Goal: Task Accomplishment & Management: Manage account settings

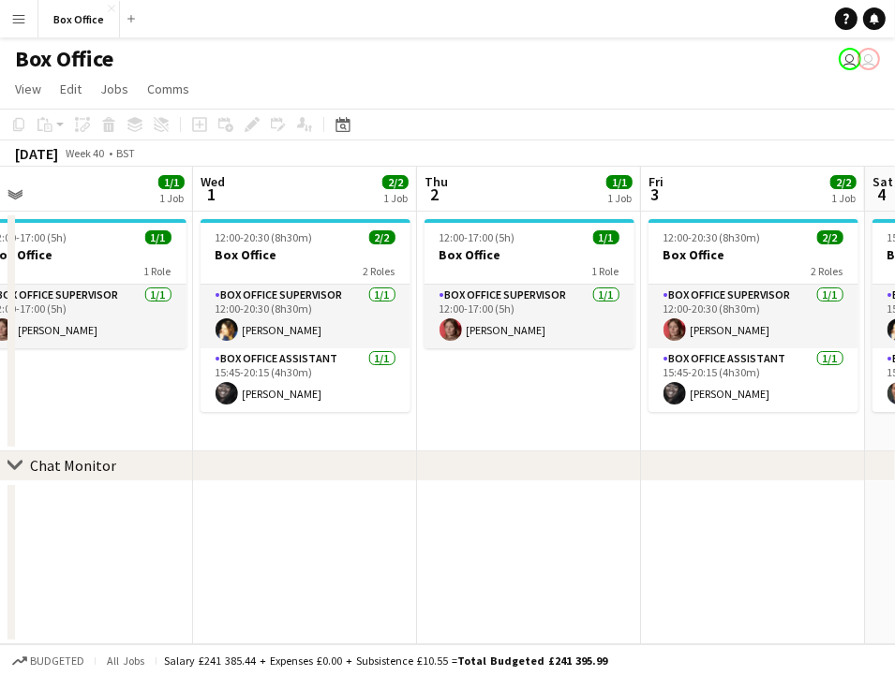
drag, startPoint x: 442, startPoint y: 521, endPoint x: 131, endPoint y: 495, distance: 312.1
click at [131, 495] on app-calendar-viewport "Sat 27 2/2 1 Job Sun 28 2/2 1 Job Mon 29 1/1 1 Job Tue 30 1/1 1 Job Wed 1 2/2 1…" at bounding box center [447, 406] width 895 height 478
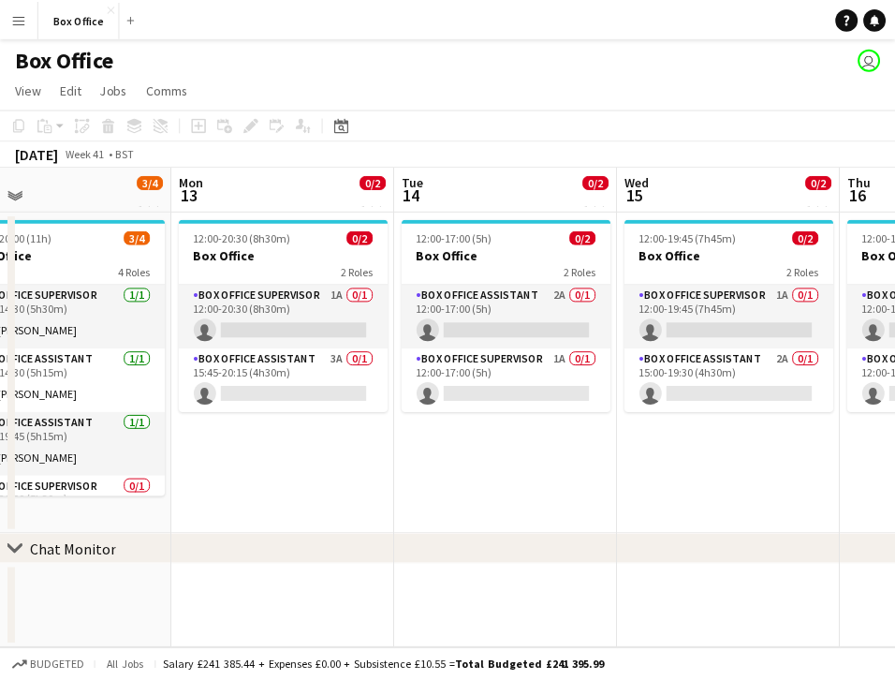
scroll to position [0, 724]
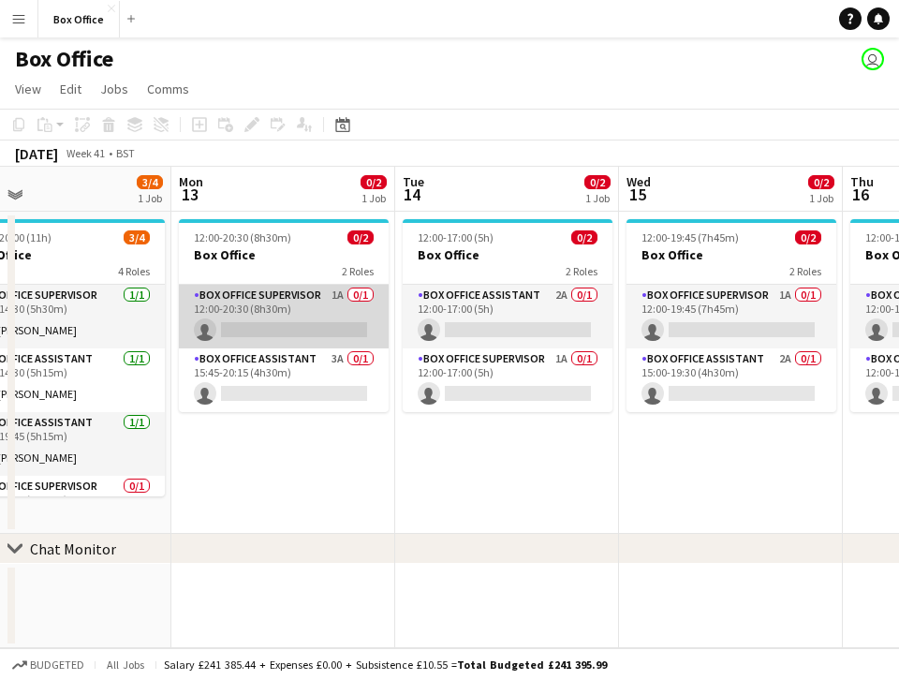
click at [312, 295] on app-card-role "Box Office Supervisor 1A 0/1 12:00-20:30 (8h30m) single-neutral-actions" at bounding box center [284, 317] width 210 height 64
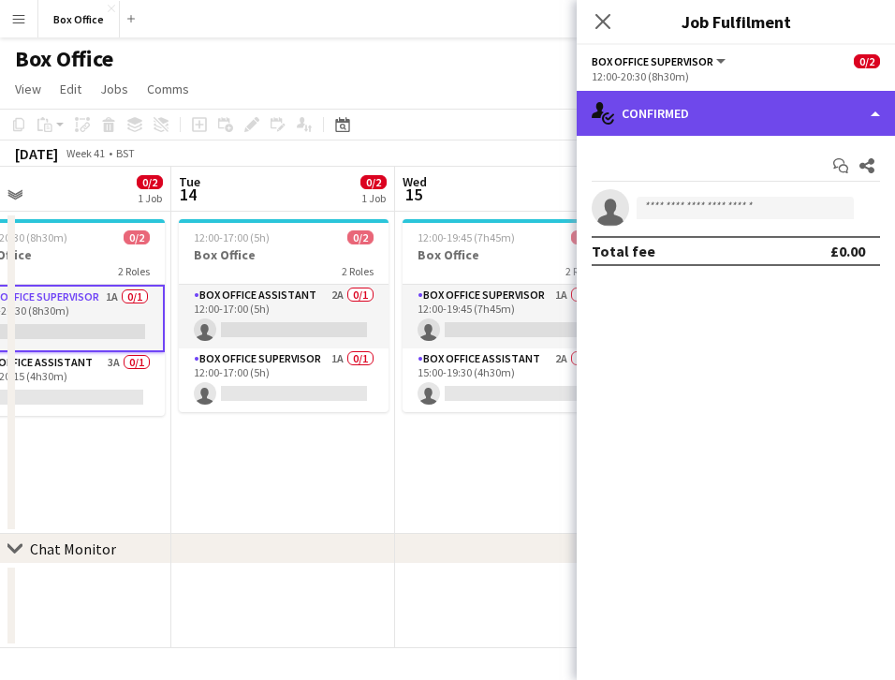
click at [665, 100] on div "single-neutral-actions-check-2 Confirmed" at bounding box center [736, 113] width 318 height 45
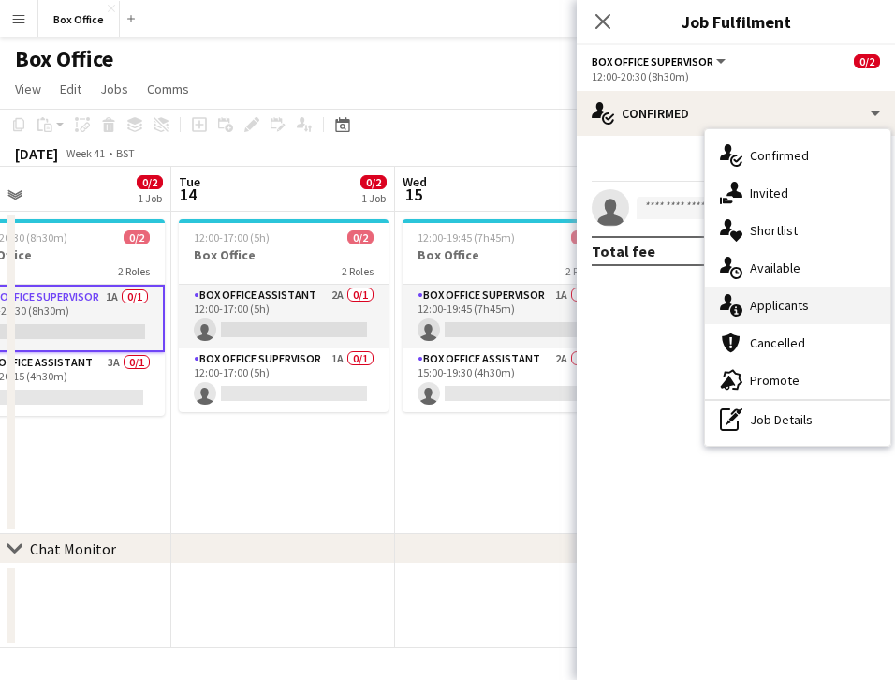
click at [771, 291] on div "single-neutral-actions-information Applicants" at bounding box center [797, 305] width 185 height 37
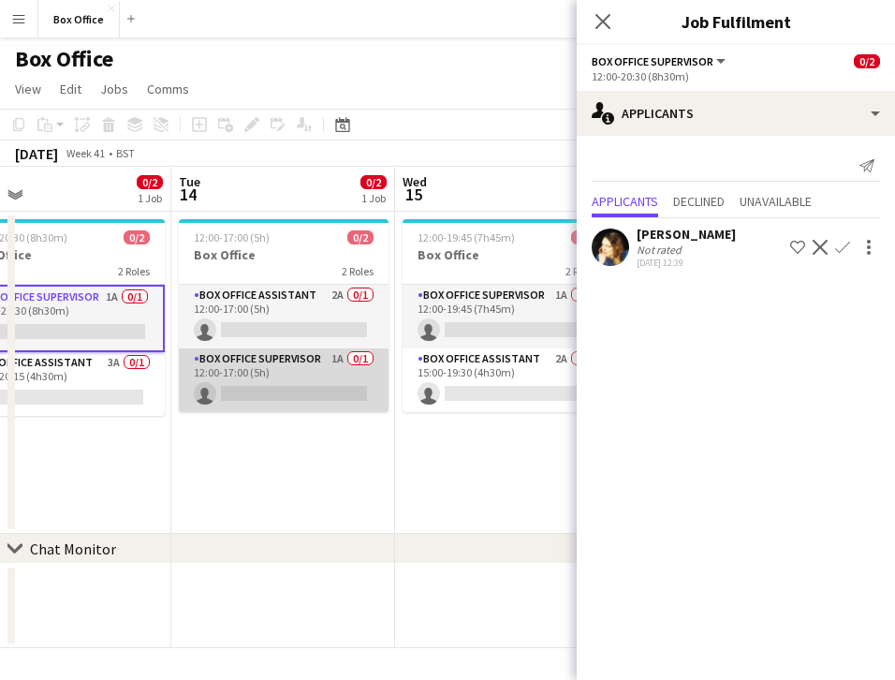
click at [318, 366] on app-card-role "Box Office Supervisor 1A 0/1 12:00-17:00 (5h) single-neutral-actions" at bounding box center [284, 380] width 210 height 64
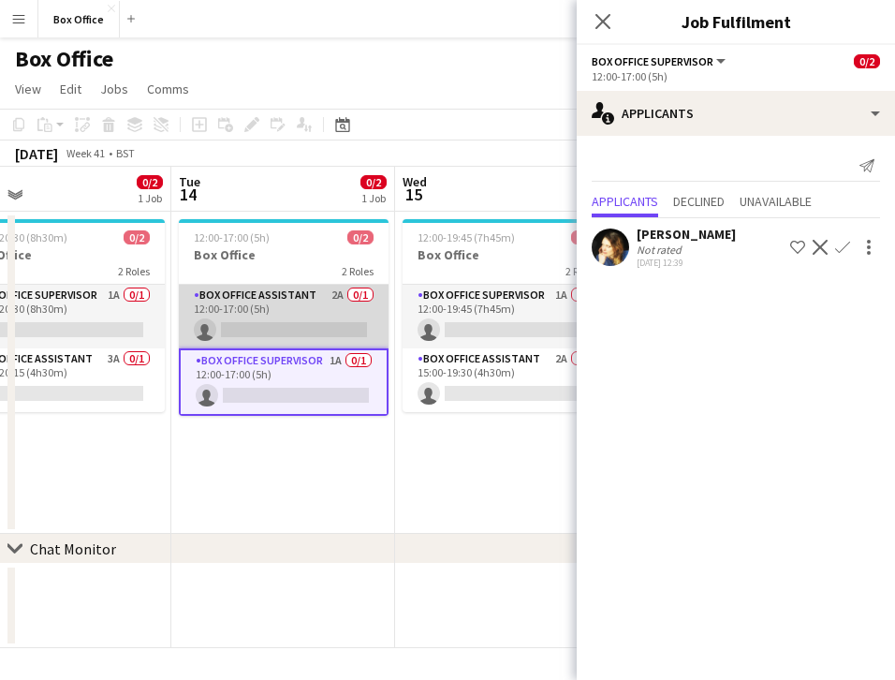
click at [284, 293] on app-card-role "Box Office Assistant 2A 0/1 12:00-17:00 (5h) single-neutral-actions" at bounding box center [284, 317] width 210 height 64
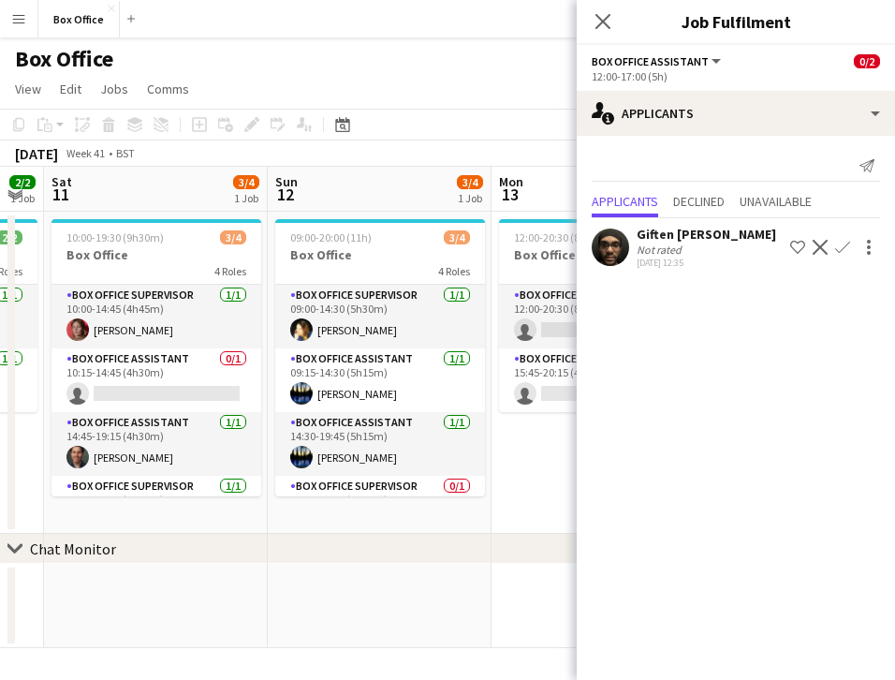
scroll to position [0, 584]
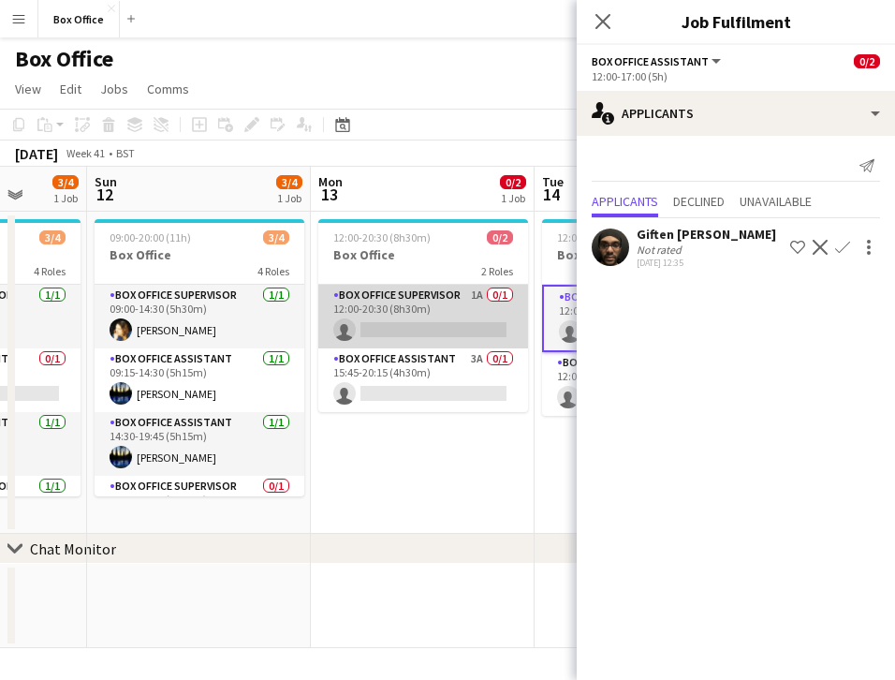
click at [378, 302] on app-card-role "Box Office Supervisor 1A 0/1 12:00-20:30 (8h30m) single-neutral-actions" at bounding box center [423, 317] width 210 height 64
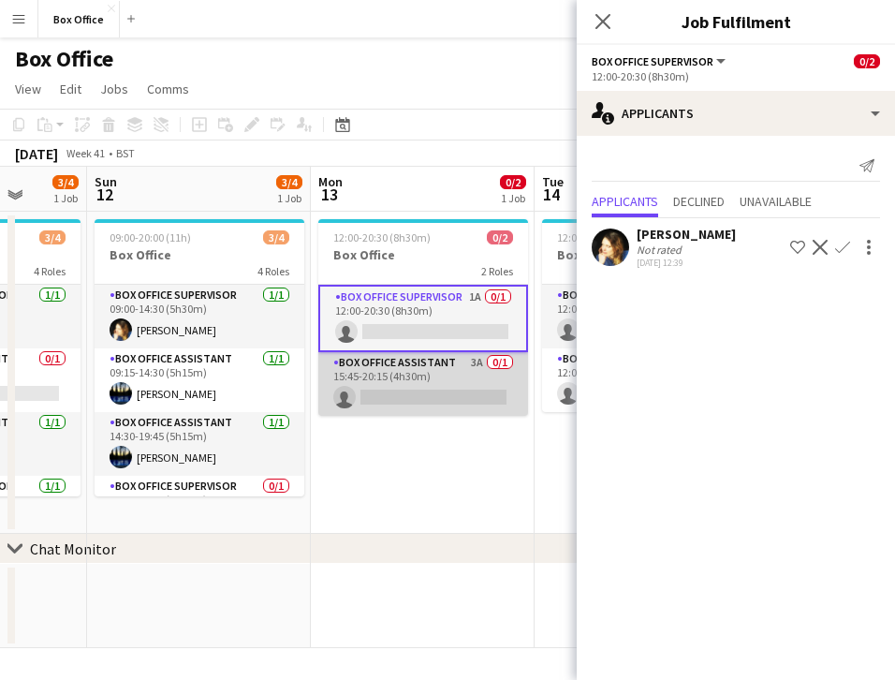
click at [397, 360] on app-card-role "Box Office Assistant 3A 0/1 15:45-20:15 (4h30m) single-neutral-actions" at bounding box center [423, 384] width 210 height 64
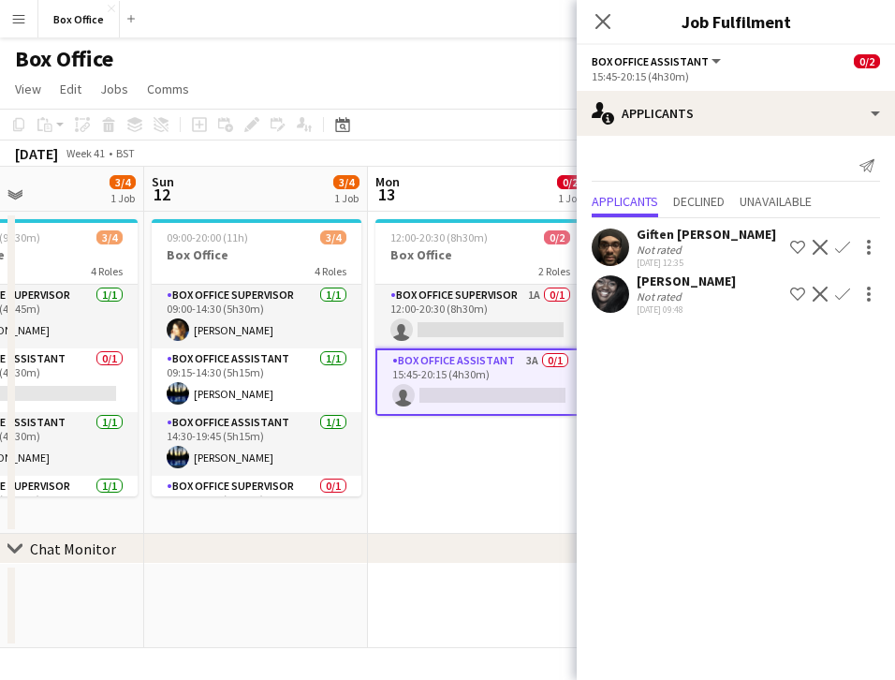
scroll to position [0, 528]
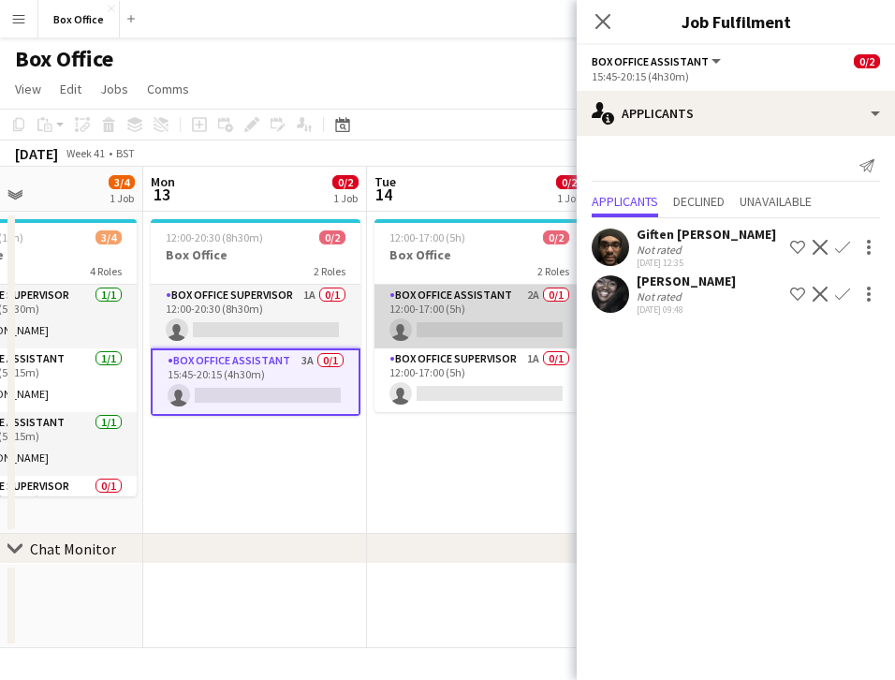
click at [427, 304] on app-card-role "Box Office Assistant 2A 0/1 12:00-17:00 (5h) single-neutral-actions" at bounding box center [480, 317] width 210 height 64
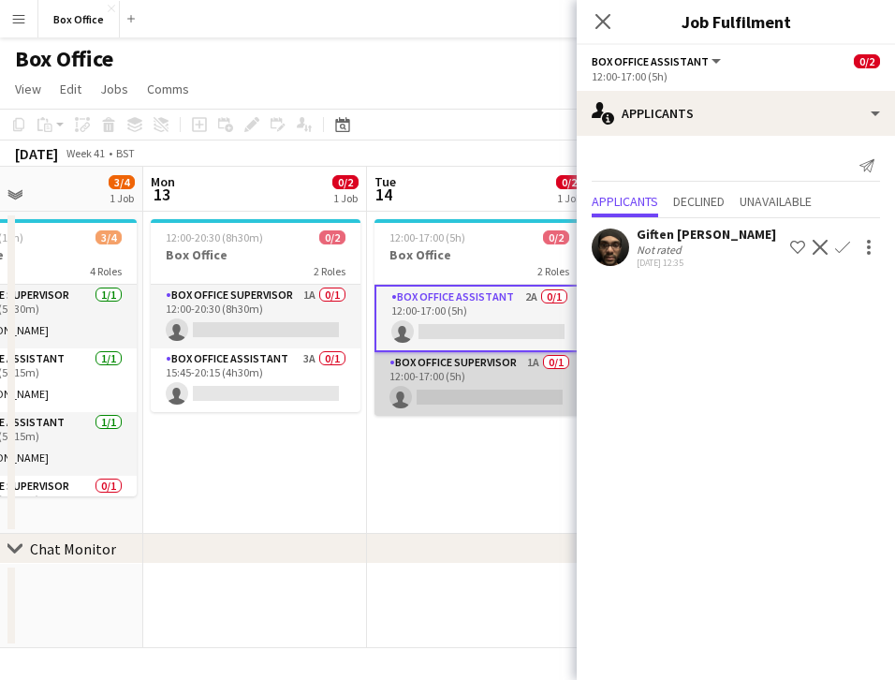
click at [466, 361] on app-card-role "Box Office Supervisor 1A 0/1 12:00-17:00 (5h) single-neutral-actions" at bounding box center [480, 384] width 210 height 64
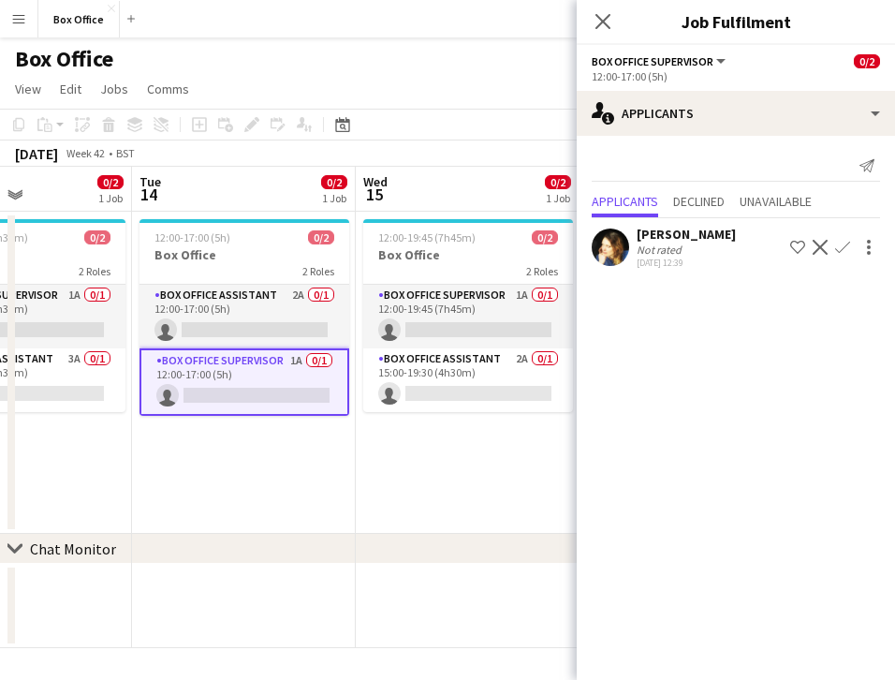
scroll to position [0, 579]
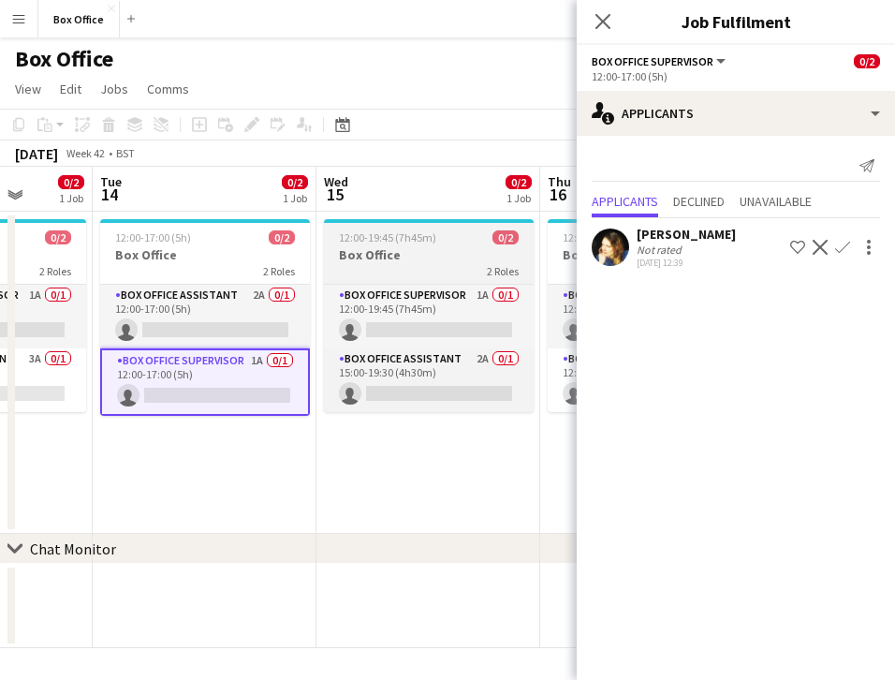
click at [377, 281] on app-job-card "12:00-19:45 (7h45m) 0/2 Box Office 2 Roles Box Office Supervisor 1A 0/1 12:00-1…" at bounding box center [429, 315] width 210 height 193
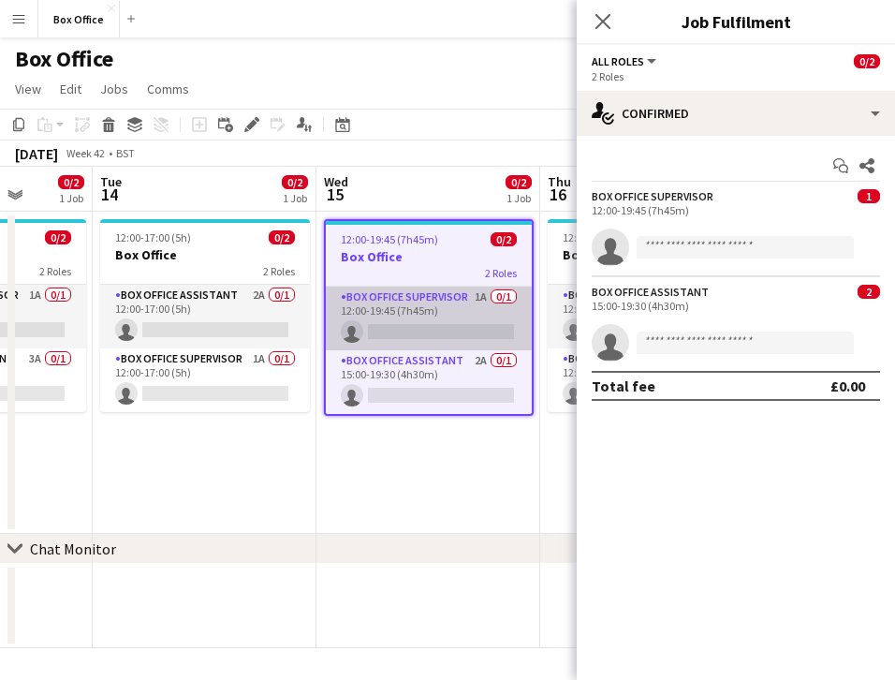
click at [389, 309] on app-card-role "Box Office Supervisor 1A 0/1 12:00-19:45 (7h45m) single-neutral-actions" at bounding box center [429, 319] width 206 height 64
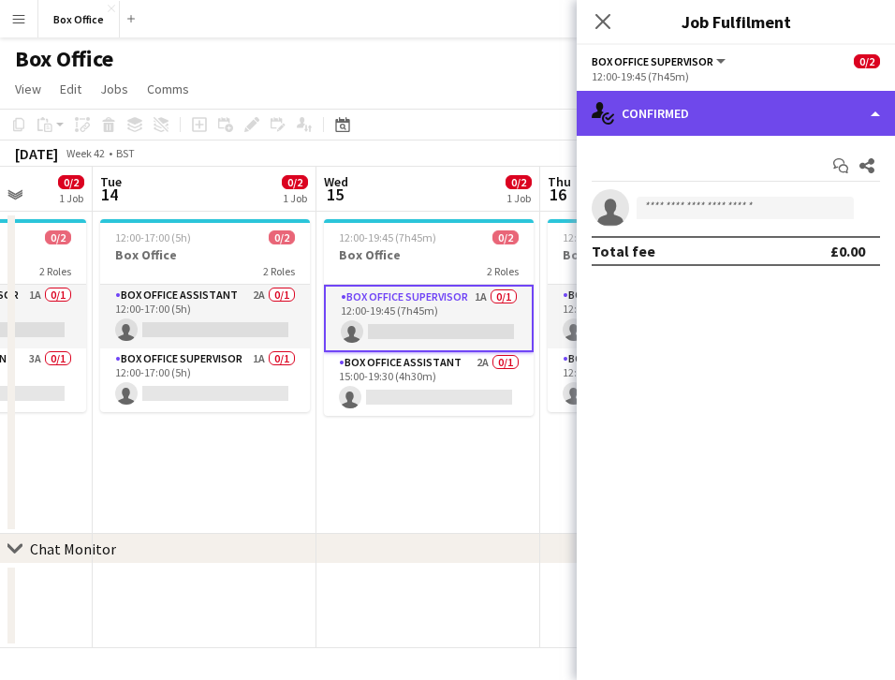
click at [732, 97] on div "single-neutral-actions-check-2 Confirmed" at bounding box center [736, 113] width 318 height 45
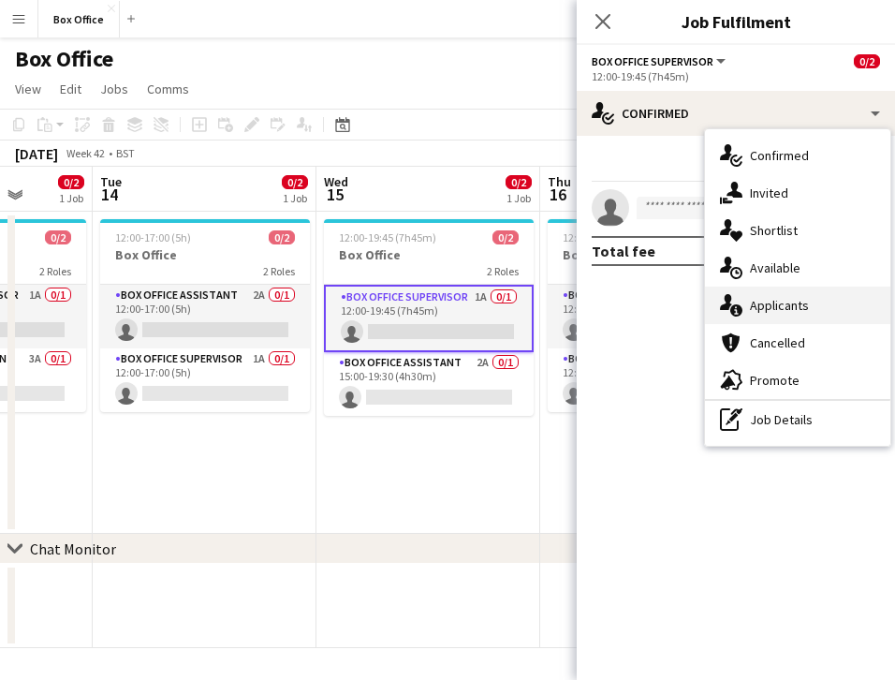
click at [764, 303] on span "Applicants" at bounding box center [779, 305] width 59 height 17
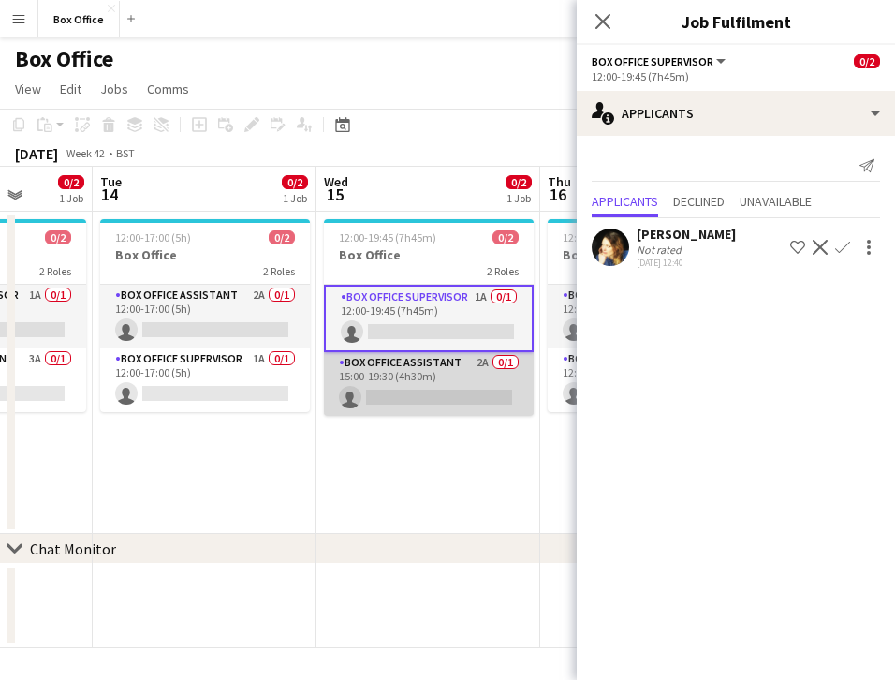
click at [412, 357] on app-card-role "Box Office Assistant 2A 0/1 15:00-19:30 (4h30m) single-neutral-actions" at bounding box center [429, 384] width 210 height 64
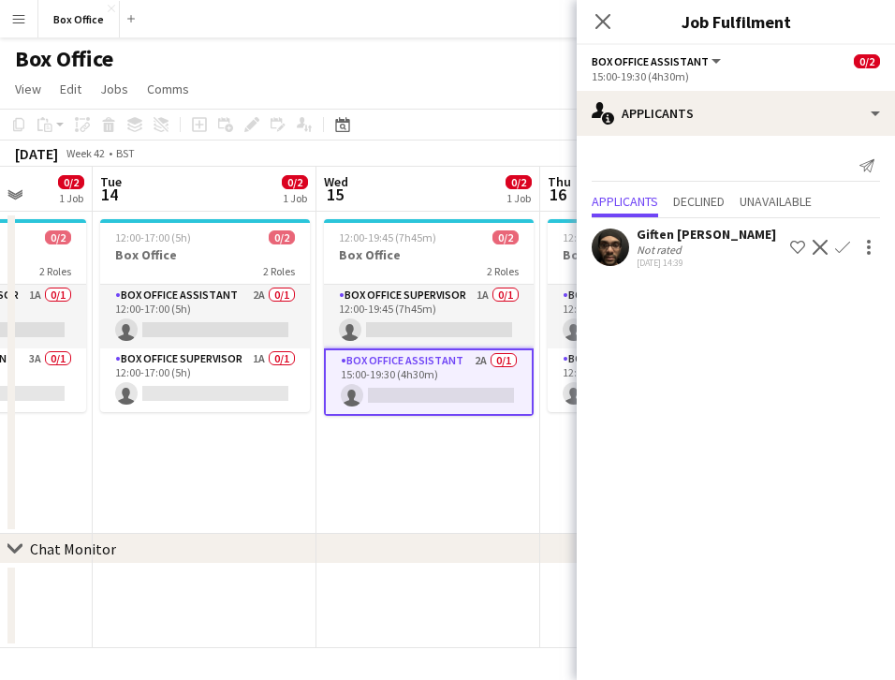
scroll to position [0, 732]
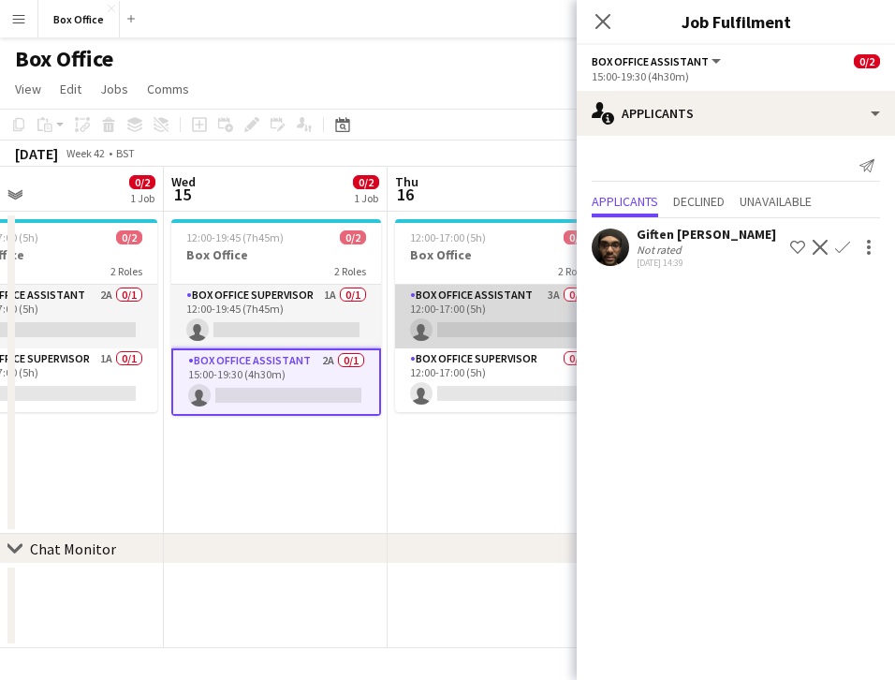
click at [446, 297] on app-card-role "Box Office Assistant 3A 0/1 12:00-17:00 (5h) single-neutral-actions" at bounding box center [500, 317] width 210 height 64
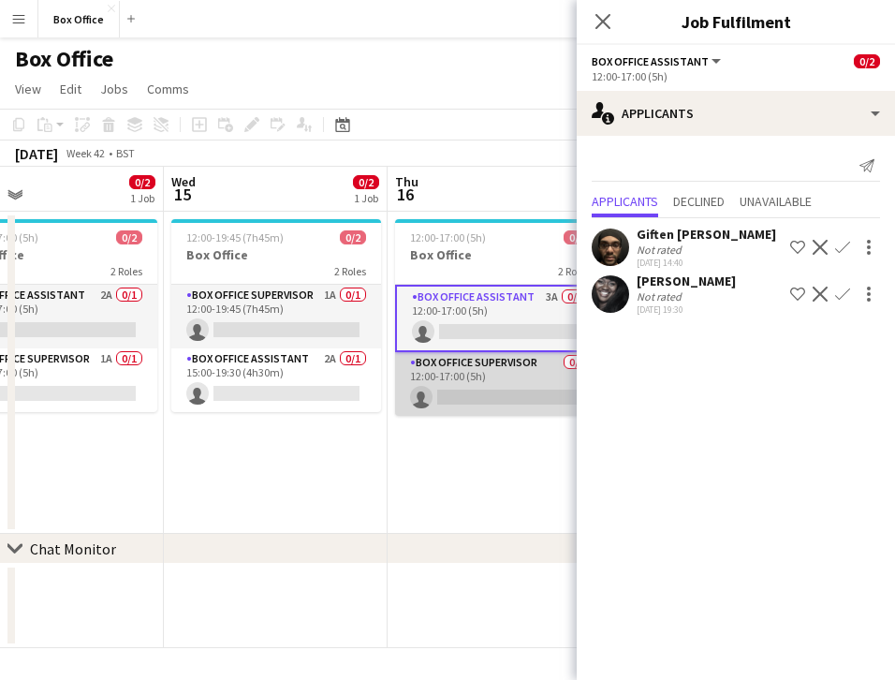
click at [478, 359] on app-card-role "Box Office Supervisor 0/1 12:00-17:00 (5h) single-neutral-actions" at bounding box center [500, 384] width 210 height 64
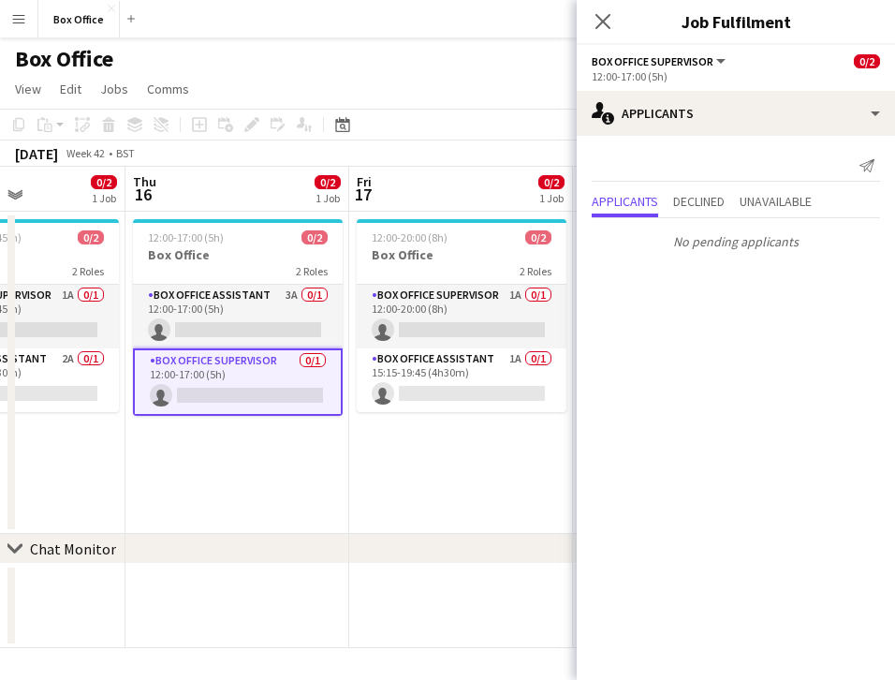
scroll to position [0, 562]
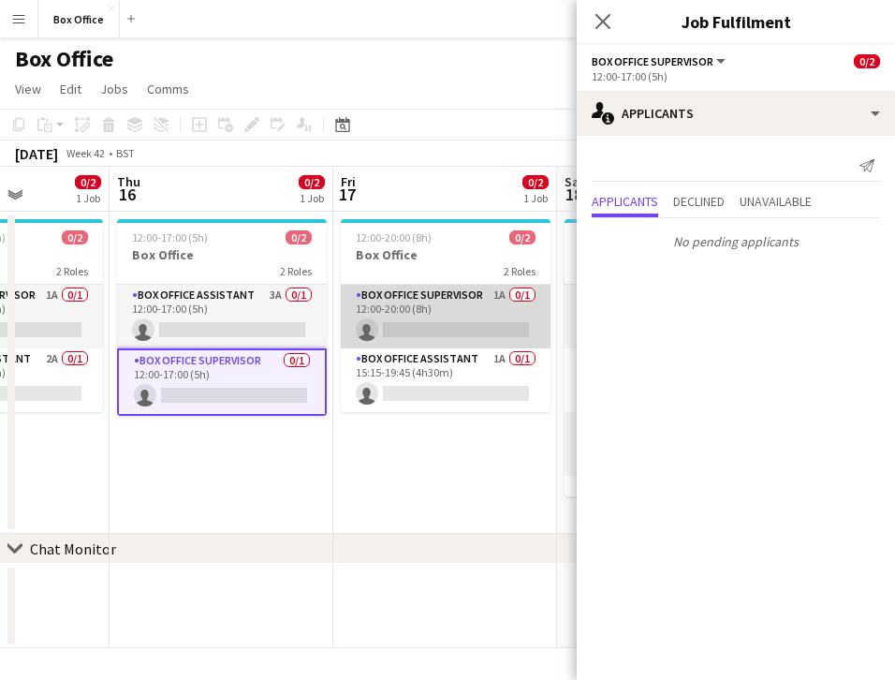
click at [395, 300] on app-card-role "Box Office Supervisor 1A 0/1 12:00-20:00 (8h) single-neutral-actions" at bounding box center [446, 317] width 210 height 64
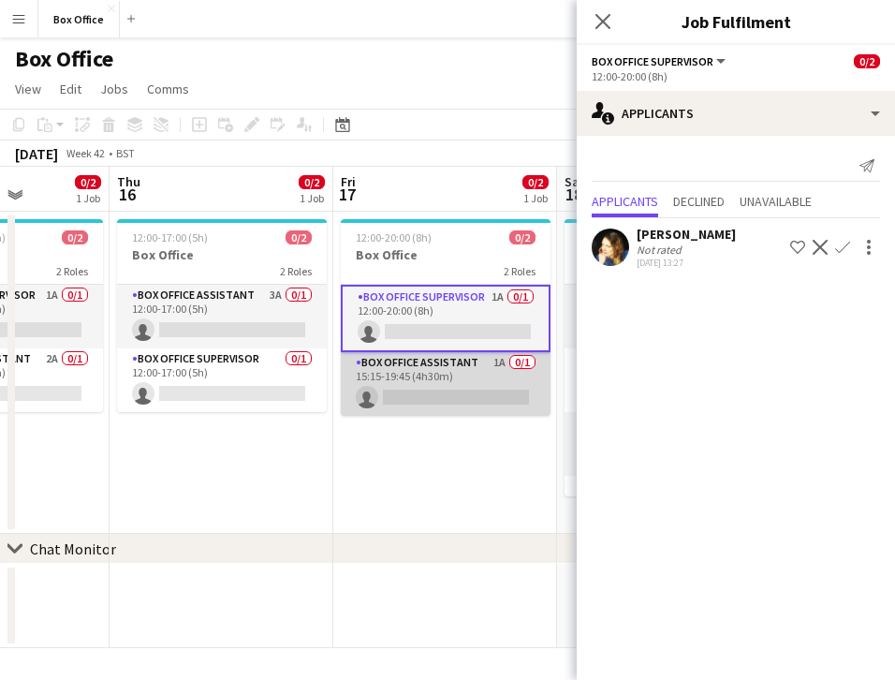
click at [447, 368] on app-card-role "Box Office Assistant 1A 0/1 15:15-19:45 (4h30m) single-neutral-actions" at bounding box center [446, 384] width 210 height 64
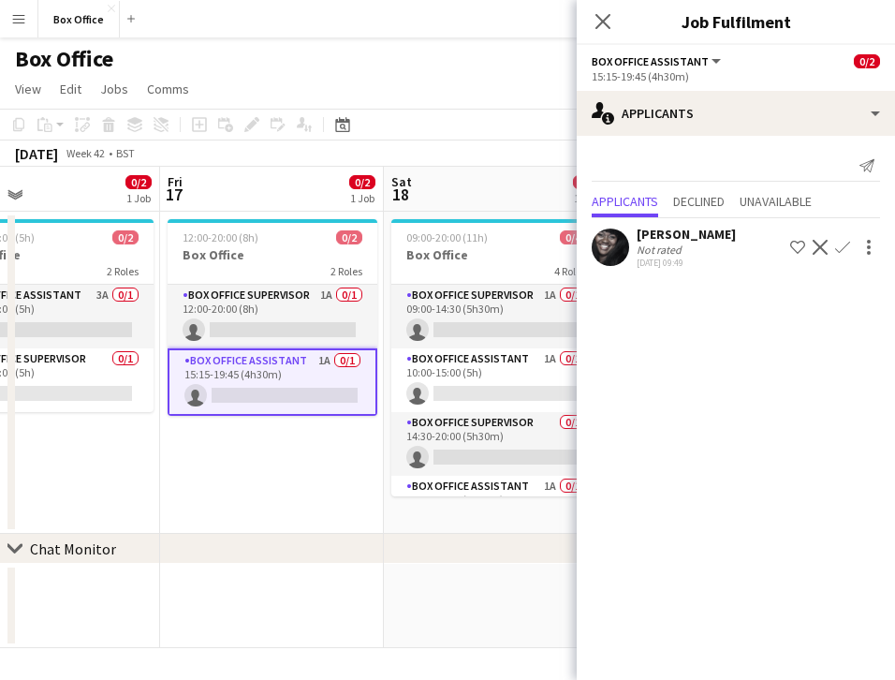
scroll to position [0, 532]
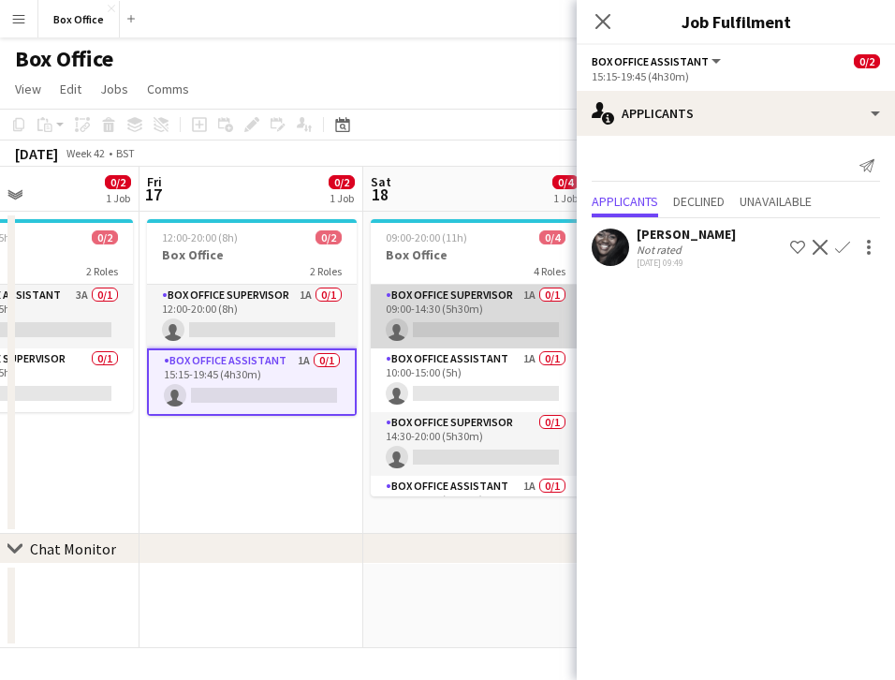
click at [455, 293] on app-card-role "Box Office Supervisor 1A 0/1 09:00-14:30 (5h30m) single-neutral-actions" at bounding box center [476, 317] width 210 height 64
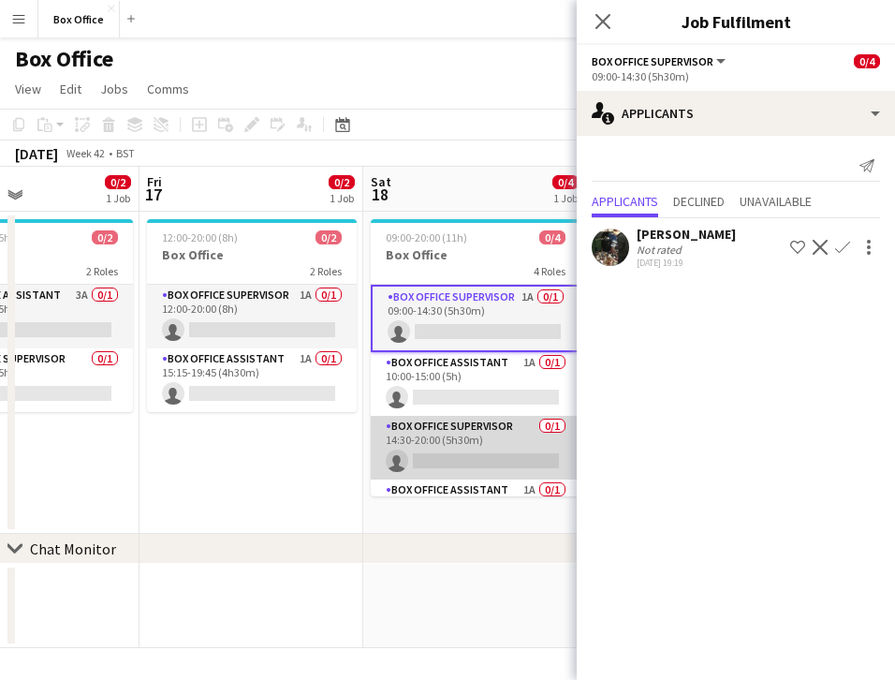
click at [451, 430] on app-card-role "Box Office Supervisor 0/1 14:30-20:00 (5h30m) single-neutral-actions" at bounding box center [476, 448] width 210 height 64
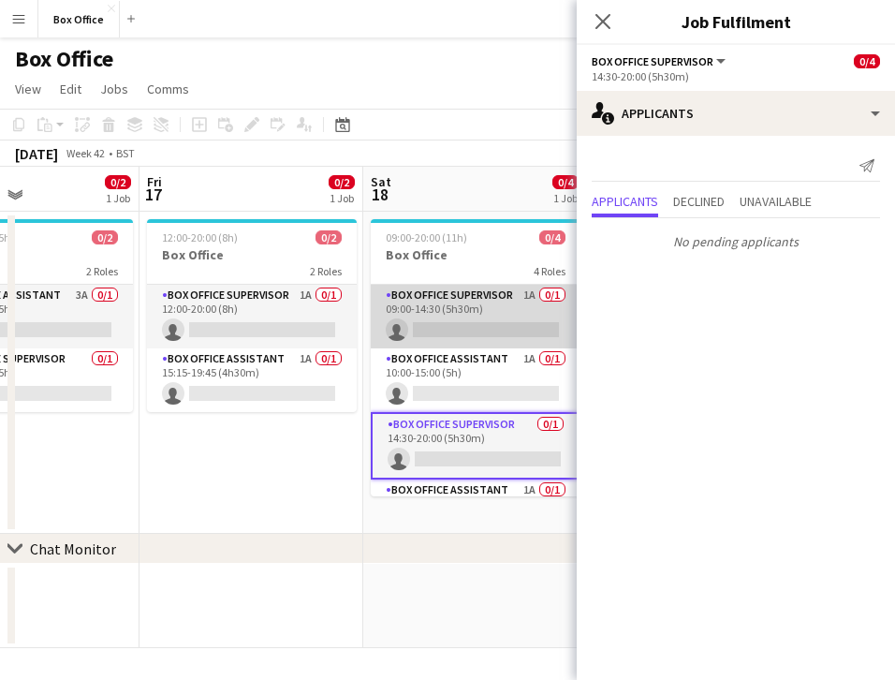
click at [447, 290] on app-card-role "Box Office Supervisor 1A 0/1 09:00-14:30 (5h30m) single-neutral-actions" at bounding box center [476, 317] width 210 height 64
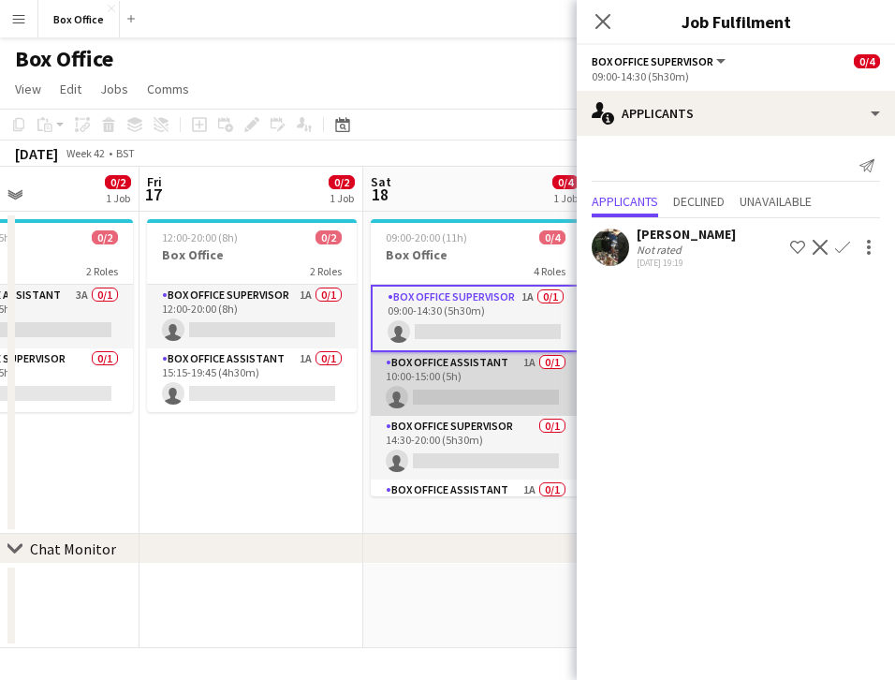
click at [424, 355] on app-card-role "Box Office Assistant 1A 0/1 10:00-15:00 (5h) single-neutral-actions" at bounding box center [476, 384] width 210 height 64
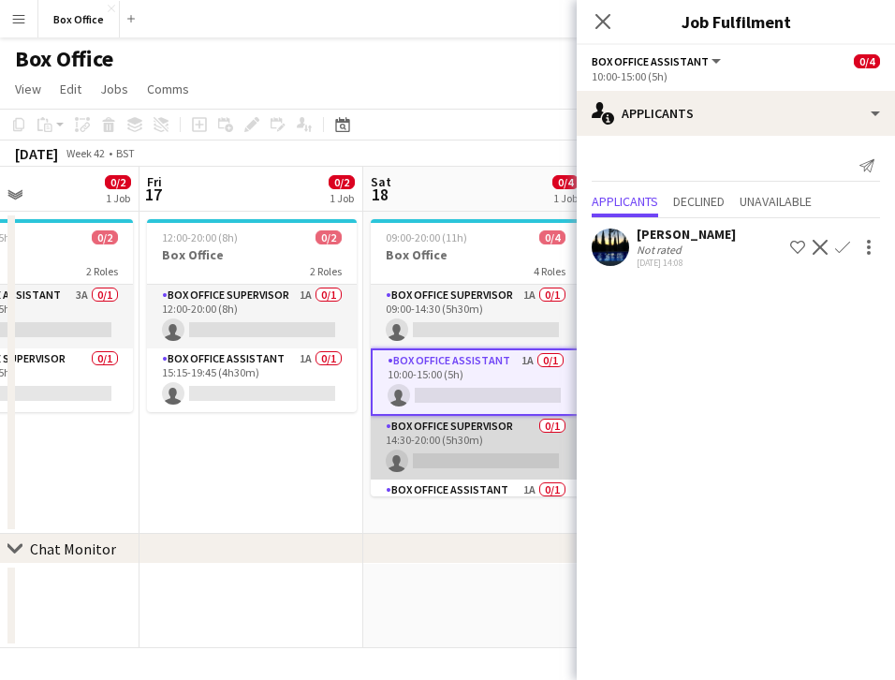
click at [480, 442] on app-card-role "Box Office Supervisor 0/1 14:30-20:00 (5h30m) single-neutral-actions" at bounding box center [476, 448] width 210 height 64
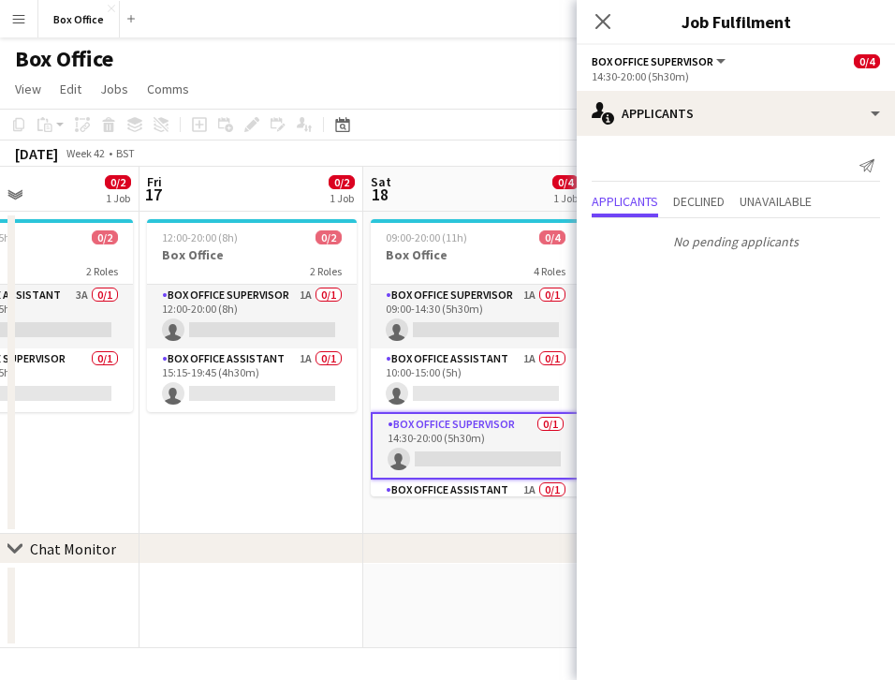
scroll to position [45, 0]
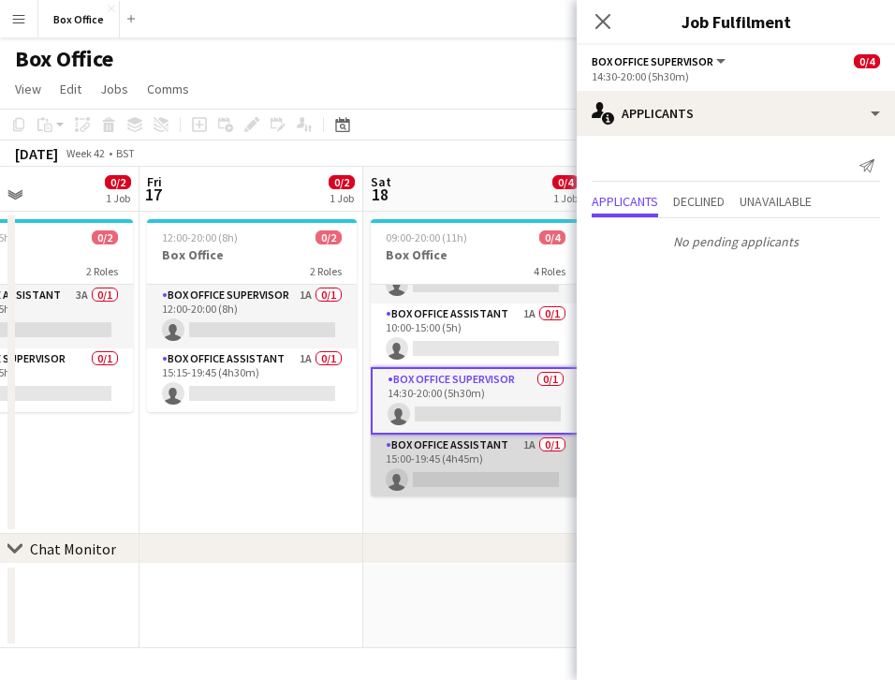
click at [470, 440] on app-card-role "Box Office Assistant 1A 0/1 15:00-19:45 (4h45m) single-neutral-actions" at bounding box center [476, 467] width 210 height 64
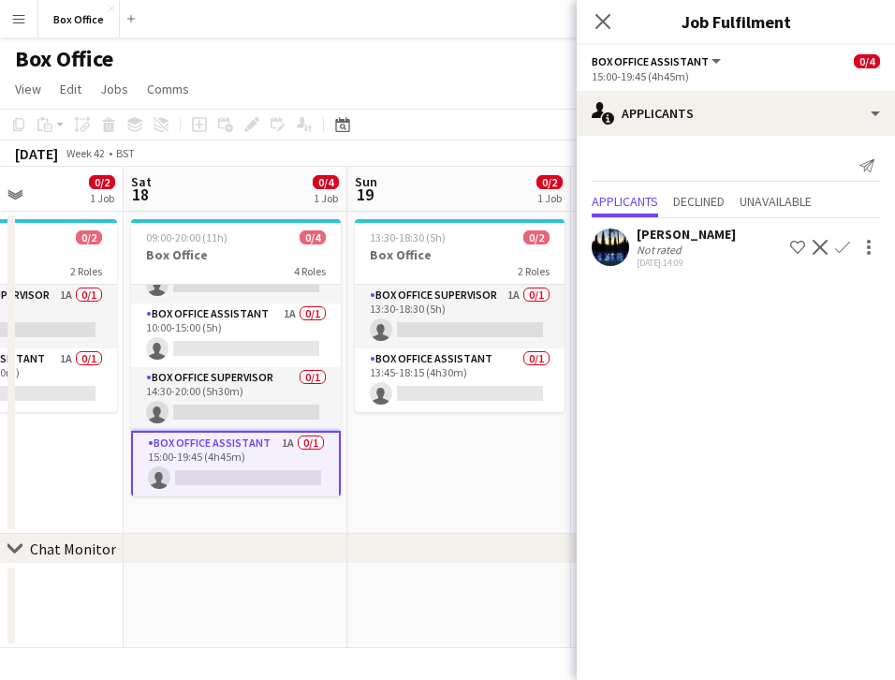
scroll to position [0, 589]
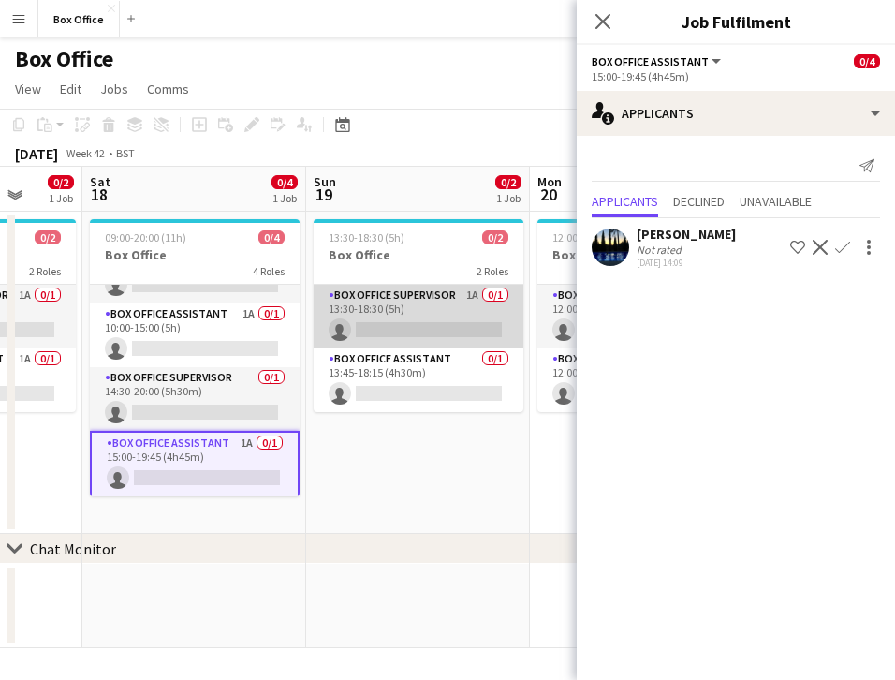
click at [374, 288] on app-card-role "Box Office Supervisor 1A 0/1 13:30-18:30 (5h) single-neutral-actions" at bounding box center [419, 317] width 210 height 64
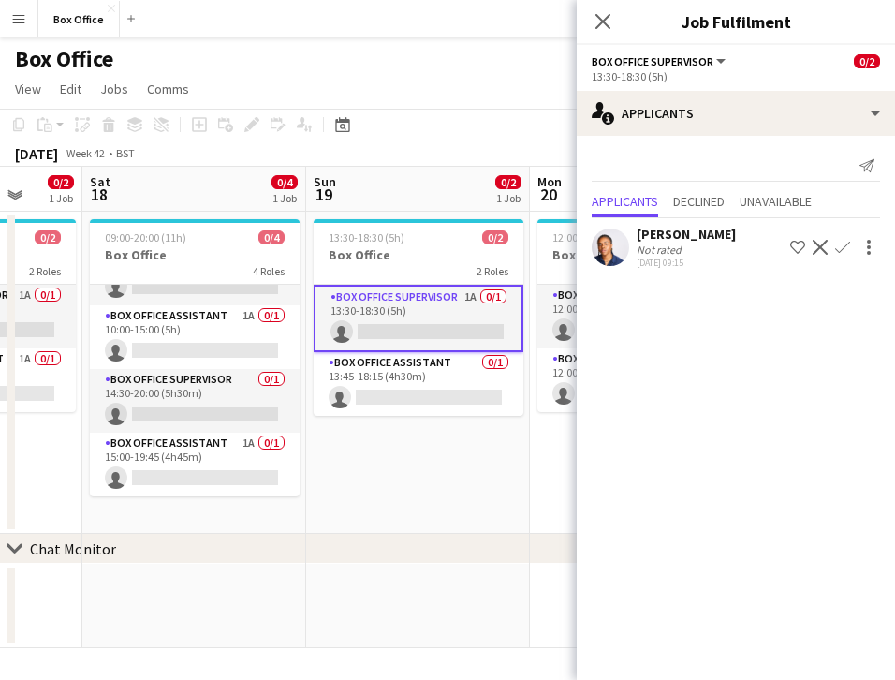
scroll to position [42, 0]
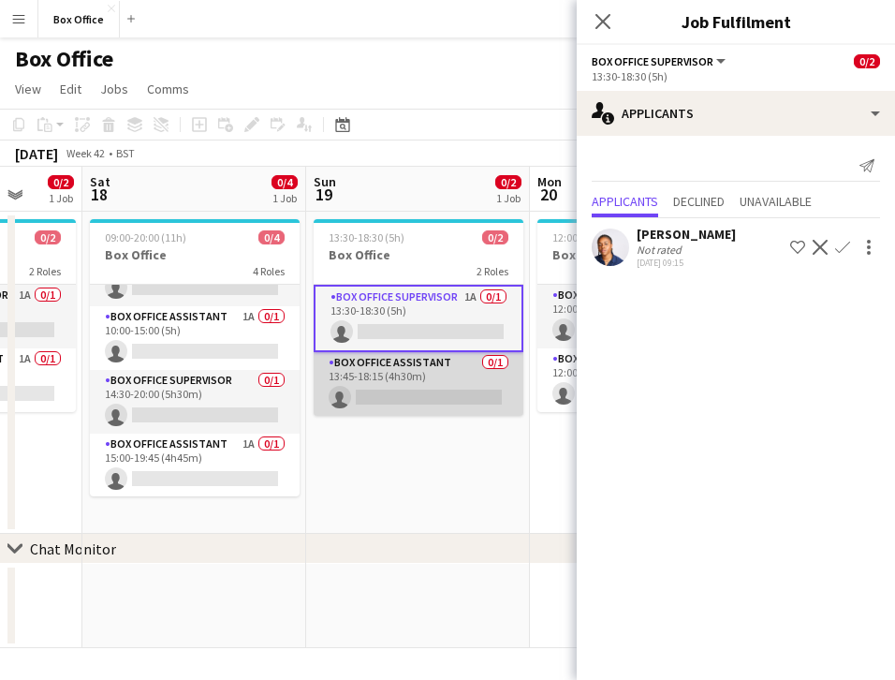
click at [402, 356] on app-card-role "Box Office Assistant 0/1 13:45-18:15 (4h30m) single-neutral-actions" at bounding box center [419, 384] width 210 height 64
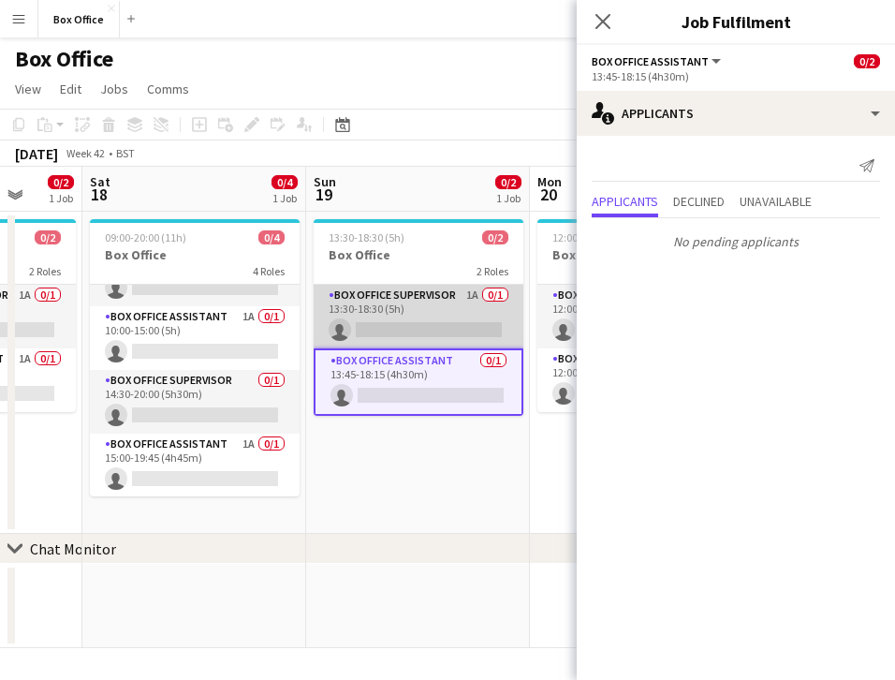
click at [406, 303] on app-card-role "Box Office Supervisor 1A 0/1 13:30-18:30 (5h) single-neutral-actions" at bounding box center [419, 317] width 210 height 64
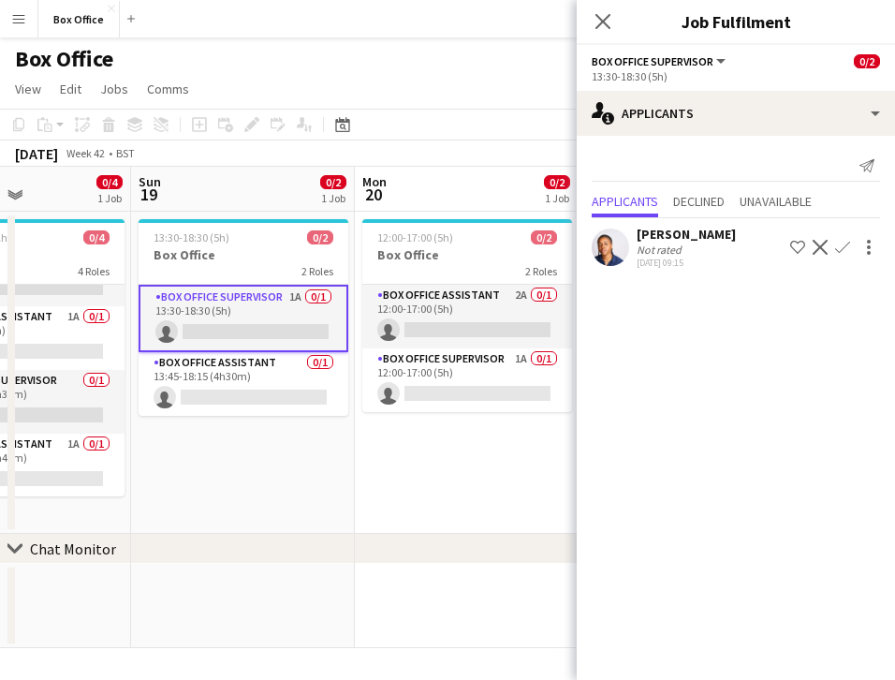
scroll to position [0, 596]
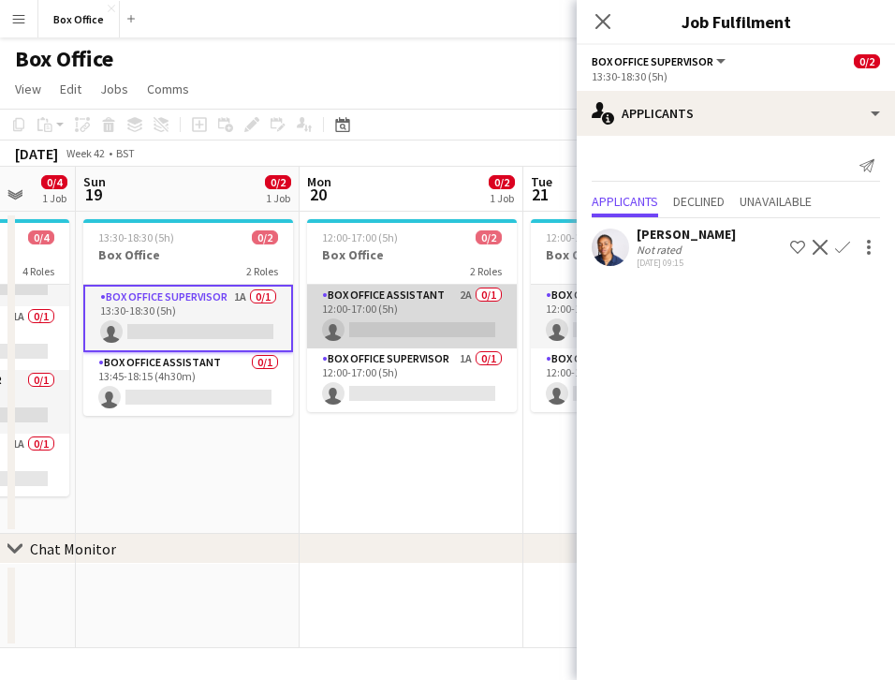
click at [367, 293] on app-card-role "Box Office Assistant 2A 0/1 12:00-17:00 (5h) single-neutral-actions" at bounding box center [412, 317] width 210 height 64
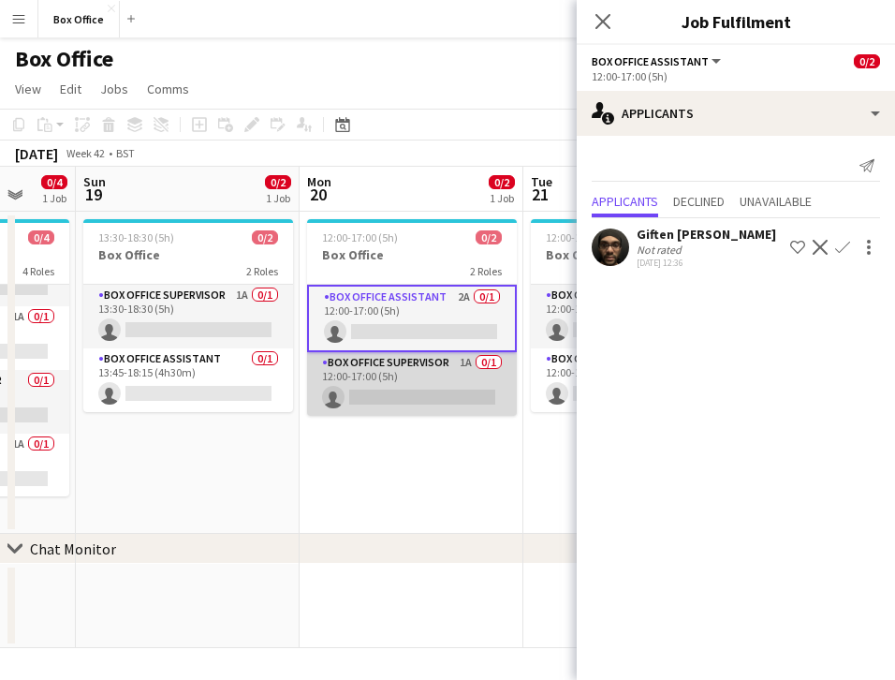
click at [356, 368] on app-card-role "Box Office Supervisor 1A 0/1 12:00-17:00 (5h) single-neutral-actions" at bounding box center [412, 384] width 210 height 64
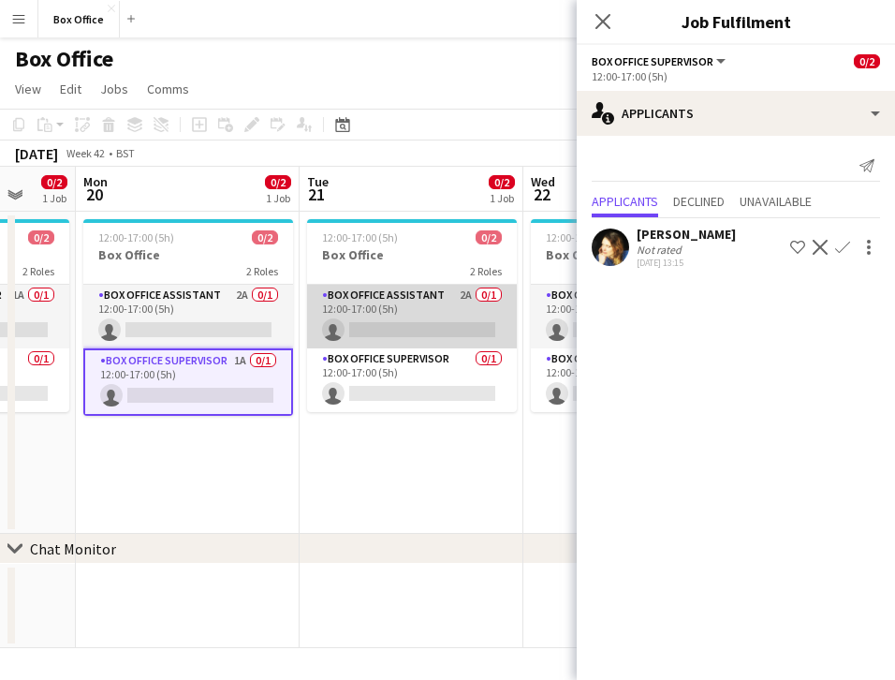
click at [393, 299] on app-card-role "Box Office Assistant 2A 0/1 12:00-17:00 (5h) single-neutral-actions" at bounding box center [412, 317] width 210 height 64
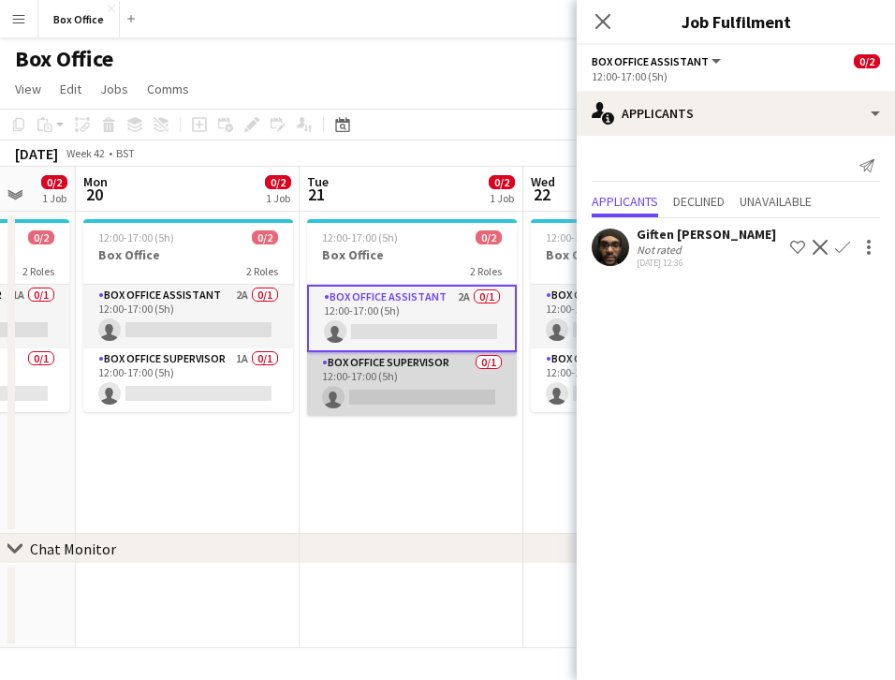
click at [438, 362] on app-card-role "Box Office Supervisor 0/1 12:00-17:00 (5h) single-neutral-actions" at bounding box center [412, 384] width 210 height 64
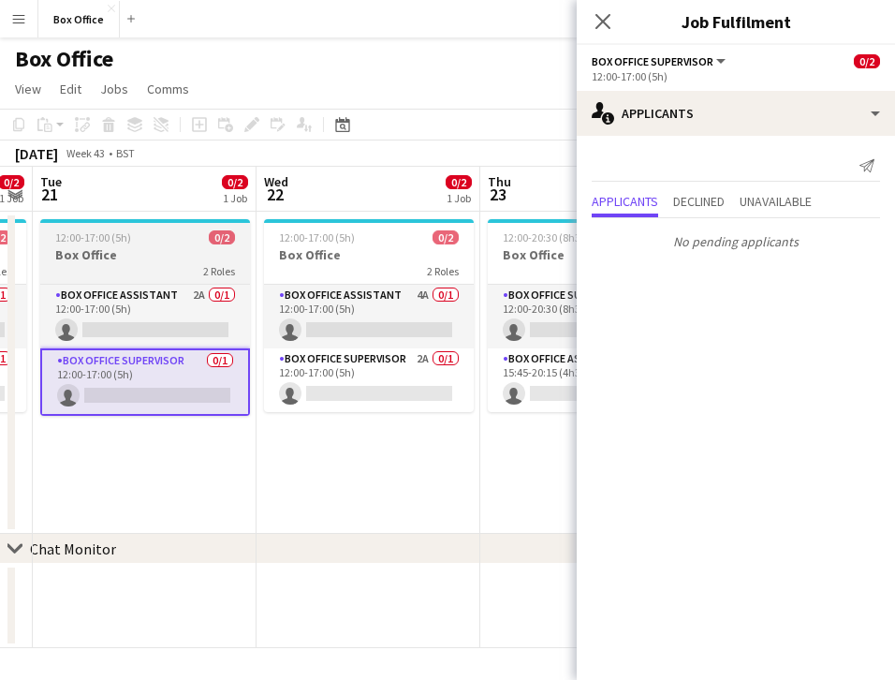
scroll to position [0, 650]
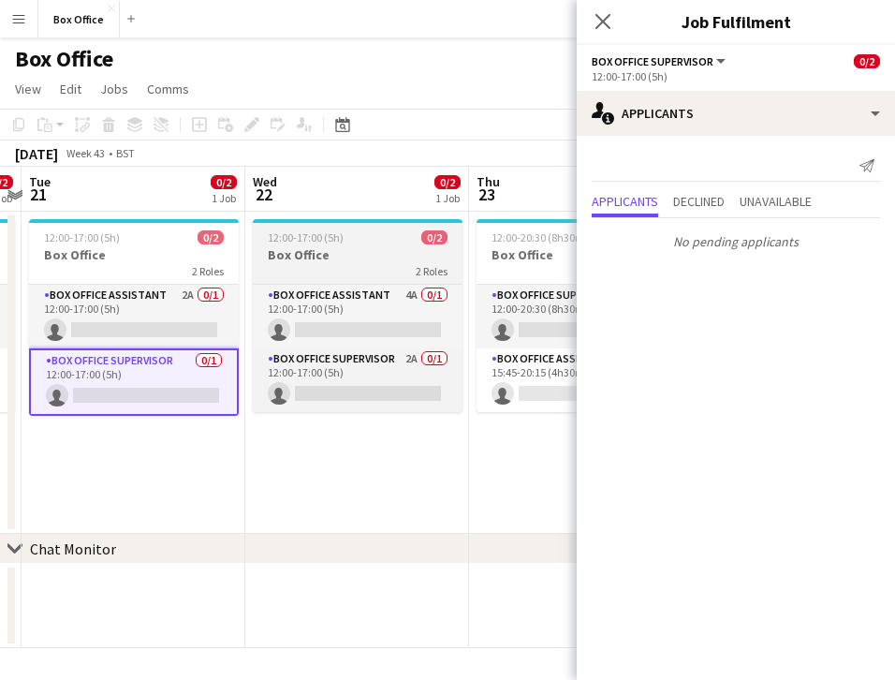
click at [347, 283] on app-job-card "12:00-17:00 (5h) 0/2 Box Office 2 Roles Box Office Assistant 4A 0/1 12:00-17:00…" at bounding box center [358, 315] width 210 height 193
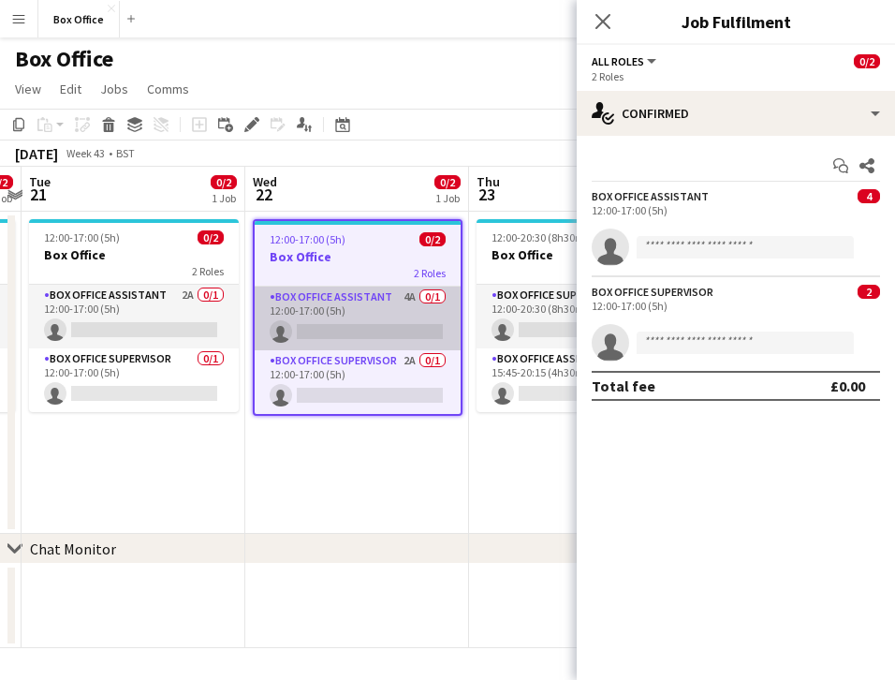
click at [349, 288] on app-card-role "Box Office Assistant 4A 0/1 12:00-17:00 (5h) single-neutral-actions" at bounding box center [358, 319] width 206 height 64
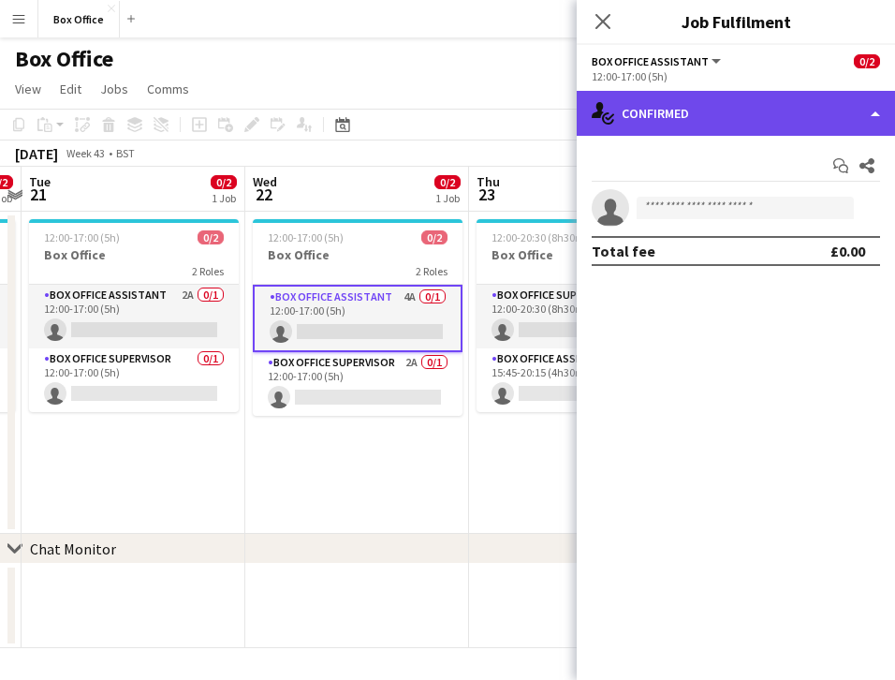
click at [791, 121] on div "single-neutral-actions-check-2 Confirmed" at bounding box center [736, 113] width 318 height 45
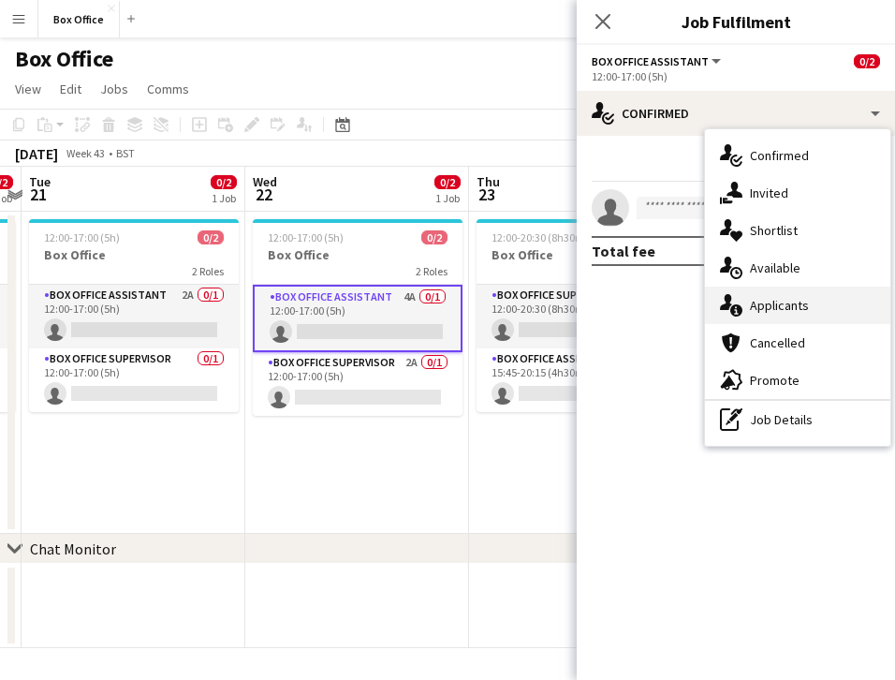
click at [794, 308] on span "Applicants" at bounding box center [779, 305] width 59 height 17
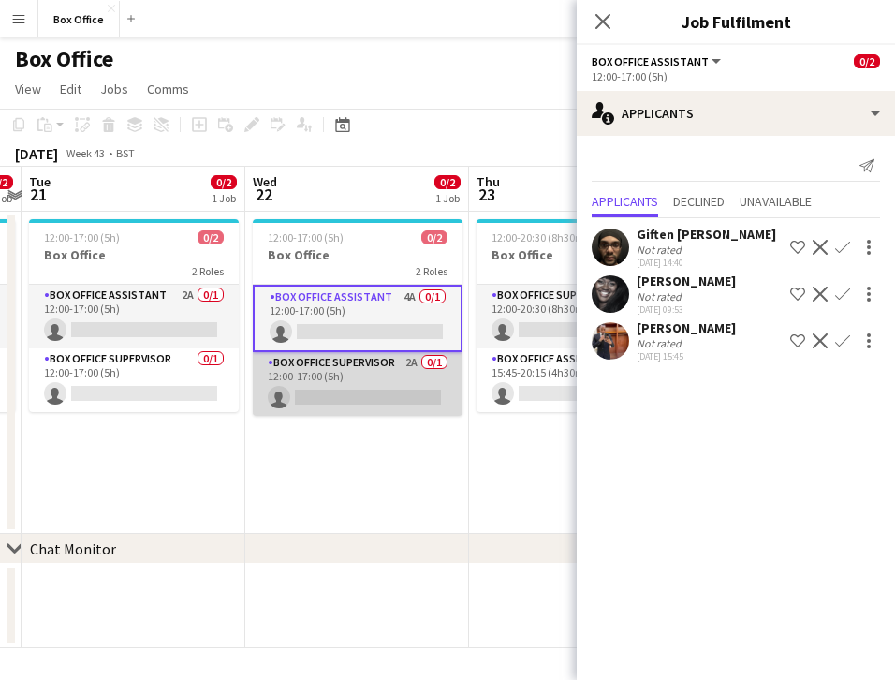
click at [342, 362] on app-card-role "Box Office Supervisor 2A 0/1 12:00-17:00 (5h) single-neutral-actions" at bounding box center [358, 384] width 210 height 64
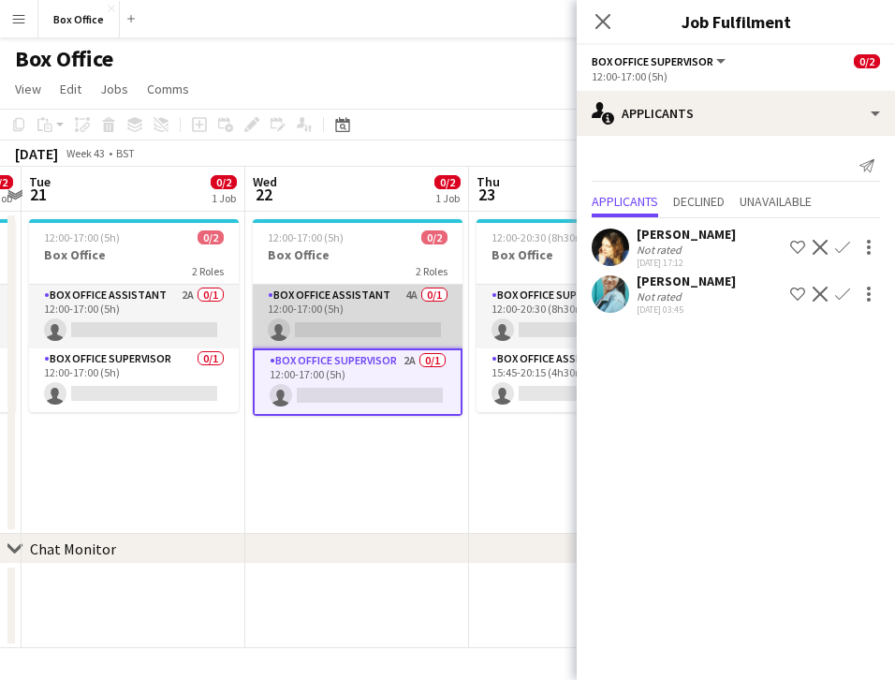
click at [325, 292] on app-card-role "Box Office Assistant 4A 0/1 12:00-17:00 (5h) single-neutral-actions" at bounding box center [358, 317] width 210 height 64
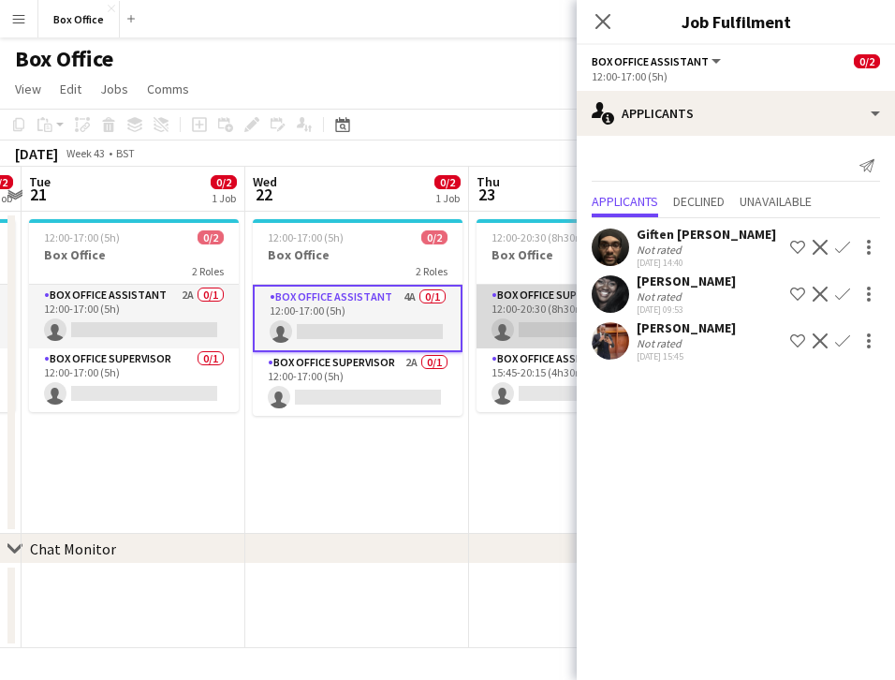
click at [500, 301] on app-card-role "Box Office Supervisor 1A 0/1 12:00-20:30 (8h30m) single-neutral-actions" at bounding box center [582, 317] width 210 height 64
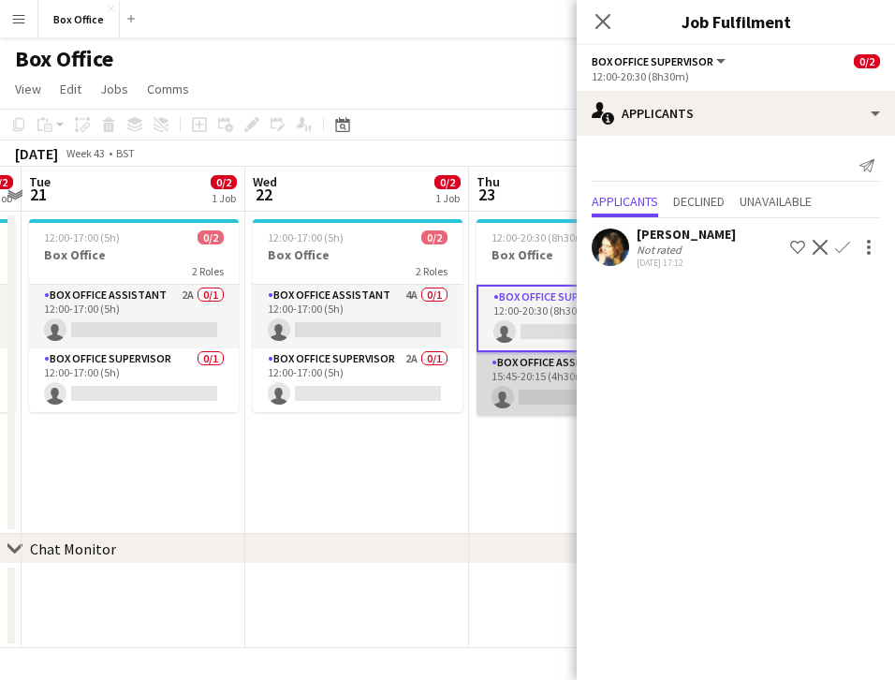
click at [535, 361] on app-card-role "Box Office Assistant 1A 0/1 15:45-20:15 (4h30m) single-neutral-actions" at bounding box center [582, 384] width 210 height 64
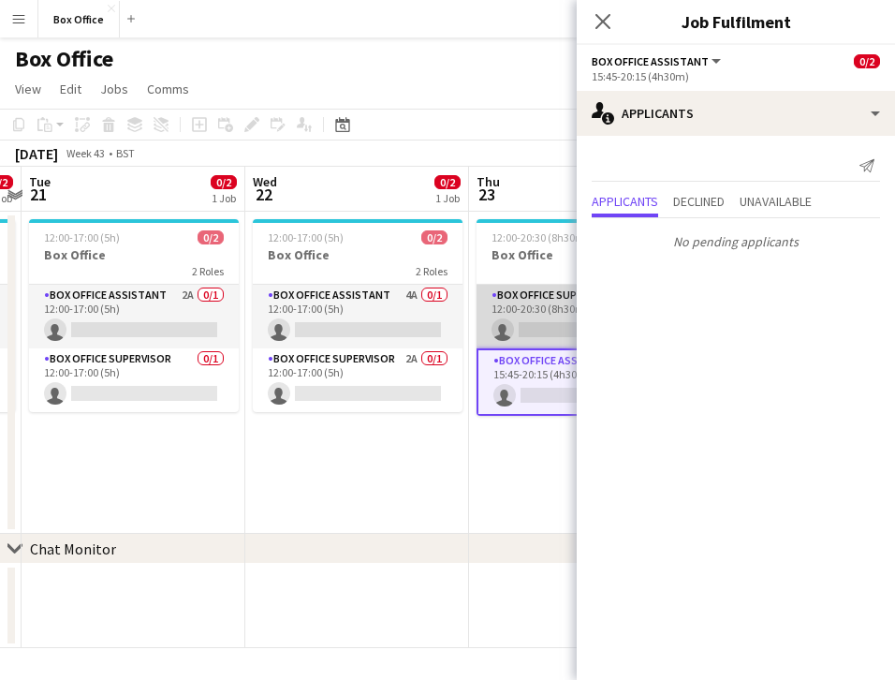
click at [553, 286] on app-card-role "Box Office Supervisor 1A 0/1 12:00-20:30 (8h30m) single-neutral-actions" at bounding box center [582, 317] width 210 height 64
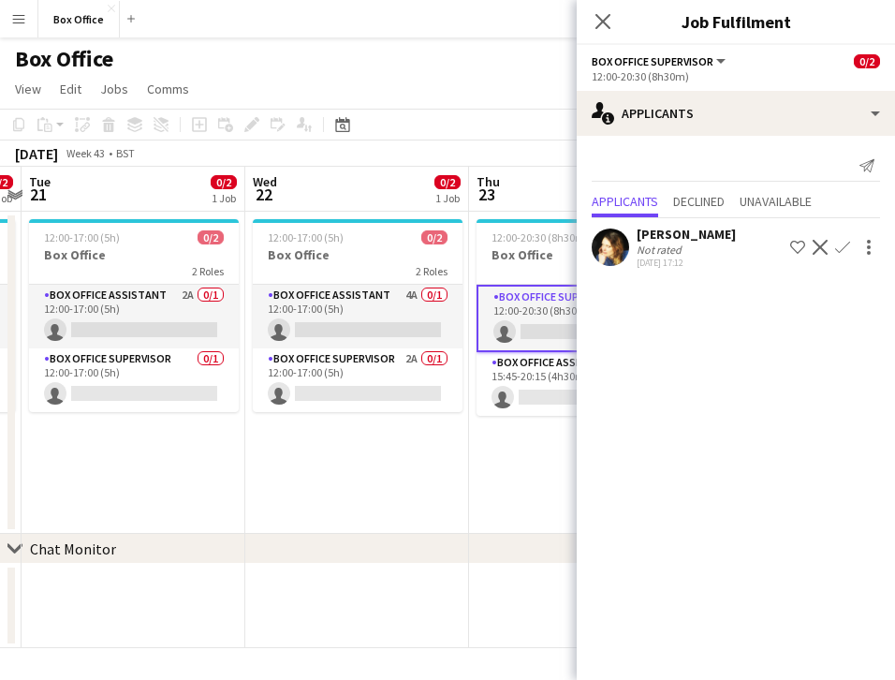
click at [536, 349] on app-card-role "Box Office Supervisor 1A 0/1 12:00-20:30 (8h30m) single-neutral-actions" at bounding box center [582, 318] width 210 height 67
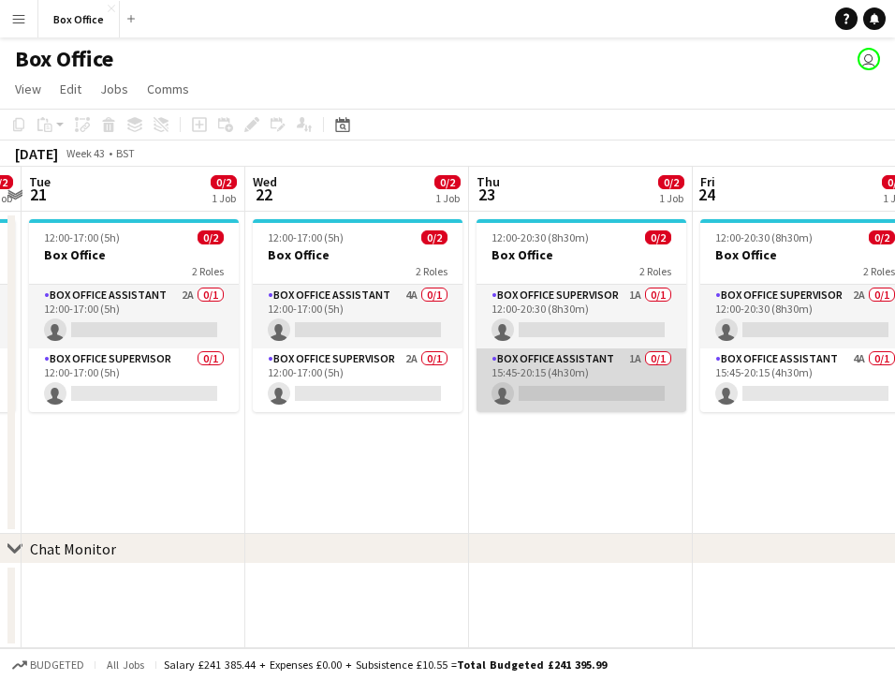
click at [583, 358] on app-card-role "Box Office Assistant 1A 0/1 15:45-20:15 (4h30m) single-neutral-actions" at bounding box center [582, 380] width 210 height 64
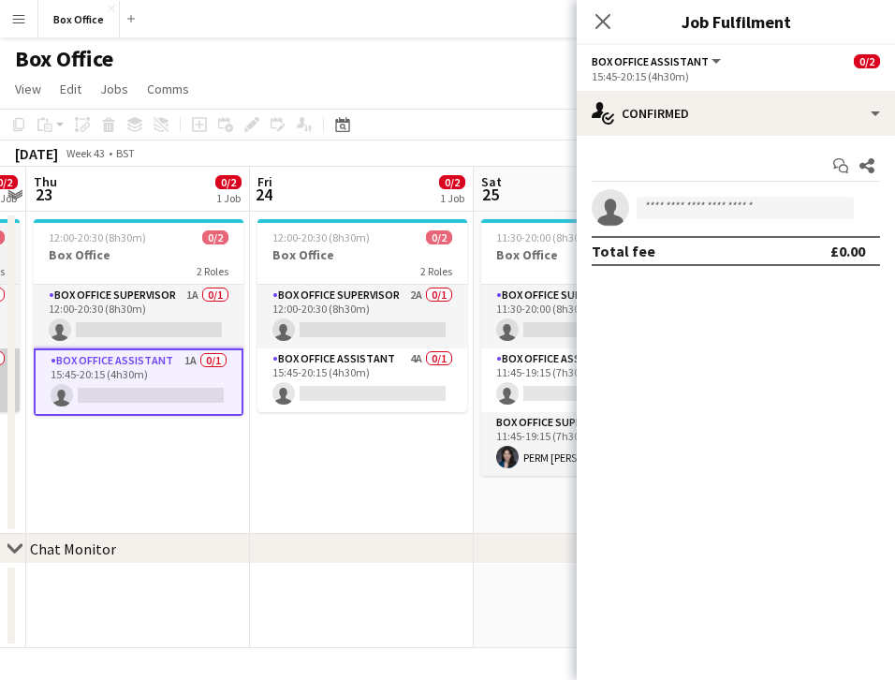
scroll to position [0, 647]
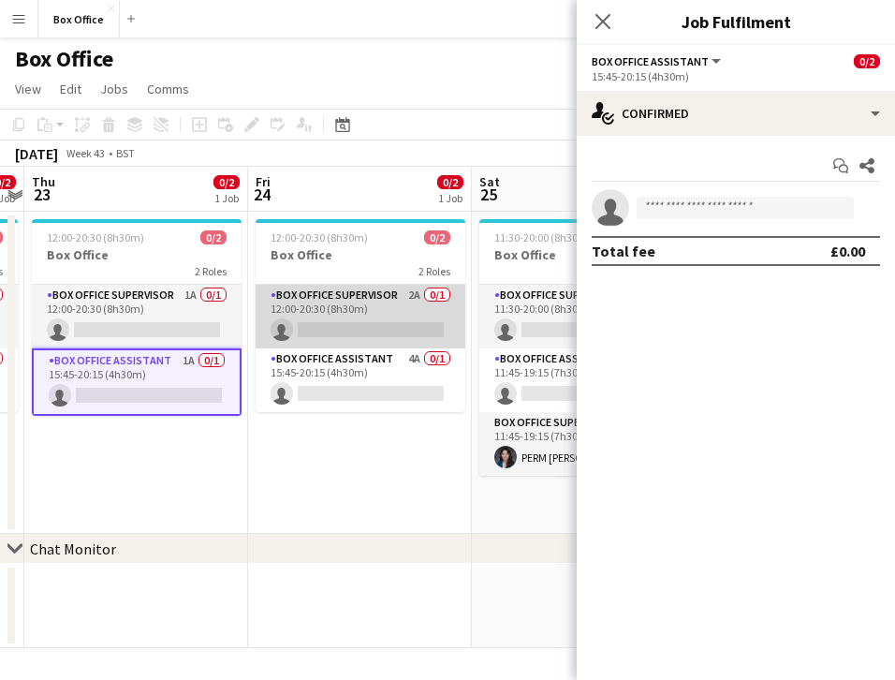
click at [333, 294] on app-card-role "Box Office Supervisor 2A 0/1 12:00-20:30 (8h30m) single-neutral-actions" at bounding box center [361, 317] width 210 height 64
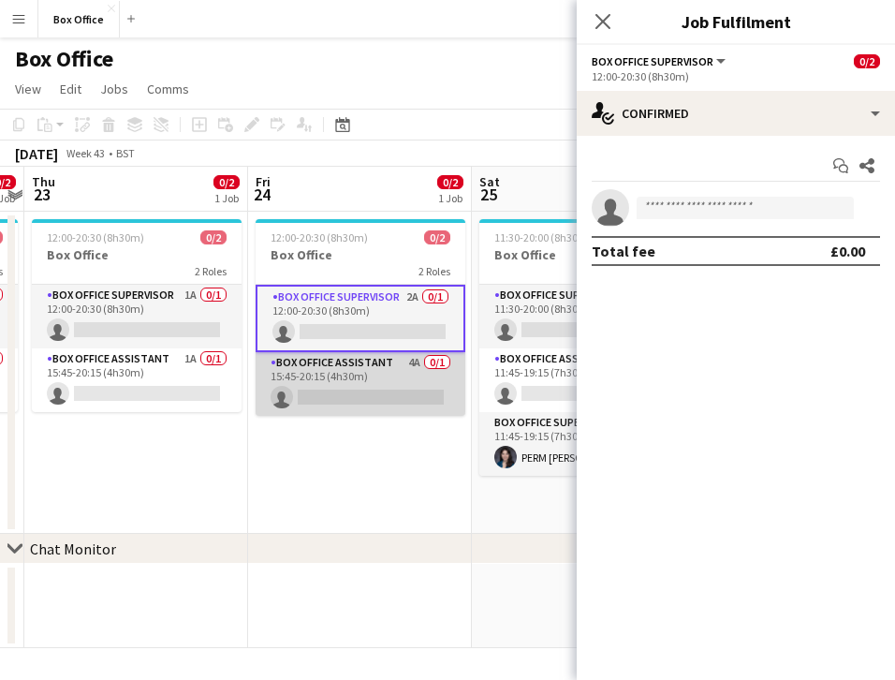
click at [307, 362] on app-card-role "Box Office Assistant 4A 0/1 15:45-20:15 (4h30m) single-neutral-actions" at bounding box center [361, 384] width 210 height 64
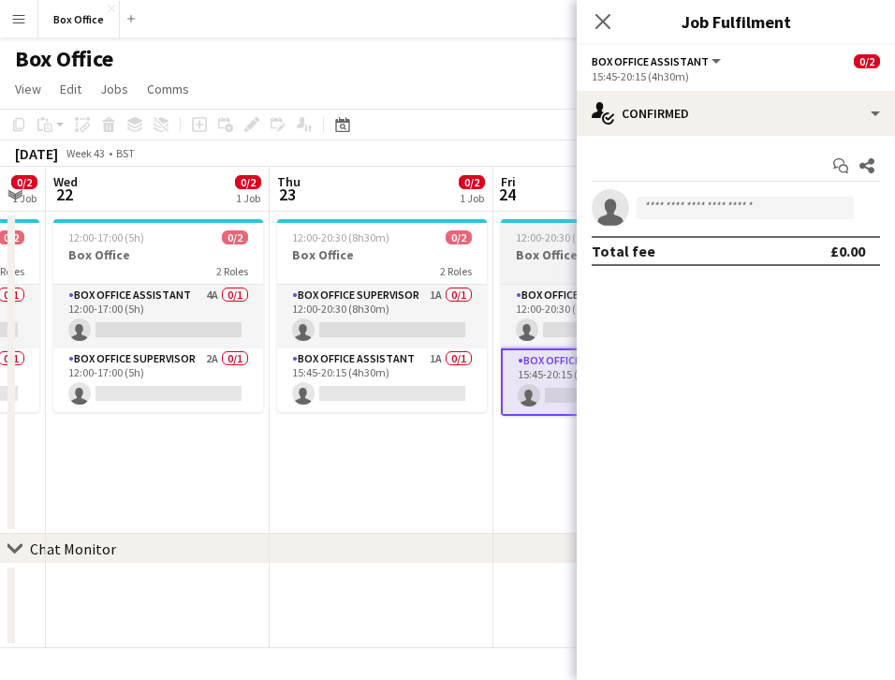
scroll to position [0, 401]
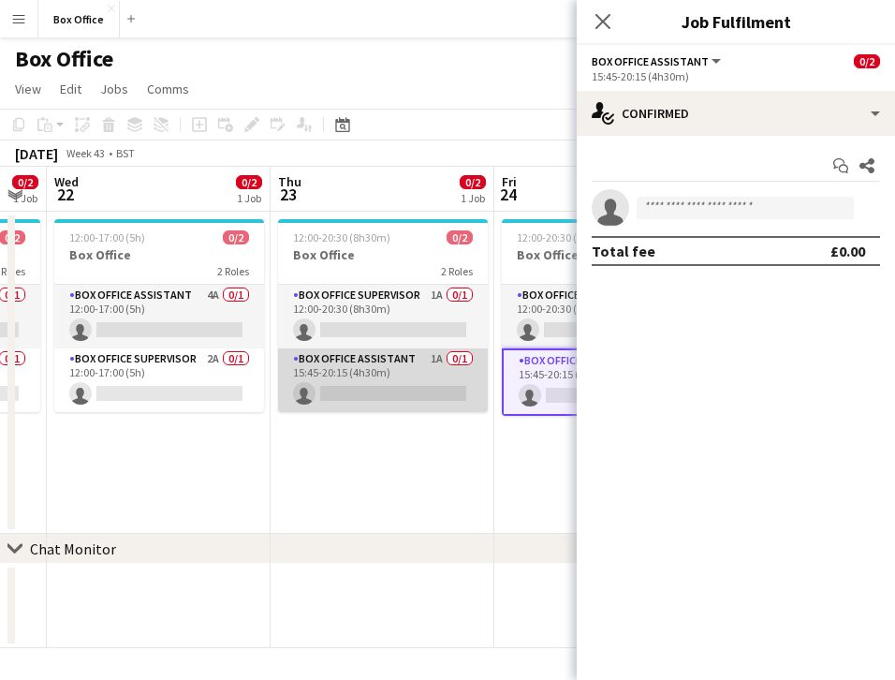
click at [322, 372] on app-card-role "Box Office Assistant 1A 0/1 15:45-20:15 (4h30m) single-neutral-actions" at bounding box center [383, 380] width 210 height 64
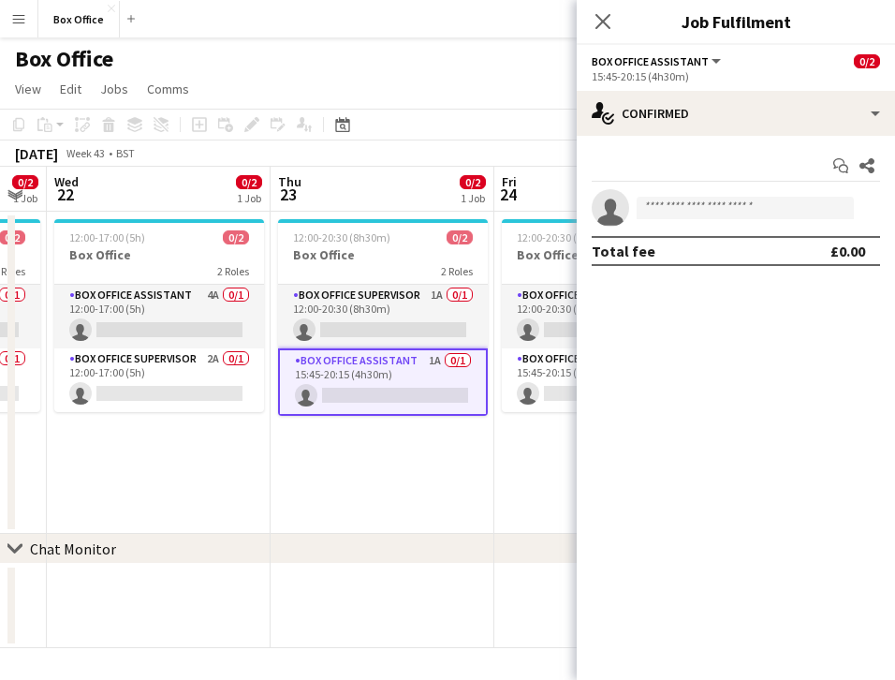
click at [757, 84] on app-options-switcher "Box Office Assistant All roles Box Office Assistant 0/2 15:45-20:15 (4h30m)" at bounding box center [736, 68] width 318 height 46
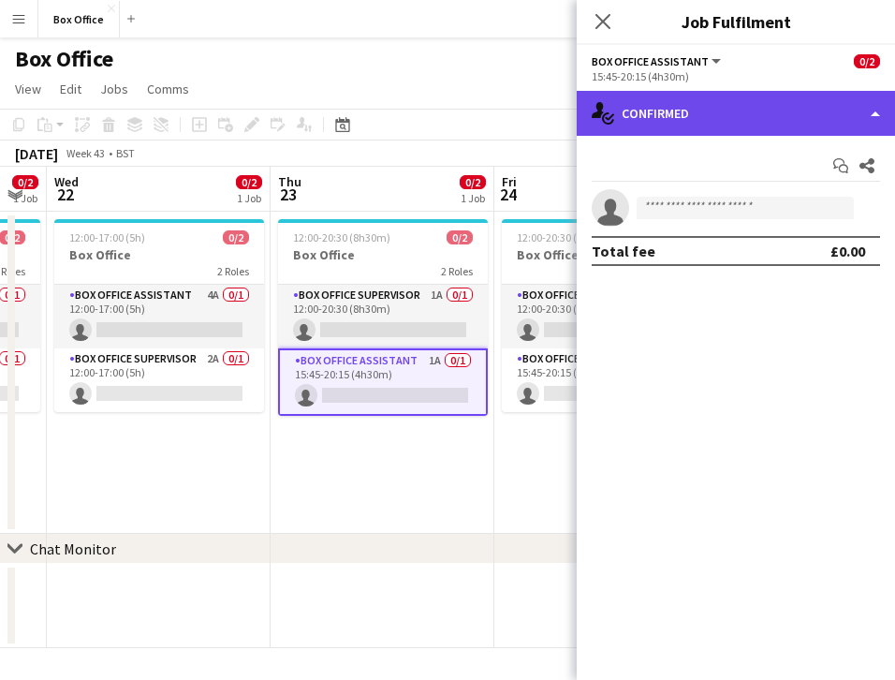
click at [732, 107] on div "single-neutral-actions-check-2 Confirmed" at bounding box center [736, 113] width 318 height 45
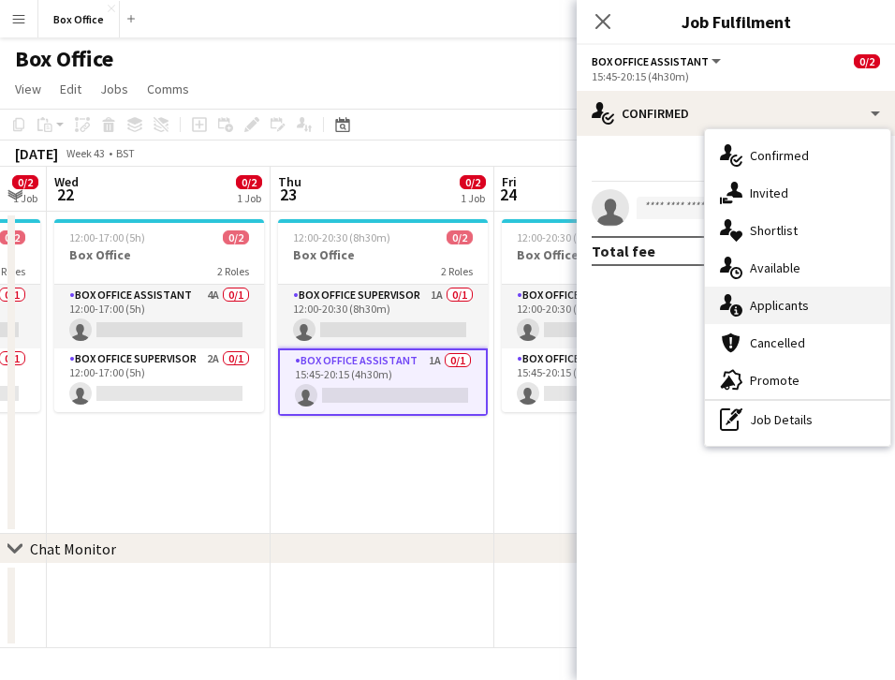
click at [786, 304] on span "Applicants" at bounding box center [779, 305] width 59 height 17
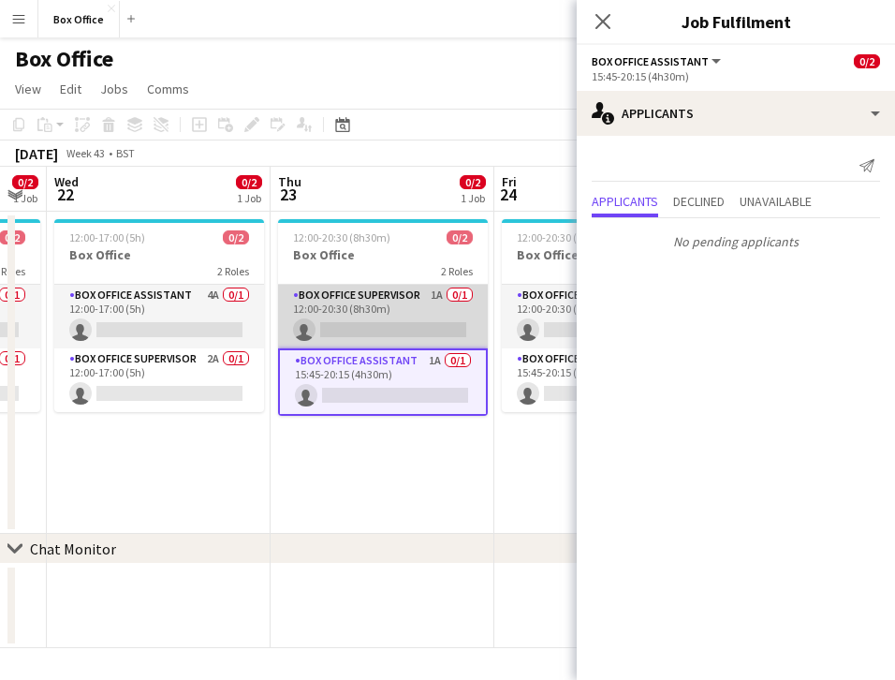
click at [371, 290] on app-card-role "Box Office Supervisor 1A 0/1 12:00-20:30 (8h30m) single-neutral-actions" at bounding box center [383, 317] width 210 height 64
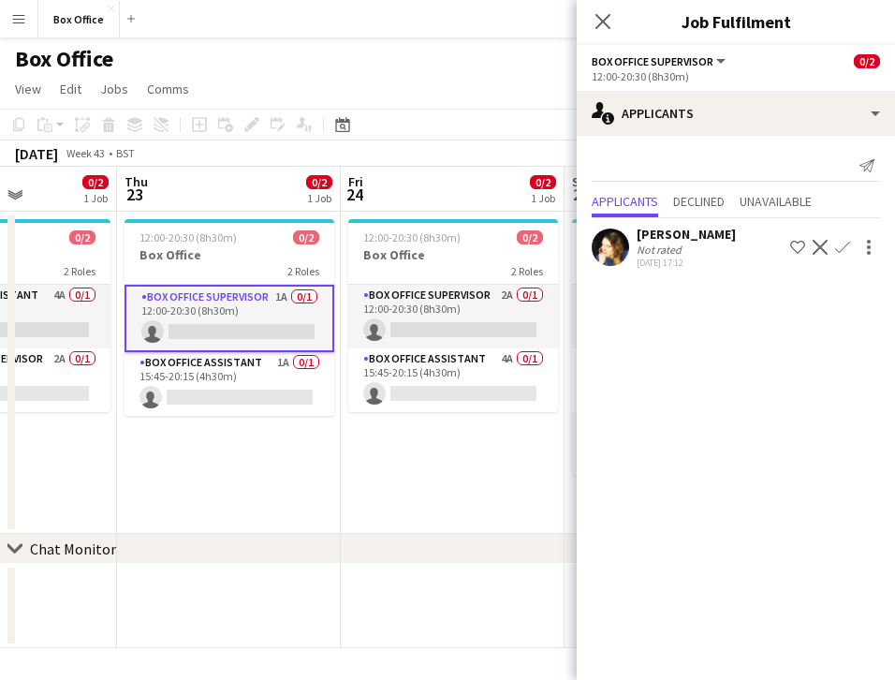
scroll to position [0, 557]
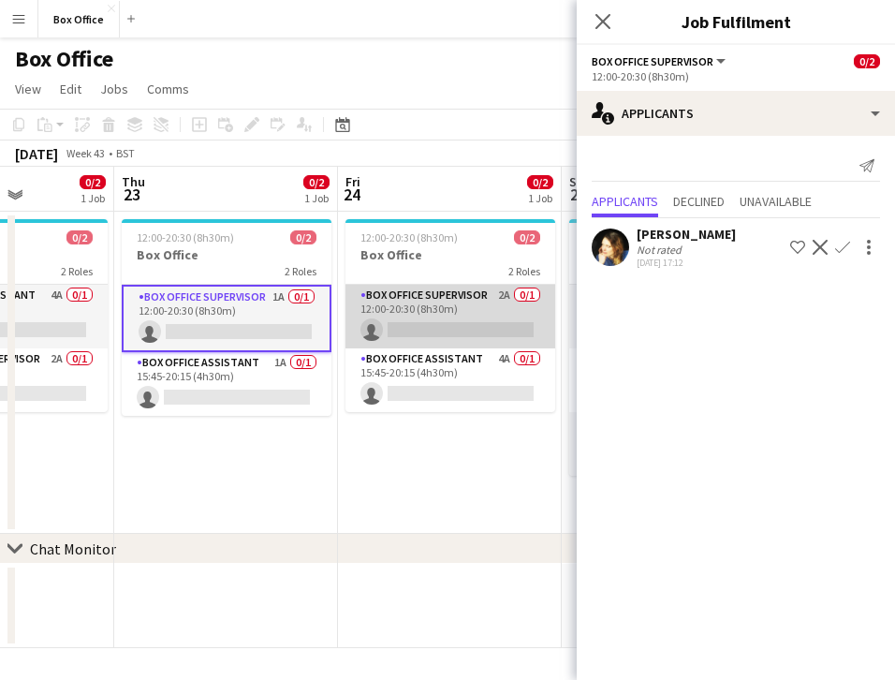
click at [454, 293] on app-card-role "Box Office Supervisor 2A 0/1 12:00-20:30 (8h30m) single-neutral-actions" at bounding box center [451, 317] width 210 height 64
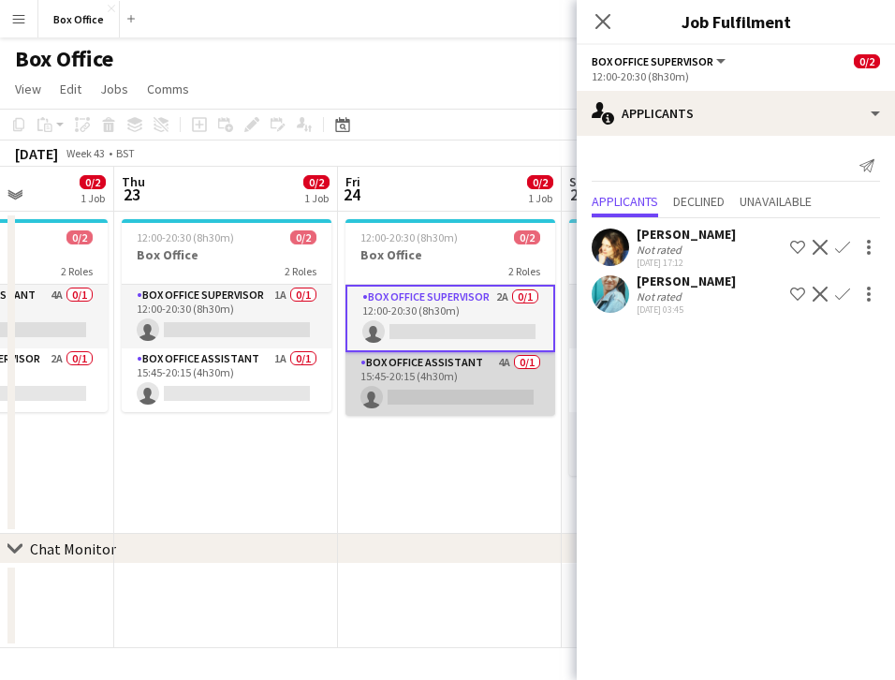
click at [440, 353] on app-card-role "Box Office Assistant 4A 0/1 15:45-20:15 (4h30m) single-neutral-actions" at bounding box center [451, 384] width 210 height 64
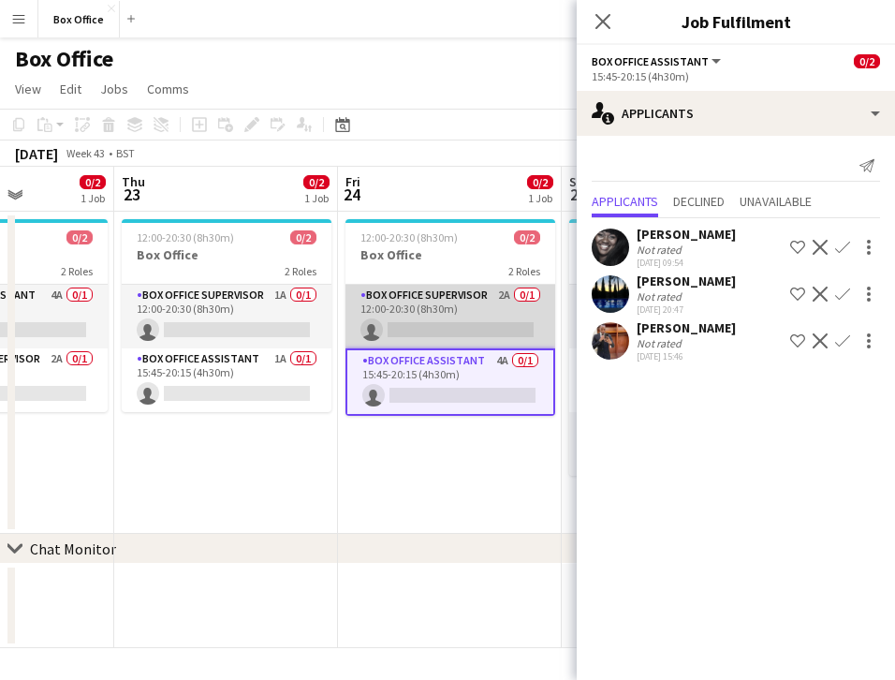
click at [422, 299] on app-card-role "Box Office Supervisor 2A 0/1 12:00-20:30 (8h30m) single-neutral-actions" at bounding box center [451, 317] width 210 height 64
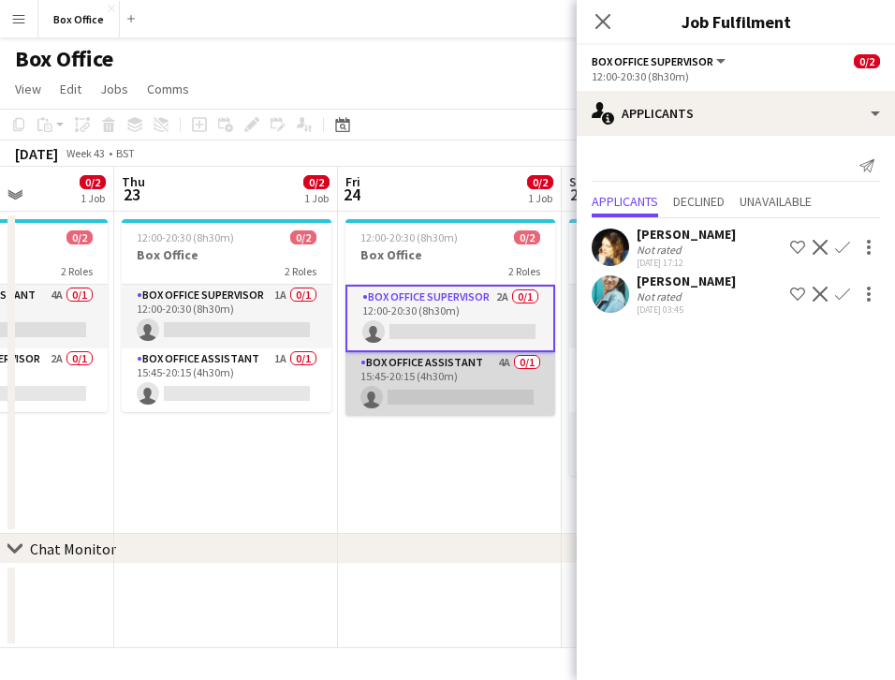
click at [447, 364] on app-card-role "Box Office Assistant 4A 0/1 15:45-20:15 (4h30m) single-neutral-actions" at bounding box center [451, 384] width 210 height 64
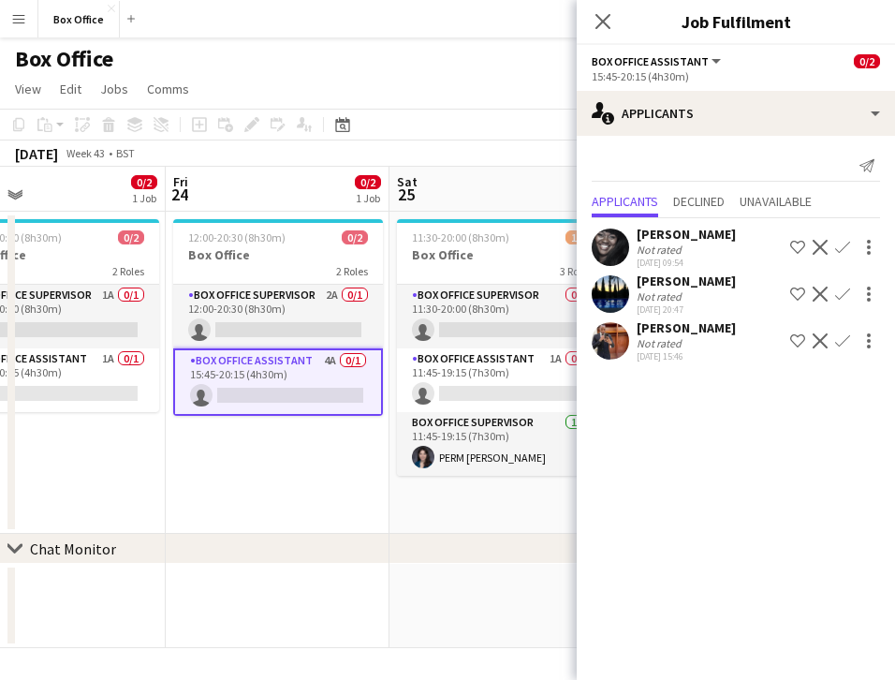
scroll to position [0, 652]
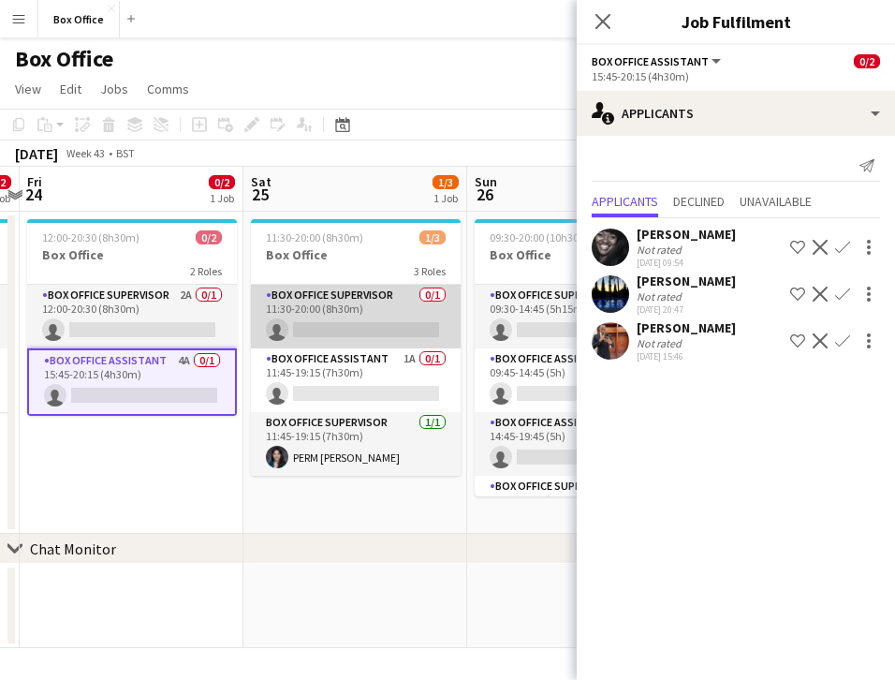
click at [337, 296] on app-card-role "Box Office Supervisor 0/1 11:30-20:00 (8h30m) single-neutral-actions" at bounding box center [356, 317] width 210 height 64
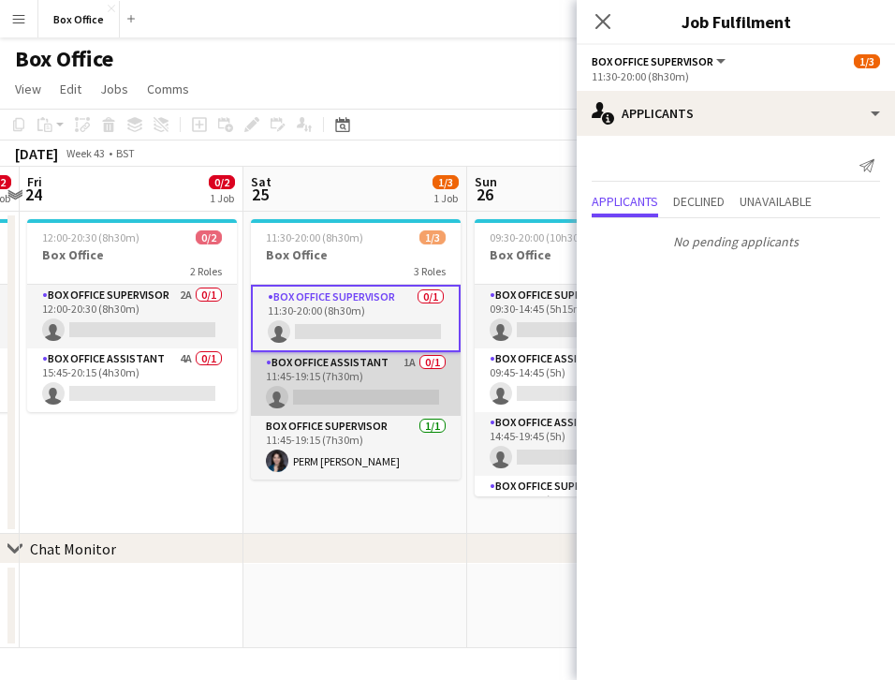
click at [339, 364] on app-card-role "Box Office Assistant 1A 0/1 11:45-19:15 (7h30m) single-neutral-actions" at bounding box center [356, 384] width 210 height 64
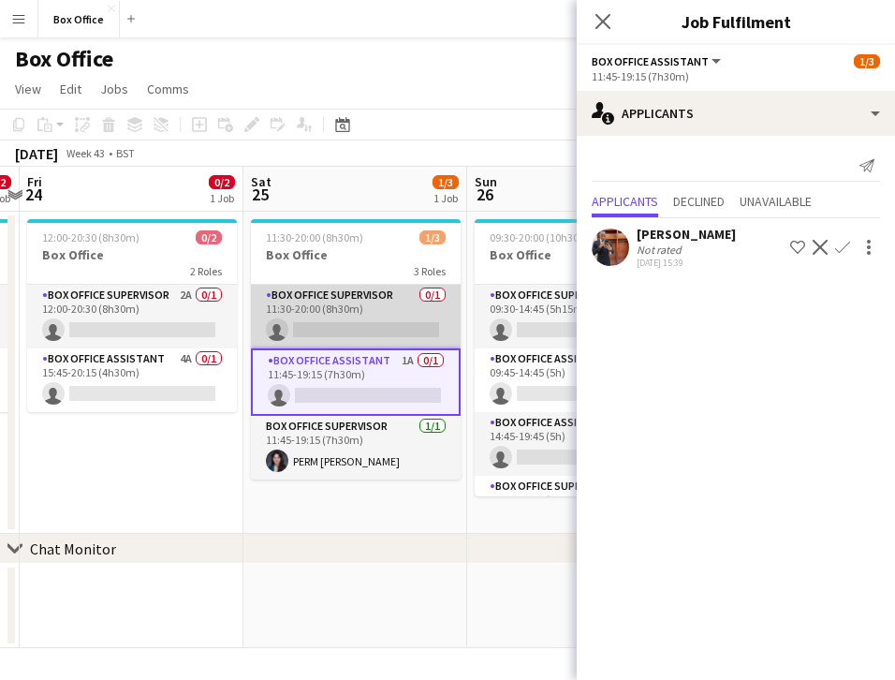
click at [322, 293] on app-card-role "Box Office Supervisor 0/1 11:30-20:00 (8h30m) single-neutral-actions" at bounding box center [356, 317] width 210 height 64
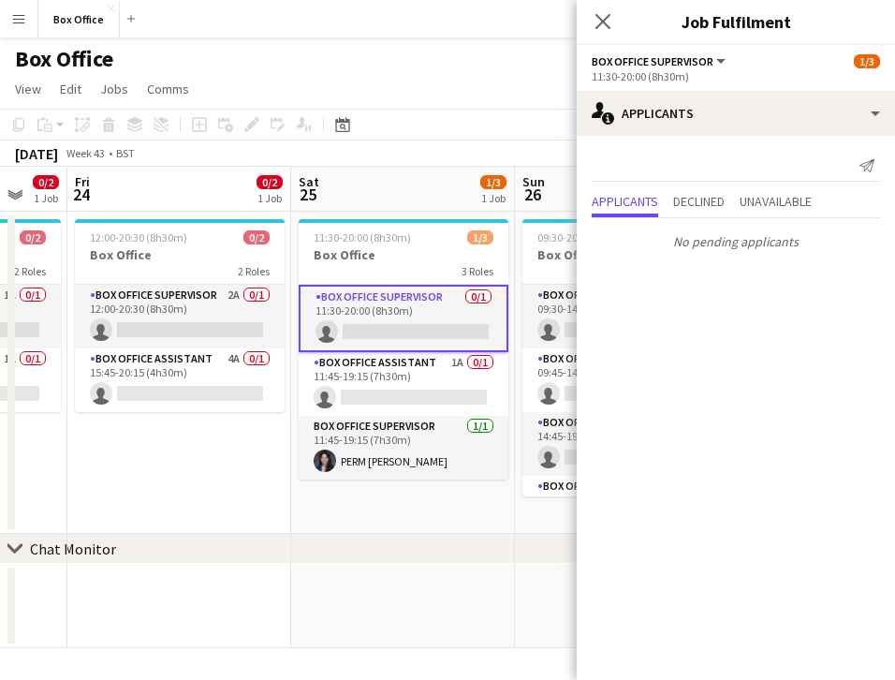
scroll to position [0, 603]
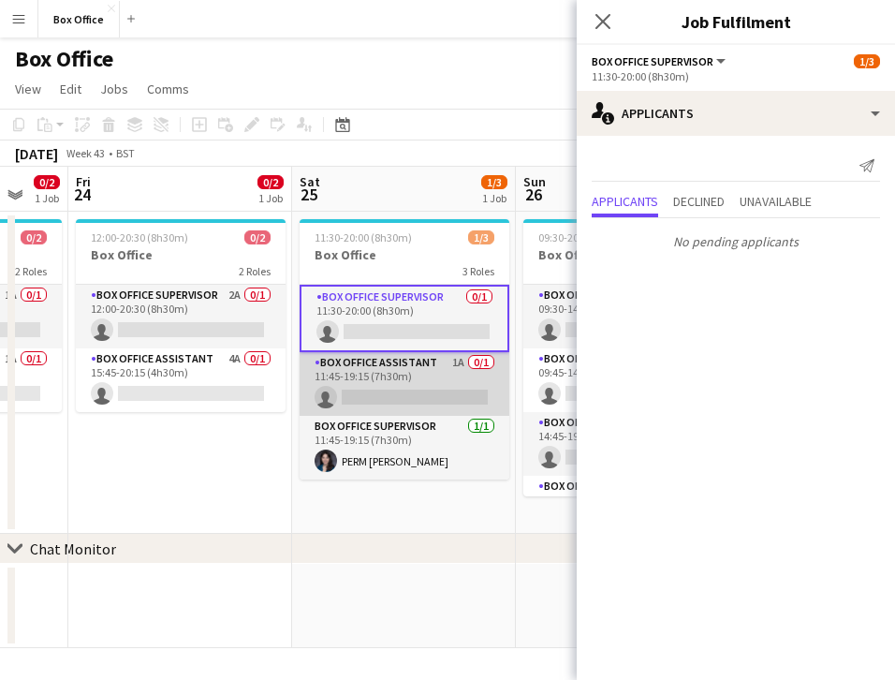
click at [375, 362] on app-card-role "Box Office Assistant 1A 0/1 11:45-19:15 (7h30m) single-neutral-actions" at bounding box center [405, 384] width 210 height 64
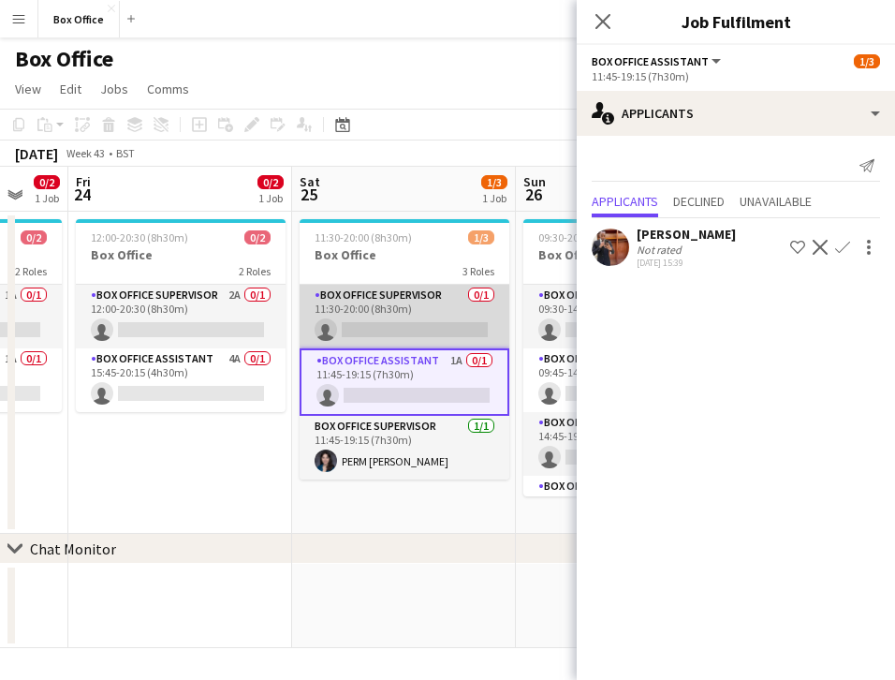
click at [399, 298] on app-card-role "Box Office Supervisor 0/1 11:30-20:00 (8h30m) single-neutral-actions" at bounding box center [405, 317] width 210 height 64
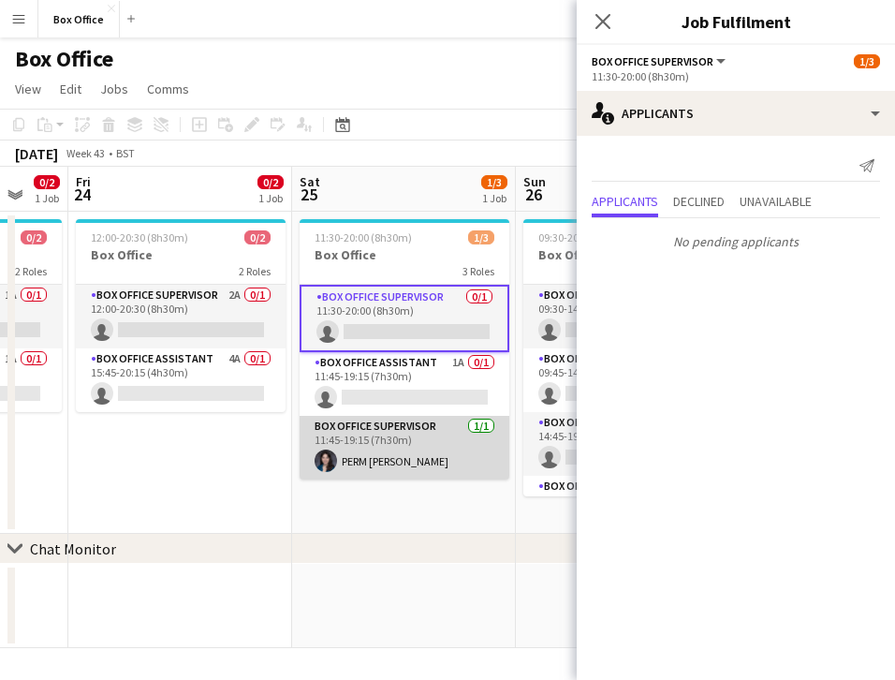
click at [378, 425] on app-card-role "Box Office Supervisor [DATE] 11:45-19:15 (7h30m) PERM [PERSON_NAME]" at bounding box center [405, 448] width 210 height 64
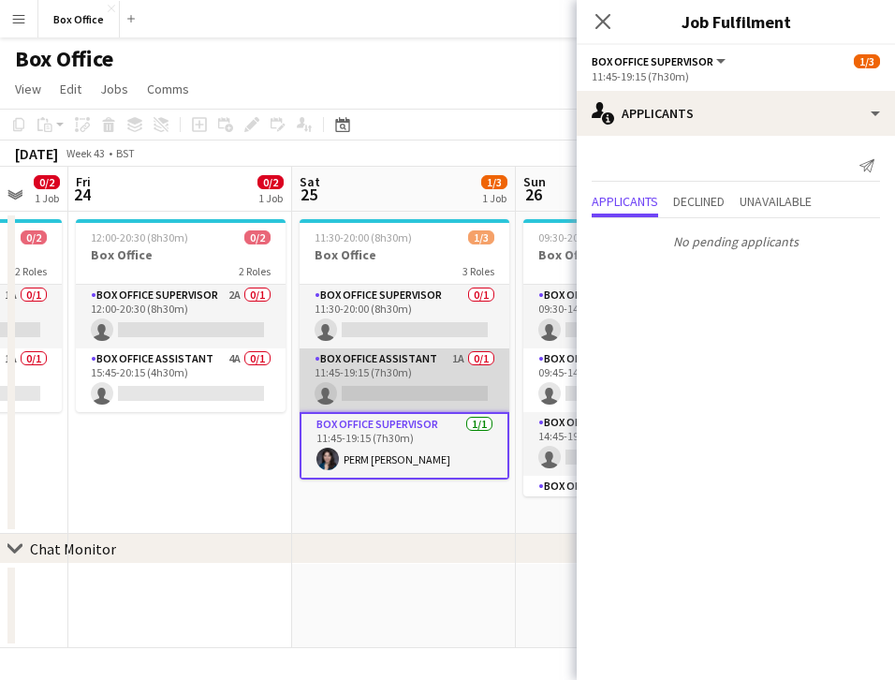
click at [389, 361] on app-card-role "Box Office Assistant 1A 0/1 11:45-19:15 (7h30m) single-neutral-actions" at bounding box center [405, 380] width 210 height 64
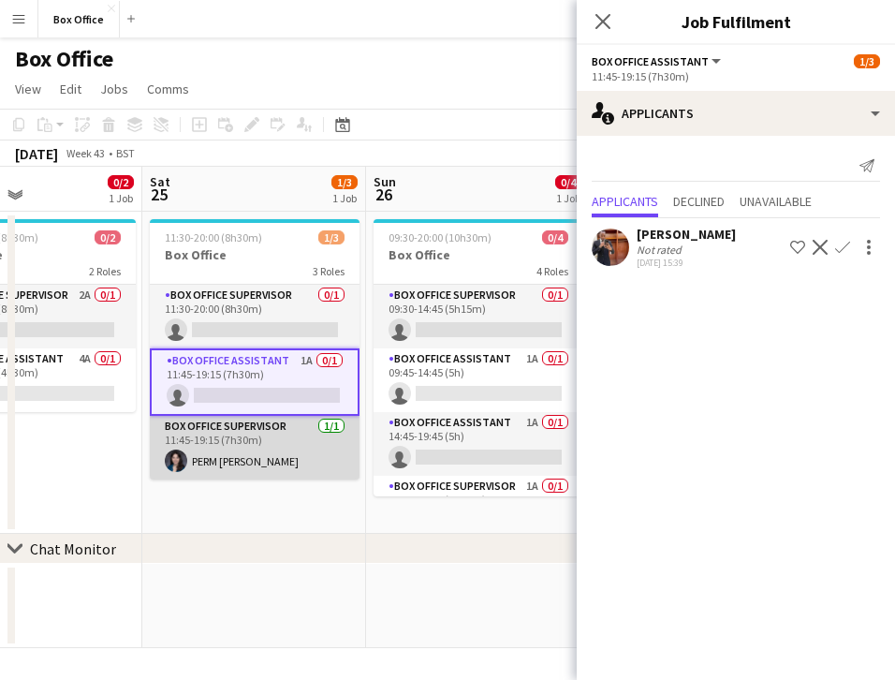
scroll to position [0, 540]
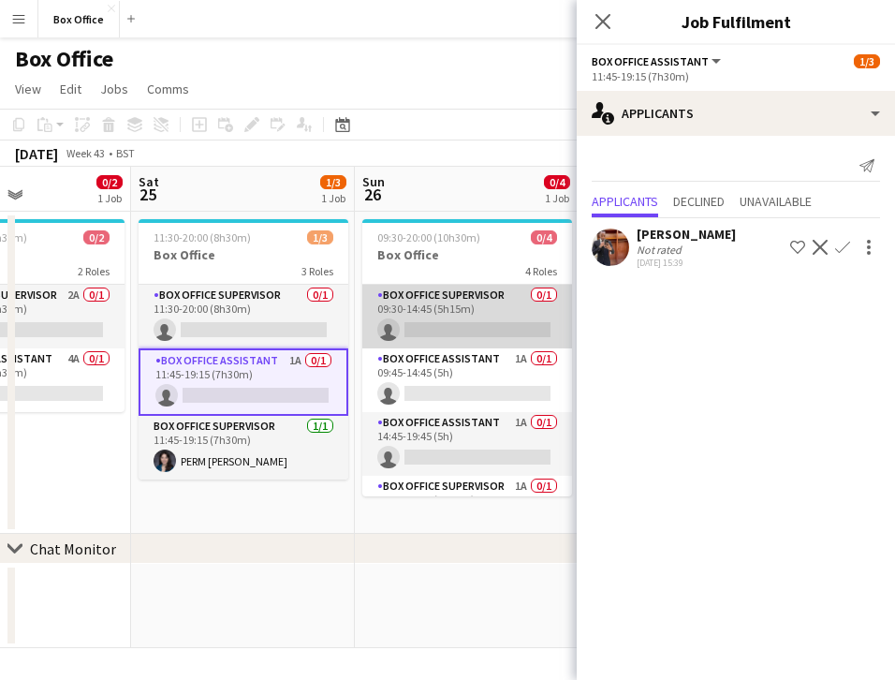
click at [421, 289] on app-card-role "Box Office Supervisor 0/1 09:30-14:45 (5h15m) single-neutral-actions" at bounding box center [467, 317] width 210 height 64
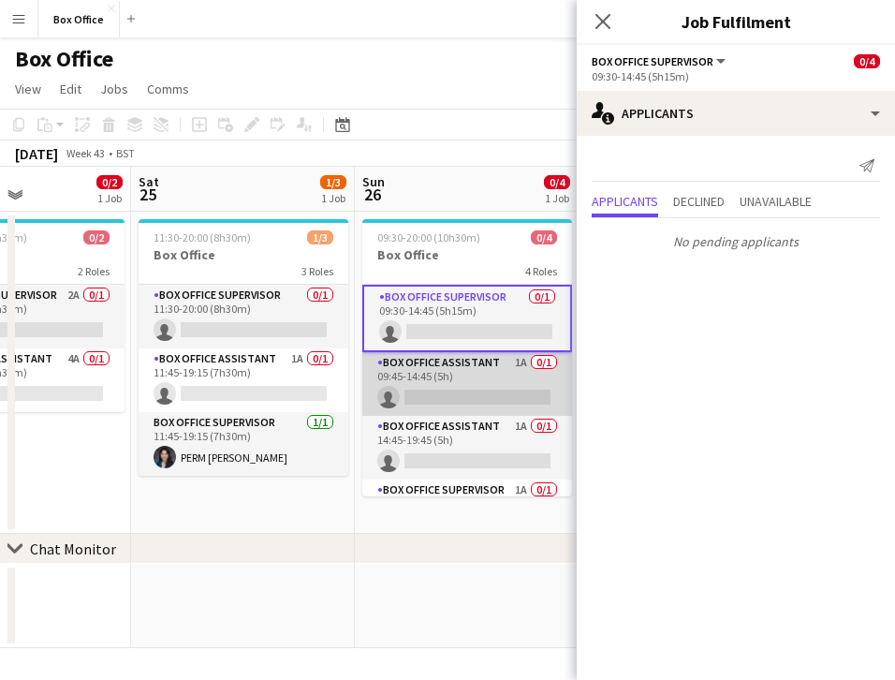
click at [451, 357] on app-card-role "Box Office Assistant 1A 0/1 09:45-14:45 (5h) single-neutral-actions" at bounding box center [467, 384] width 210 height 64
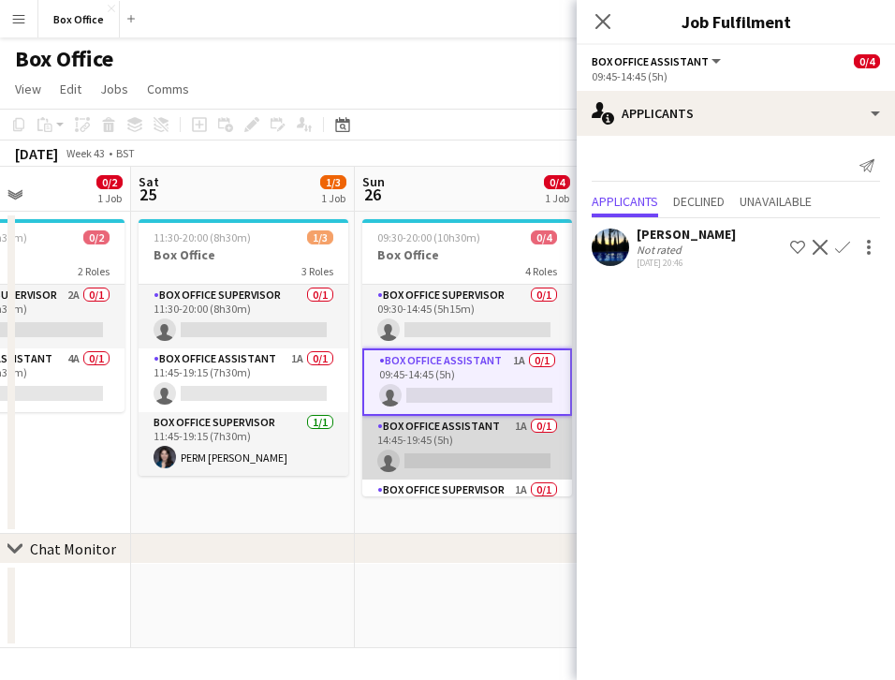
click at [457, 416] on app-card-role "Box Office Assistant 1A 0/1 14:45-19:45 (5h) single-neutral-actions" at bounding box center [467, 448] width 210 height 64
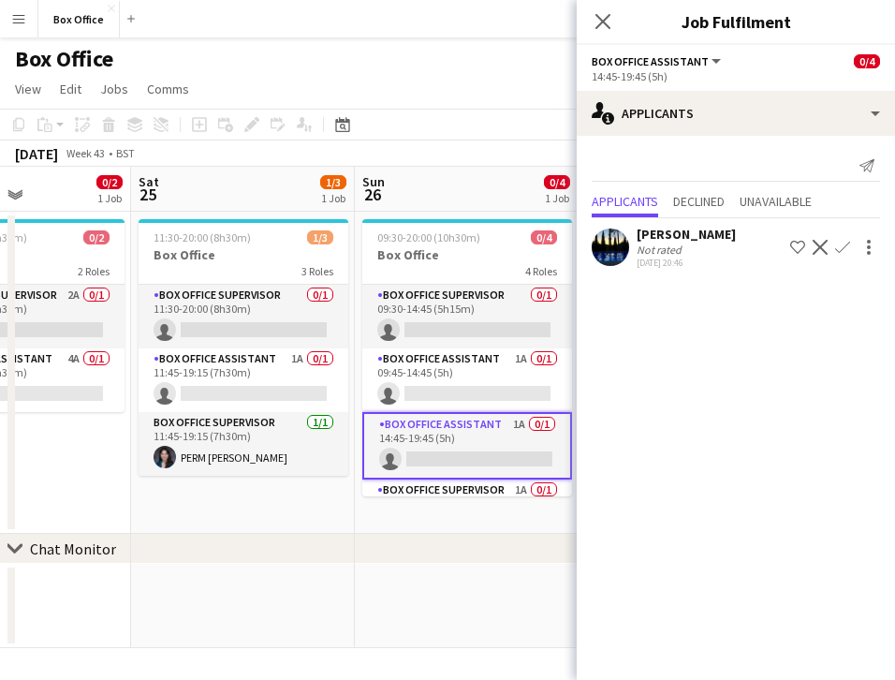
scroll to position [45, 0]
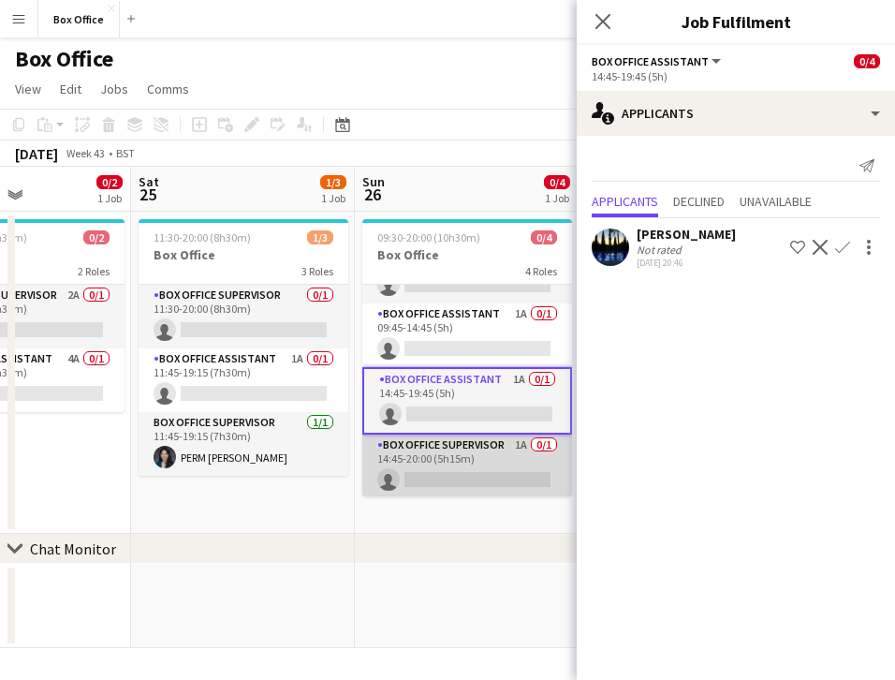
click at [432, 443] on app-card-role "Box Office Supervisor 1A 0/1 14:45-20:00 (5h15m) single-neutral-actions" at bounding box center [467, 467] width 210 height 64
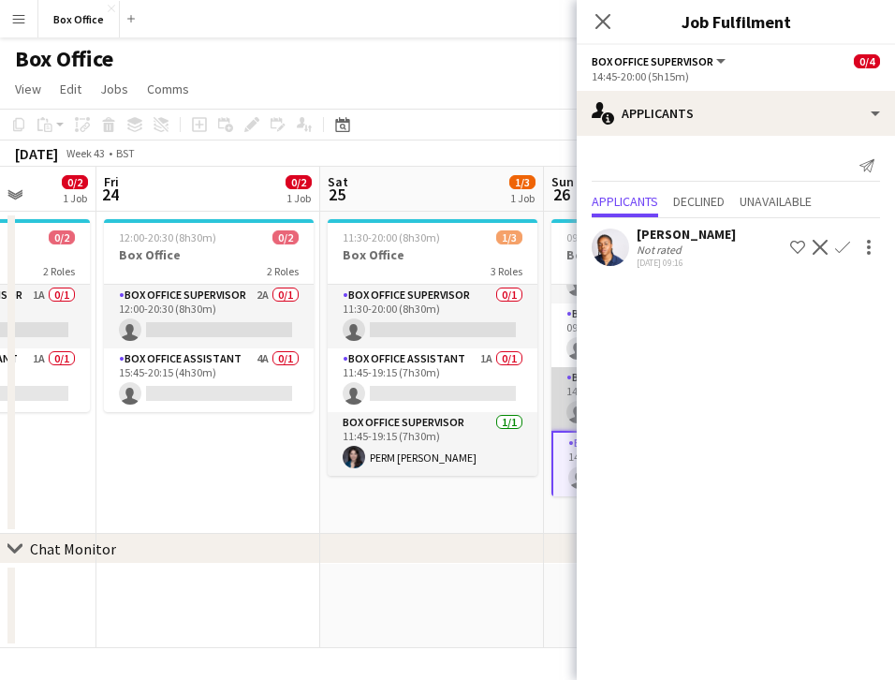
scroll to position [0, 531]
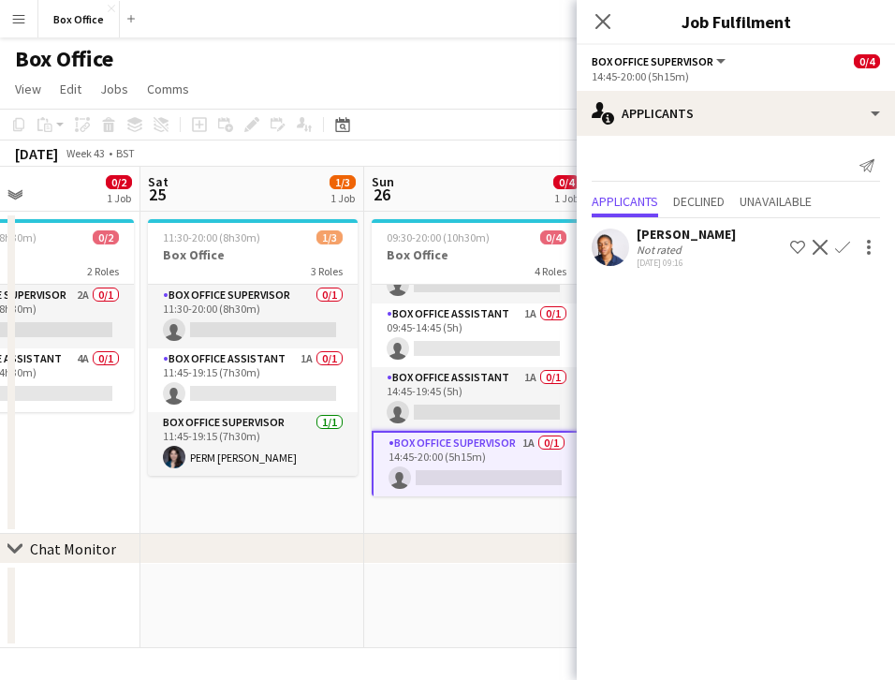
click at [845, 246] on app-icon "Confirm" at bounding box center [843, 247] width 15 height 15
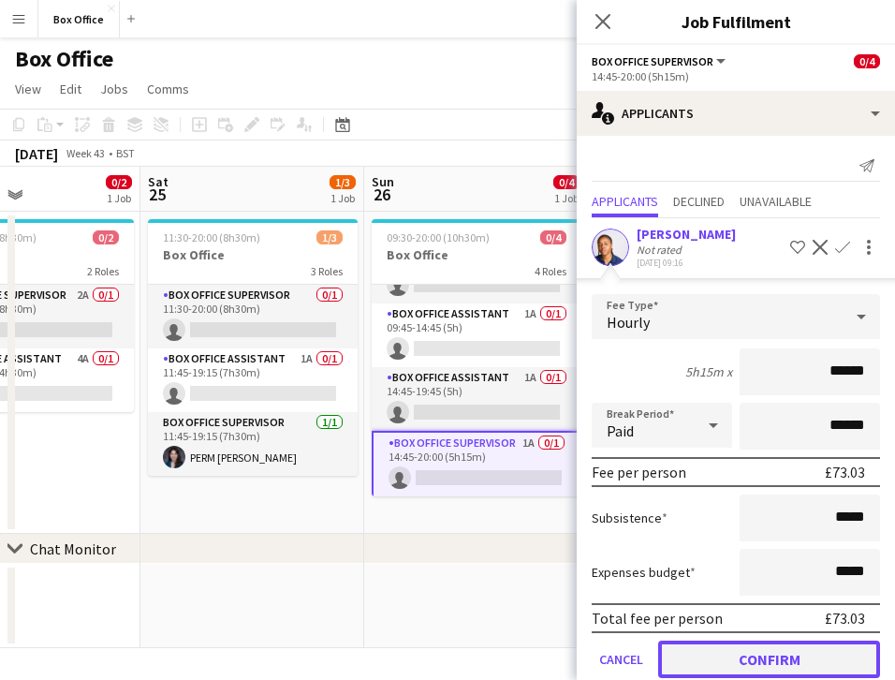
click at [746, 656] on button "Confirm" at bounding box center [769, 659] width 222 height 37
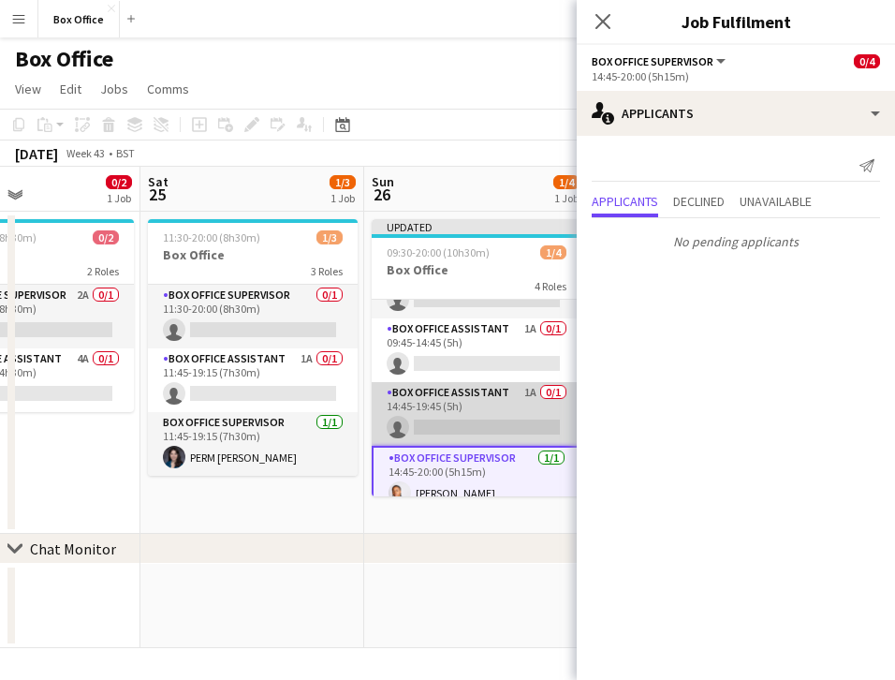
click at [433, 390] on app-card-role "Box Office Assistant 1A 0/1 14:45-19:45 (5h) single-neutral-actions" at bounding box center [477, 414] width 210 height 64
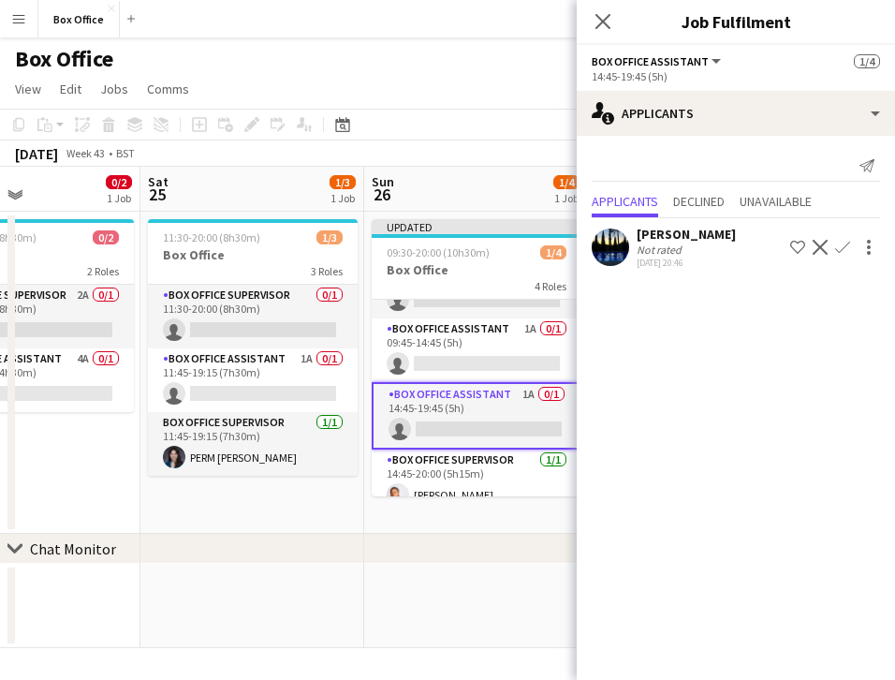
drag, startPoint x: 836, startPoint y: 256, endPoint x: 794, endPoint y: 361, distance: 112.7
click at [794, 361] on mat-expansion-panel "users2 Applicants Send notification Applicants Declined Unavailable [PERSON_NAM…" at bounding box center [736, 408] width 318 height 544
click at [846, 245] on app-icon "Confirm" at bounding box center [843, 247] width 15 height 15
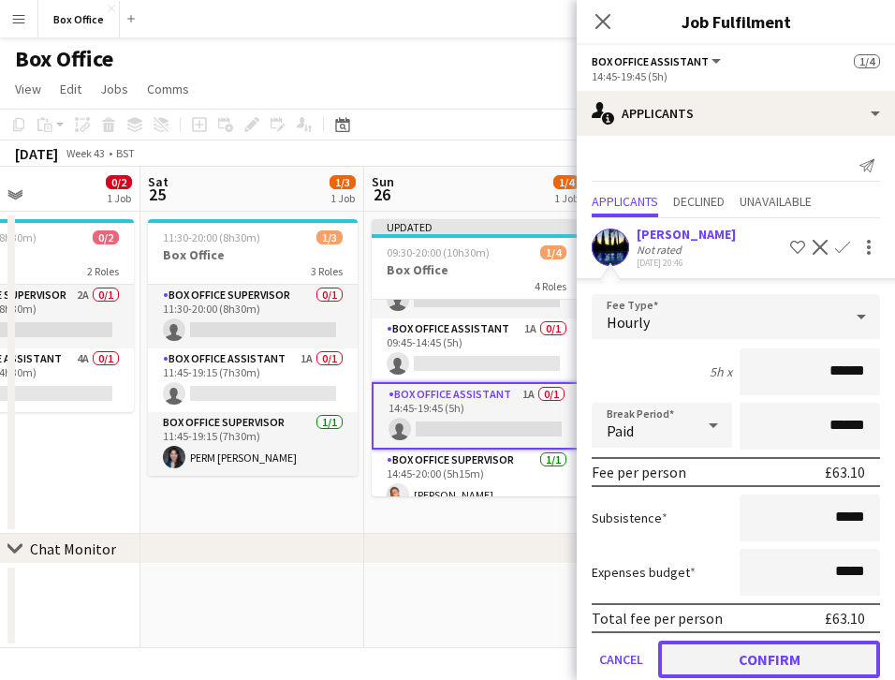
click at [763, 651] on button "Confirm" at bounding box center [769, 659] width 222 height 37
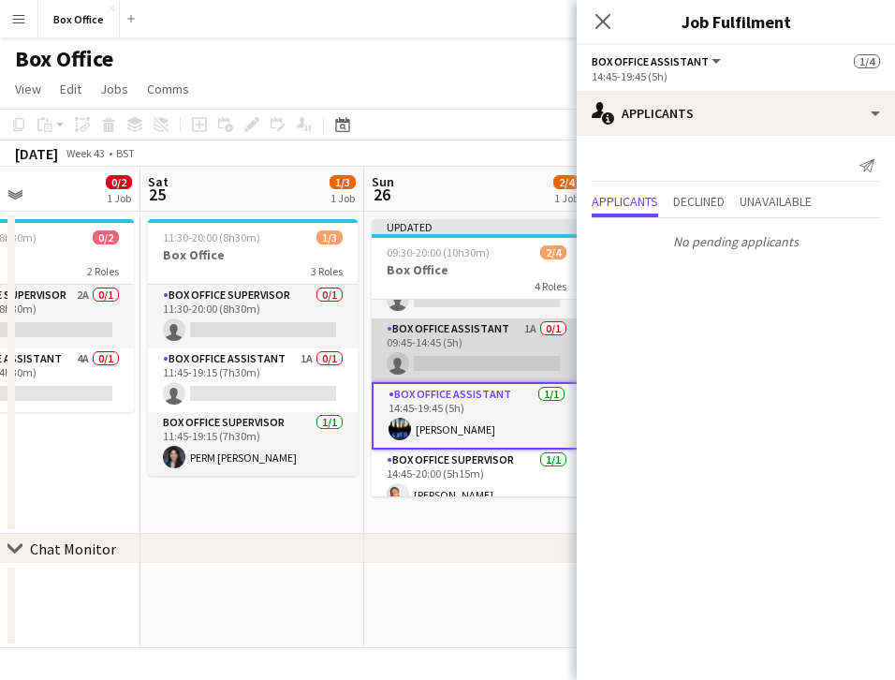
click at [444, 325] on app-card-role "Box Office Assistant 1A 0/1 09:45-14:45 (5h) single-neutral-actions" at bounding box center [477, 350] width 210 height 64
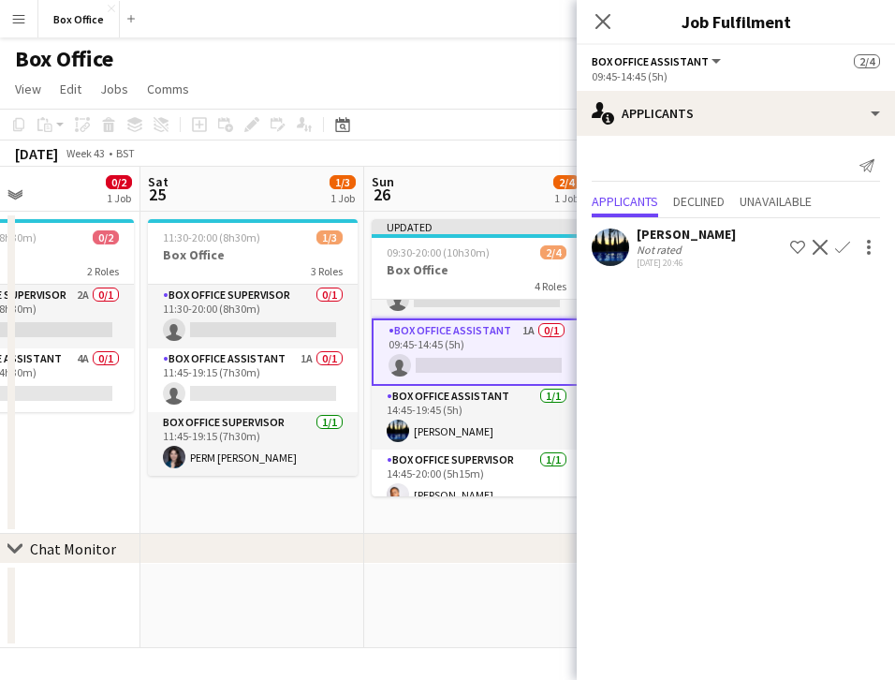
click at [849, 244] on app-icon "Confirm" at bounding box center [843, 247] width 15 height 15
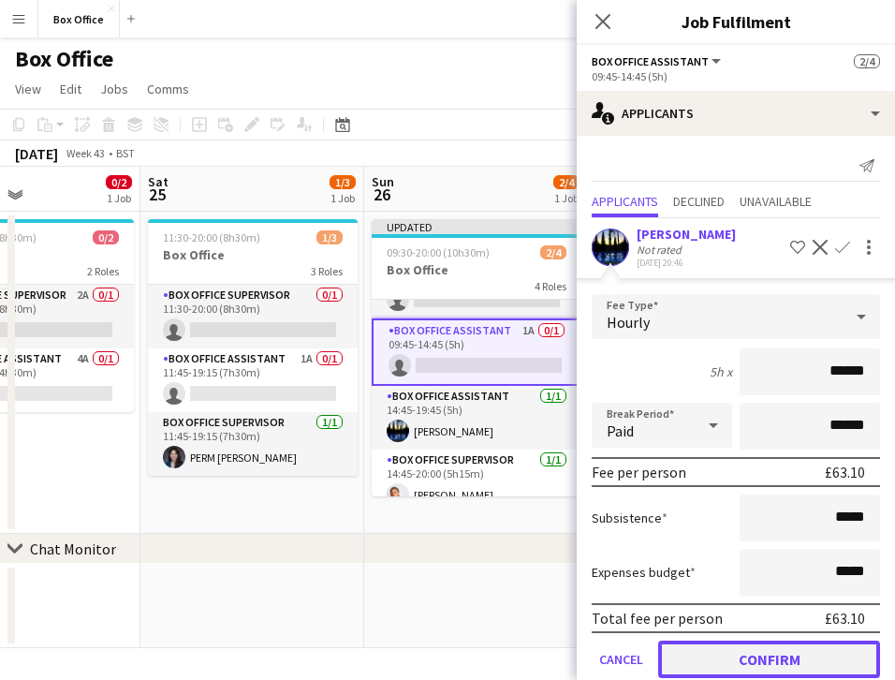
click at [768, 654] on button "Confirm" at bounding box center [769, 659] width 222 height 37
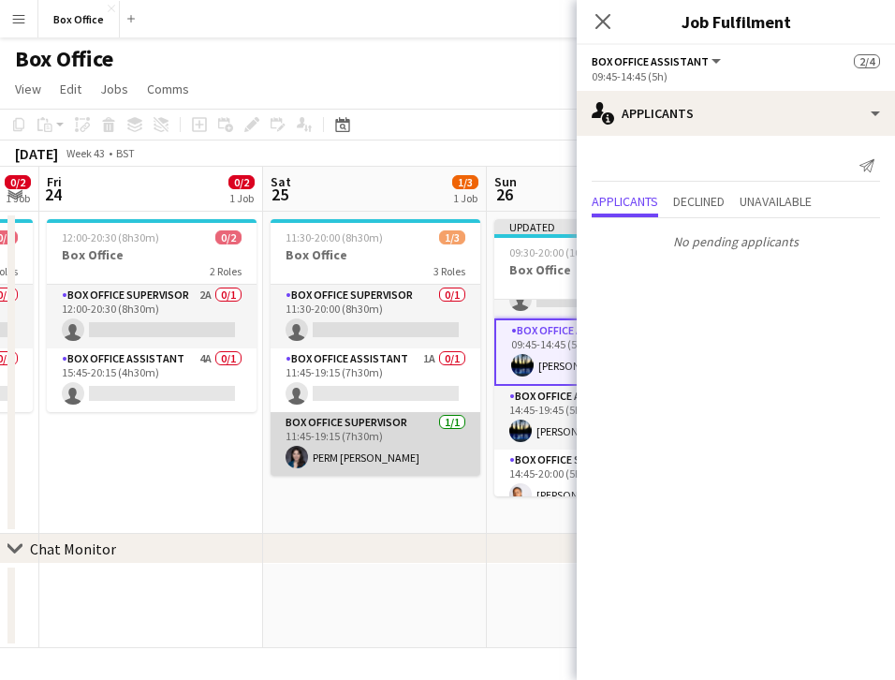
scroll to position [0, 399]
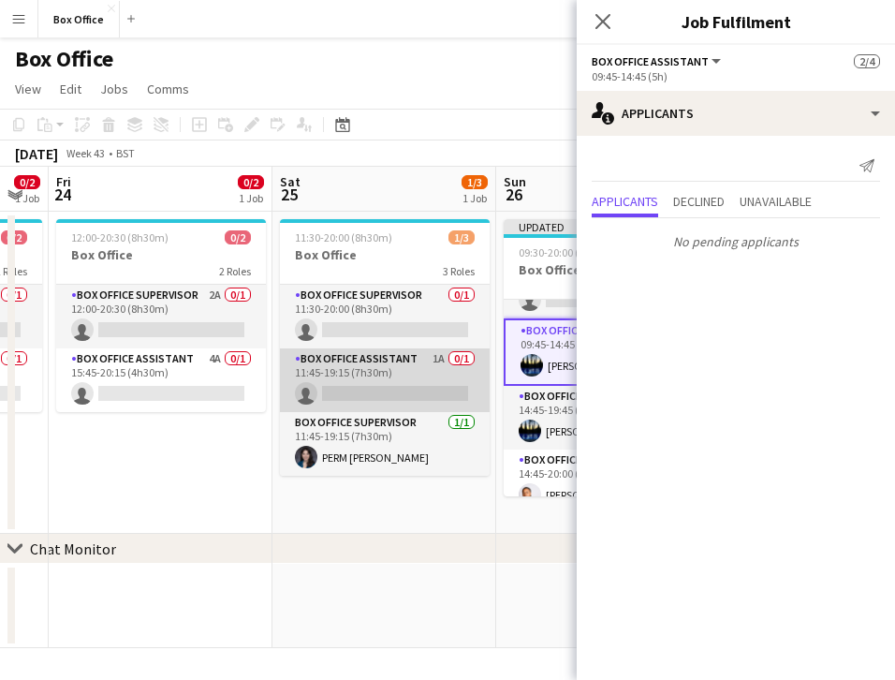
click at [319, 369] on app-card-role "Box Office Assistant 1A 0/1 11:45-19:15 (7h30m) single-neutral-actions" at bounding box center [385, 380] width 210 height 64
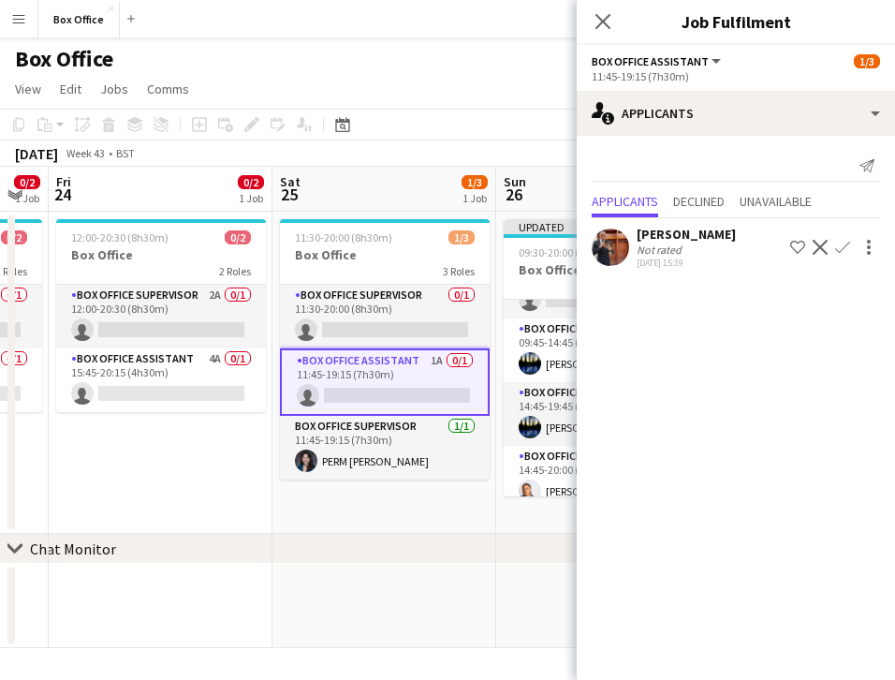
click at [843, 245] on app-icon "Confirm" at bounding box center [843, 247] width 15 height 15
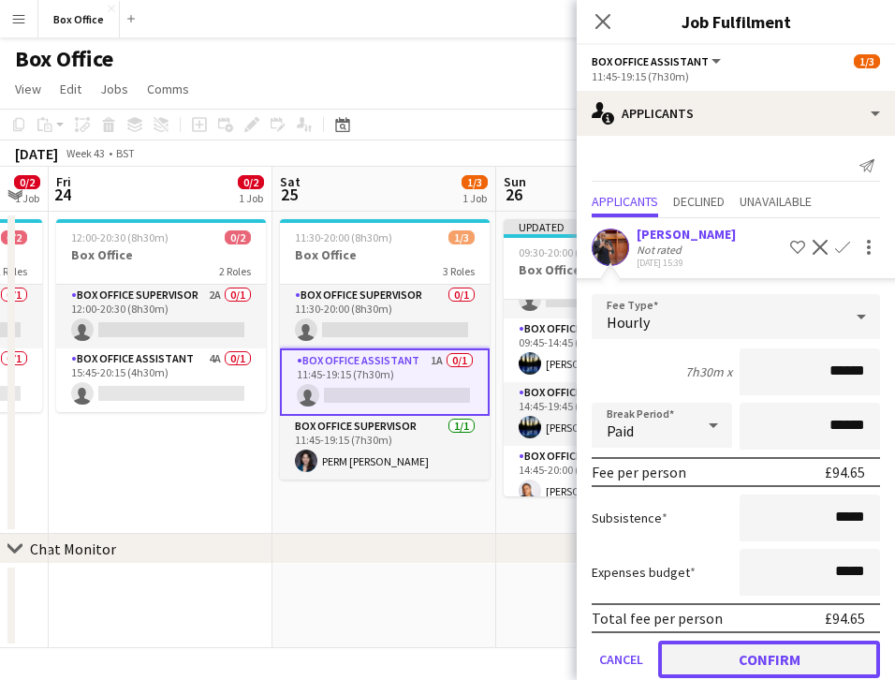
click at [791, 654] on button "Confirm" at bounding box center [769, 659] width 222 height 37
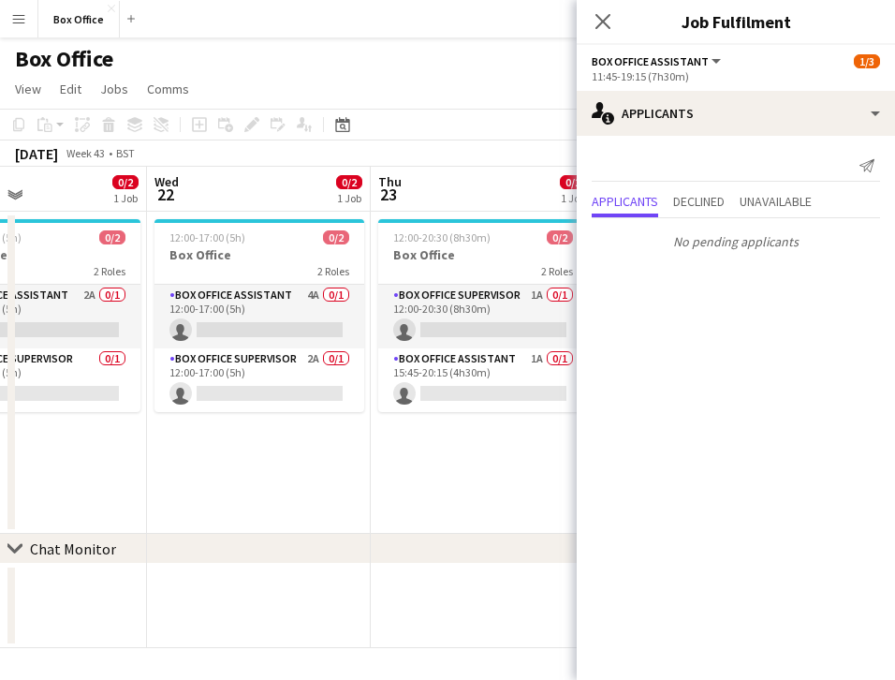
scroll to position [0, 520]
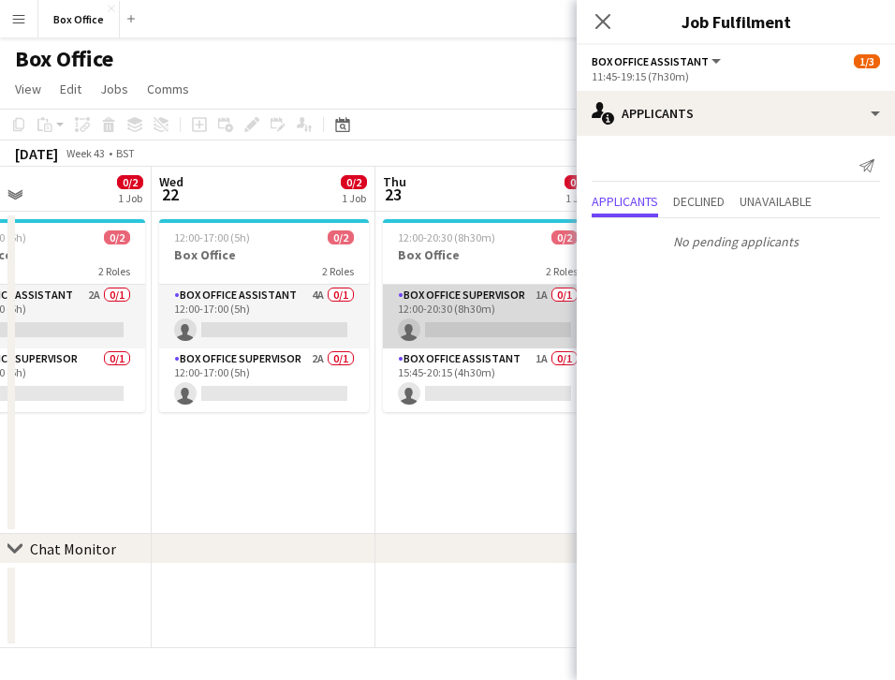
click at [461, 293] on app-card-role "Box Office Supervisor 1A 0/1 12:00-20:30 (8h30m) single-neutral-actions" at bounding box center [488, 317] width 210 height 64
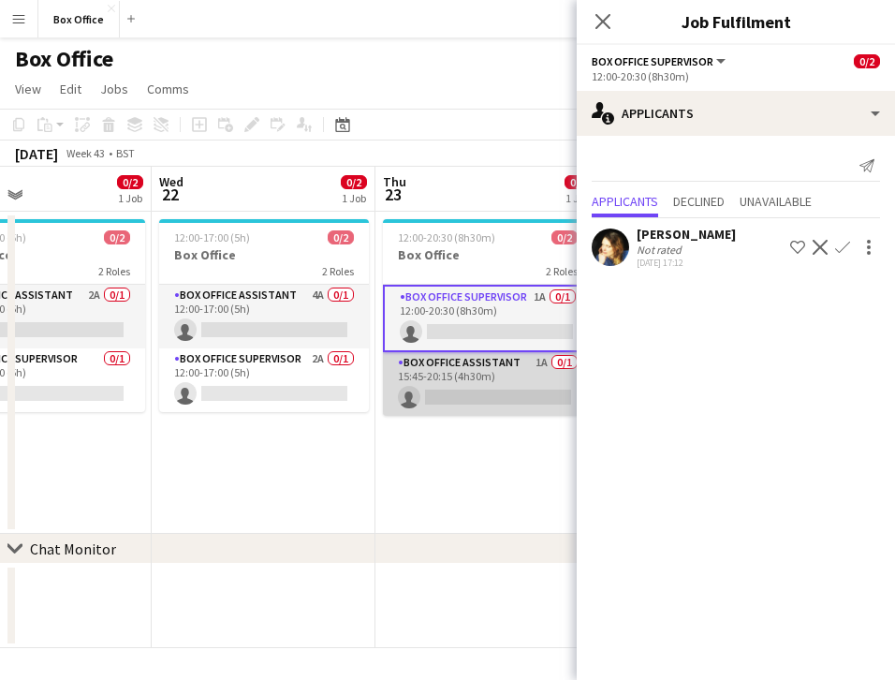
click at [496, 354] on app-card-role "Box Office Assistant 1A 0/1 15:45-20:15 (4h30m) single-neutral-actions" at bounding box center [488, 384] width 210 height 64
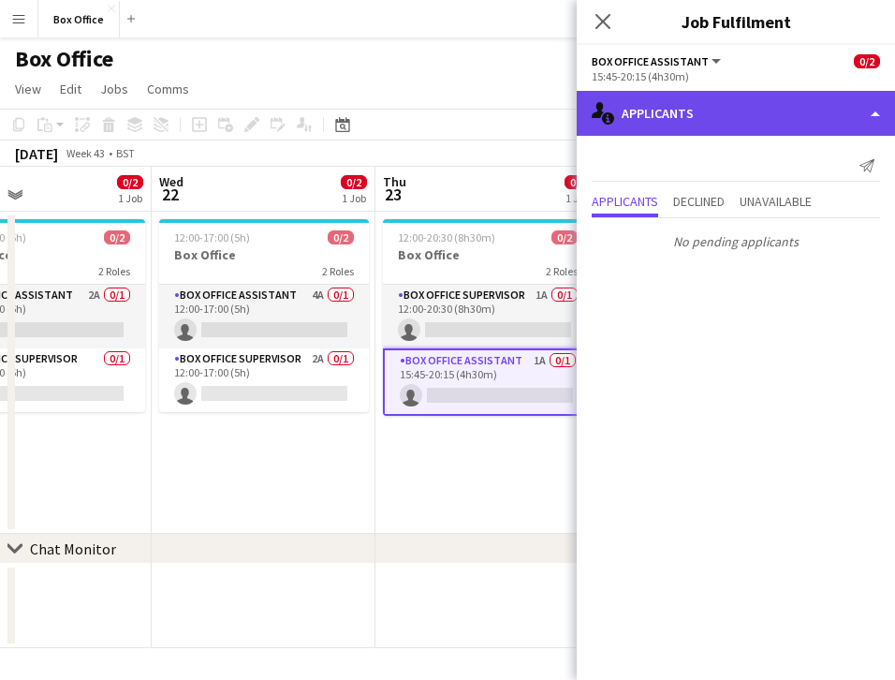
click at [719, 125] on div "single-neutral-actions-information Applicants" at bounding box center [736, 113] width 318 height 45
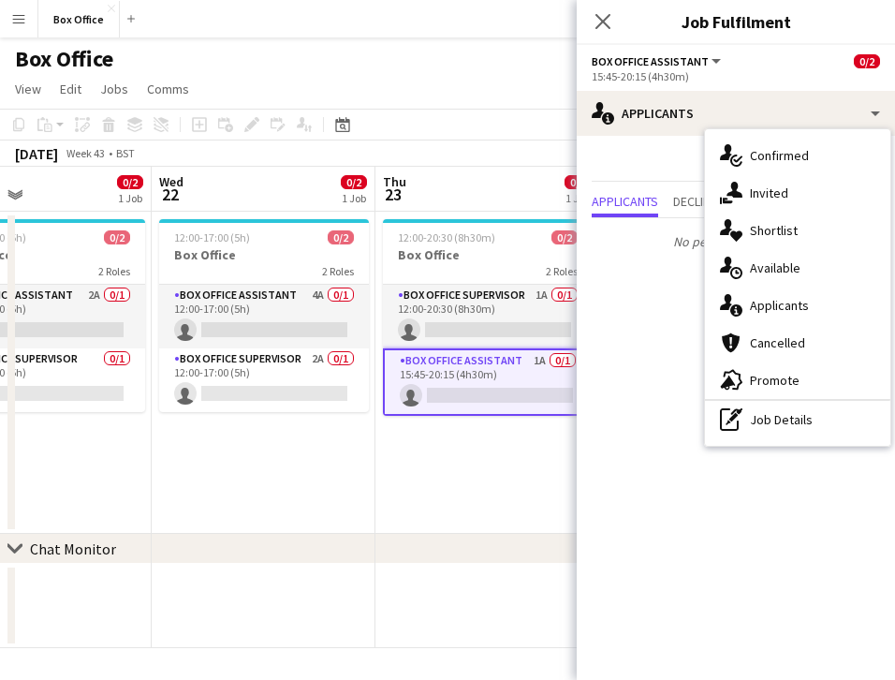
click at [674, 318] on mat-expansion-panel "users2 Applicants Send notification Applicants Declined Unavailable No pending …" at bounding box center [736, 408] width 318 height 544
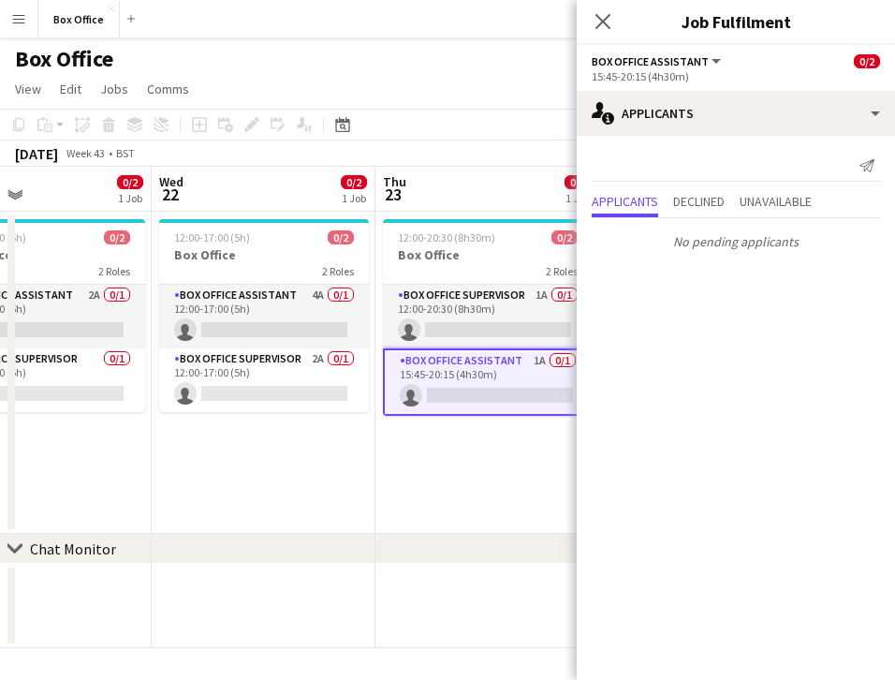
click at [493, 503] on app-date-cell "12:00-20:30 (8h30m) 0/2 Box Office 2 Roles Box Office Supervisor 1A 0/1 12:00-2…" at bounding box center [488, 373] width 224 height 322
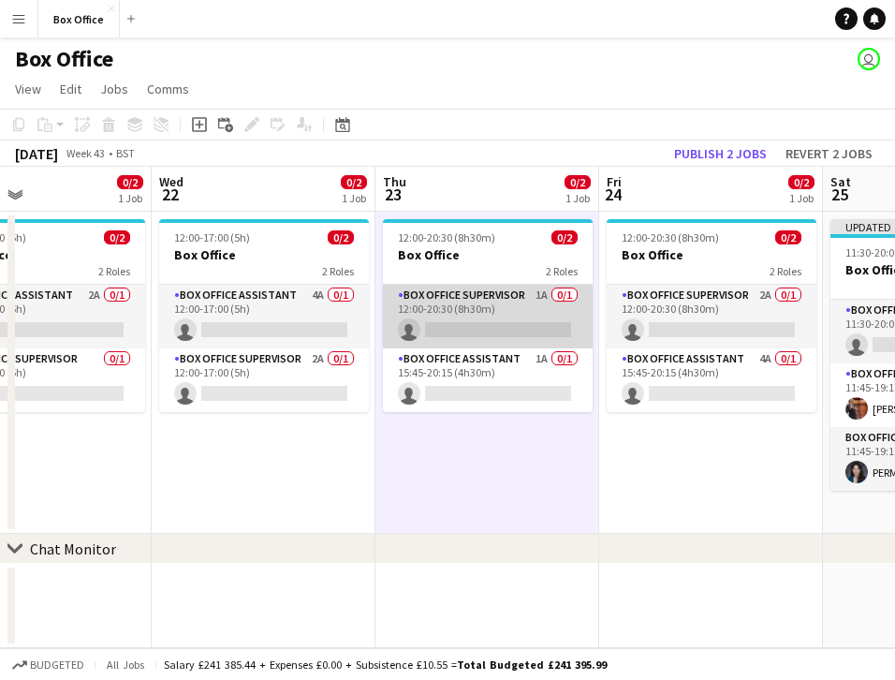
click at [452, 346] on app-card-role "Box Office Supervisor 1A 0/1 12:00-20:30 (8h30m) single-neutral-actions" at bounding box center [488, 317] width 210 height 64
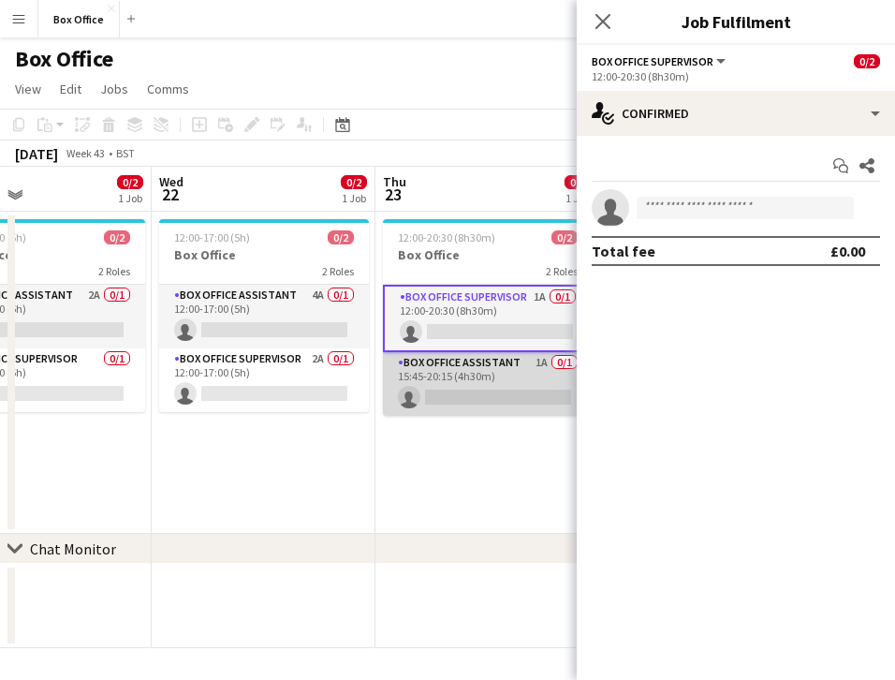
click at [438, 364] on app-card-role "Box Office Assistant 1A 0/1 15:45-20:15 (4h30m) single-neutral-actions" at bounding box center [488, 384] width 210 height 64
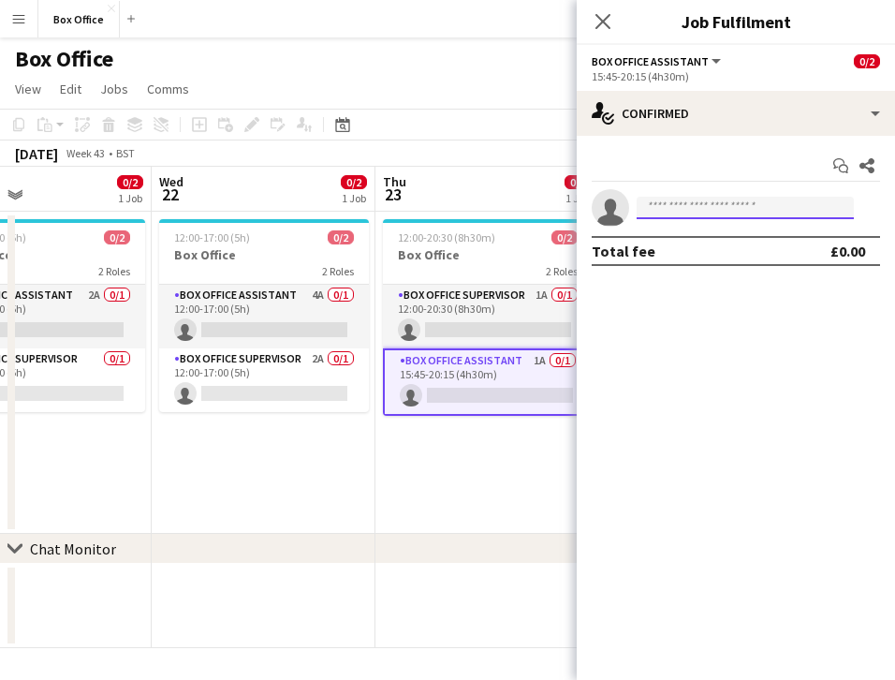
click at [692, 209] on input at bounding box center [745, 208] width 217 height 22
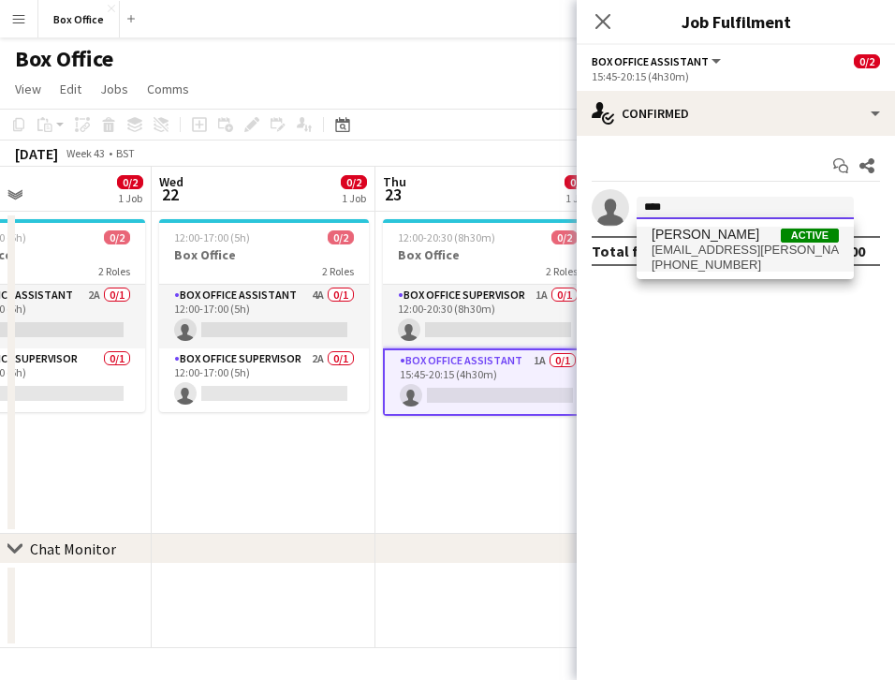
type input "****"
click at [786, 229] on span "Active" at bounding box center [810, 236] width 58 height 14
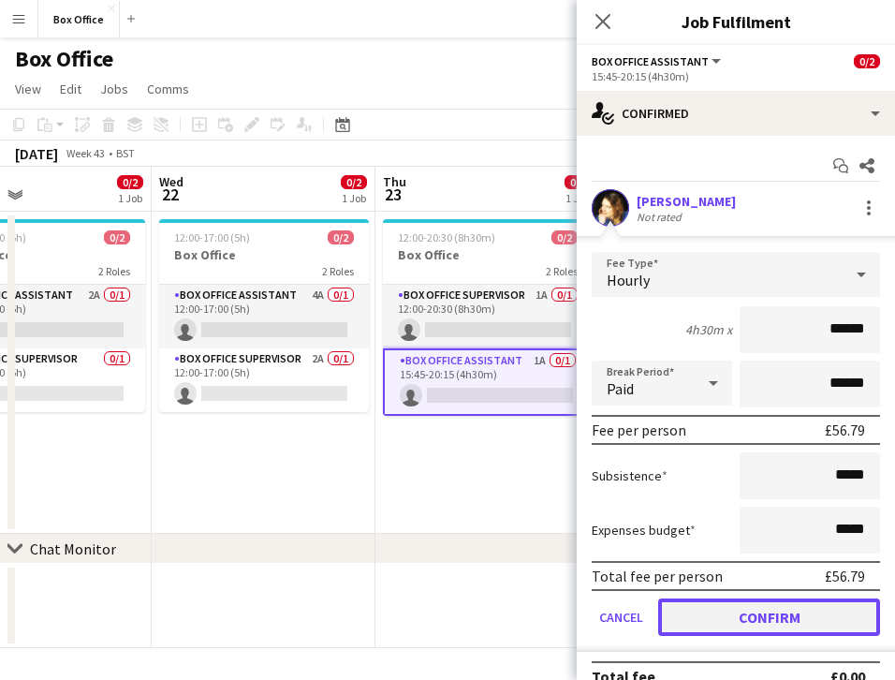
click at [757, 614] on button "Confirm" at bounding box center [769, 617] width 222 height 37
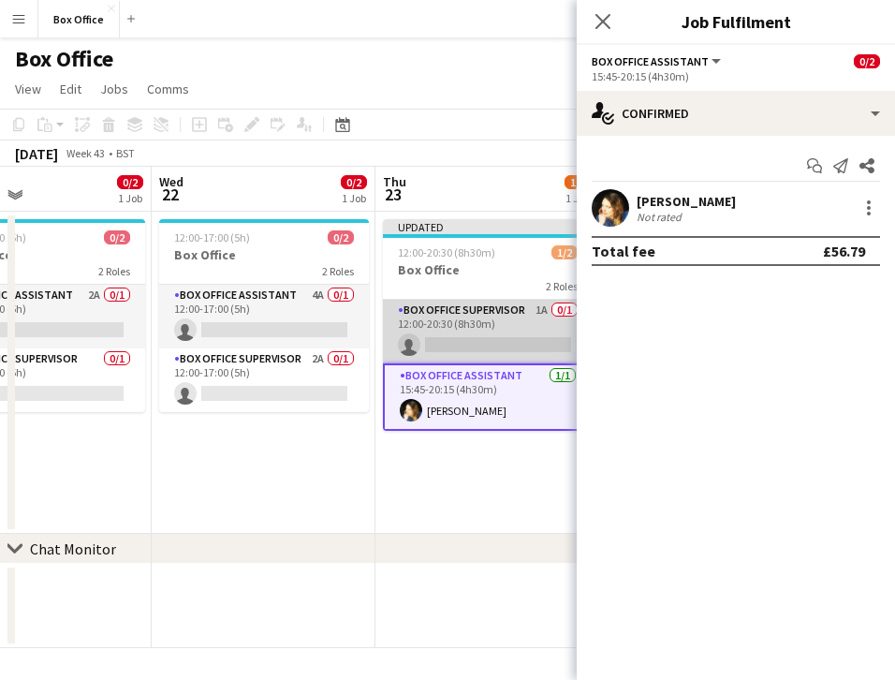
click at [487, 302] on app-card-role "Box Office Supervisor 1A 0/1 12:00-20:30 (8h30m) single-neutral-actions" at bounding box center [488, 332] width 210 height 64
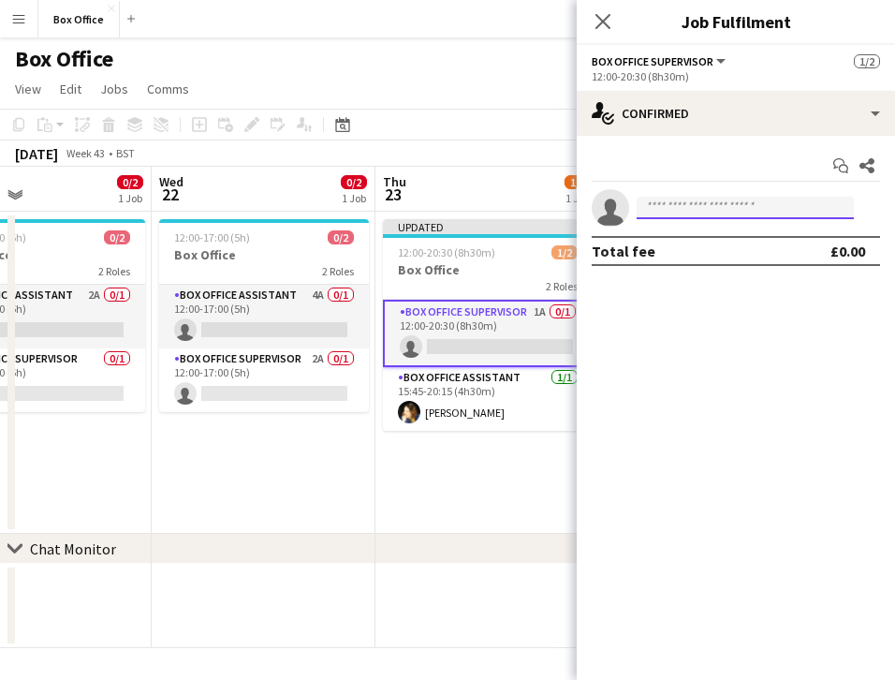
click at [725, 200] on input at bounding box center [745, 208] width 217 height 22
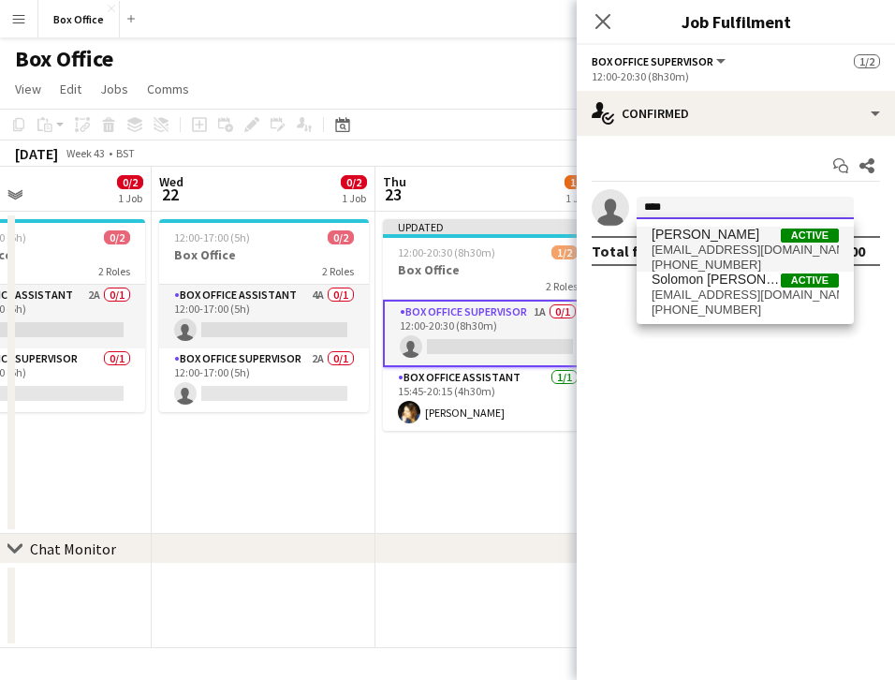
type input "****"
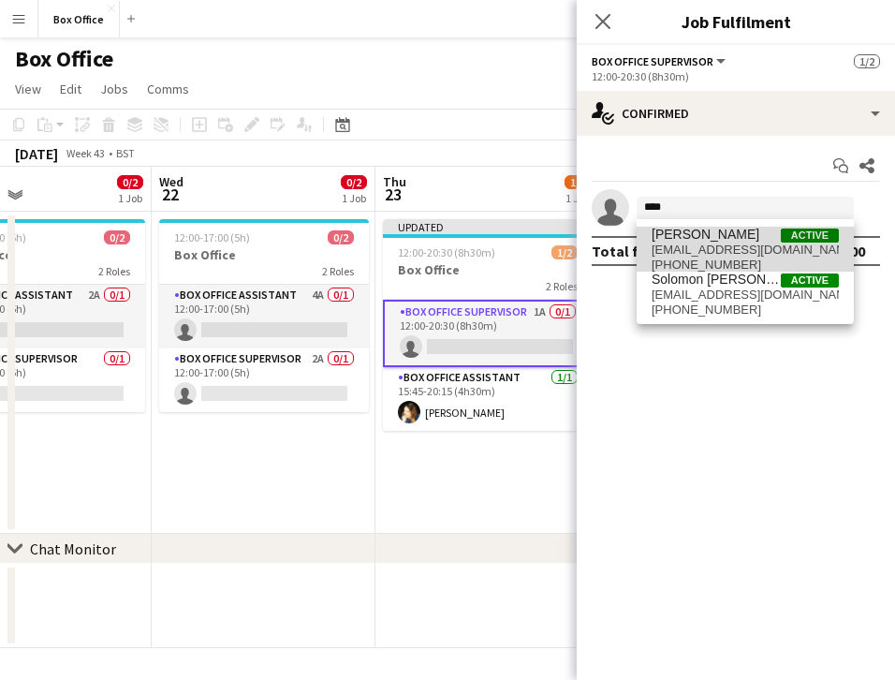
click at [713, 244] on span "[EMAIL_ADDRESS][DOMAIN_NAME]" at bounding box center [745, 250] width 187 height 15
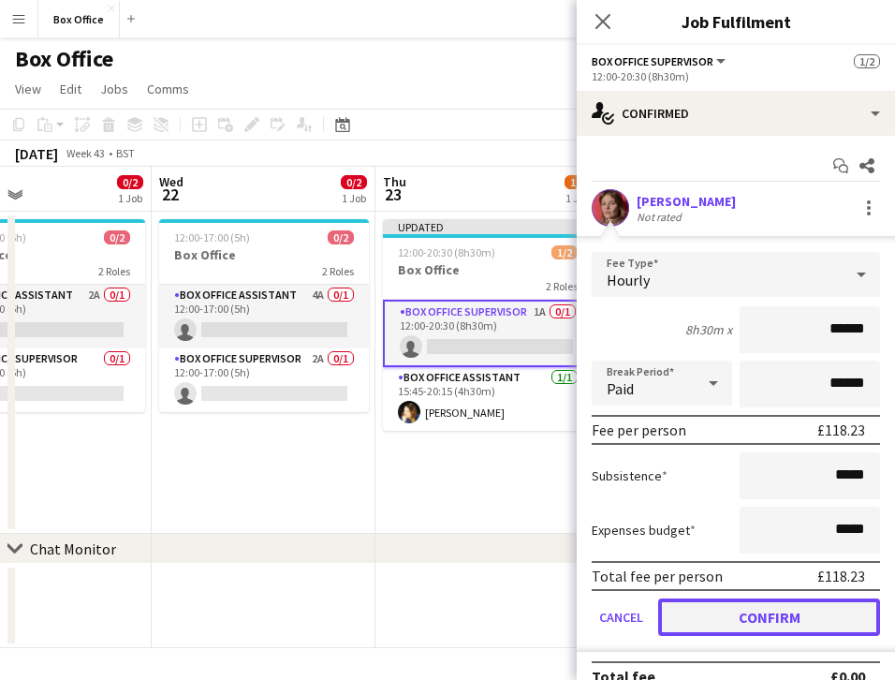
click at [713, 611] on button "Confirm" at bounding box center [769, 617] width 222 height 37
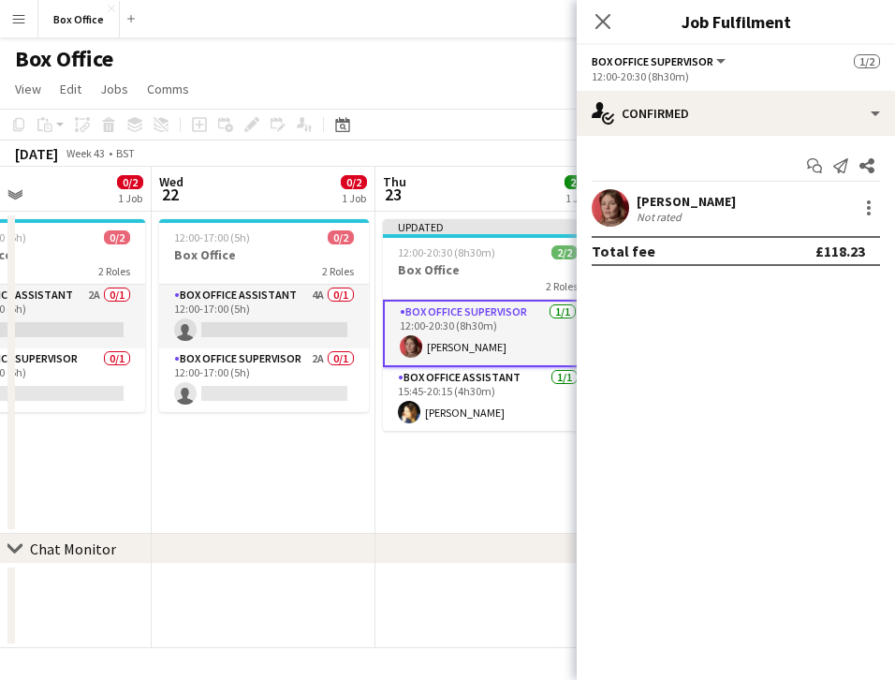
click at [499, 496] on app-date-cell "Updated 12:00-20:30 (8h30m) 2/2 Box Office 2 Roles Box Office Supervisor [DATE]…" at bounding box center [488, 373] width 224 height 322
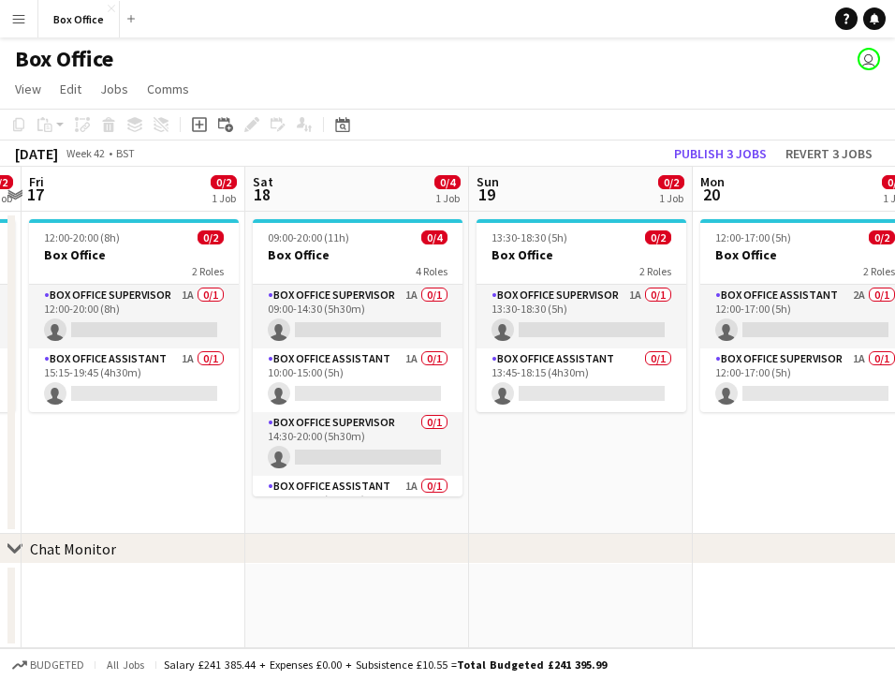
scroll to position [0, 408]
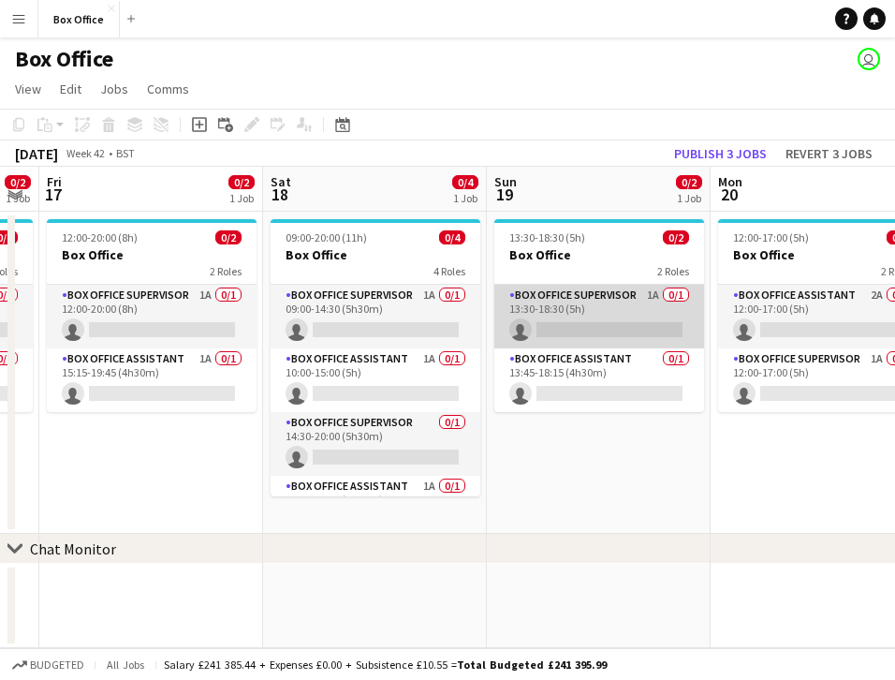
click at [577, 292] on app-card-role "Box Office Supervisor 1A 0/1 13:30-18:30 (5h) single-neutral-actions" at bounding box center [600, 317] width 210 height 64
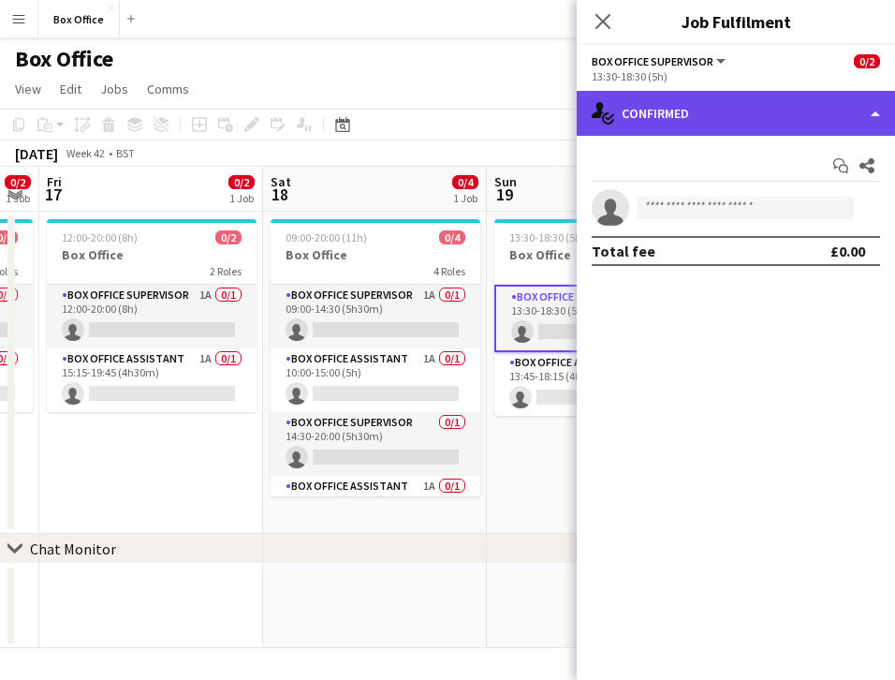
click at [670, 117] on div "single-neutral-actions-check-2 Confirmed" at bounding box center [736, 113] width 318 height 45
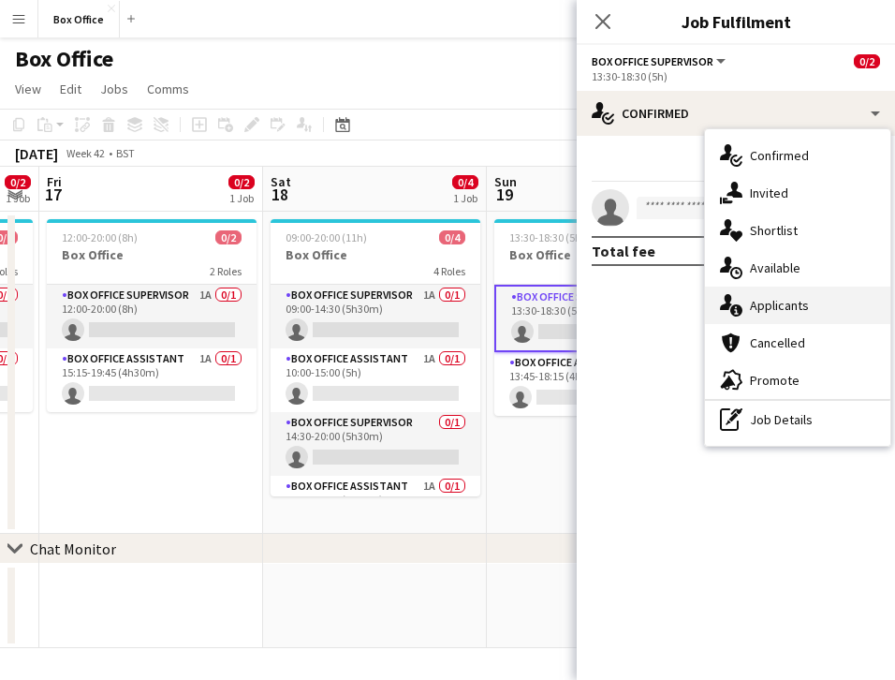
click at [795, 293] on div "single-neutral-actions-information Applicants" at bounding box center [797, 305] width 185 height 37
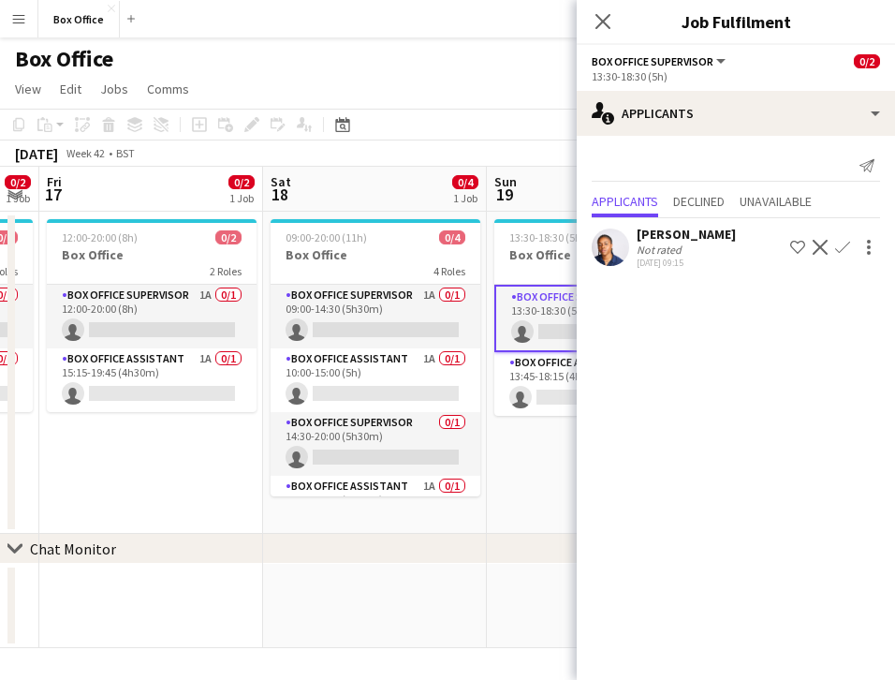
click at [840, 244] on app-icon "Confirm" at bounding box center [843, 247] width 15 height 15
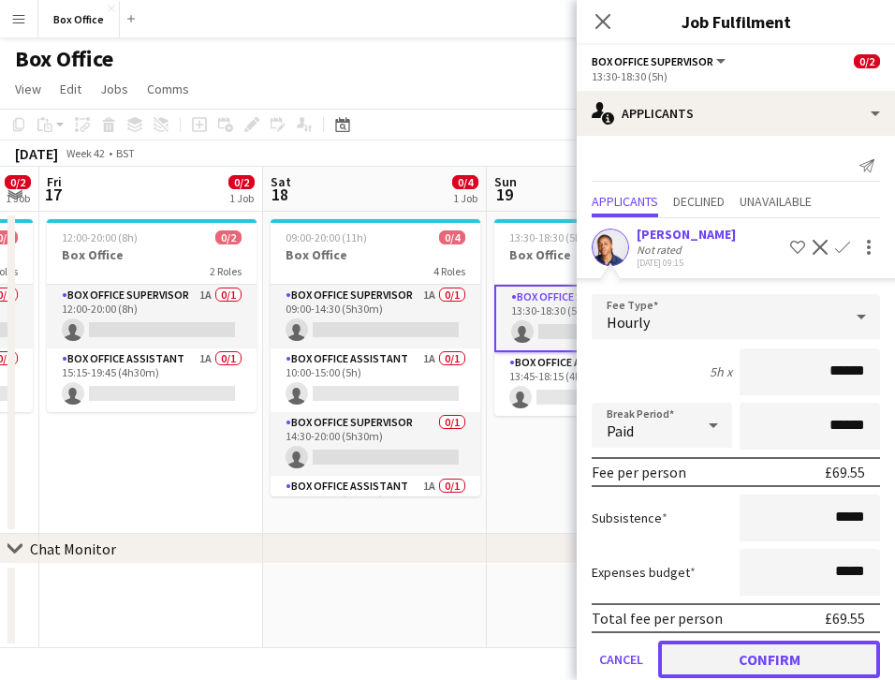
click at [811, 650] on button "Confirm" at bounding box center [769, 659] width 222 height 37
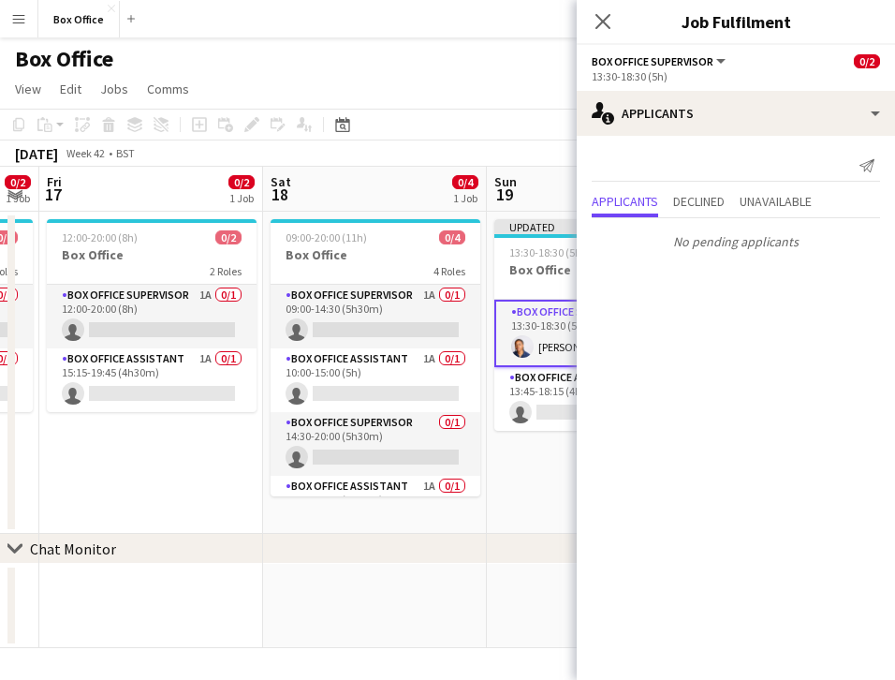
click at [527, 495] on app-date-cell "Updated 13:30-18:30 (5h) 1/2 Box Office 2 Roles Box Office Supervisor [DATE] 13…" at bounding box center [599, 373] width 224 height 322
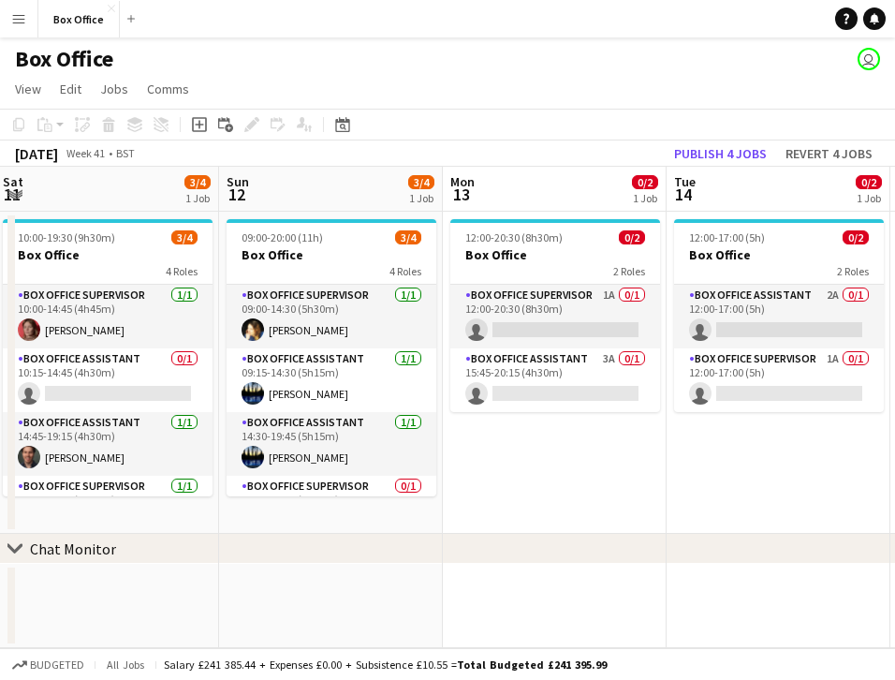
scroll to position [0, 690]
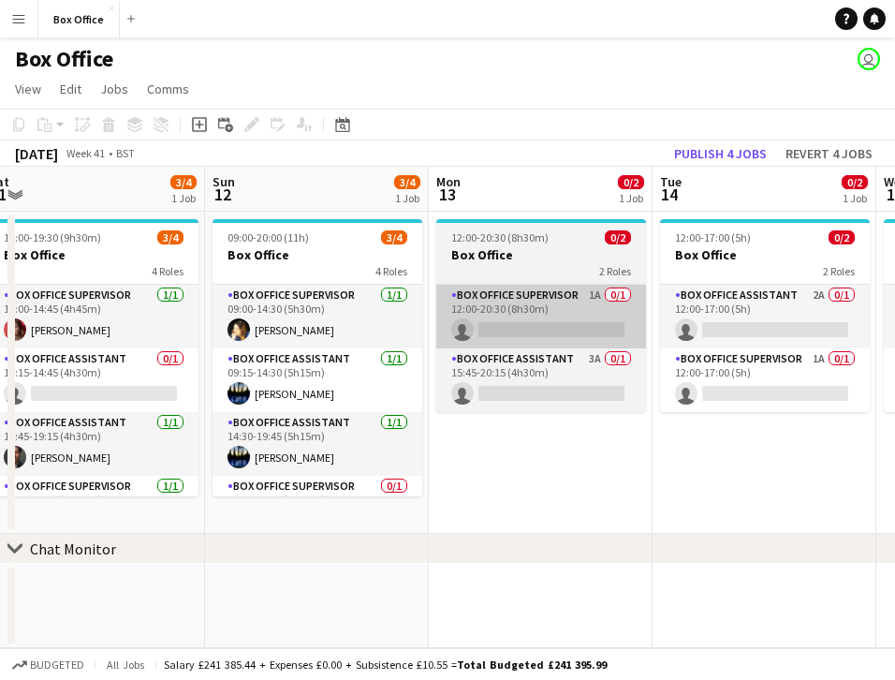
click at [527, 288] on app-card-role "Box Office Supervisor 1A 0/1 12:00-20:30 (8h30m) single-neutral-actions" at bounding box center [541, 317] width 210 height 64
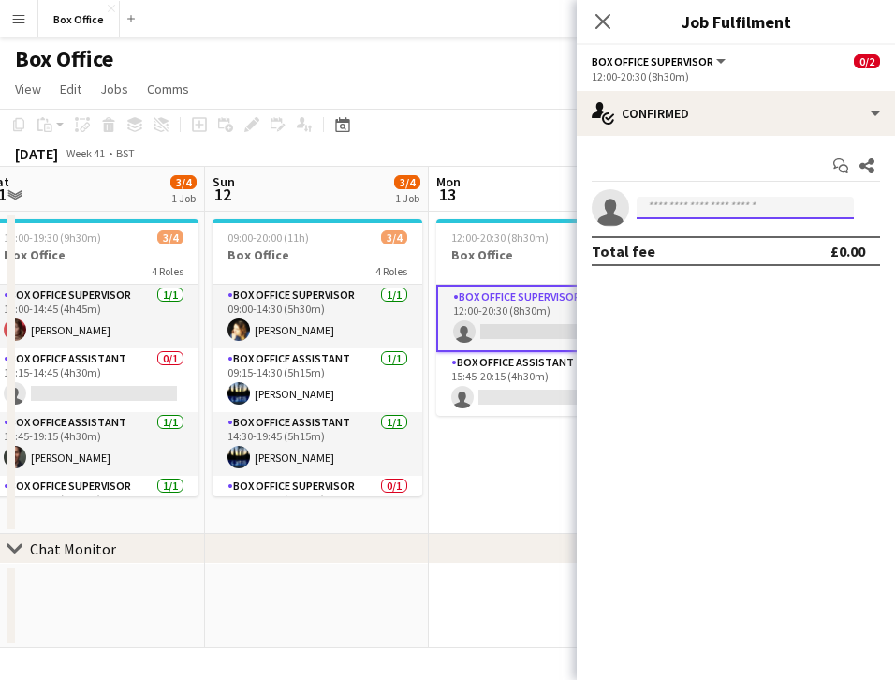
click at [757, 208] on input at bounding box center [745, 208] width 217 height 22
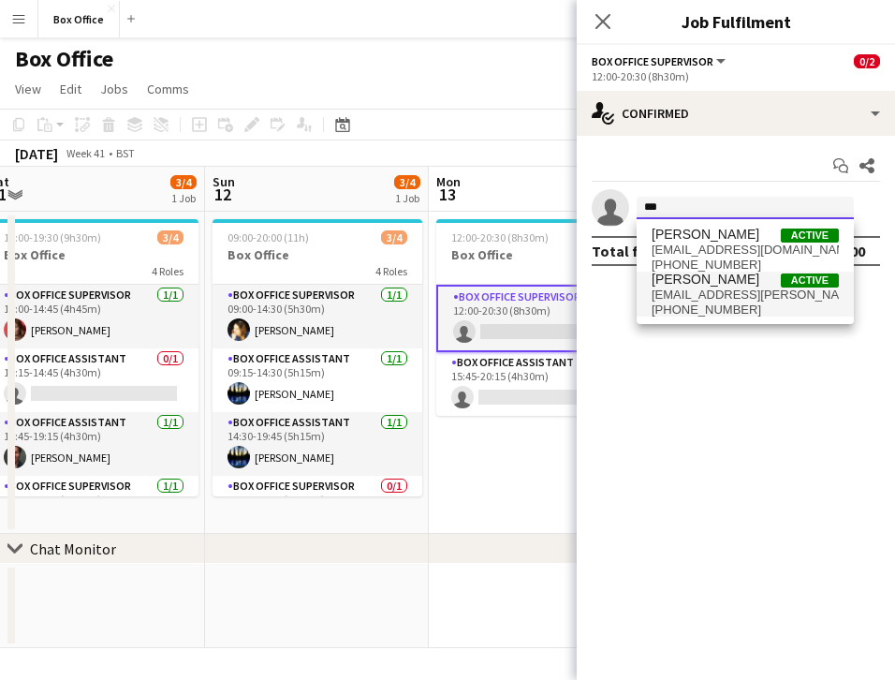
type input "***"
click at [691, 290] on span "[EMAIL_ADDRESS][PERSON_NAME][DOMAIN_NAME]" at bounding box center [745, 295] width 187 height 15
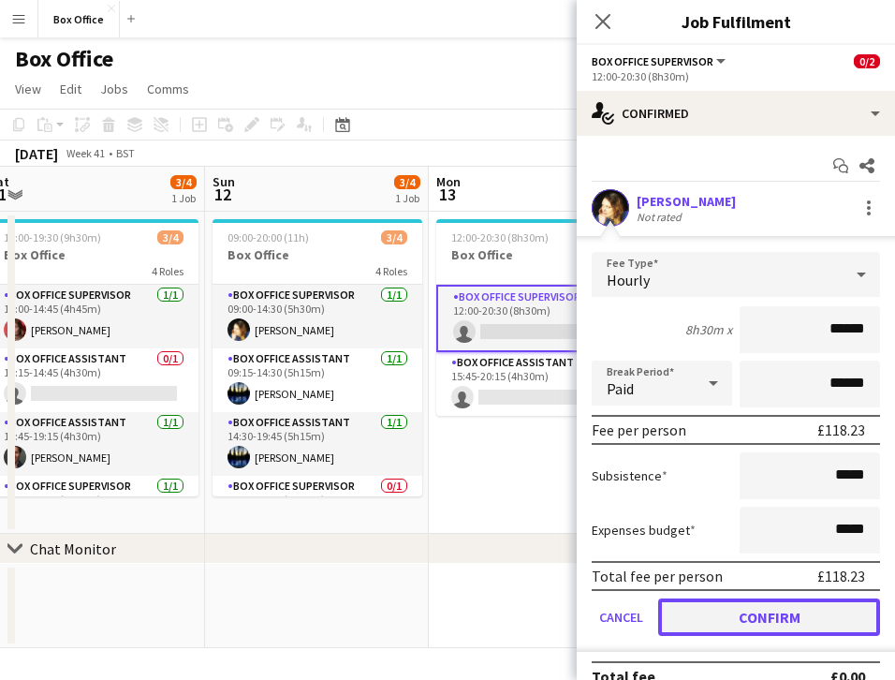
click at [717, 616] on button "Confirm" at bounding box center [769, 617] width 222 height 37
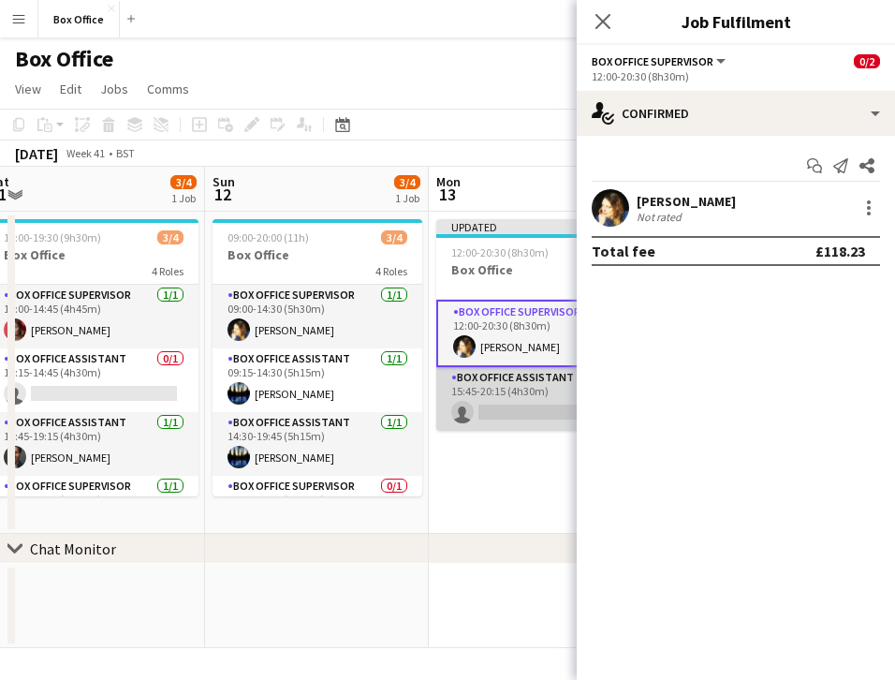
click at [532, 379] on app-card-role "Box Office Assistant 3A 0/1 15:45-20:15 (4h30m) single-neutral-actions" at bounding box center [541, 399] width 210 height 64
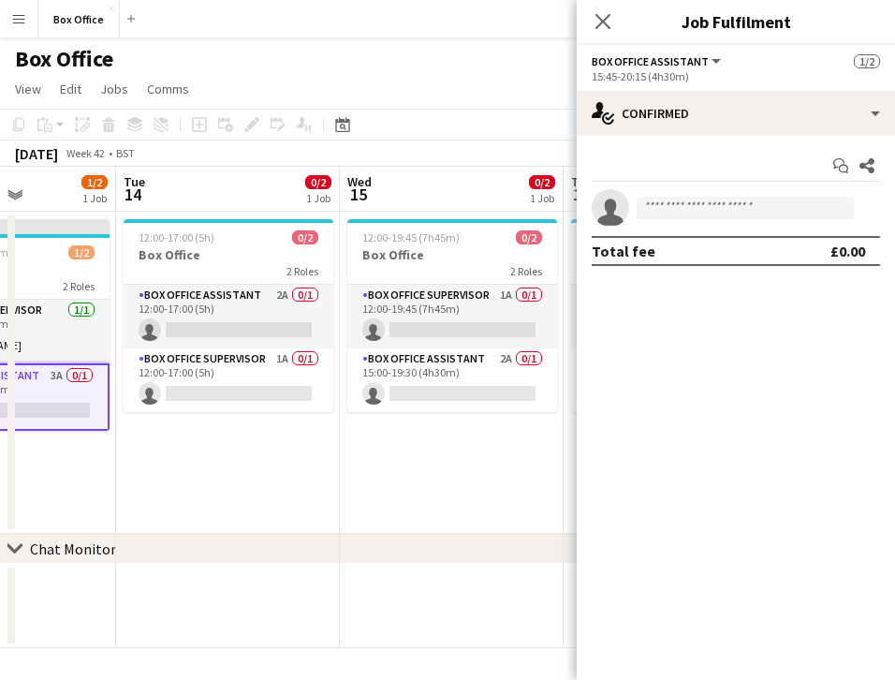
scroll to position [0, 577]
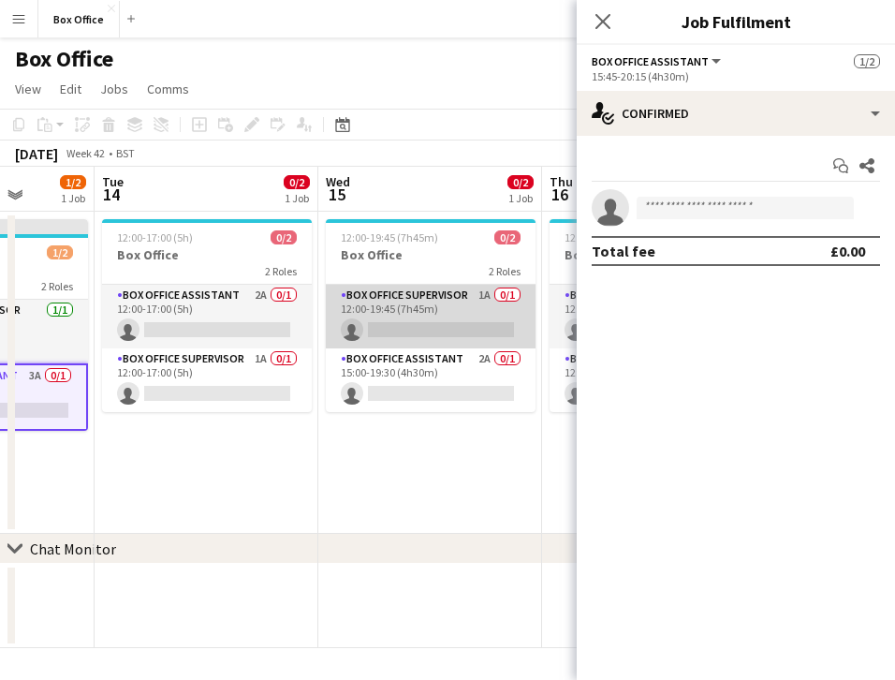
click at [412, 293] on app-card-role "Box Office Supervisor 1A 0/1 12:00-19:45 (7h45m) single-neutral-actions" at bounding box center [431, 317] width 210 height 64
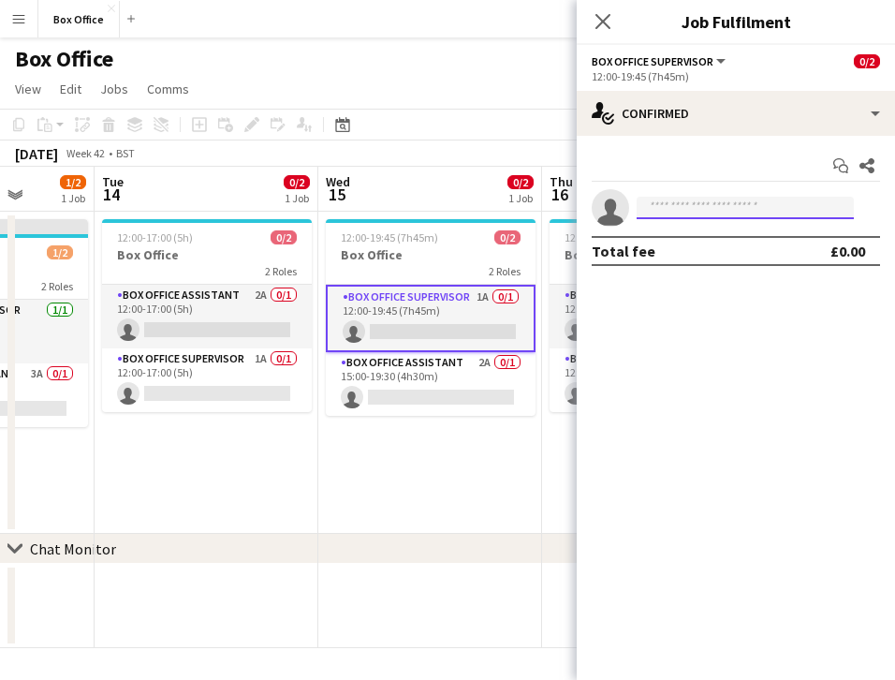
click at [739, 204] on input at bounding box center [745, 208] width 217 height 22
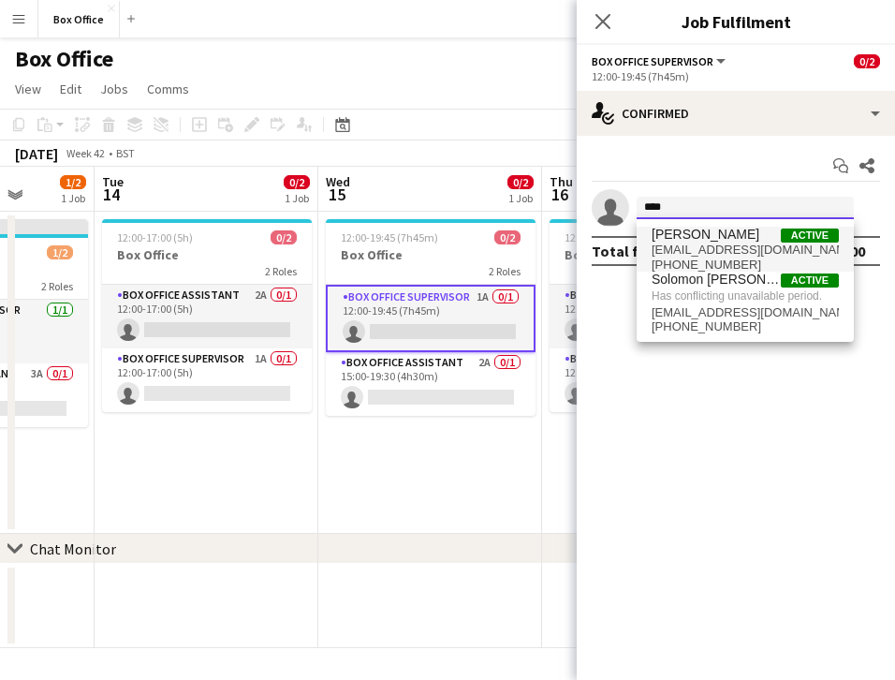
type input "****"
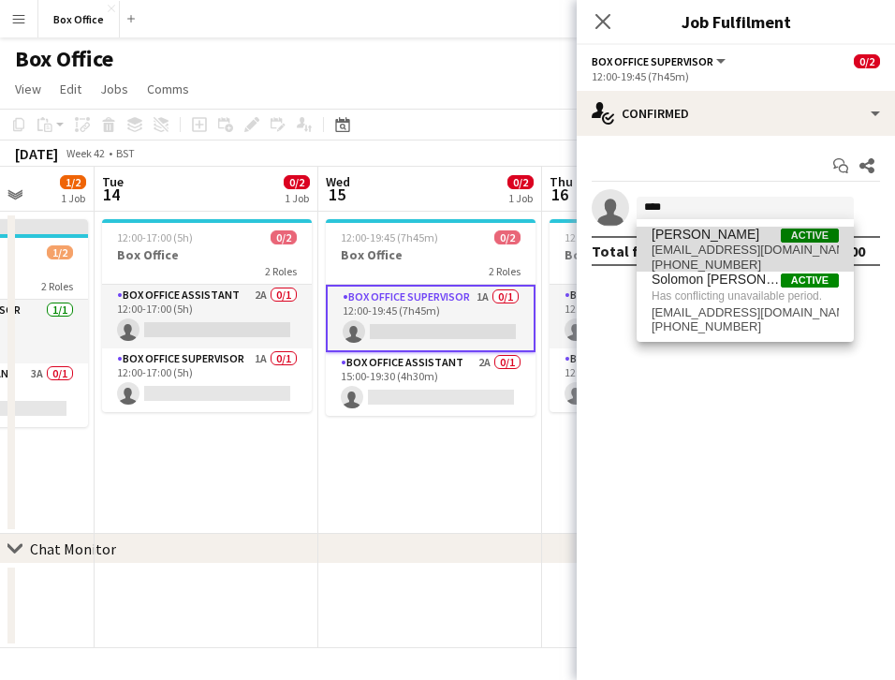
click at [725, 241] on span "[PERSON_NAME]" at bounding box center [706, 235] width 108 height 16
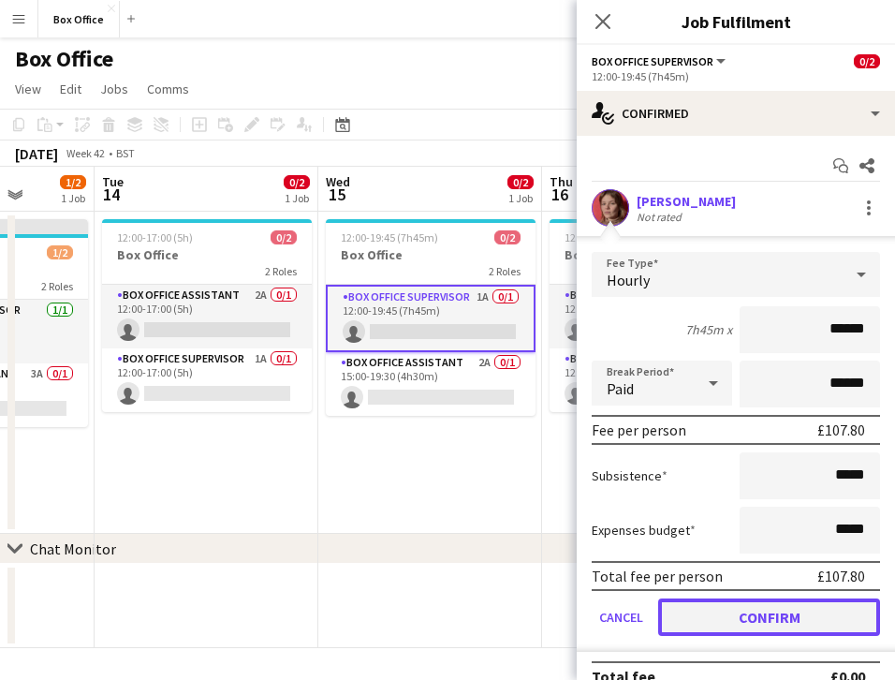
click at [746, 614] on button "Confirm" at bounding box center [769, 617] width 222 height 37
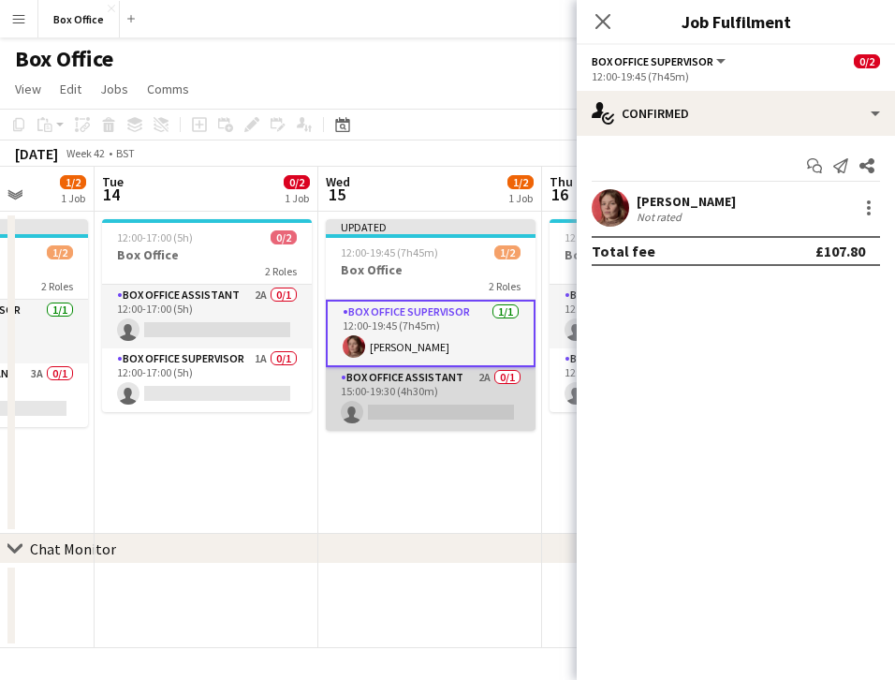
click at [410, 383] on app-card-role "Box Office Assistant 2A 0/1 15:00-19:30 (4h30m) single-neutral-actions" at bounding box center [431, 399] width 210 height 64
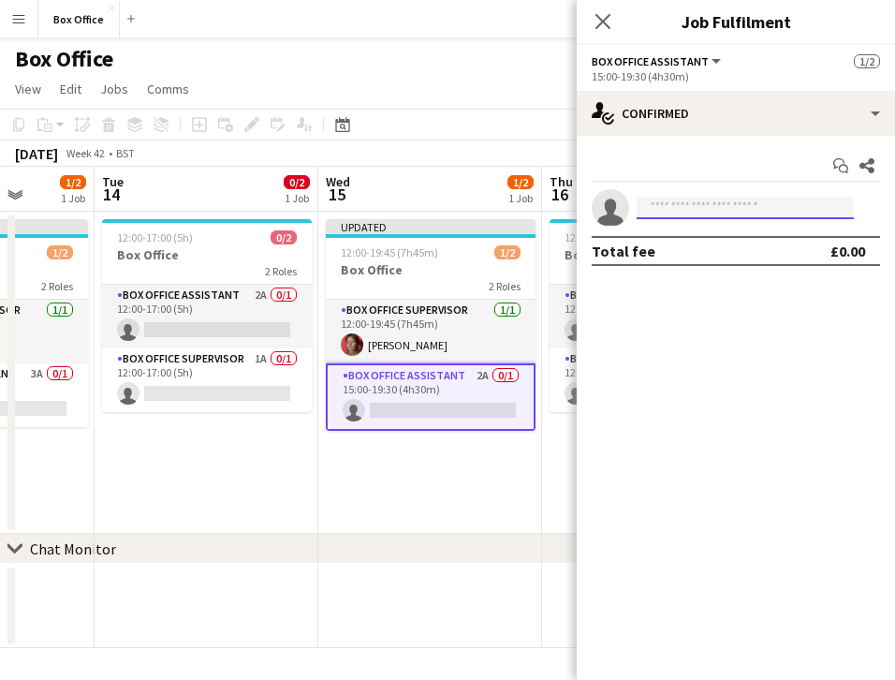
click at [714, 204] on input at bounding box center [745, 208] width 217 height 22
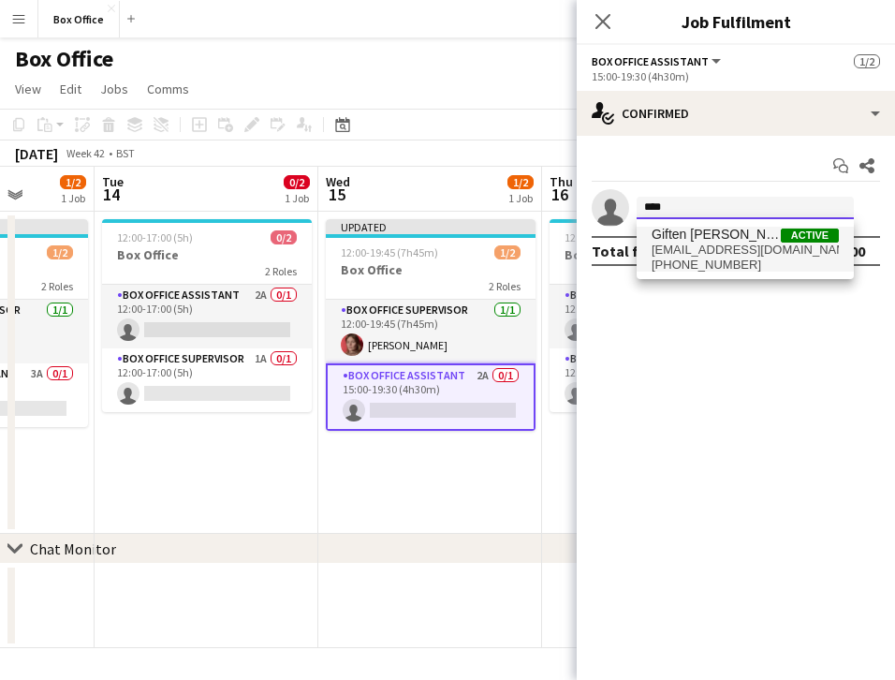
type input "****"
click at [712, 244] on span "[EMAIL_ADDRESS][DOMAIN_NAME]" at bounding box center [745, 250] width 187 height 15
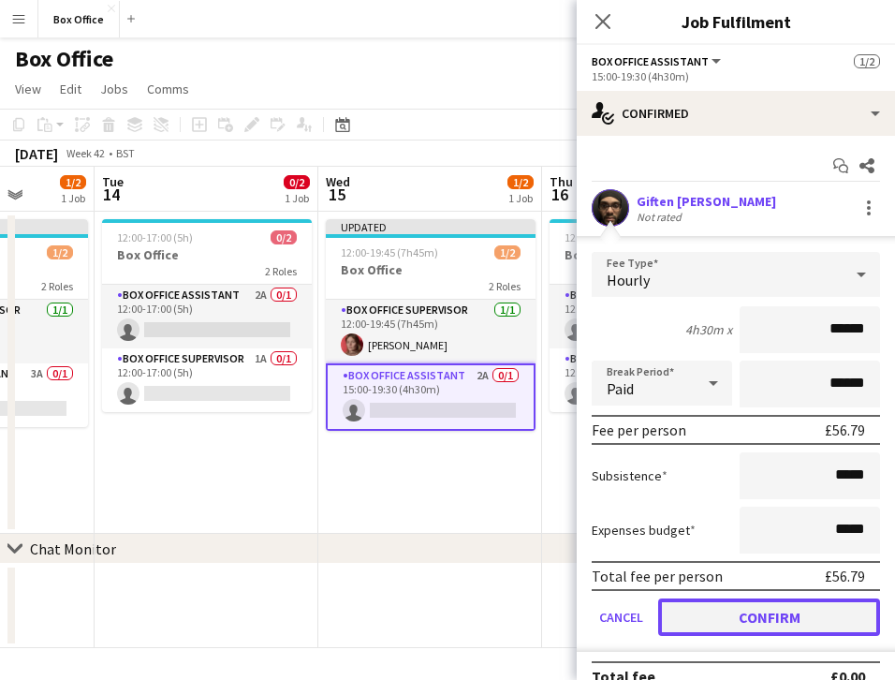
click at [727, 619] on button "Confirm" at bounding box center [769, 617] width 222 height 37
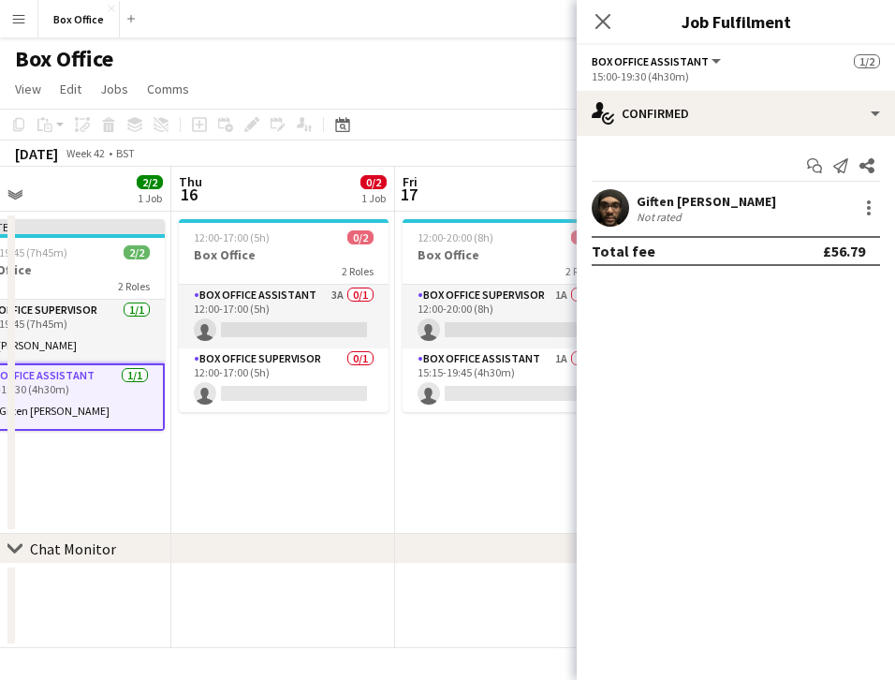
scroll to position [0, 725]
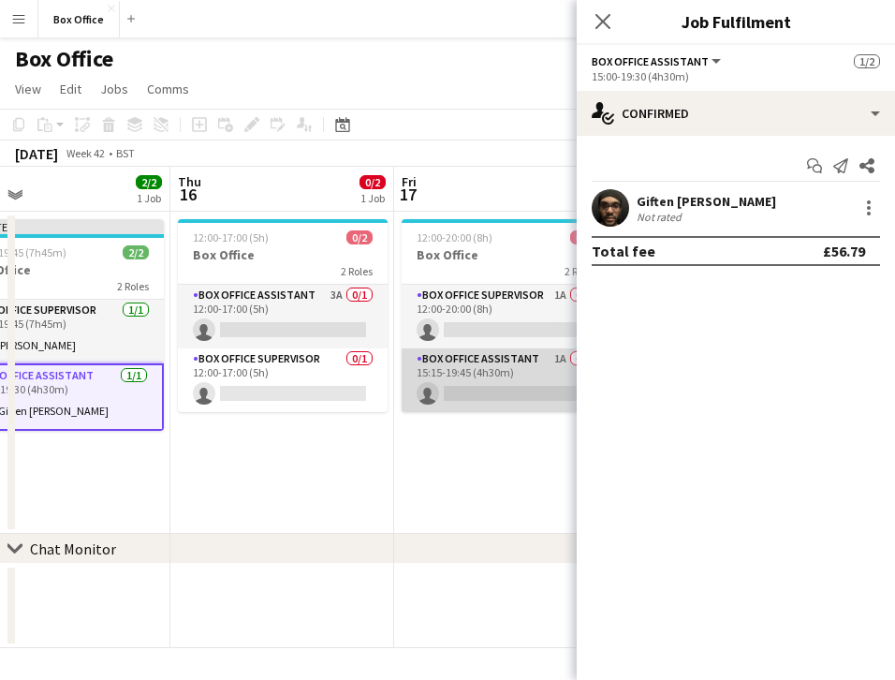
click at [474, 357] on app-card-role "Box Office Assistant 1A 0/1 15:15-19:45 (4h30m) single-neutral-actions" at bounding box center [507, 380] width 210 height 64
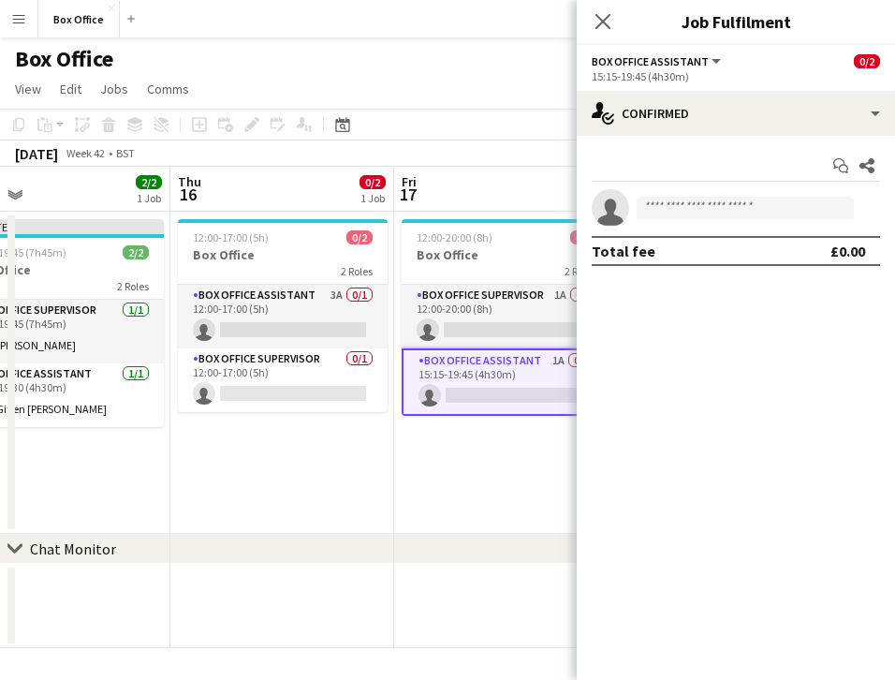
click at [720, 143] on div "Start chat Share single-neutral-actions Total fee £0.00" at bounding box center [736, 208] width 318 height 145
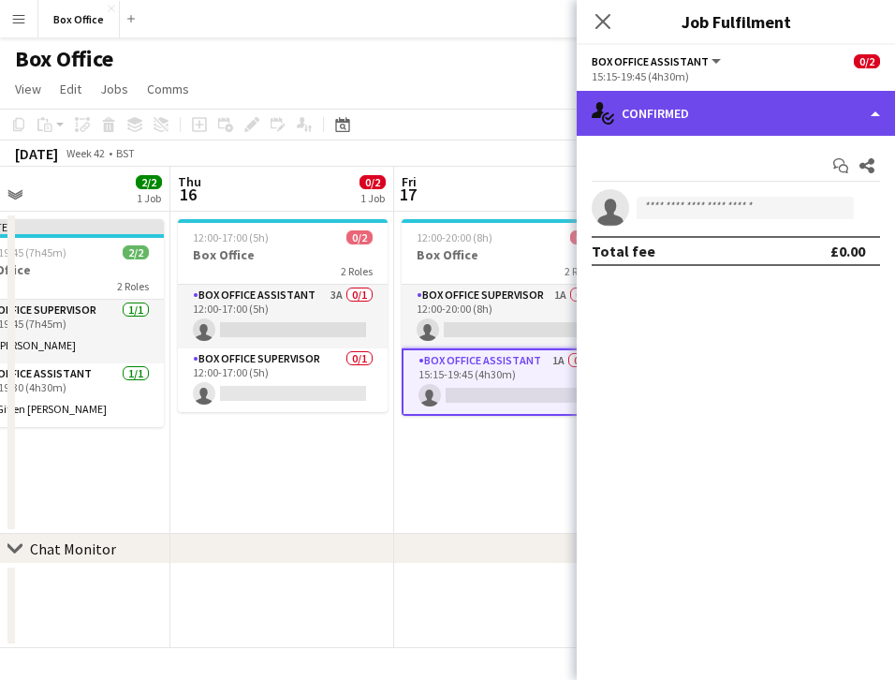
click at [701, 118] on div "single-neutral-actions-check-2 Confirmed" at bounding box center [736, 113] width 318 height 45
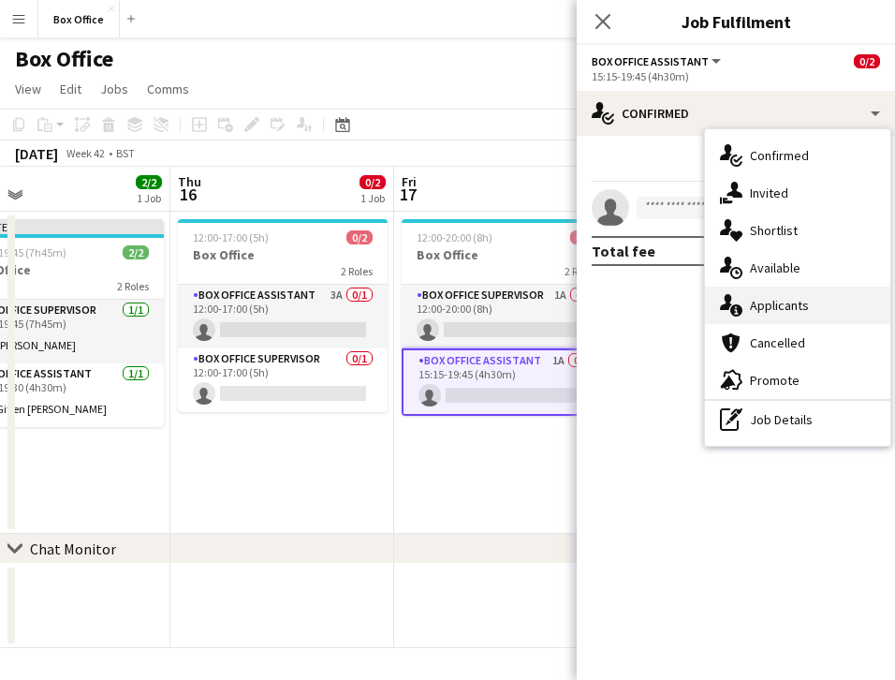
click at [777, 309] on span "Applicants" at bounding box center [779, 305] width 59 height 17
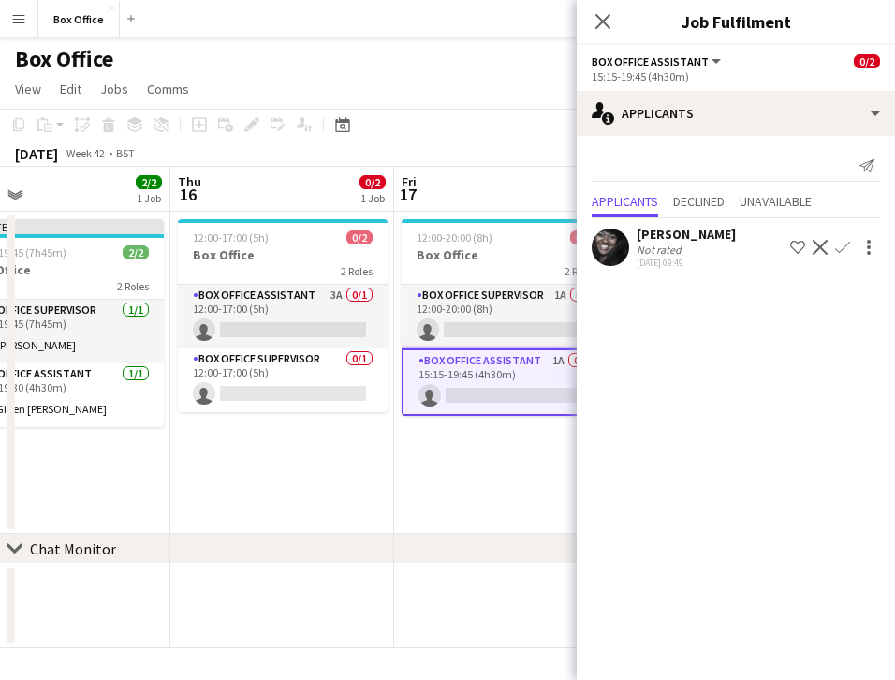
click at [845, 246] on app-icon "Confirm" at bounding box center [843, 247] width 15 height 15
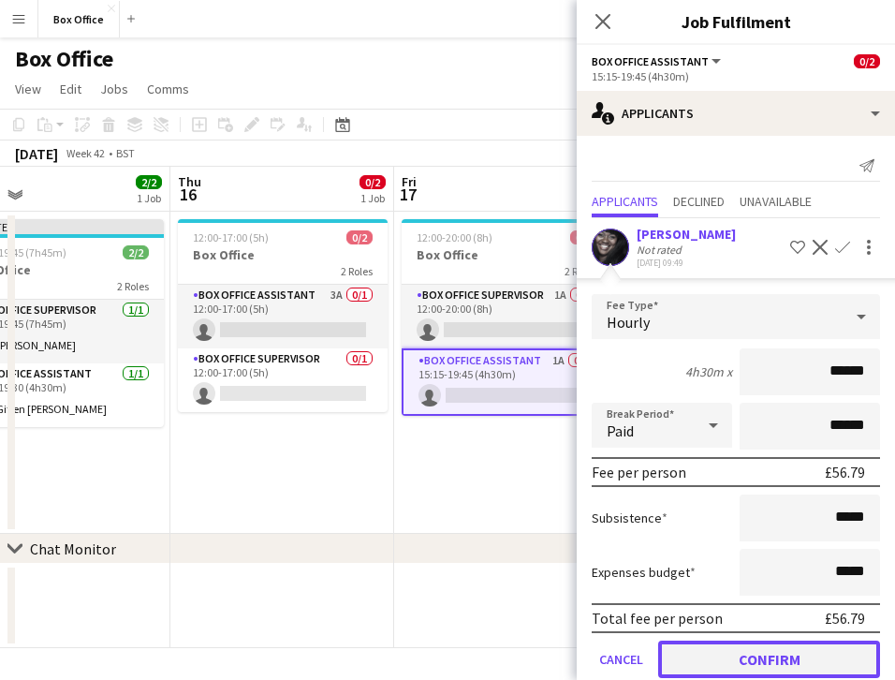
click at [744, 654] on button "Confirm" at bounding box center [769, 659] width 222 height 37
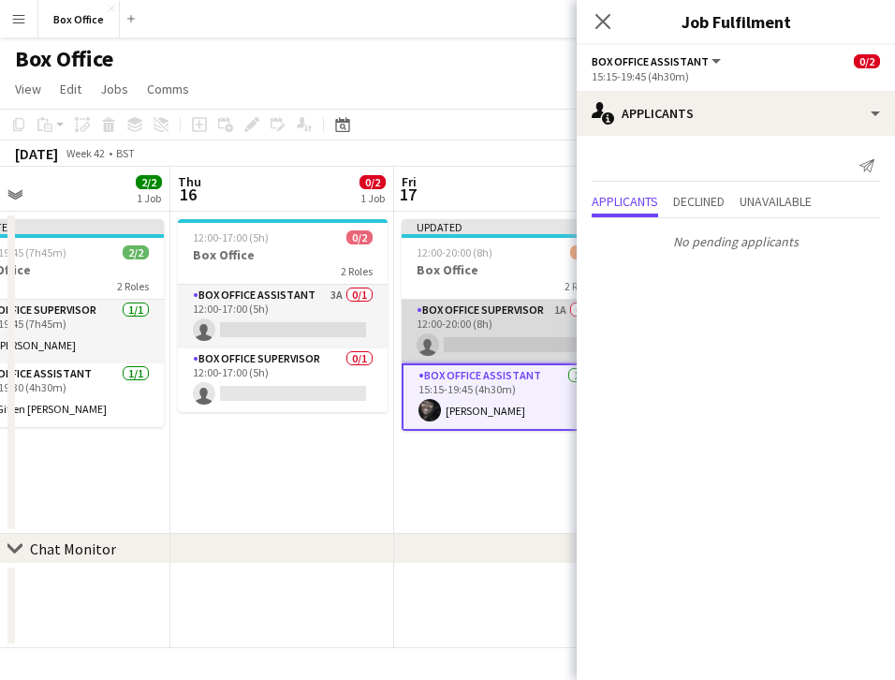
click at [480, 311] on app-card-role "Box Office Supervisor 1A 0/1 12:00-20:00 (8h) single-neutral-actions" at bounding box center [507, 332] width 210 height 64
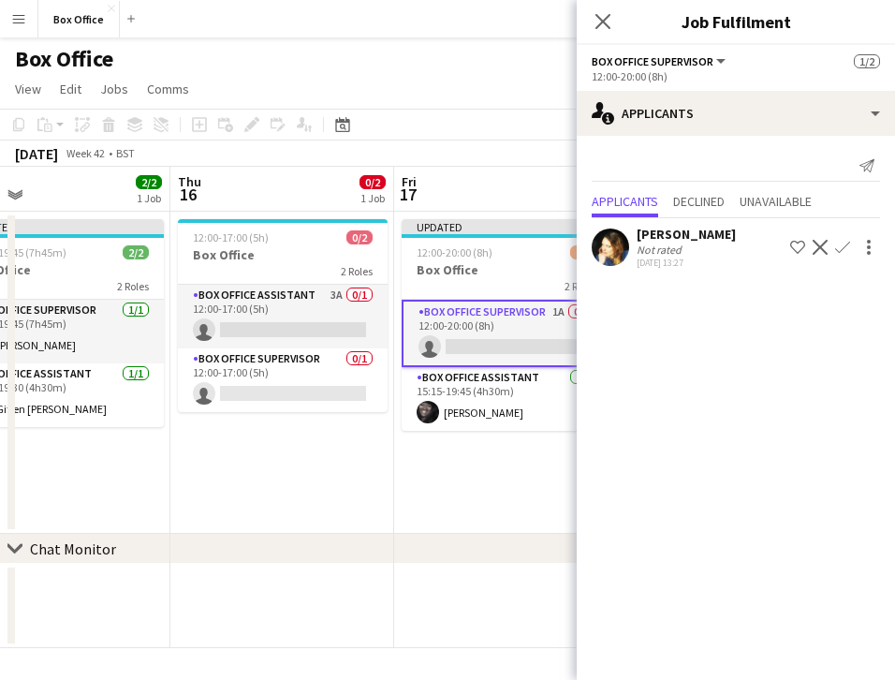
click at [498, 472] on app-date-cell "Updated 12:00-20:00 (8h) 1/2 Box Office 2 Roles Box Office Supervisor 1A 0/1 12…" at bounding box center [506, 373] width 224 height 322
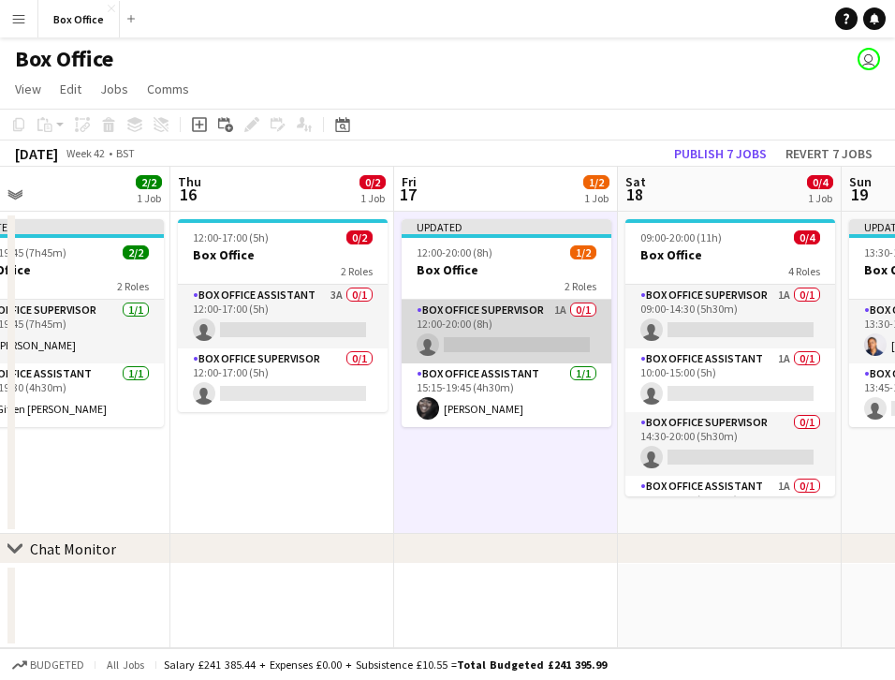
click at [510, 316] on app-card-role "Box Office Supervisor 1A 0/1 12:00-20:00 (8h) single-neutral-actions" at bounding box center [507, 332] width 210 height 64
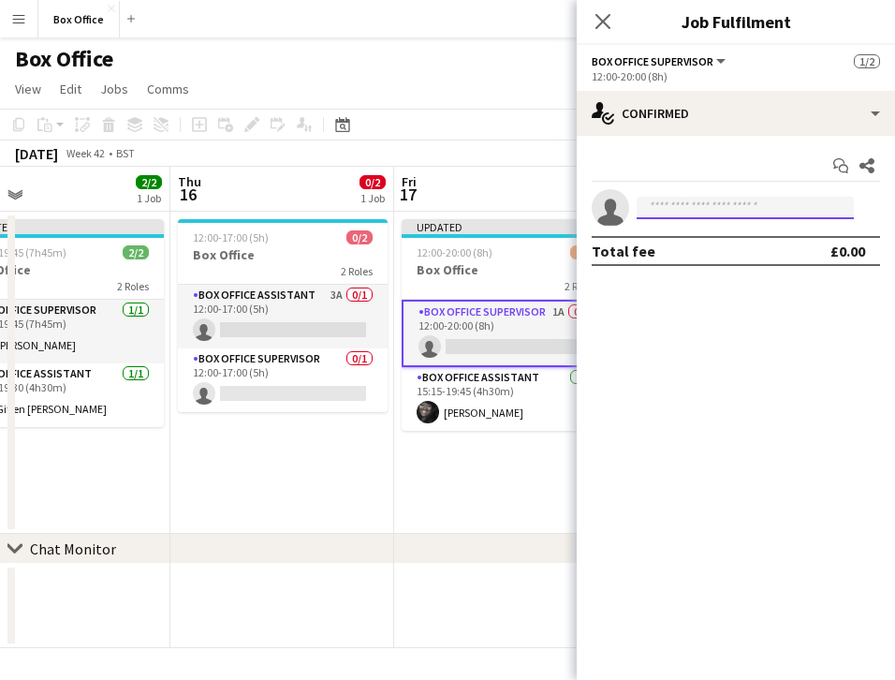
click at [688, 209] on input at bounding box center [745, 208] width 217 height 22
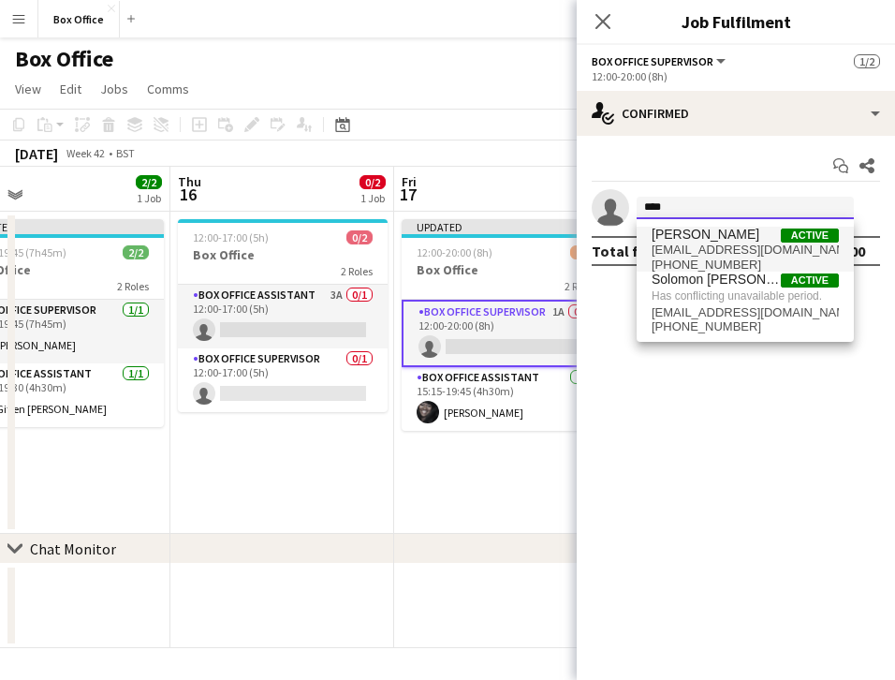
type input "****"
click at [693, 240] on span "[PERSON_NAME]" at bounding box center [706, 235] width 108 height 16
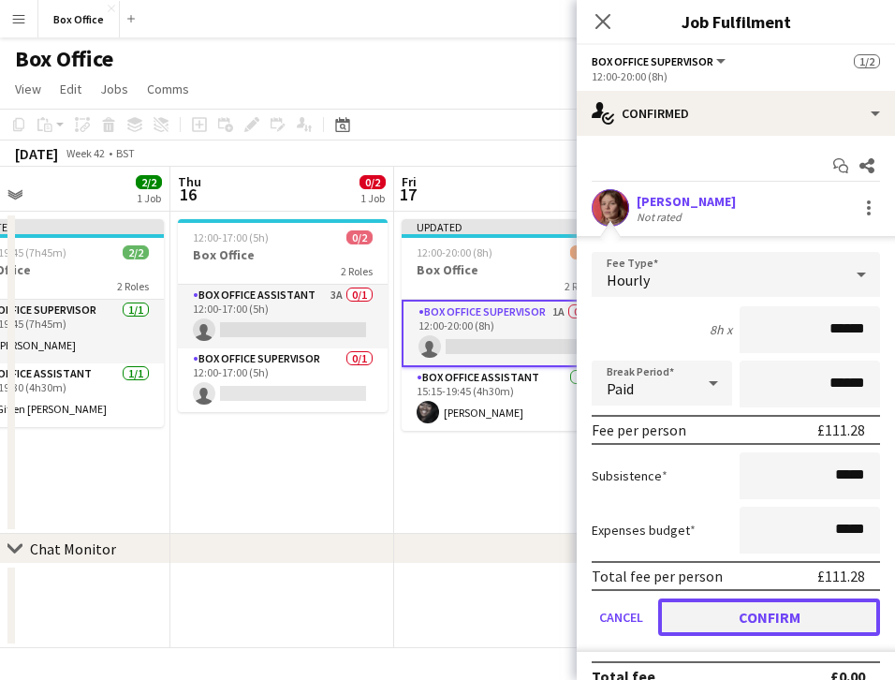
click at [701, 610] on button "Confirm" at bounding box center [769, 617] width 222 height 37
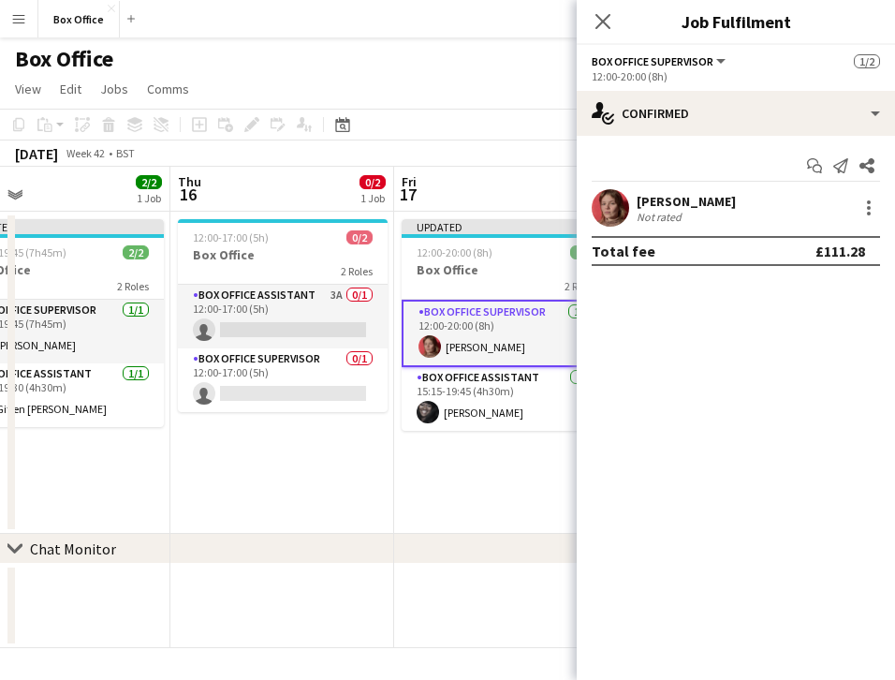
click at [496, 563] on div "chevron-right Chat Monitor" at bounding box center [447, 549] width 895 height 30
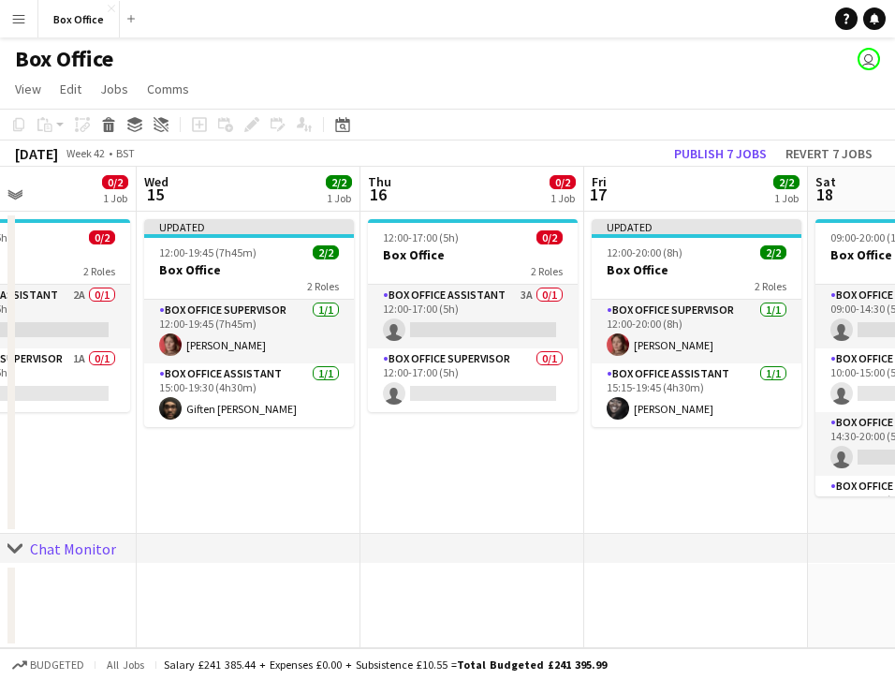
scroll to position [0, 534]
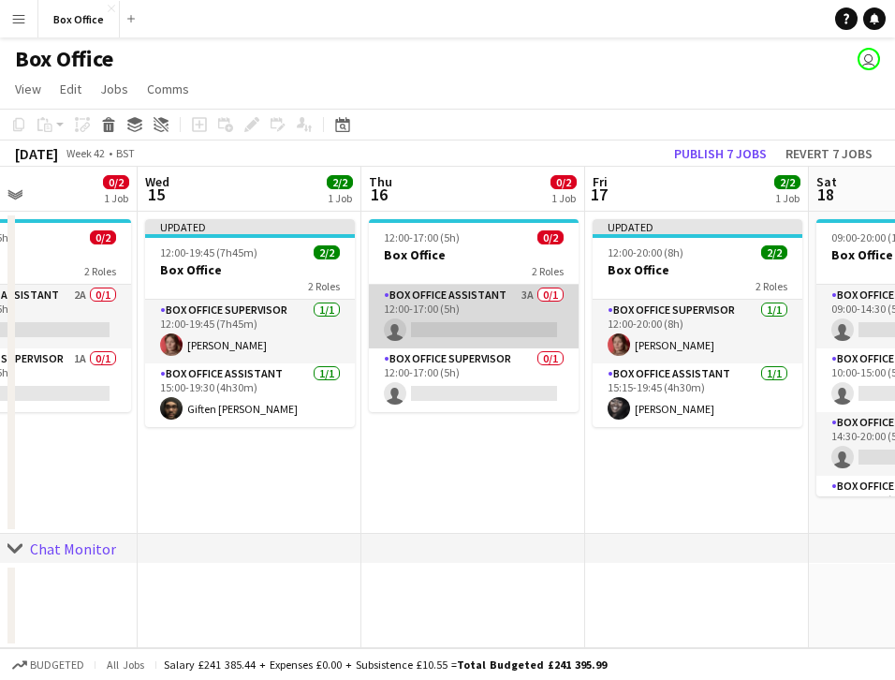
click at [506, 307] on app-card-role "Box Office Assistant 3A 0/1 12:00-17:00 (5h) single-neutral-actions" at bounding box center [474, 317] width 210 height 64
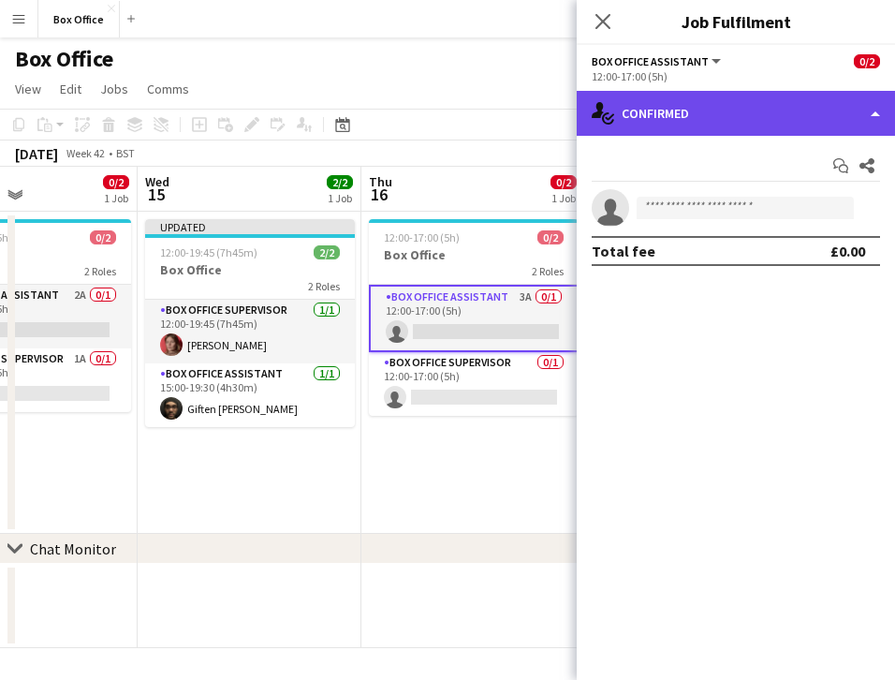
click at [723, 113] on div "single-neutral-actions-check-2 Confirmed" at bounding box center [736, 113] width 318 height 45
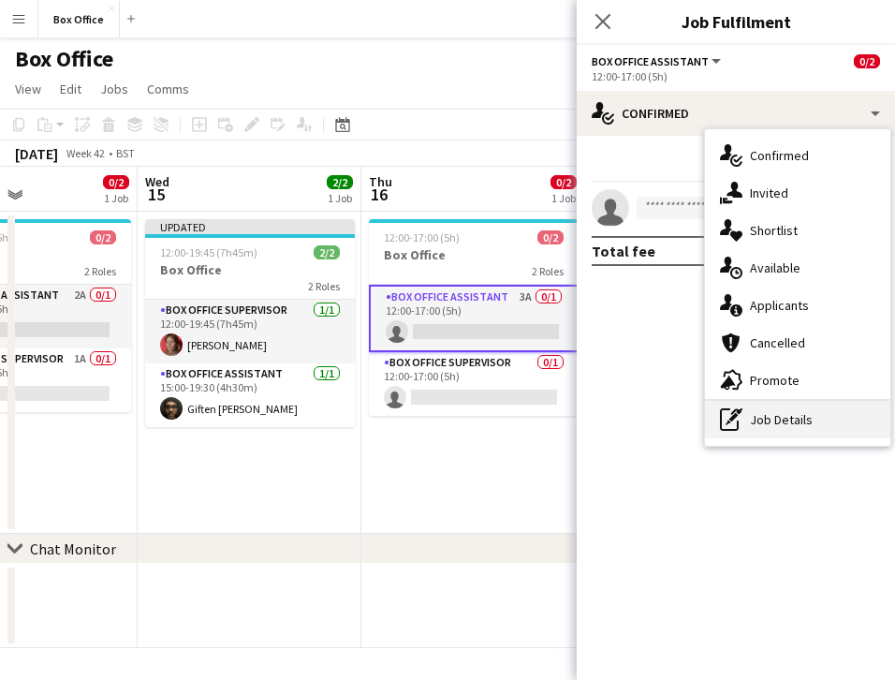
click at [797, 406] on div "pen-write Job Details" at bounding box center [797, 419] width 185 height 37
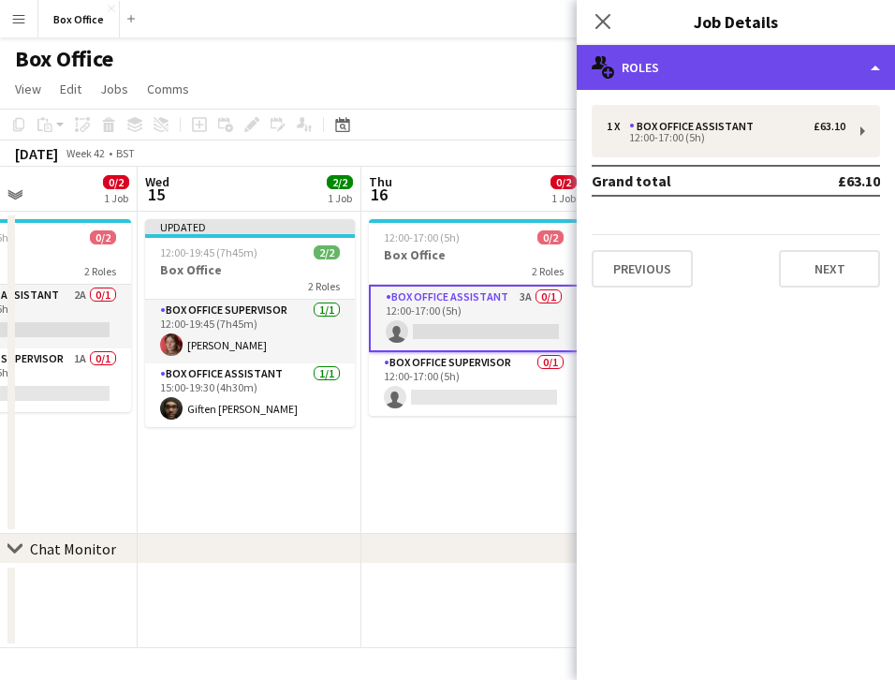
click at [669, 76] on div "multiple-users-add Roles" at bounding box center [736, 67] width 318 height 45
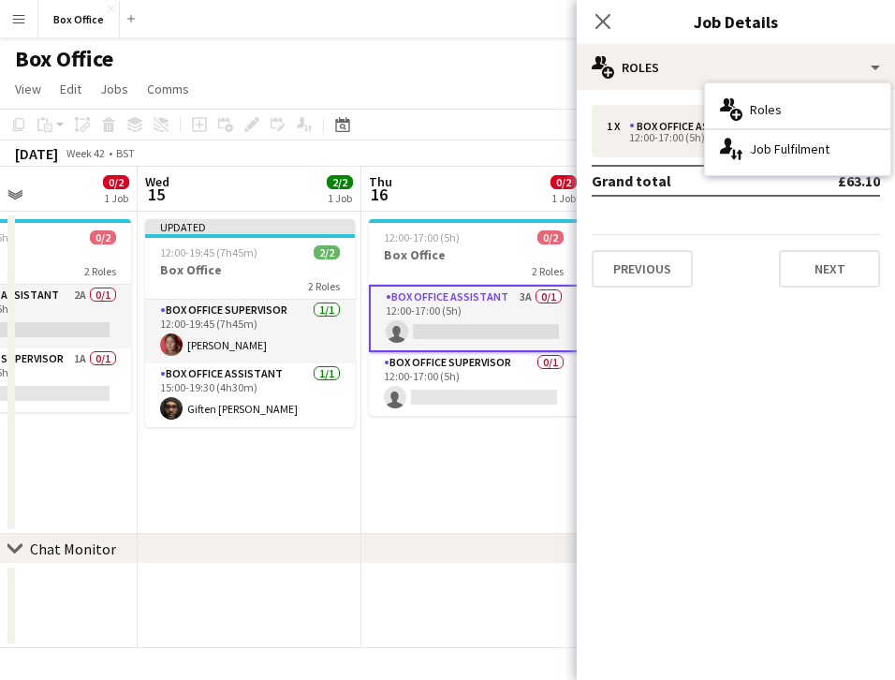
click at [686, 222] on div "1 x Box Office Assistant £63.10 12:00-17:00 (5h) Grand total £63.10 Previous Ne…" at bounding box center [736, 196] width 318 height 183
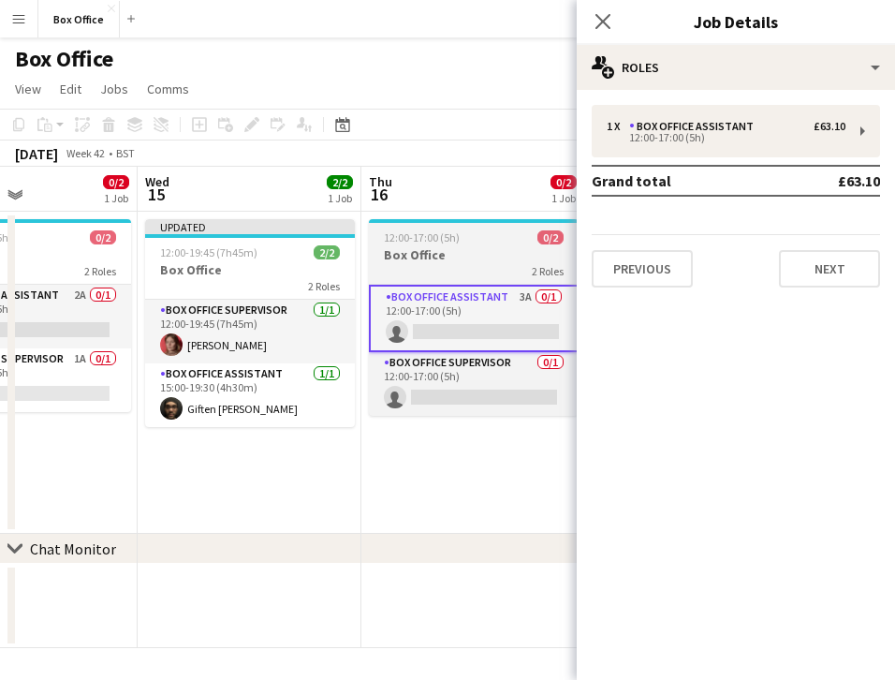
click at [477, 248] on h3 "Box Office" at bounding box center [474, 254] width 210 height 17
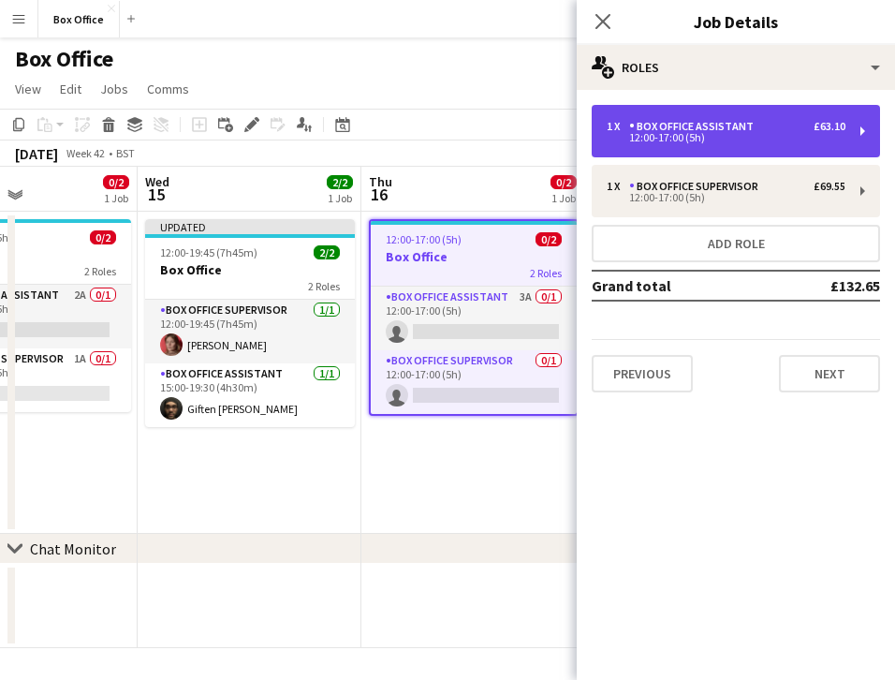
click at [717, 128] on div "Box Office Assistant" at bounding box center [695, 126] width 132 height 13
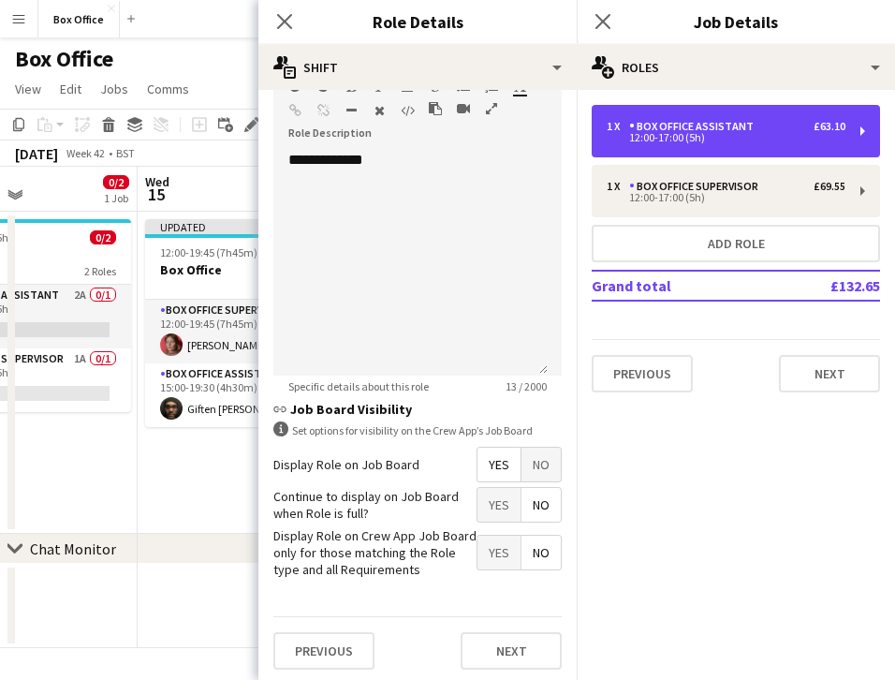
scroll to position [0, 0]
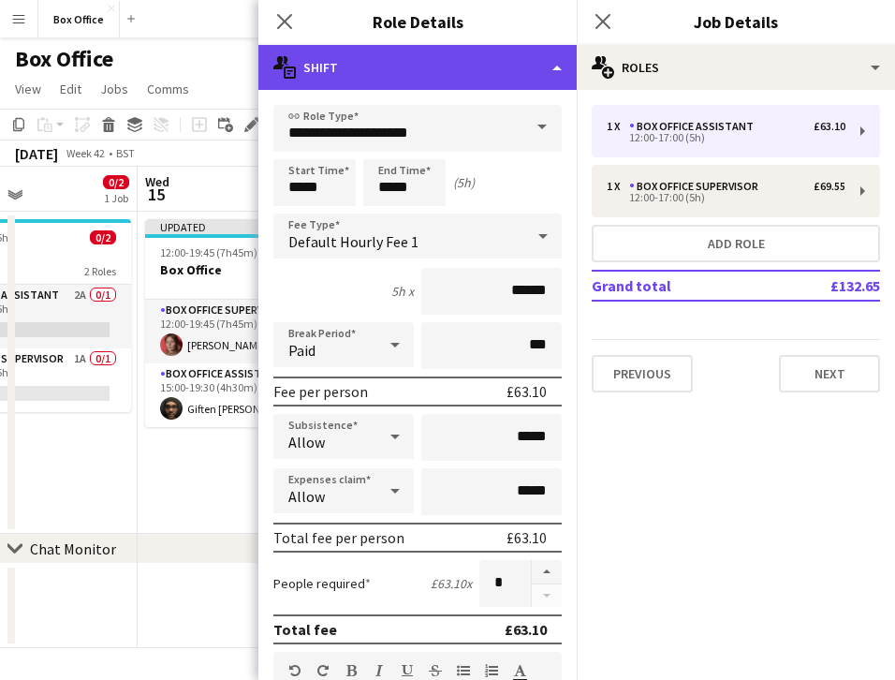
click at [494, 63] on div "multiple-actions-text Shift" at bounding box center [418, 67] width 318 height 45
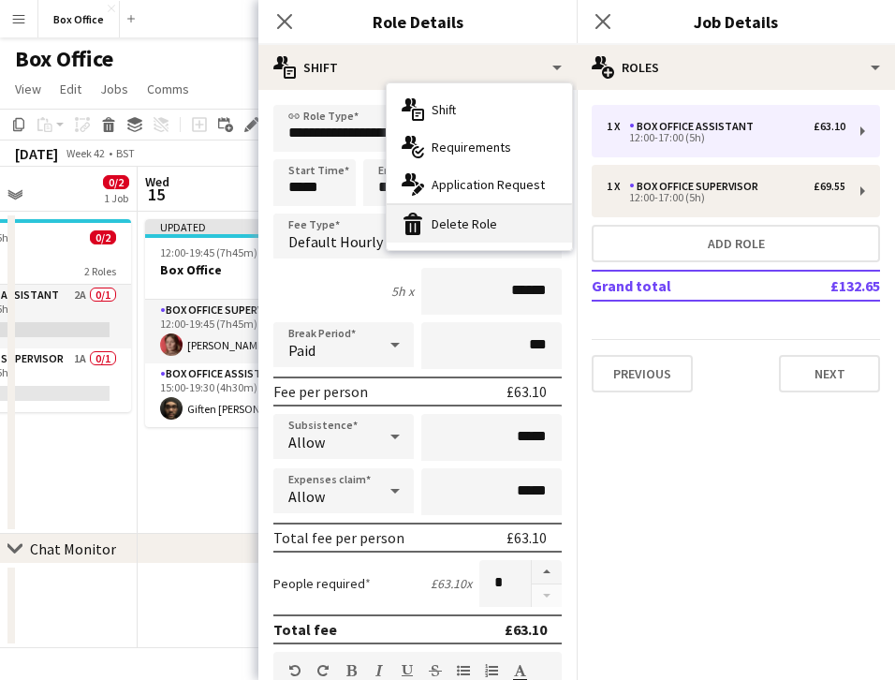
click at [469, 227] on div "bin-2 Delete Role" at bounding box center [479, 223] width 185 height 37
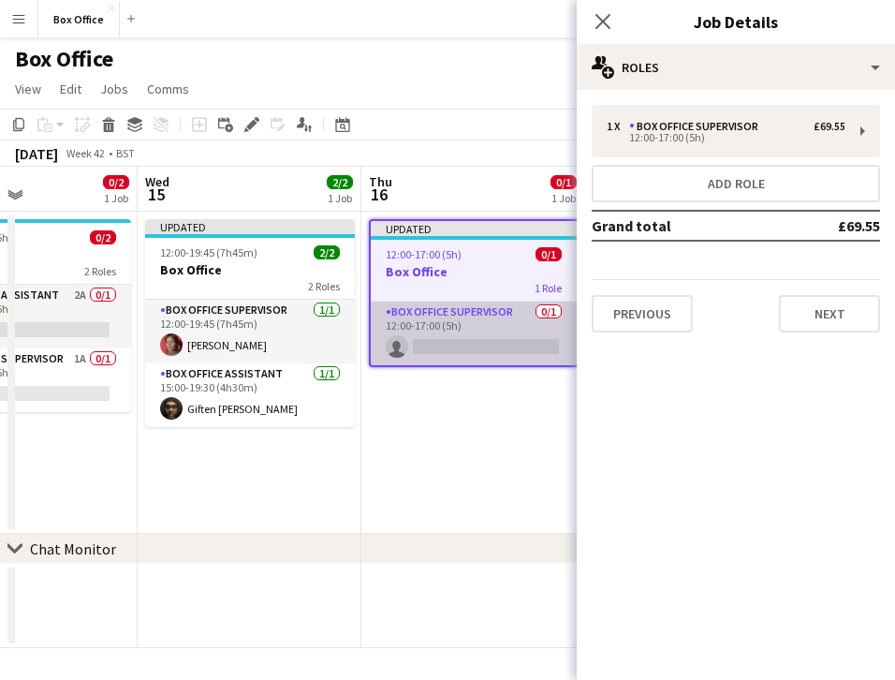
click at [483, 319] on app-card-role "Box Office Supervisor 0/1 12:00-17:00 (5h) single-neutral-actions" at bounding box center [474, 334] width 206 height 64
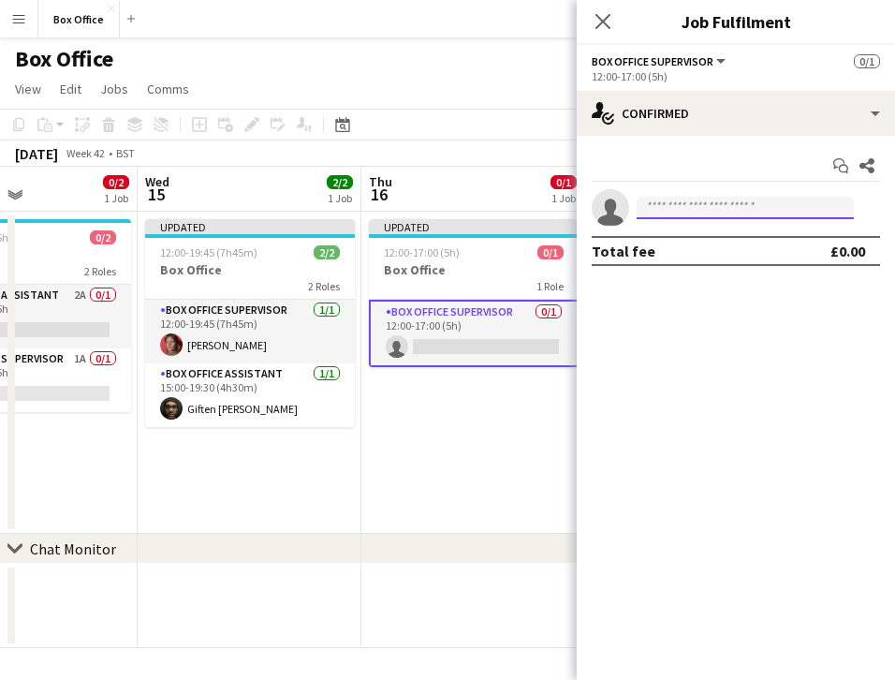
click at [753, 207] on input at bounding box center [745, 208] width 217 height 22
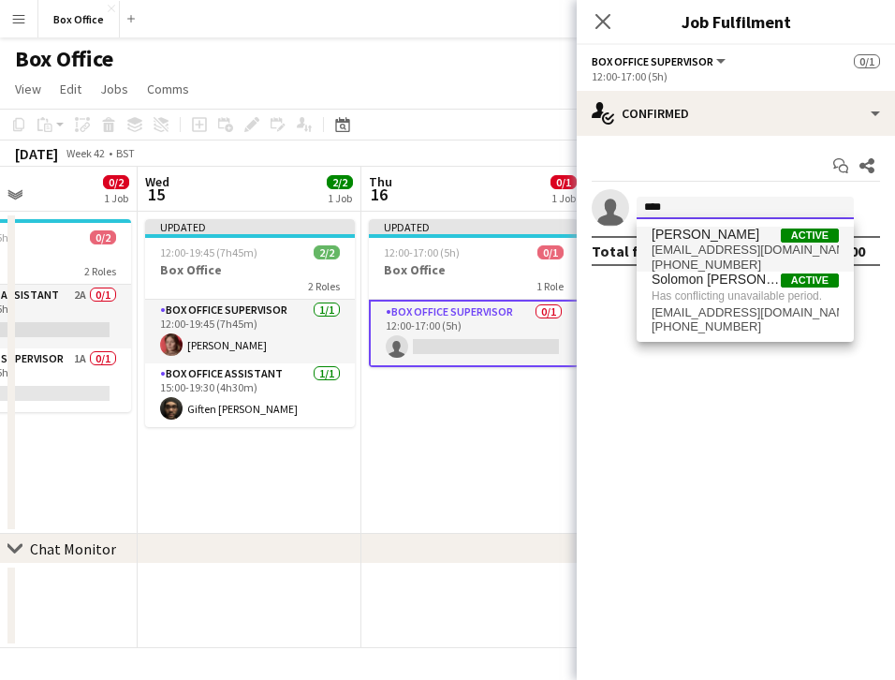
type input "****"
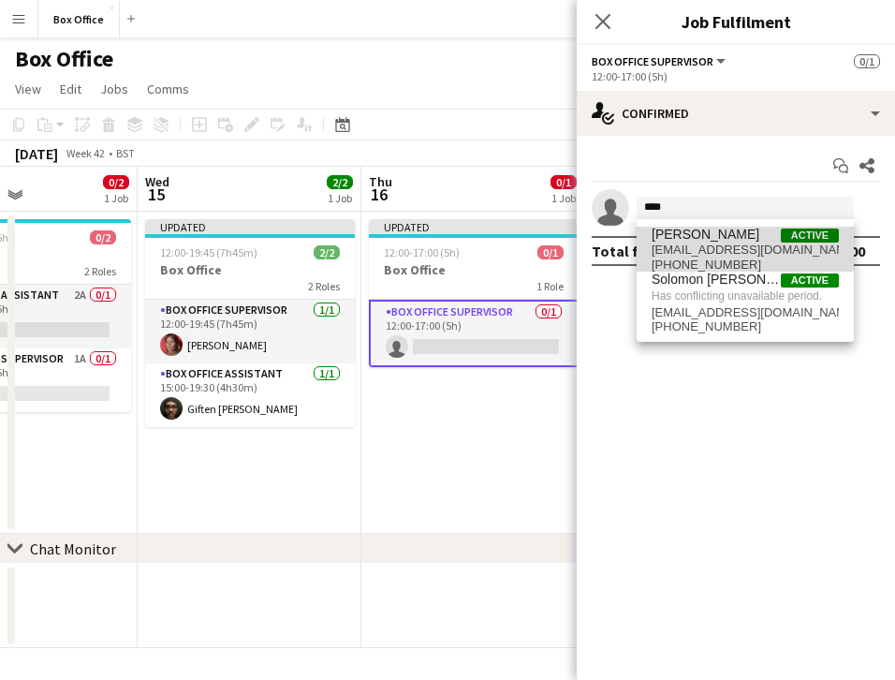
click at [735, 230] on span "[PERSON_NAME]" at bounding box center [706, 235] width 108 height 16
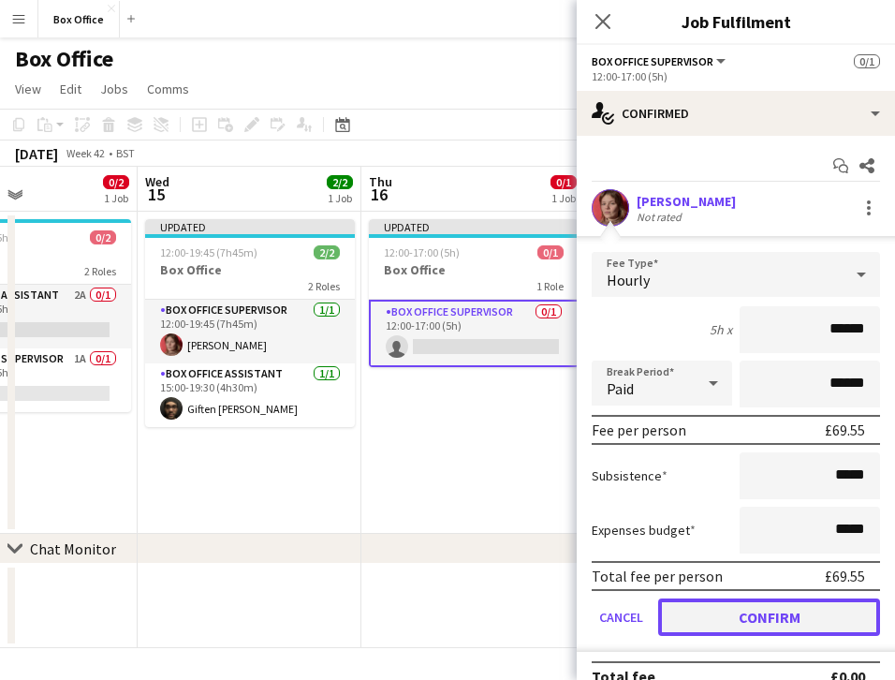
click at [749, 609] on button "Confirm" at bounding box center [769, 617] width 222 height 37
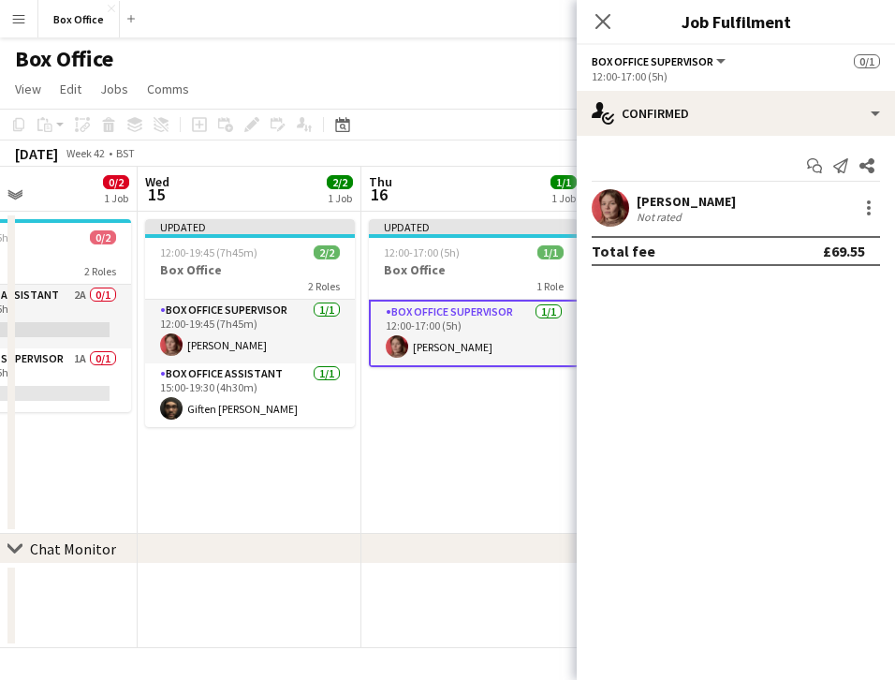
click at [428, 455] on app-date-cell "Updated 12:00-17:00 (5h) 1/1 Box Office 1 Role Box Office Supervisor [DATE] 12:…" at bounding box center [474, 373] width 224 height 322
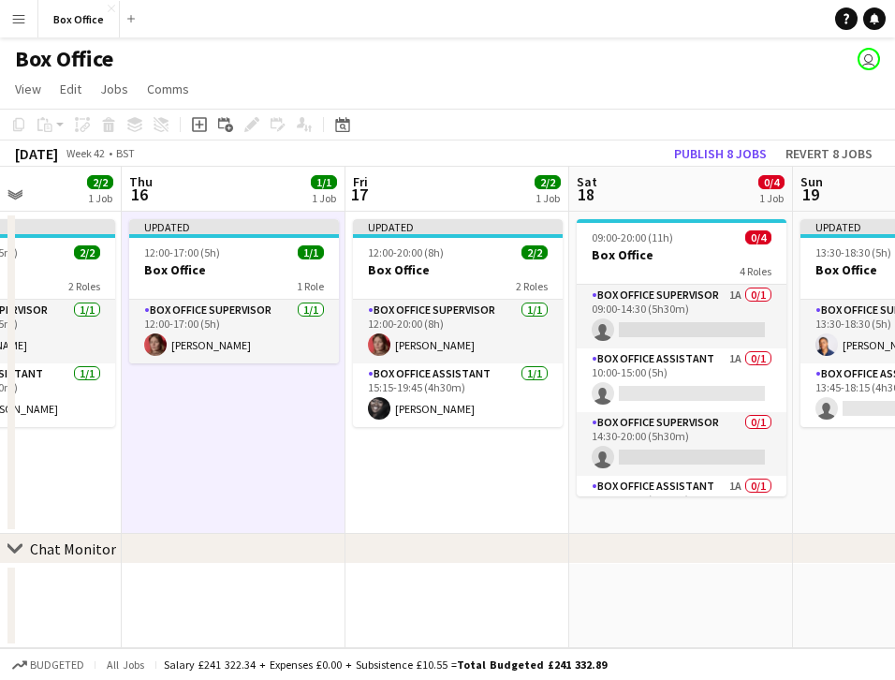
scroll to position [0, 551]
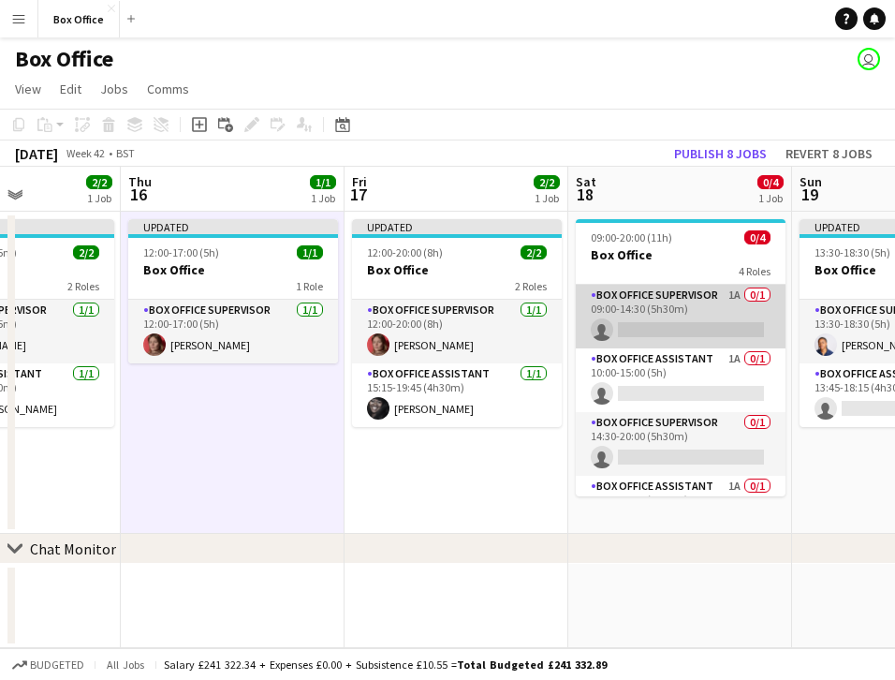
click at [633, 296] on app-card-role "Box Office Supervisor 1A 0/1 09:00-14:30 (5h30m) single-neutral-actions" at bounding box center [681, 317] width 210 height 64
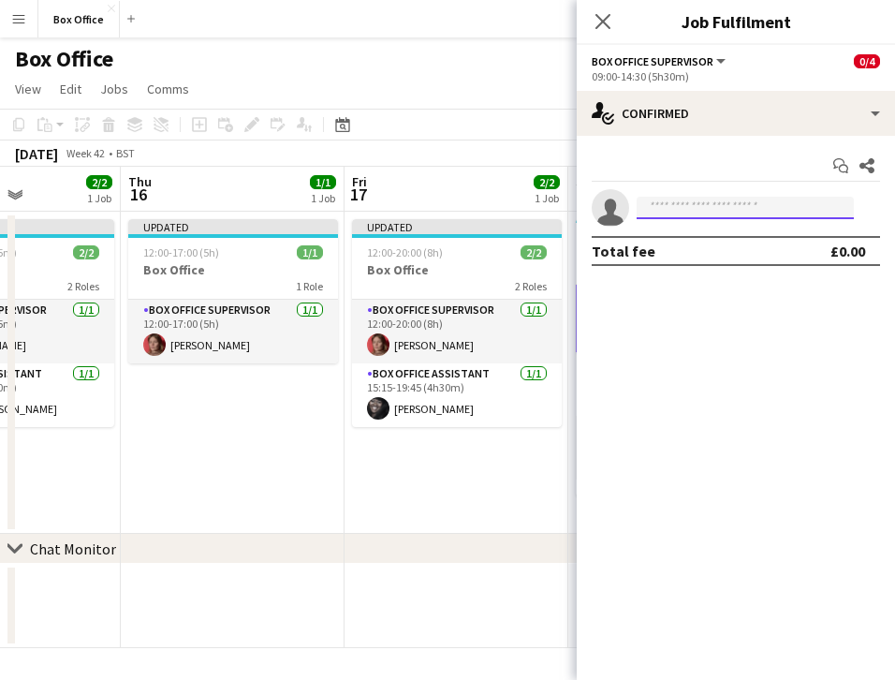
click at [721, 208] on input at bounding box center [745, 208] width 217 height 22
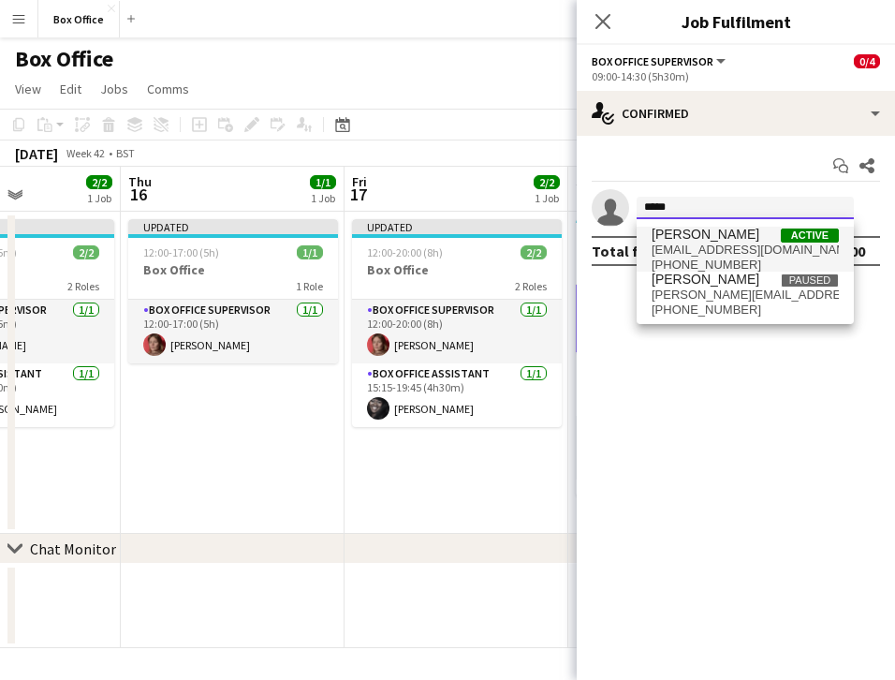
type input "*****"
click at [704, 241] on span "[PERSON_NAME]" at bounding box center [706, 235] width 108 height 16
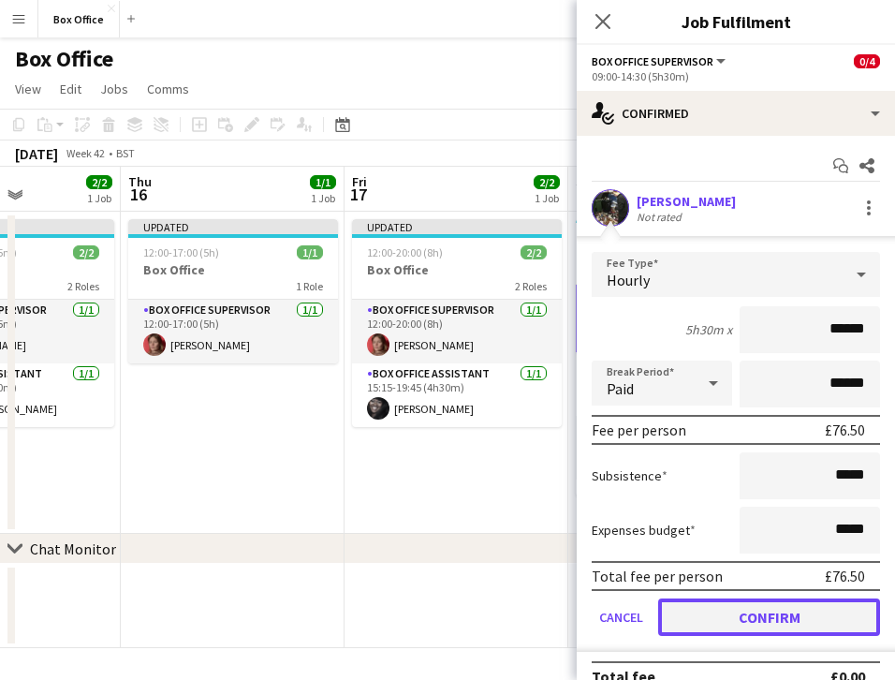
click at [730, 608] on button "Confirm" at bounding box center [769, 617] width 222 height 37
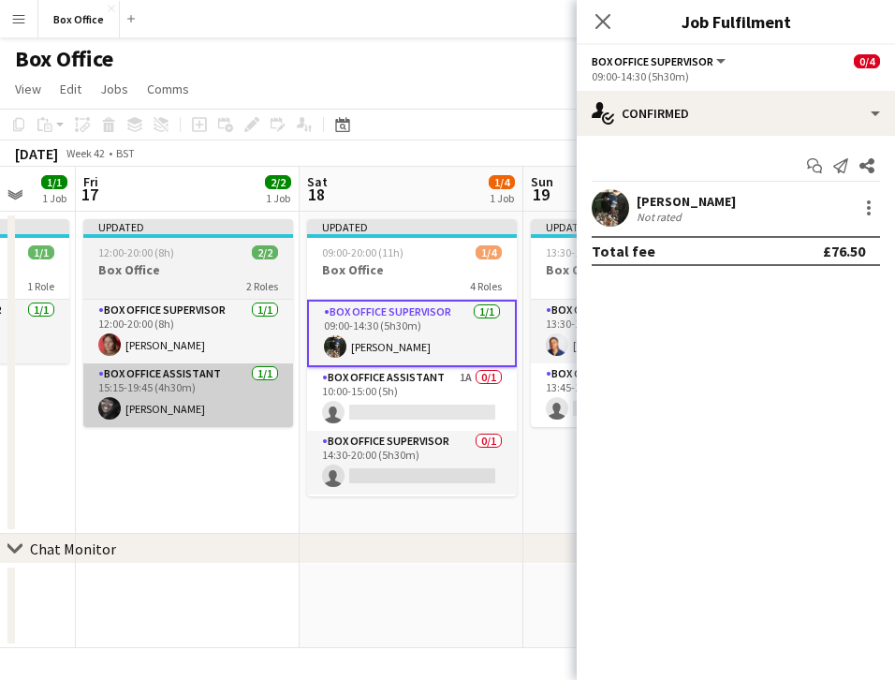
scroll to position [0, 596]
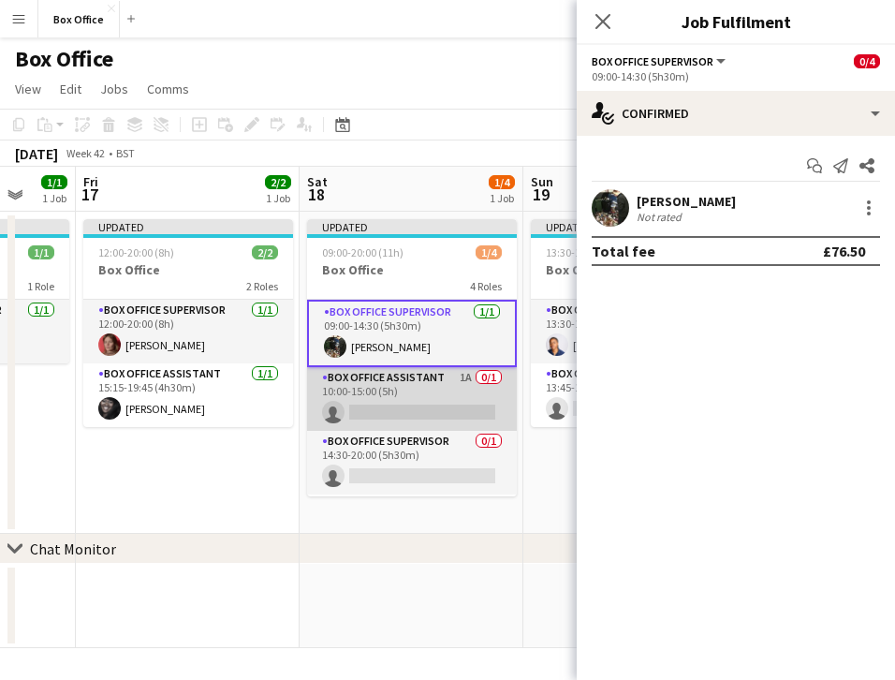
click at [410, 378] on app-card-role "Box Office Assistant 1A 0/1 10:00-15:00 (5h) single-neutral-actions" at bounding box center [412, 399] width 210 height 64
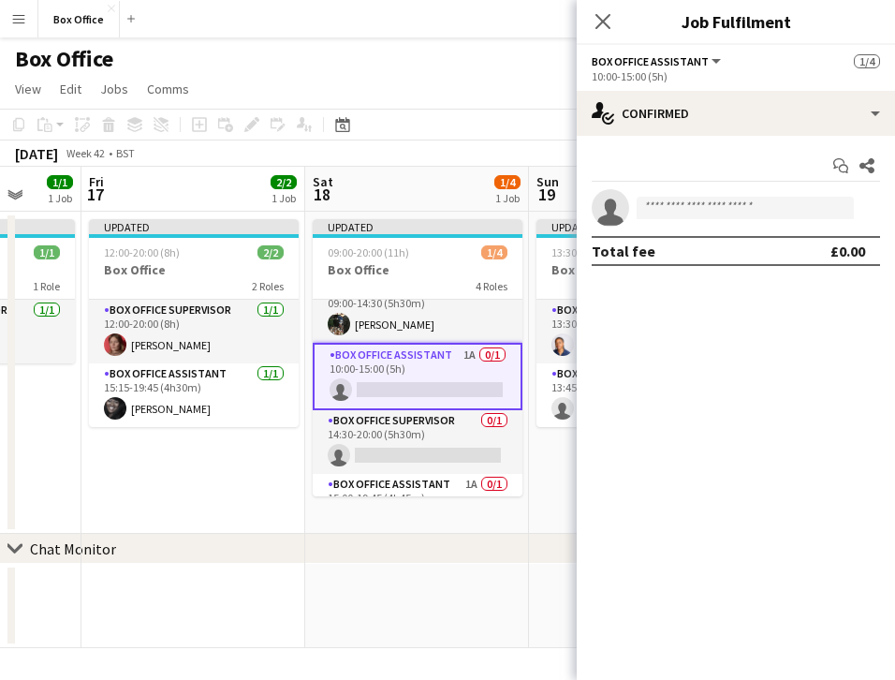
scroll to position [60, 0]
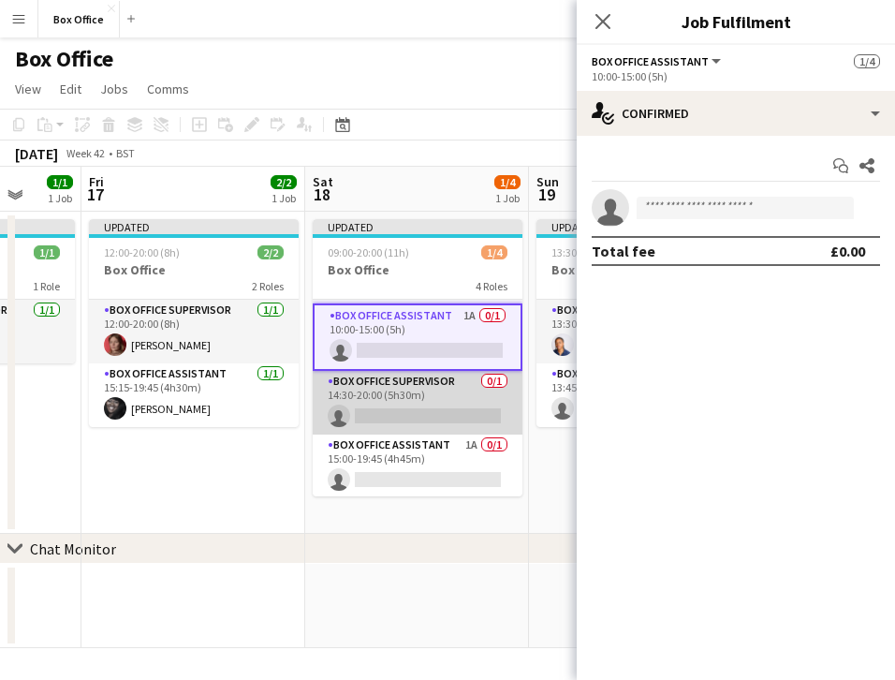
click at [390, 383] on app-card-role "Box Office Supervisor 0/1 14:30-20:00 (5h30m) single-neutral-actions" at bounding box center [418, 403] width 210 height 64
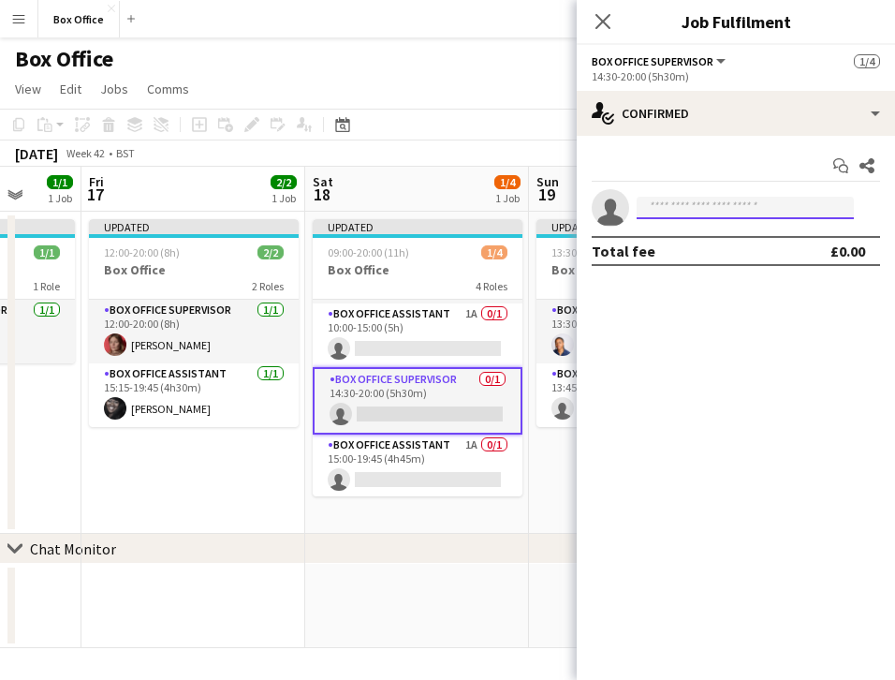
click at [786, 204] on input at bounding box center [745, 208] width 217 height 22
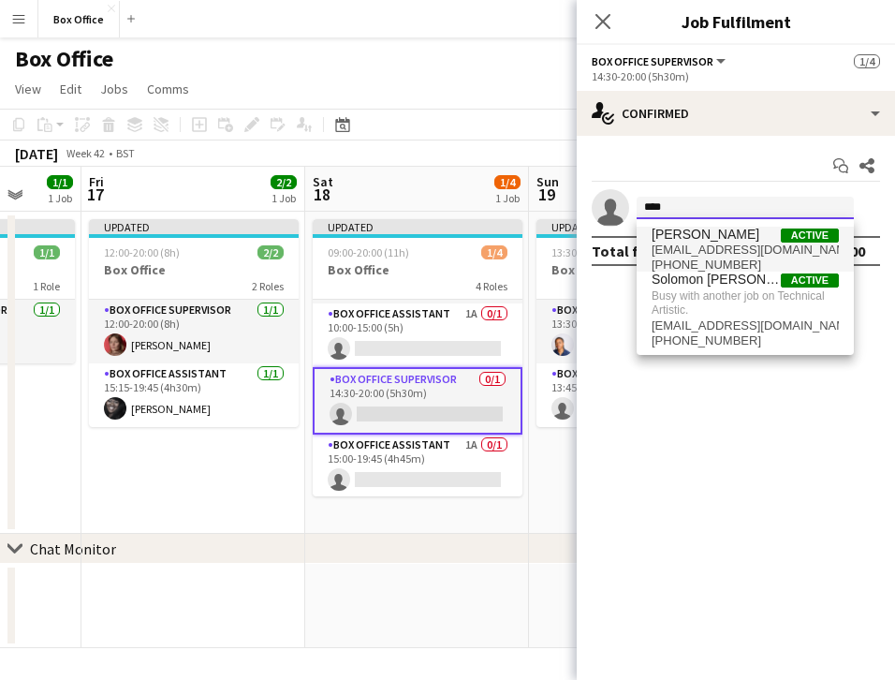
type input "****"
click at [712, 244] on span "[EMAIL_ADDRESS][DOMAIN_NAME]" at bounding box center [745, 250] width 187 height 15
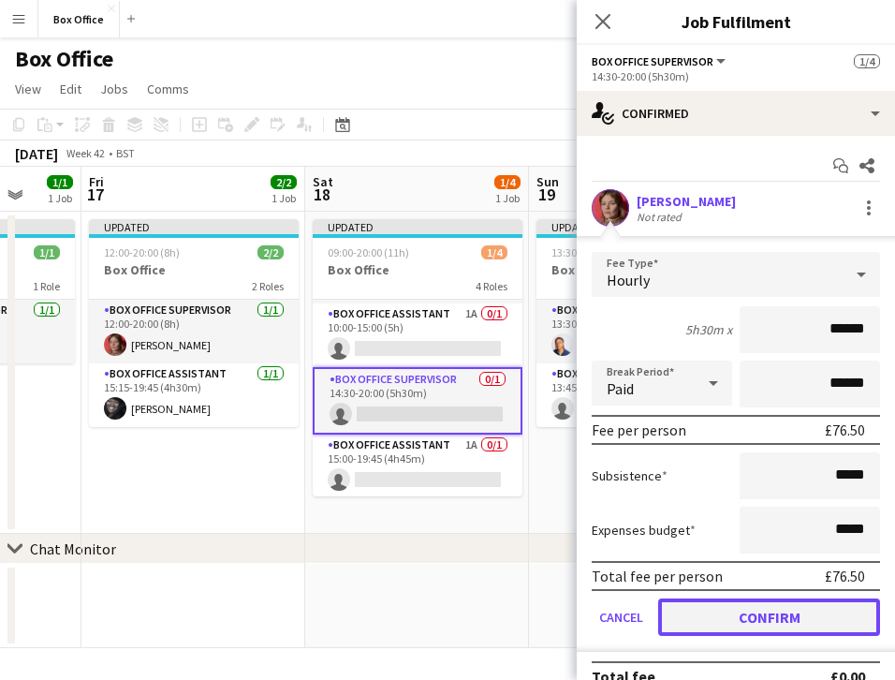
click at [693, 620] on button "Confirm" at bounding box center [769, 617] width 222 height 37
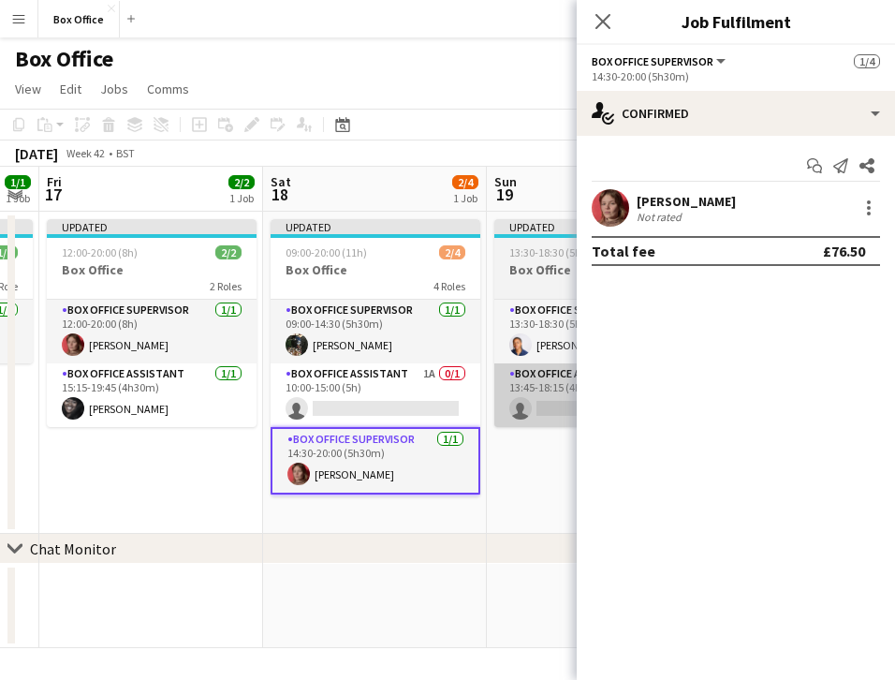
scroll to position [0, 407]
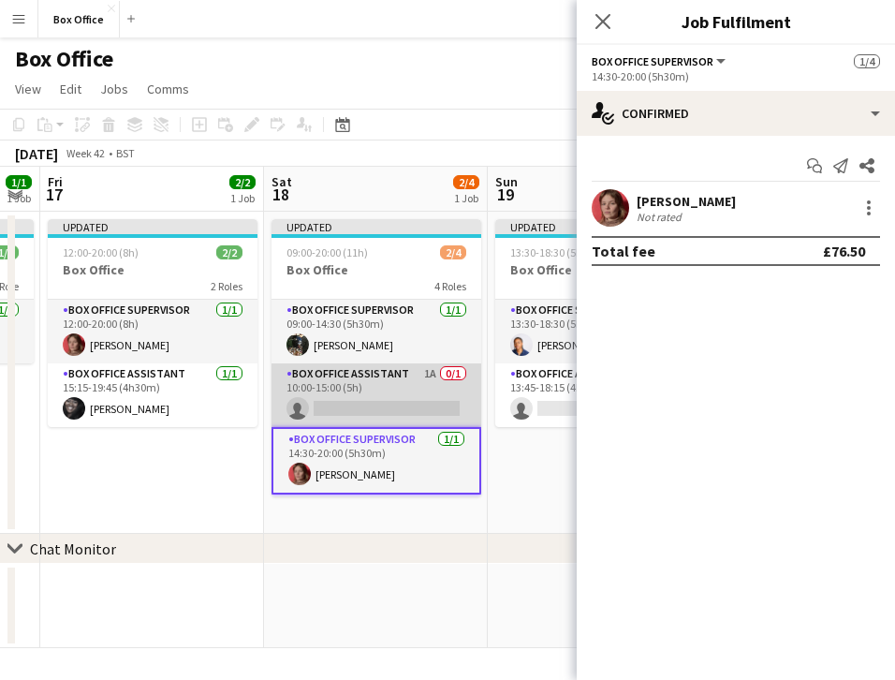
click at [338, 374] on app-card-role "Box Office Assistant 1A 0/1 10:00-15:00 (5h) single-neutral-actions" at bounding box center [377, 395] width 210 height 64
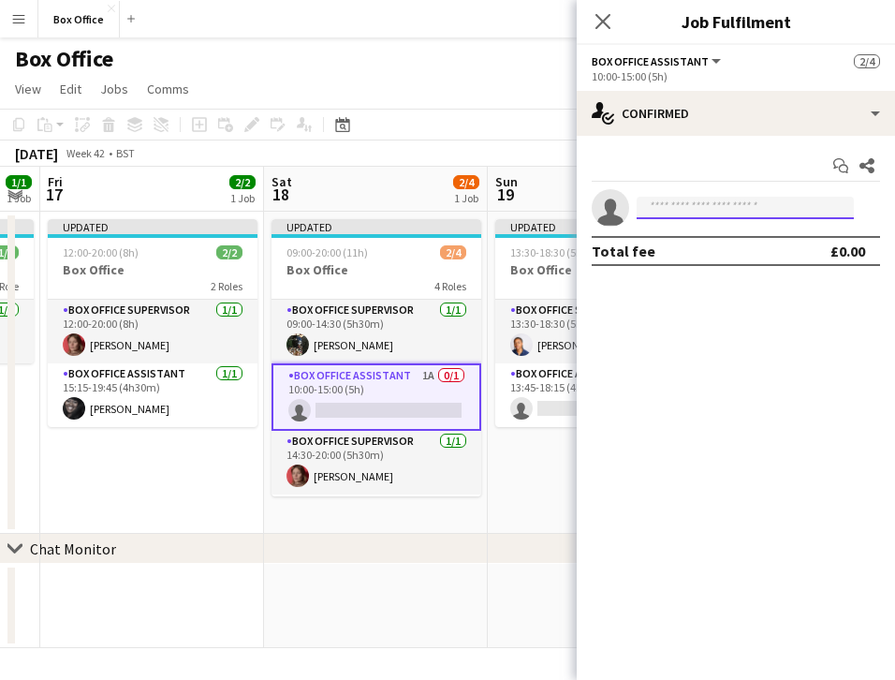
click at [693, 204] on input at bounding box center [745, 208] width 217 height 22
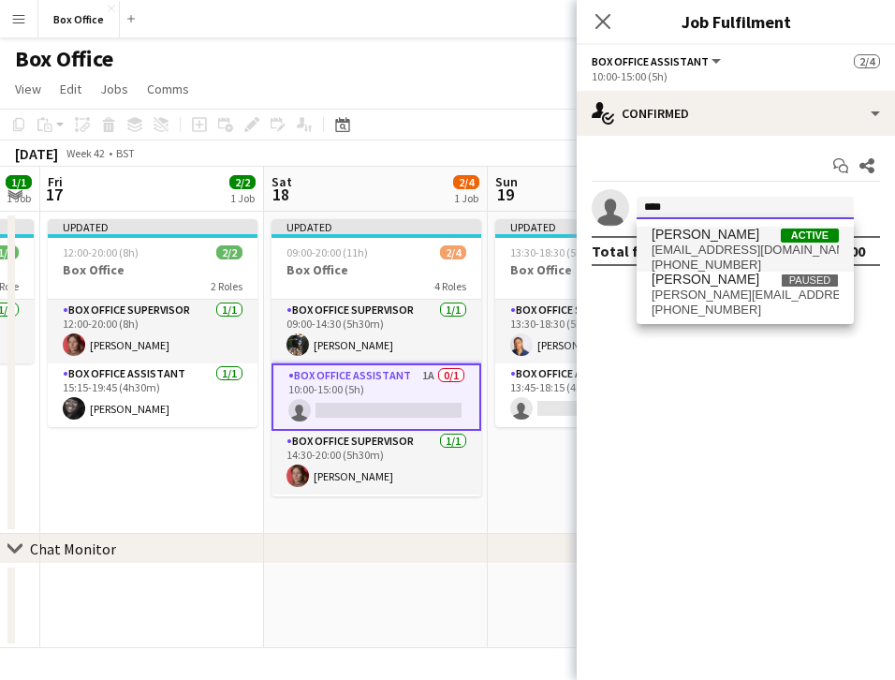
type input "****"
click at [711, 253] on span "[EMAIL_ADDRESS][DOMAIN_NAME]" at bounding box center [745, 250] width 187 height 15
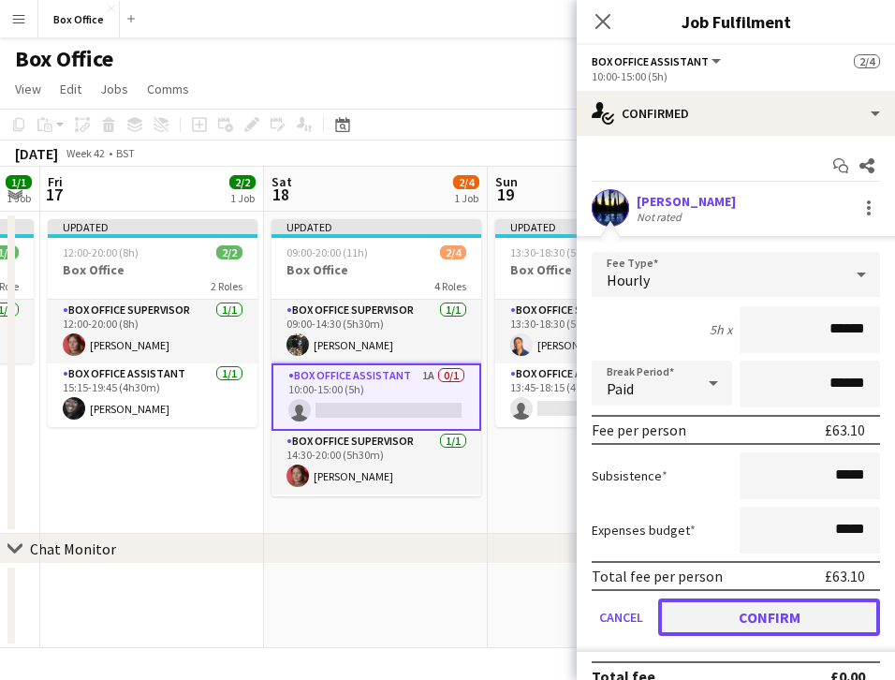
click at [747, 614] on button "Confirm" at bounding box center [769, 617] width 222 height 37
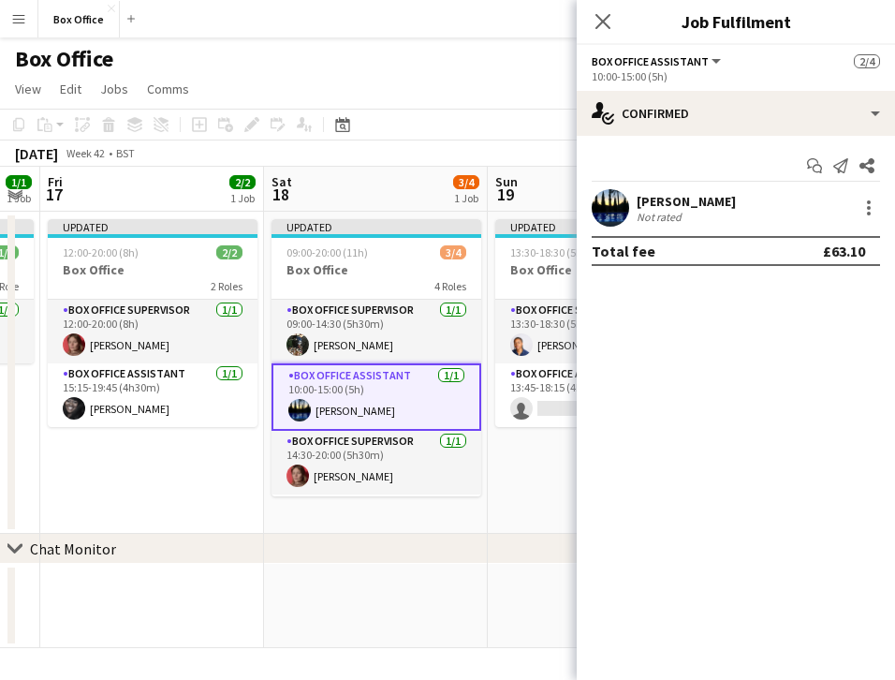
scroll to position [60, 0]
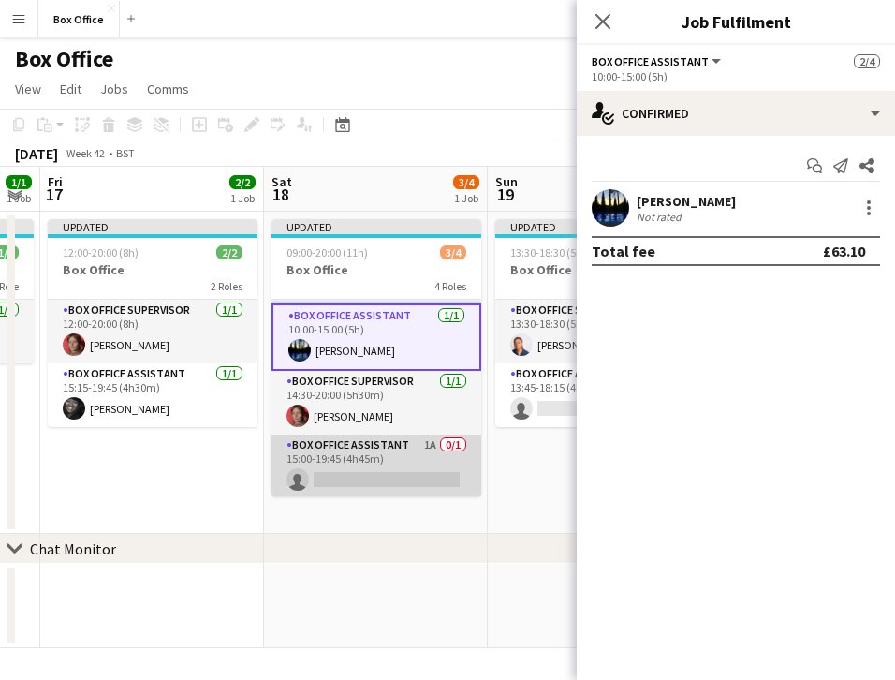
click at [358, 447] on app-card-role "Box Office Assistant 1A 0/1 15:00-19:45 (4h45m) single-neutral-actions" at bounding box center [377, 467] width 210 height 64
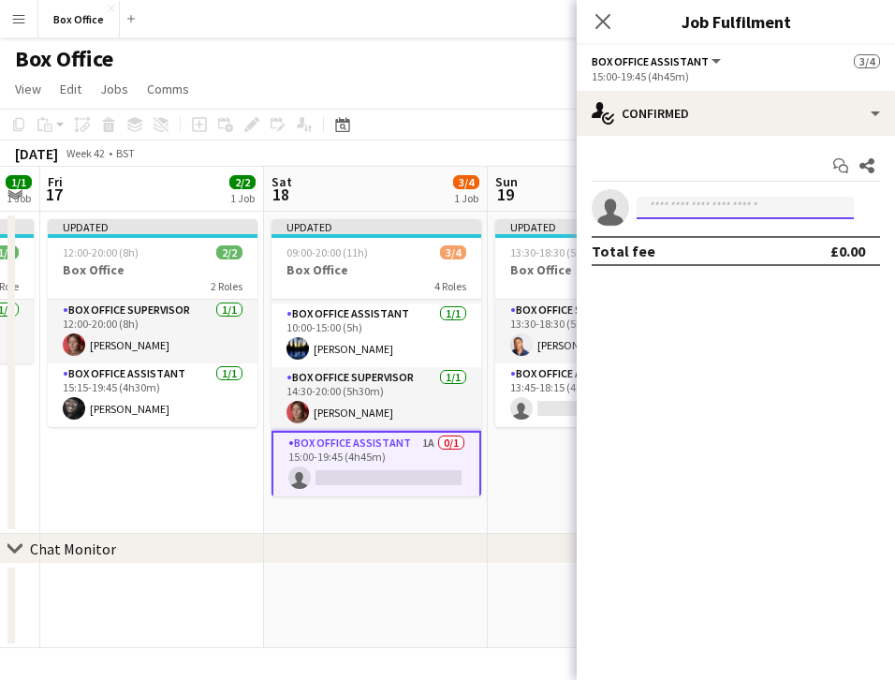
click at [716, 209] on input at bounding box center [745, 208] width 217 height 22
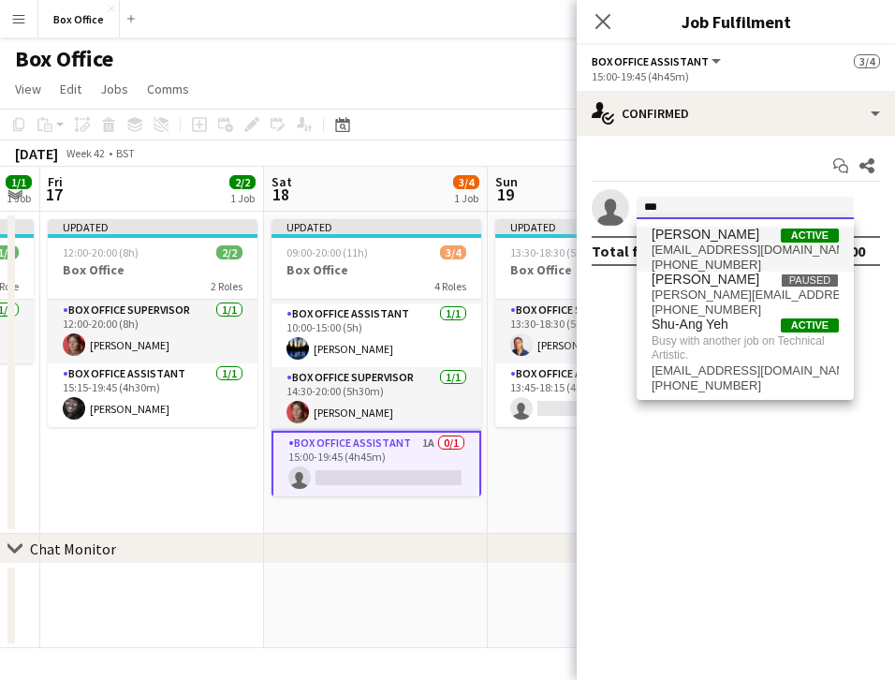
type input "***"
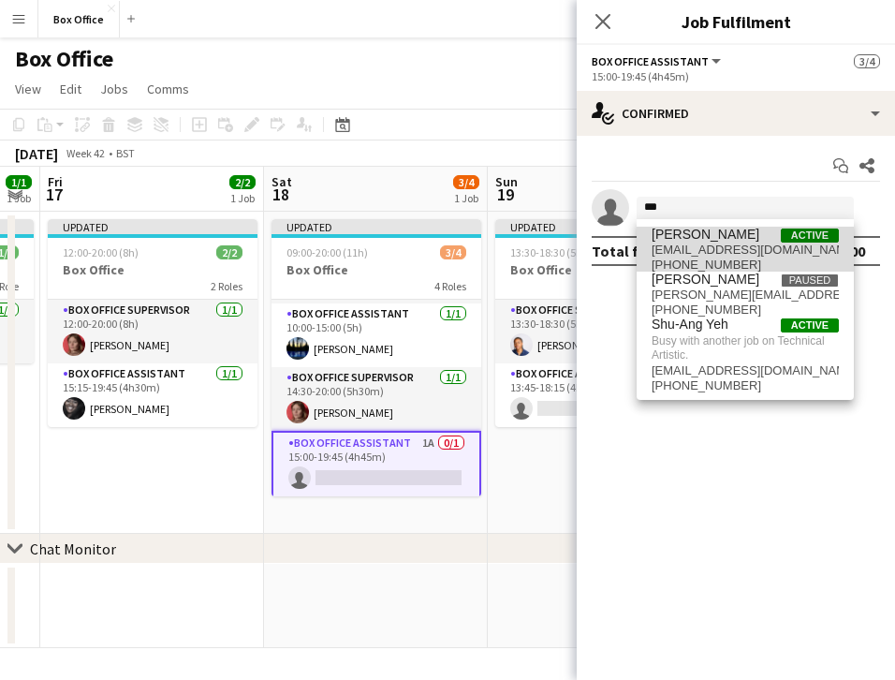
click at [695, 250] on span "[EMAIL_ADDRESS][DOMAIN_NAME]" at bounding box center [745, 250] width 187 height 15
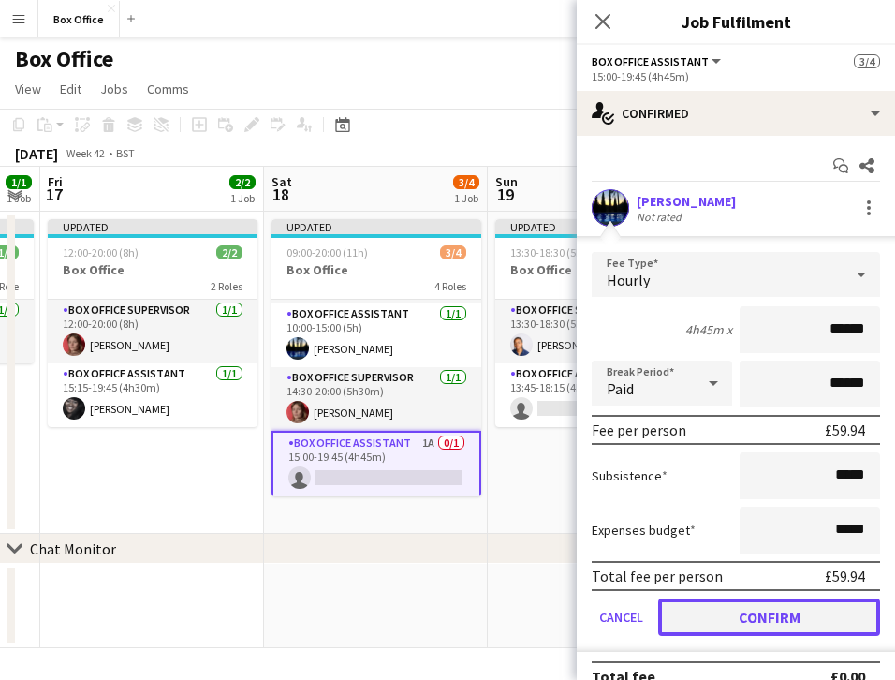
click at [738, 619] on button "Confirm" at bounding box center [769, 617] width 222 height 37
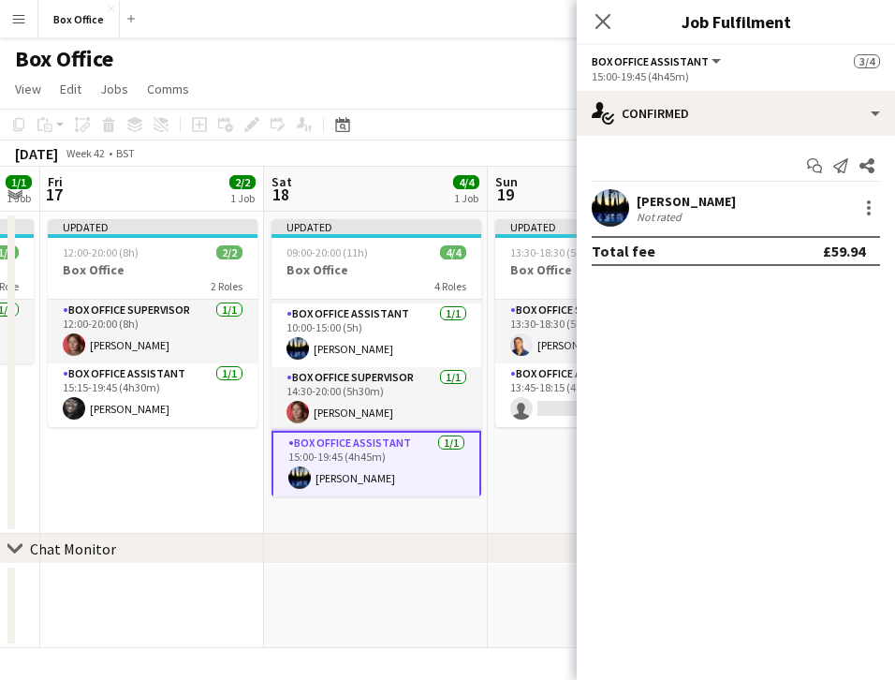
click at [764, 590] on mat-expansion-panel "check Confirmed Start chat Send notification Share [PERSON_NAME] Not rated Tota…" at bounding box center [736, 408] width 318 height 544
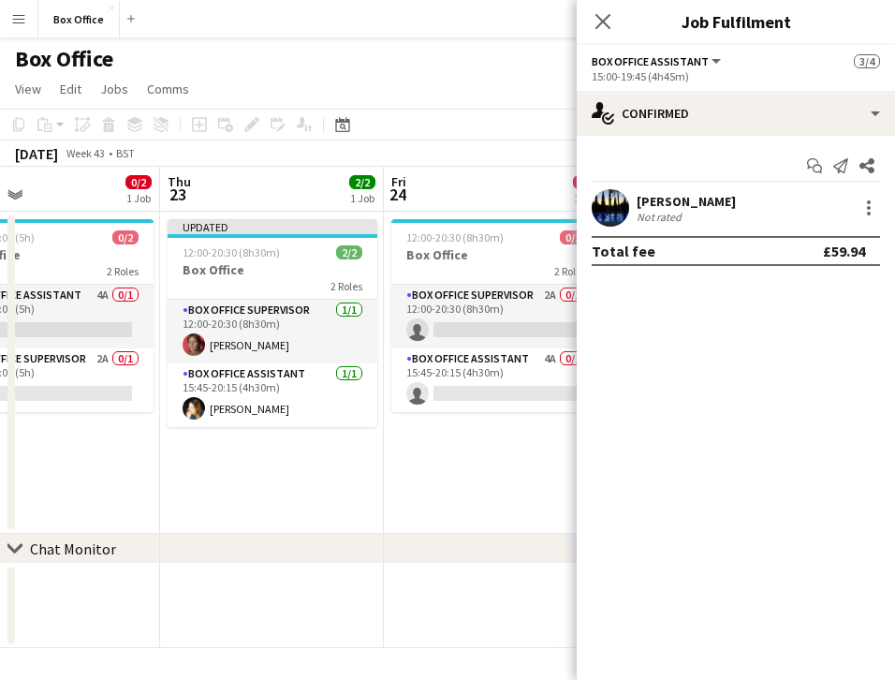
scroll to position [0, 734]
click at [634, 595] on mat-expansion-panel "check Confirmed Start chat Send notification Share [PERSON_NAME] Not rated Tota…" at bounding box center [736, 408] width 318 height 544
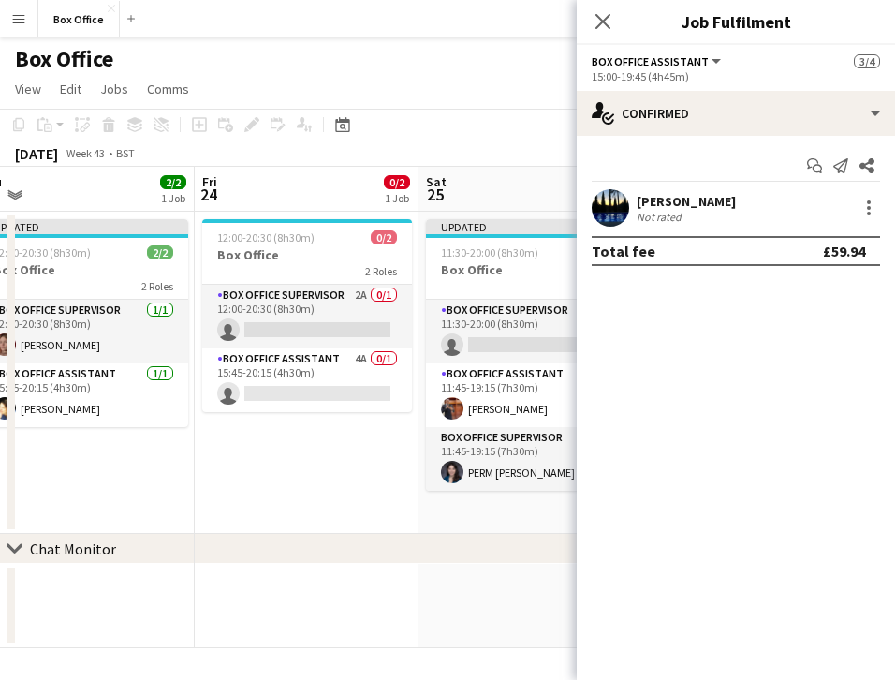
scroll to position [0, 569]
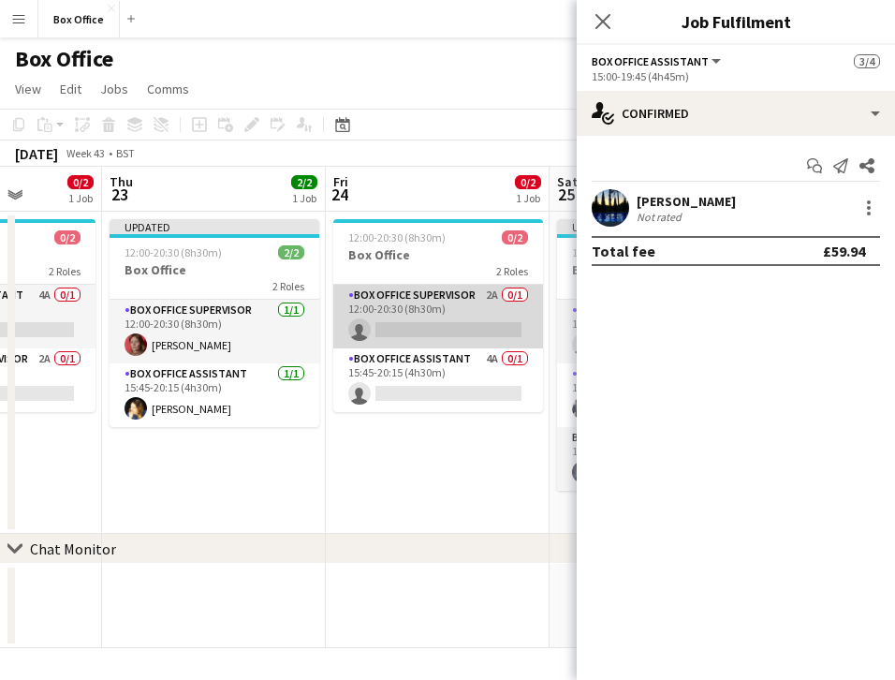
click at [423, 301] on app-card-role "Box Office Supervisor 2A 0/1 12:00-20:30 (8h30m) single-neutral-actions" at bounding box center [438, 317] width 210 height 64
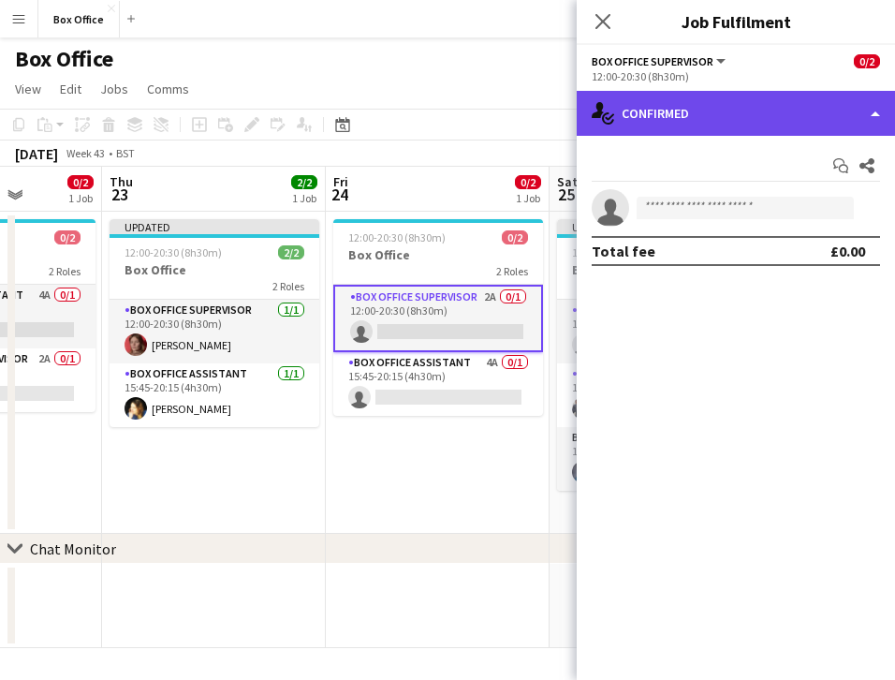
click at [768, 126] on div "single-neutral-actions-check-2 Confirmed" at bounding box center [736, 113] width 318 height 45
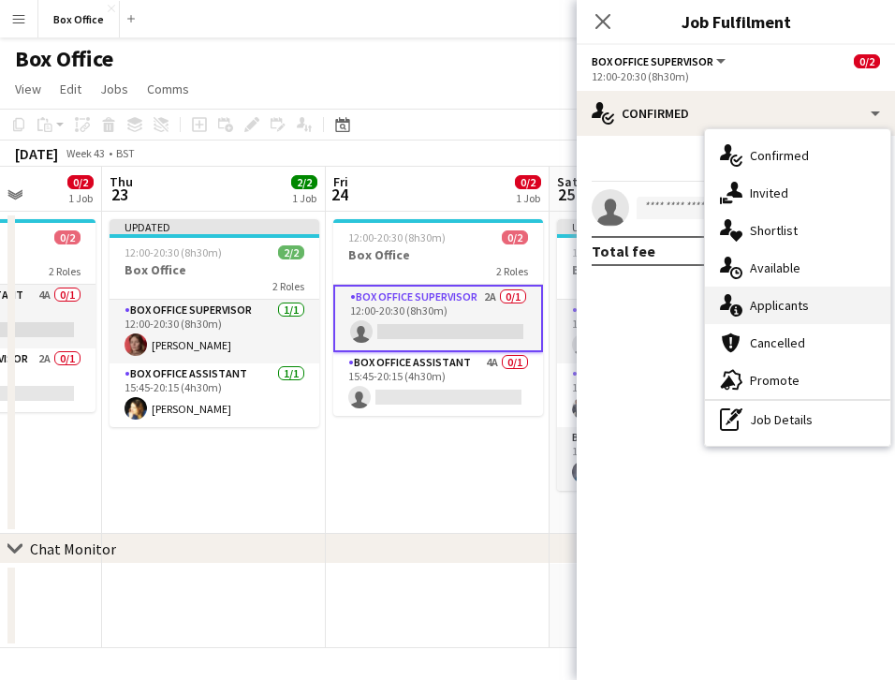
click at [799, 314] on div "single-neutral-actions-information Applicants" at bounding box center [797, 305] width 185 height 37
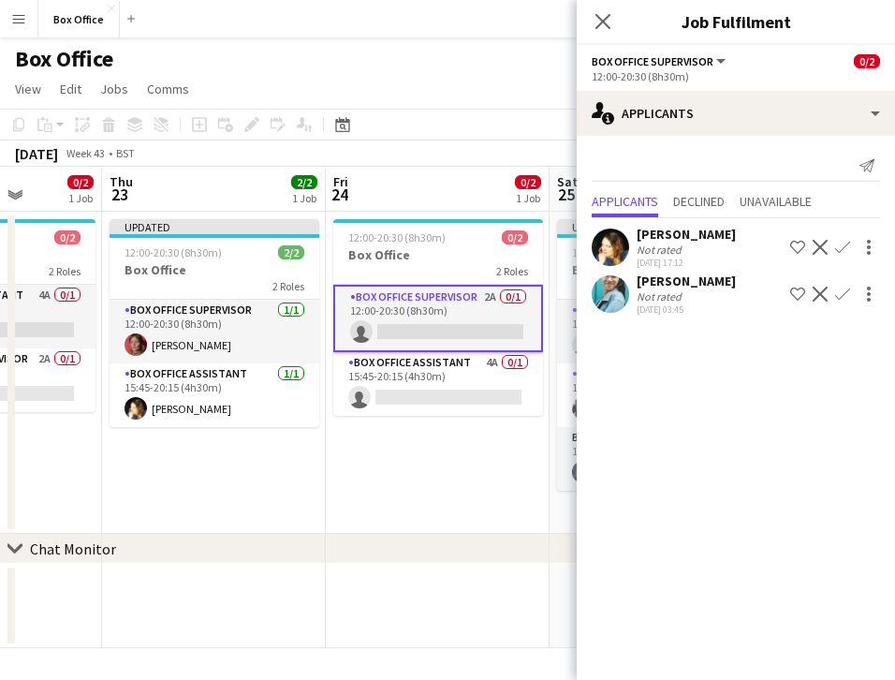
click at [843, 294] on app-icon "Confirm" at bounding box center [843, 294] width 15 height 15
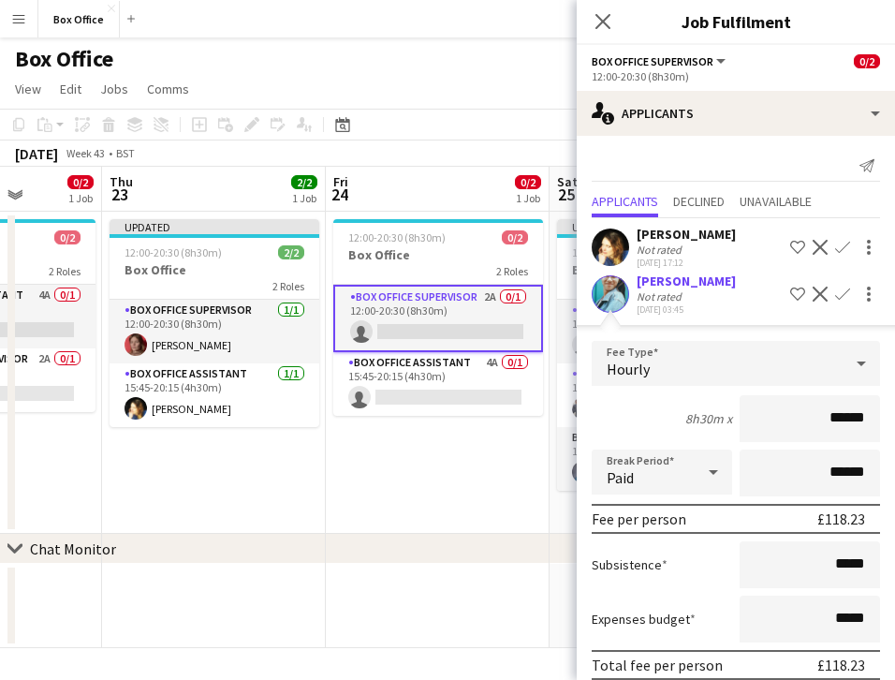
scroll to position [77, 0]
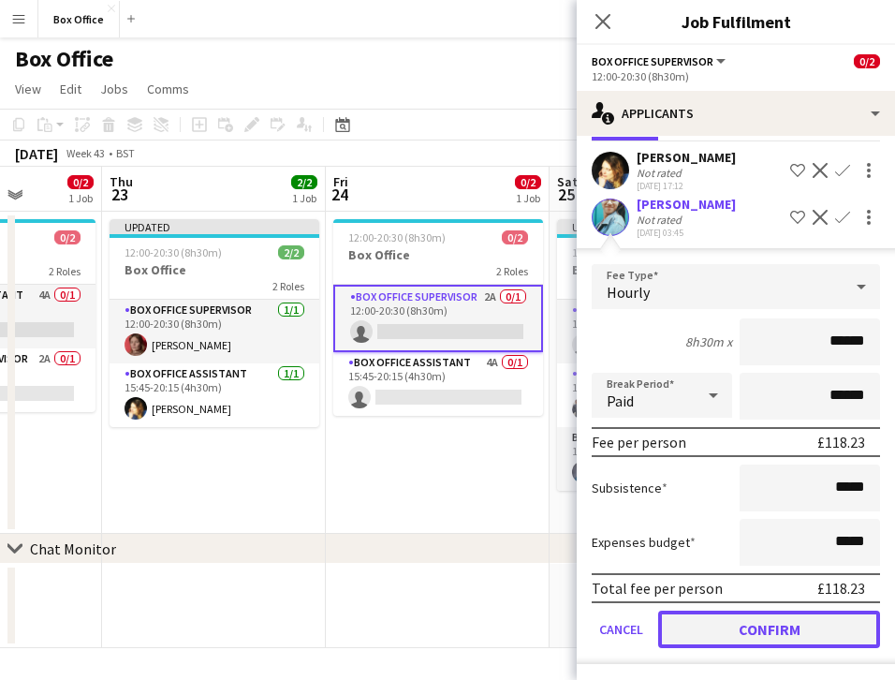
click at [777, 632] on button "Confirm" at bounding box center [769, 629] width 222 height 37
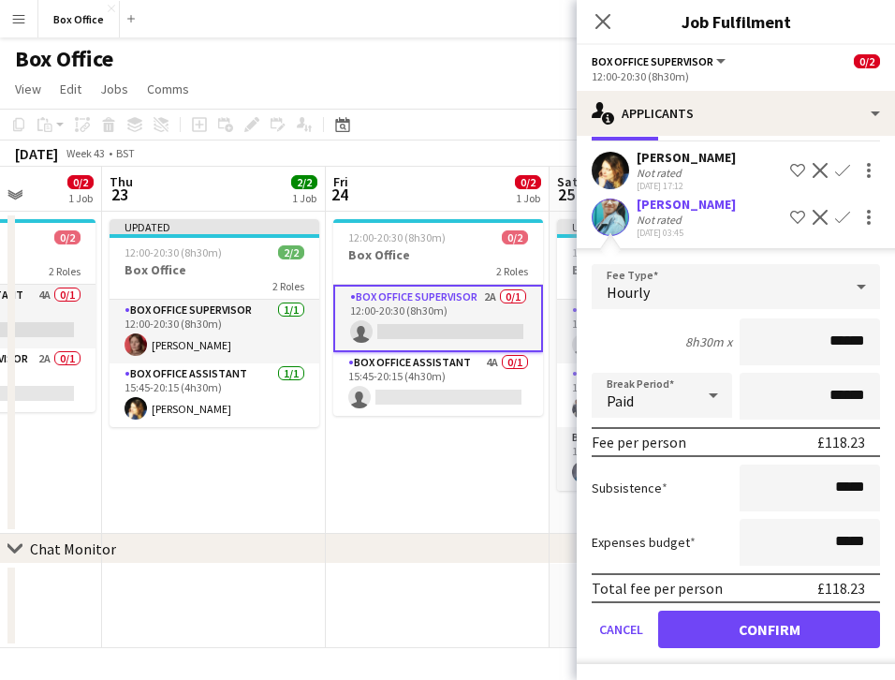
scroll to position [0, 0]
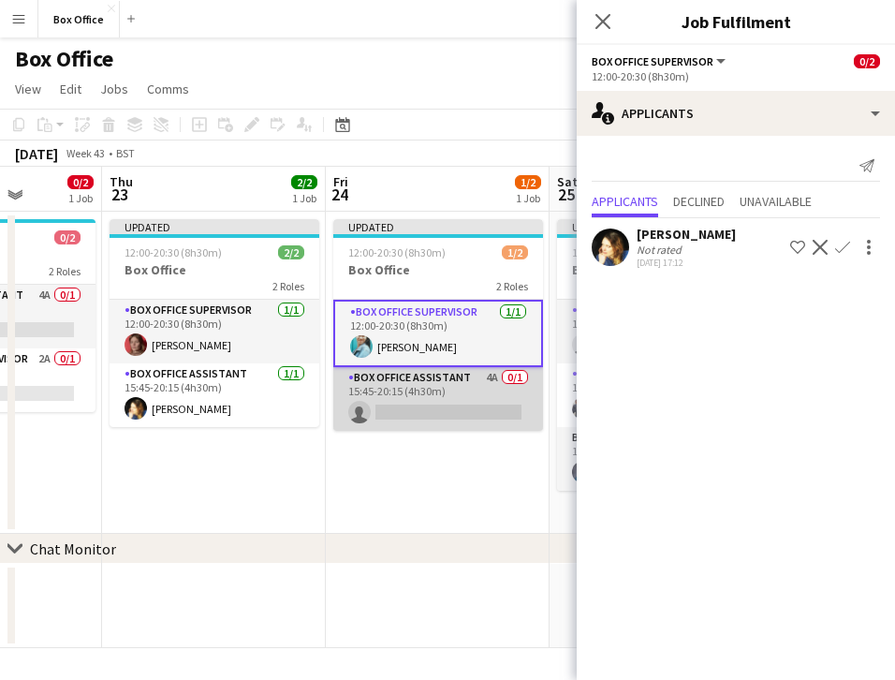
click at [441, 376] on app-card-role "Box Office Assistant 4A 0/1 15:45-20:15 (4h30m) single-neutral-actions" at bounding box center [438, 399] width 210 height 64
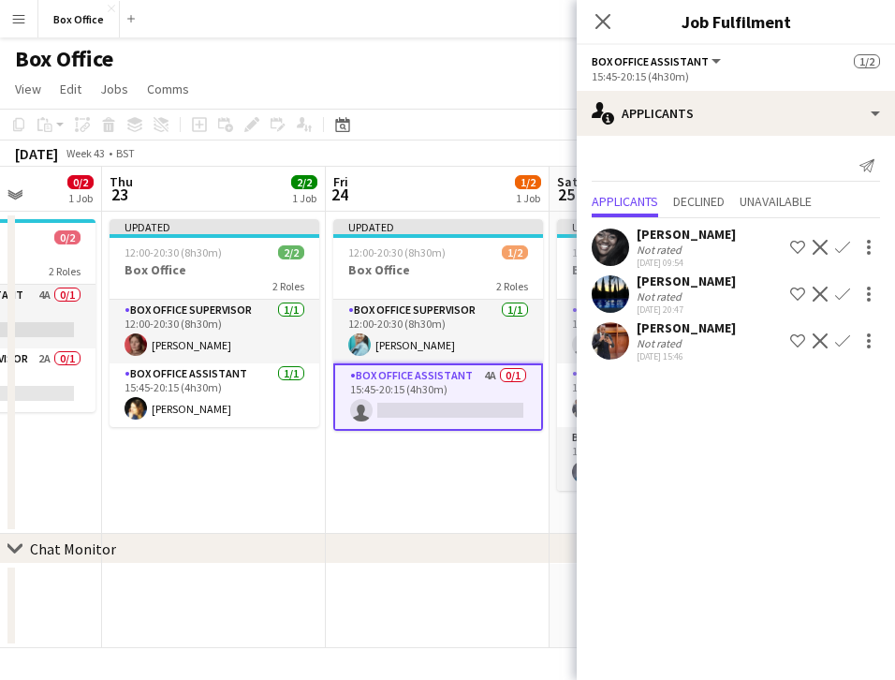
click at [847, 247] on app-icon "Confirm" at bounding box center [843, 247] width 15 height 15
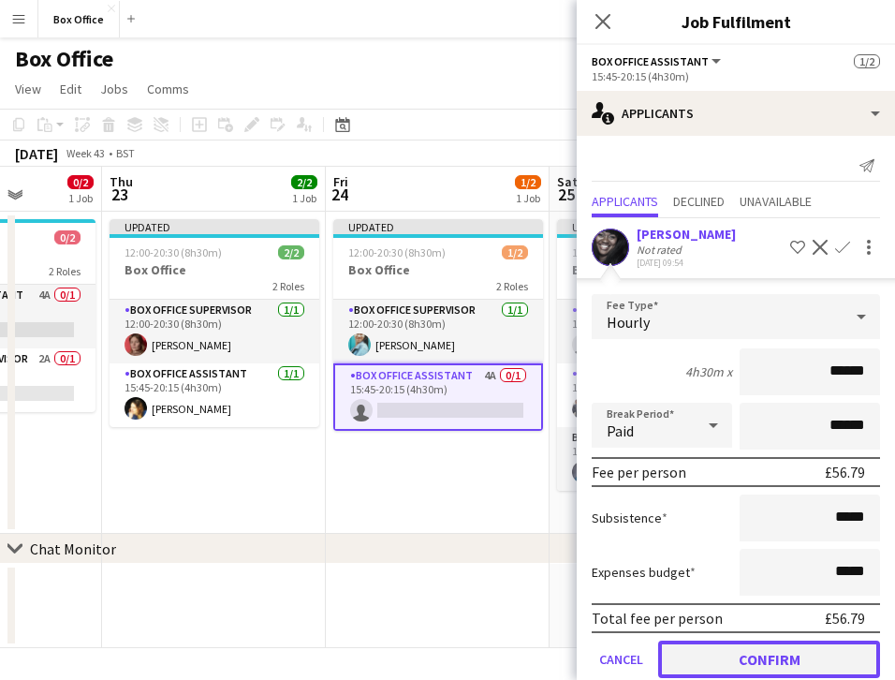
click at [749, 657] on button "Confirm" at bounding box center [769, 659] width 222 height 37
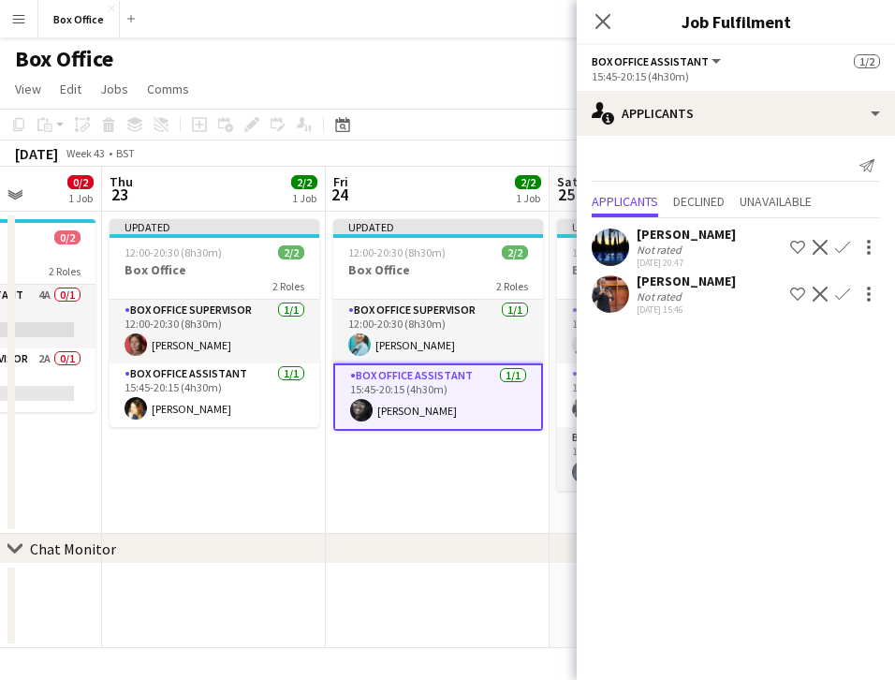
click at [341, 492] on app-date-cell "Updated 12:00-20:30 (8h30m) 2/2 Box Office 2 Roles Box Office Supervisor [DATE]…" at bounding box center [438, 373] width 224 height 322
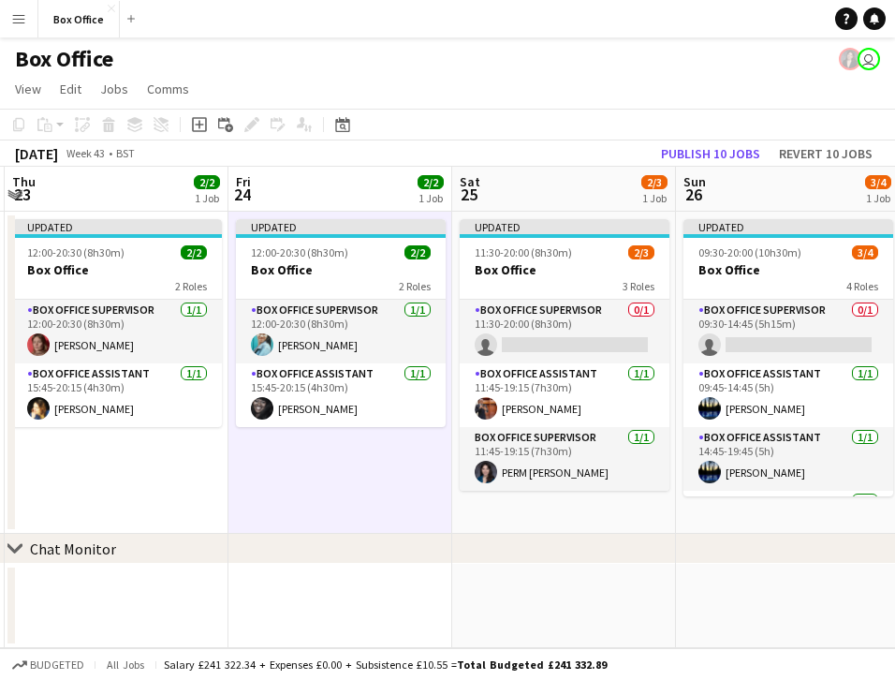
click at [748, 601] on app-date-cell at bounding box center [788, 606] width 224 height 84
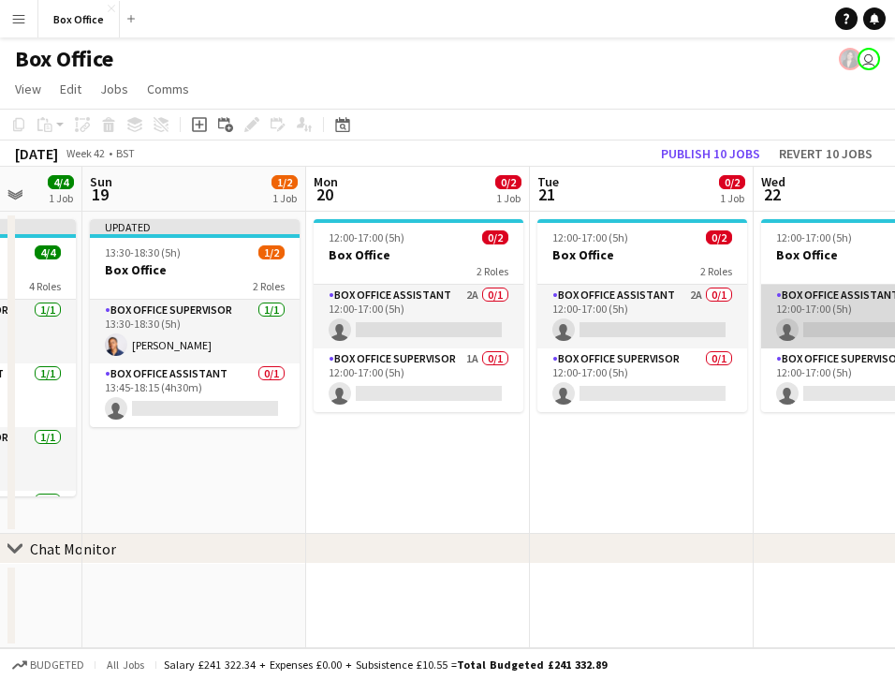
scroll to position [0, 588]
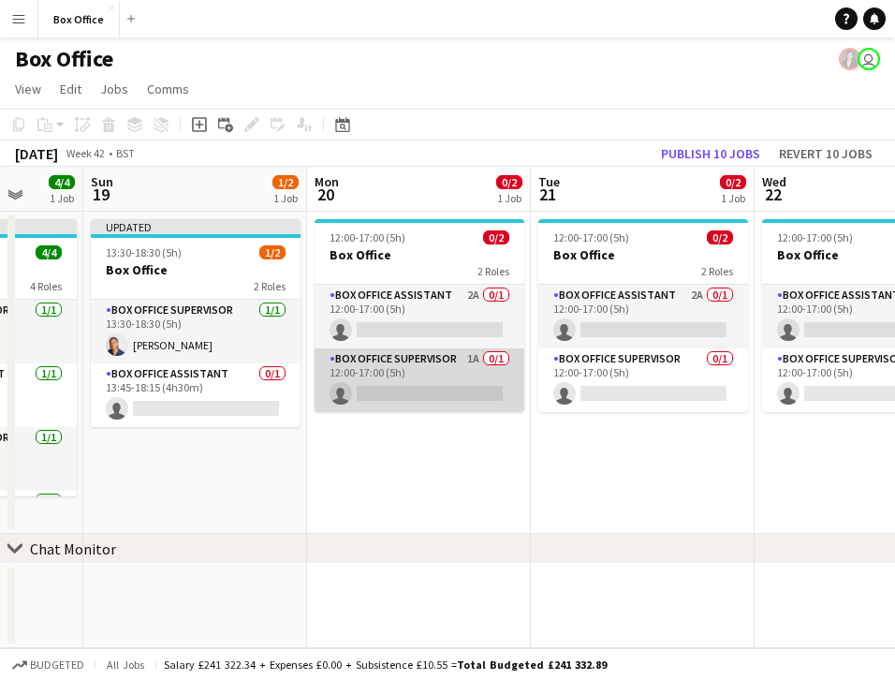
click at [366, 357] on app-card-role "Box Office Supervisor 1A 0/1 12:00-17:00 (5h) single-neutral-actions" at bounding box center [420, 380] width 210 height 64
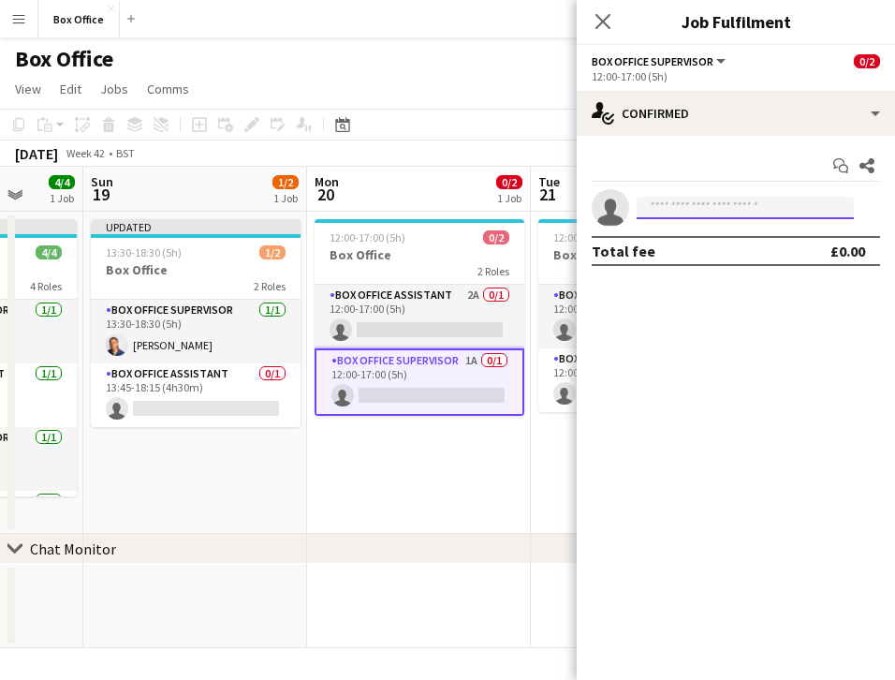
click at [752, 205] on input at bounding box center [745, 208] width 217 height 22
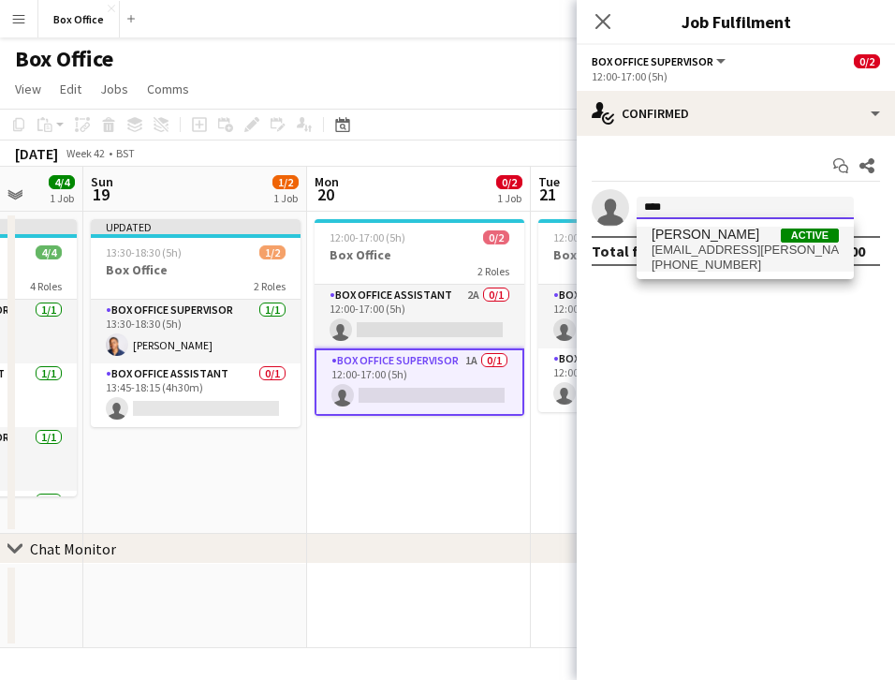
type input "****"
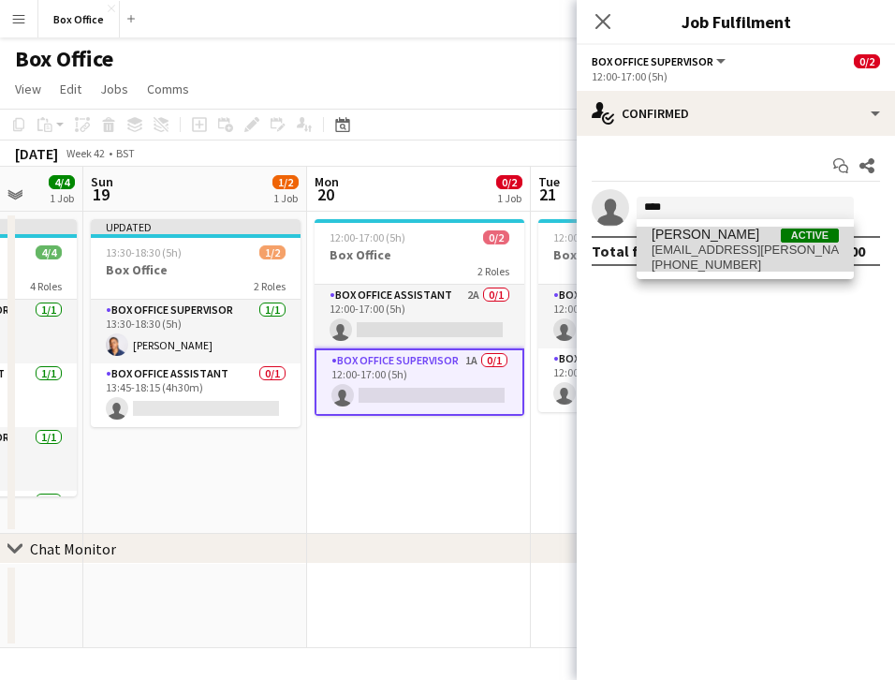
click at [812, 237] on span "Active" at bounding box center [810, 236] width 58 height 14
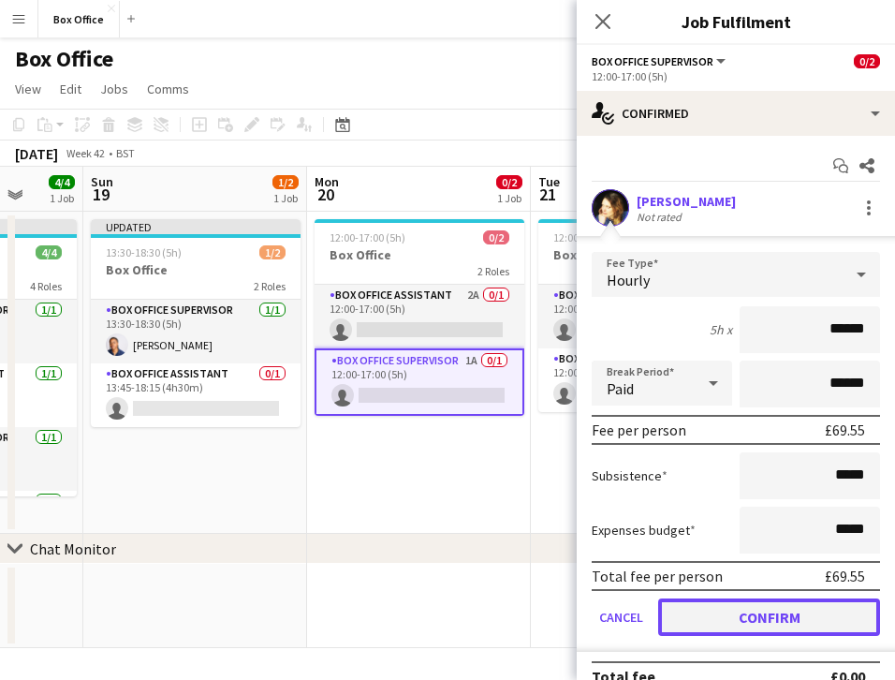
click at [739, 612] on button "Confirm" at bounding box center [769, 617] width 222 height 37
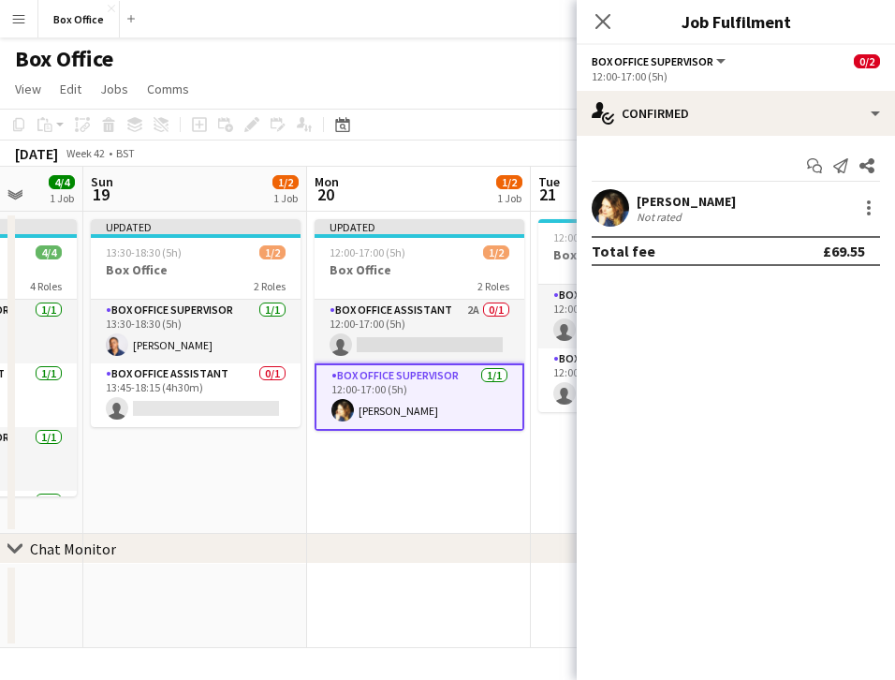
click at [421, 514] on app-date-cell "Updated 12:00-17:00 (5h) 1/2 Box Office 2 Roles Box Office Assistant 2A 0/1 12:…" at bounding box center [419, 373] width 224 height 322
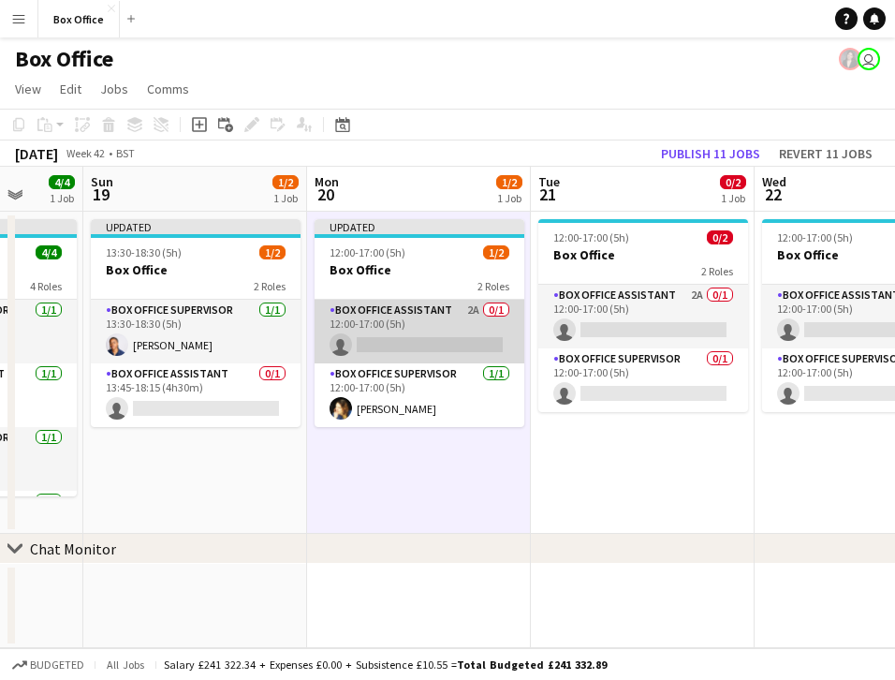
click at [423, 317] on app-card-role "Box Office Assistant 2A 0/1 12:00-17:00 (5h) single-neutral-actions" at bounding box center [420, 332] width 210 height 64
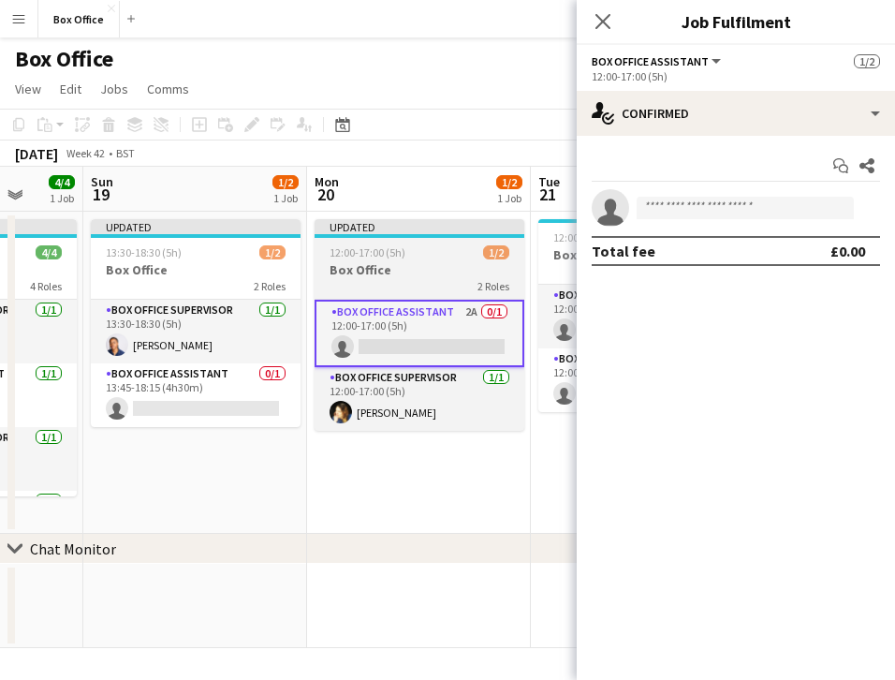
click at [435, 272] on h3 "Box Office" at bounding box center [420, 269] width 210 height 17
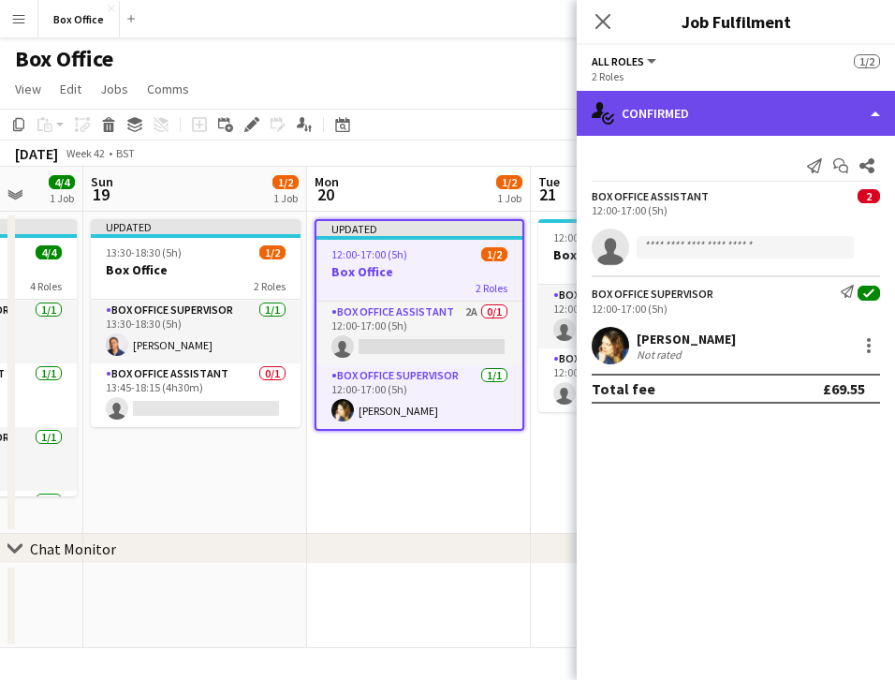
click at [752, 108] on div "single-neutral-actions-check-2 Confirmed" at bounding box center [736, 113] width 318 height 45
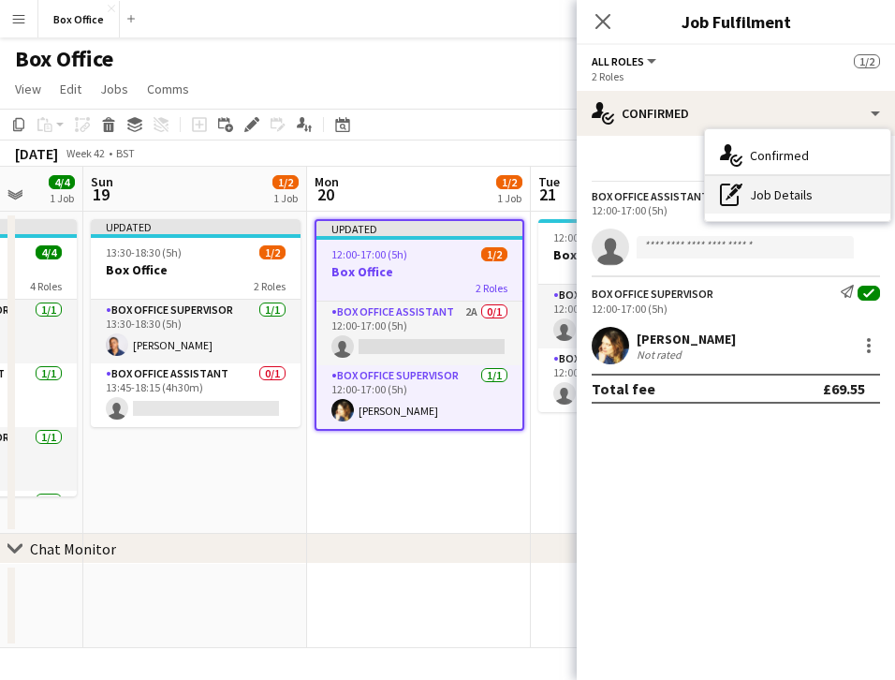
click at [779, 192] on div "pen-write Job Details" at bounding box center [797, 194] width 185 height 37
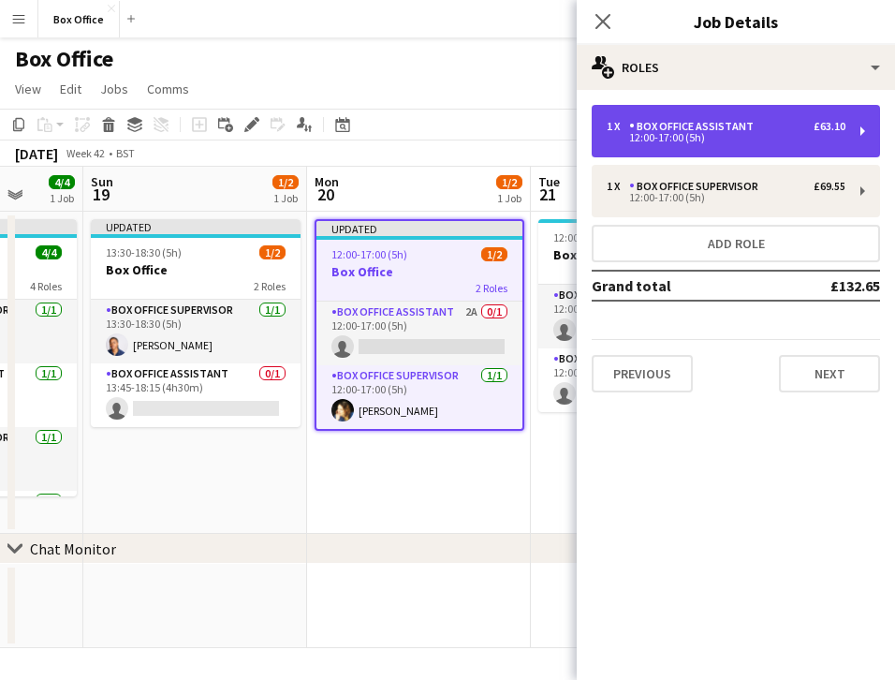
click at [711, 133] on div "12:00-17:00 (5h)" at bounding box center [726, 137] width 239 height 9
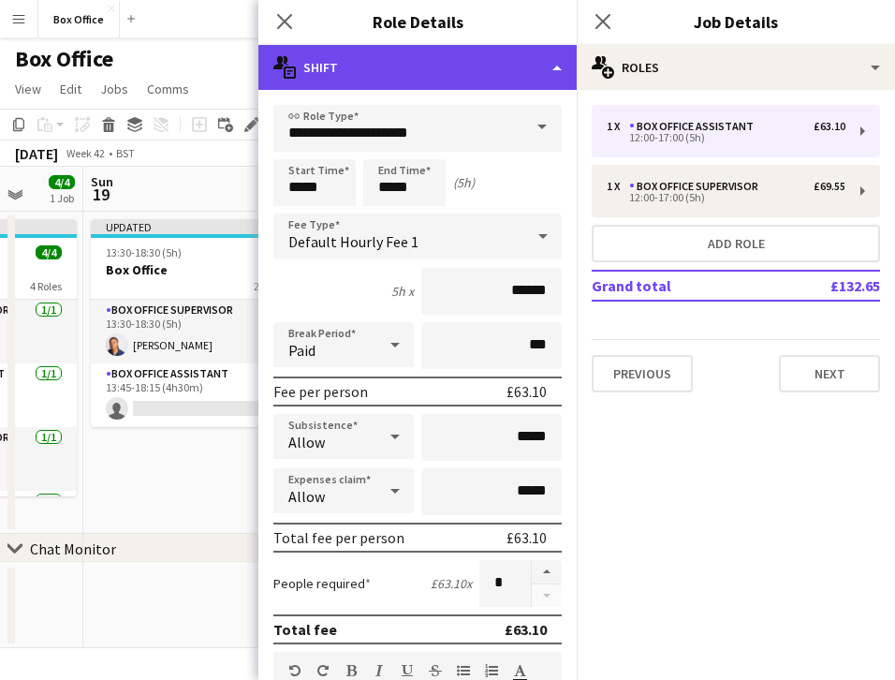
click at [440, 61] on div "multiple-actions-text Shift" at bounding box center [418, 67] width 318 height 45
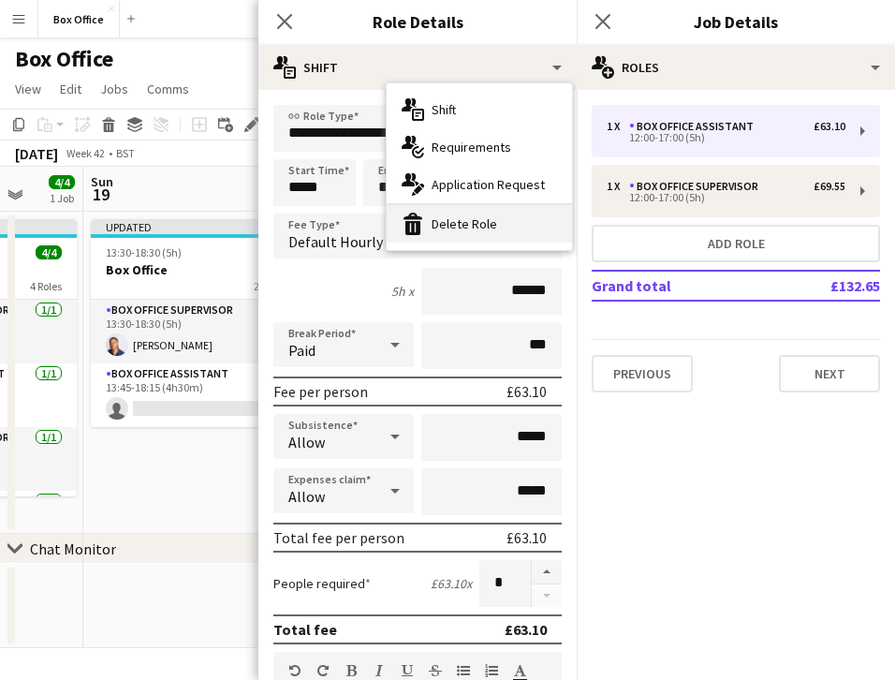
click at [455, 222] on div "bin-2 Delete Role" at bounding box center [479, 223] width 185 height 37
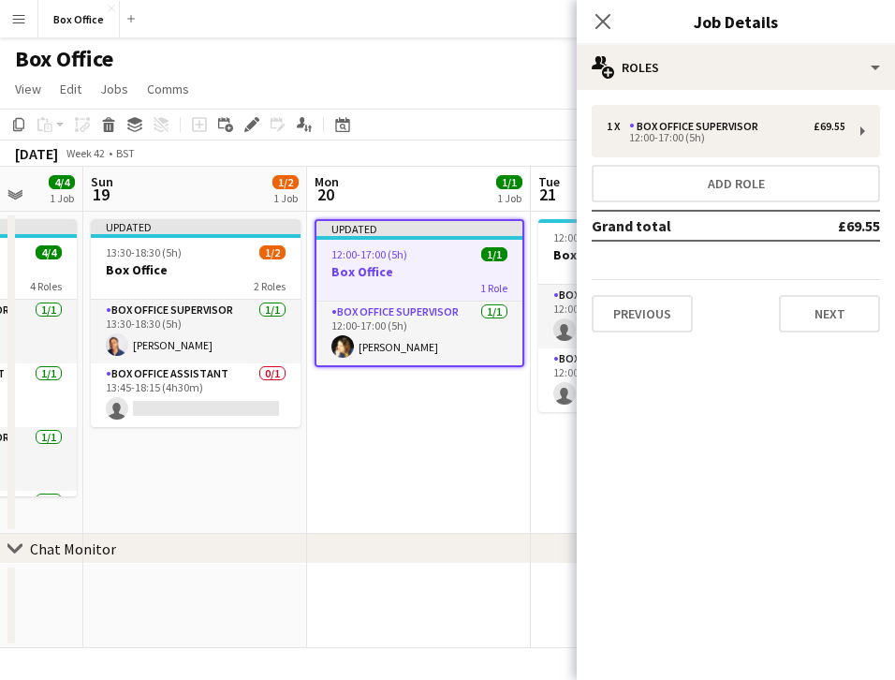
click at [399, 385] on app-date-cell "Updated 12:00-17:00 (5h) 1/1 Box Office 1 Role Box Office Supervisor [DATE] 12:…" at bounding box center [419, 373] width 224 height 322
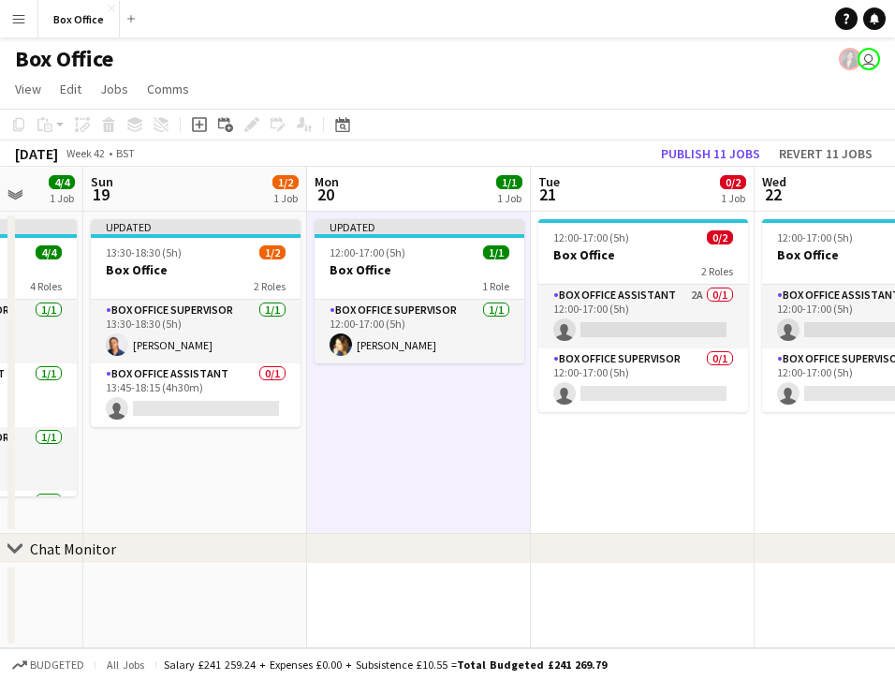
scroll to position [0, 522]
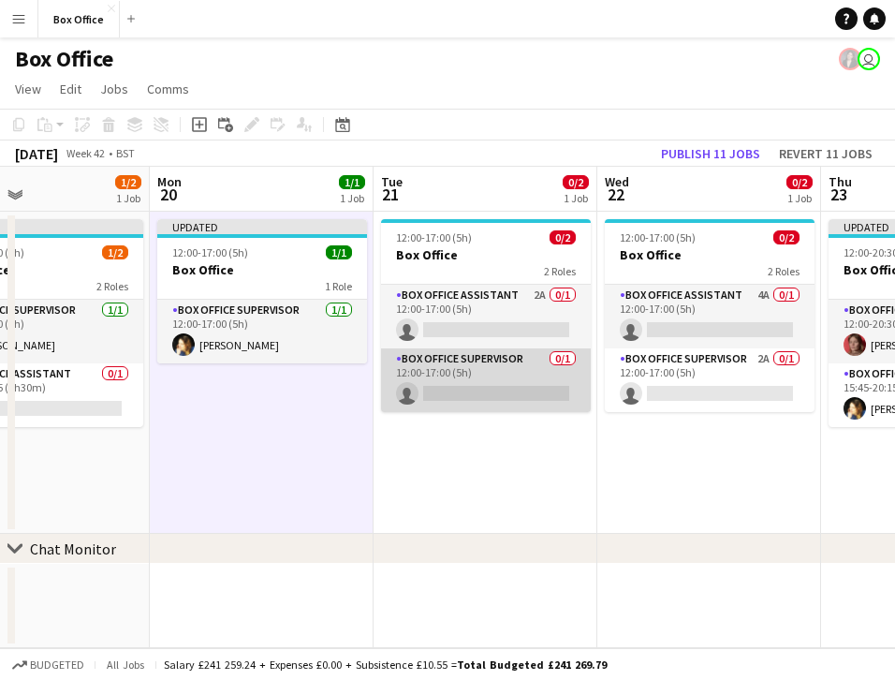
click at [462, 362] on app-card-role "Box Office Supervisor 0/1 12:00-17:00 (5h) single-neutral-actions" at bounding box center [486, 380] width 210 height 64
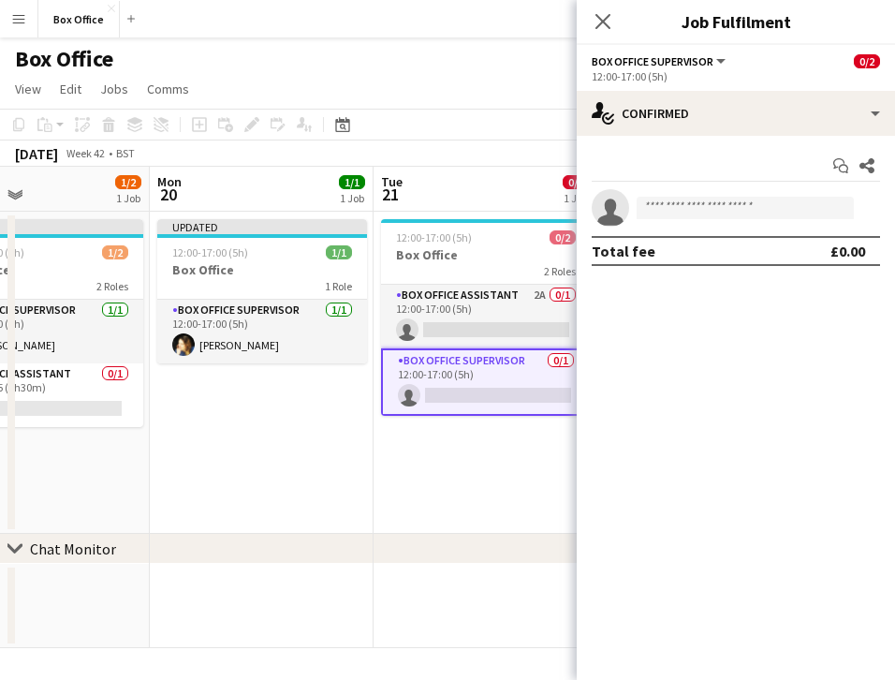
click at [732, 194] on app-invite-slot "single-neutral-actions" at bounding box center [736, 207] width 318 height 37
click at [712, 211] on input at bounding box center [745, 208] width 217 height 22
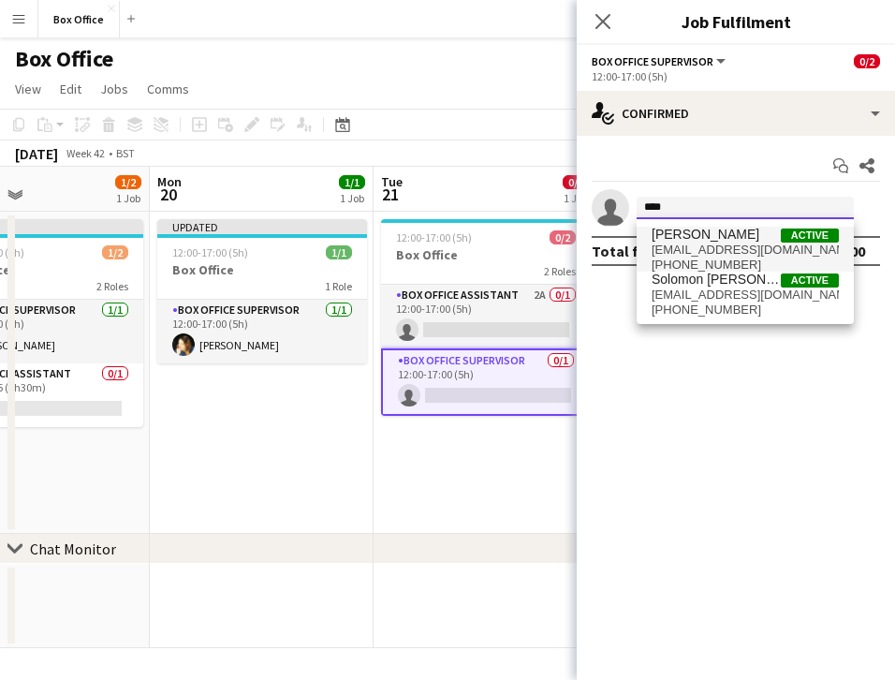
type input "****"
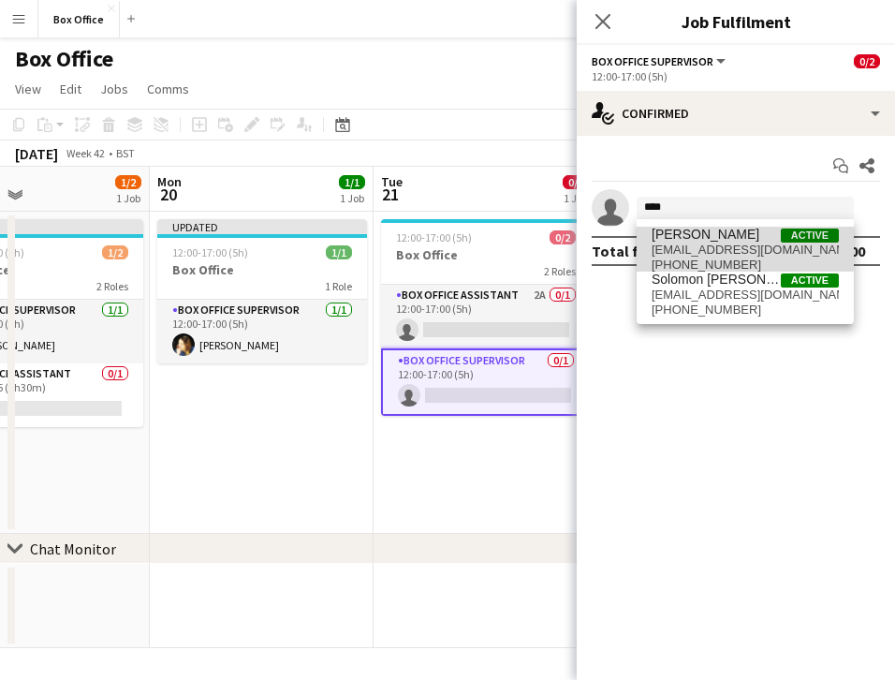
click at [711, 233] on span "[PERSON_NAME]" at bounding box center [706, 235] width 108 height 16
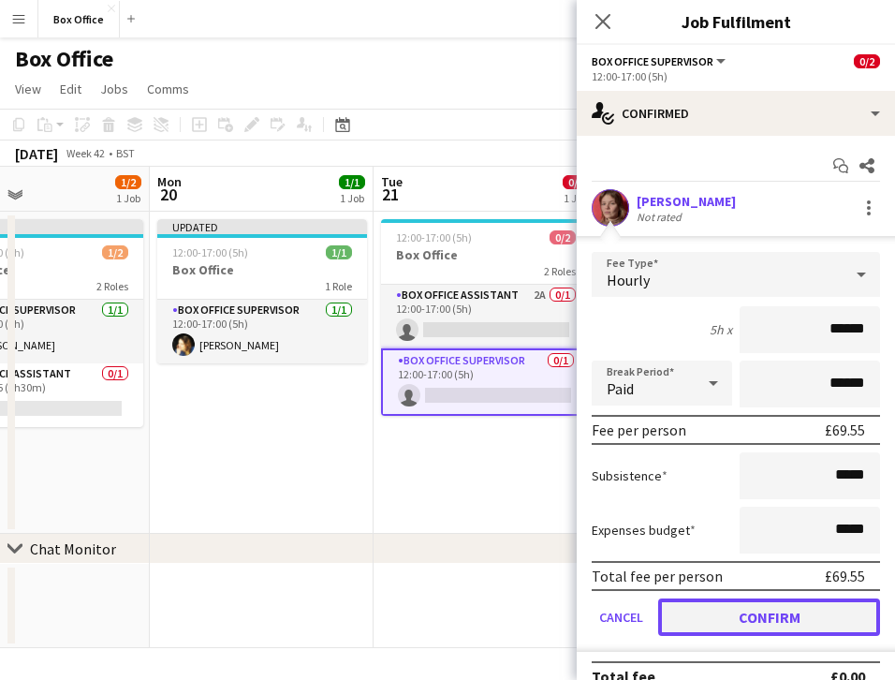
click at [708, 605] on button "Confirm" at bounding box center [769, 617] width 222 height 37
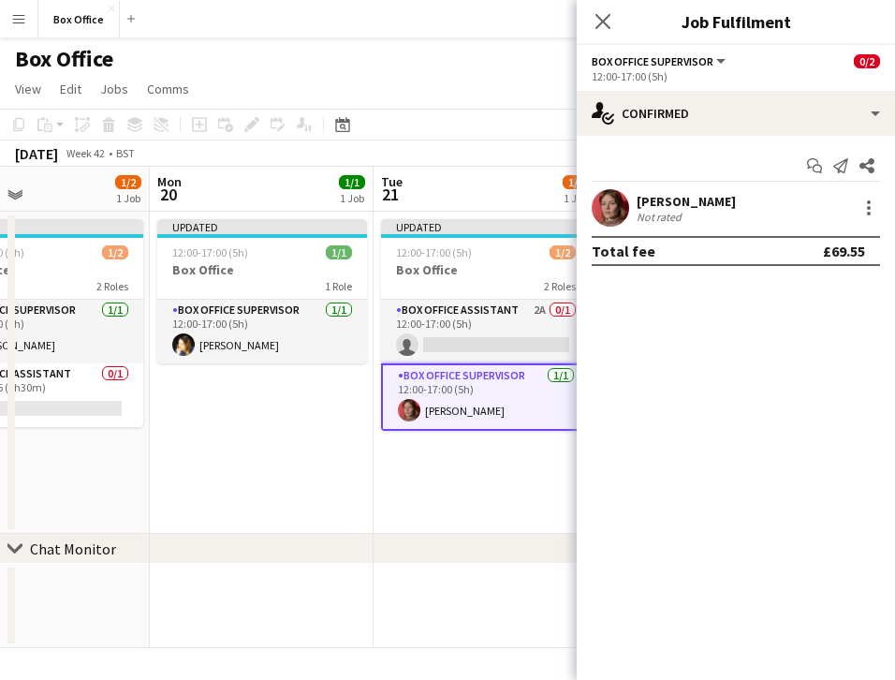
click at [450, 524] on app-date-cell "Updated 12:00-17:00 (5h) 1/2 Box Office 2 Roles Box Office Assistant 2A 0/1 12:…" at bounding box center [486, 373] width 224 height 322
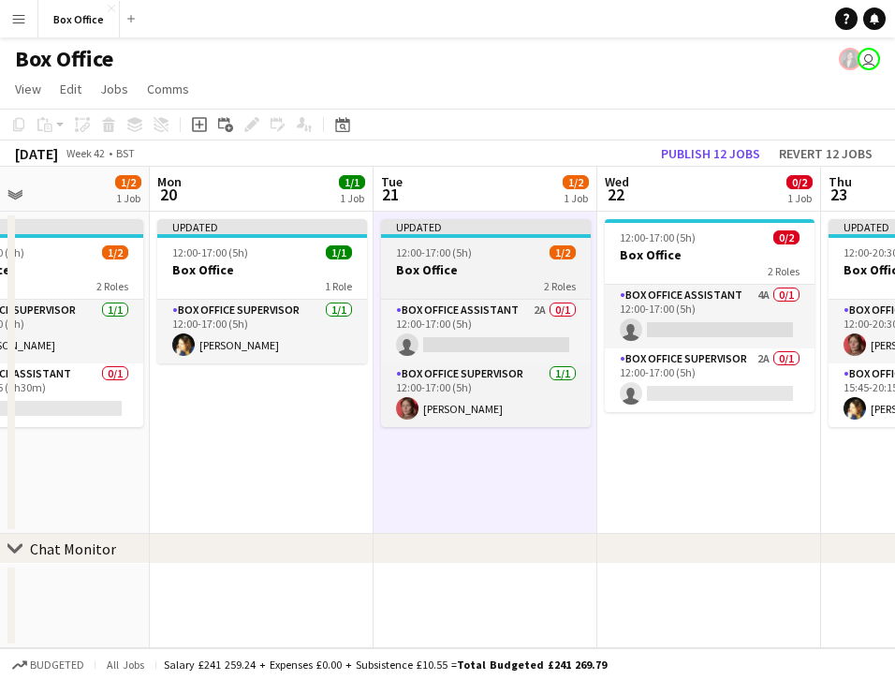
click at [469, 265] on h3 "Box Office" at bounding box center [486, 269] width 210 height 17
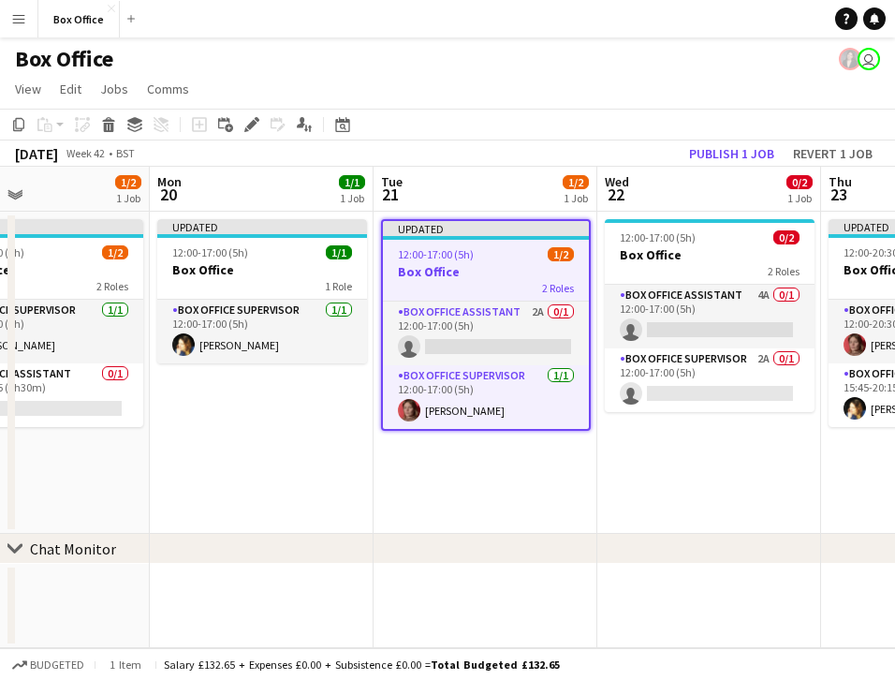
click at [496, 273] on h3 "Box Office" at bounding box center [486, 271] width 206 height 17
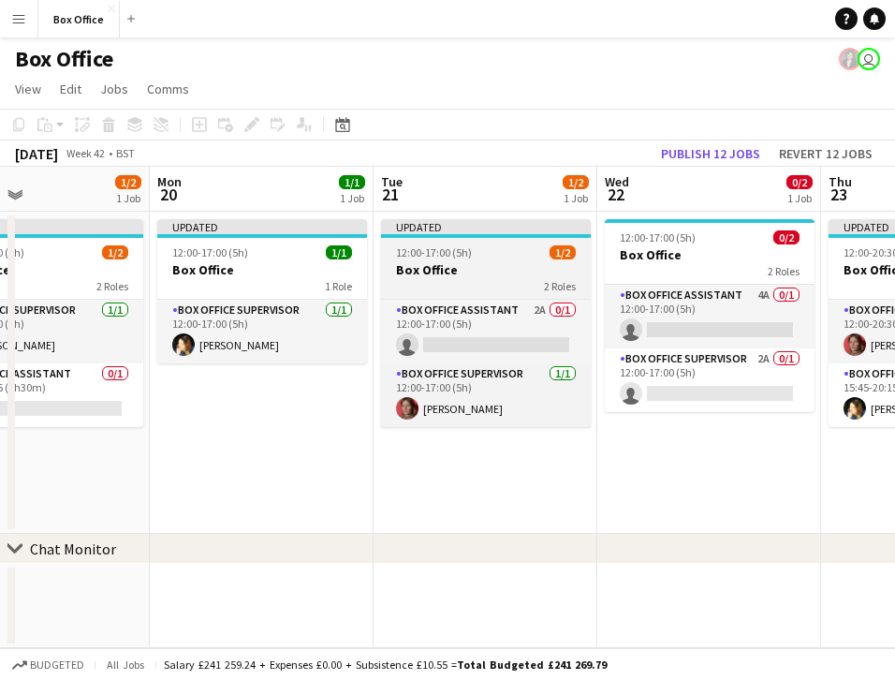
click at [496, 248] on div "12:00-17:00 (5h) 1/2" at bounding box center [486, 252] width 210 height 14
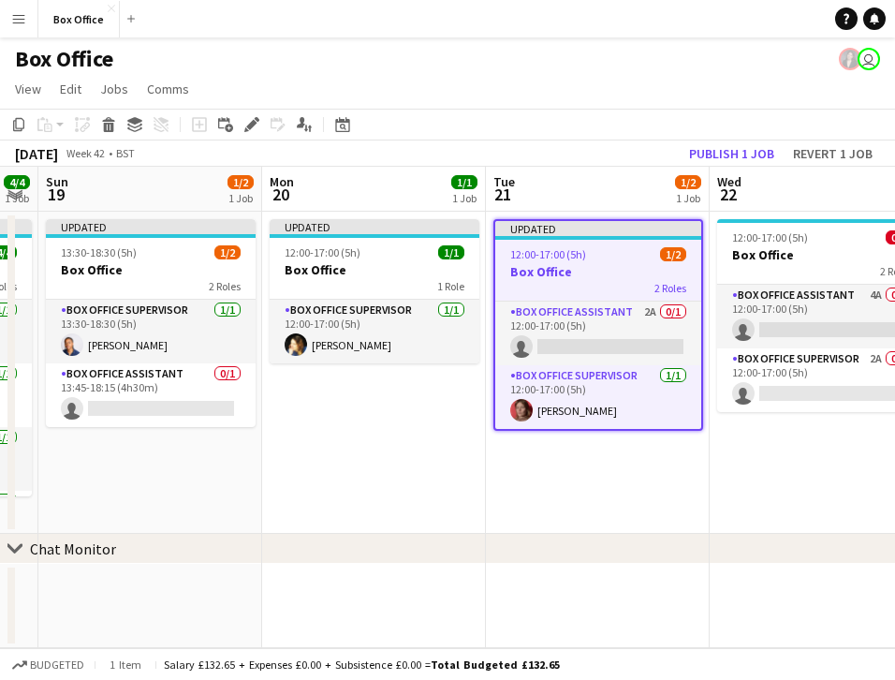
scroll to position [0, 407]
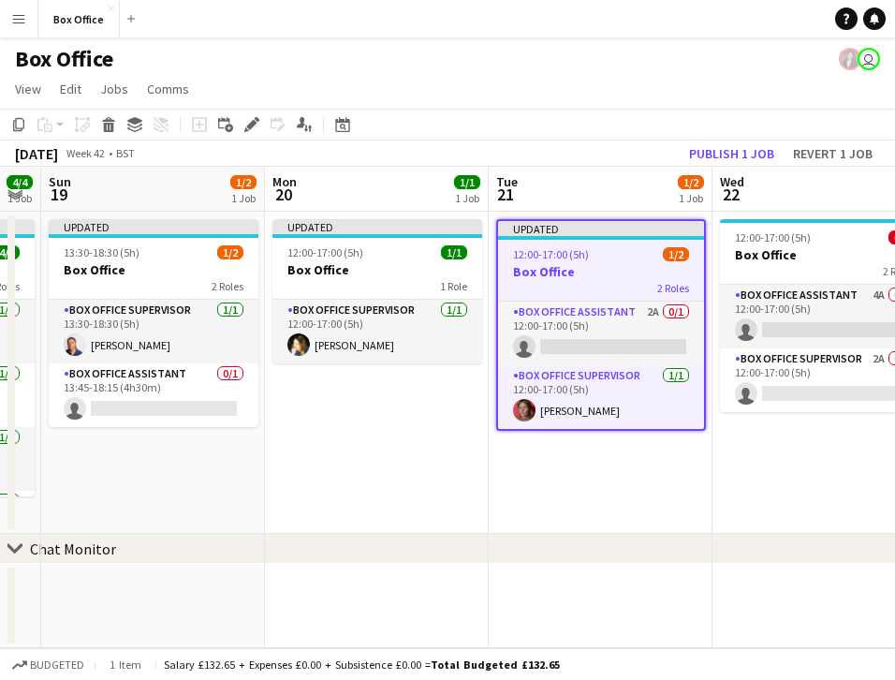
click at [434, 388] on app-date-cell "Updated 12:00-17:00 (5h) 1/1 Box Office 1 Role Box Office Supervisor [DATE] 12:…" at bounding box center [377, 373] width 224 height 322
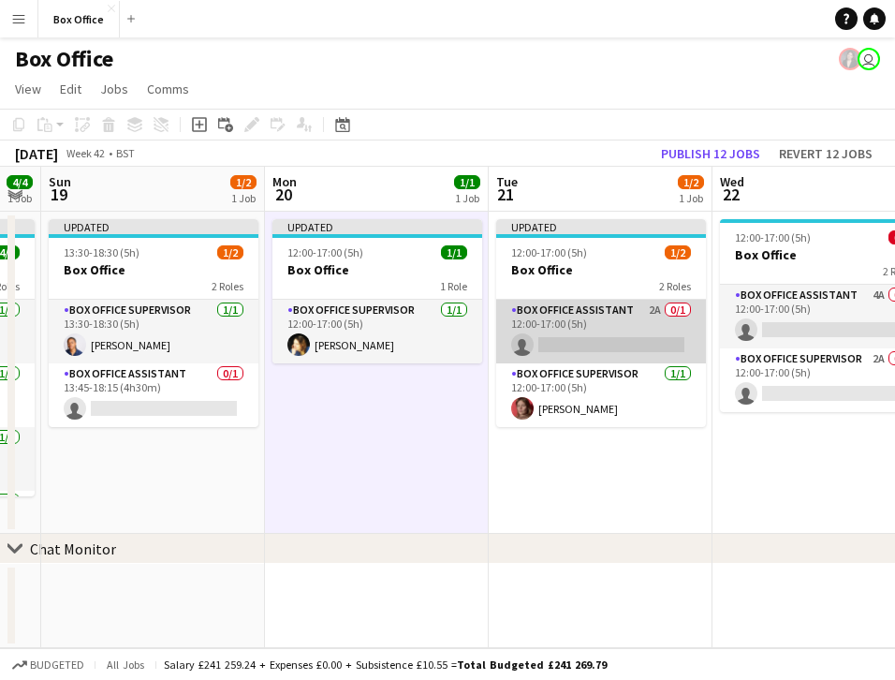
click at [565, 314] on app-card-role "Box Office Assistant 2A 0/1 12:00-17:00 (5h) single-neutral-actions" at bounding box center [601, 332] width 210 height 64
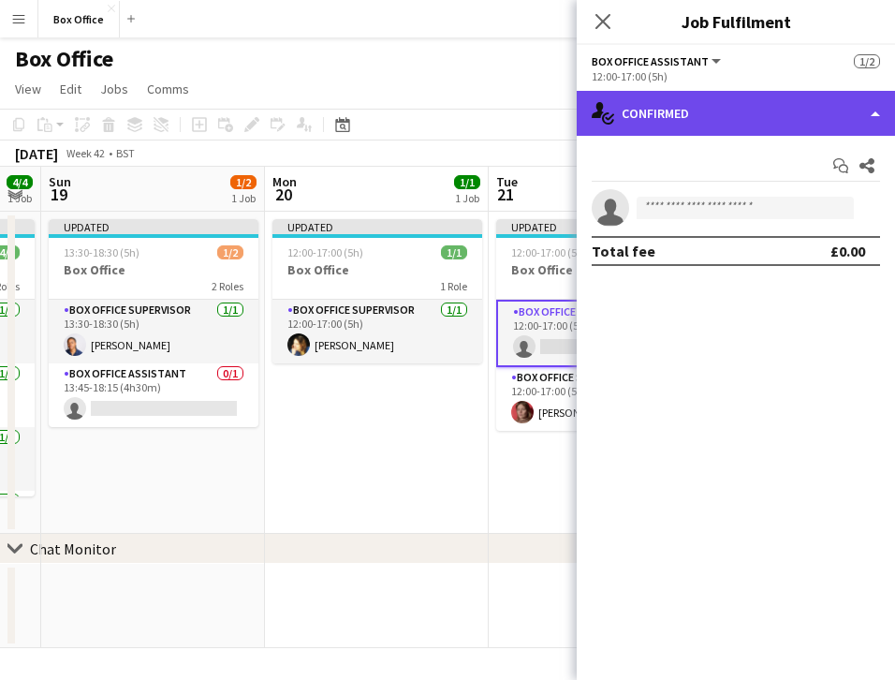
click at [717, 122] on div "single-neutral-actions-check-2 Confirmed" at bounding box center [736, 113] width 318 height 45
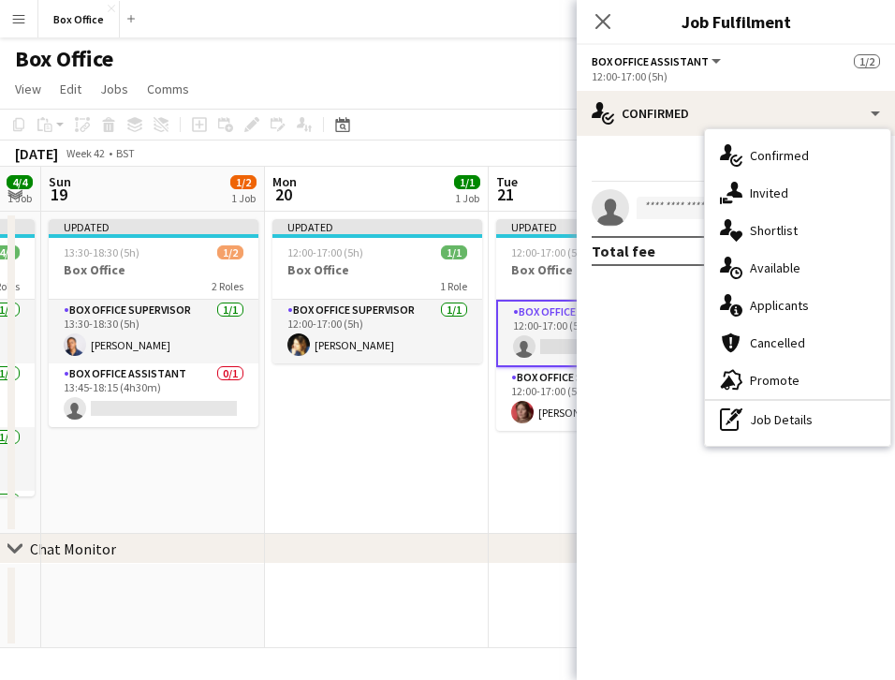
click at [696, 69] on div "12:00-17:00 (5h)" at bounding box center [736, 76] width 288 height 14
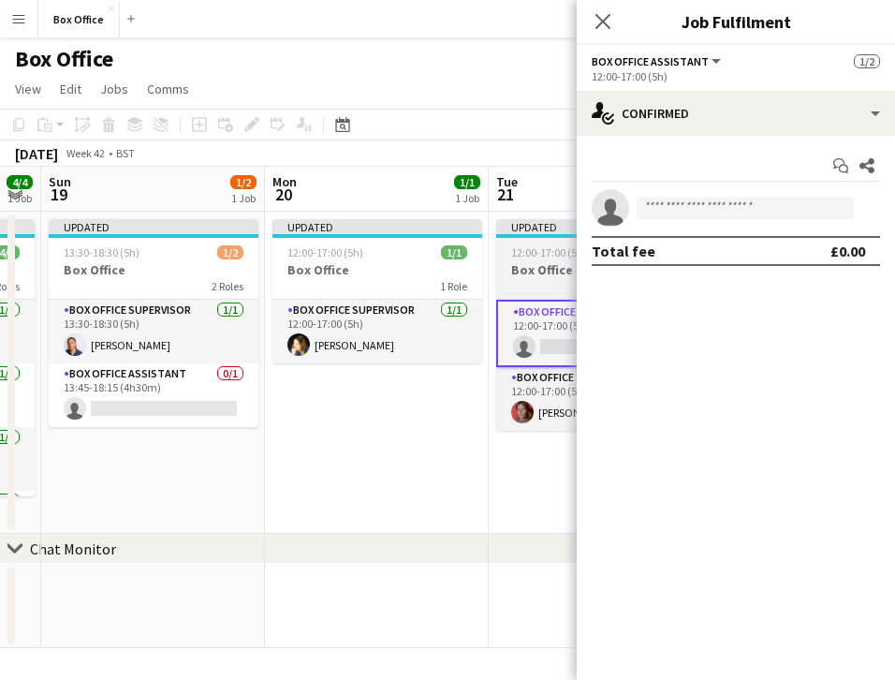
click at [536, 267] on h3 "Box Office" at bounding box center [601, 269] width 210 height 17
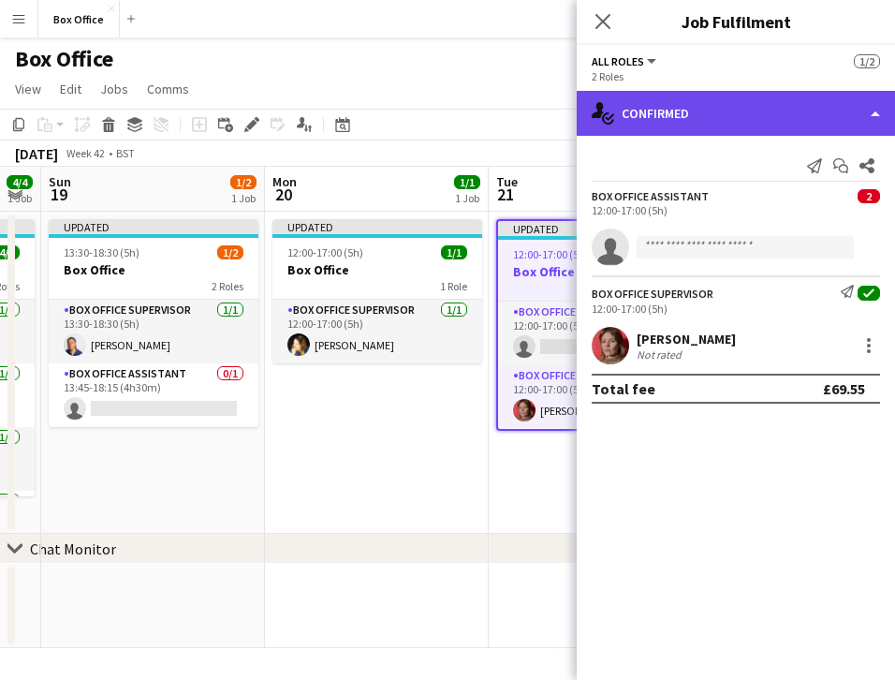
click at [681, 110] on div "single-neutral-actions-check-2 Confirmed" at bounding box center [736, 113] width 318 height 45
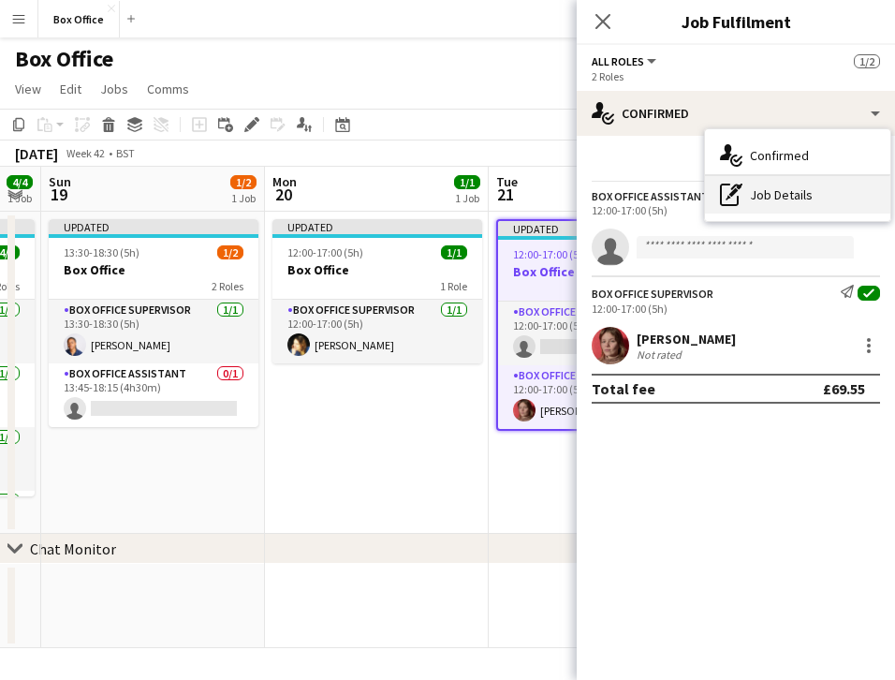
click at [753, 201] on div "pen-write Job Details" at bounding box center [797, 194] width 185 height 37
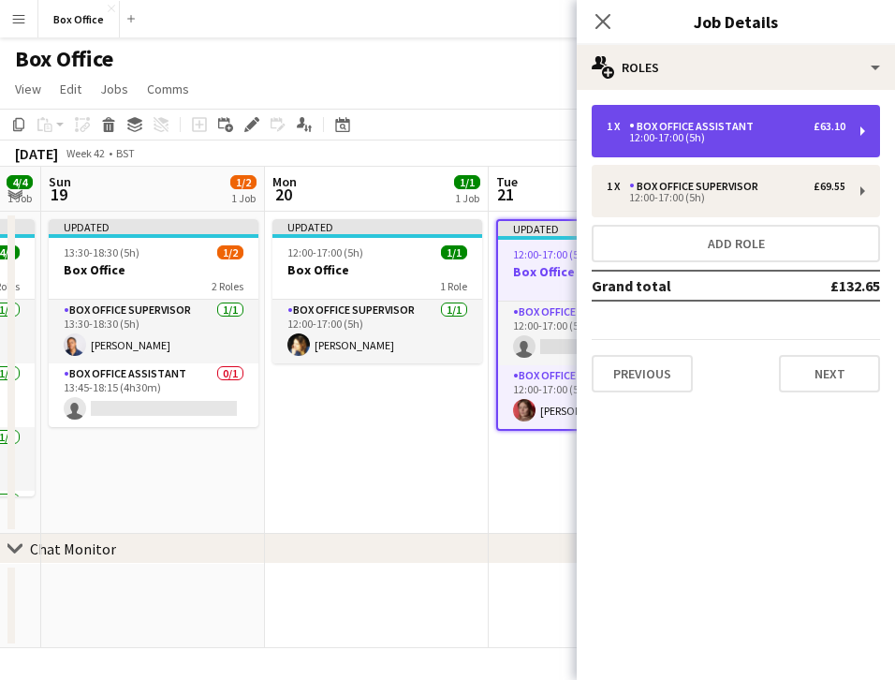
click at [705, 137] on div "12:00-17:00 (5h)" at bounding box center [726, 137] width 239 height 9
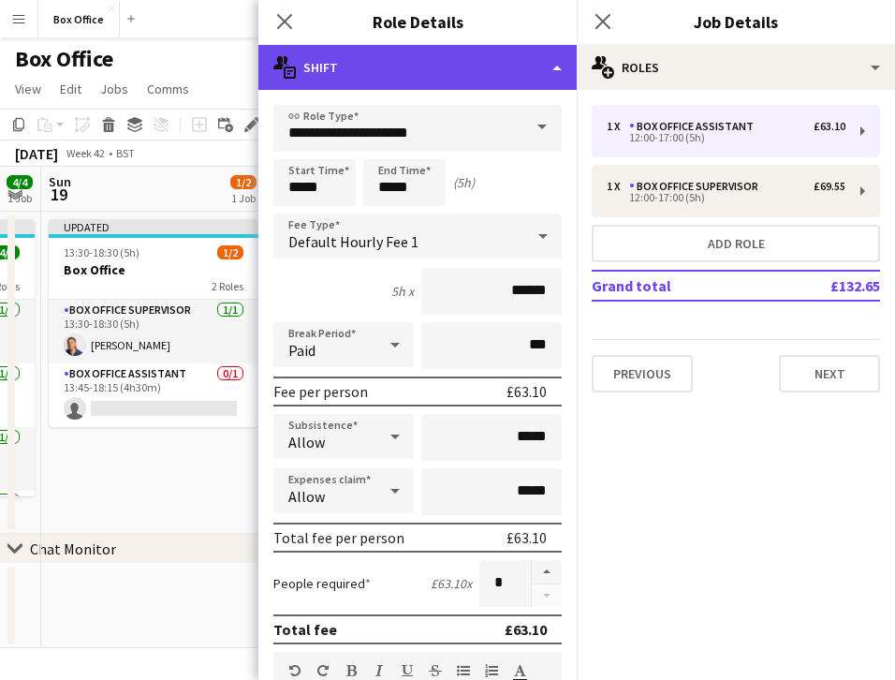
click at [478, 75] on div "multiple-actions-text Shift" at bounding box center [418, 67] width 318 height 45
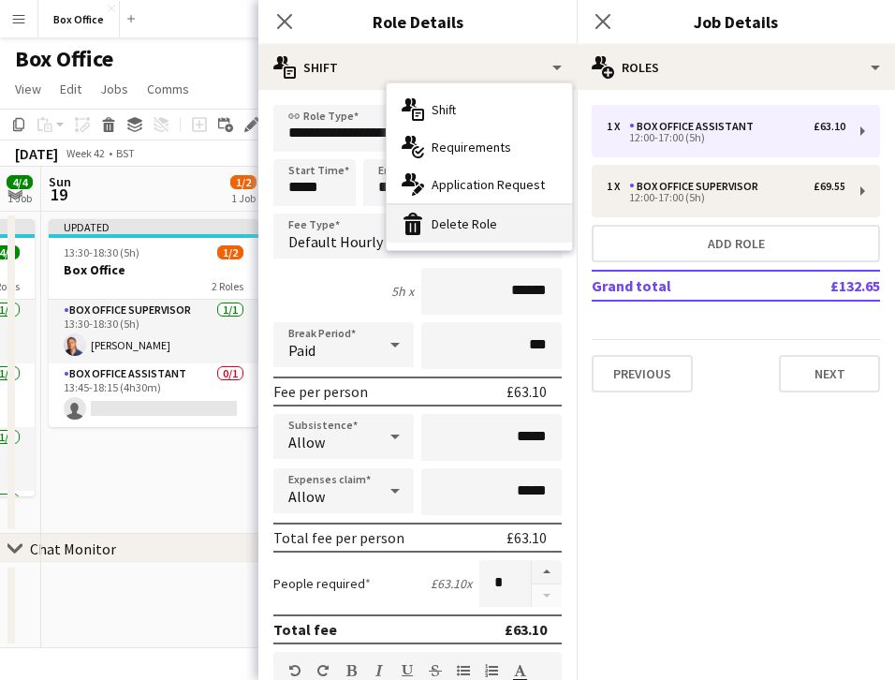
click at [466, 238] on div "bin-2 Delete Role" at bounding box center [479, 223] width 185 height 37
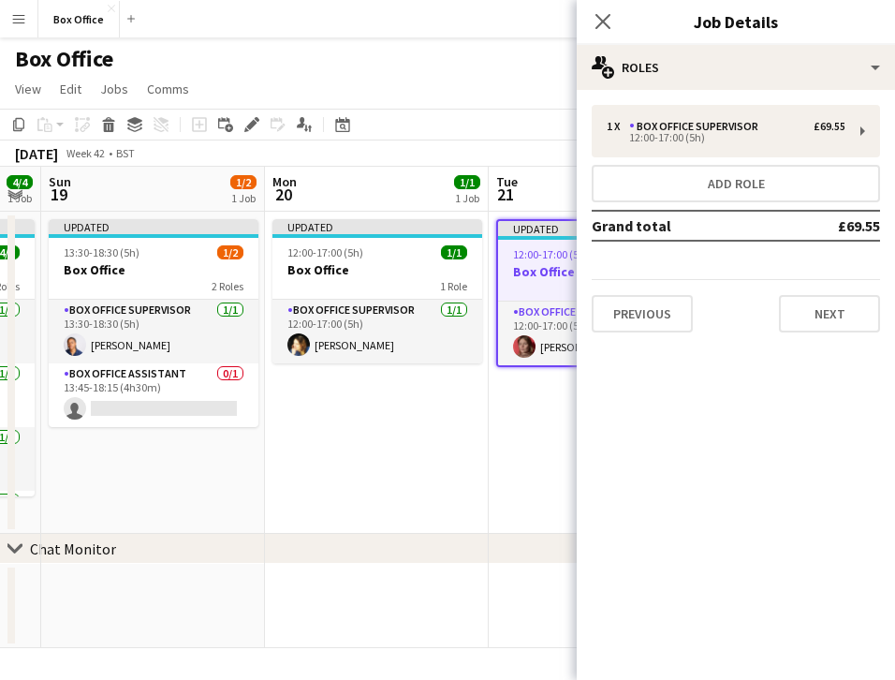
click at [427, 437] on app-date-cell "Updated 12:00-17:00 (5h) 1/1 Box Office 1 Role Box Office Supervisor [DATE] 12:…" at bounding box center [377, 373] width 224 height 322
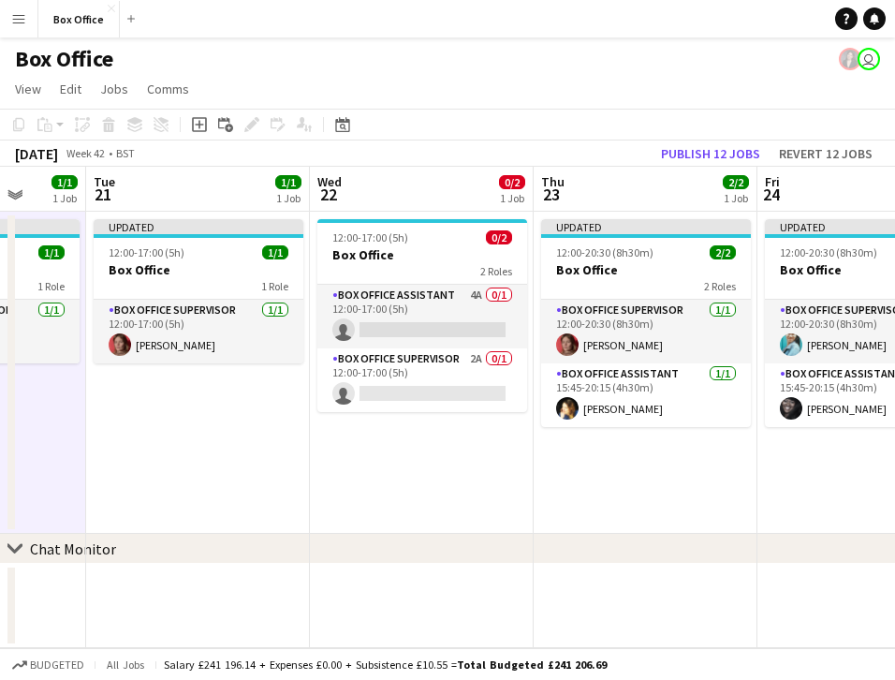
scroll to position [0, 584]
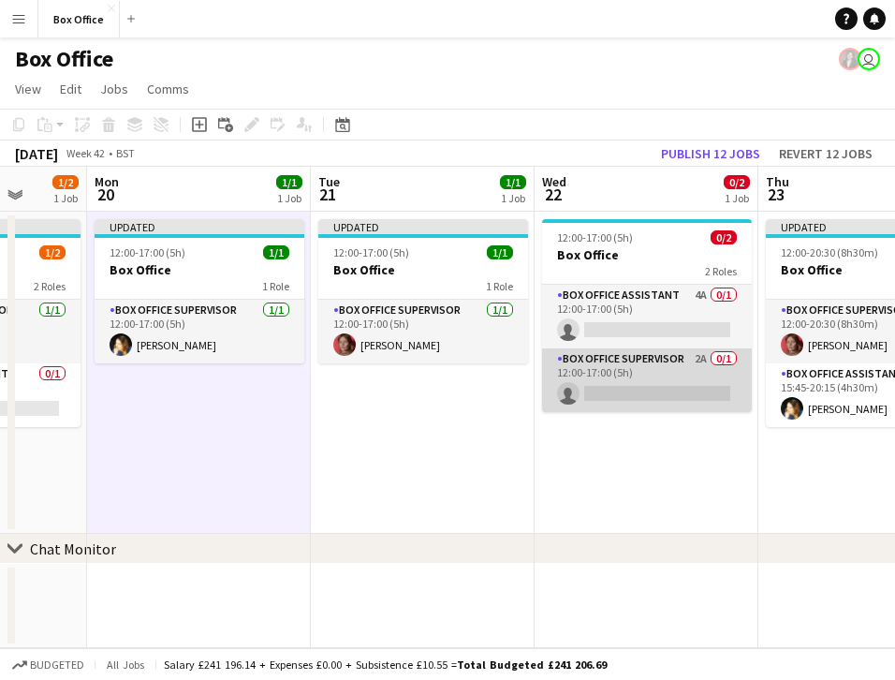
click at [599, 367] on app-card-role "Box Office Supervisor 2A 0/1 12:00-17:00 (5h) single-neutral-actions" at bounding box center [647, 380] width 210 height 64
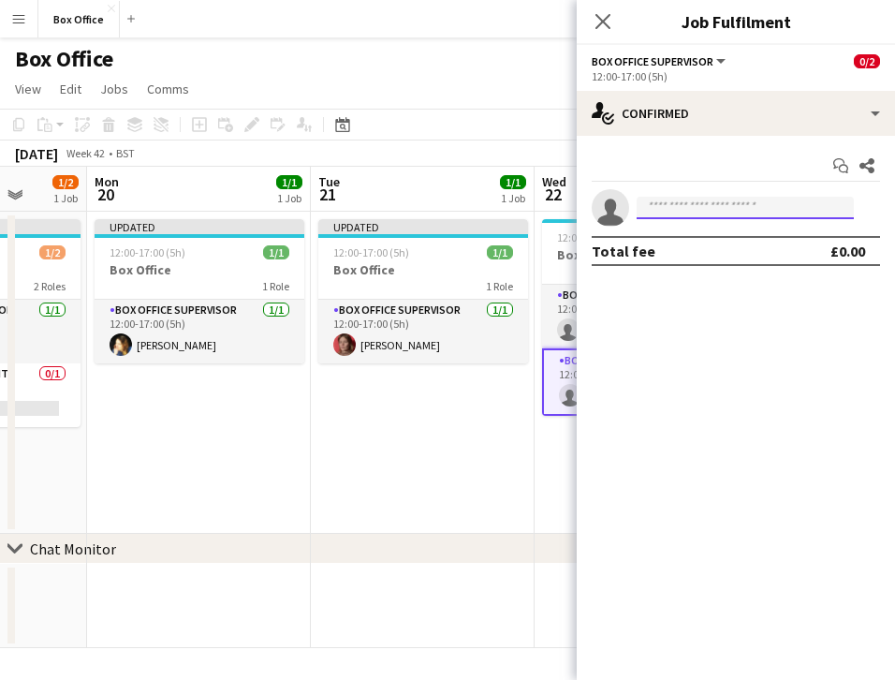
click at [718, 205] on input at bounding box center [745, 208] width 217 height 22
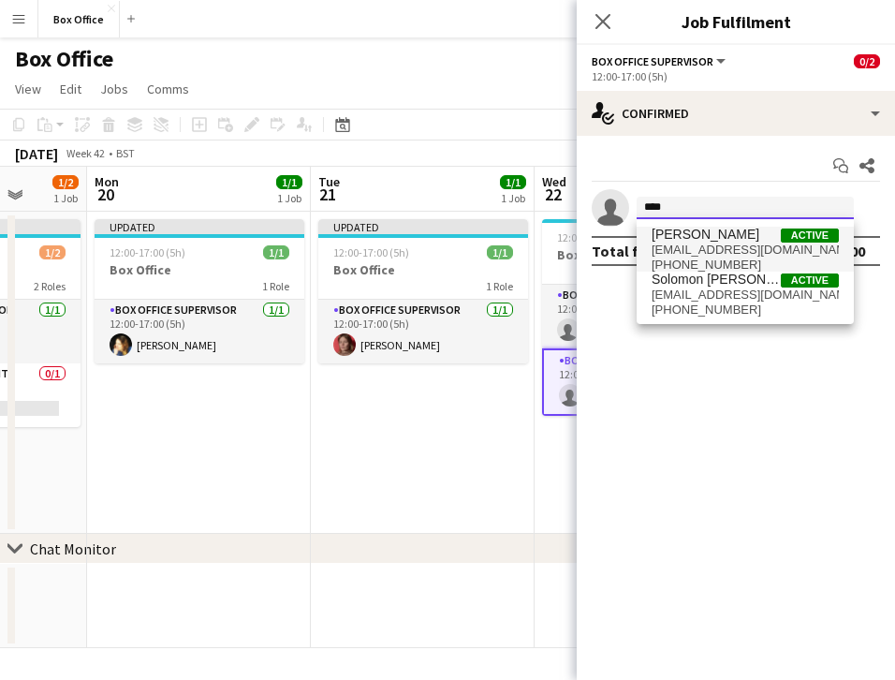
type input "****"
click at [693, 240] on span "[PERSON_NAME]" at bounding box center [706, 235] width 108 height 16
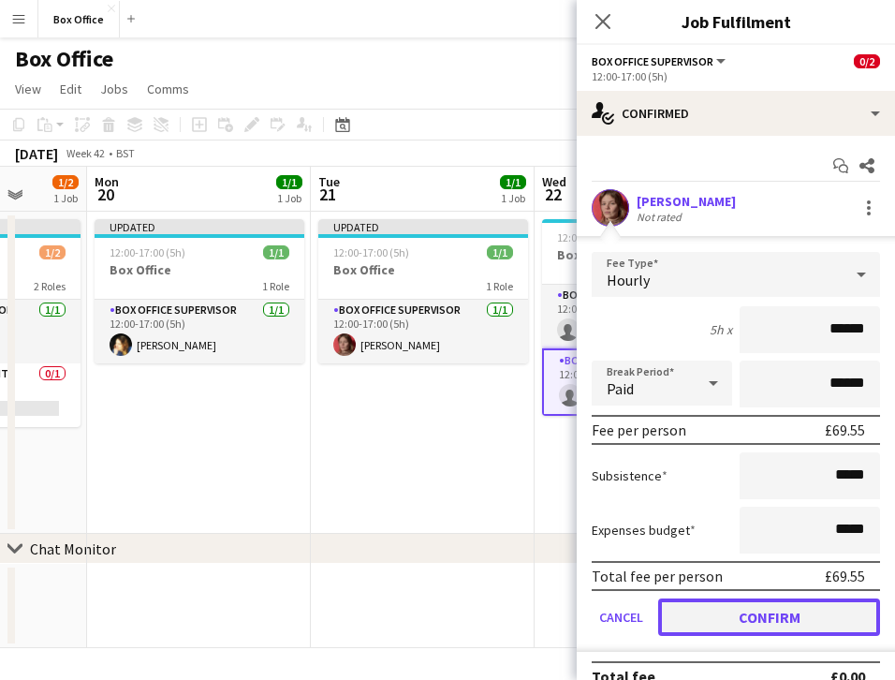
click at [759, 614] on button "Confirm" at bounding box center [769, 617] width 222 height 37
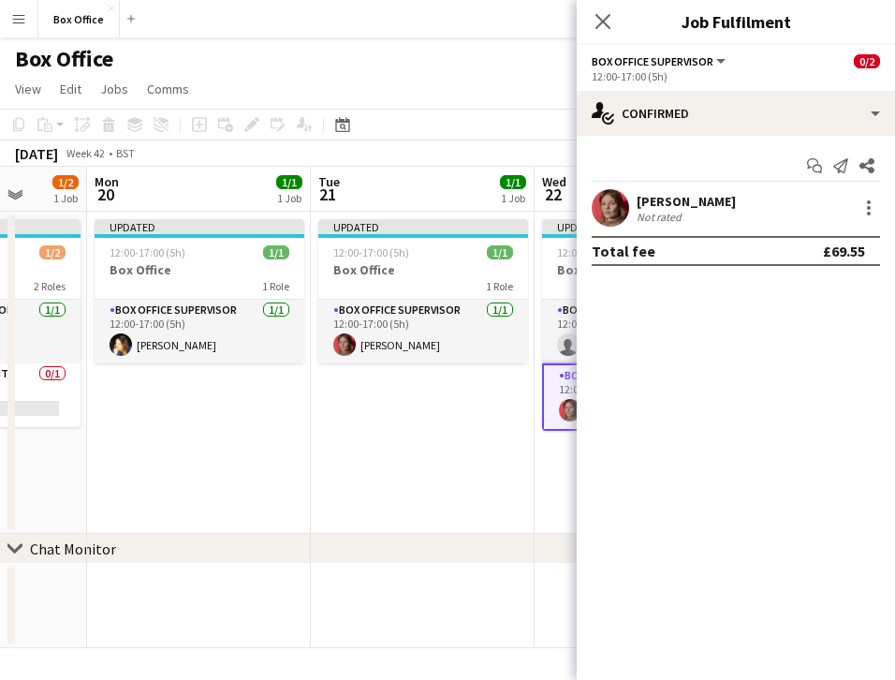
click at [454, 487] on app-date-cell "Updated 12:00-17:00 (5h) 1/1 Box Office 1 Role Box Office Supervisor [DATE] 12:…" at bounding box center [423, 373] width 224 height 322
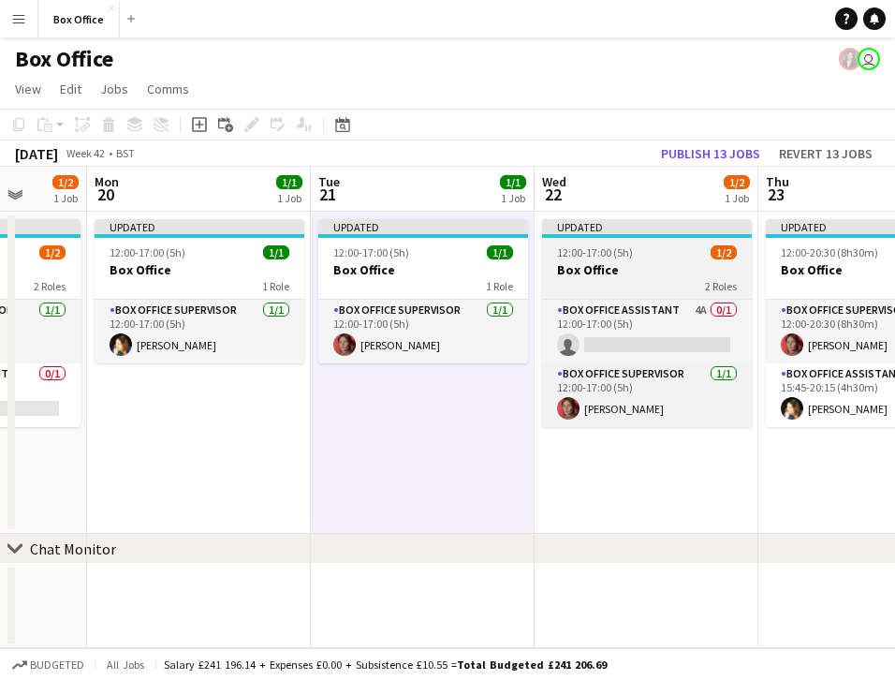
click at [618, 274] on h3 "Box Office" at bounding box center [647, 269] width 210 height 17
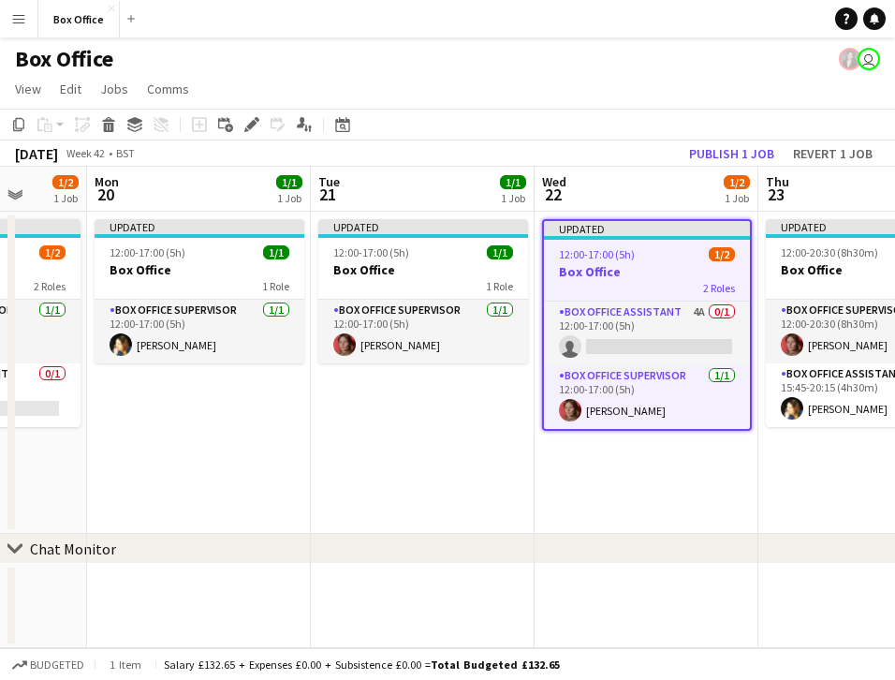
click at [618, 298] on app-job-card "Updated 12:00-17:00 (5h) 1/2 Box Office 2 Roles Box Office Assistant 4A 0/1 12:…" at bounding box center [647, 325] width 210 height 212
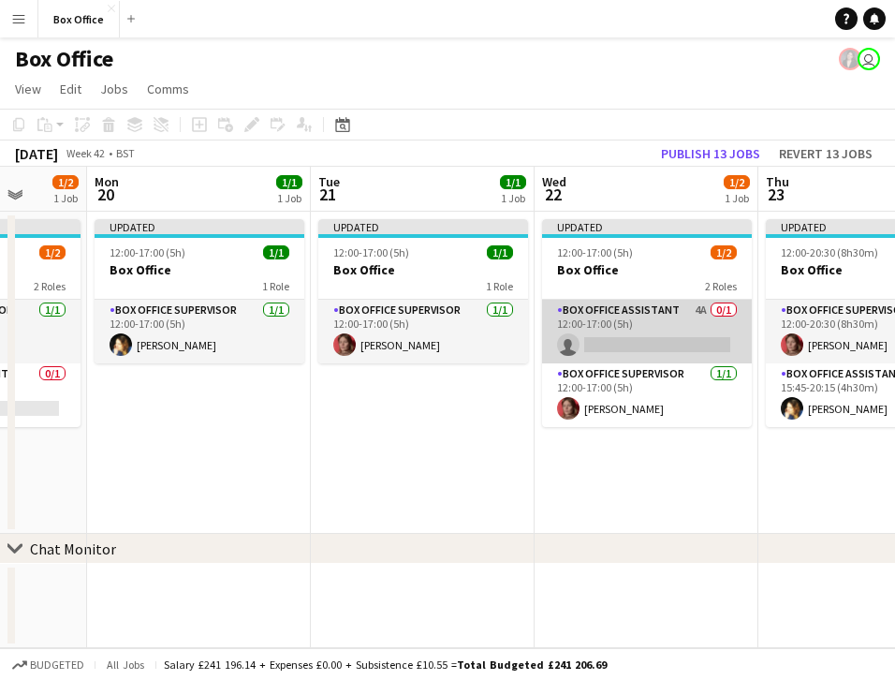
click at [622, 311] on app-card-role "Box Office Assistant 4A 0/1 12:00-17:00 (5h) single-neutral-actions" at bounding box center [647, 332] width 210 height 64
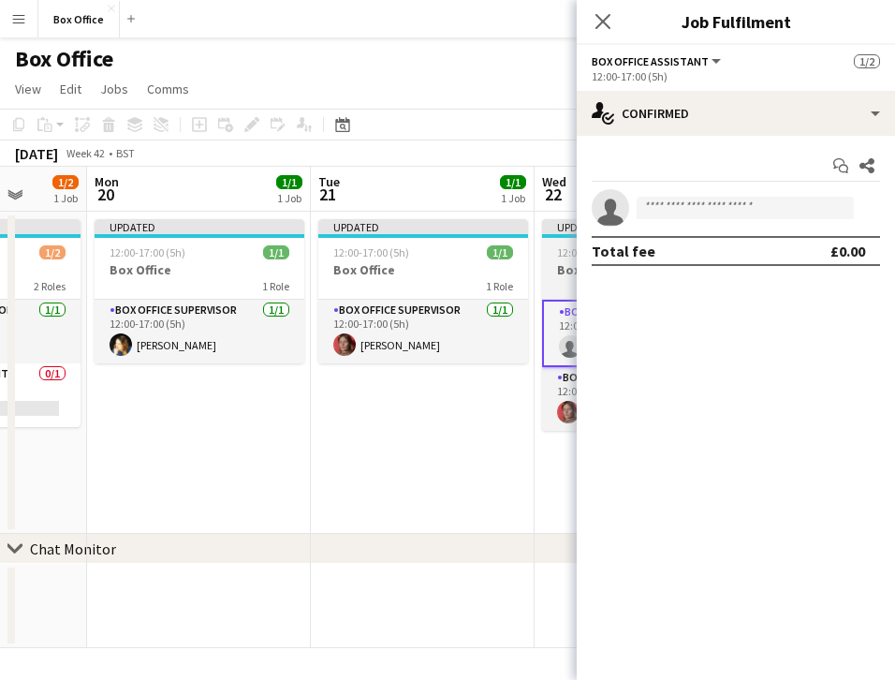
click at [559, 259] on app-job-card "Updated 12:00-17:00 (5h) 1/2 Box Office 2 Roles Box Office Assistant 4A 0/1 12:…" at bounding box center [647, 325] width 210 height 212
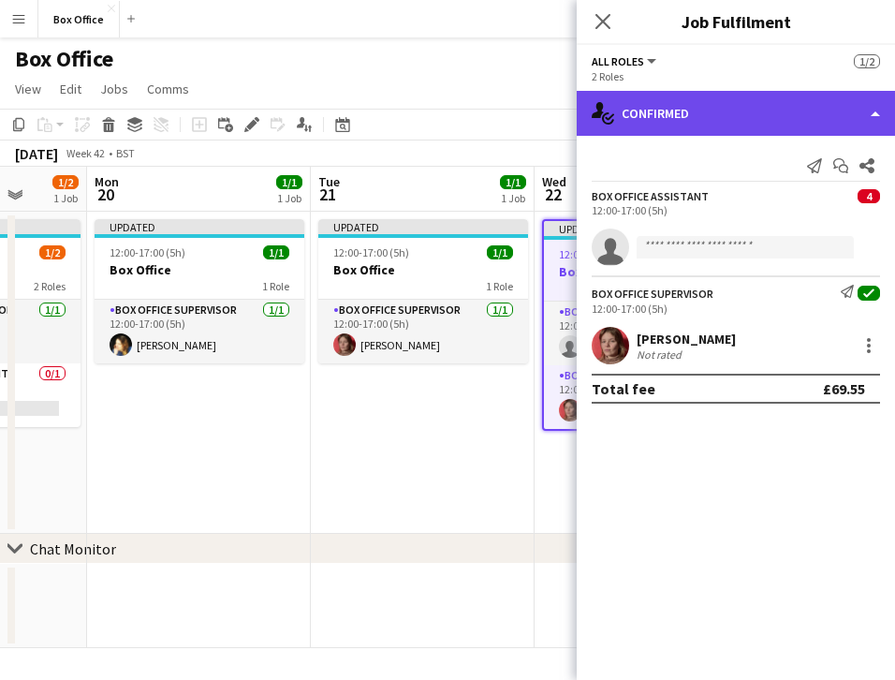
click at [673, 115] on div "single-neutral-actions-check-2 Confirmed" at bounding box center [736, 113] width 318 height 45
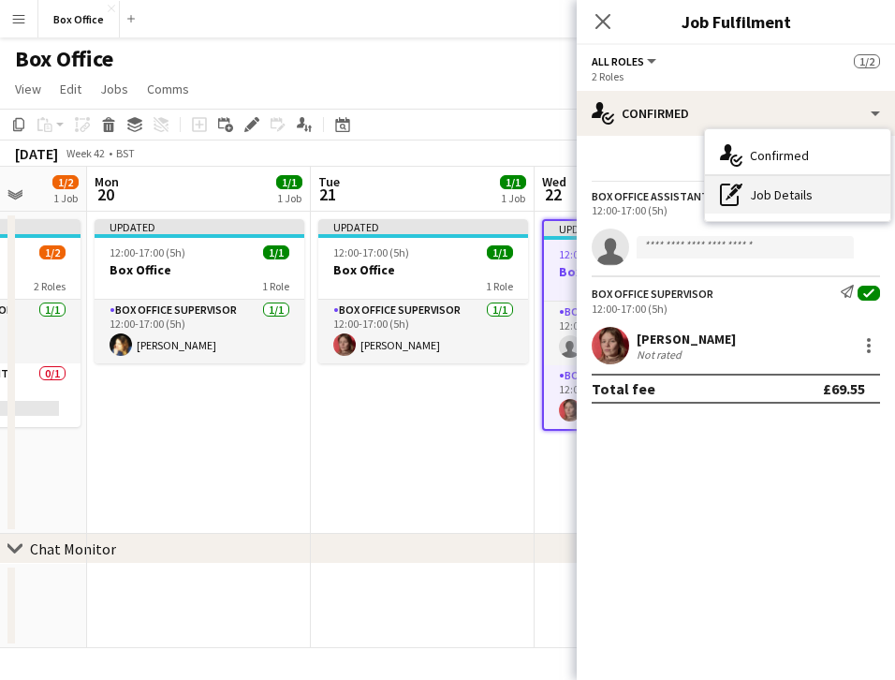
click at [734, 206] on div "pen-write Job Details" at bounding box center [797, 194] width 185 height 37
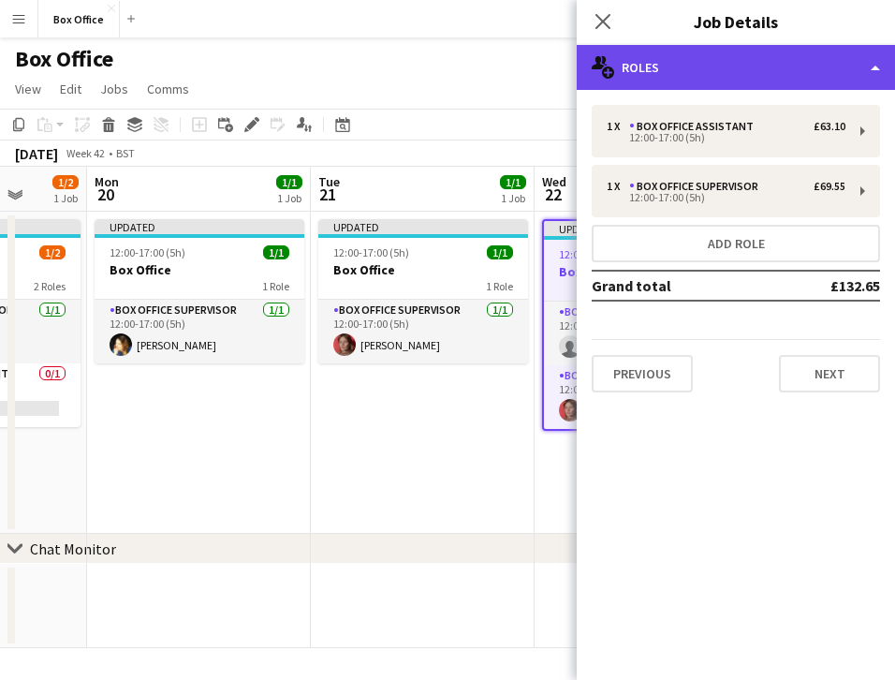
click at [669, 71] on div "multiple-users-add Roles" at bounding box center [736, 67] width 318 height 45
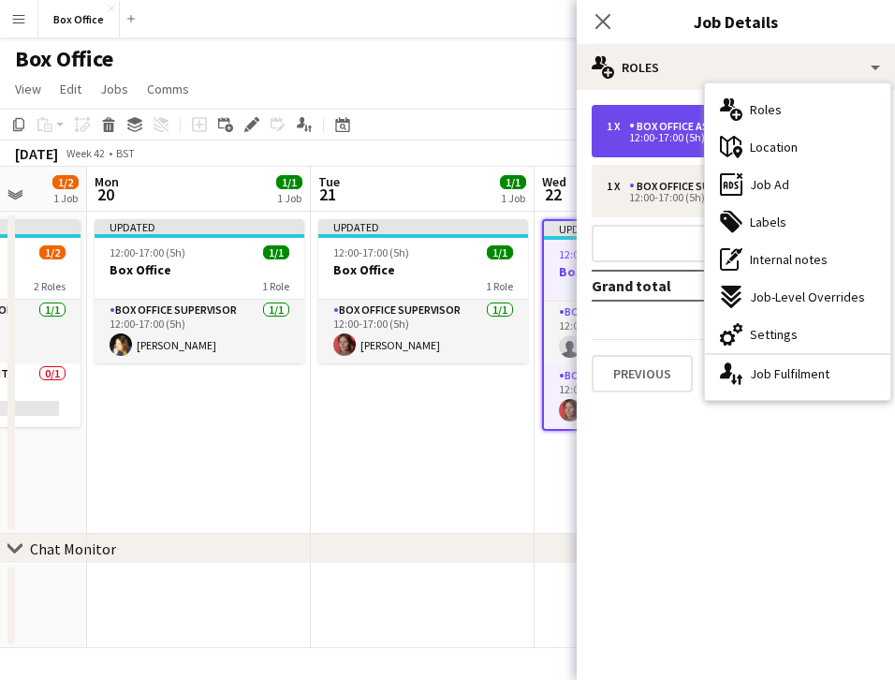
click at [674, 140] on div "12:00-17:00 (5h)" at bounding box center [726, 137] width 239 height 9
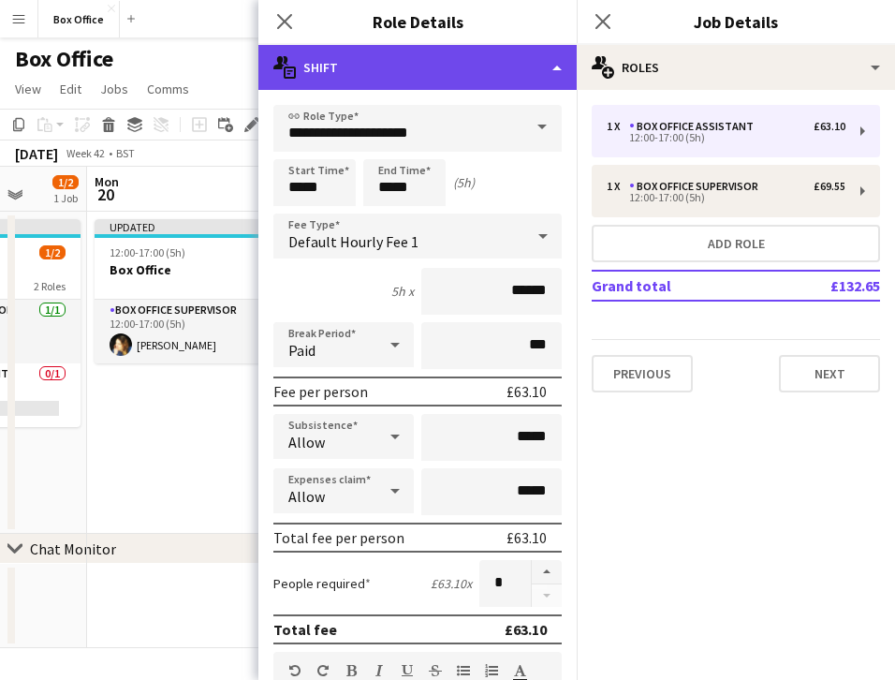
click at [498, 82] on div "multiple-actions-text Shift" at bounding box center [418, 67] width 318 height 45
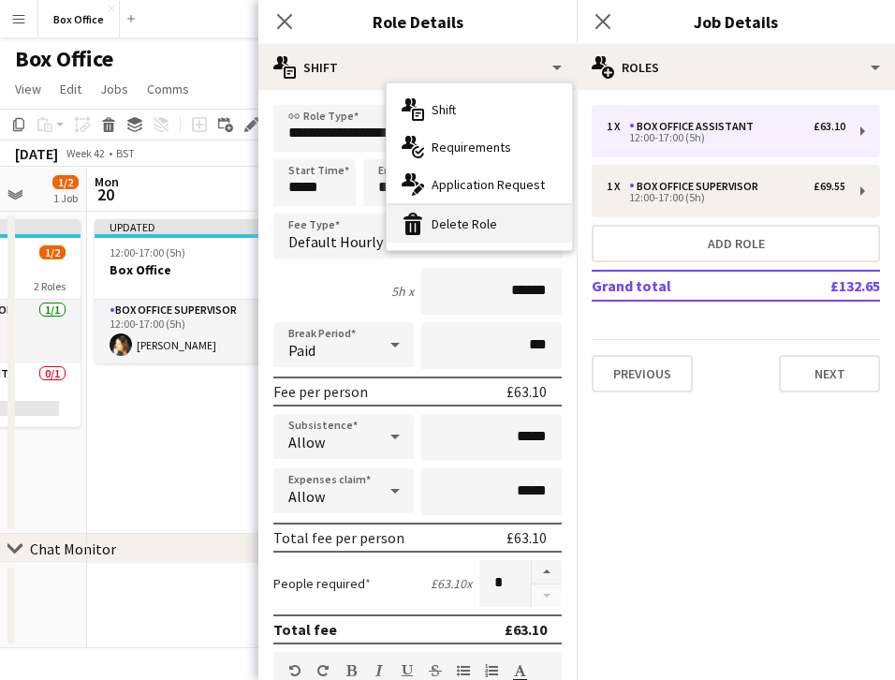
click at [431, 226] on div "bin-2 Delete Role" at bounding box center [479, 223] width 185 height 37
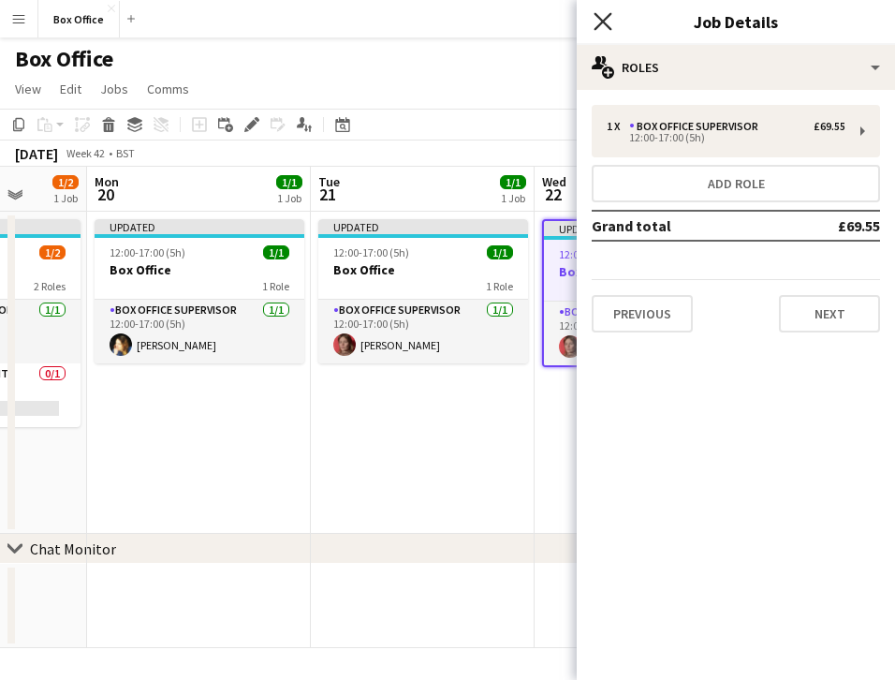
click at [608, 23] on icon "Close pop-in" at bounding box center [603, 21] width 18 height 18
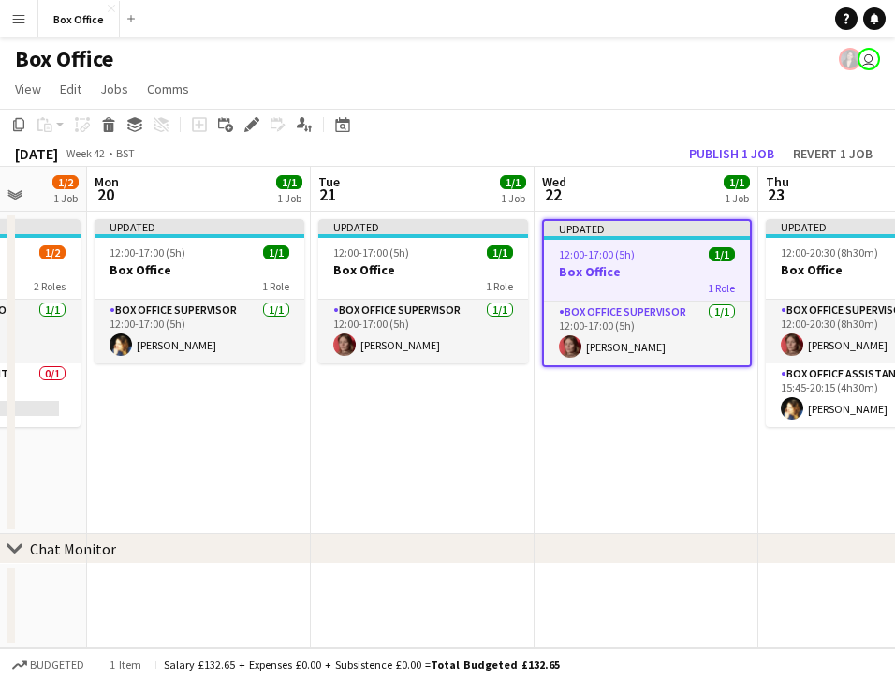
click at [661, 455] on app-date-cell "Updated 12:00-17:00 (5h) 1/1 Box Office 1 Role Box Office Supervisor [DATE] 12:…" at bounding box center [647, 373] width 224 height 322
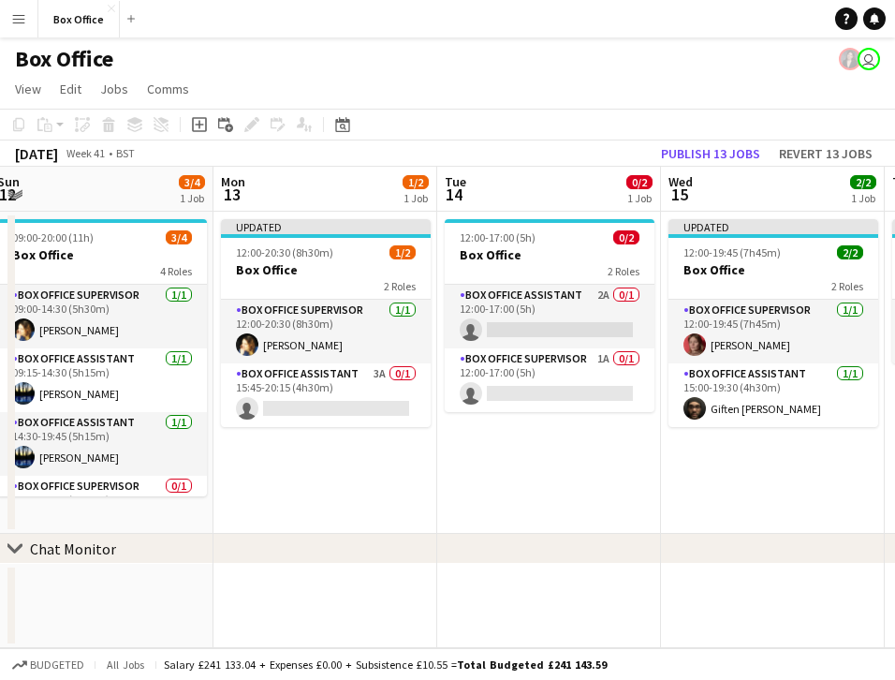
scroll to position [0, 457]
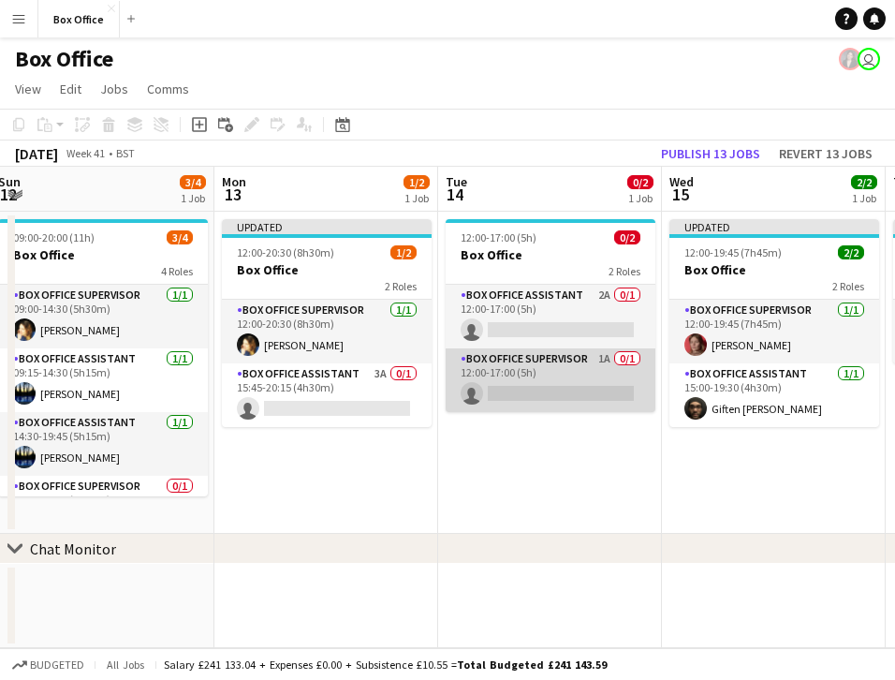
click at [491, 370] on app-card-role "Box Office Supervisor 1A 0/1 12:00-17:00 (5h) single-neutral-actions" at bounding box center [551, 380] width 210 height 64
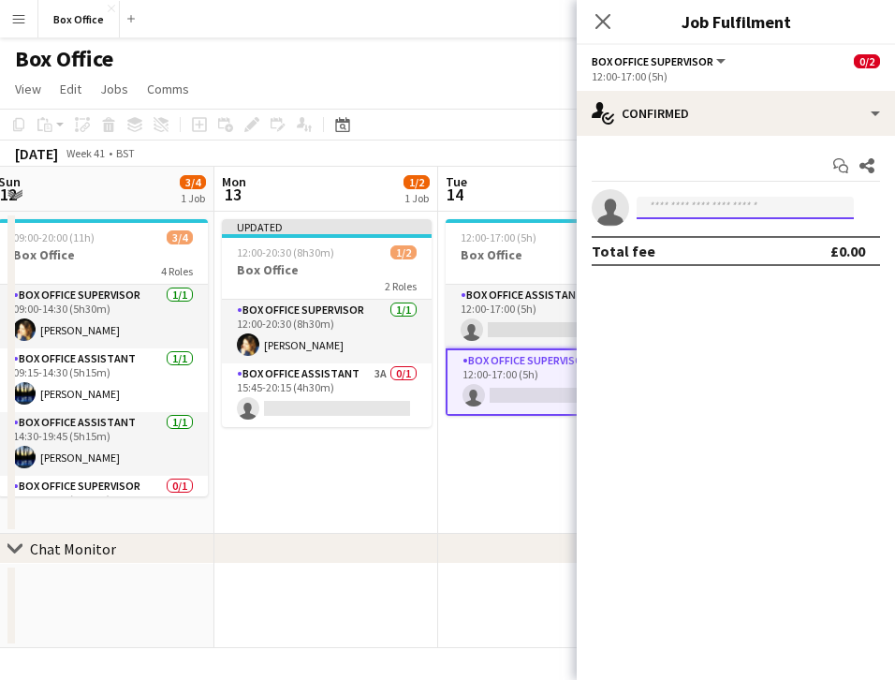
click at [689, 214] on input at bounding box center [745, 208] width 217 height 22
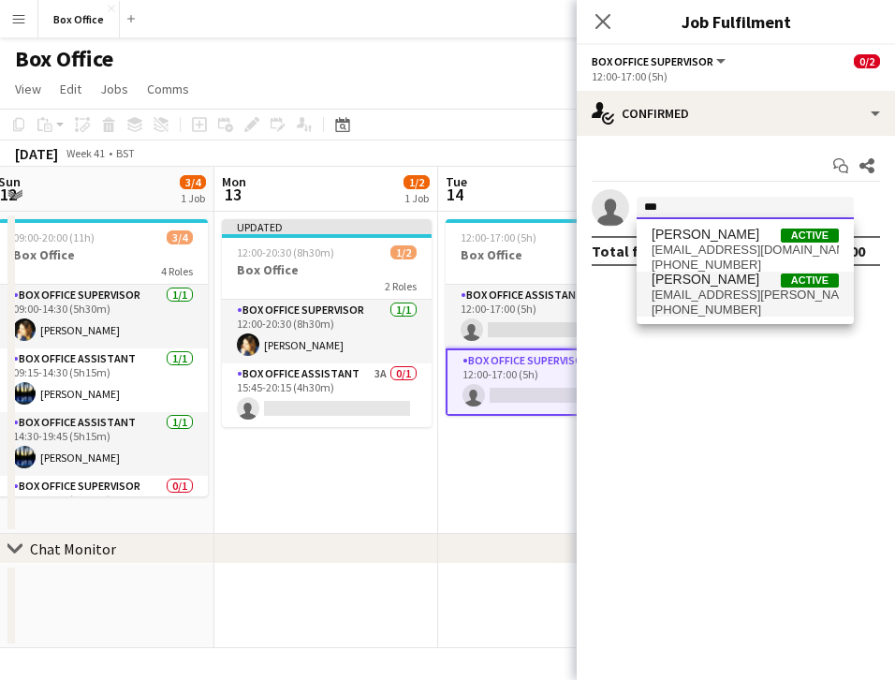
type input "***"
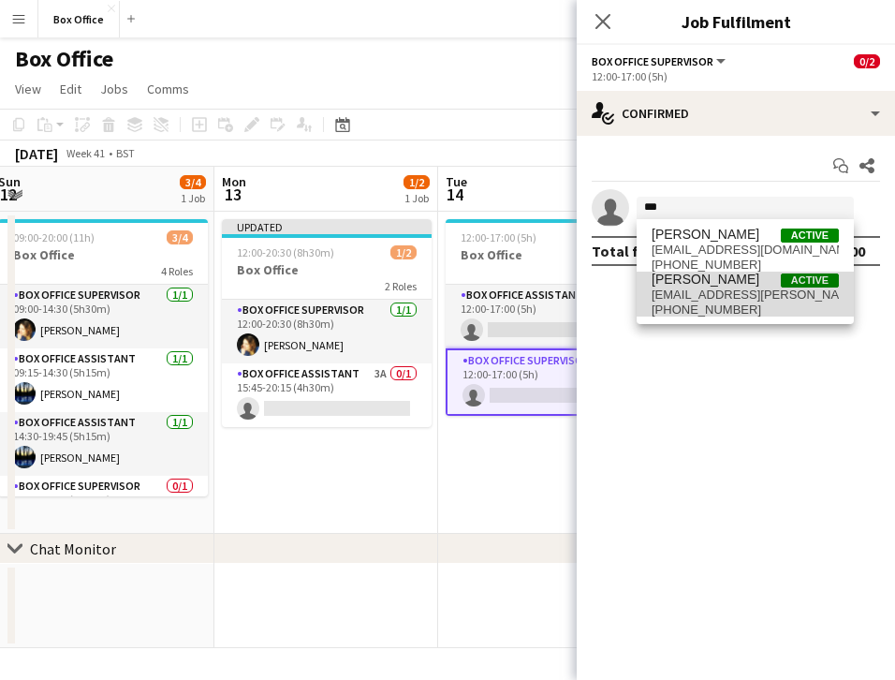
click at [703, 288] on span "[EMAIL_ADDRESS][PERSON_NAME][DOMAIN_NAME]" at bounding box center [745, 295] width 187 height 15
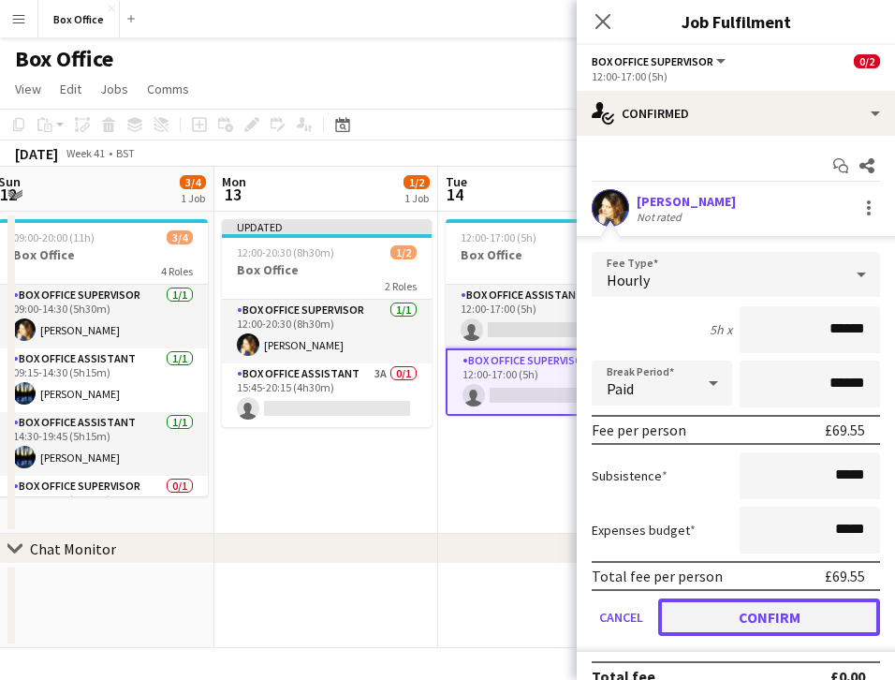
click at [773, 612] on button "Confirm" at bounding box center [769, 617] width 222 height 37
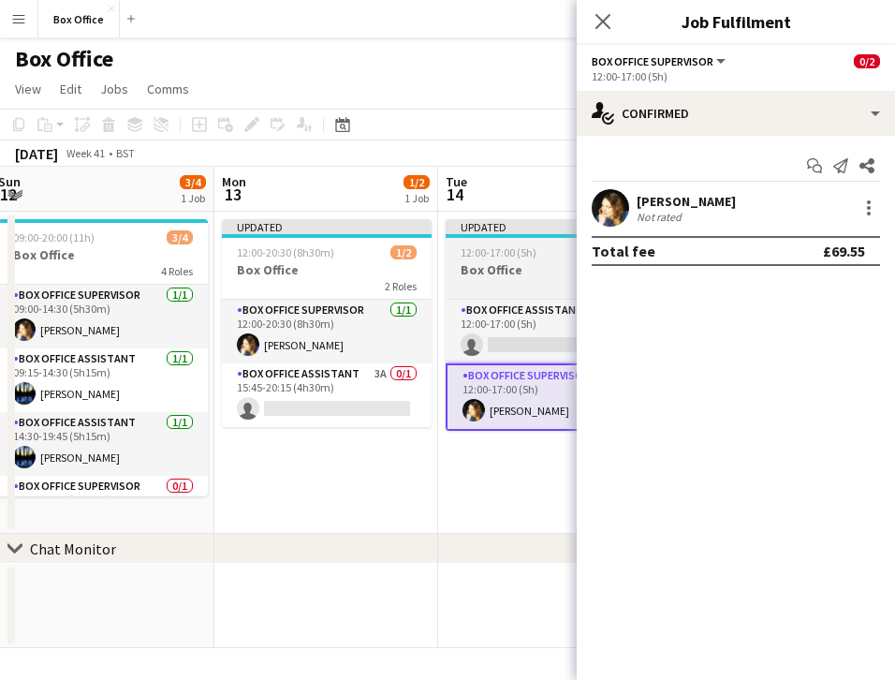
click at [505, 279] on div "2 Roles" at bounding box center [551, 285] width 210 height 15
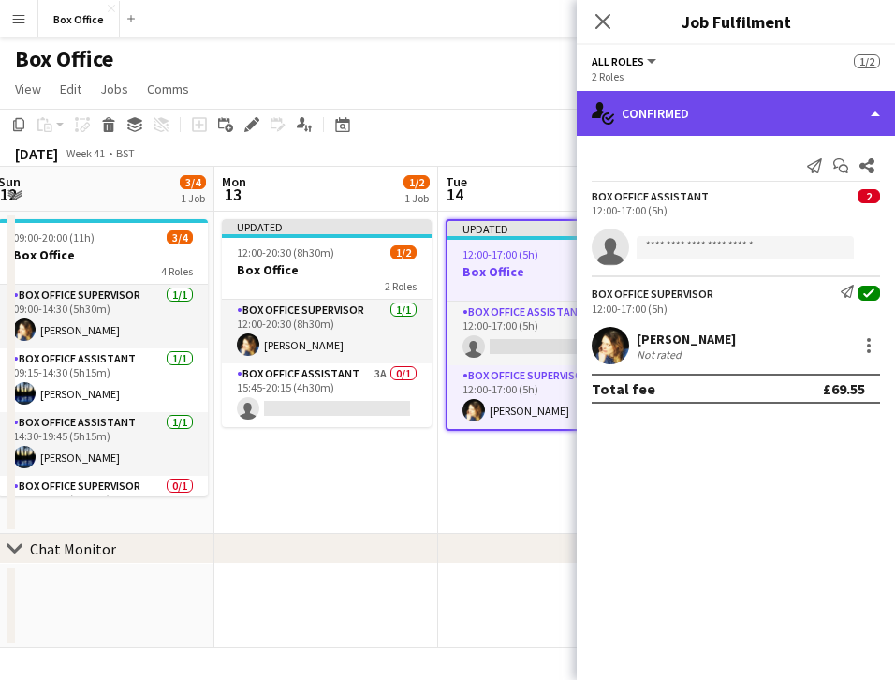
click at [683, 117] on div "single-neutral-actions-check-2 Confirmed" at bounding box center [736, 113] width 318 height 45
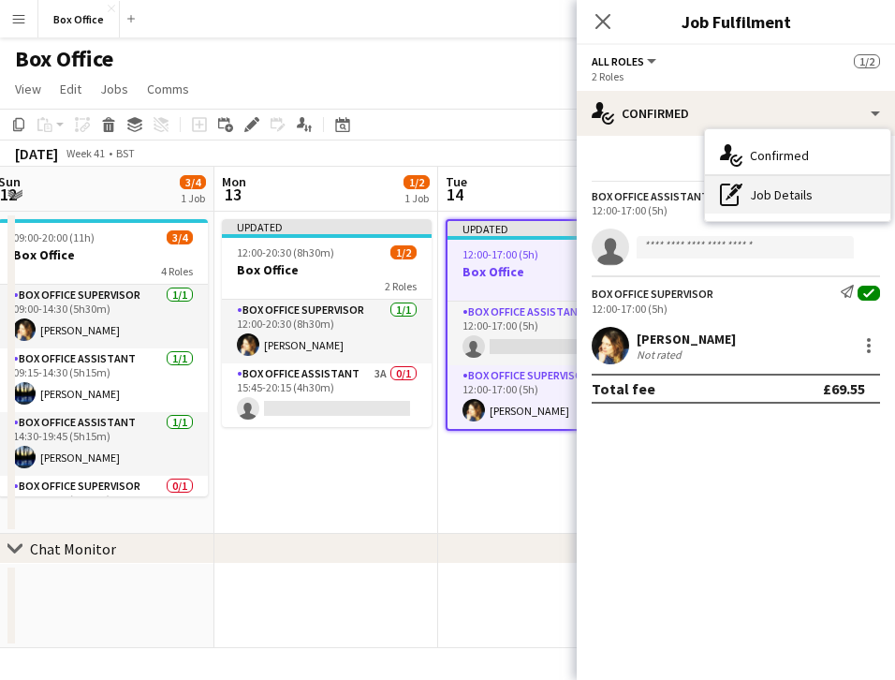
click at [749, 200] on div "pen-write Job Details" at bounding box center [797, 194] width 185 height 37
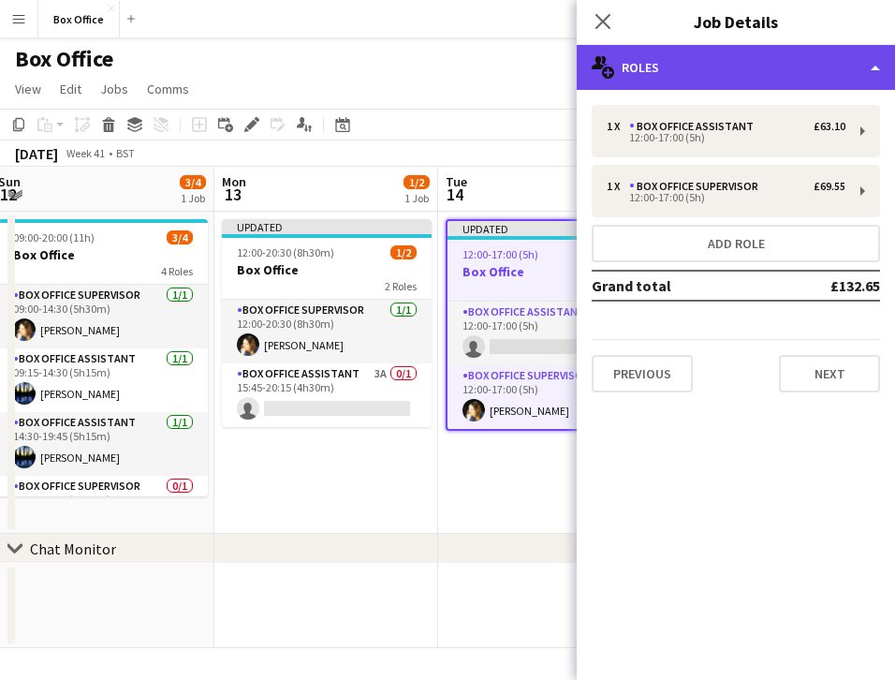
click at [702, 69] on div "multiple-users-add Roles" at bounding box center [736, 67] width 318 height 45
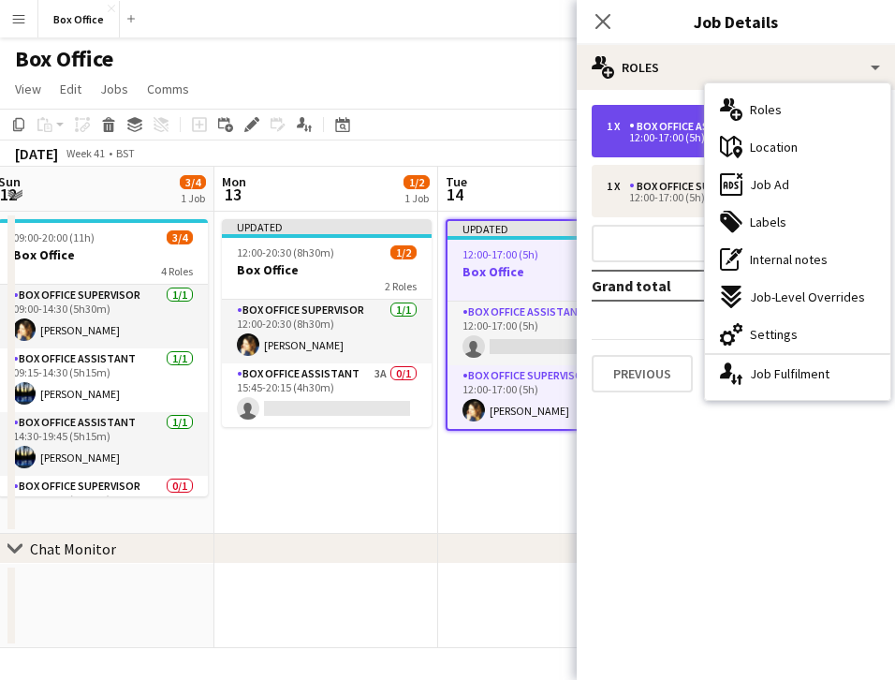
click at [660, 129] on div "Box Office Assistant" at bounding box center [695, 126] width 132 height 13
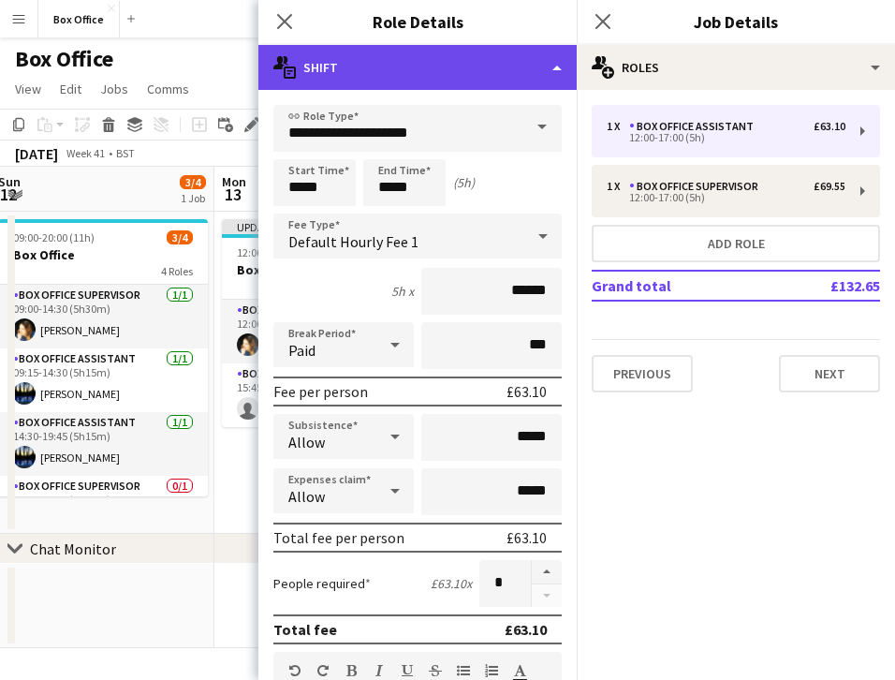
click at [504, 62] on div "multiple-actions-text Shift" at bounding box center [418, 67] width 318 height 45
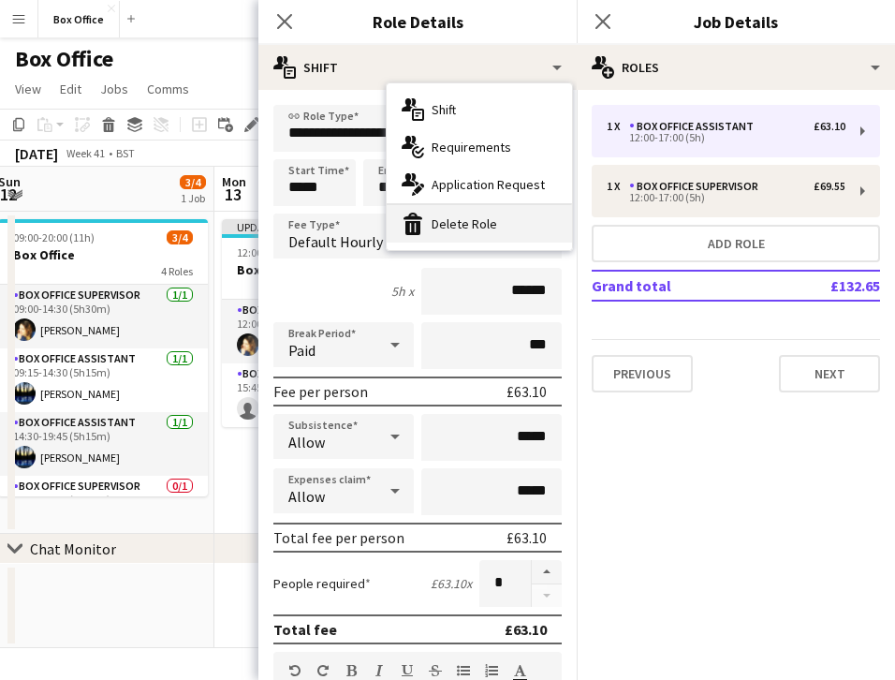
click at [483, 222] on div "bin-2 Delete Role" at bounding box center [479, 223] width 185 height 37
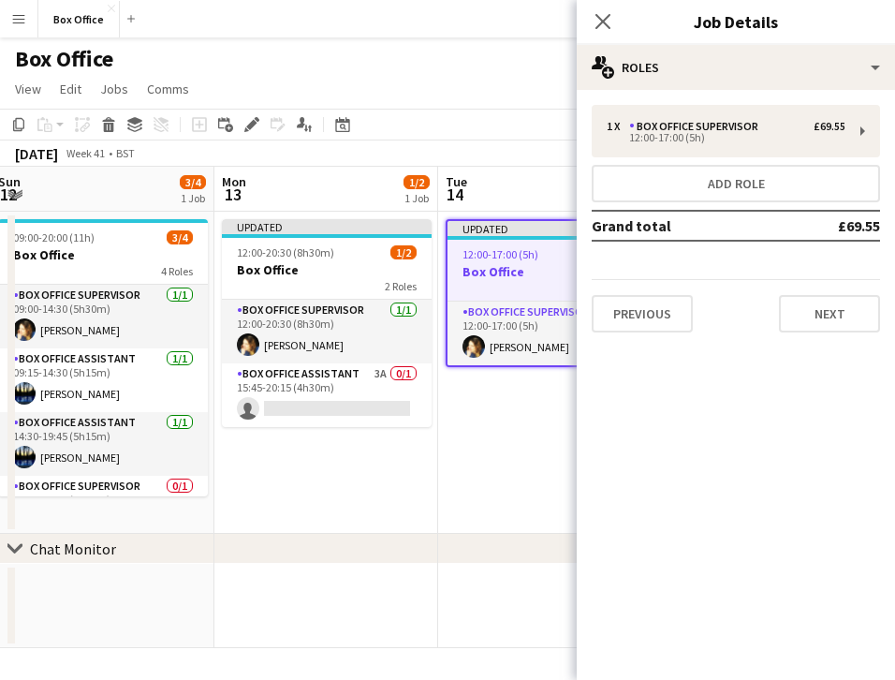
click at [510, 425] on app-date-cell "Updated 12:00-17:00 (5h) 1/1 Box Office 1 Role Box Office Supervisor [DATE] 12:…" at bounding box center [550, 373] width 224 height 322
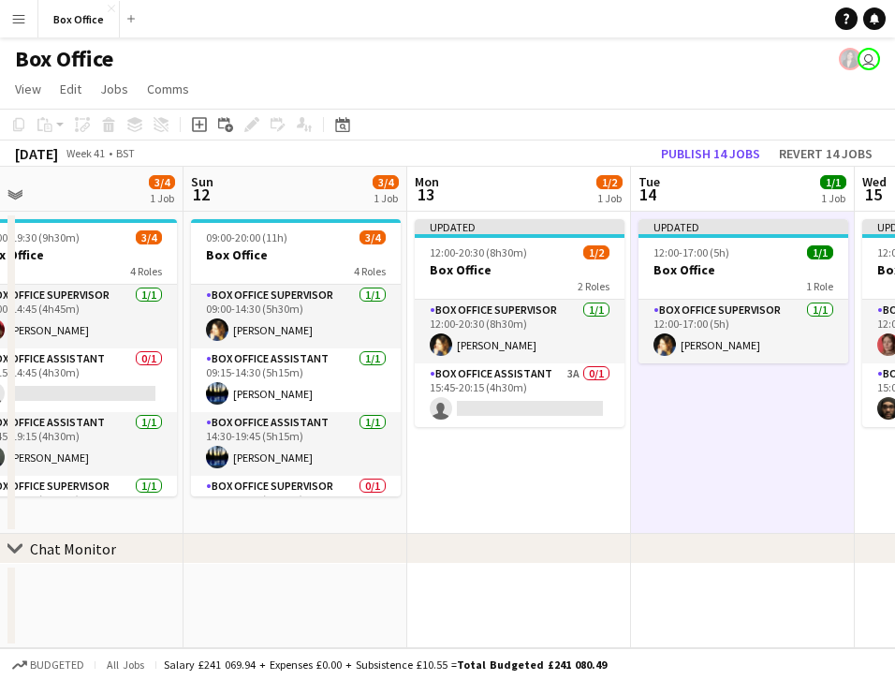
scroll to position [0, 472]
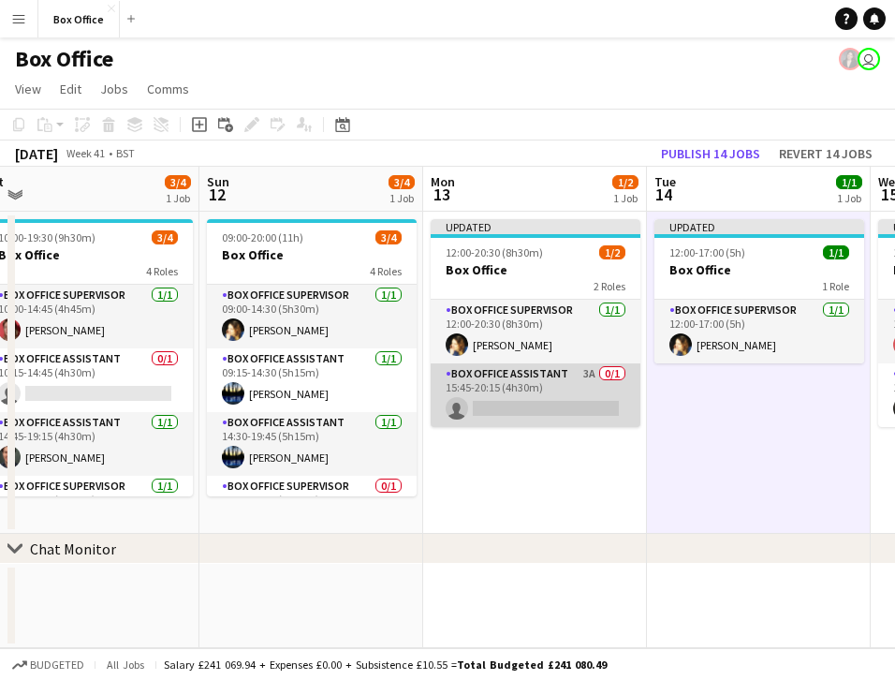
click at [484, 371] on app-card-role "Box Office Assistant 3A 0/1 15:45-20:15 (4h30m) single-neutral-actions" at bounding box center [536, 395] width 210 height 64
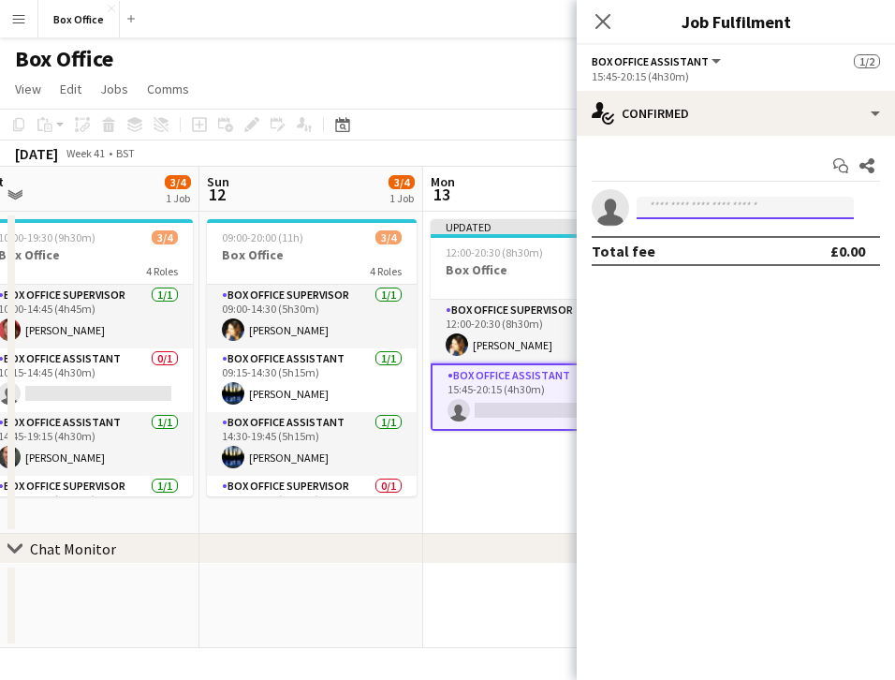
click at [759, 200] on input at bounding box center [745, 208] width 217 height 22
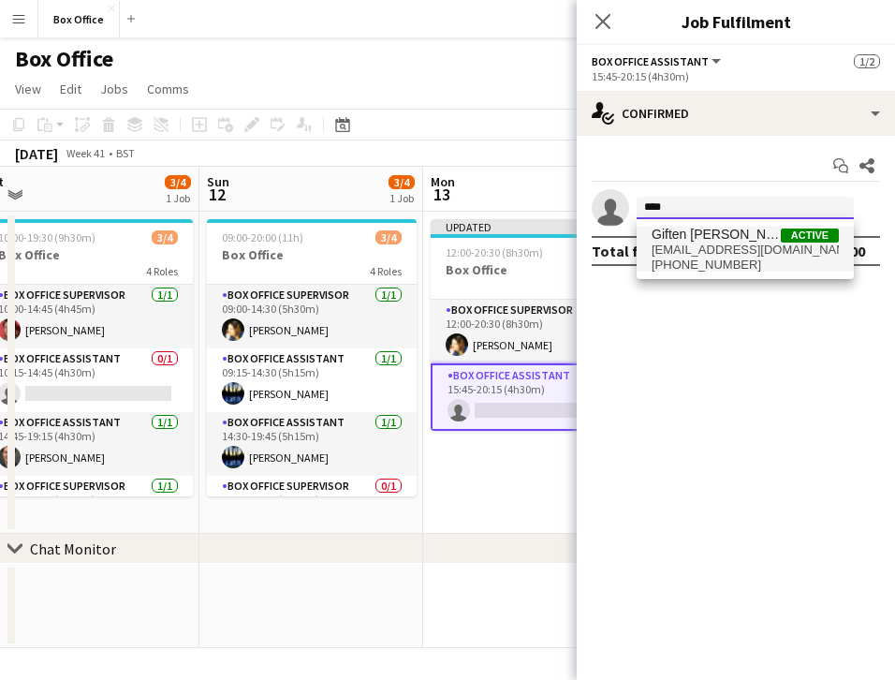
type input "****"
click at [717, 237] on span "Giften [PERSON_NAME]" at bounding box center [716, 235] width 129 height 16
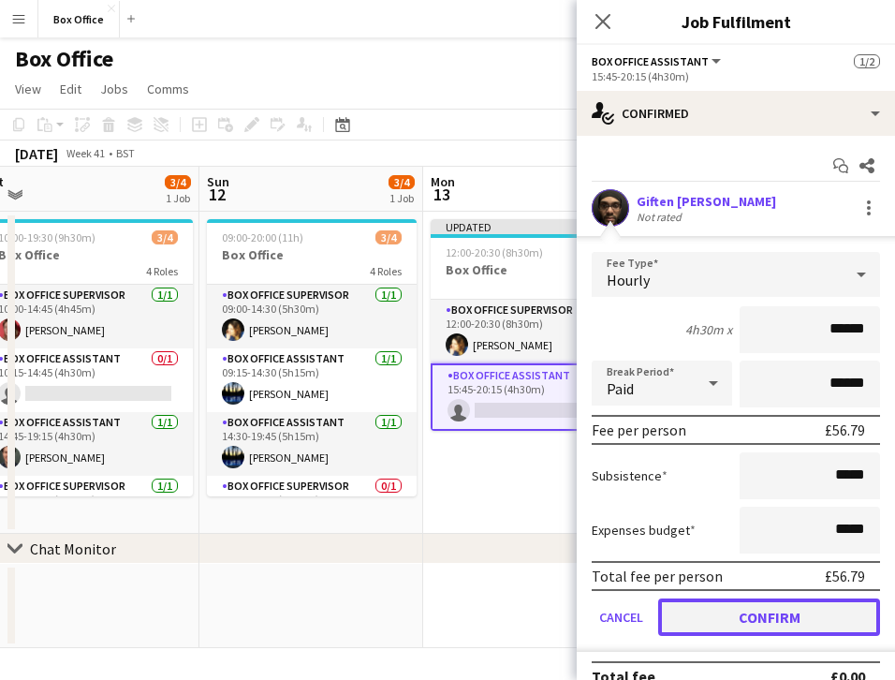
click at [688, 603] on button "Confirm" at bounding box center [769, 617] width 222 height 37
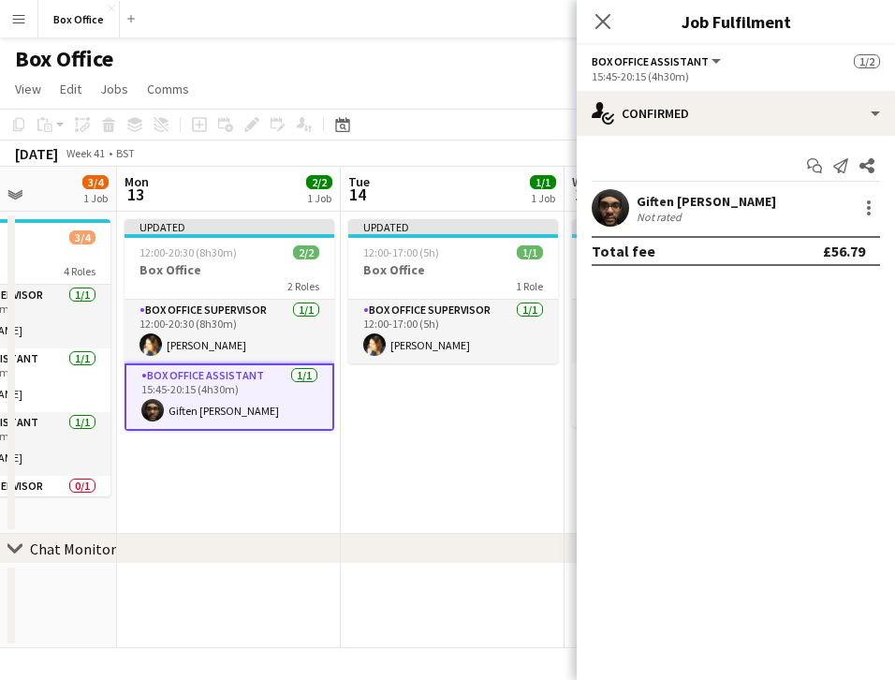
click at [517, 503] on app-date-cell "Updated 12:00-17:00 (5h) 1/1 Box Office 1 Role Box Office Supervisor [DATE] 12:…" at bounding box center [453, 373] width 224 height 322
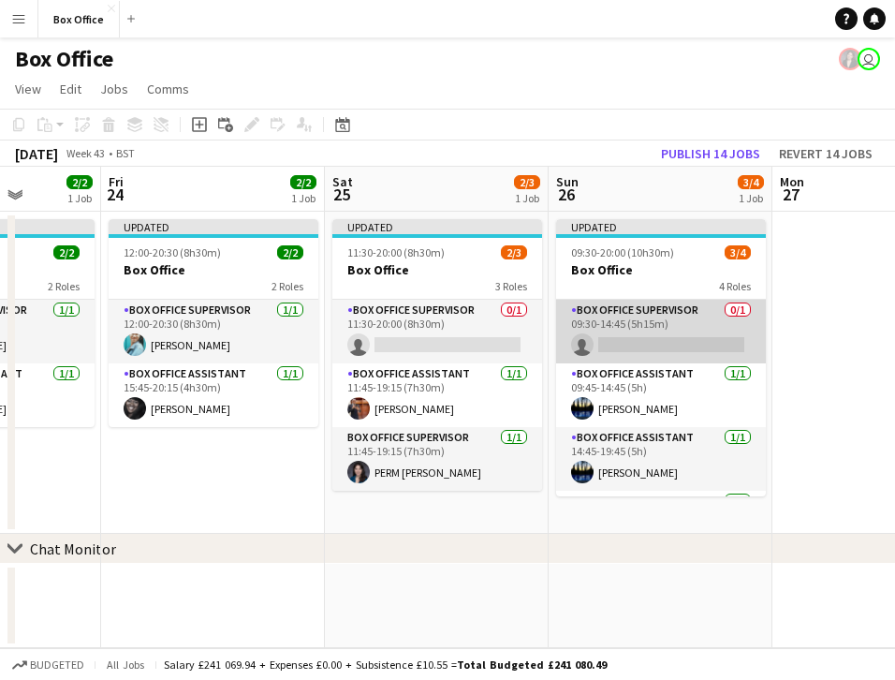
scroll to position [0, 568]
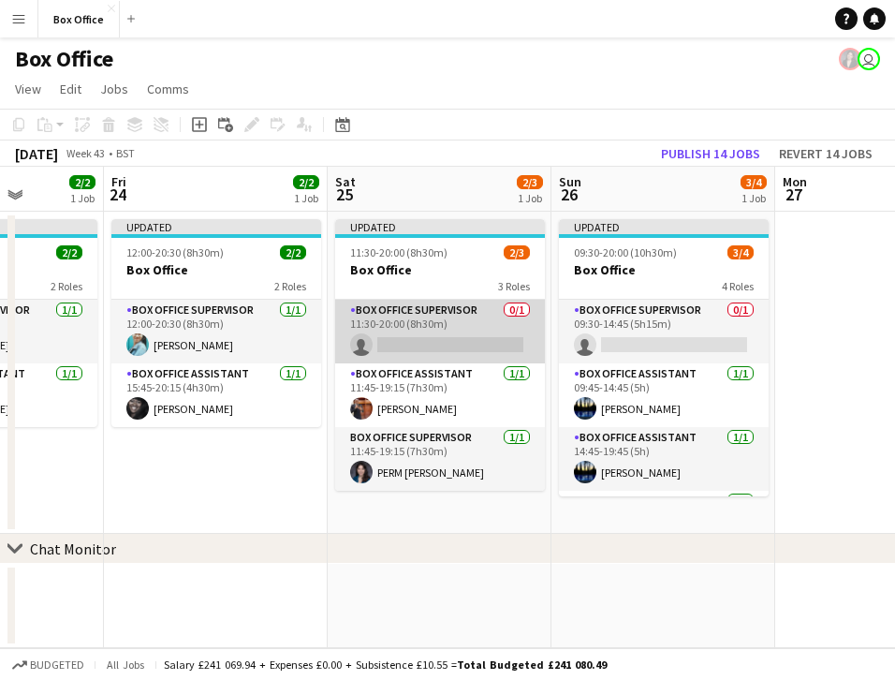
click at [438, 306] on app-card-role "Box Office Supervisor 0/1 11:30-20:00 (8h30m) single-neutral-actions" at bounding box center [440, 332] width 210 height 64
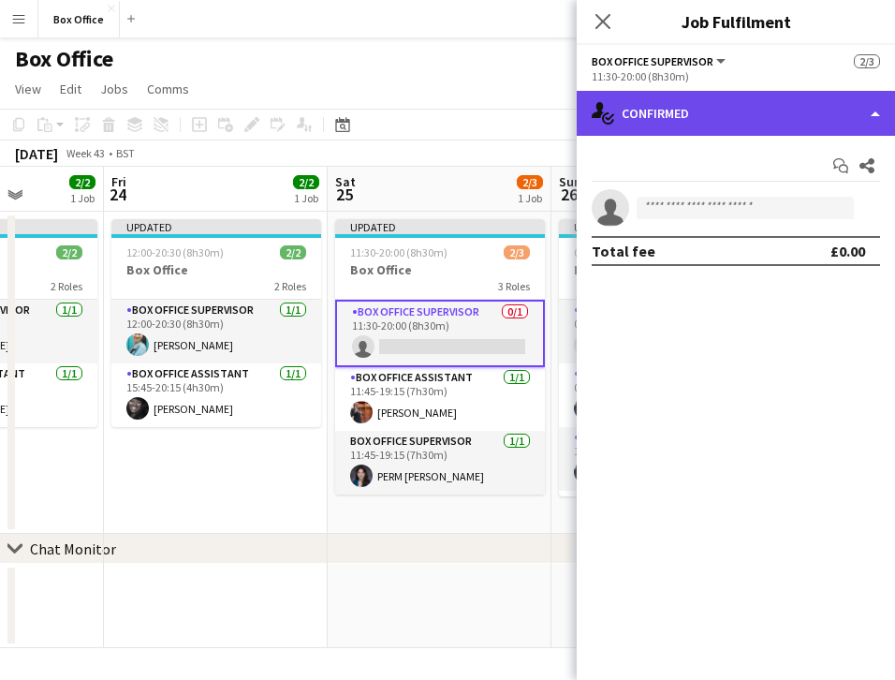
click at [723, 128] on div "single-neutral-actions-check-2 Confirmed" at bounding box center [736, 113] width 318 height 45
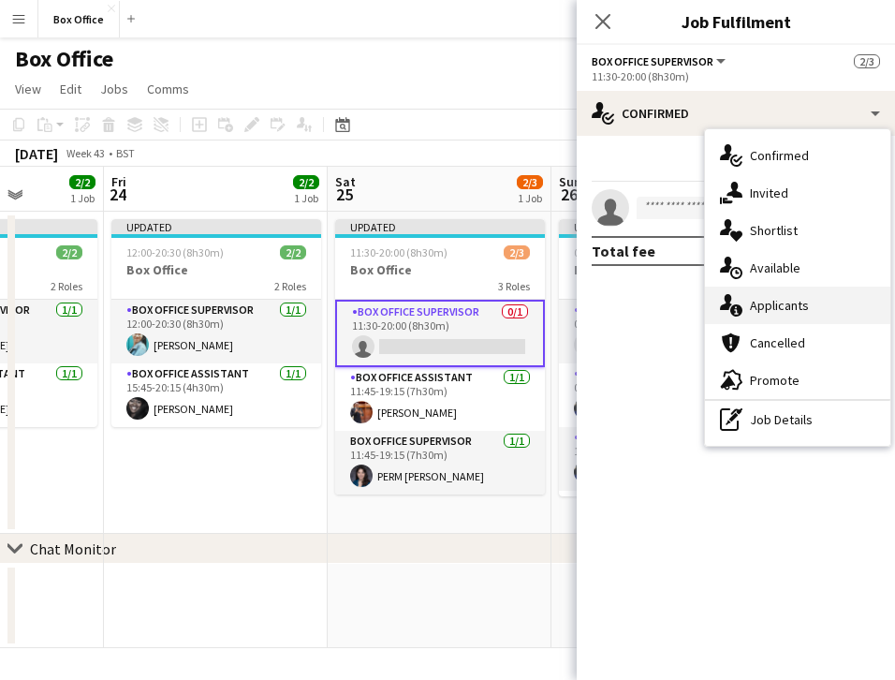
click at [768, 304] on span "Applicants" at bounding box center [779, 305] width 59 height 17
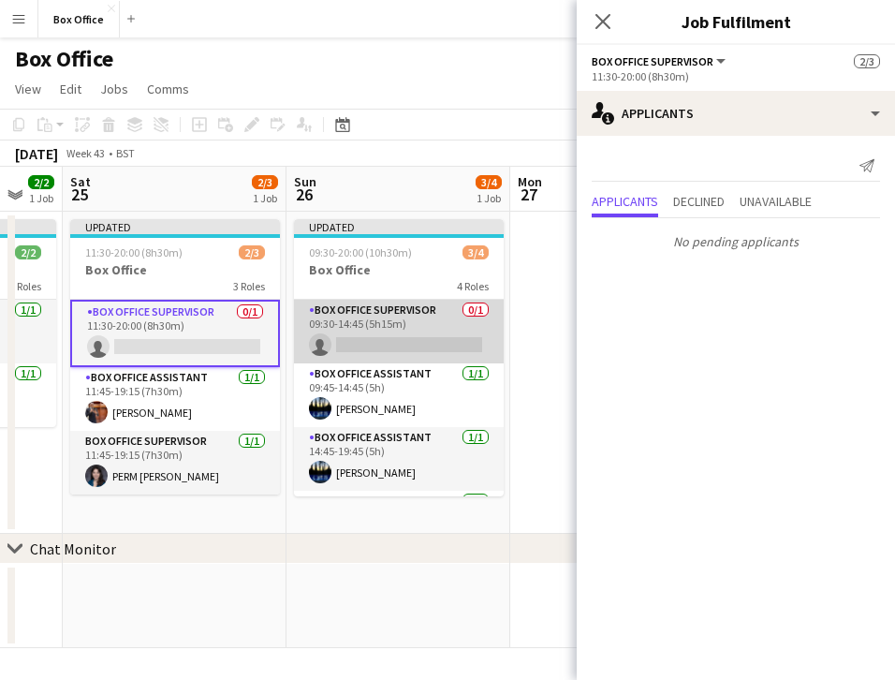
scroll to position [0, 610]
click at [399, 318] on app-card-role "Box Office Supervisor 0/1 09:30-14:45 (5h15m) single-neutral-actions" at bounding box center [398, 332] width 210 height 64
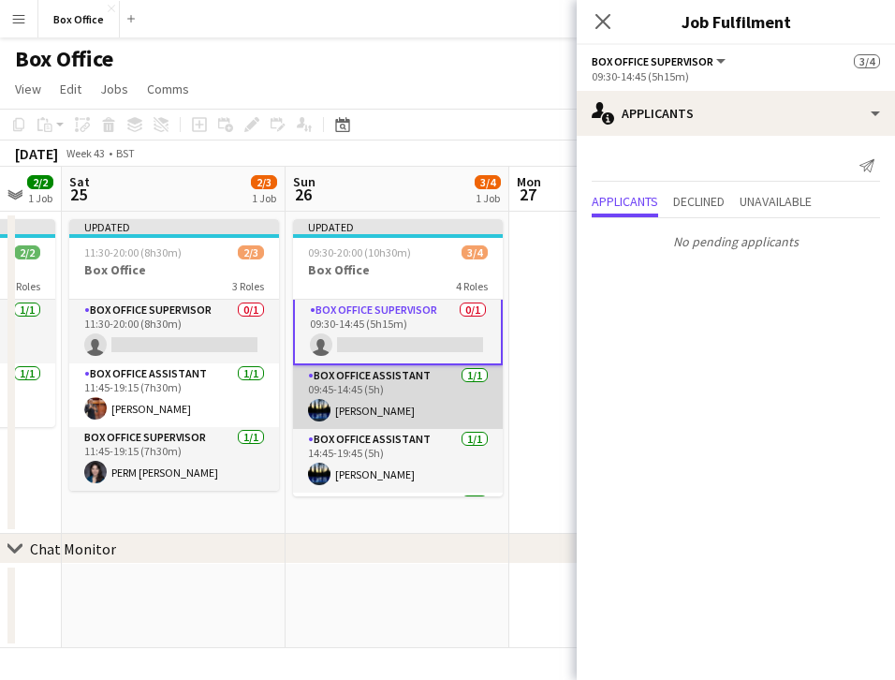
scroll to position [60, 0]
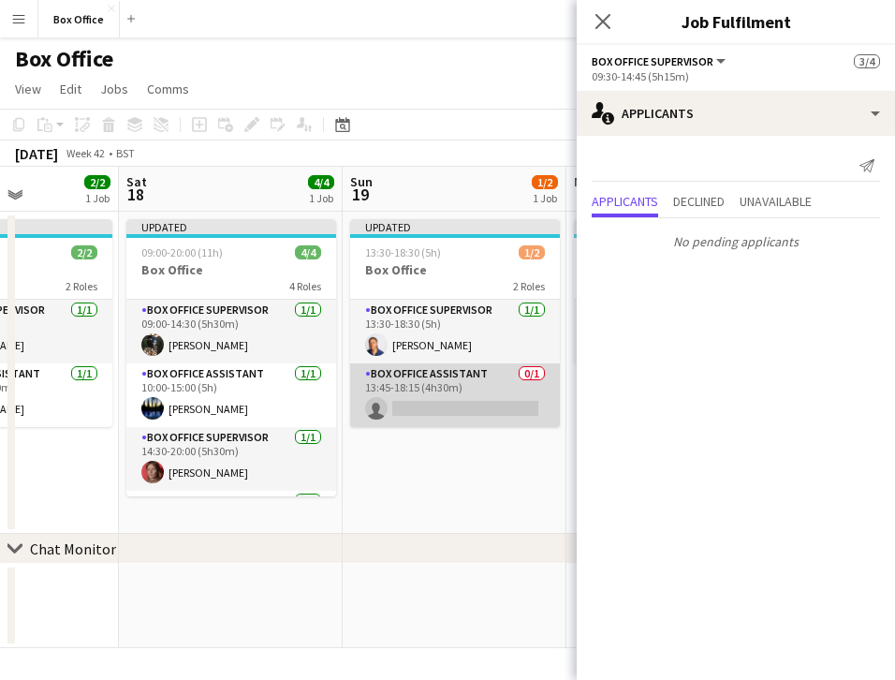
click at [424, 385] on app-card-role "Box Office Assistant 0/1 13:45-18:15 (4h30m) single-neutral-actions" at bounding box center [455, 395] width 210 height 64
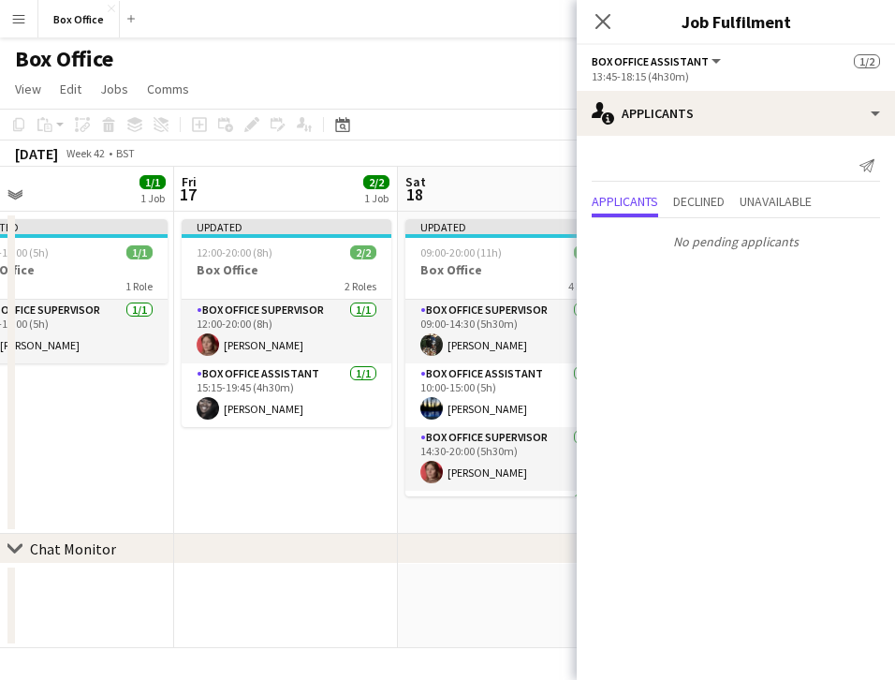
scroll to position [57, 0]
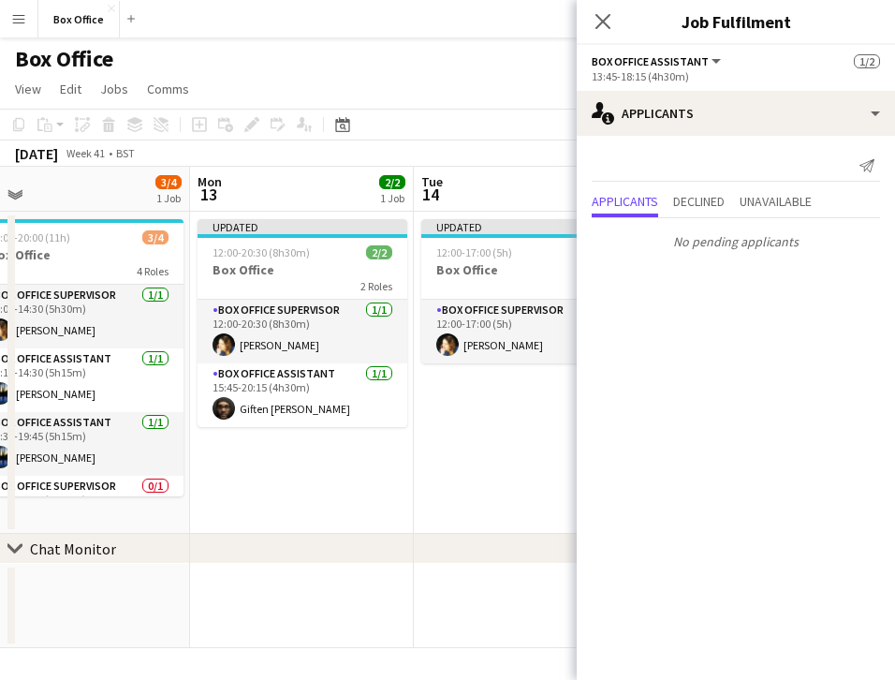
click at [481, 459] on app-date-cell "Updated 12:00-17:00 (5h) 1/1 Box Office 1 Role Box Office Supervisor [DATE] 12:…" at bounding box center [526, 373] width 224 height 322
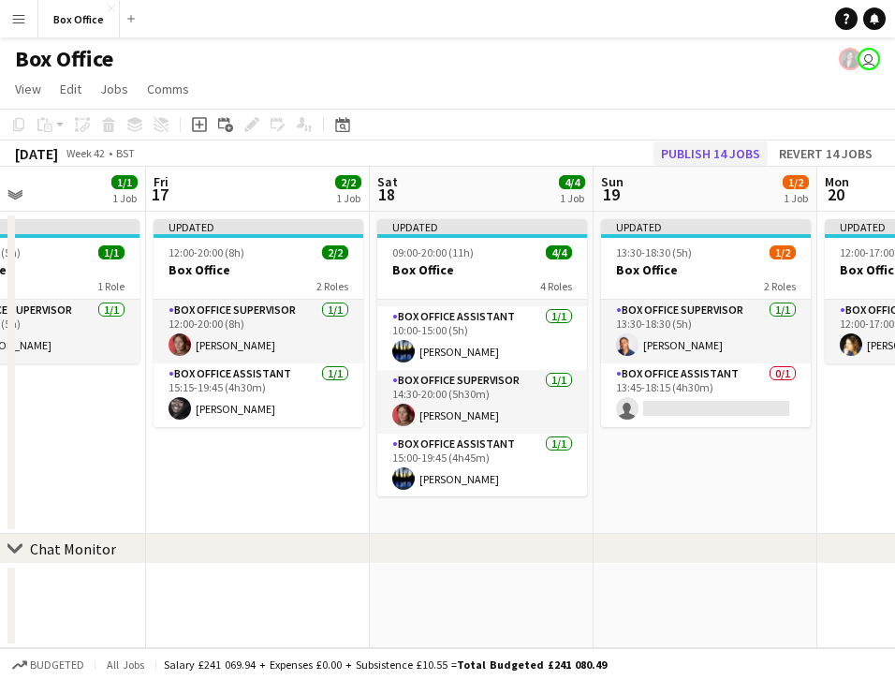
scroll to position [0, 525]
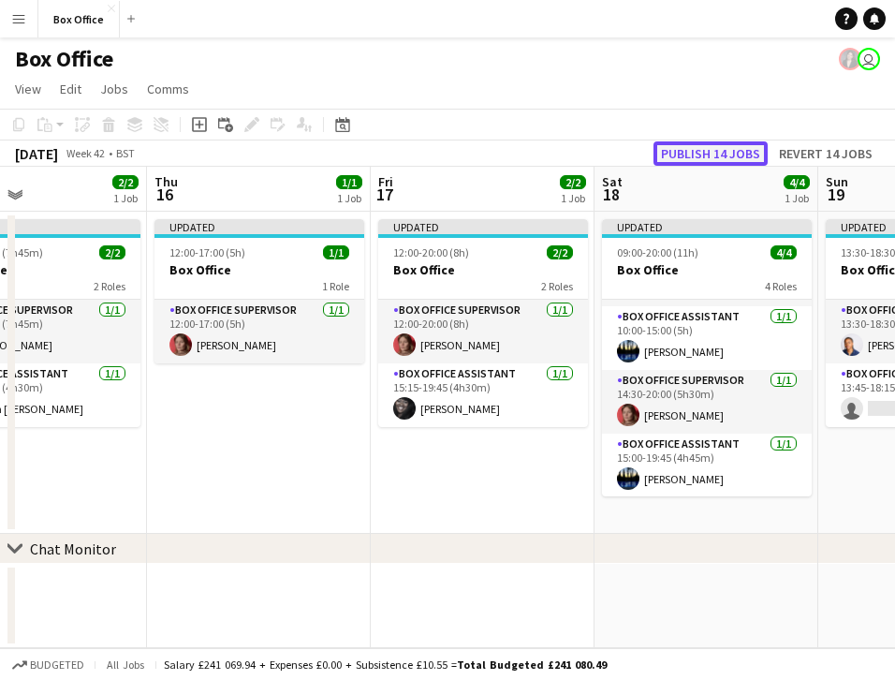
click at [746, 155] on button "Publish 14 jobs" at bounding box center [711, 153] width 114 height 24
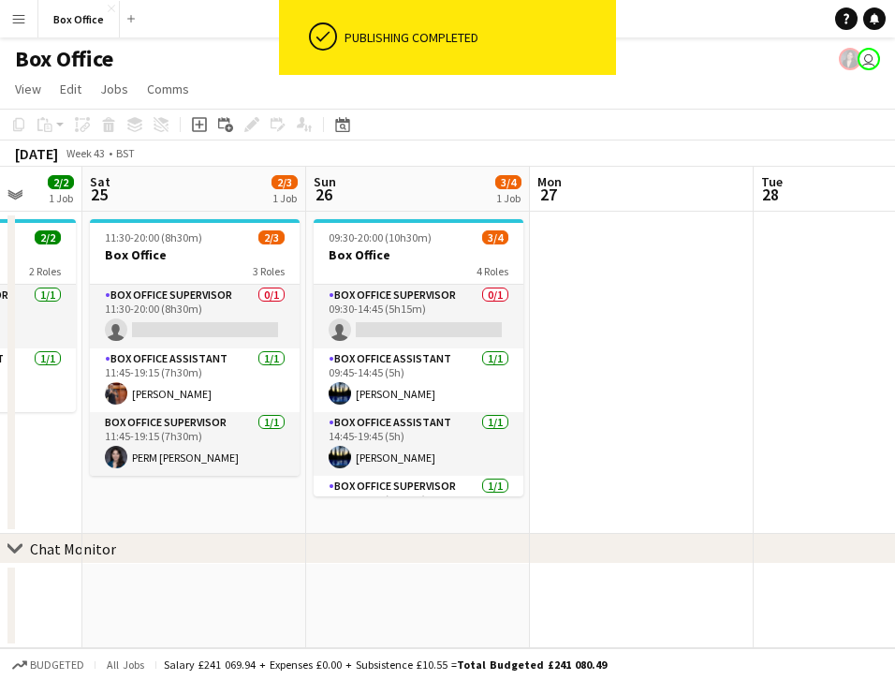
scroll to position [0, 590]
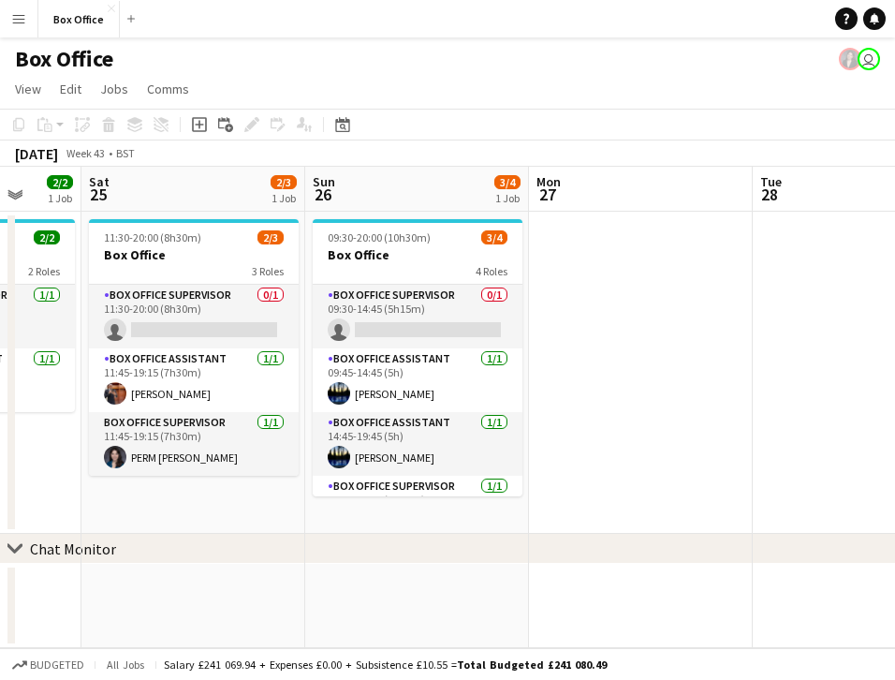
click at [662, 604] on app-date-cell at bounding box center [641, 606] width 224 height 84
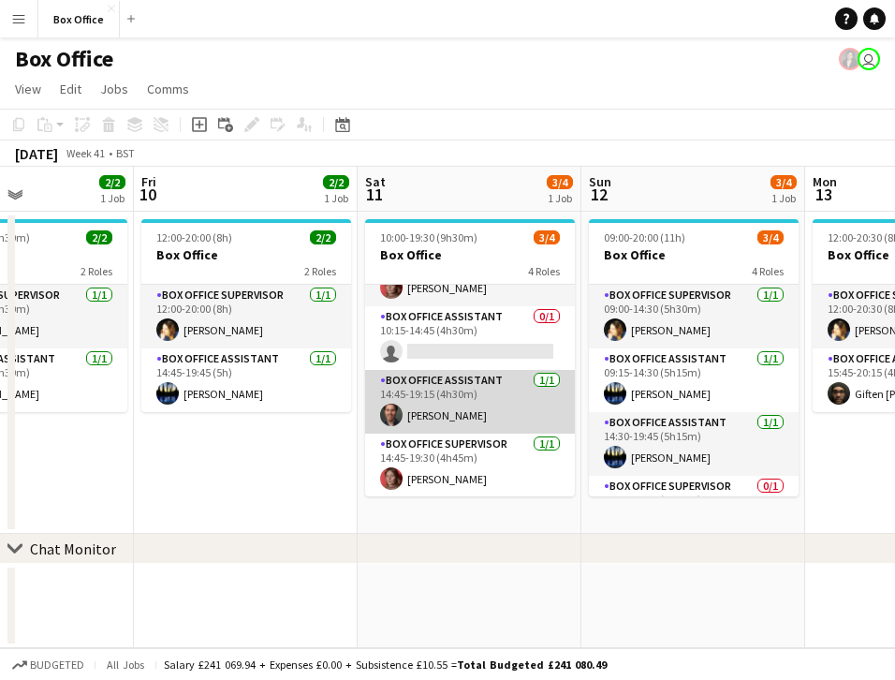
scroll to position [0, 0]
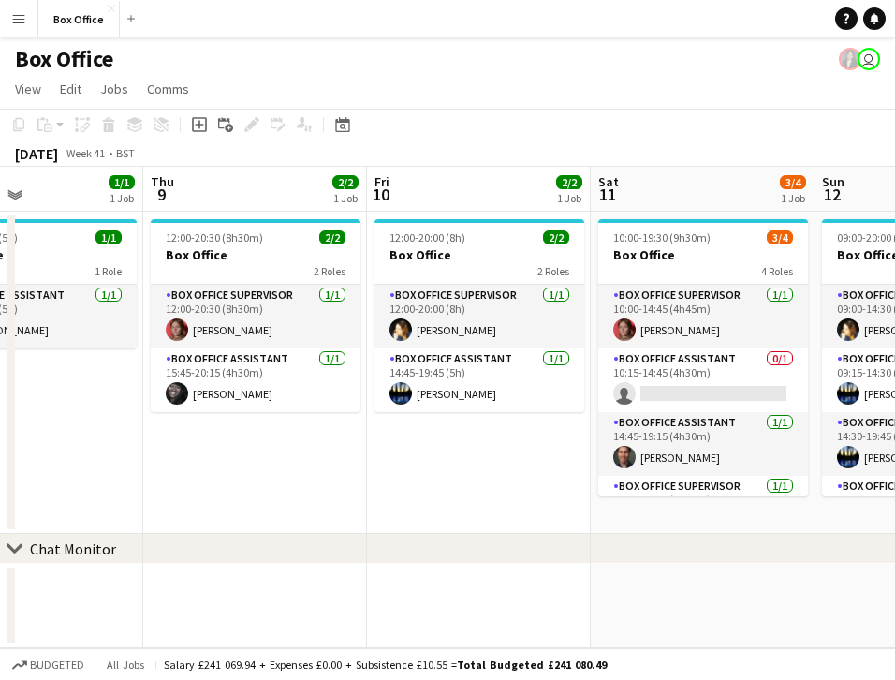
drag, startPoint x: 503, startPoint y: 597, endPoint x: 565, endPoint y: 549, distance: 78.1
click at [569, 554] on div "chevron-right Chat Monitor Mon 6 1/1 1 Job Tue 7 1/1 1 Job Wed 8 1/1 1 Job Thu …" at bounding box center [447, 407] width 895 height 481
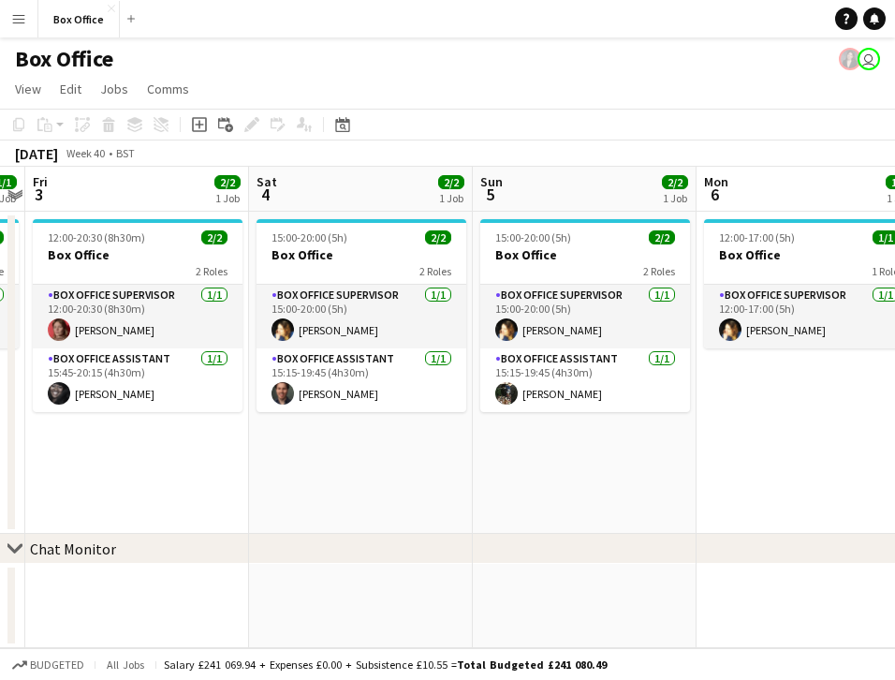
drag, startPoint x: 973, startPoint y: 280, endPoint x: 1035, endPoint y: 302, distance: 65.5
click at [894, 302] on html "Menu Boards Boards Boards All jobs Status Workforce Workforce My Workforce Recr…" at bounding box center [447, 340] width 895 height 680
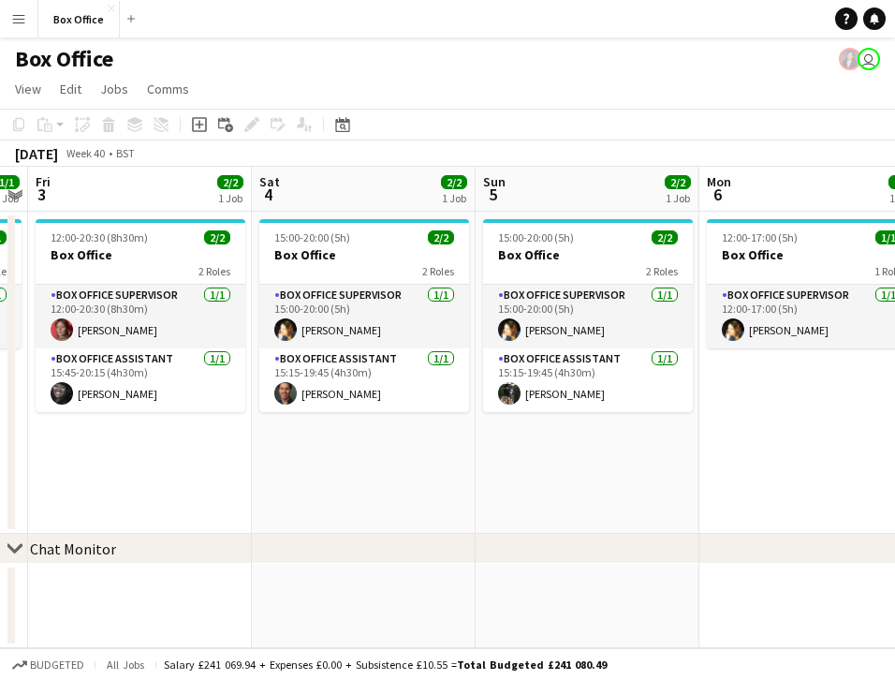
click at [581, 569] on app-date-cell at bounding box center [588, 606] width 224 height 84
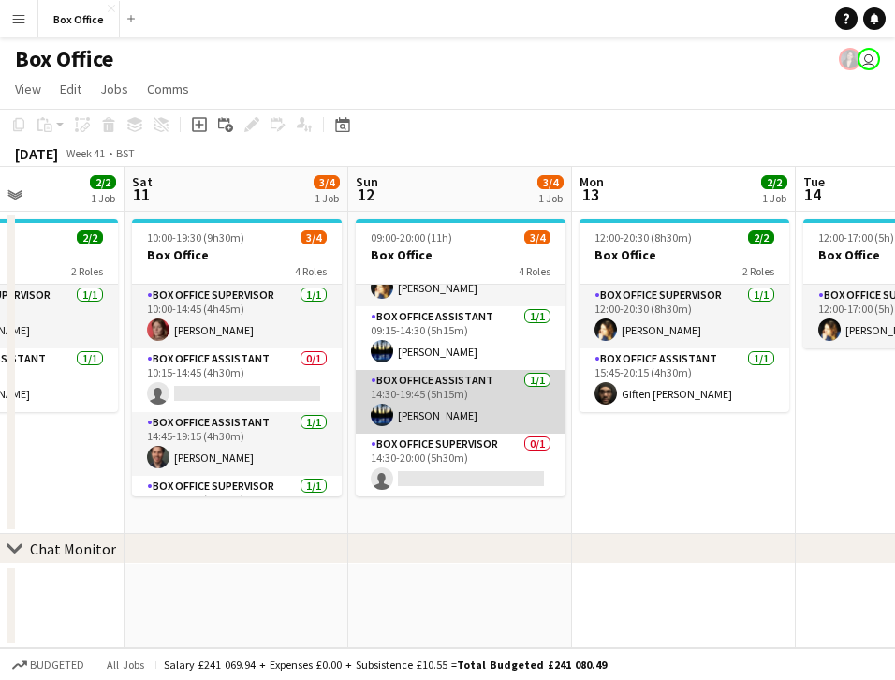
scroll to position [0, 0]
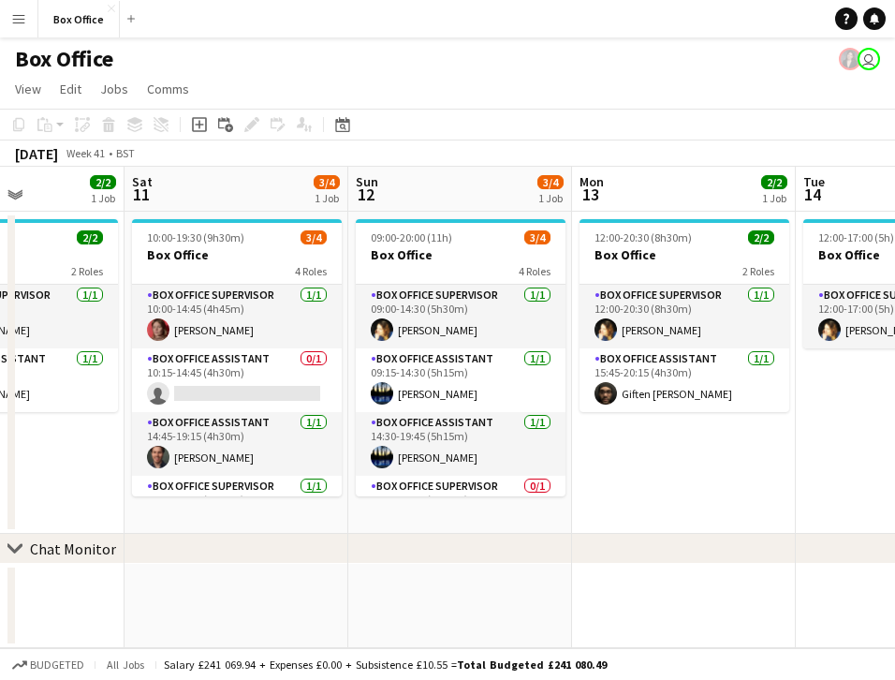
click at [580, 621] on app-date-cell at bounding box center [684, 606] width 224 height 84
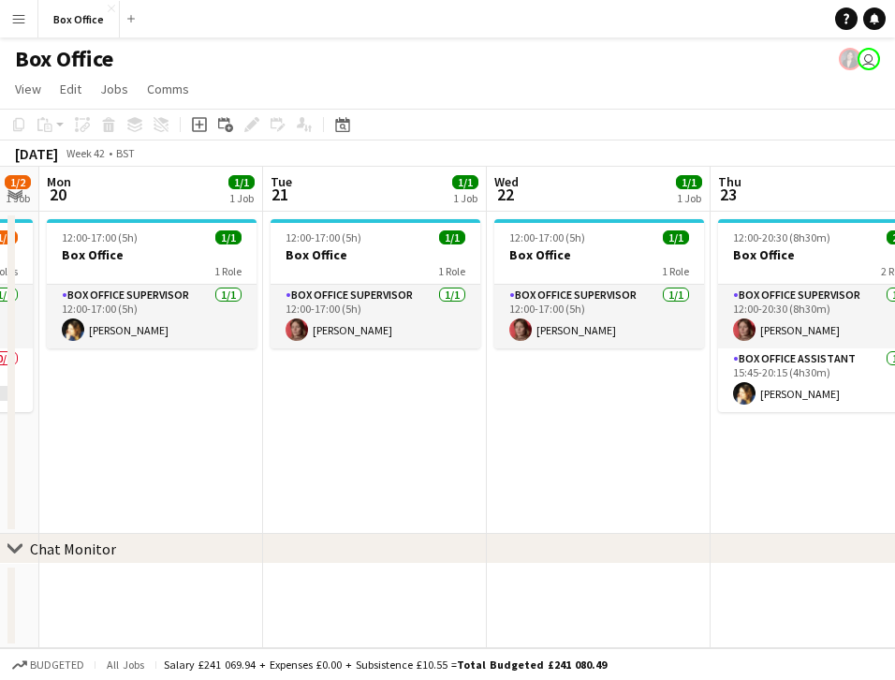
scroll to position [0, 407]
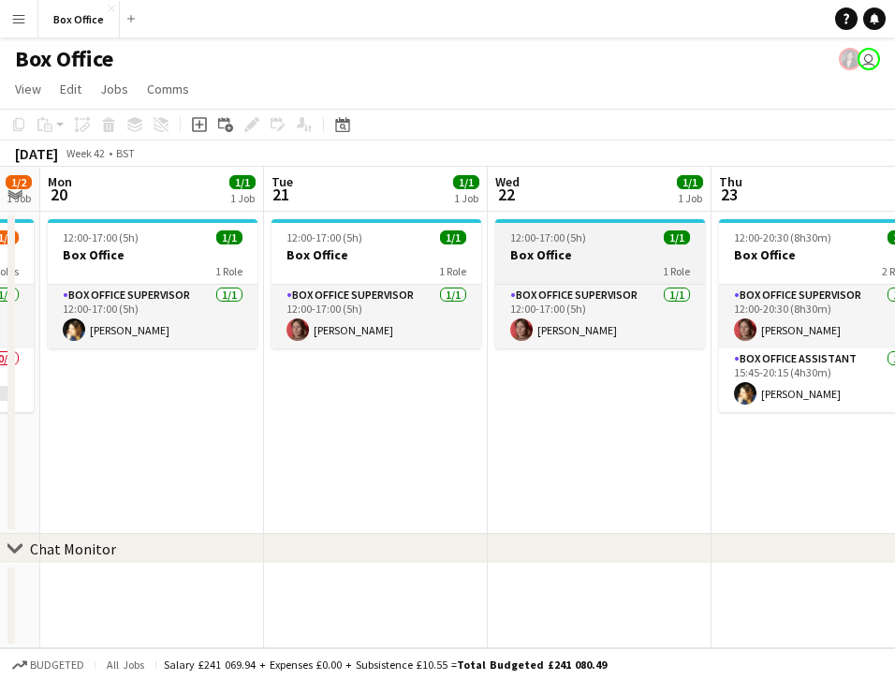
click at [538, 234] on span "12:00-17:00 (5h)" at bounding box center [548, 237] width 76 height 14
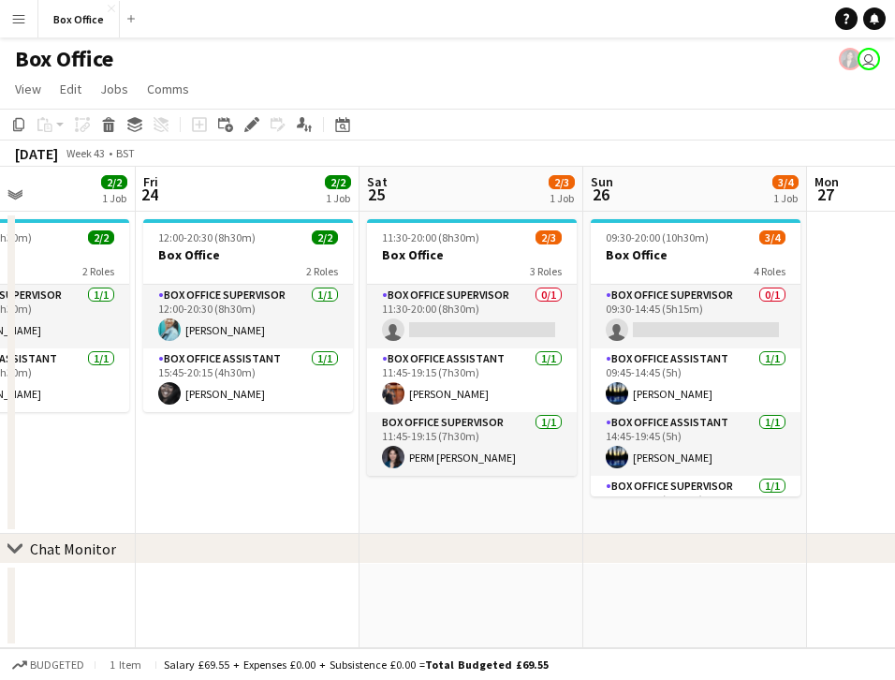
scroll to position [0, 643]
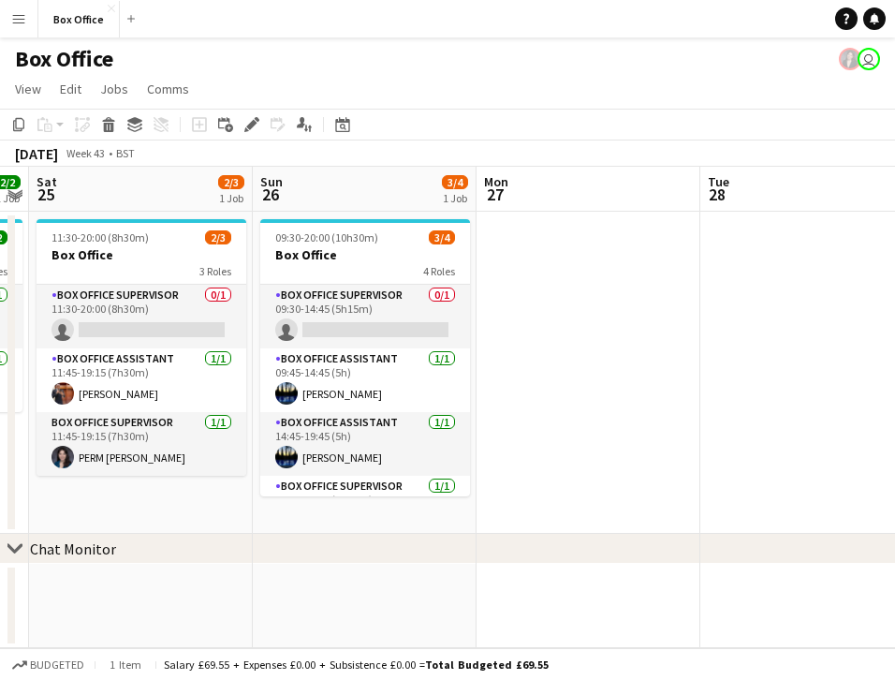
click at [560, 278] on app-date-cell at bounding box center [589, 373] width 224 height 322
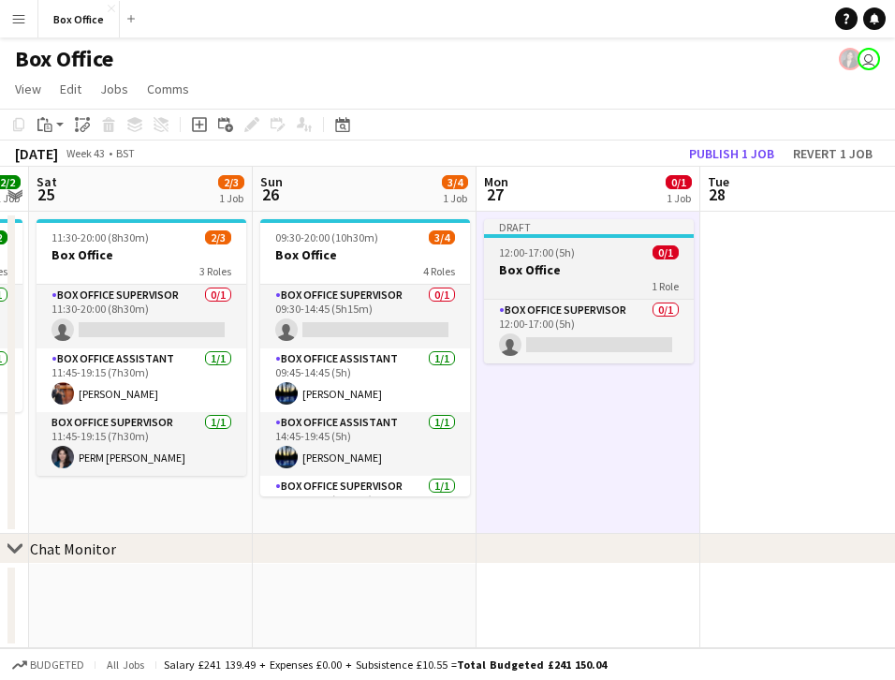
click at [588, 263] on h3 "Box Office" at bounding box center [589, 269] width 210 height 17
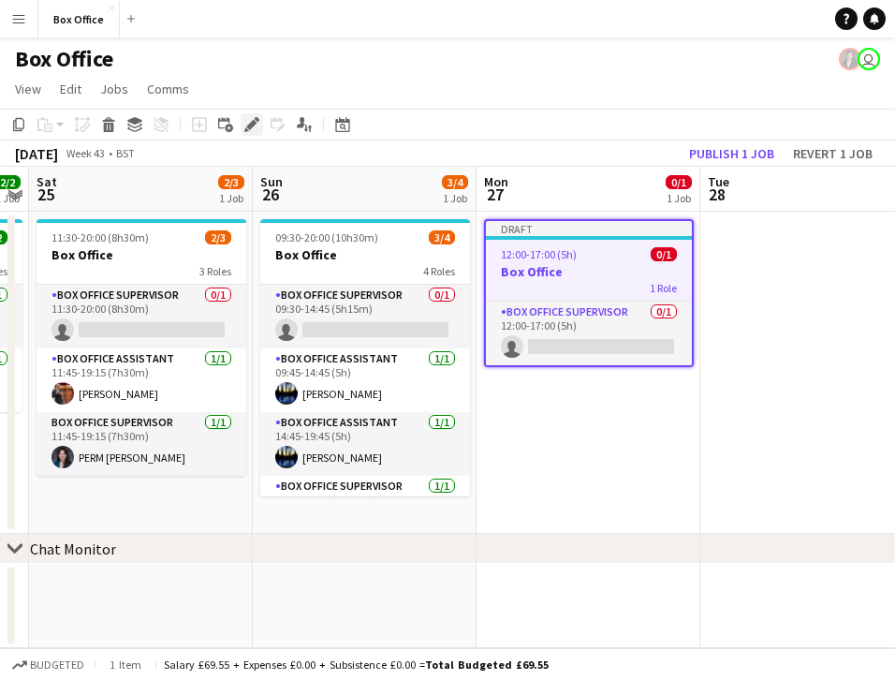
click at [249, 128] on icon at bounding box center [251, 125] width 10 height 10
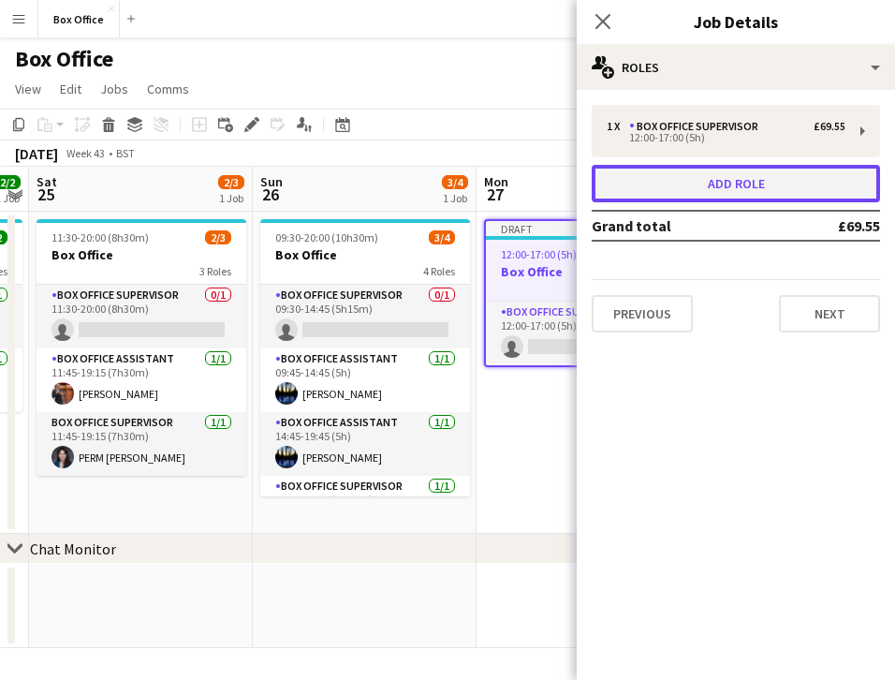
click at [735, 181] on button "Add role" at bounding box center [736, 183] width 288 height 37
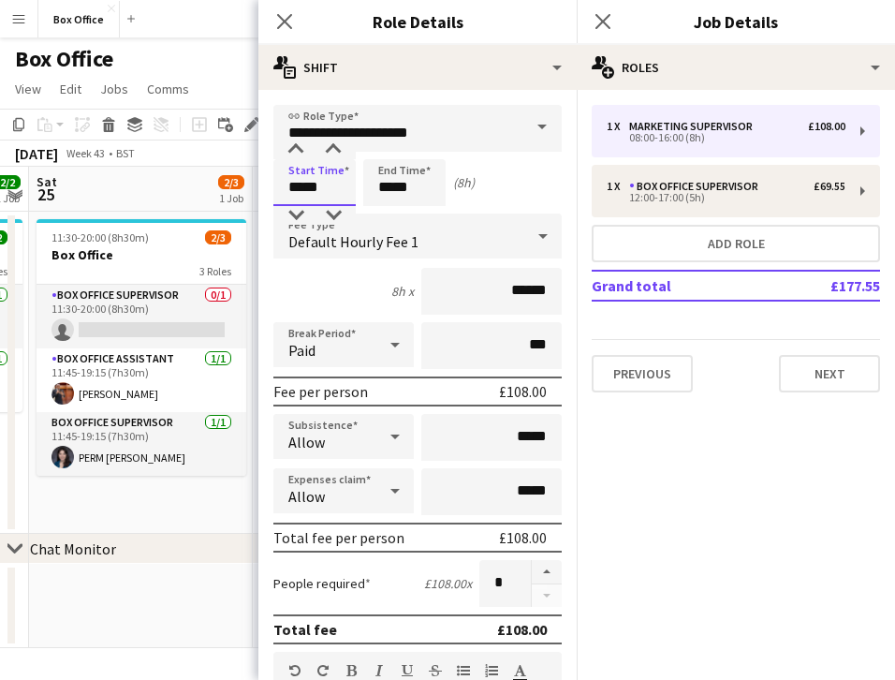
click at [343, 178] on input "*****" at bounding box center [315, 182] width 82 height 47
type input "*****"
click at [398, 184] on input "*****" at bounding box center [404, 182] width 82 height 47
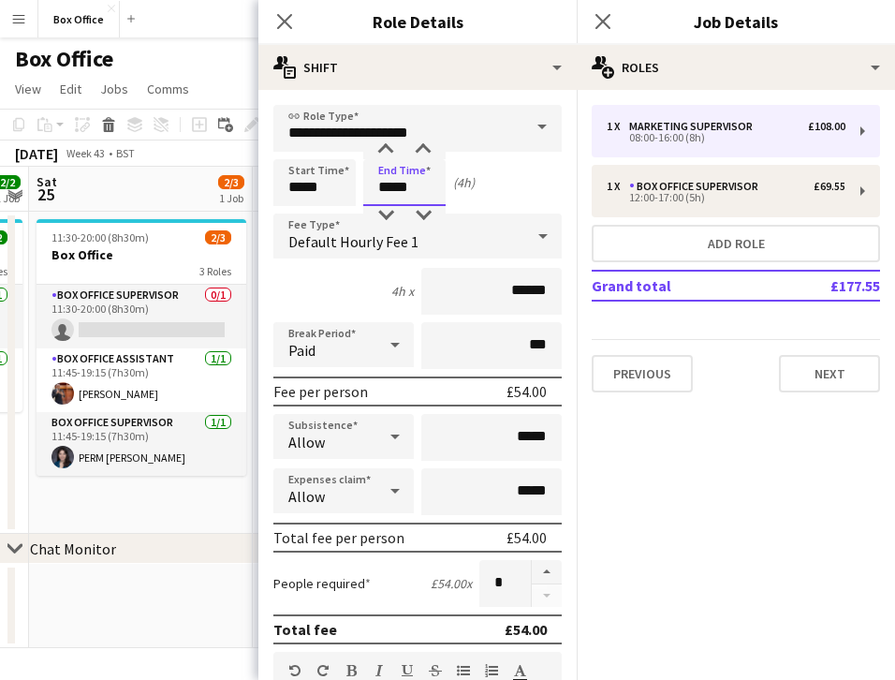
click at [398, 184] on input "*****" at bounding box center [404, 182] width 82 height 47
type input "*****"
click at [370, 126] on input "**********" at bounding box center [418, 128] width 288 height 47
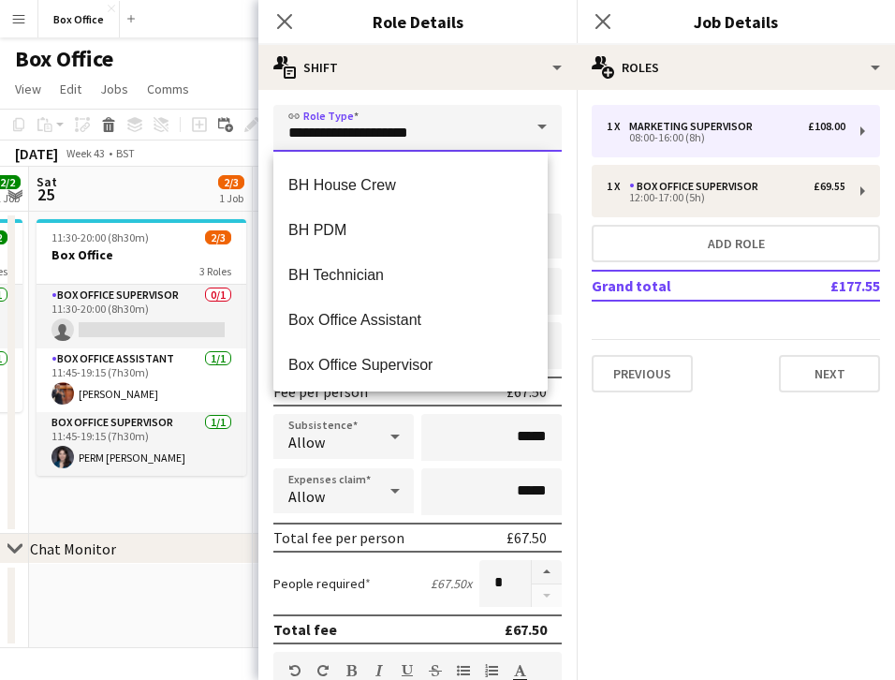
scroll to position [723, 0]
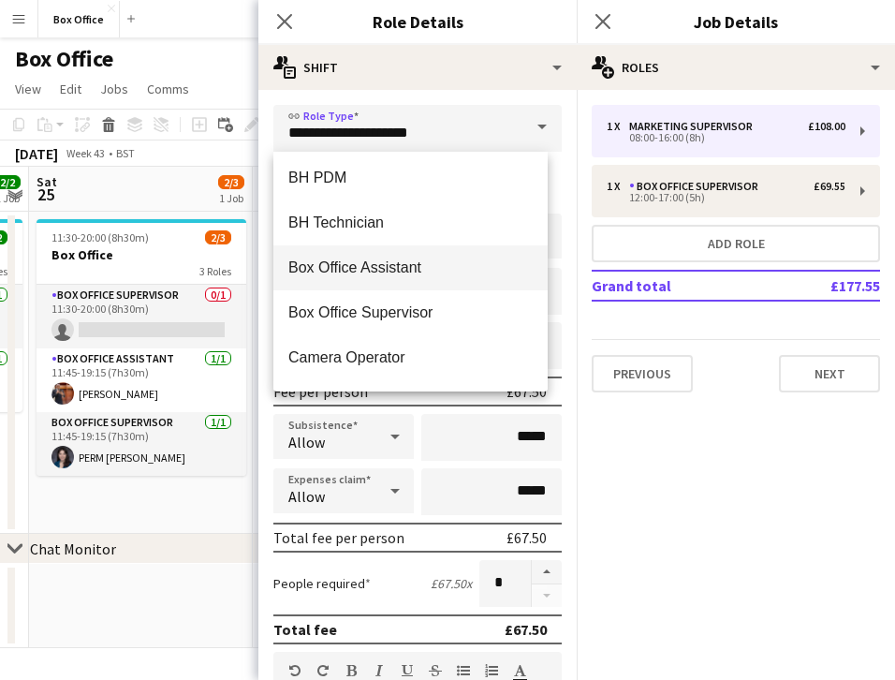
click at [373, 274] on span "Box Office Assistant" at bounding box center [410, 268] width 244 height 18
type input "**********"
type input "******"
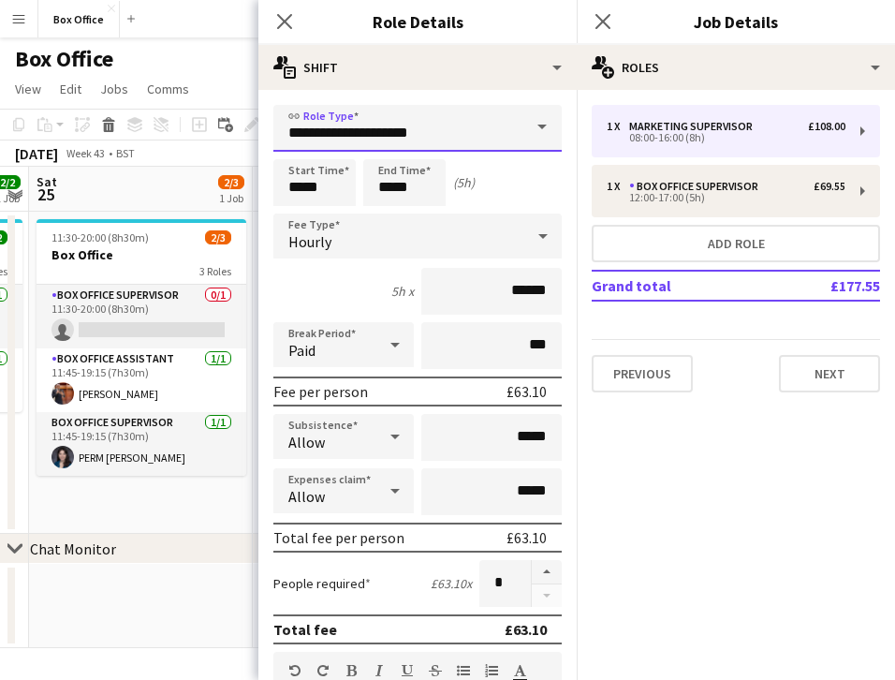
scroll to position [37, 0]
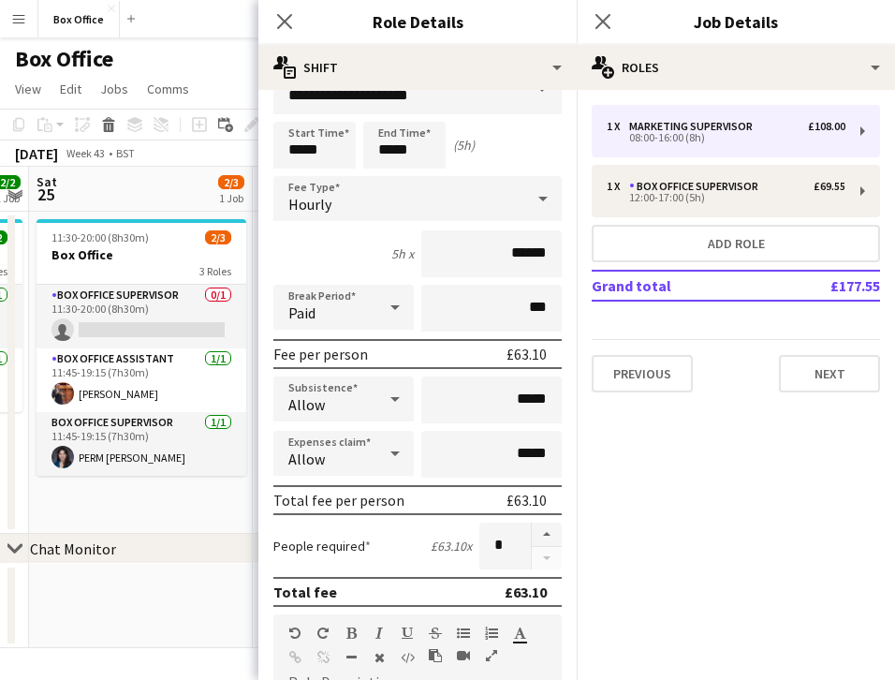
click at [390, 192] on div "Hourly" at bounding box center [399, 198] width 251 height 45
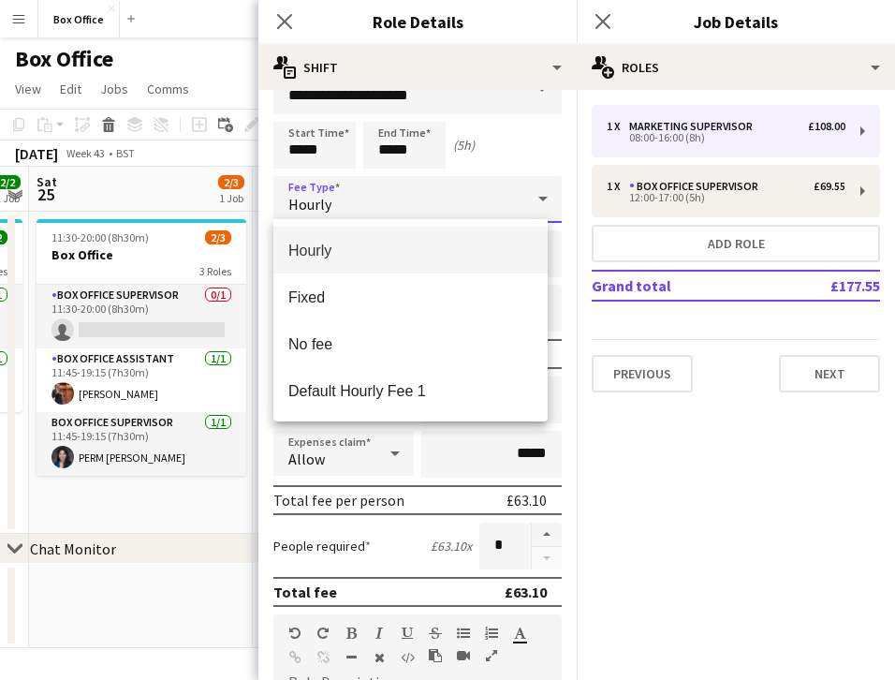
click at [375, 235] on mat-option "Hourly" at bounding box center [411, 250] width 274 height 47
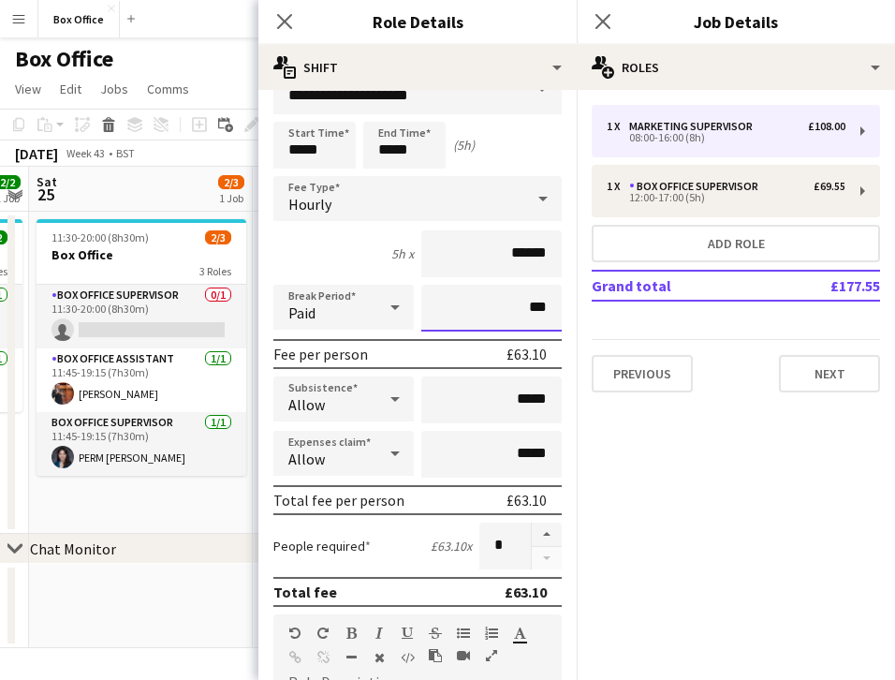
click at [456, 323] on input "***" at bounding box center [492, 308] width 141 height 47
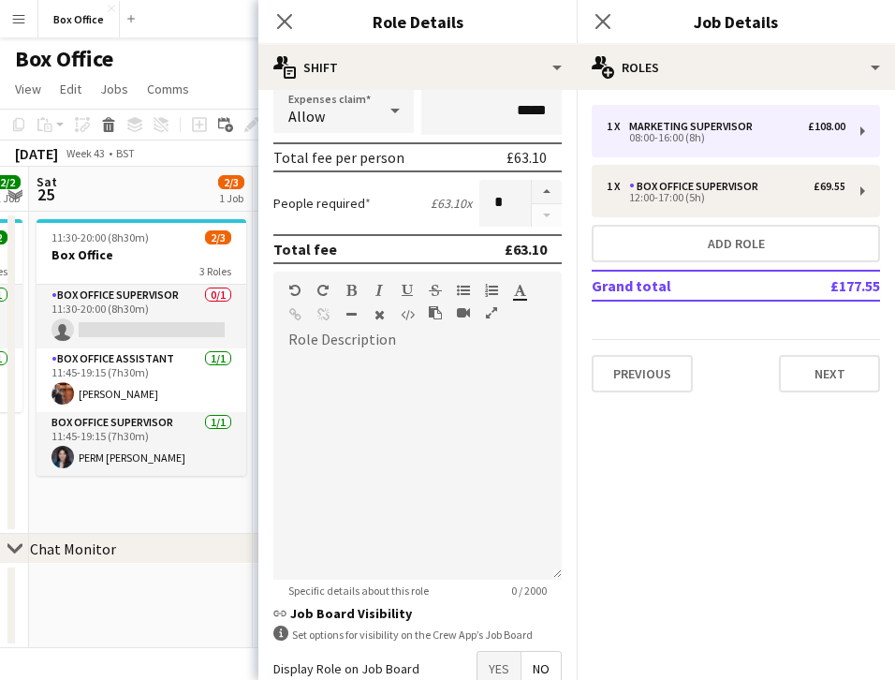
scroll to position [489, 0]
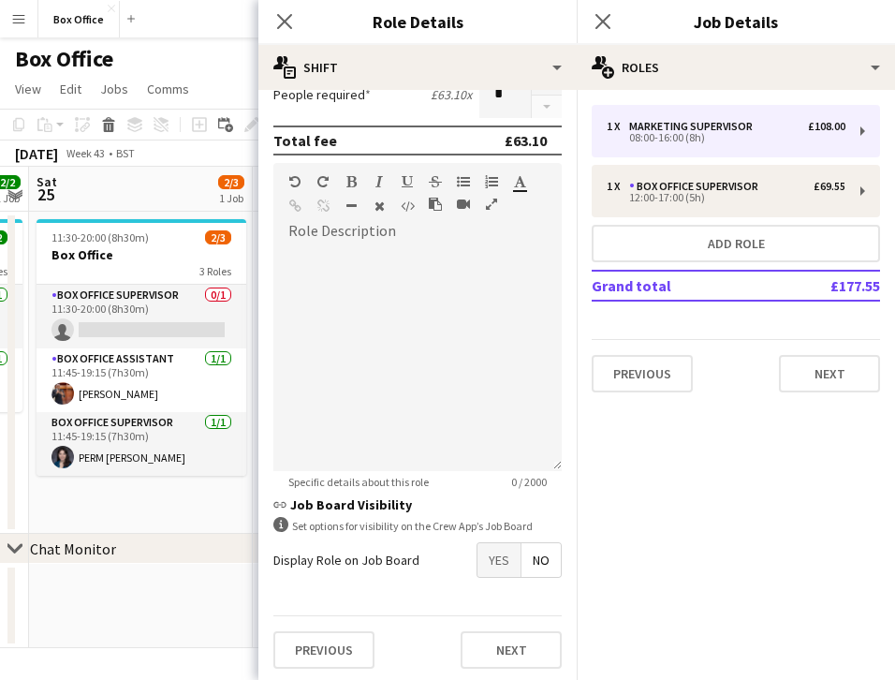
click at [478, 558] on span "Yes" at bounding box center [499, 560] width 43 height 34
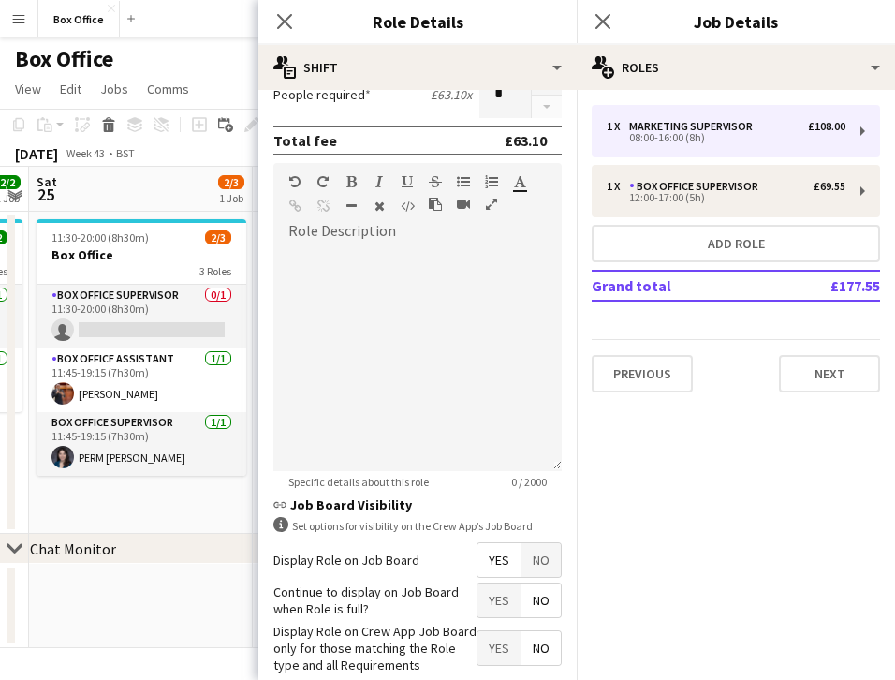
scroll to position [584, 0]
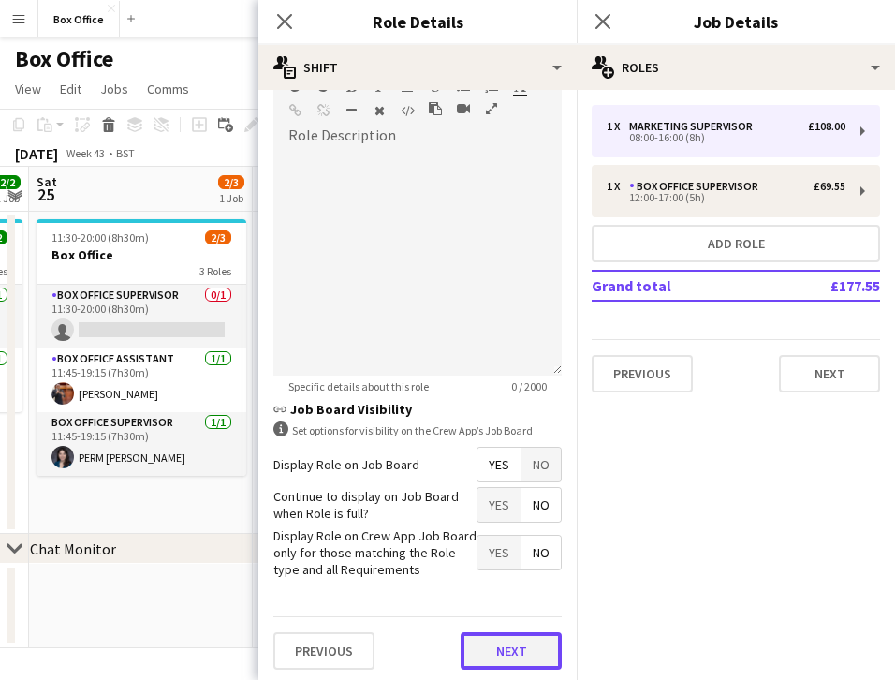
click at [494, 638] on button "Next" at bounding box center [511, 650] width 101 height 37
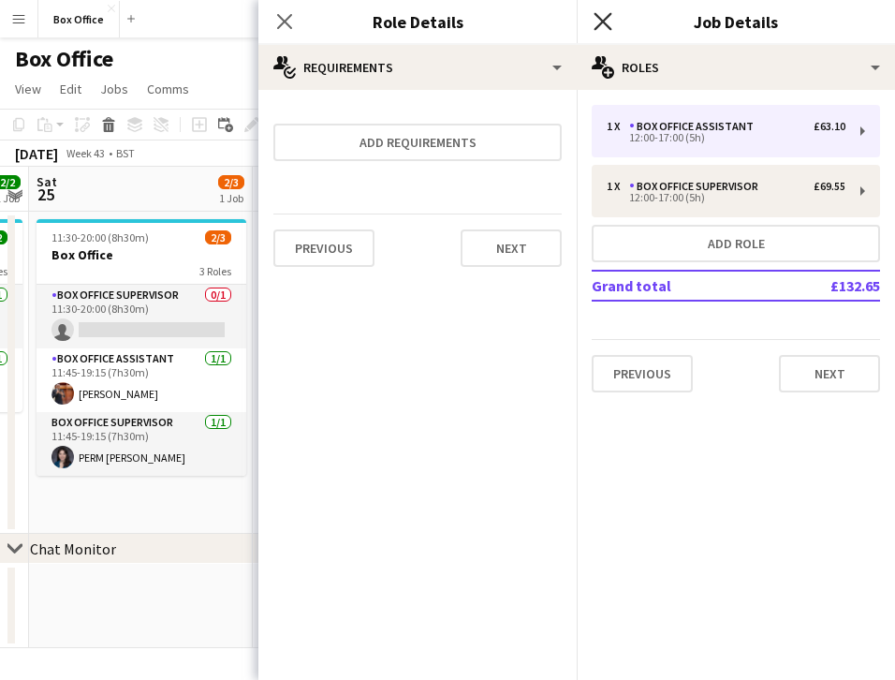
click at [607, 23] on icon "Close pop-in" at bounding box center [603, 21] width 18 height 18
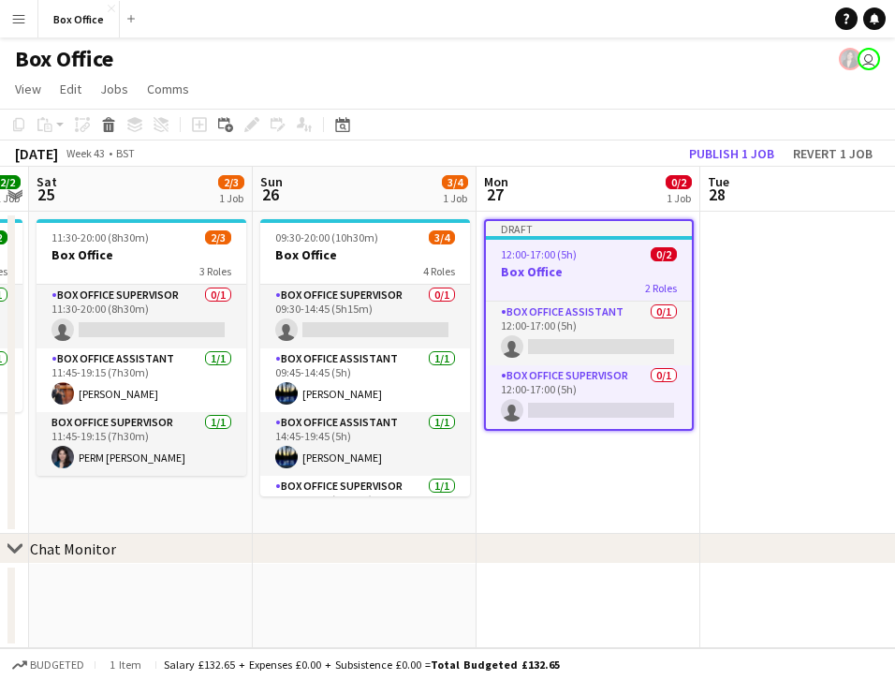
click at [746, 287] on app-date-cell at bounding box center [813, 373] width 224 height 322
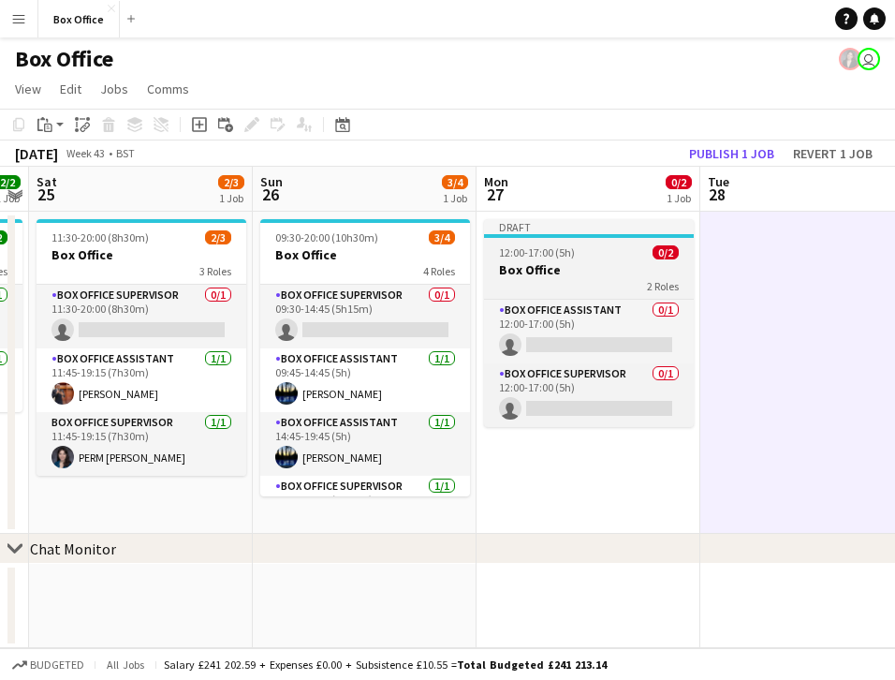
click at [590, 271] on h3 "Box Office" at bounding box center [589, 269] width 210 height 17
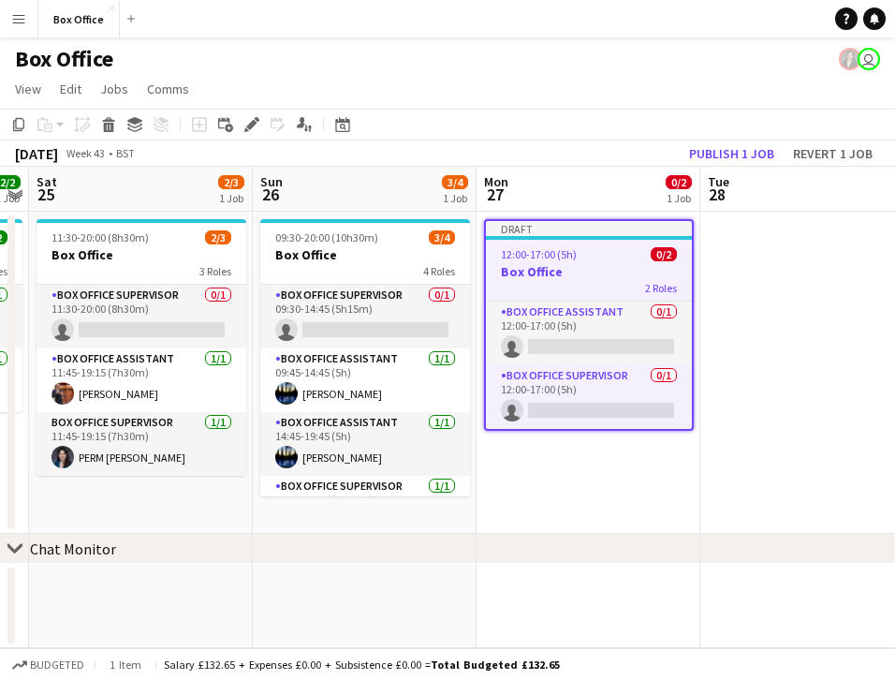
click at [731, 274] on app-date-cell at bounding box center [813, 373] width 224 height 322
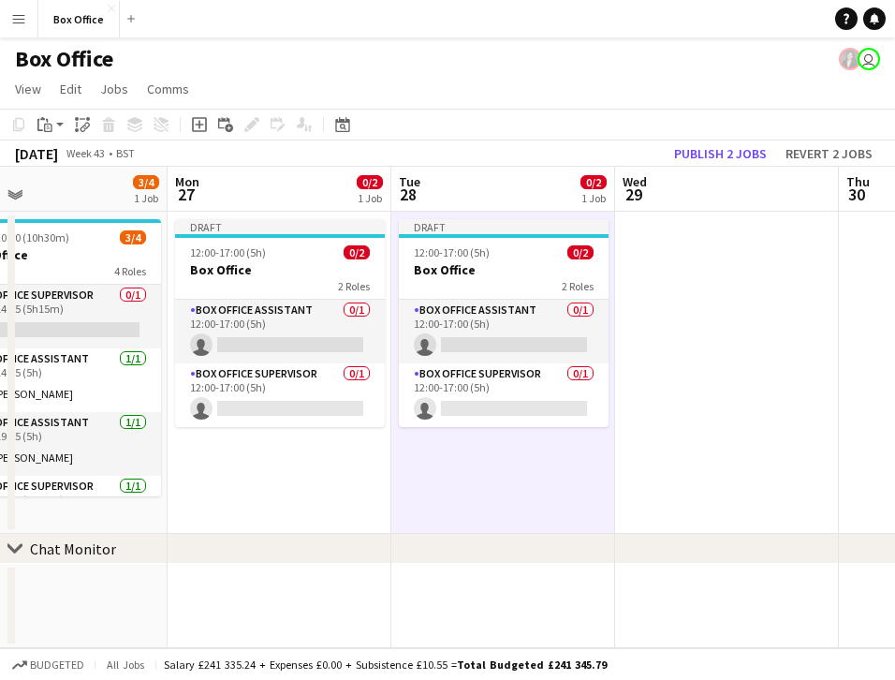
scroll to position [0, 738]
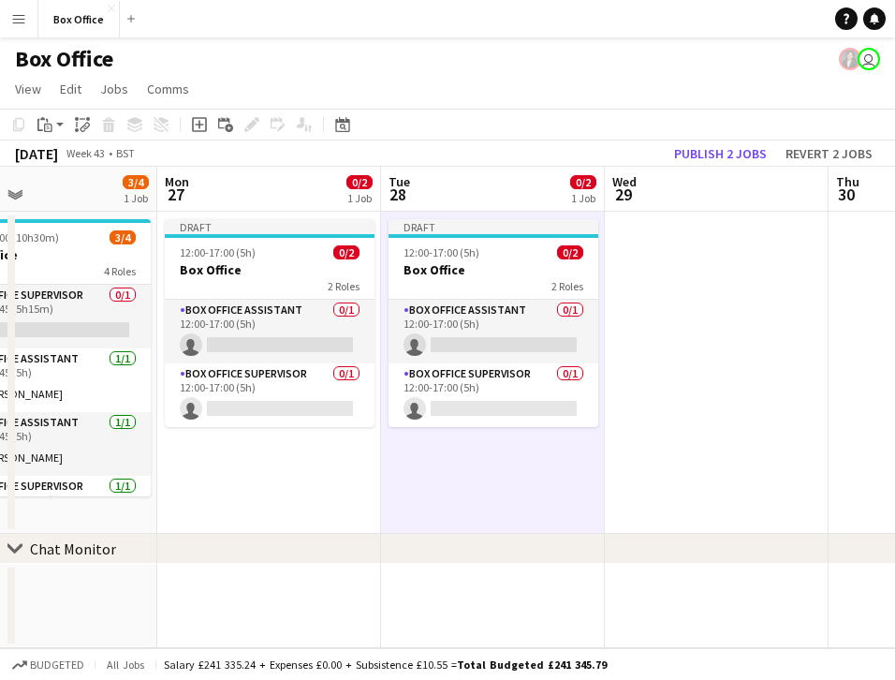
click at [731, 274] on app-date-cell at bounding box center [717, 373] width 224 height 322
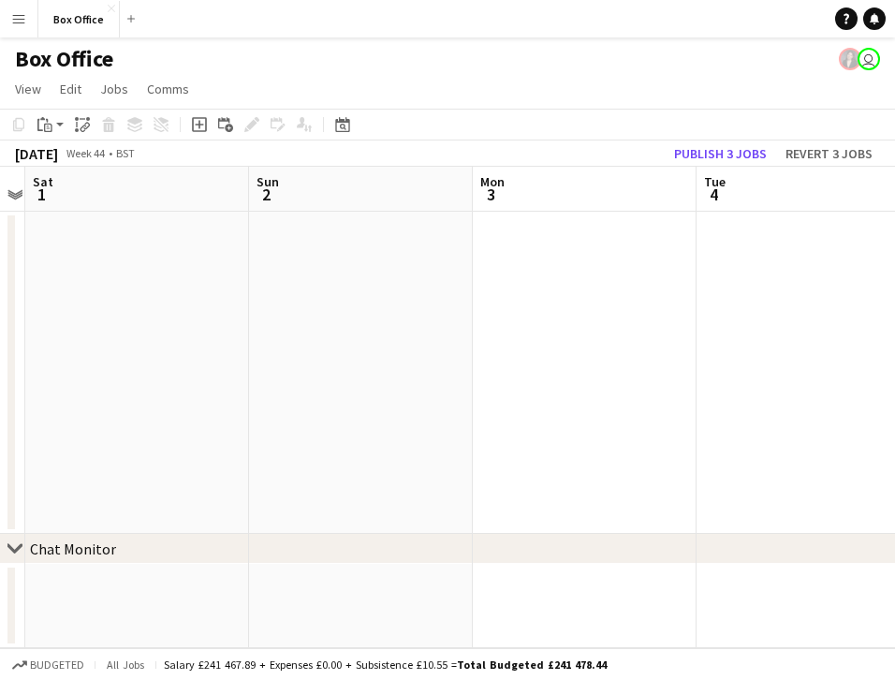
scroll to position [0, 649]
click at [806, 288] on app-date-cell at bounding box center [806, 373] width 224 height 322
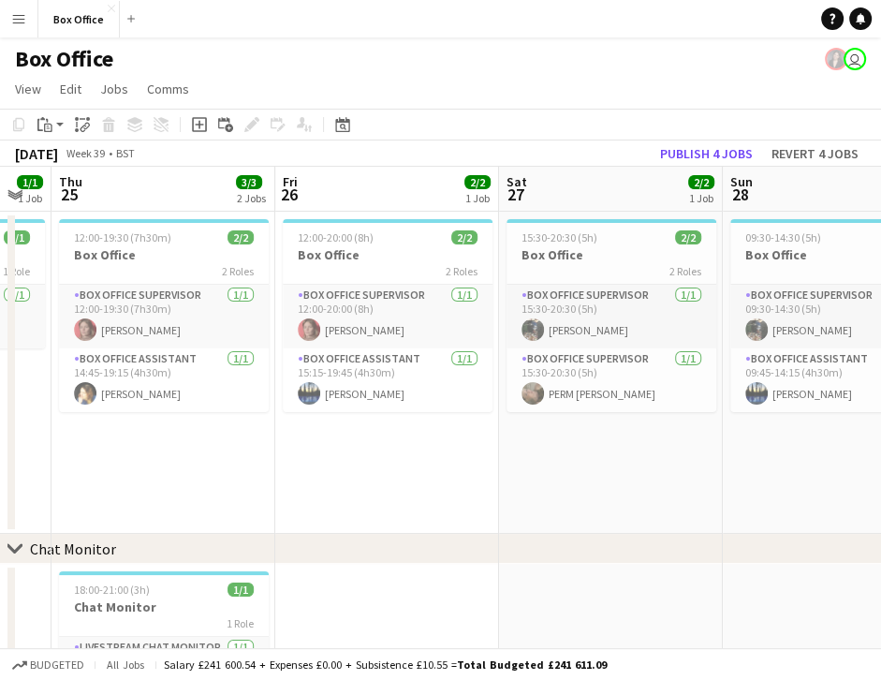
scroll to position [0, 394]
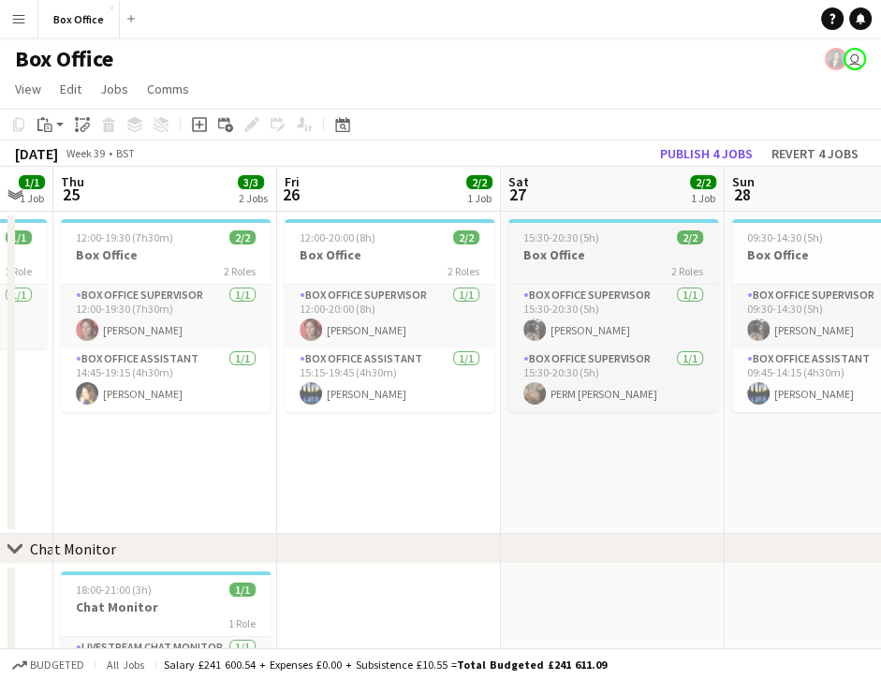
click at [596, 252] on h3 "Box Office" at bounding box center [614, 254] width 210 height 17
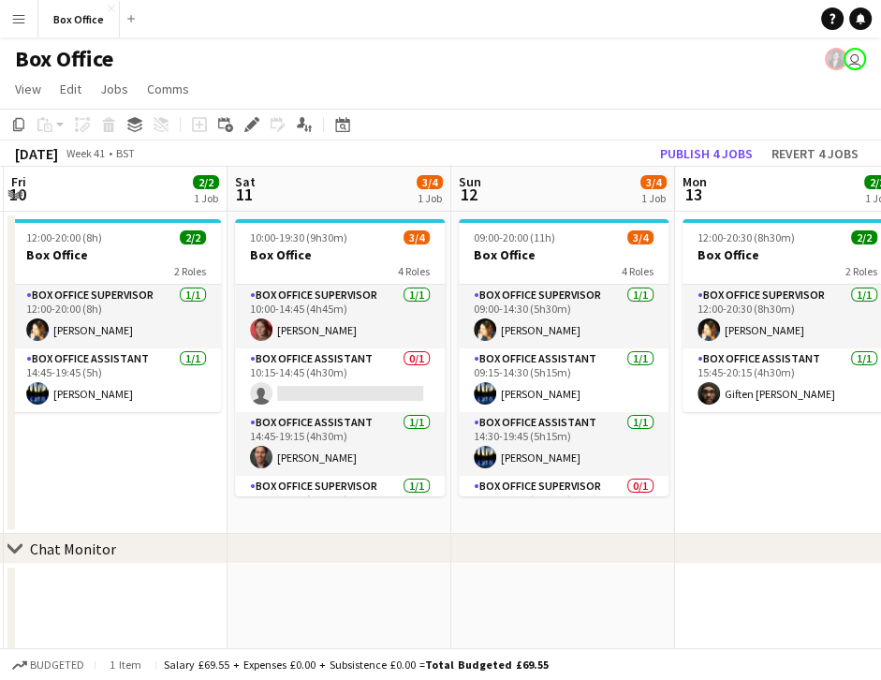
scroll to position [0, 438]
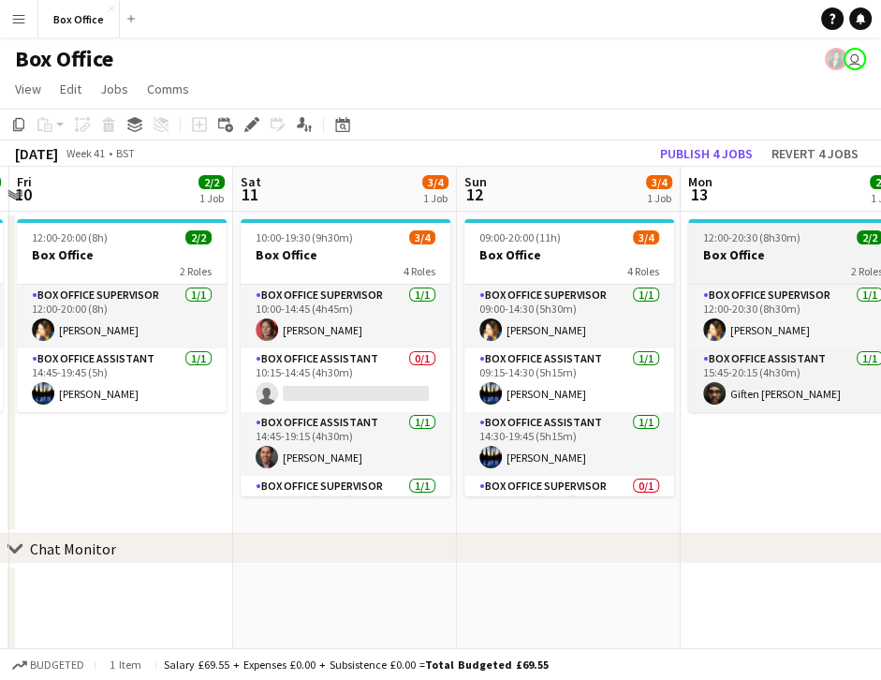
click at [767, 256] on h3 "Box Office" at bounding box center [793, 254] width 210 height 17
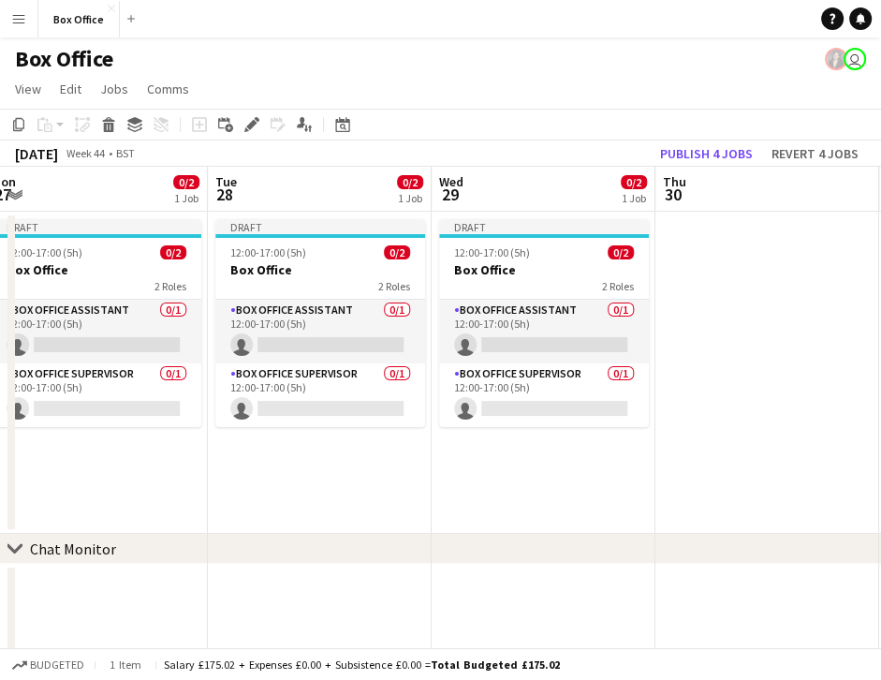
scroll to position [0, 697]
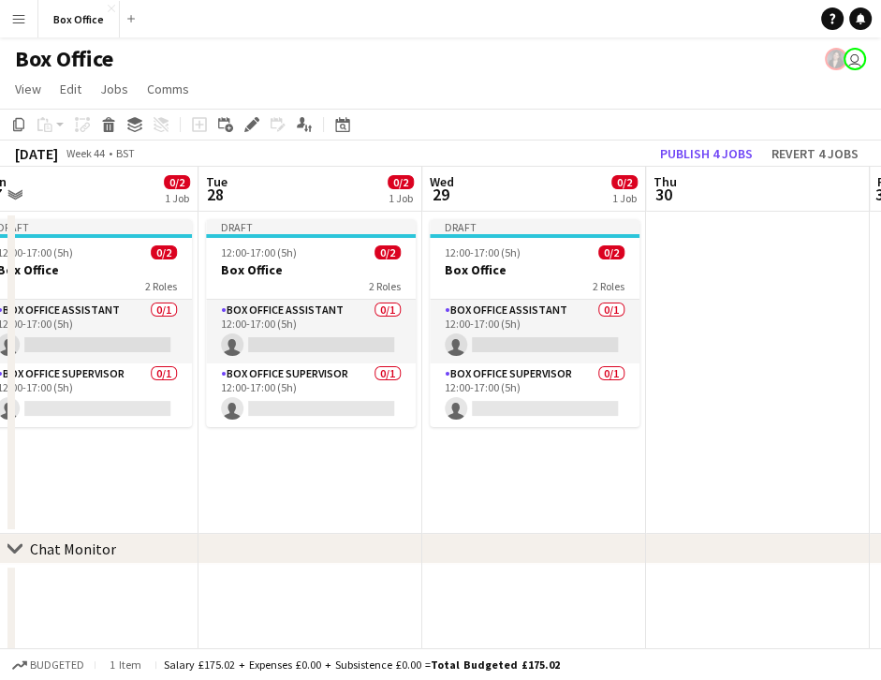
click at [747, 256] on app-date-cell at bounding box center [758, 373] width 224 height 322
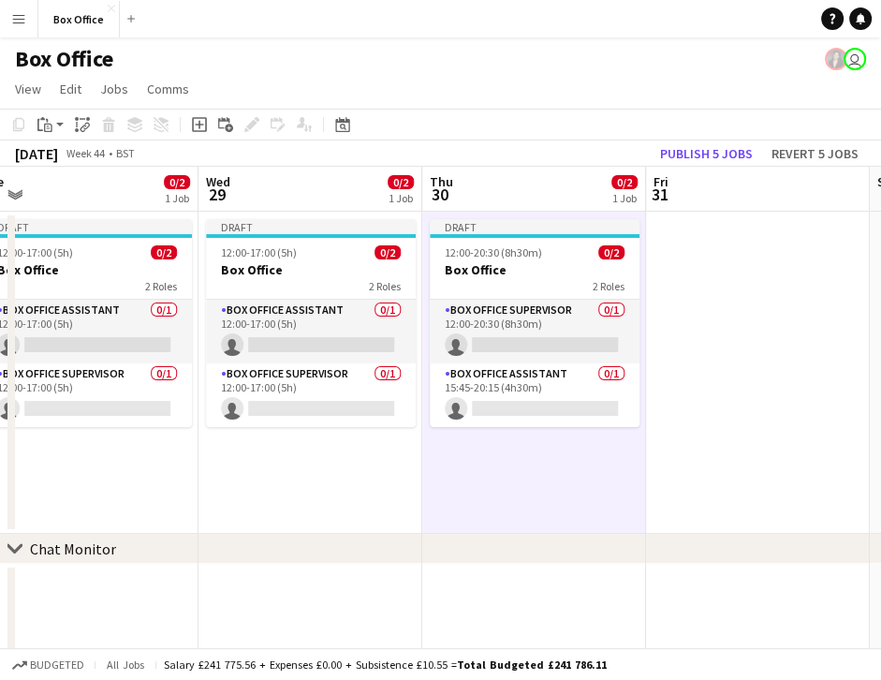
scroll to position [0, 644]
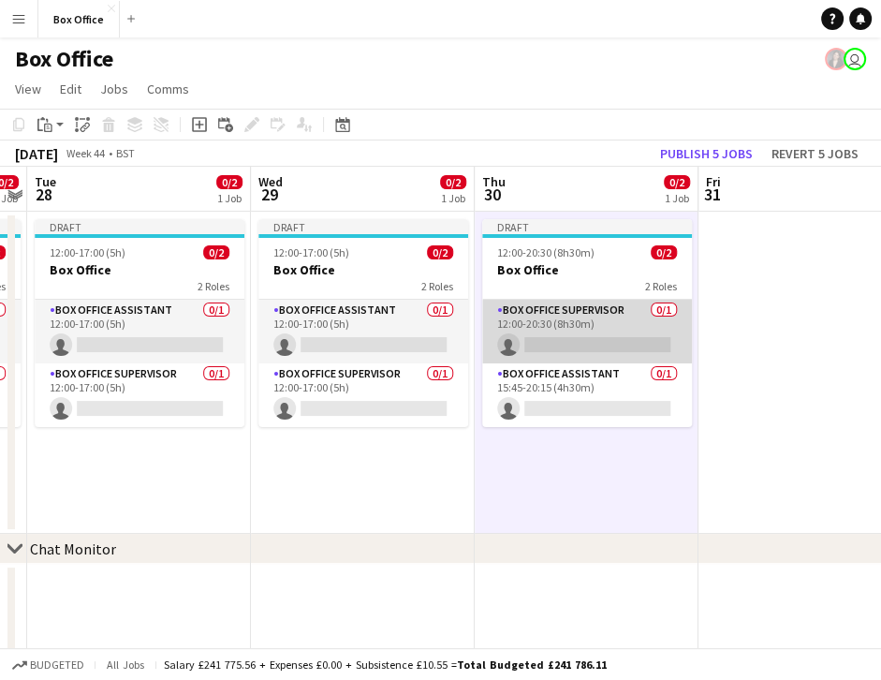
click at [592, 308] on app-card-role "Box Office Supervisor 0/1 12:00-20:30 (8h30m) single-neutral-actions" at bounding box center [587, 332] width 210 height 64
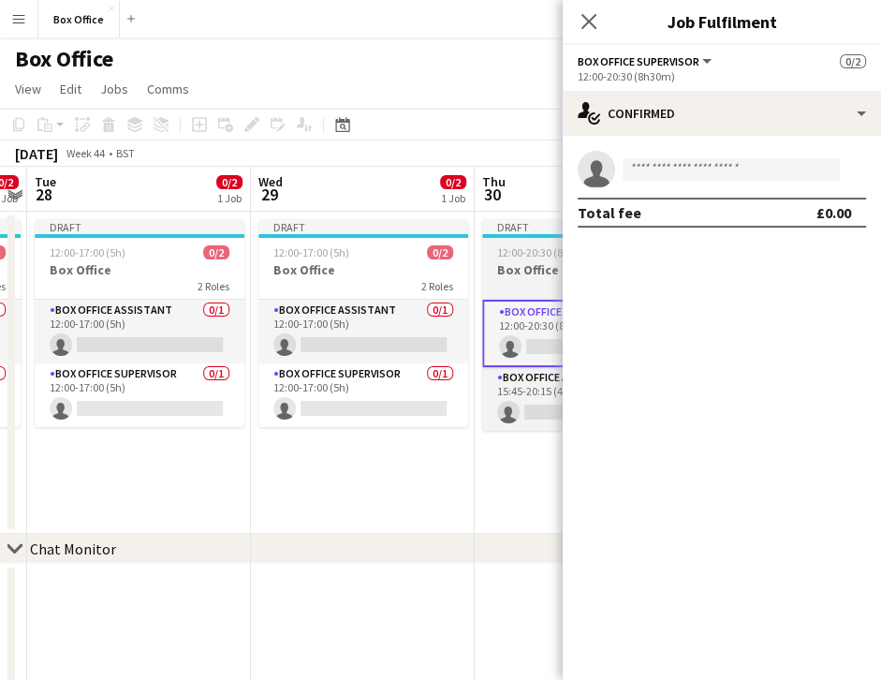
click at [533, 263] on h3 "Box Office" at bounding box center [587, 269] width 210 height 17
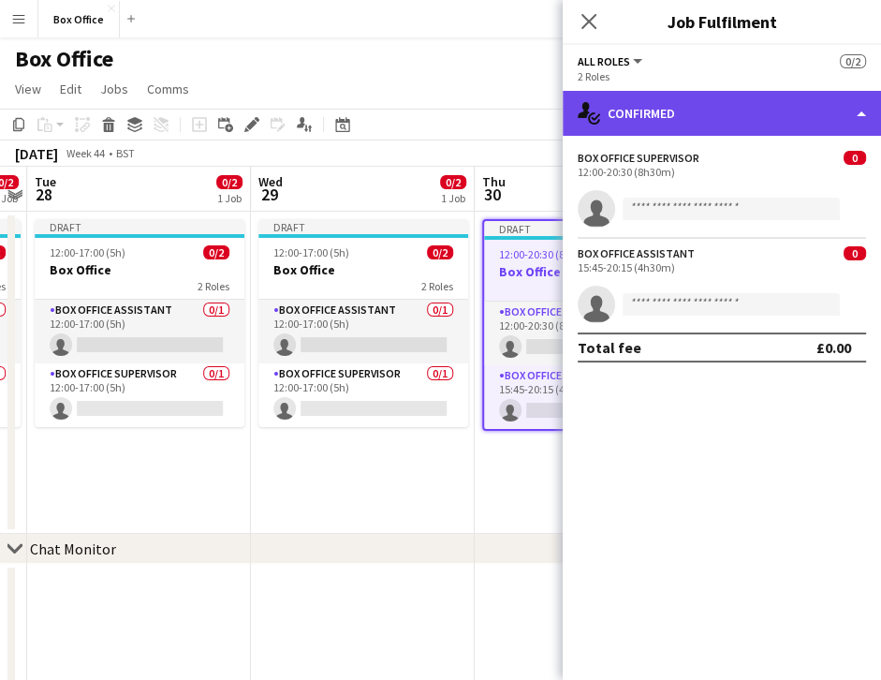
click at [734, 106] on div "single-neutral-actions-check-2 Confirmed" at bounding box center [722, 113] width 318 height 45
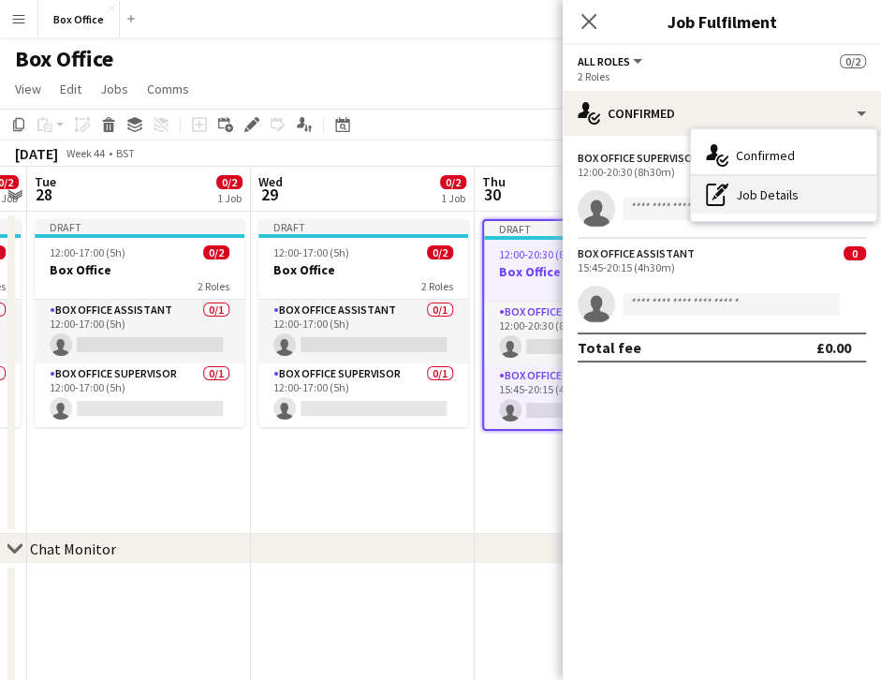
click at [756, 196] on div "pen-write Job Details" at bounding box center [783, 194] width 185 height 37
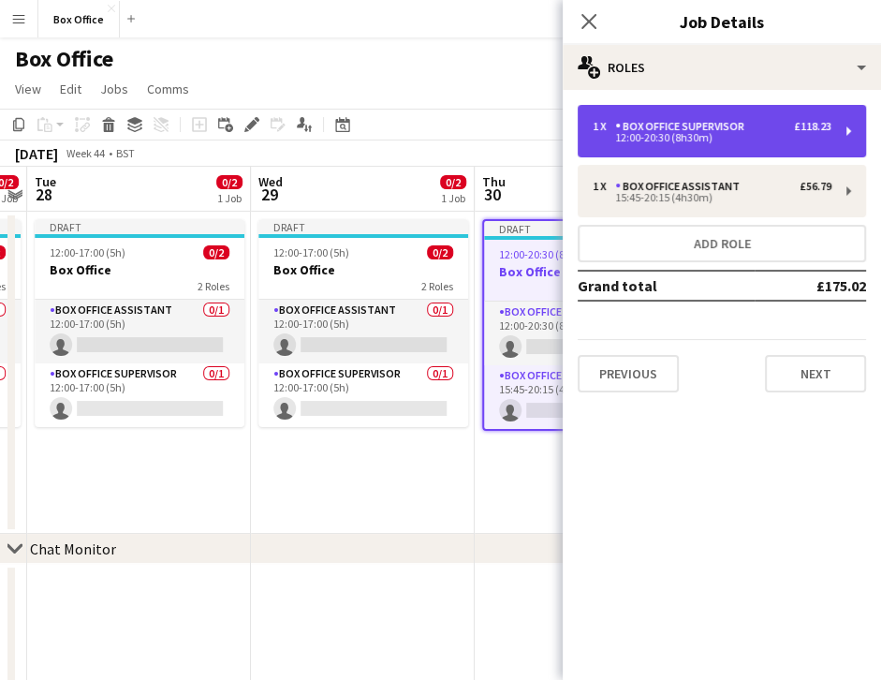
click at [665, 135] on div "12:00-20:30 (8h30m)" at bounding box center [712, 137] width 239 height 9
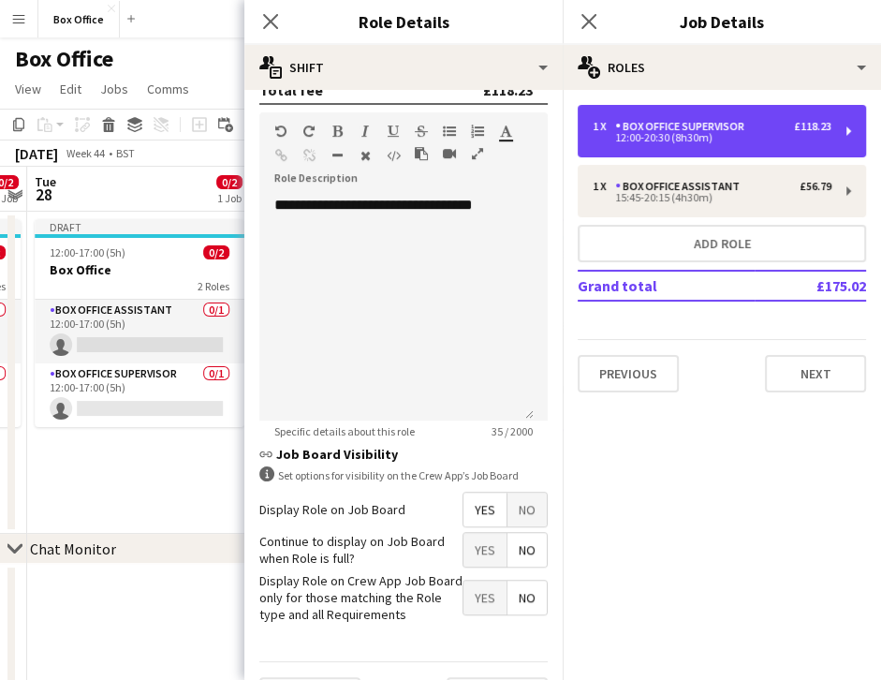
scroll to position [584, 0]
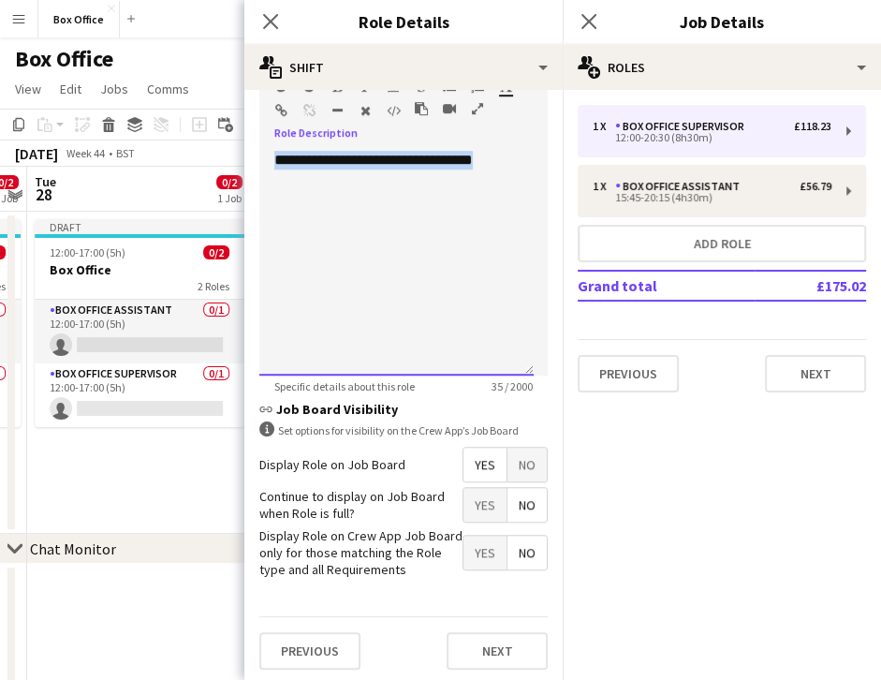
drag, startPoint x: 507, startPoint y: 170, endPoint x: 191, endPoint y: 168, distance: 315.7
click at [191, 168] on body "Menu Boards Boards Boards All jobs Status Workforce Workforce My Workforce Recr…" at bounding box center [440, 386] width 881 height 772
click at [296, 151] on div "**********" at bounding box center [396, 263] width 274 height 225
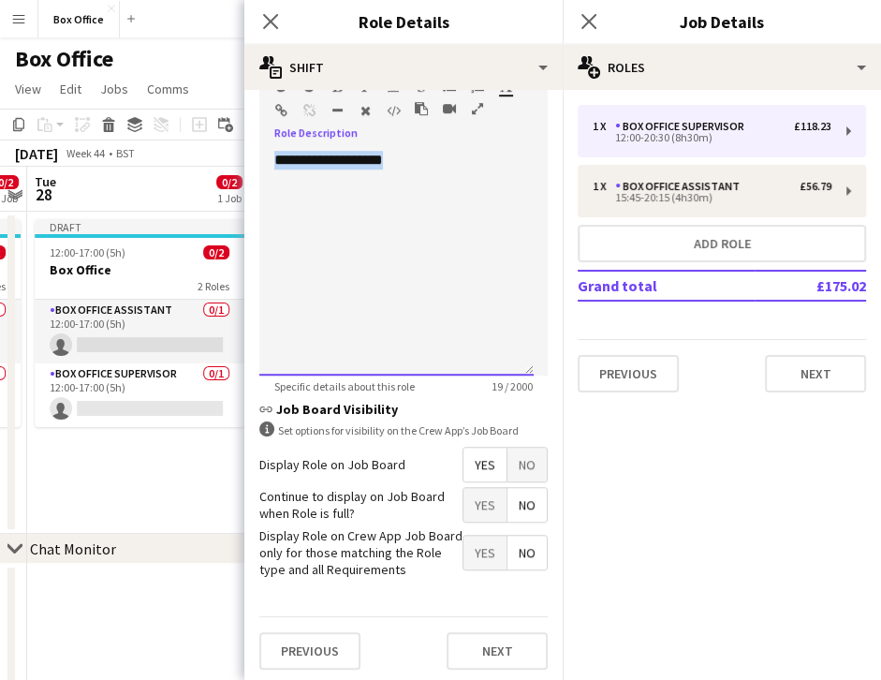
copy div "**********"
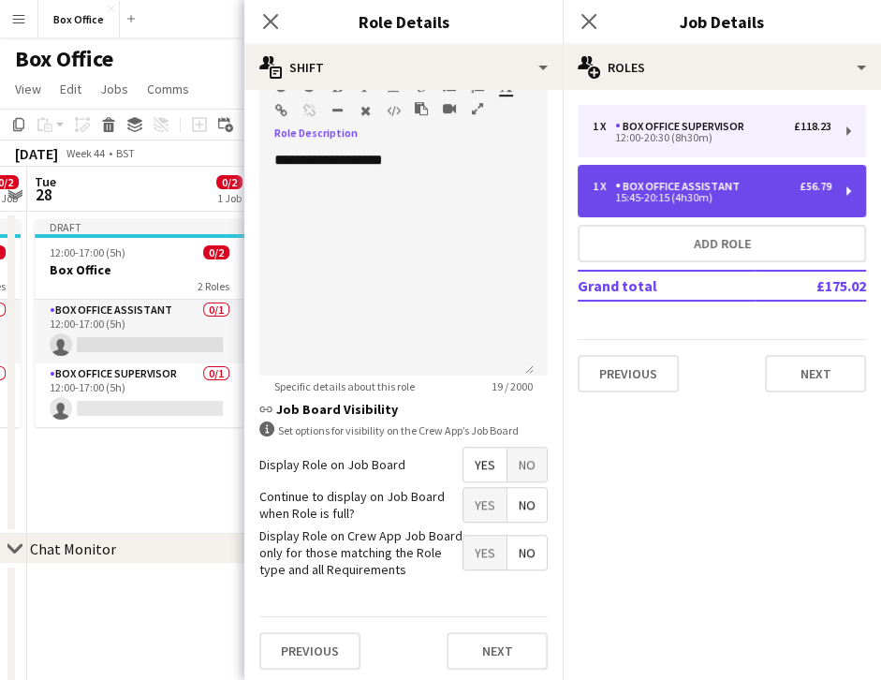
click at [643, 191] on div "Box Office Assistant" at bounding box center [681, 186] width 132 height 13
type input "**********"
type input "*****"
type input "******"
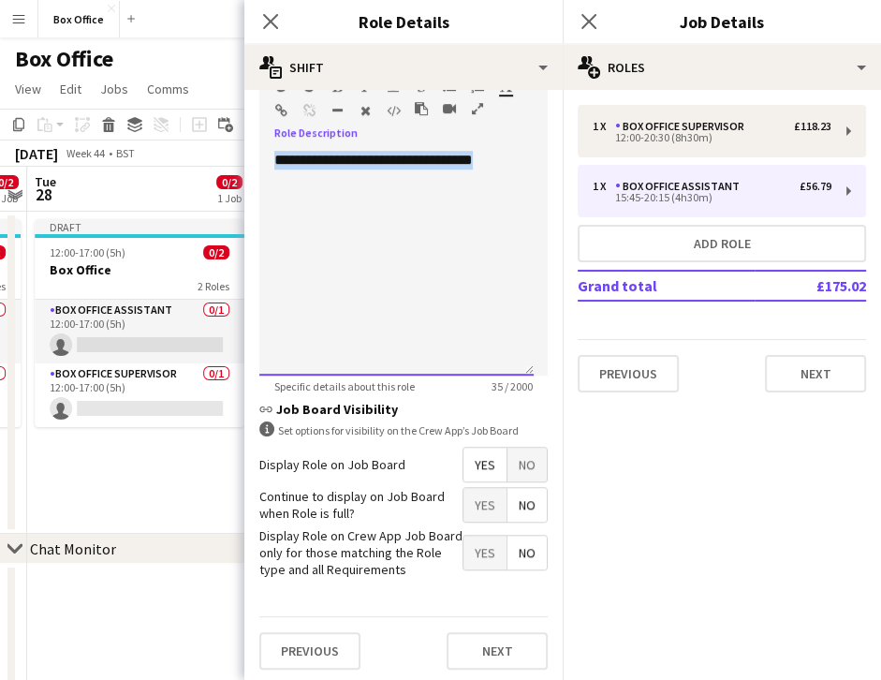
drag, startPoint x: 508, startPoint y: 155, endPoint x: 191, endPoint y: 136, distance: 317.2
click at [191, 136] on body "Menu Boards Boards Boards All jobs Status Workforce Workforce My Workforce Recr…" at bounding box center [440, 386] width 881 height 772
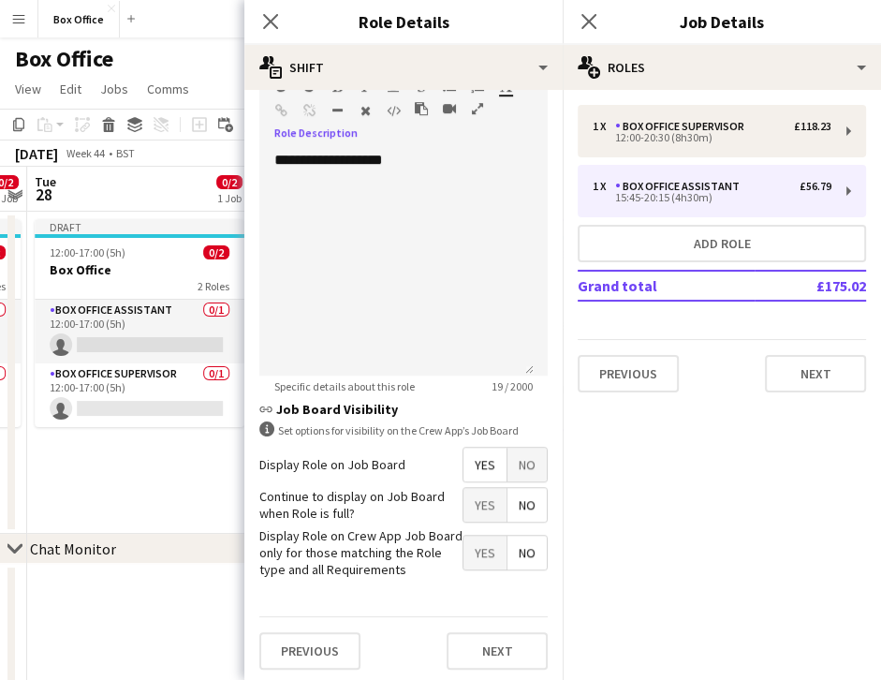
click at [506, 626] on div "Previous Next" at bounding box center [403, 650] width 288 height 68
click at [502, 635] on button "Next" at bounding box center [497, 650] width 101 height 37
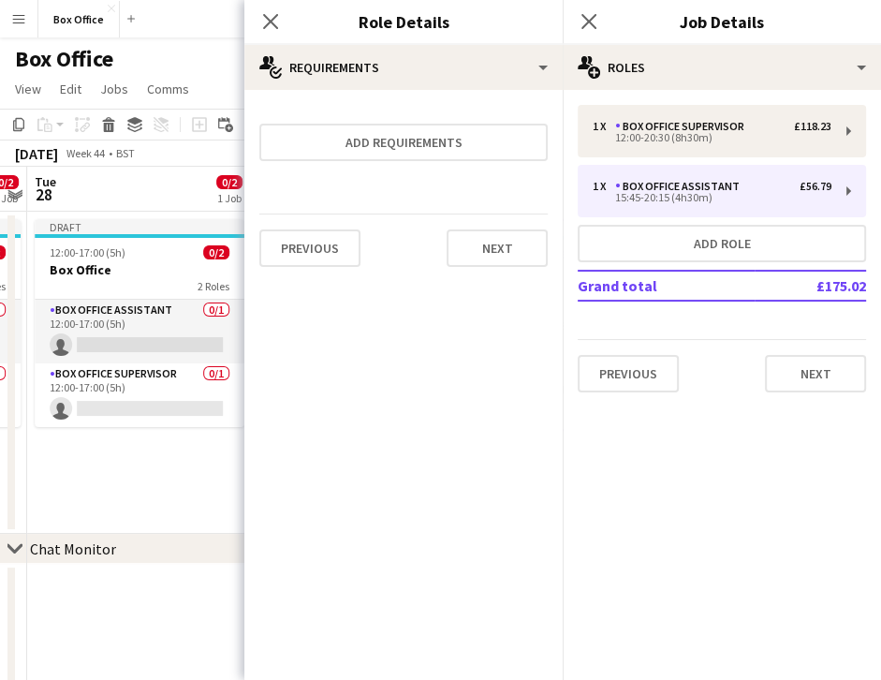
scroll to position [0, 0]
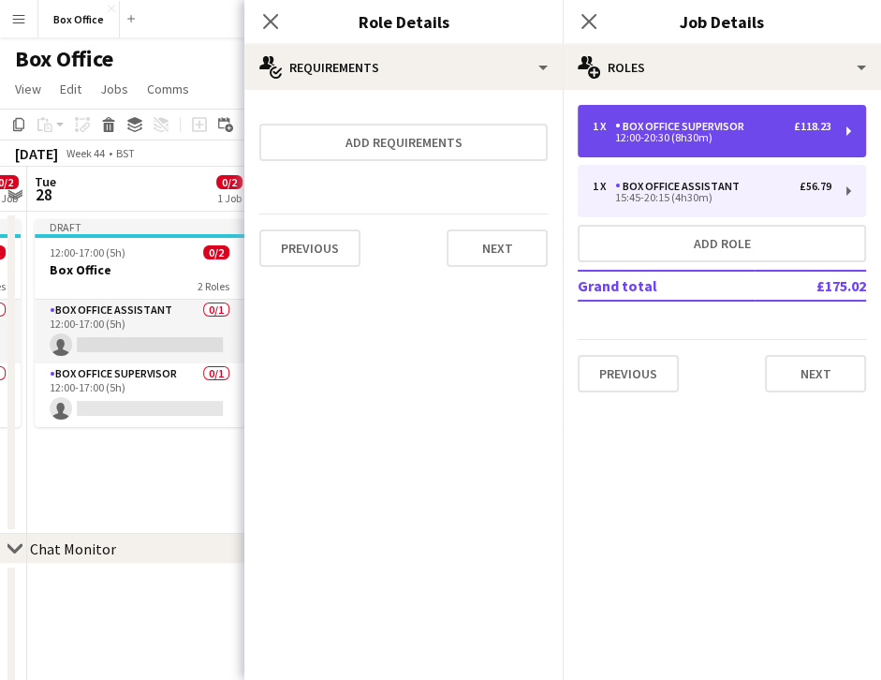
click at [731, 139] on div "12:00-20:30 (8h30m)" at bounding box center [712, 137] width 239 height 9
type input "**********"
type input "*****"
type input "******"
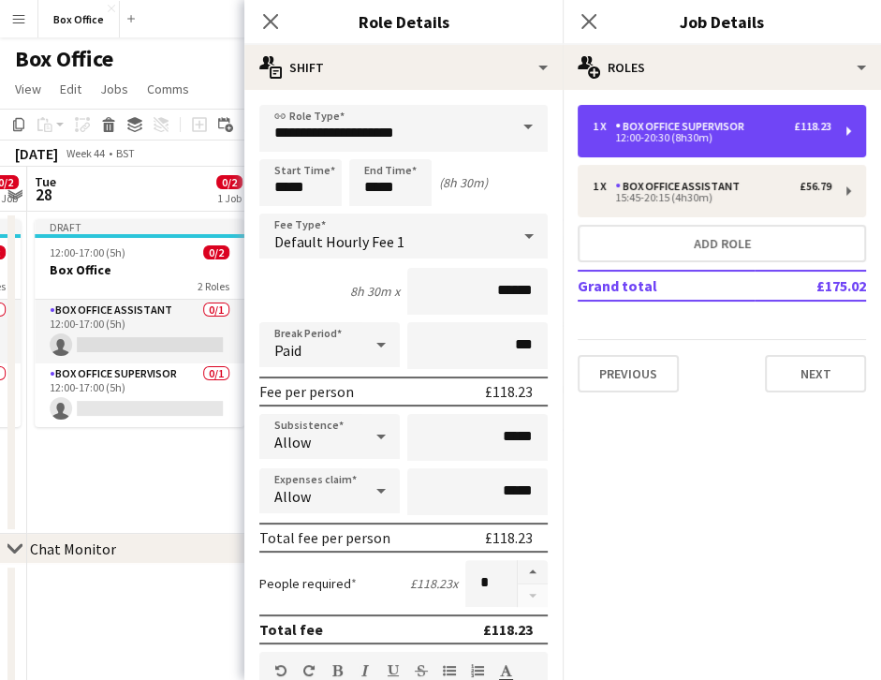
scroll to position [584, 0]
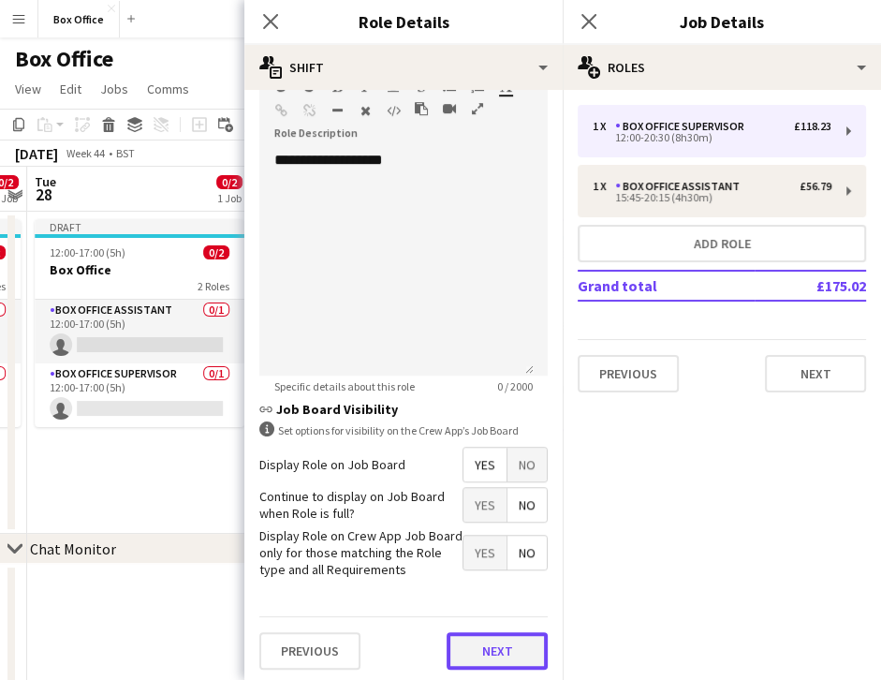
click at [480, 648] on button "Next" at bounding box center [497, 650] width 101 height 37
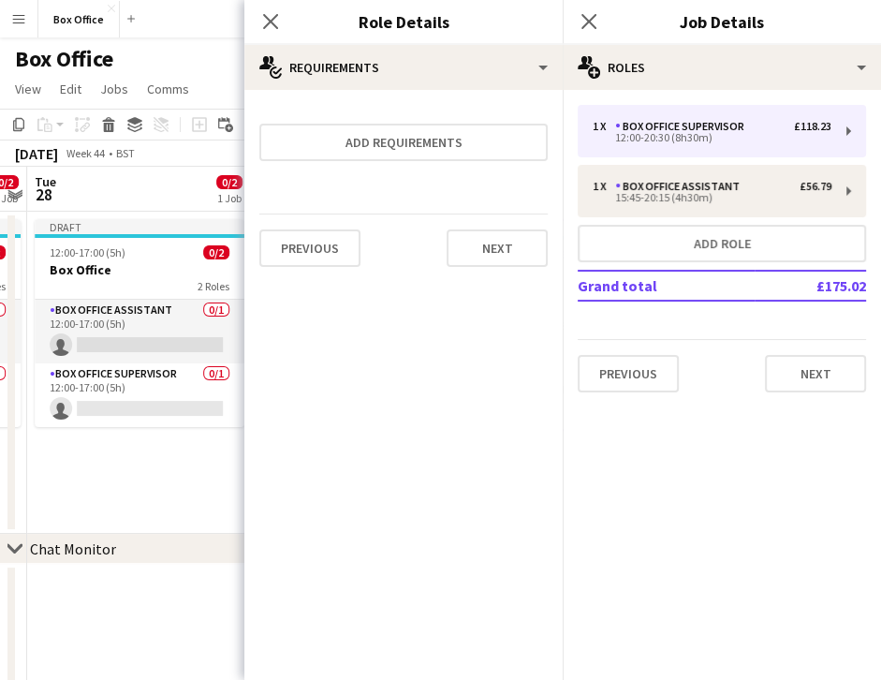
scroll to position [0, 0]
click at [588, 20] on icon at bounding box center [589, 21] width 18 height 18
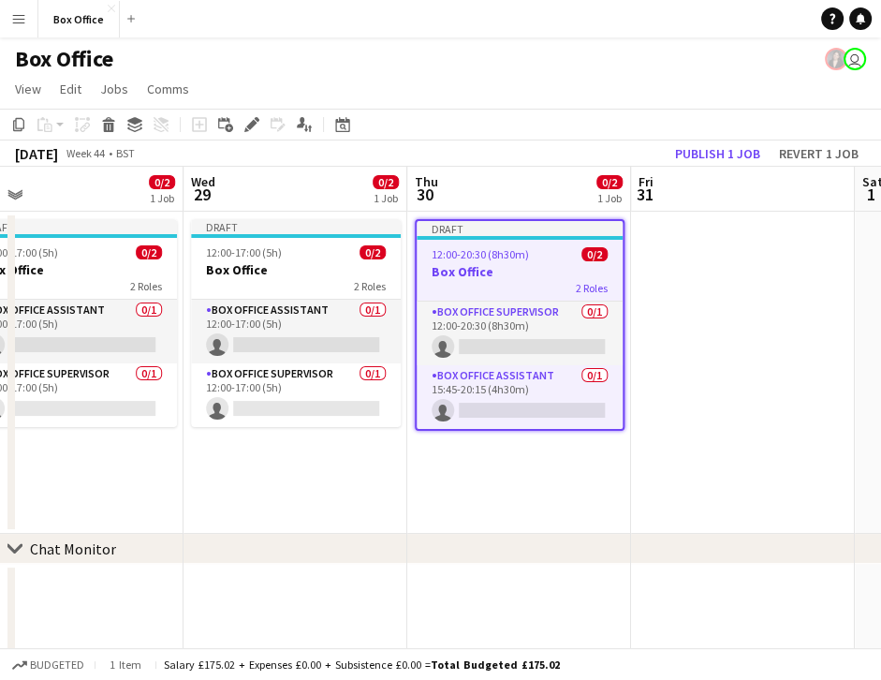
scroll to position [0, 712]
click at [513, 264] on h3 "Box Office" at bounding box center [520, 271] width 206 height 17
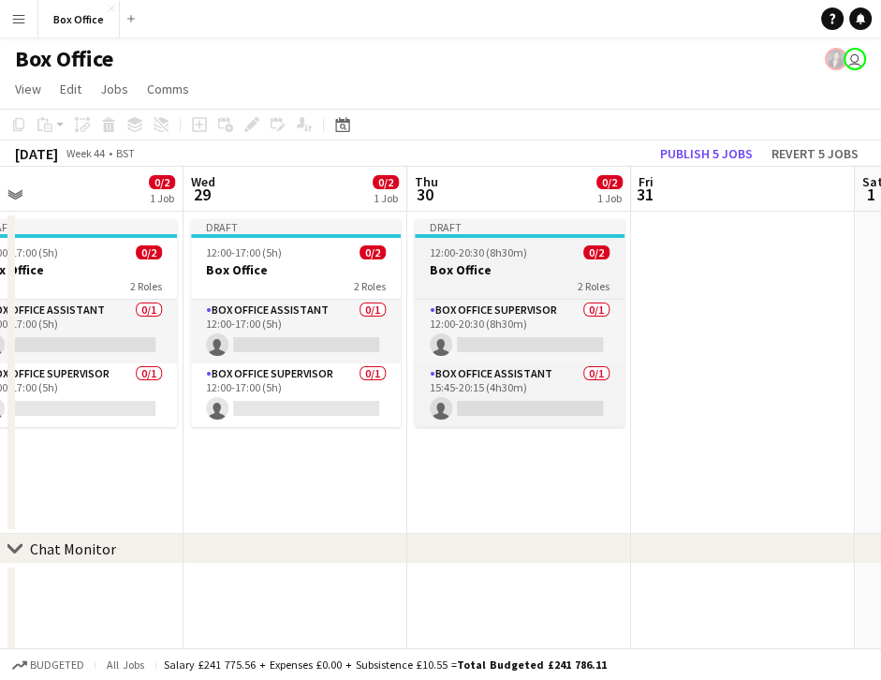
click at [494, 248] on span "12:00-20:30 (8h30m)" at bounding box center [478, 252] width 97 height 14
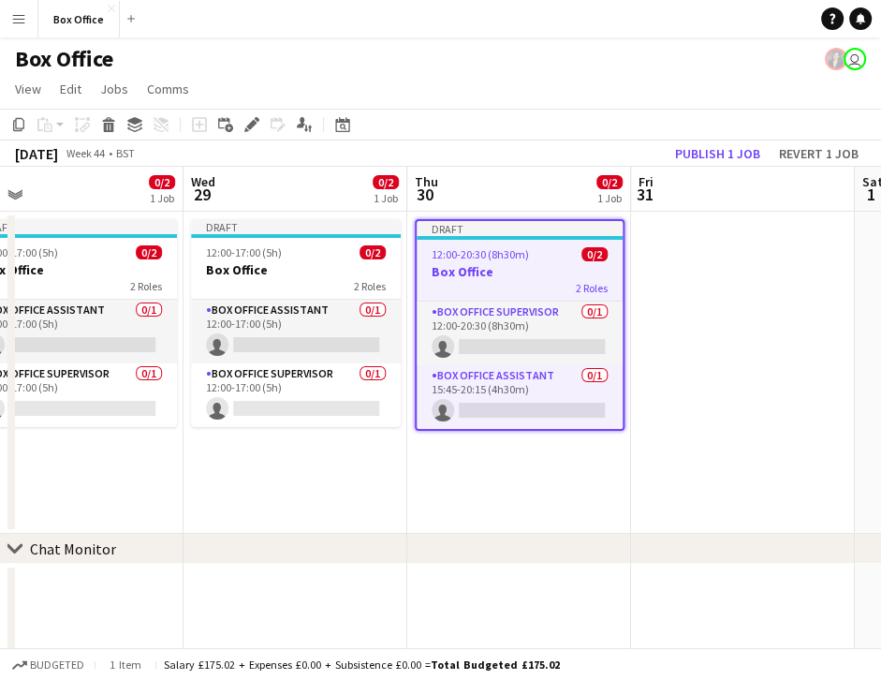
click at [749, 264] on app-date-cell at bounding box center [743, 373] width 224 height 322
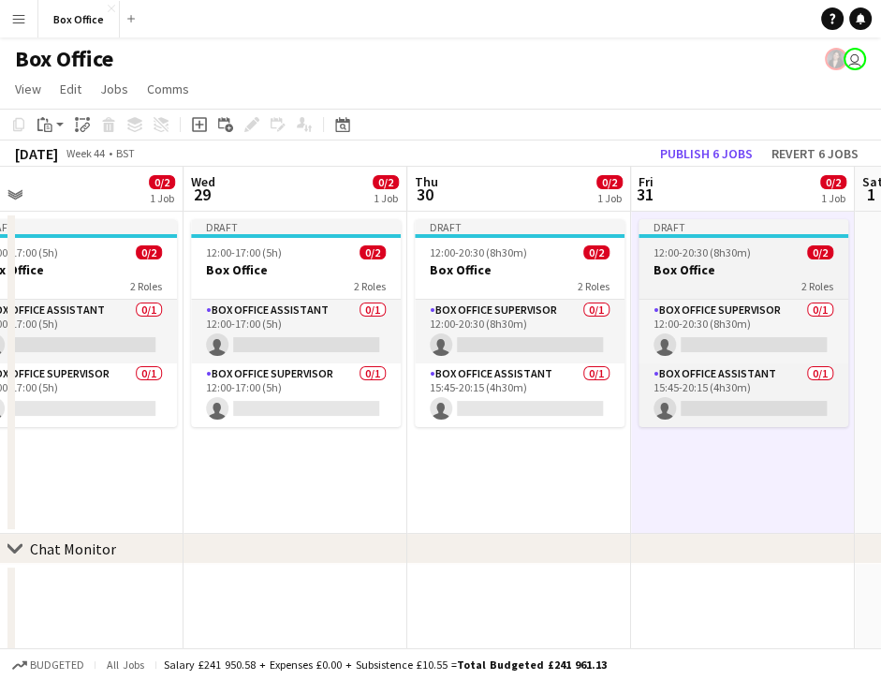
click at [753, 256] on div "12:00-20:30 (8h30m) 0/2" at bounding box center [744, 252] width 210 height 14
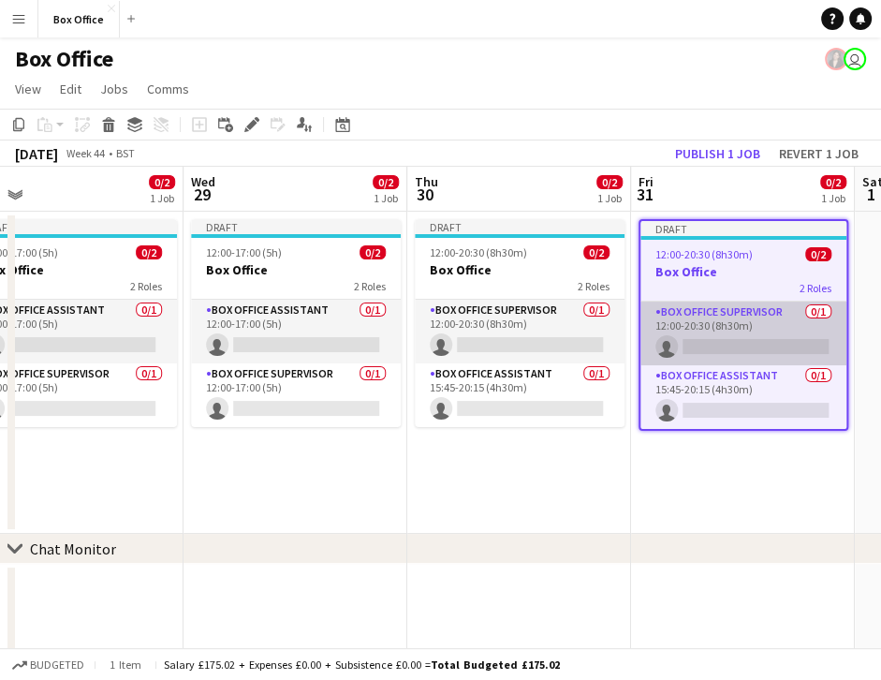
click at [732, 308] on app-card-role "Box Office Supervisor 0/1 12:00-20:30 (8h30m) single-neutral-actions" at bounding box center [744, 334] width 206 height 64
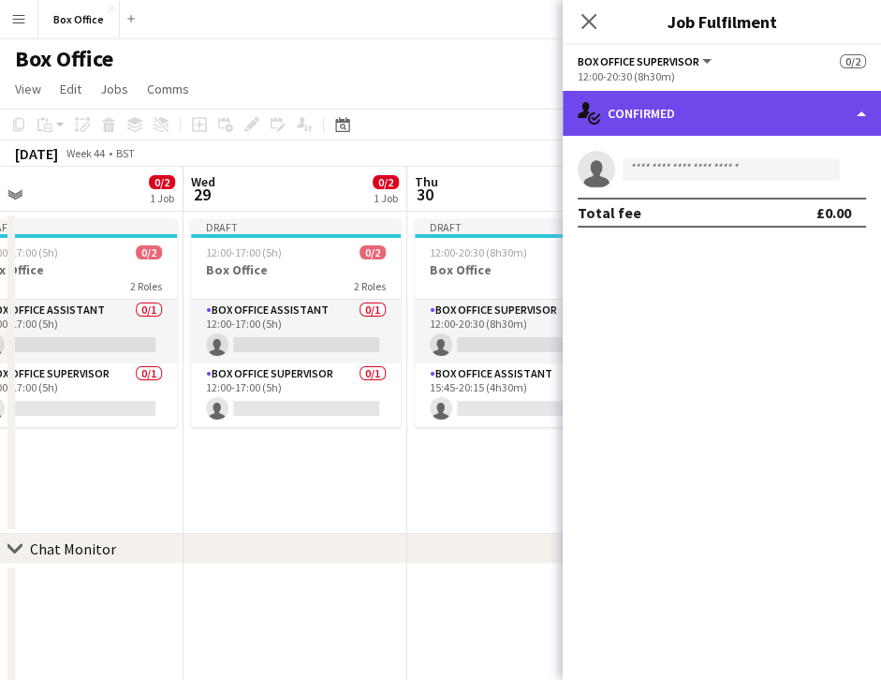
click at [729, 102] on div "single-neutral-actions-check-2 Confirmed" at bounding box center [722, 113] width 318 height 45
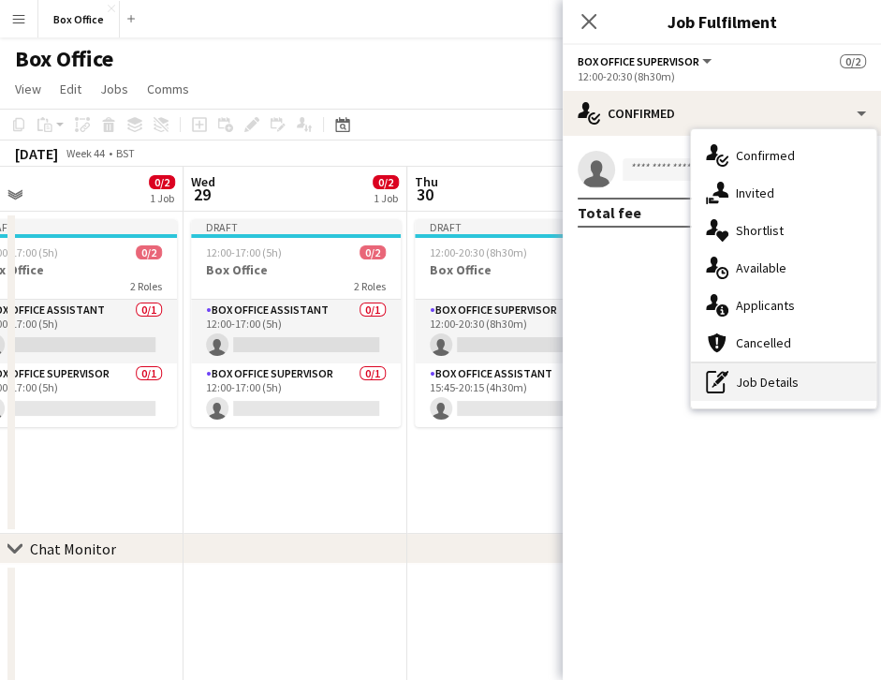
click at [749, 386] on div "pen-write Job Details" at bounding box center [783, 381] width 185 height 37
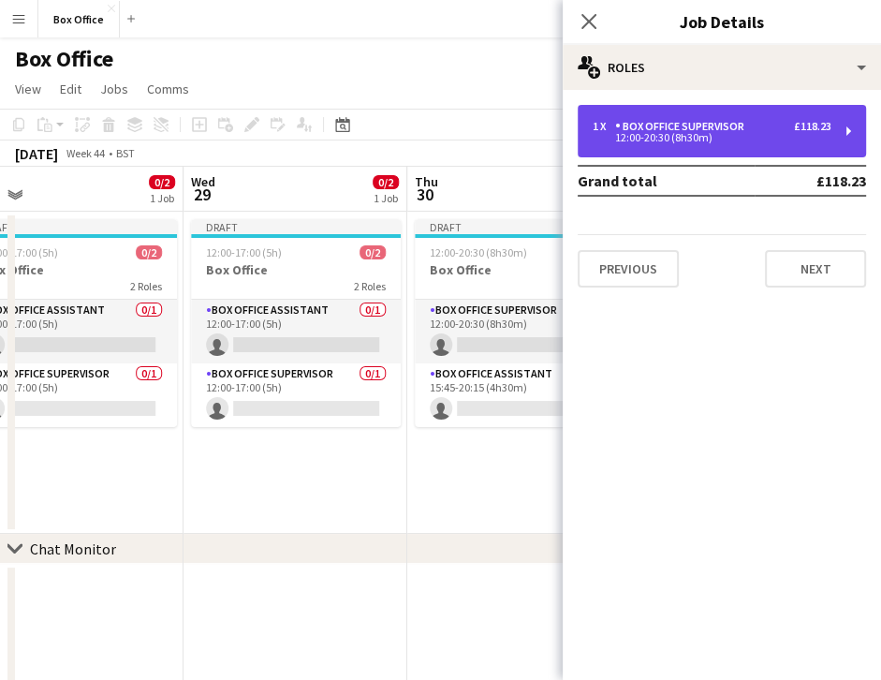
click at [704, 136] on div "12:00-20:30 (8h30m)" at bounding box center [712, 137] width 239 height 9
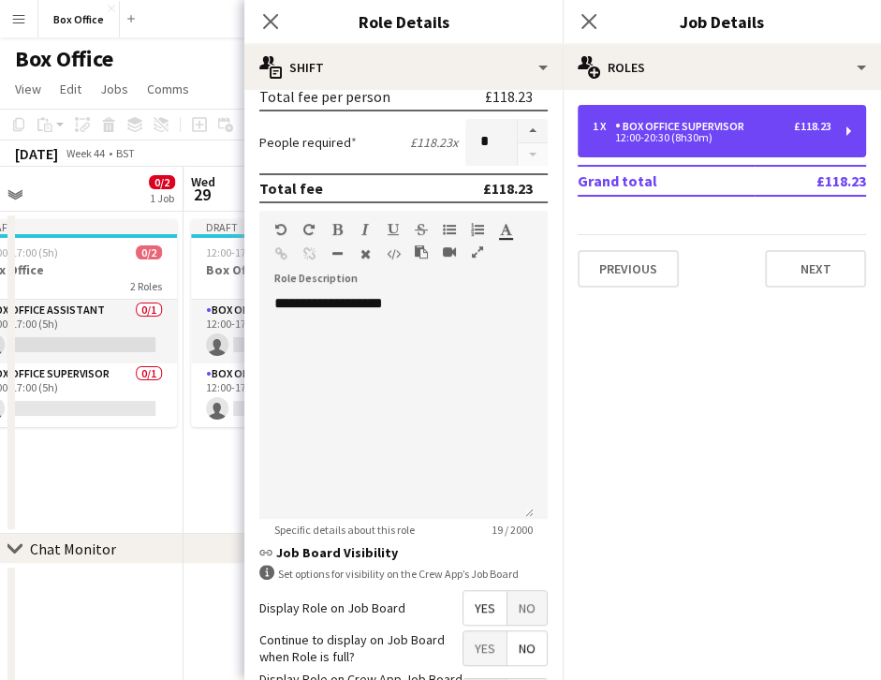
scroll to position [584, 0]
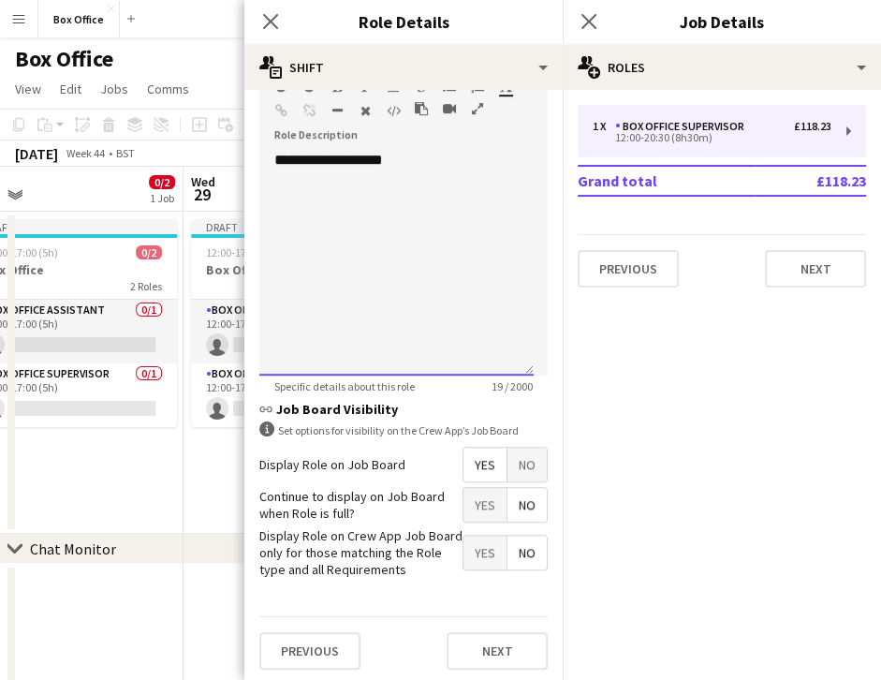
click at [348, 204] on div "**********" at bounding box center [396, 263] width 274 height 225
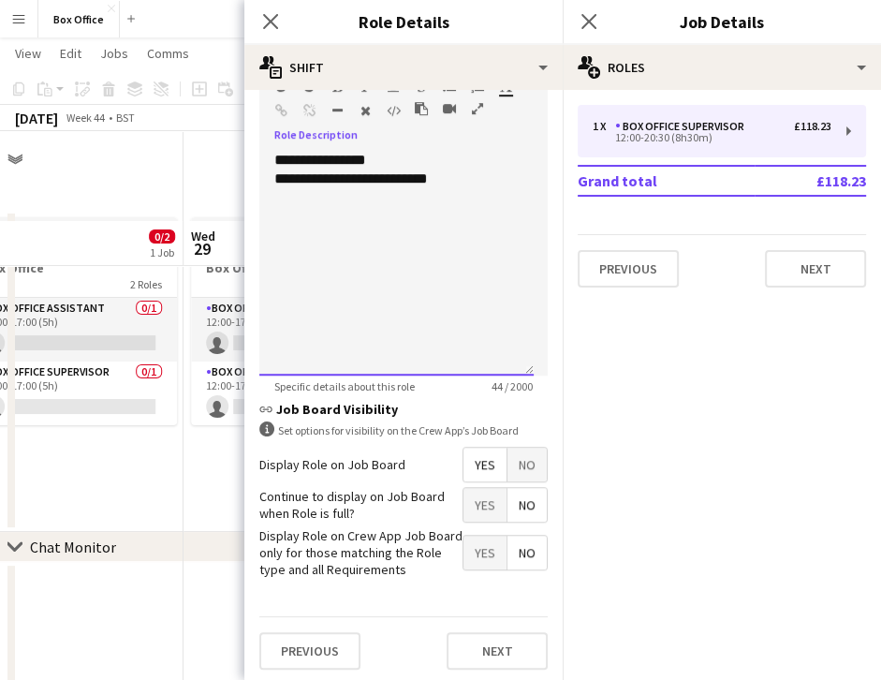
scroll to position [90, 0]
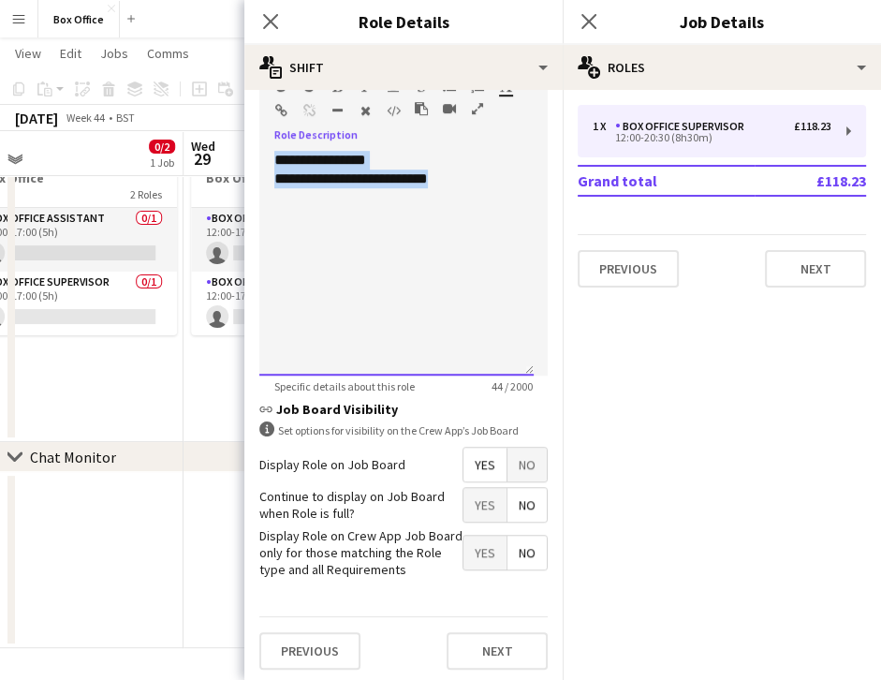
drag, startPoint x: 457, startPoint y: 179, endPoint x: 240, endPoint y: 139, distance: 221.0
click at [240, 139] on body "Menu Boards Boards Boards All jobs Status Workforce Workforce My Workforce Recr…" at bounding box center [440, 295] width 881 height 770
copy div "**********"
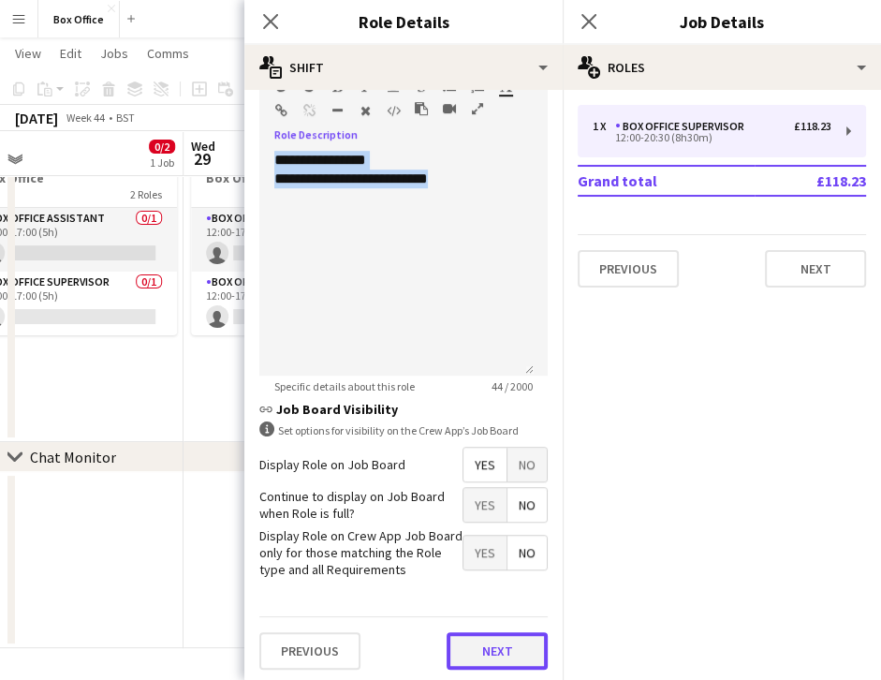
click at [495, 648] on button "Next" at bounding box center [497, 650] width 101 height 37
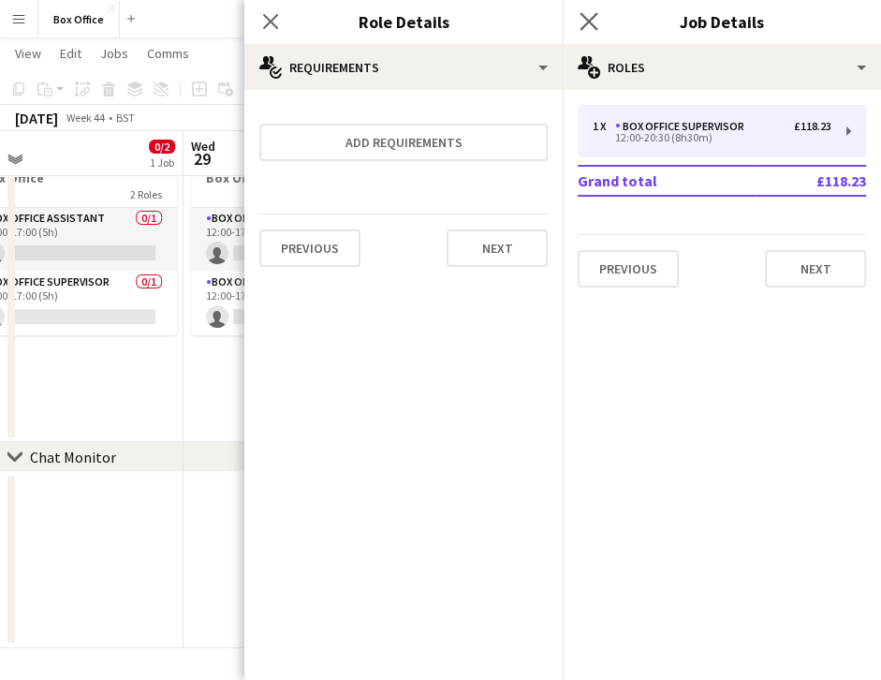
click at [592, 9] on app-icon "Close pop-in" at bounding box center [589, 21] width 27 height 27
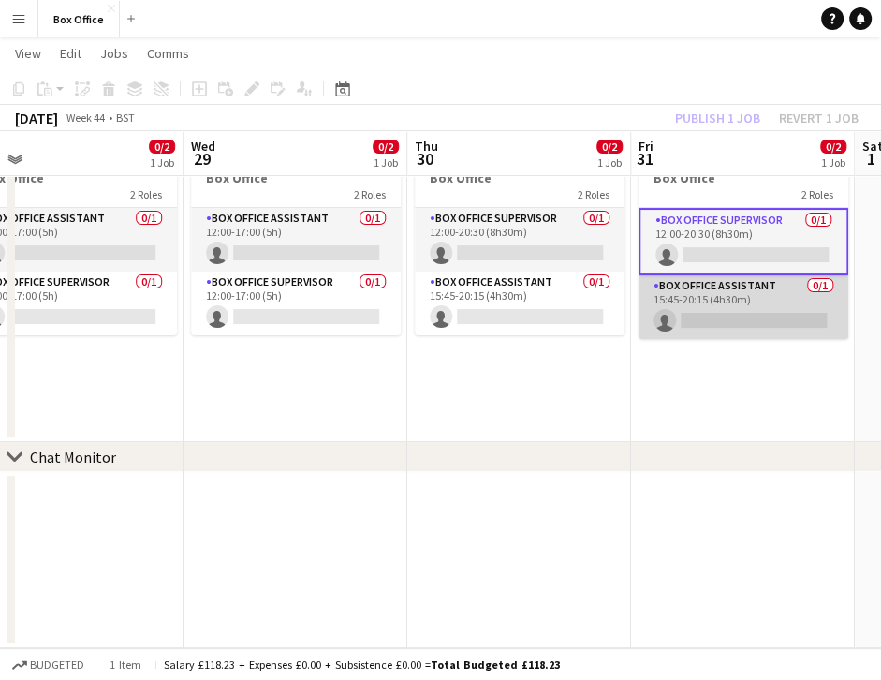
click at [723, 289] on app-card-role "Box Office Assistant 0/1 15:45-20:15 (4h30m) single-neutral-actions" at bounding box center [744, 307] width 210 height 64
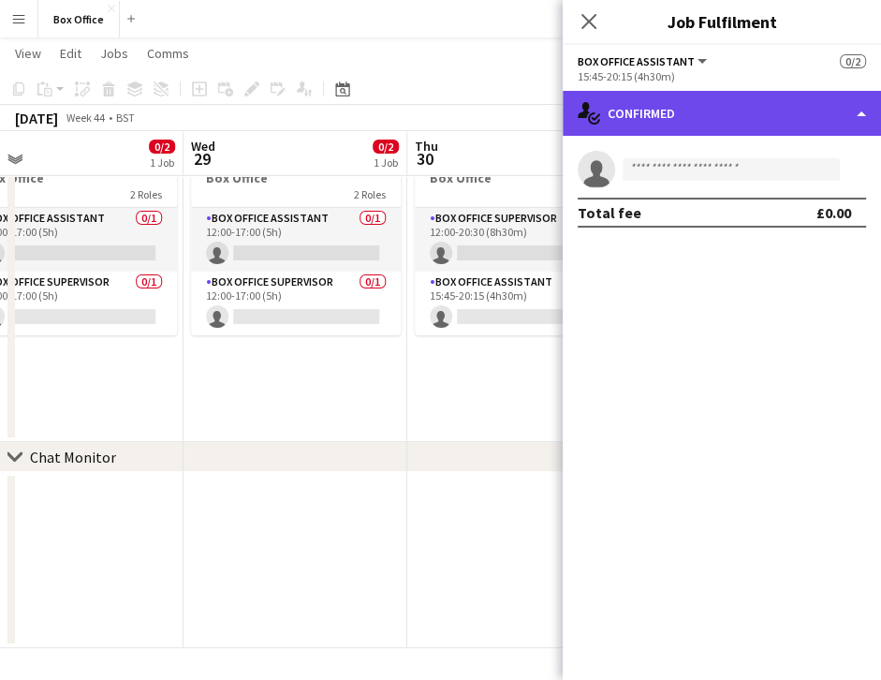
click at [724, 121] on div "single-neutral-actions-check-2 Confirmed" at bounding box center [722, 113] width 318 height 45
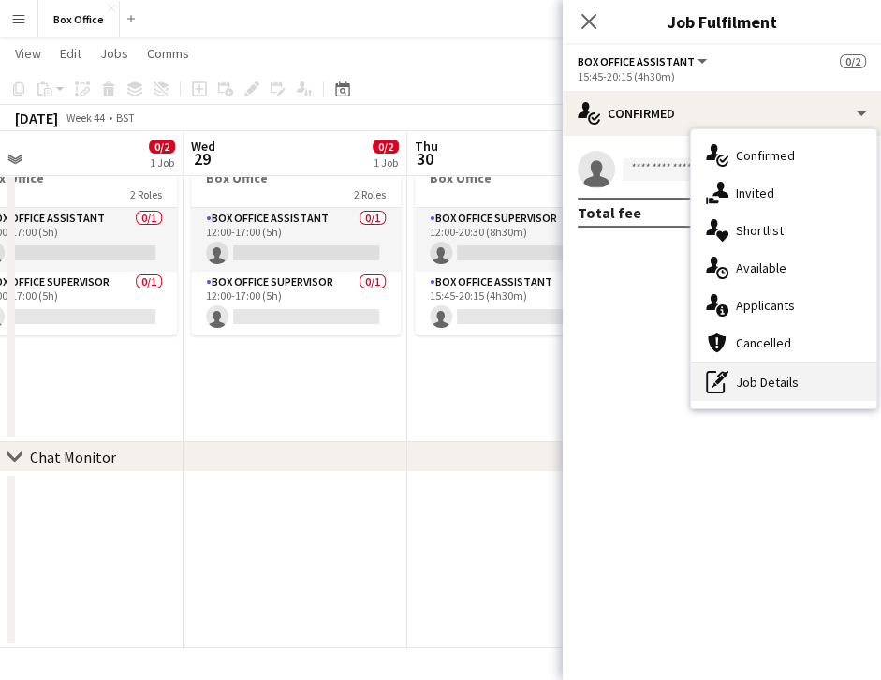
click at [739, 371] on div "pen-write Job Details" at bounding box center [783, 381] width 185 height 37
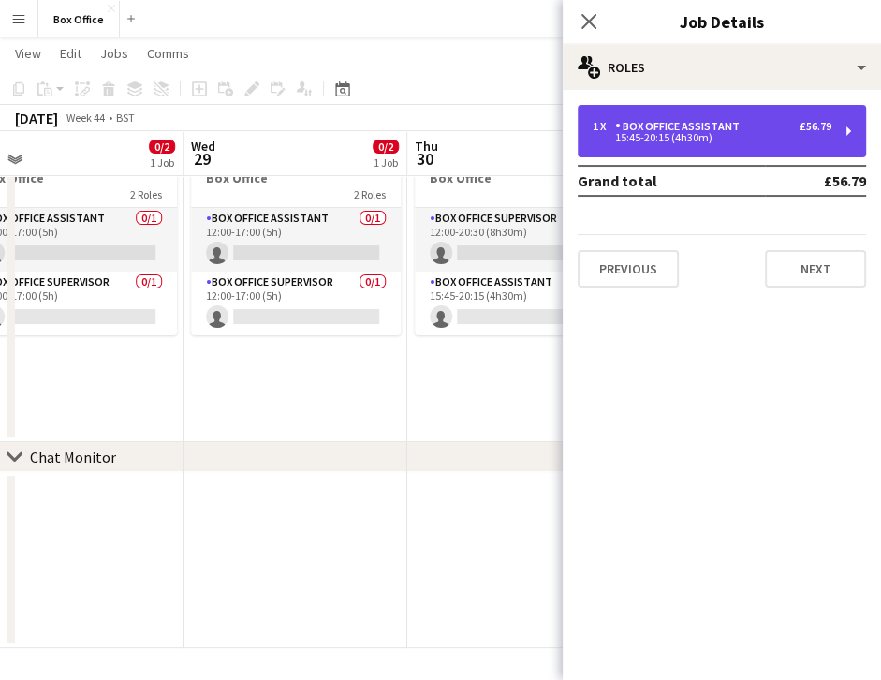
click at [712, 113] on div "1 x Box Office Assistant £56.79 15:45-20:15 (4h30m)" at bounding box center [722, 131] width 288 height 52
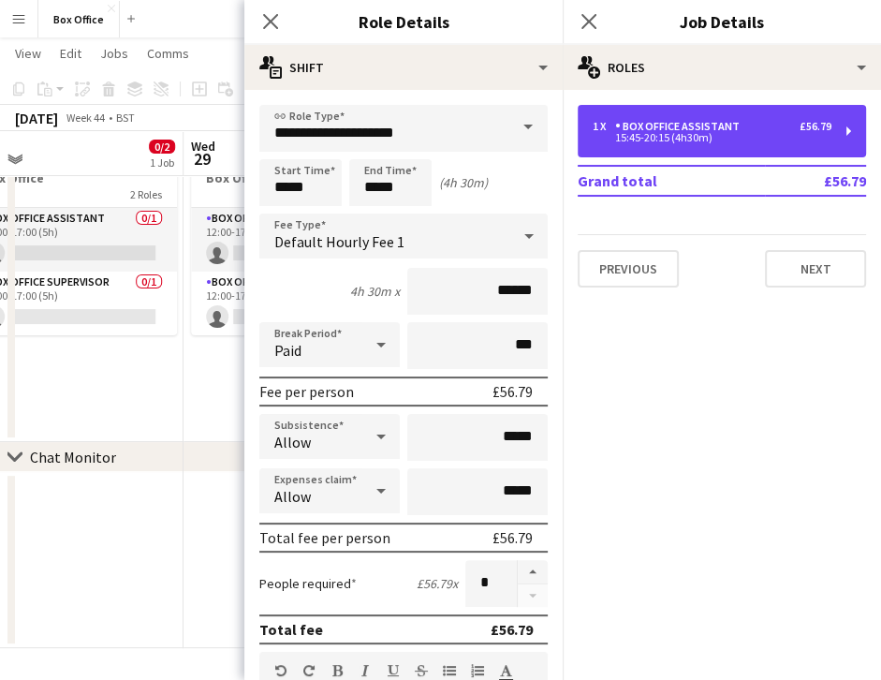
scroll to position [415, 0]
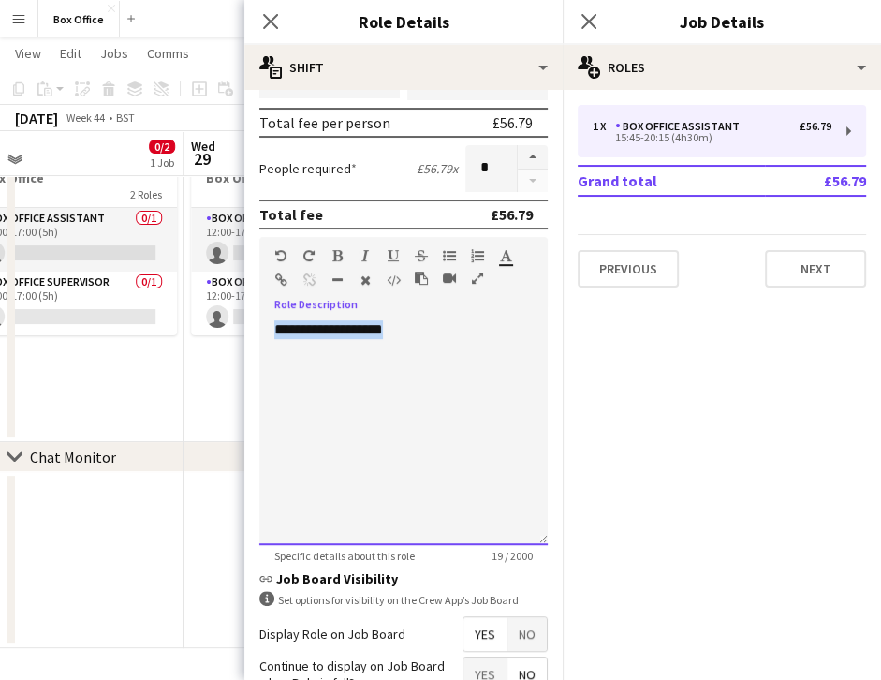
drag, startPoint x: 450, startPoint y: 387, endPoint x: 191, endPoint y: 344, distance: 262.1
click at [191, 344] on body "Menu Boards Boards Boards All jobs Status Workforce Workforce My Workforce Recr…" at bounding box center [440, 295] width 881 height 770
paste div
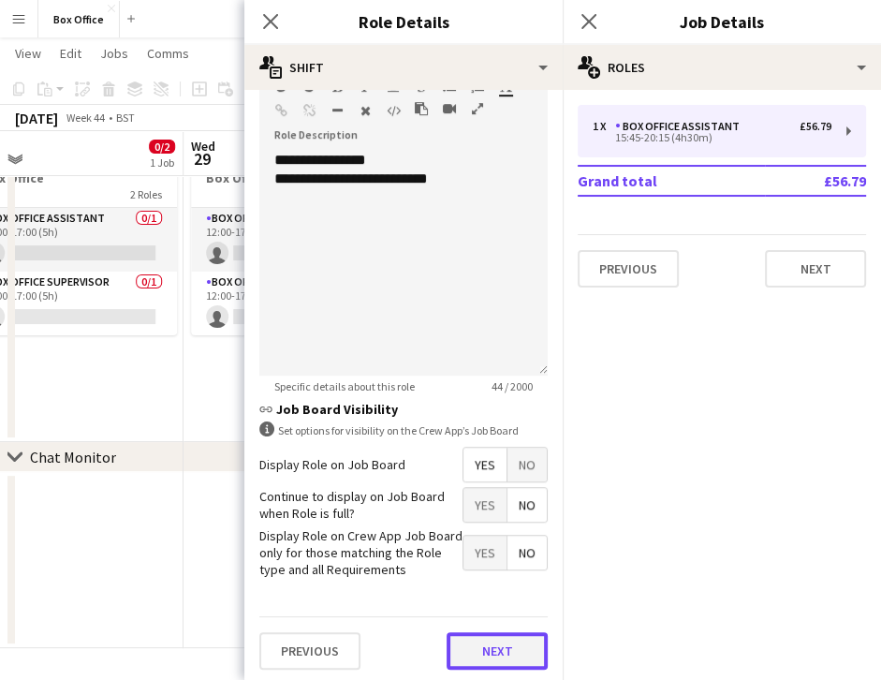
click at [458, 641] on button "Next" at bounding box center [497, 650] width 101 height 37
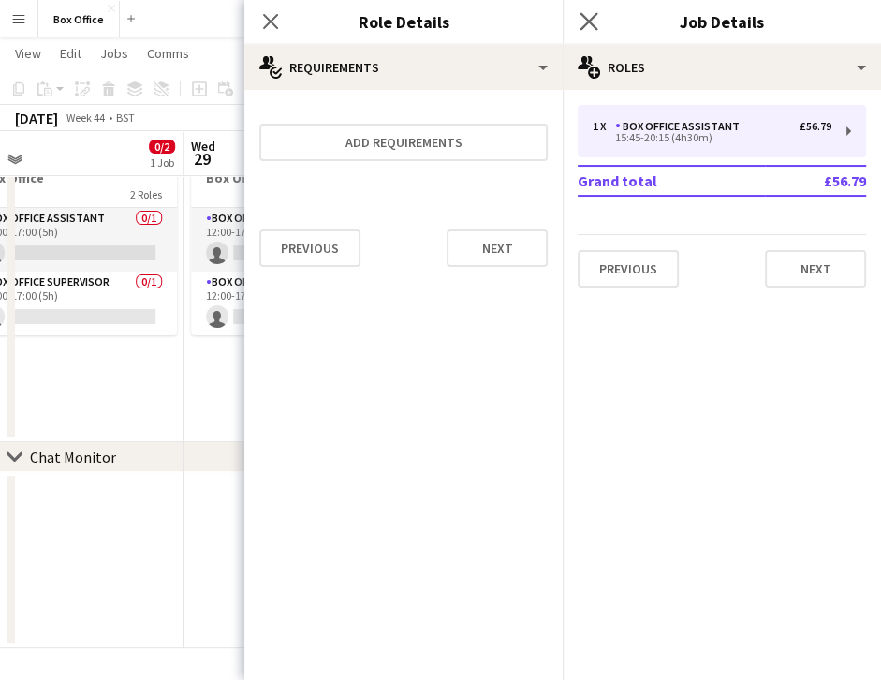
click at [592, 9] on app-icon "Close pop-in" at bounding box center [589, 21] width 27 height 27
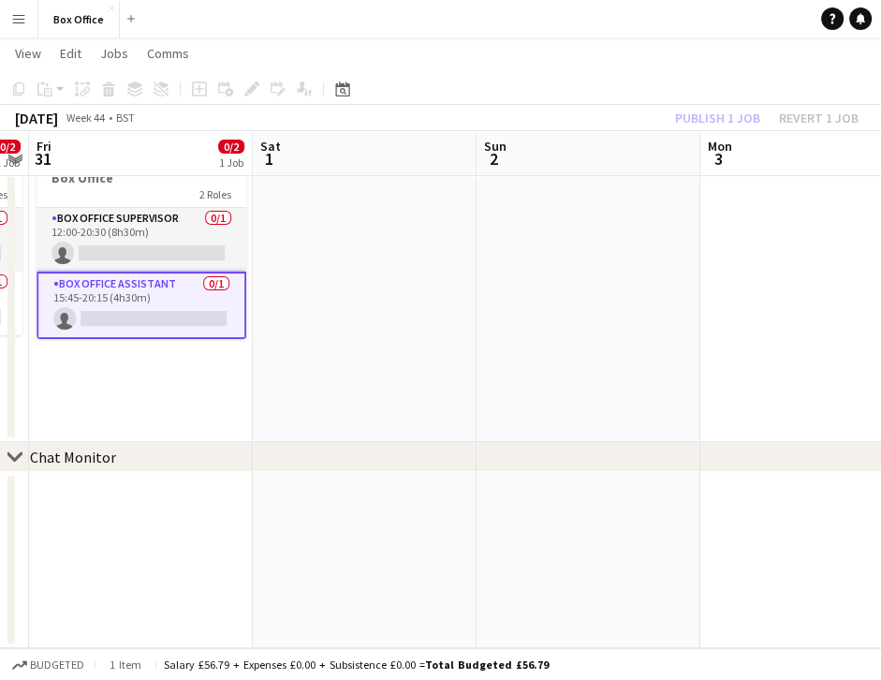
scroll to position [0, 644]
click at [511, 188] on app-date-cell at bounding box center [587, 281] width 224 height 322
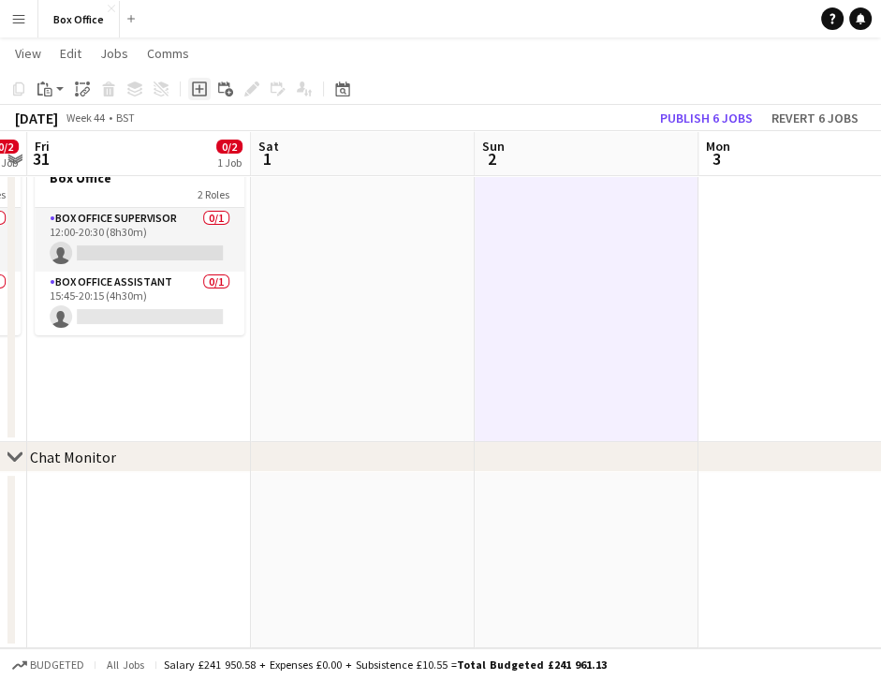
click at [200, 87] on icon "Add job" at bounding box center [199, 88] width 15 height 15
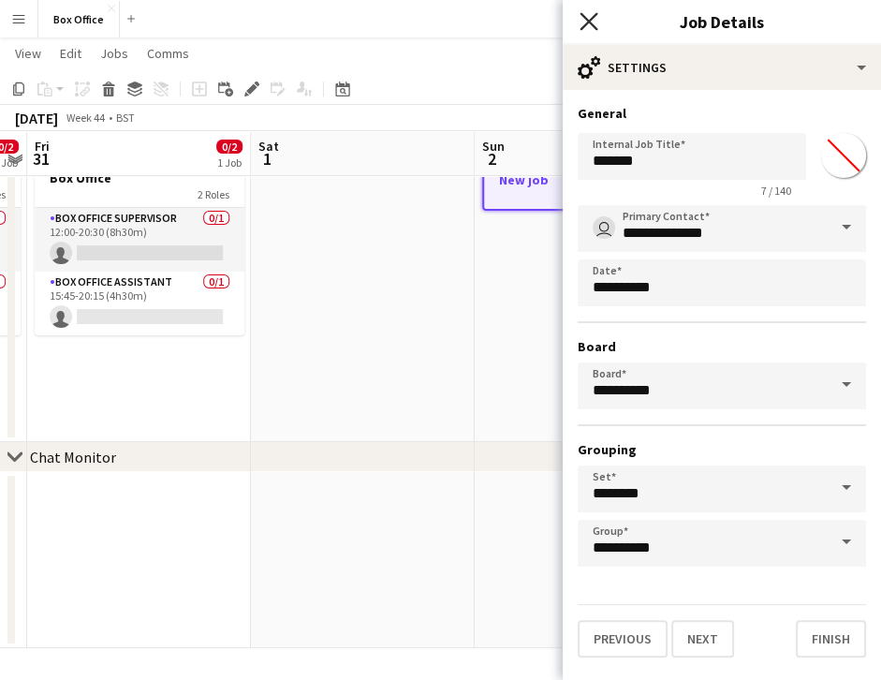
click at [582, 17] on icon "Close pop-in" at bounding box center [589, 21] width 18 height 18
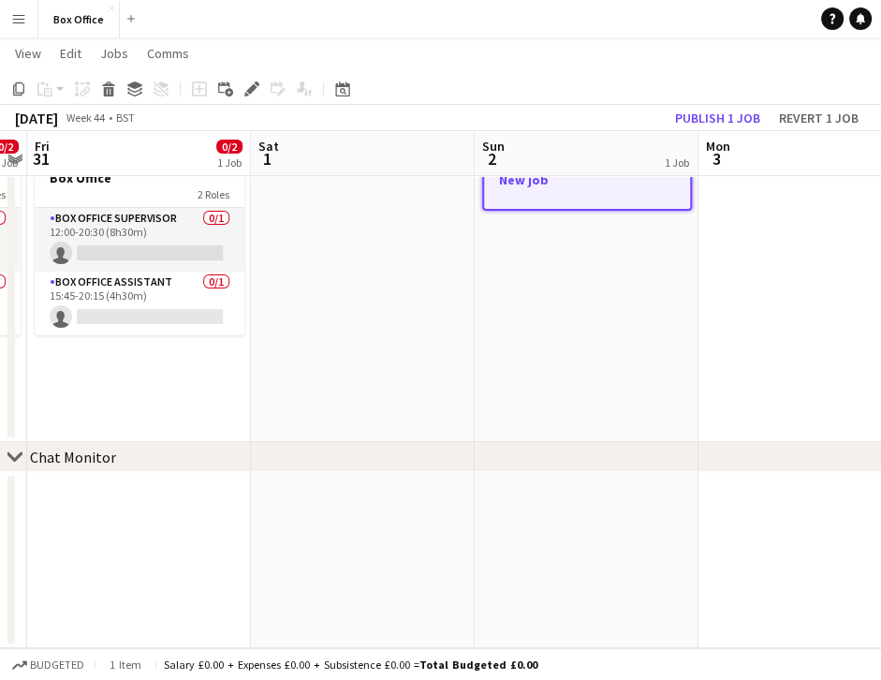
click at [554, 201] on div at bounding box center [587, 195] width 206 height 15
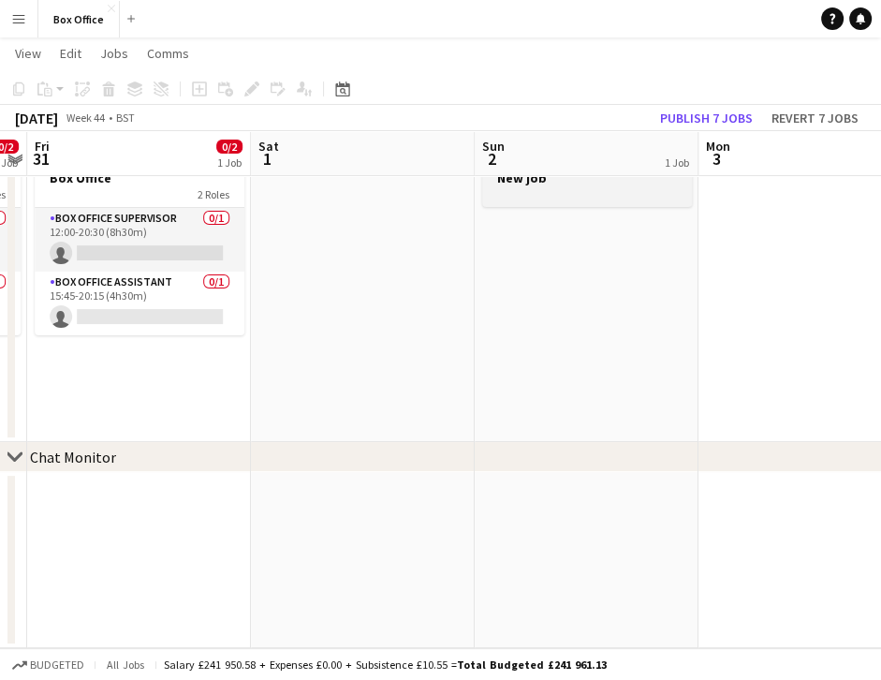
click at [554, 201] on app-job-card "Draft New job" at bounding box center [587, 167] width 210 height 80
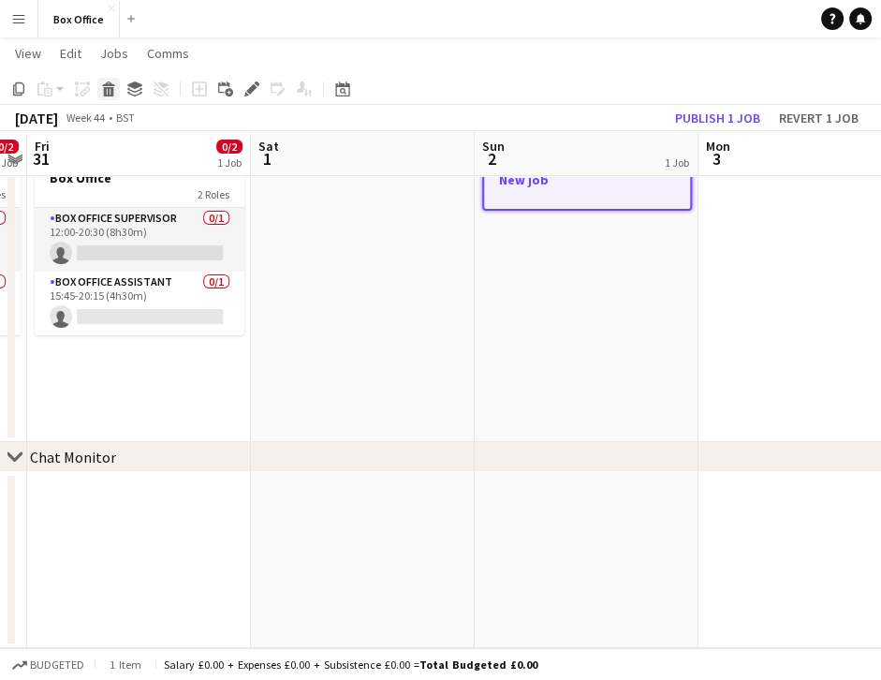
click at [107, 97] on div "Delete" at bounding box center [108, 89] width 22 height 22
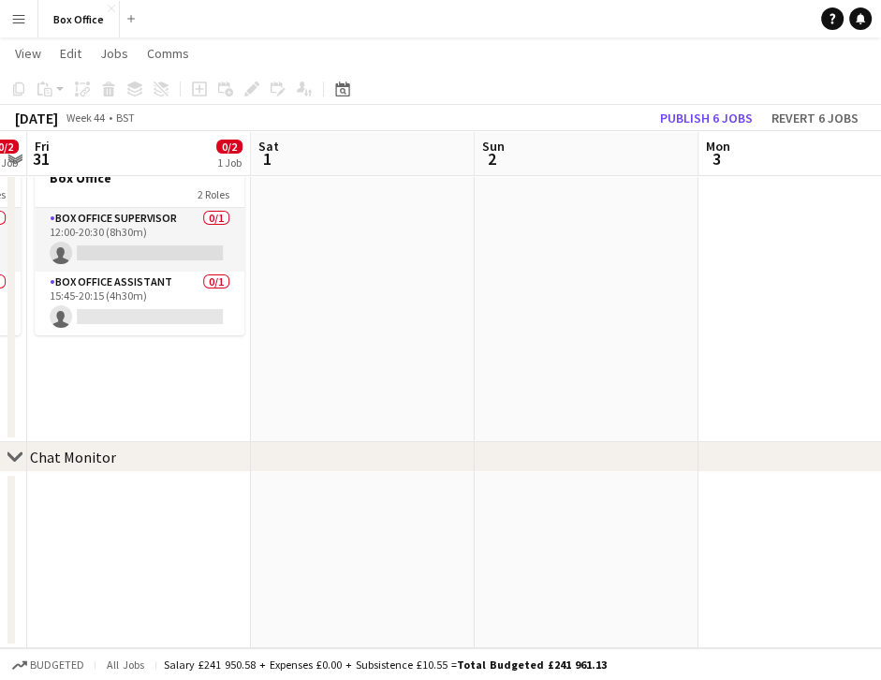
click at [575, 355] on app-date-cell at bounding box center [587, 281] width 224 height 322
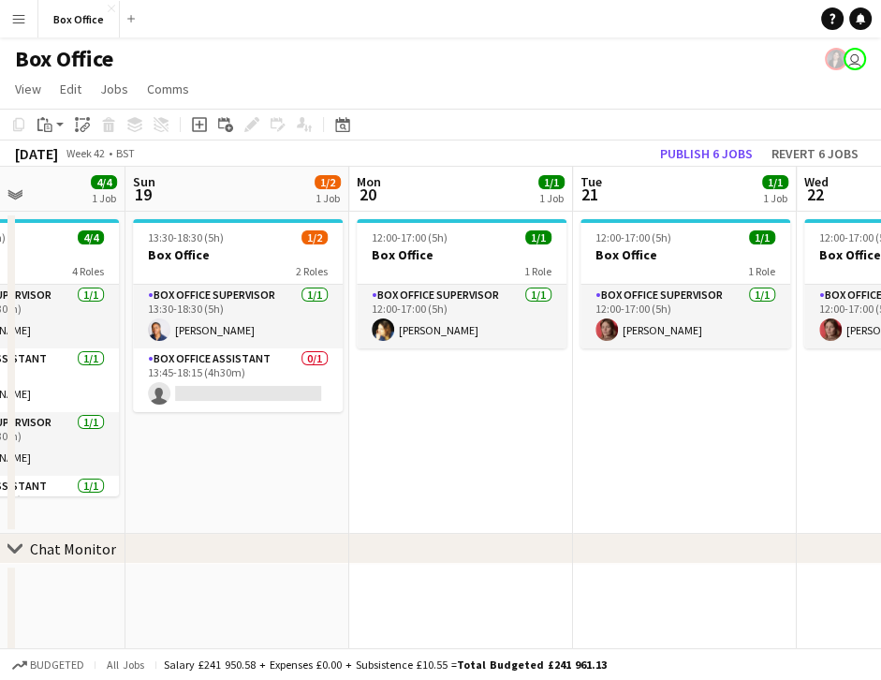
scroll to position [0, 592]
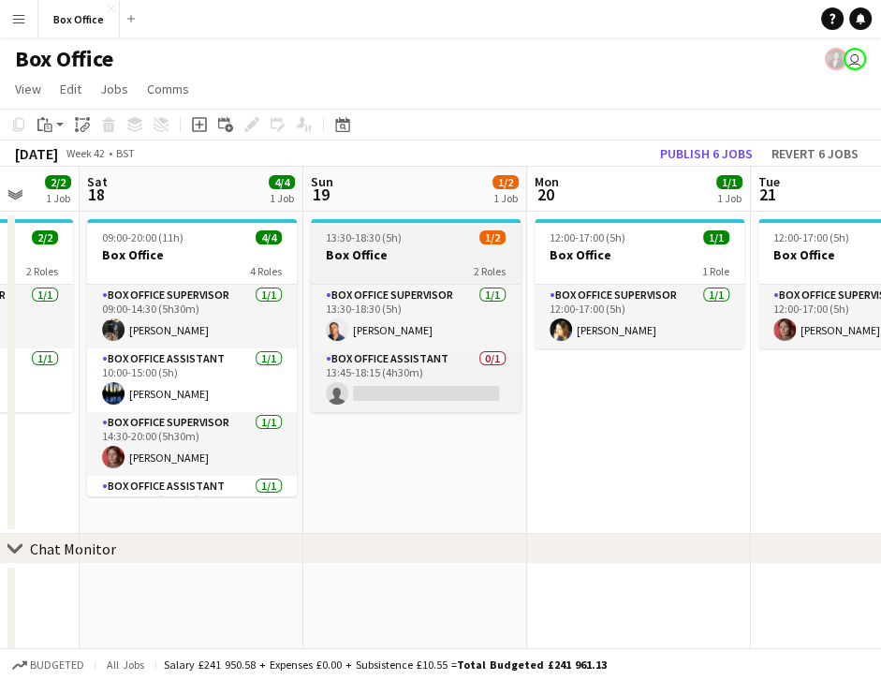
click at [375, 249] on h3 "Box Office" at bounding box center [416, 254] width 210 height 17
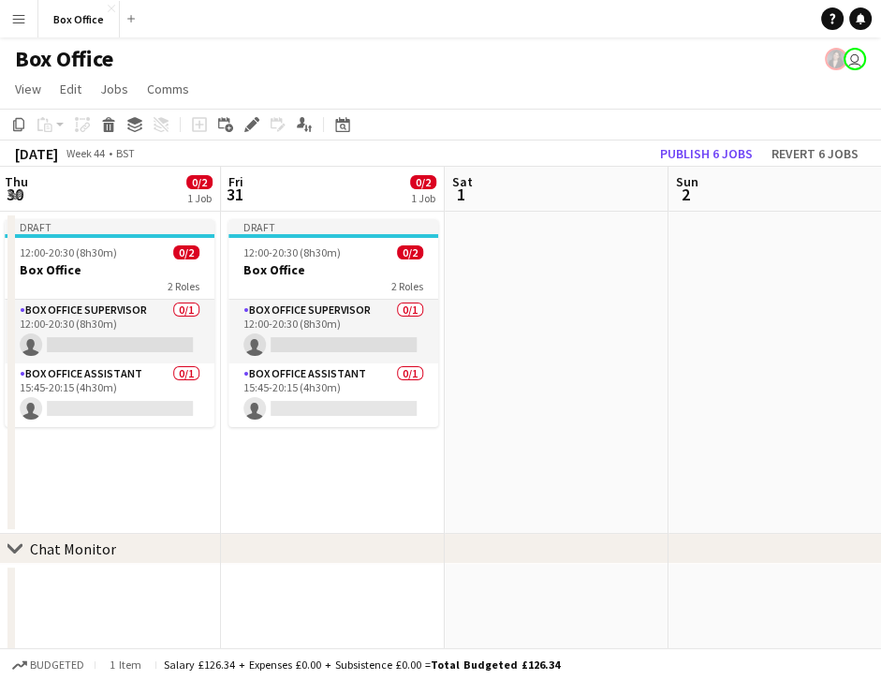
scroll to position [0, 676]
click at [758, 277] on app-date-cell at bounding box center [779, 373] width 224 height 322
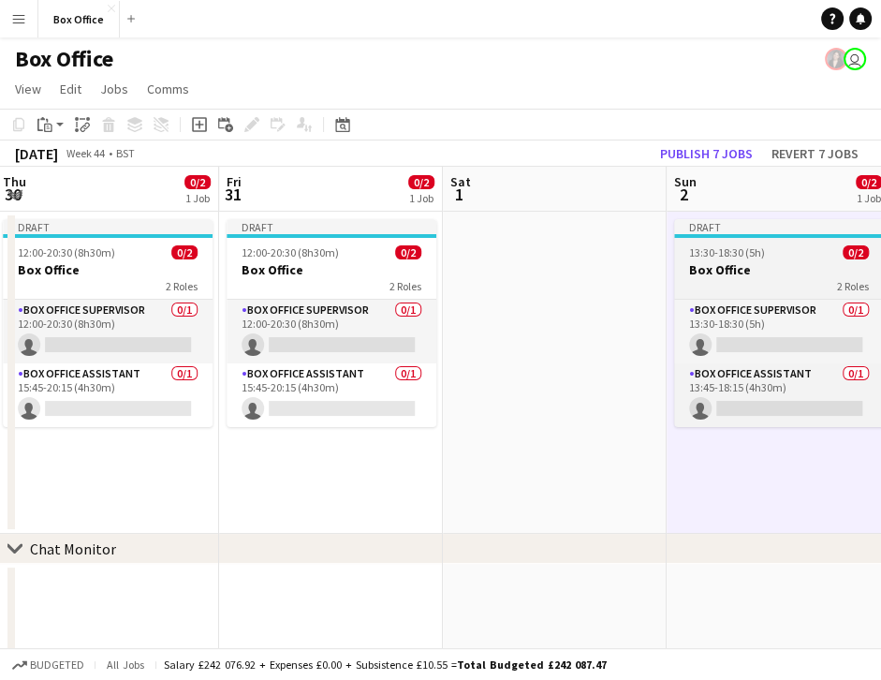
click at [745, 265] on h3 "Box Office" at bounding box center [779, 269] width 210 height 17
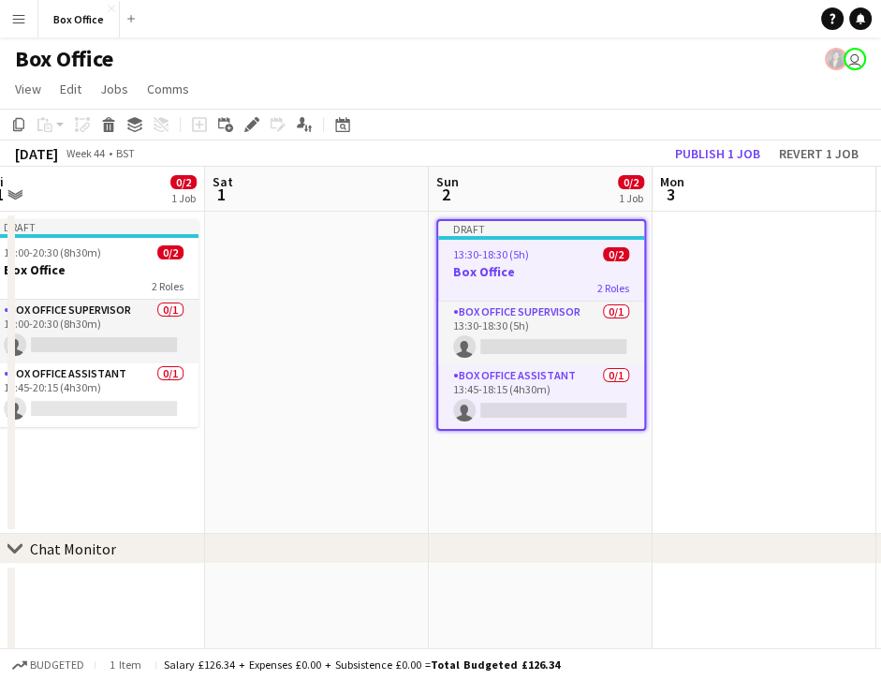
scroll to position [0, 692]
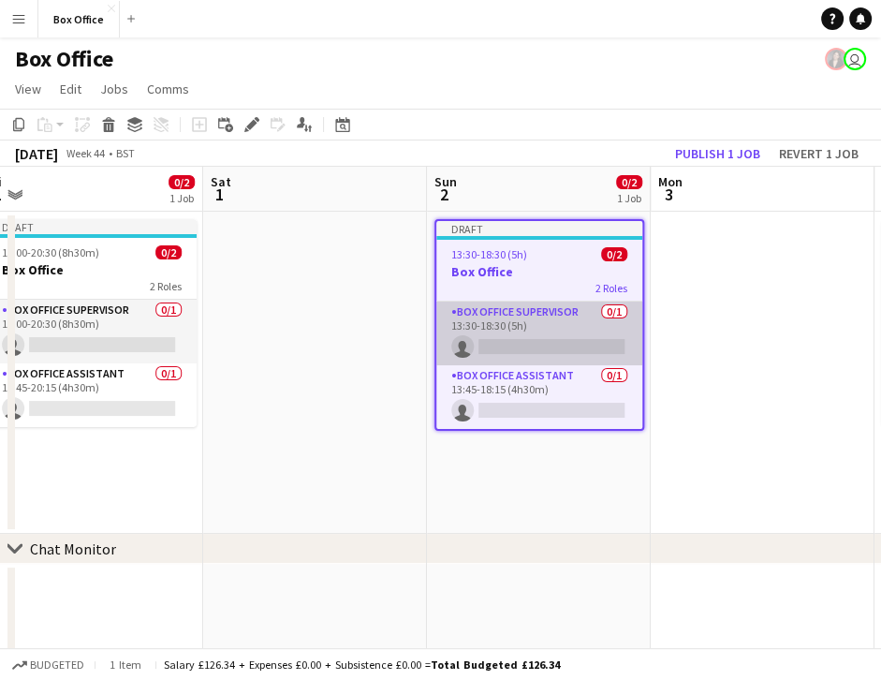
click at [543, 315] on app-card-role "Box Office Supervisor 0/1 13:30-18:30 (5h) single-neutral-actions" at bounding box center [539, 334] width 206 height 64
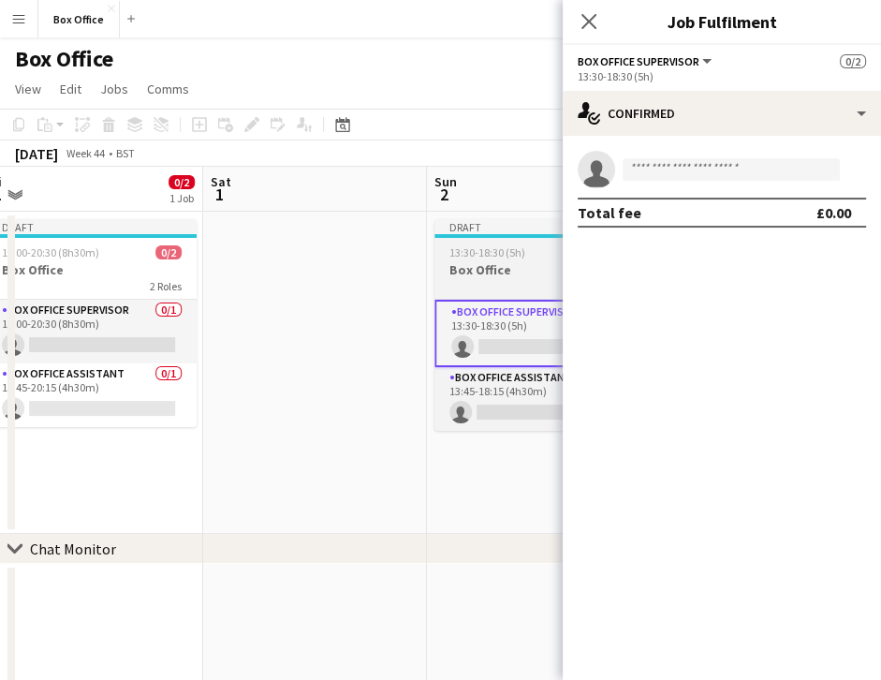
click at [498, 271] on h3 "Box Office" at bounding box center [540, 269] width 210 height 17
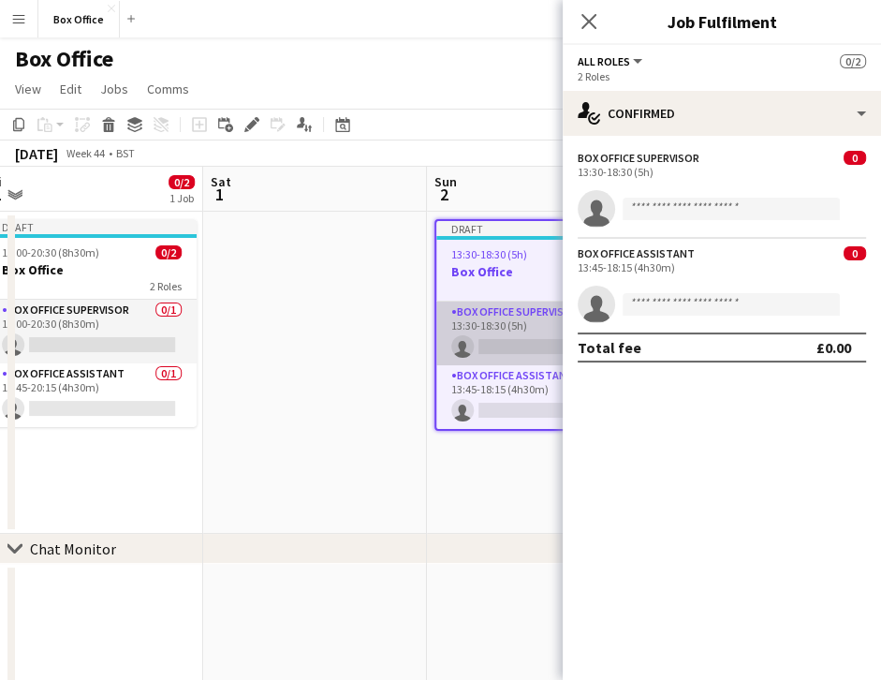
click at [510, 309] on app-card-role "Box Office Supervisor 0/1 13:30-18:30 (5h) single-neutral-actions" at bounding box center [539, 334] width 206 height 64
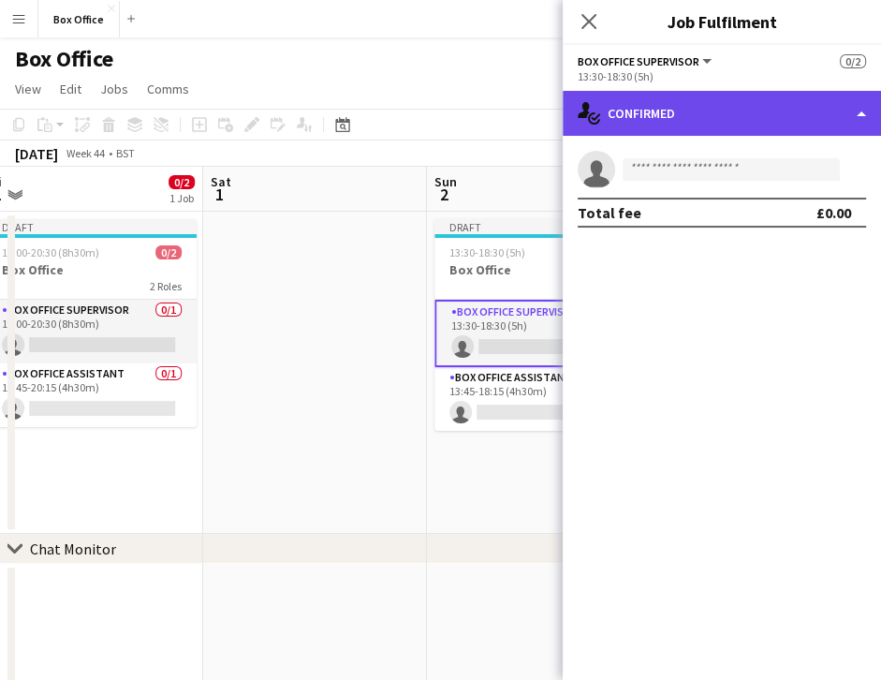
click at [710, 107] on div "single-neutral-actions-check-2 Confirmed" at bounding box center [722, 113] width 318 height 45
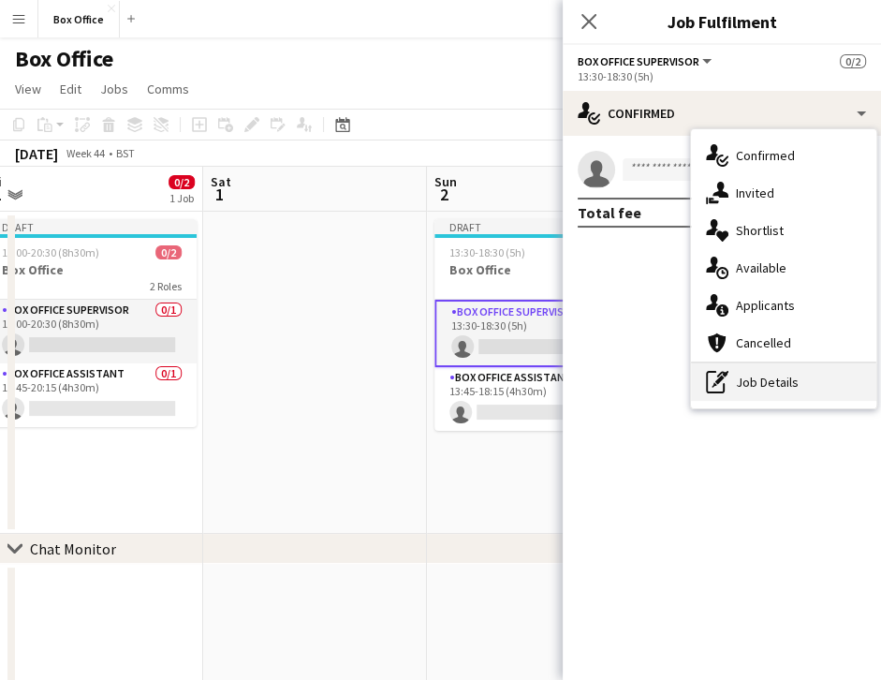
click at [732, 376] on div "pen-write Job Details" at bounding box center [783, 381] width 185 height 37
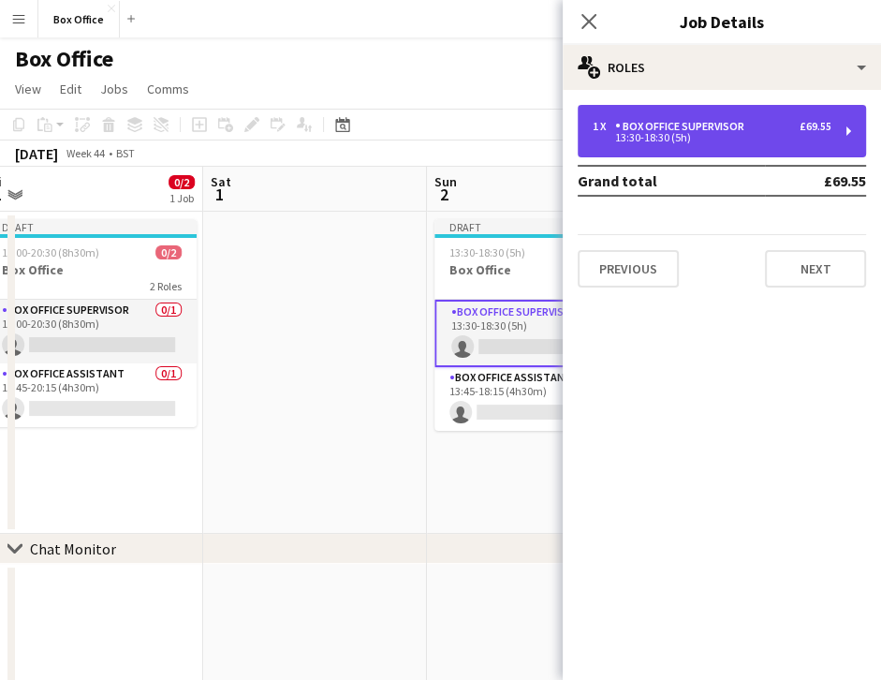
click at [681, 136] on div "13:30-18:30 (5h)" at bounding box center [712, 137] width 239 height 9
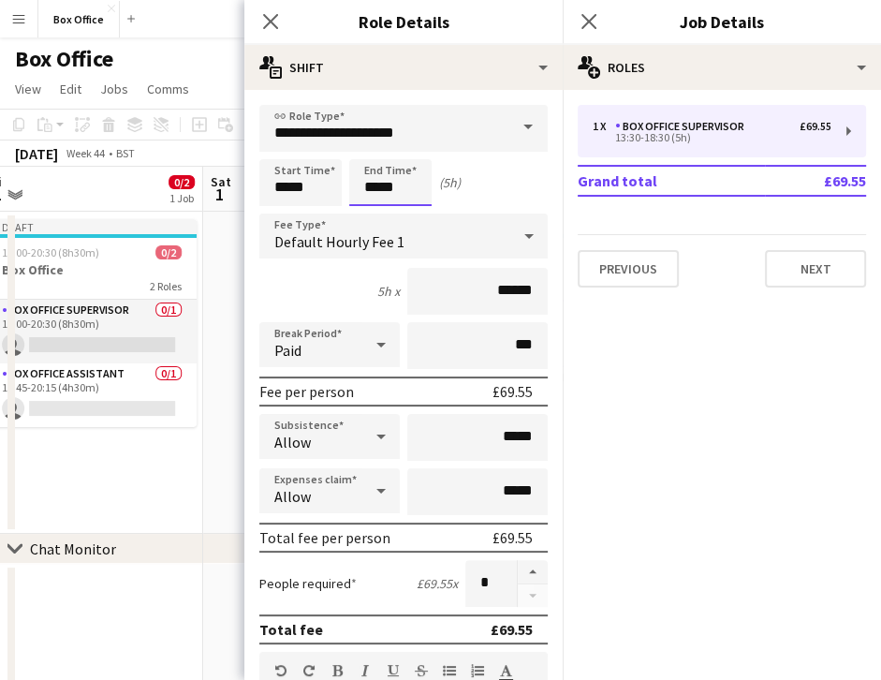
click at [395, 181] on input "*****" at bounding box center [390, 182] width 82 height 47
type input "*****"
click at [311, 189] on input "*****" at bounding box center [300, 182] width 82 height 47
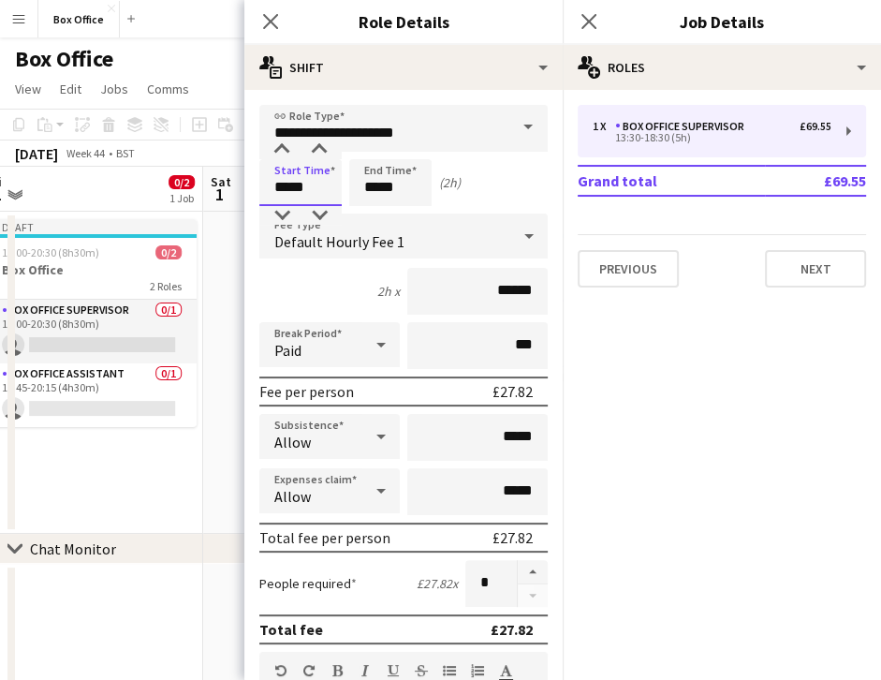
click at [311, 189] on input "*****" at bounding box center [300, 182] width 82 height 47
type input "*****"
click at [468, 237] on div "Default Hourly Fee 1" at bounding box center [384, 236] width 251 height 45
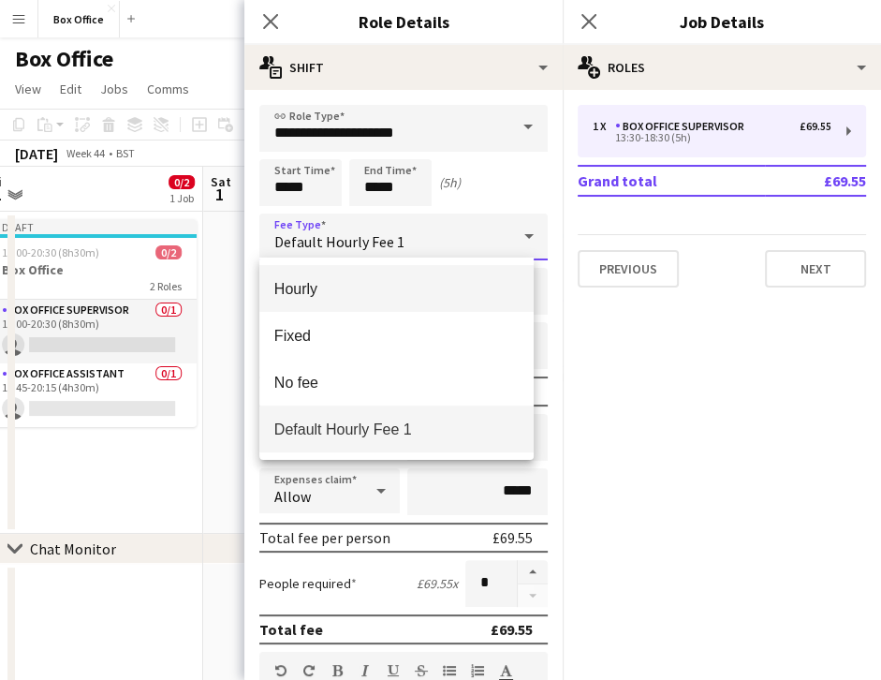
click at [386, 278] on mat-option "Hourly" at bounding box center [396, 288] width 274 height 47
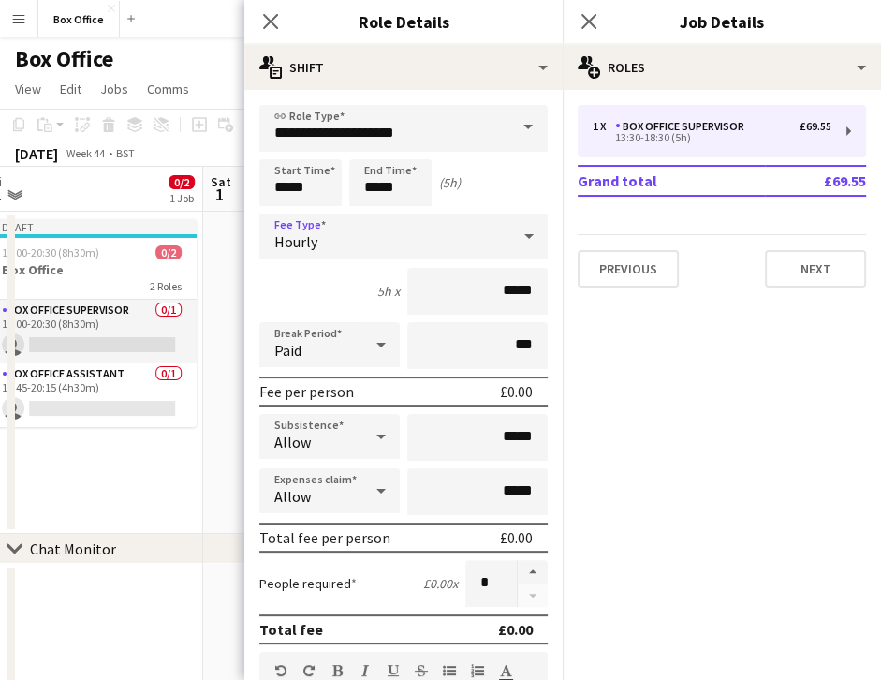
click at [425, 231] on div "Hourly" at bounding box center [384, 236] width 251 height 45
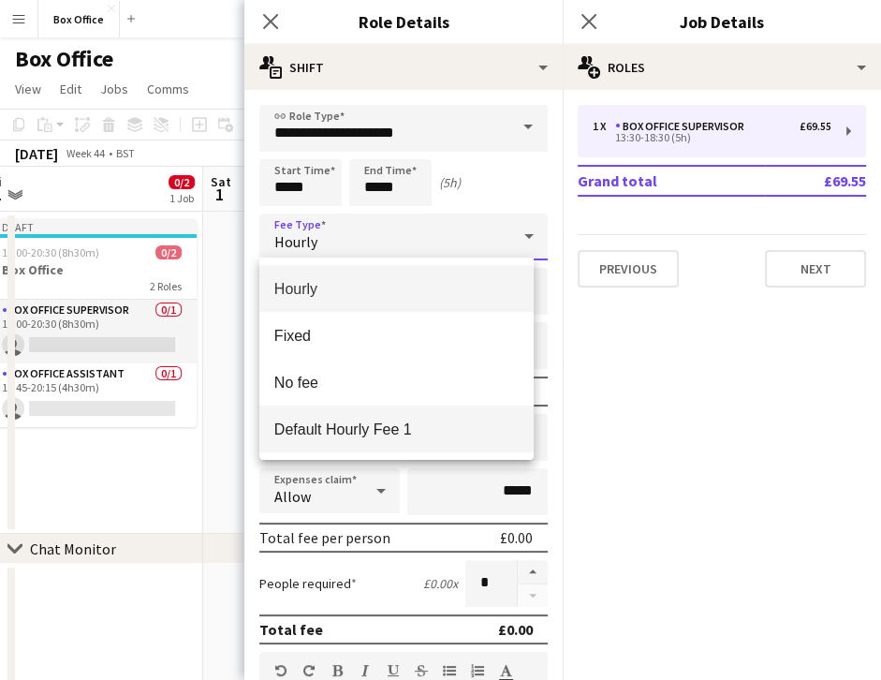
click at [377, 424] on span "Default Hourly Fee 1" at bounding box center [396, 430] width 244 height 18
type input "******"
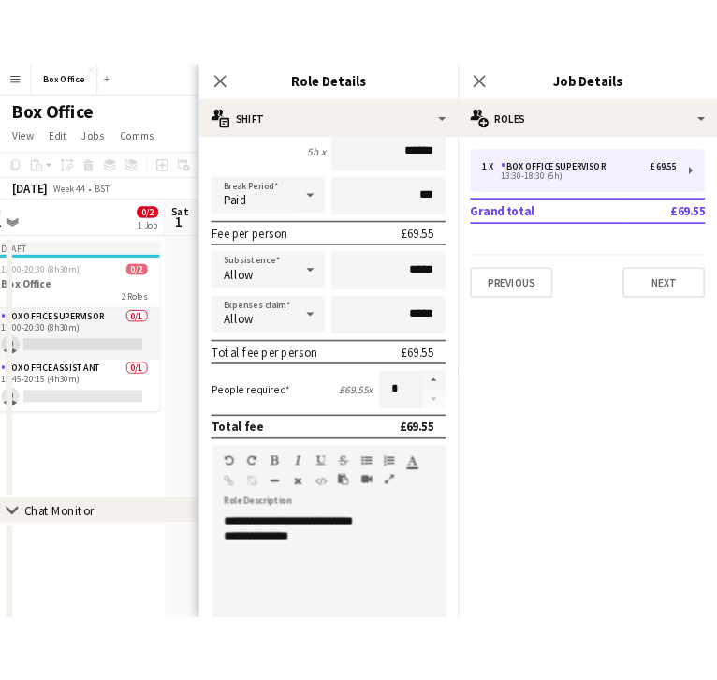
scroll to position [210, 0]
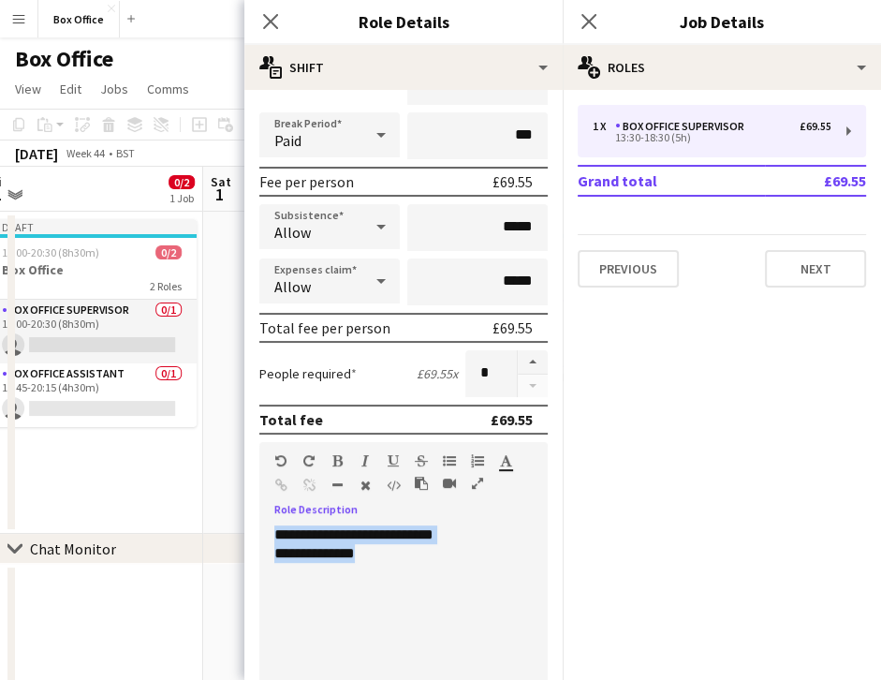
drag, startPoint x: 392, startPoint y: 548, endPoint x: 97, endPoint y: 487, distance: 301.3
click at [97, 487] on body "Menu Boards Boards Boards All jobs Status Workforce Workforce My Workforce Recr…" at bounding box center [440, 386] width 881 height 772
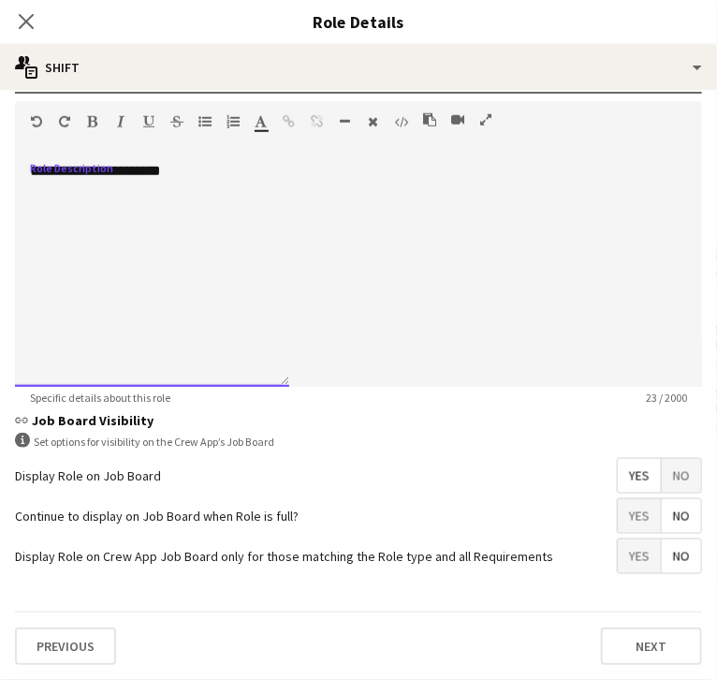
scroll to position [584, 0]
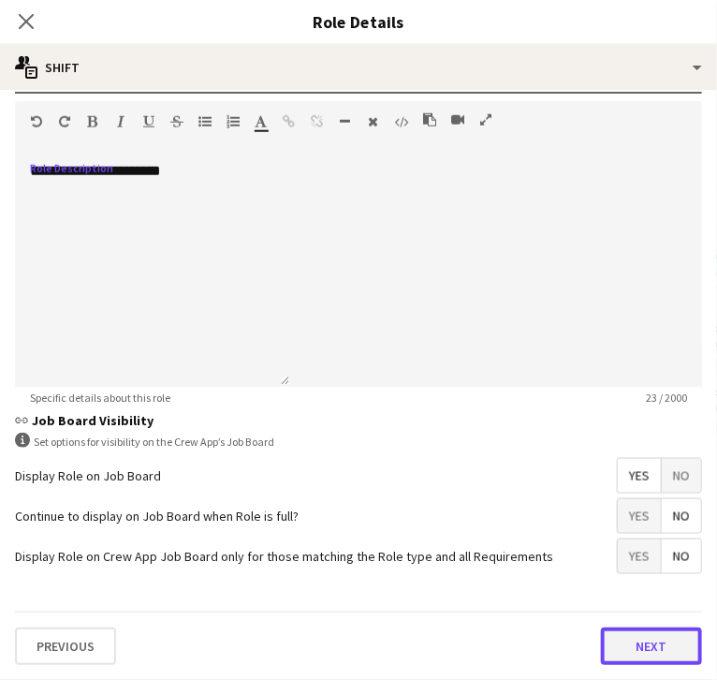
click at [601, 647] on button "Next" at bounding box center [651, 646] width 101 height 37
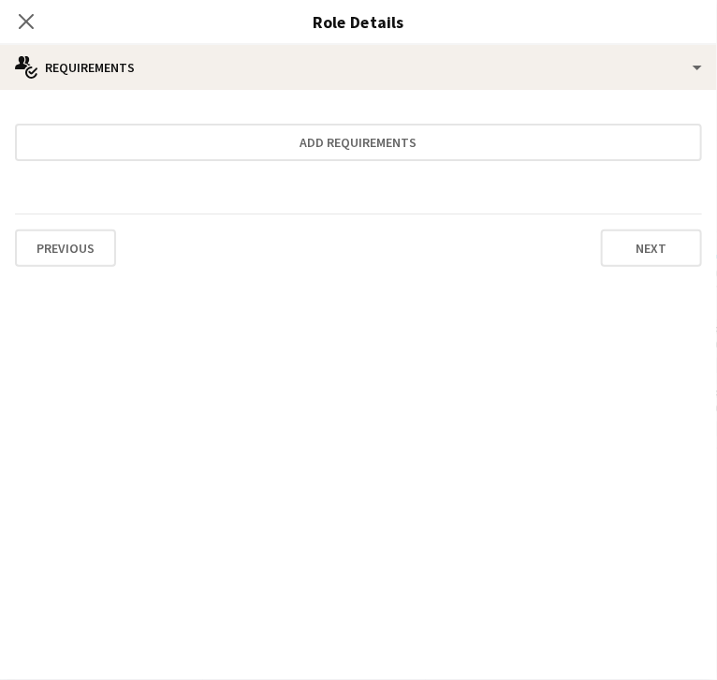
click at [35, 20] on icon "Close pop-in" at bounding box center [26, 21] width 18 height 18
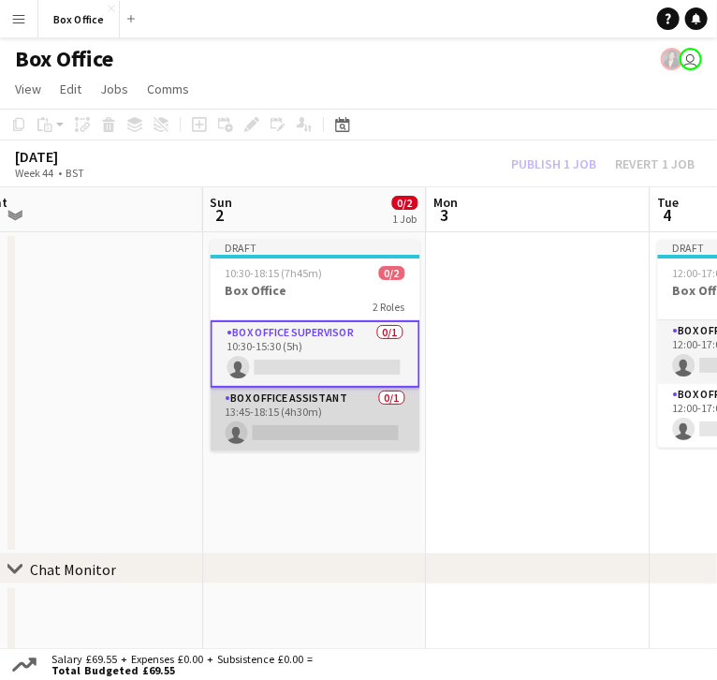
click at [280, 388] on app-card-role "Box Office Assistant 0/1 13:45-18:15 (4h30m) single-neutral-actions" at bounding box center [316, 420] width 210 height 64
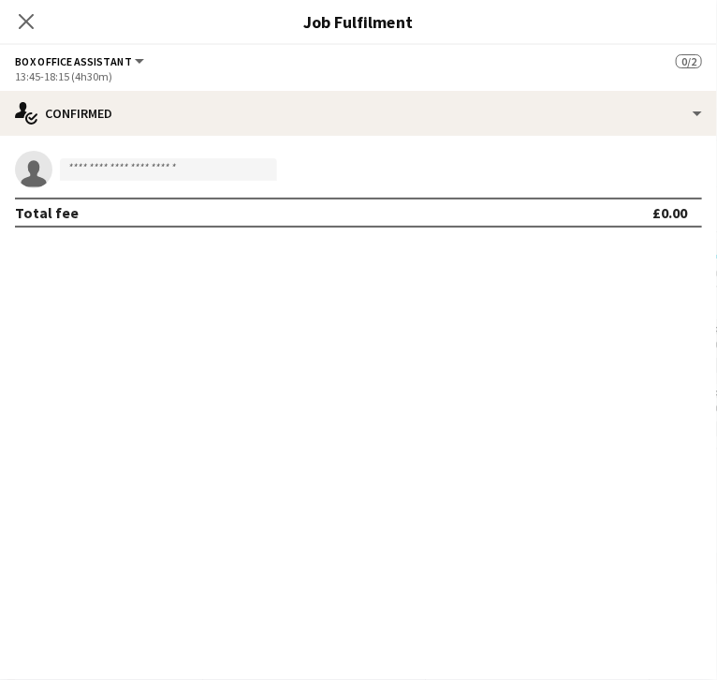
click at [622, 88] on app-options-switcher "Box Office Assistant All roles Box Office Assistant 0/2 13:45-18:15 (4h30m)" at bounding box center [358, 68] width 717 height 46
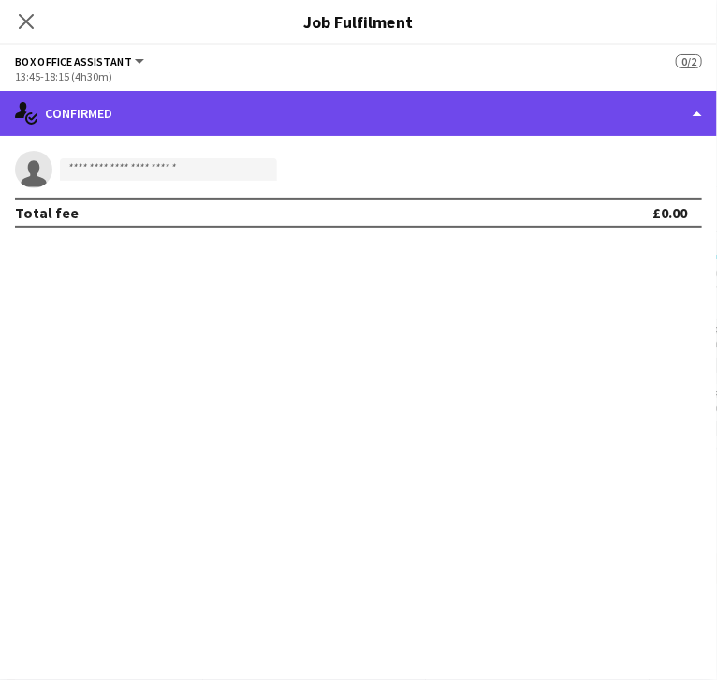
click at [588, 133] on div "single-neutral-actions-check-2 Confirmed" at bounding box center [358, 113] width 717 height 45
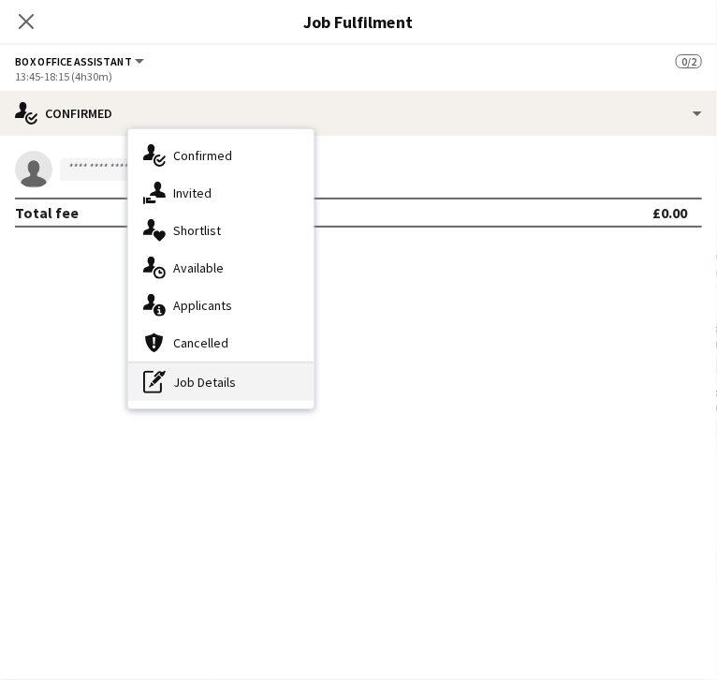
click at [314, 367] on div "pen-write Job Details" at bounding box center [220, 381] width 185 height 37
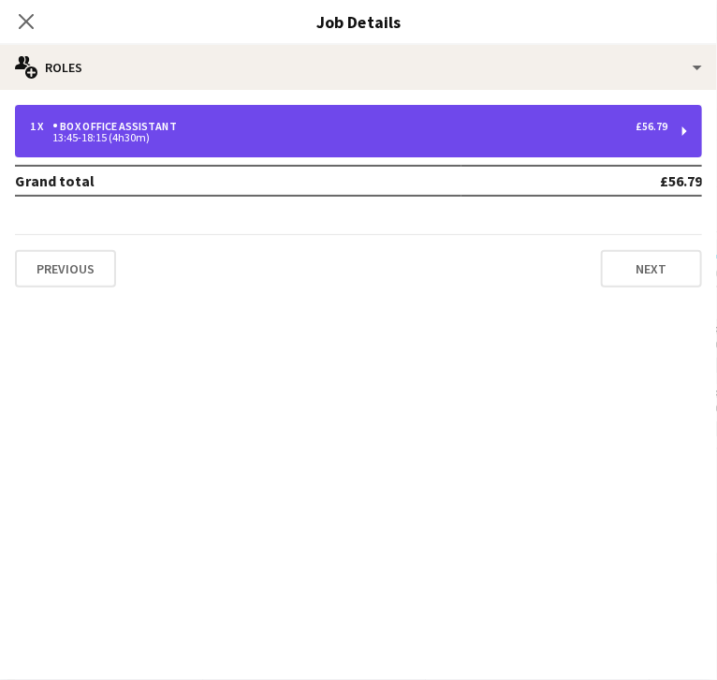
click at [185, 129] on div "Box Office Assistant" at bounding box center [118, 126] width 132 height 13
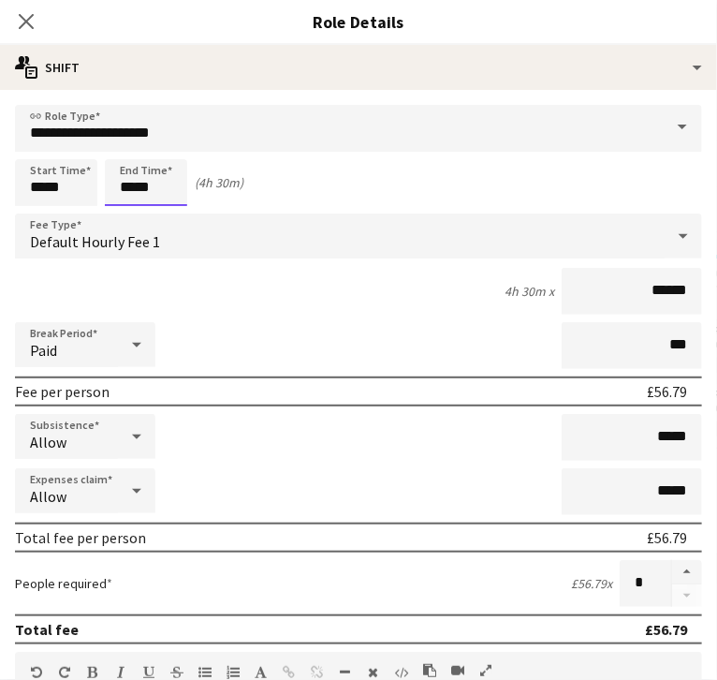
click at [187, 194] on input "*****" at bounding box center [146, 182] width 82 height 47
type input "*****"
click at [97, 185] on input "*****" at bounding box center [56, 182] width 82 height 47
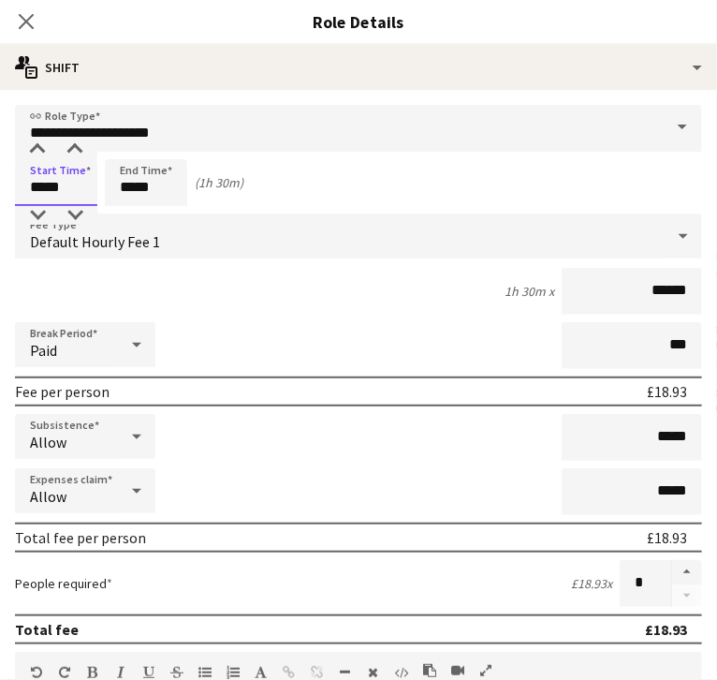
click at [97, 185] on input "*****" at bounding box center [56, 182] width 82 height 47
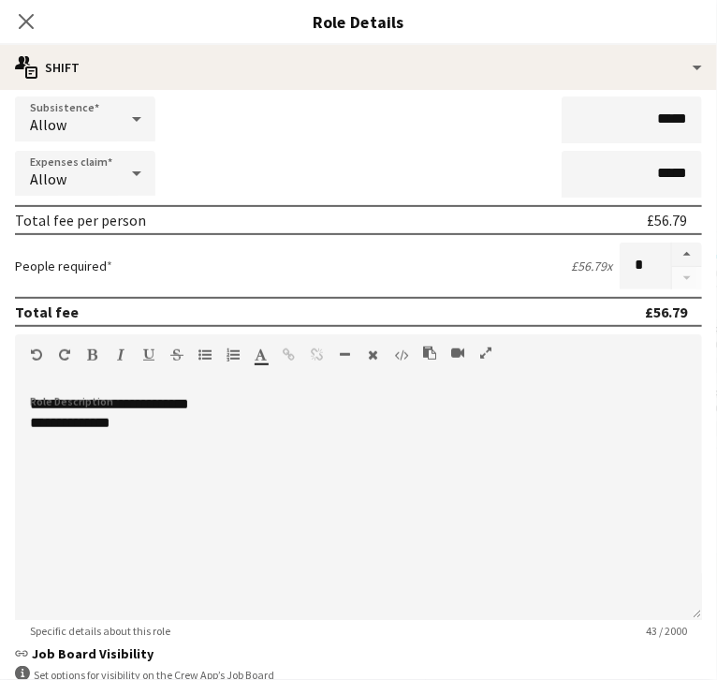
scroll to position [318, 0]
type input "*****"
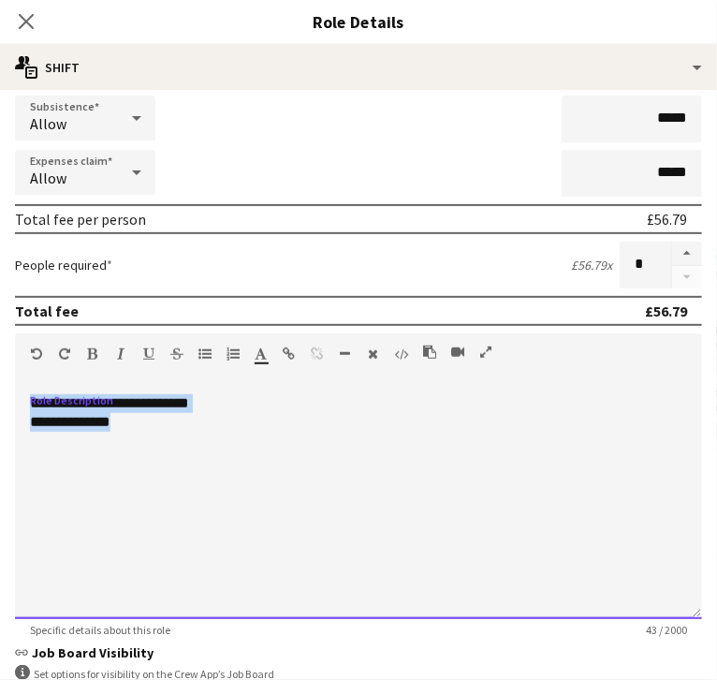
drag, startPoint x: 244, startPoint y: 462, endPoint x: -25, endPoint y: 365, distance: 285.6
click at [0, 365] on html "Menu Boards Boards Boards All jobs Status Workforce Workforce My Workforce Recr…" at bounding box center [358, 396] width 717 height 792
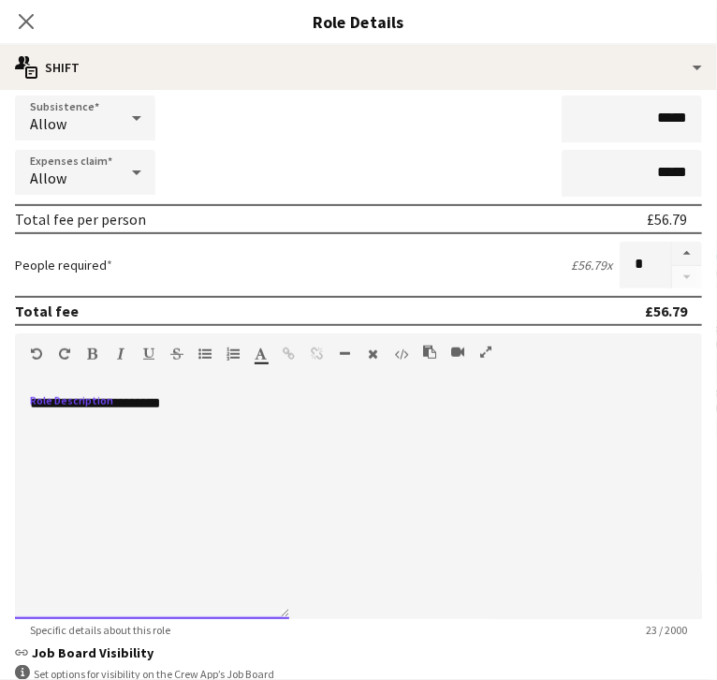
scroll to position [584, 0]
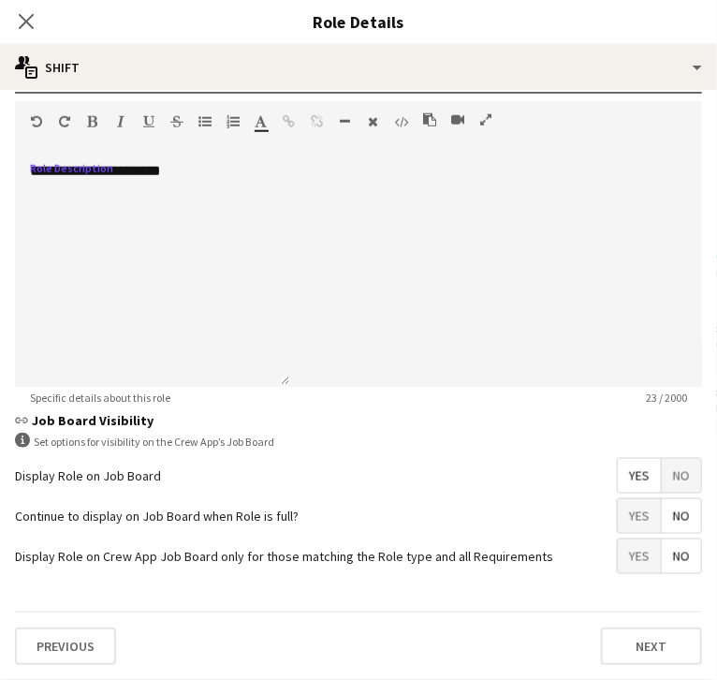
click at [332, 664] on div "Previous Next" at bounding box center [359, 646] width 688 height 68
click at [601, 636] on button "Next" at bounding box center [651, 646] width 101 height 37
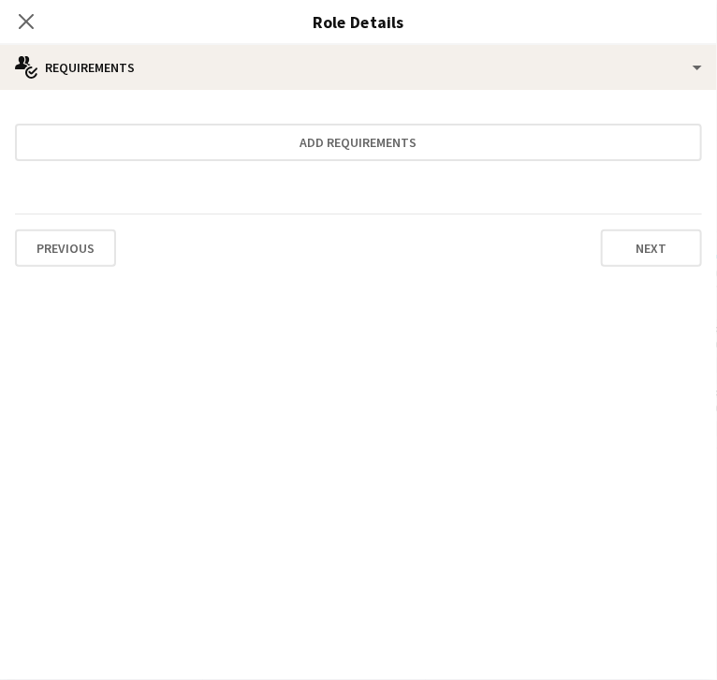
click at [35, 17] on icon at bounding box center [26, 21] width 18 height 18
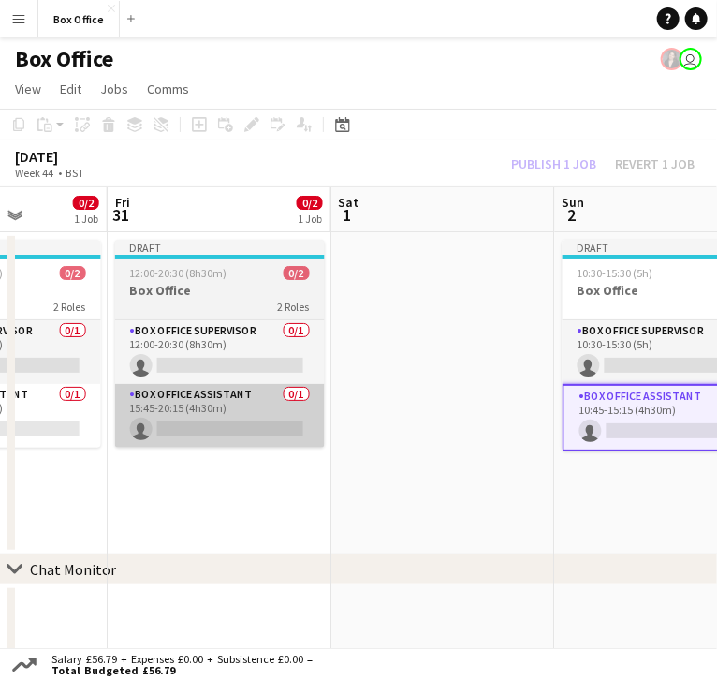
scroll to position [0, 558]
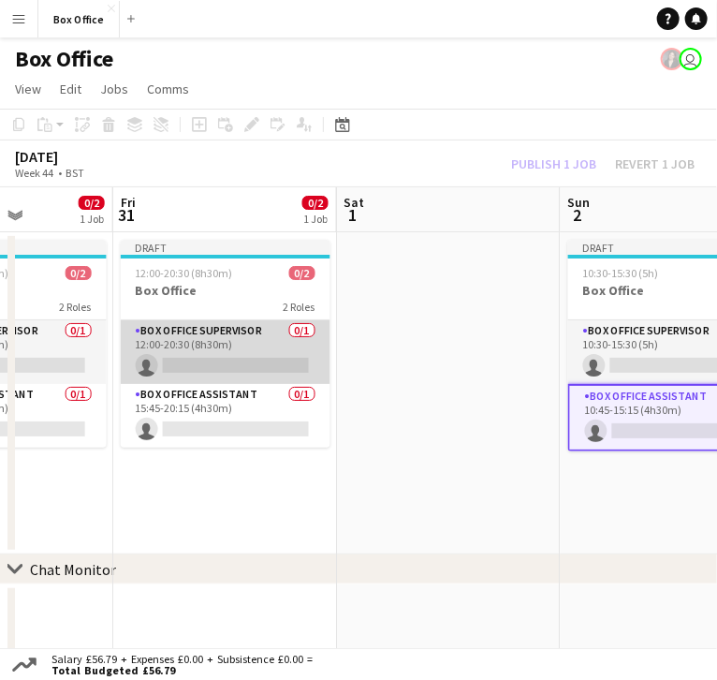
click at [200, 320] on app-card-role "Box Office Supervisor 0/1 12:00-20:30 (8h30m) single-neutral-actions" at bounding box center [226, 352] width 210 height 64
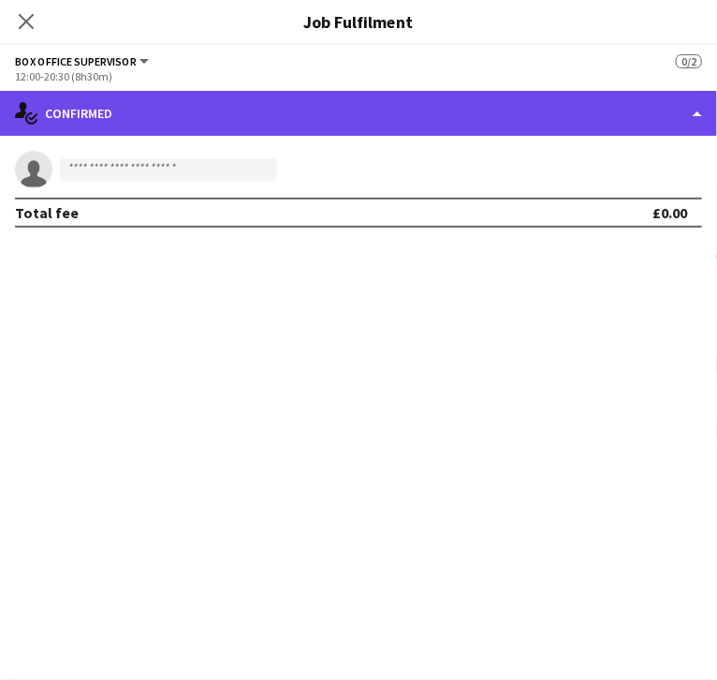
click at [579, 106] on div "single-neutral-actions-check-2 Confirmed" at bounding box center [358, 113] width 717 height 45
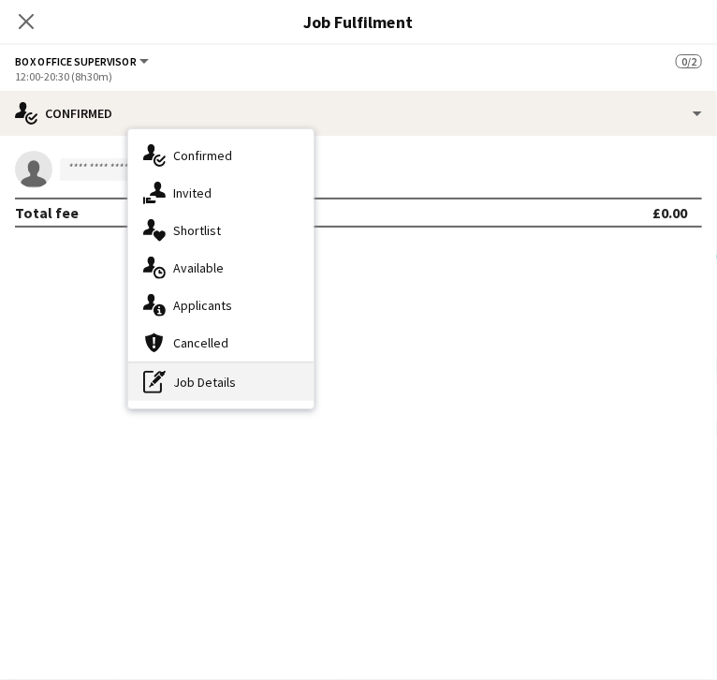
click at [314, 389] on div "pen-write Job Details" at bounding box center [220, 381] width 185 height 37
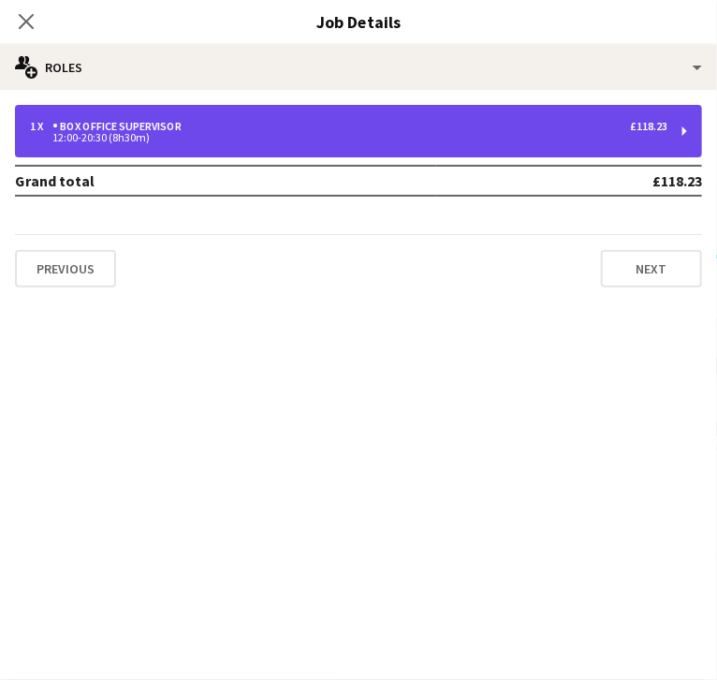
click at [547, 134] on div "12:00-20:30 (8h30m)" at bounding box center [349, 137] width 638 height 9
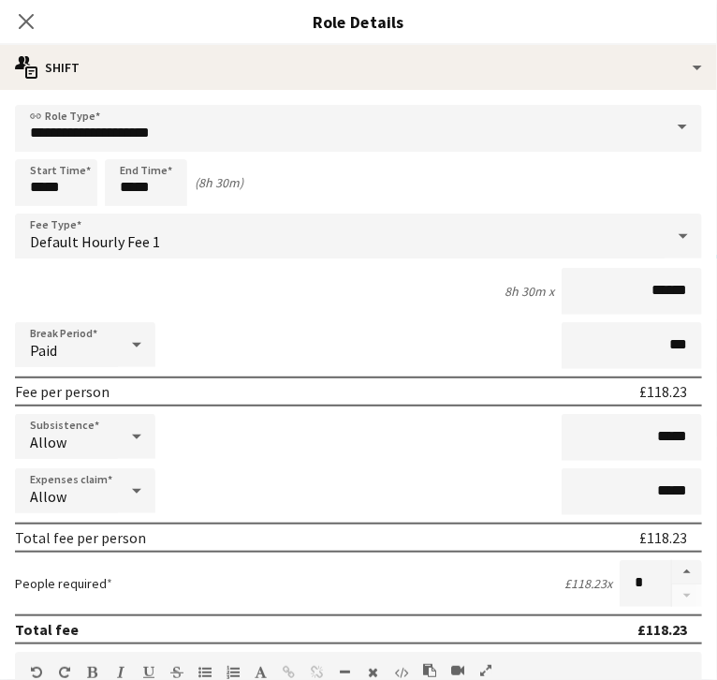
click at [41, 384] on app-card-role "Box Office Assistant 0/1 15:45-20:15 (4h30m) single-neutral-actions" at bounding box center [2, 416] width 210 height 64
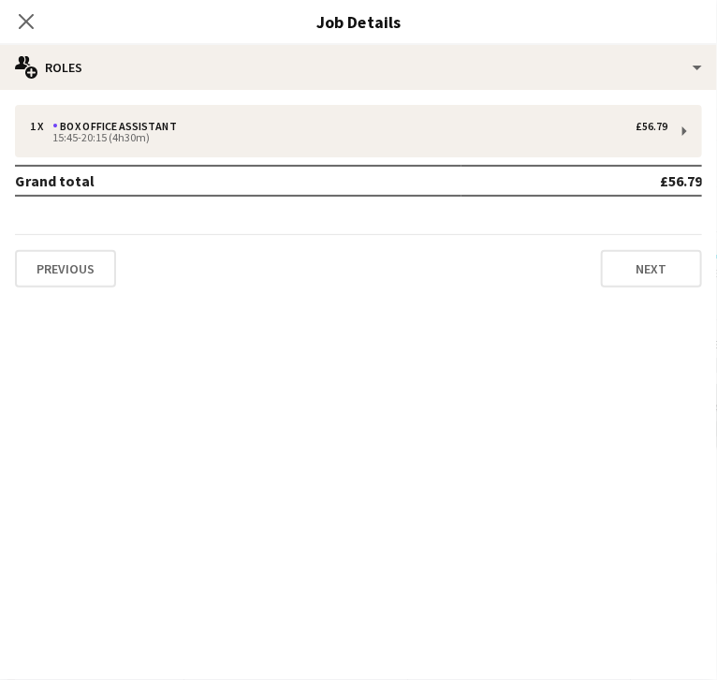
scroll to position [0, 551]
click at [200, 320] on app-card-role "Box Office Assistant 0/1 12:00-17:00 (5h) single-neutral-actions" at bounding box center [233, 352] width 210 height 64
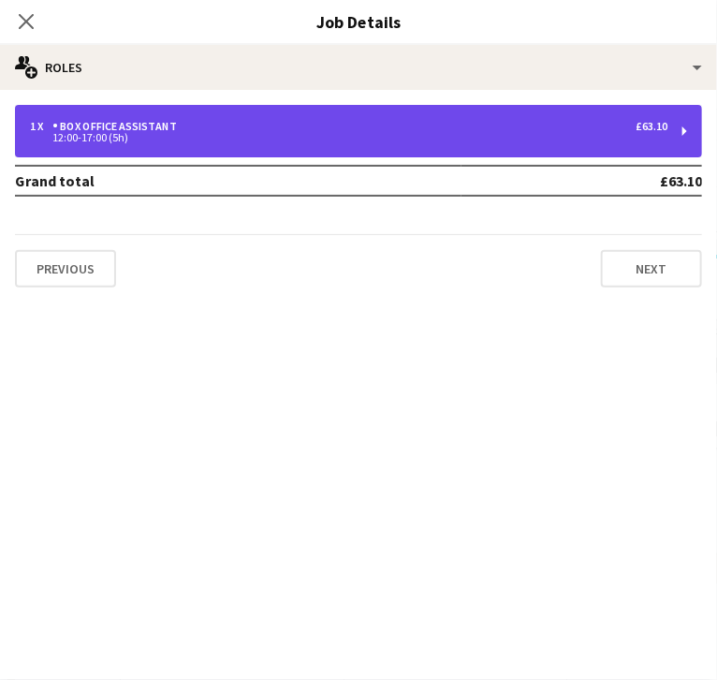
click at [185, 128] on div "Box Office Assistant" at bounding box center [118, 126] width 132 height 13
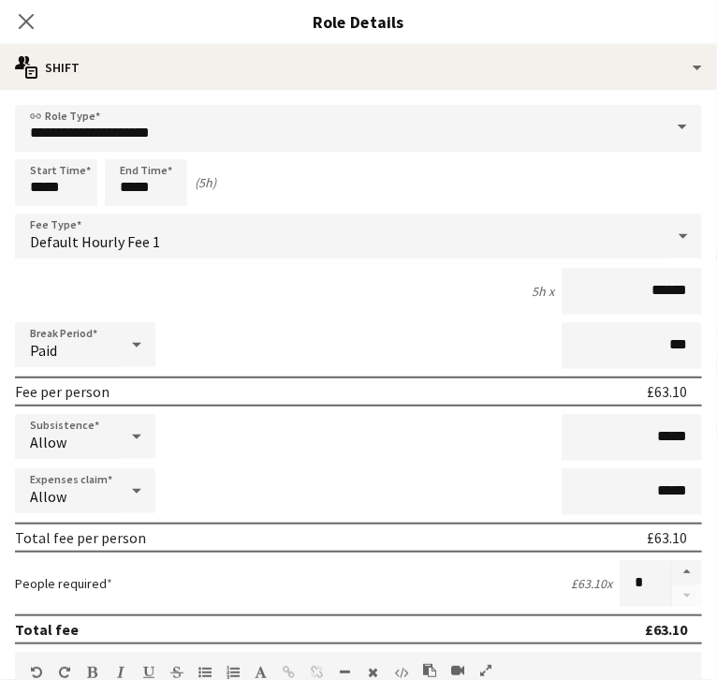
click at [46, 434] on app-date-cell "Draft 12:00-17:00 (5h) 0/2 Box Office 2 Roles Box Office Assistant 0/1 12:00-17…" at bounding box center [9, 393] width 224 height 322
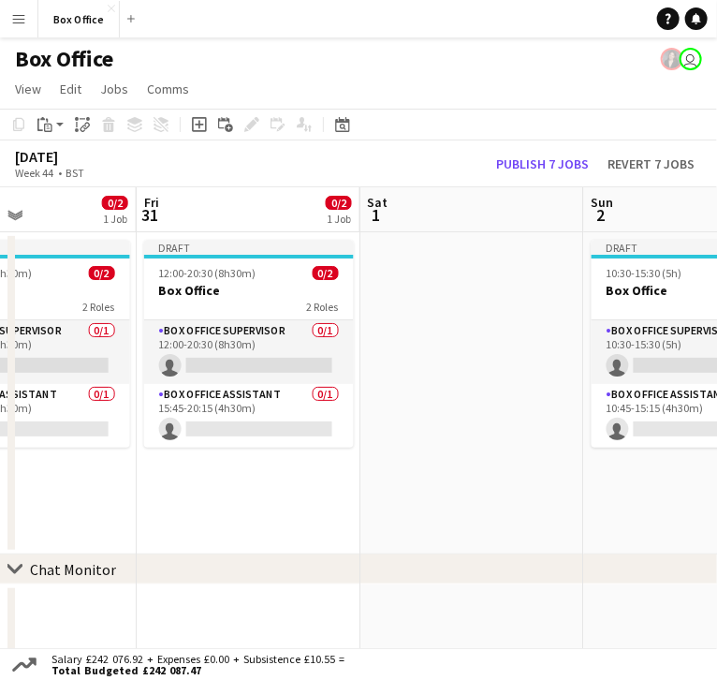
scroll to position [0, 486]
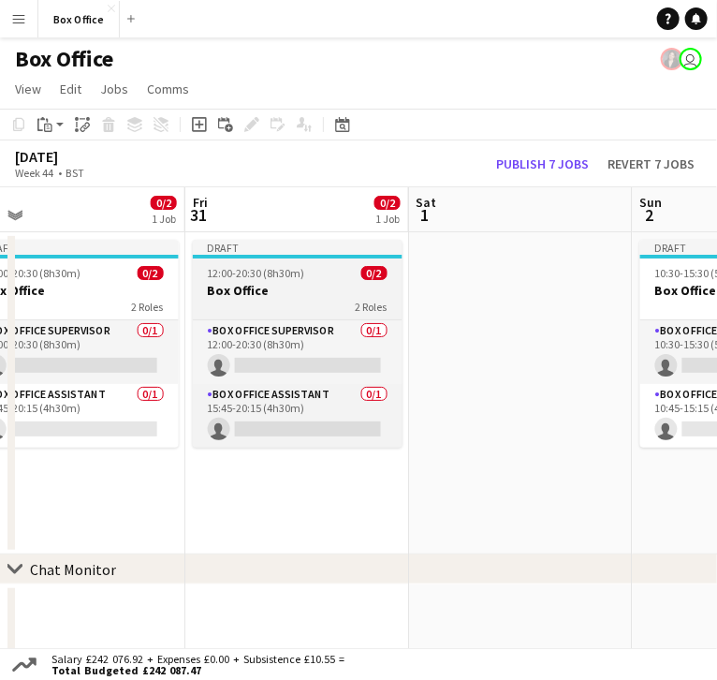
click at [240, 244] on app-job-card "Draft 12:00-20:30 (8h30m) 0/2 Box Office 2 Roles Box Office Supervisor 0/1 12:0…" at bounding box center [298, 344] width 210 height 208
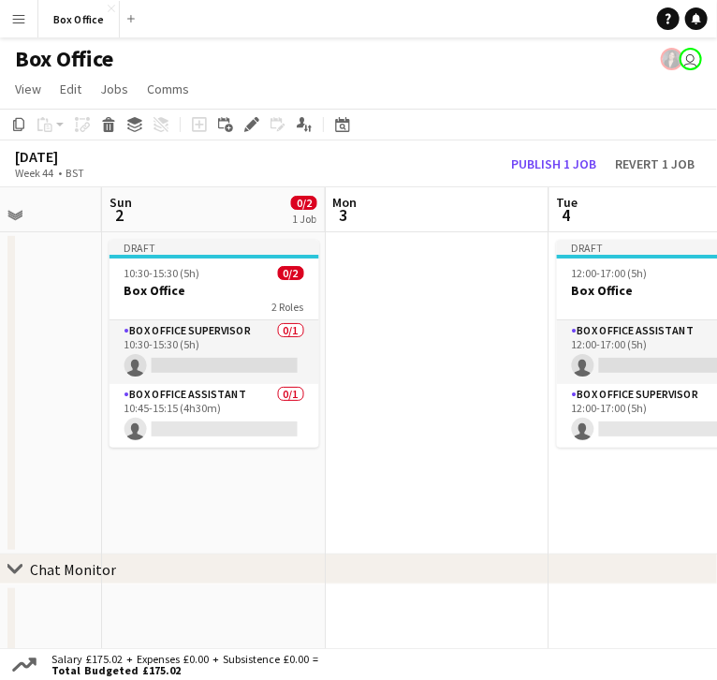
scroll to position [0, 611]
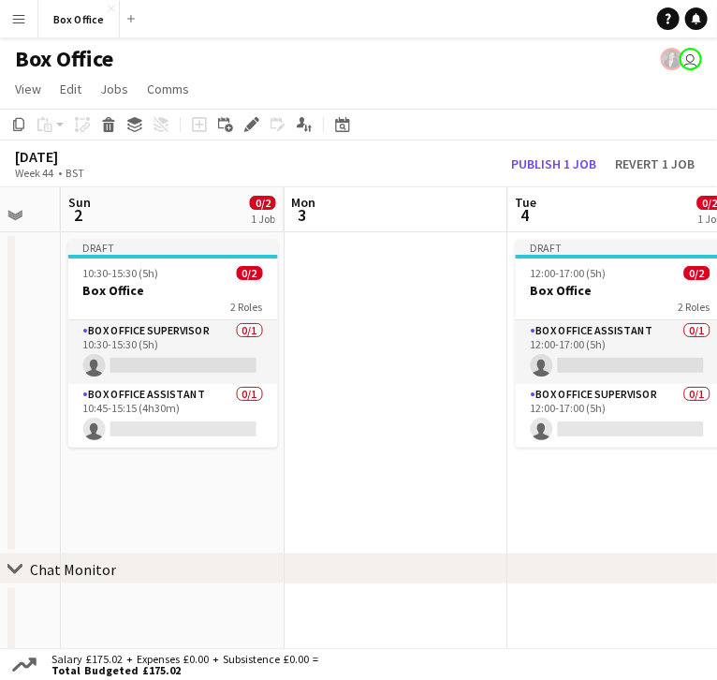
click at [376, 282] on app-date-cell at bounding box center [397, 393] width 224 height 322
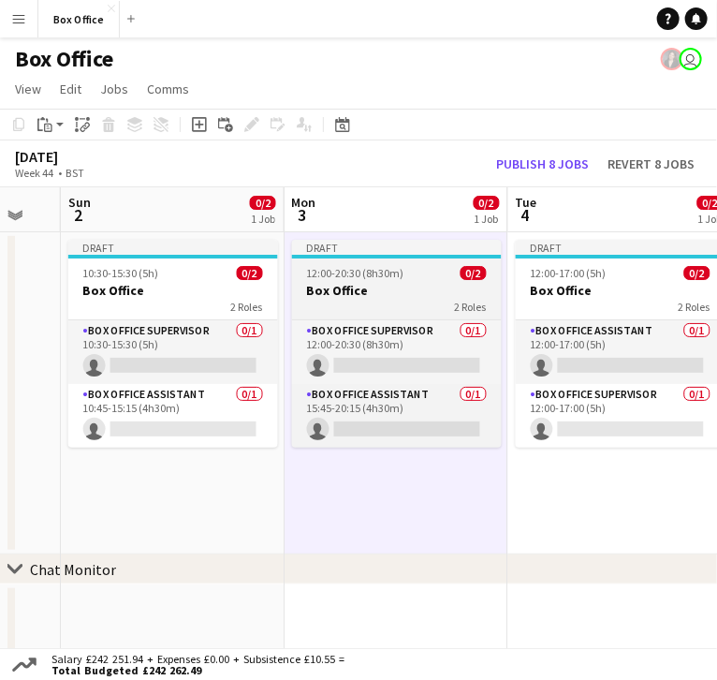
click at [380, 266] on span "12:00-20:30 (8h30m)" at bounding box center [355, 273] width 97 height 14
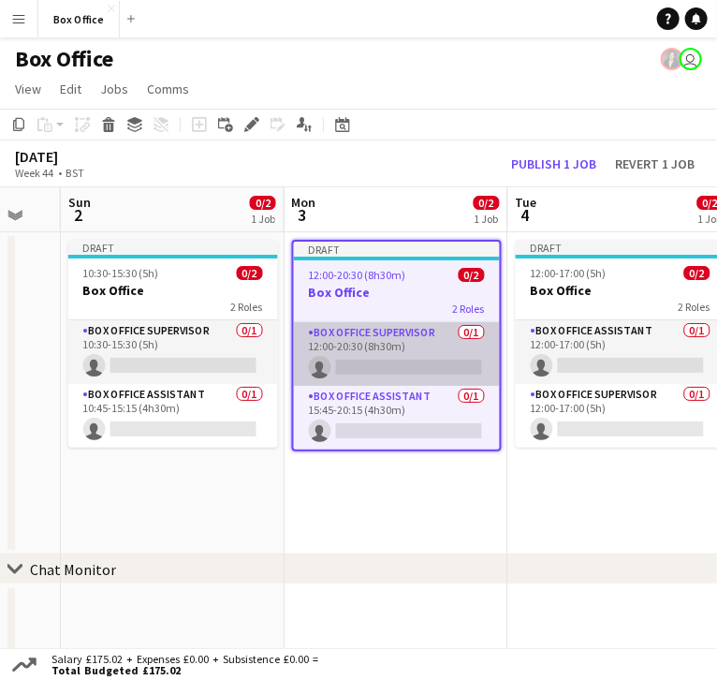
click at [397, 322] on app-card-role "Box Office Supervisor 0/1 12:00-20:30 (8h30m) single-neutral-actions" at bounding box center [397, 354] width 206 height 64
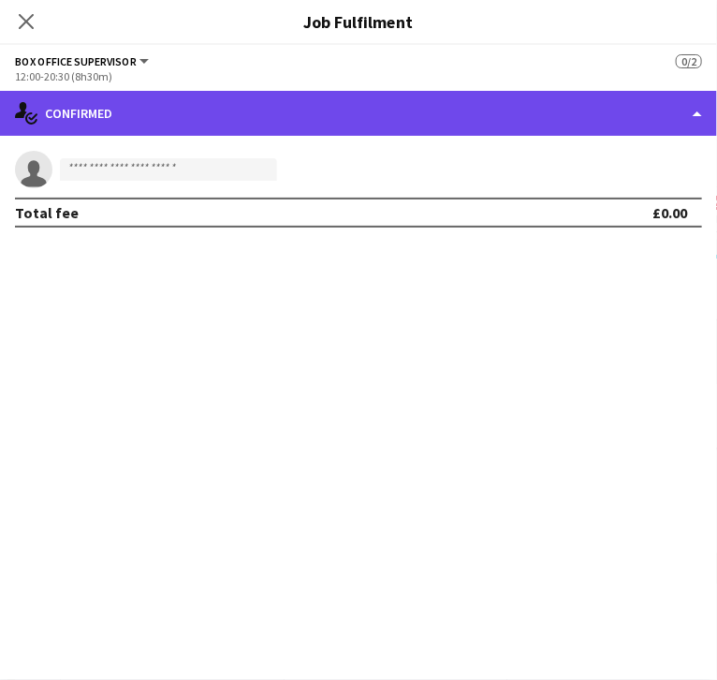
click at [599, 113] on div "single-neutral-actions-check-2 Confirmed" at bounding box center [358, 113] width 717 height 45
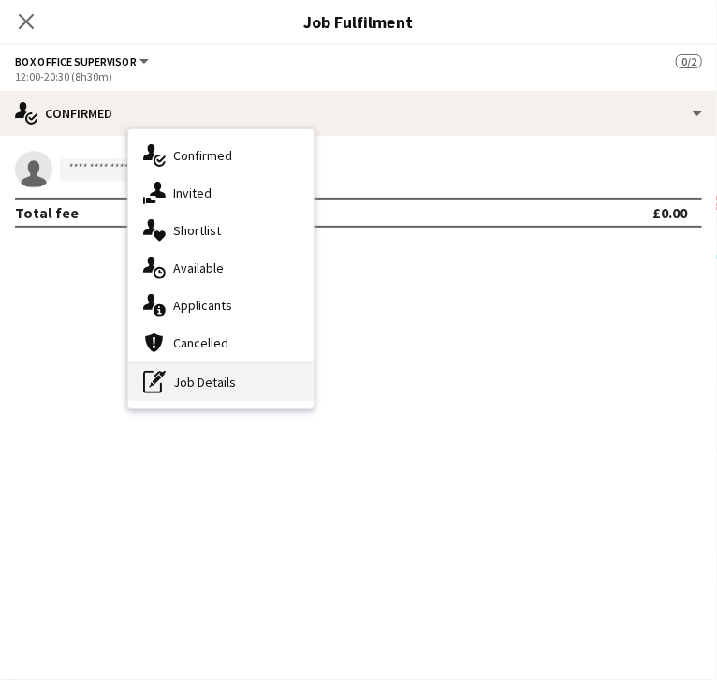
click at [314, 381] on div "pen-write Job Details" at bounding box center [220, 381] width 185 height 37
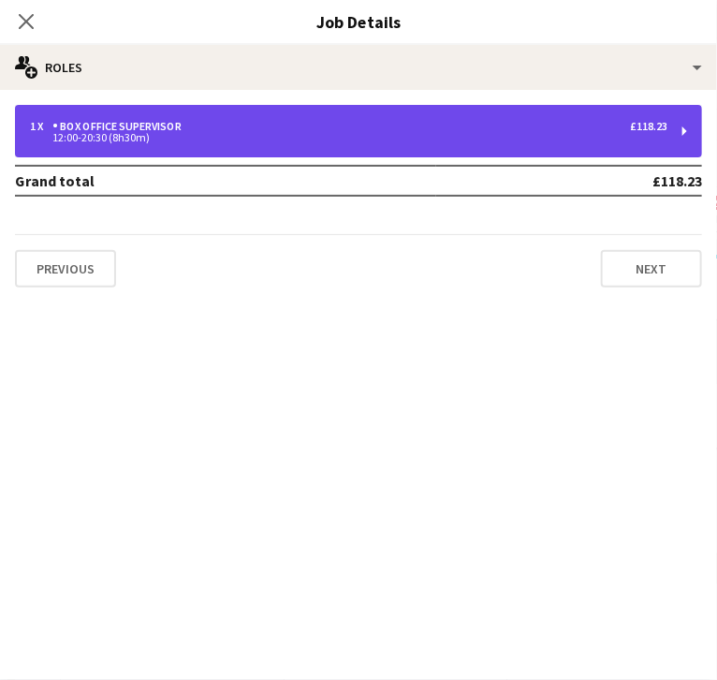
click at [493, 133] on div "12:00-20:30 (8h30m)" at bounding box center [349, 137] width 638 height 9
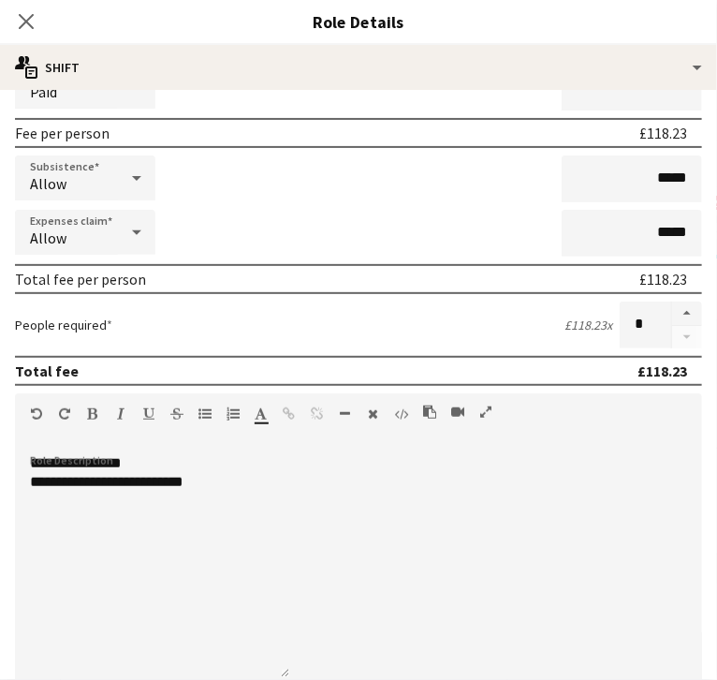
scroll to position [262, 0]
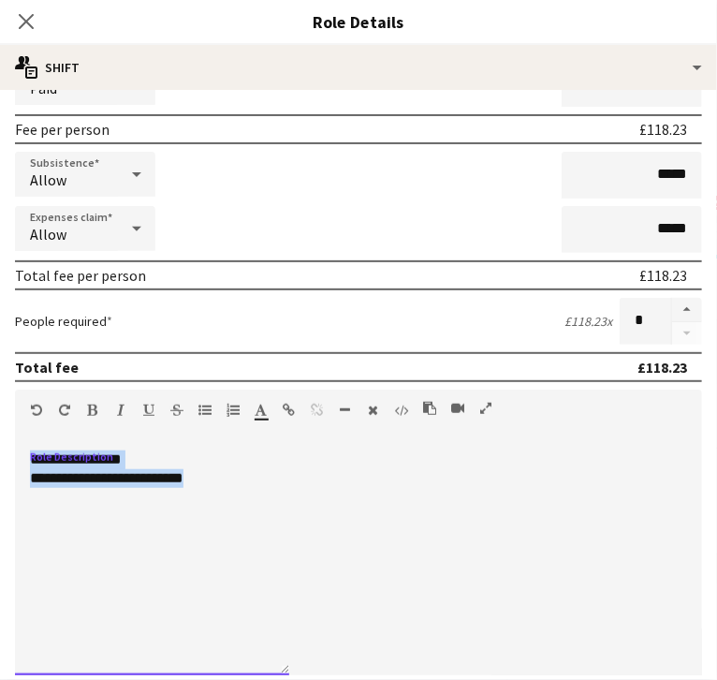
drag, startPoint x: 322, startPoint y: 508, endPoint x: -4, endPoint y: 449, distance: 331.3
click at [0, 449] on html "Menu Boards Boards Boards All jobs Status Workforce Workforce My Workforce Recr…" at bounding box center [358, 396] width 717 height 792
paste div
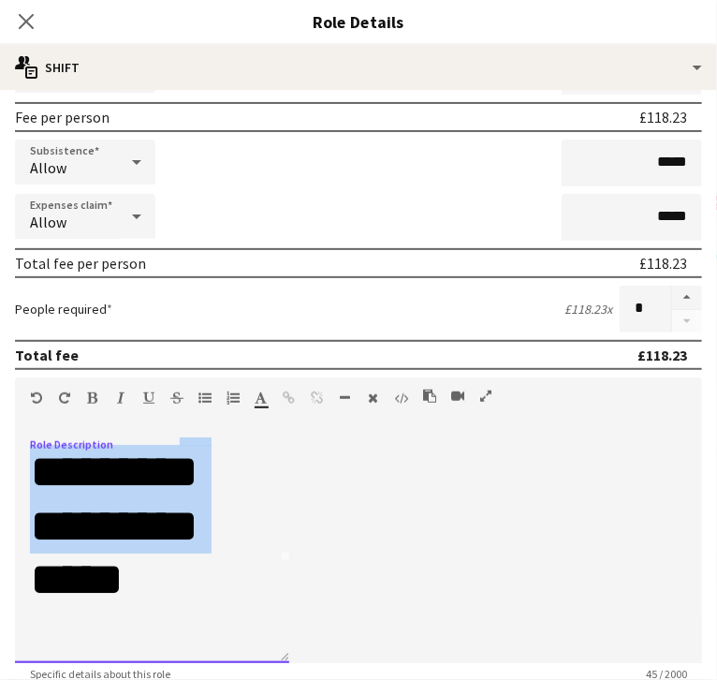
scroll to position [584, 0]
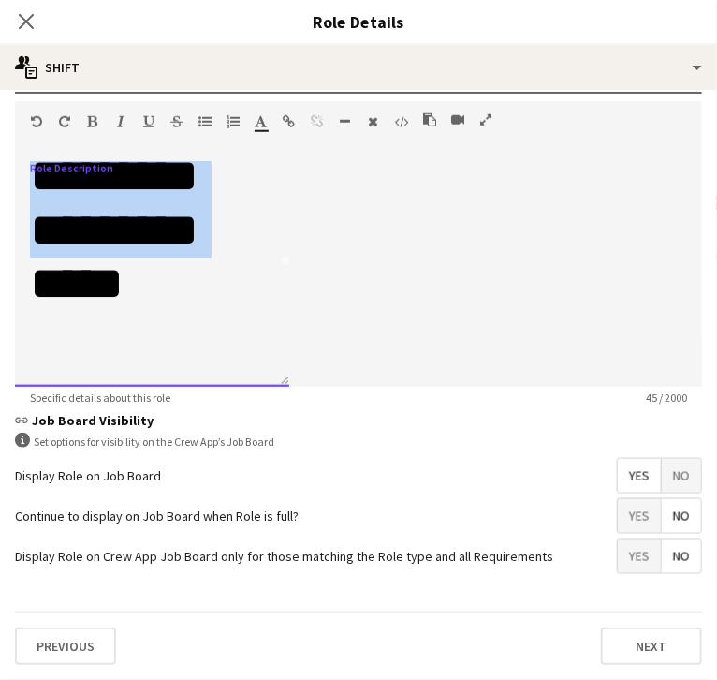
drag, startPoint x: 113, startPoint y: 484, endPoint x: 315, endPoint y: 717, distance: 308.1
click at [315, 675] on html "Menu Boards Boards Boards All jobs Status Workforce Workforce My Workforce Recr…" at bounding box center [358, 396] width 717 height 792
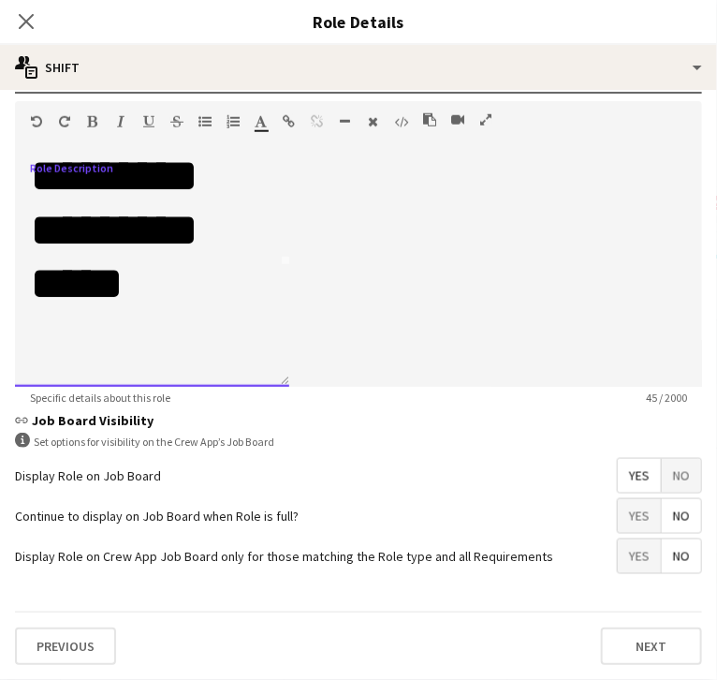
scroll to position [0, 0]
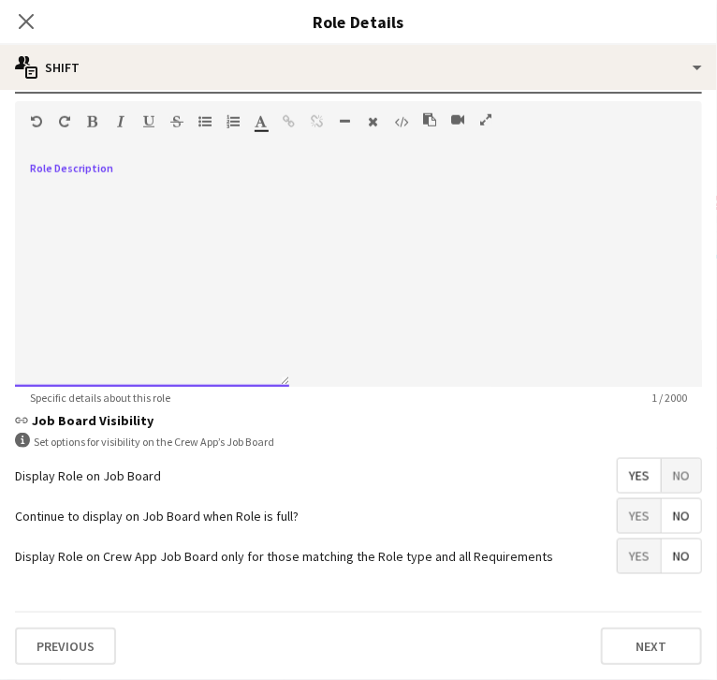
click at [225, 263] on div at bounding box center [152, 274] width 274 height 225
click at [142, 259] on div at bounding box center [152, 274] width 274 height 225
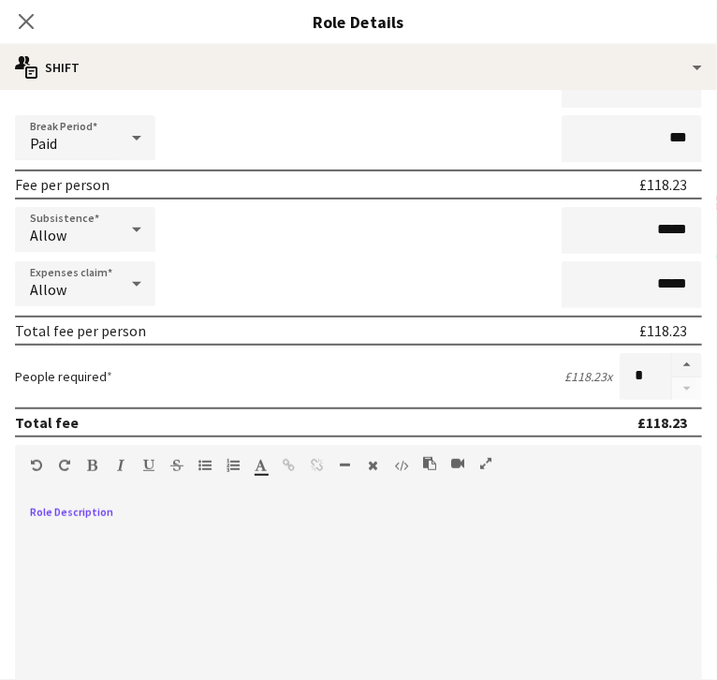
scroll to position [206, 0]
click at [268, 466] on icon "button" at bounding box center [262, 466] width 12 height 13
click at [180, 558] on h1 at bounding box center [152, 534] width 244 height 54
click at [52, 37] on div "Close pop-in" at bounding box center [26, 21] width 52 height 43
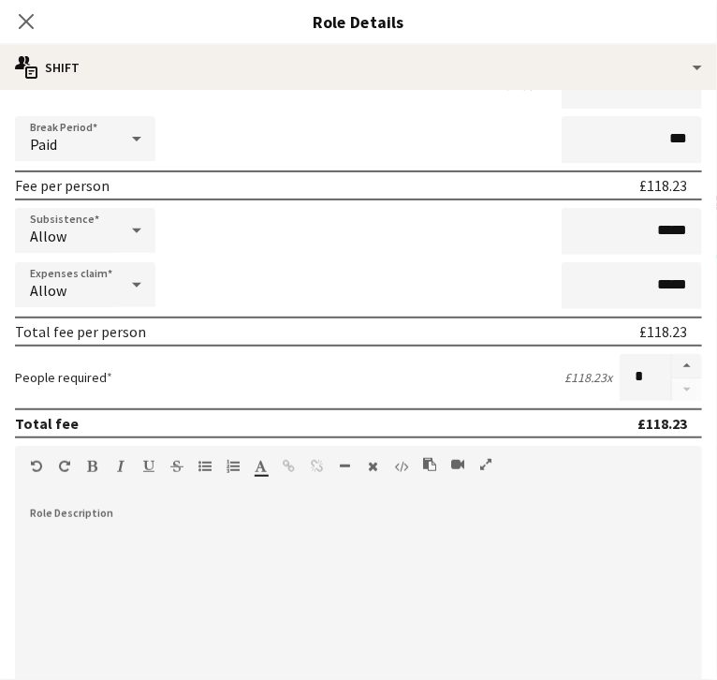
click at [35, 20] on icon "Close pop-in" at bounding box center [26, 21] width 18 height 18
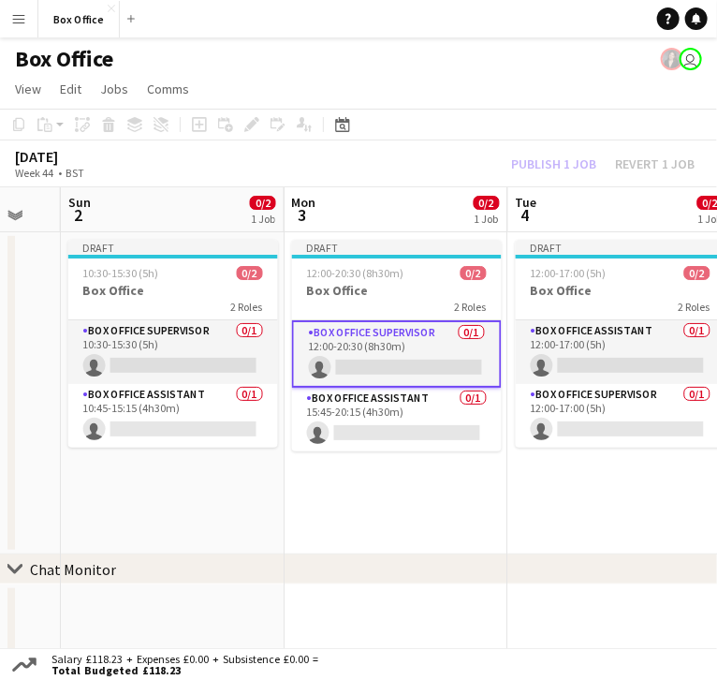
click at [383, 320] on app-card-role "Box Office Supervisor 0/1 12:00-20:30 (8h30m) single-neutral-actions" at bounding box center [397, 353] width 210 height 67
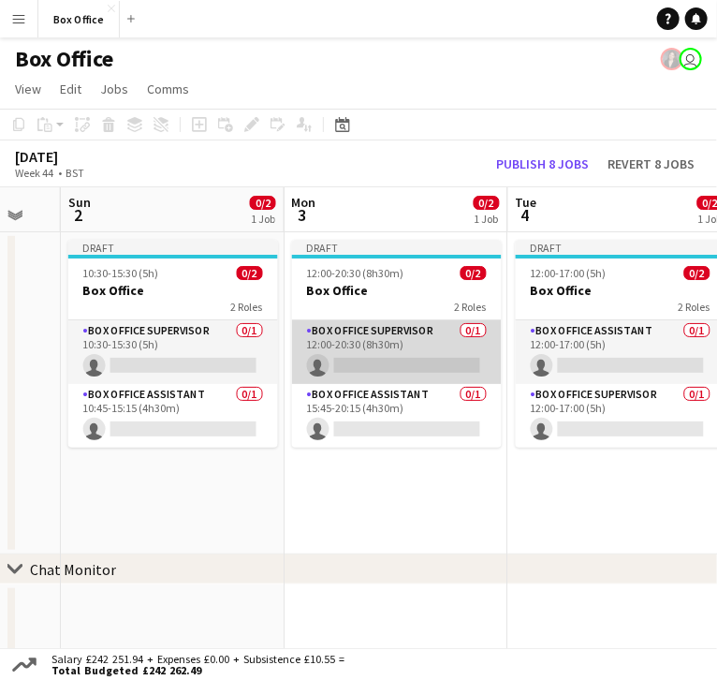
click at [383, 320] on app-card-role "Box Office Supervisor 0/1 12:00-20:30 (8h30m) single-neutral-actions" at bounding box center [397, 352] width 210 height 64
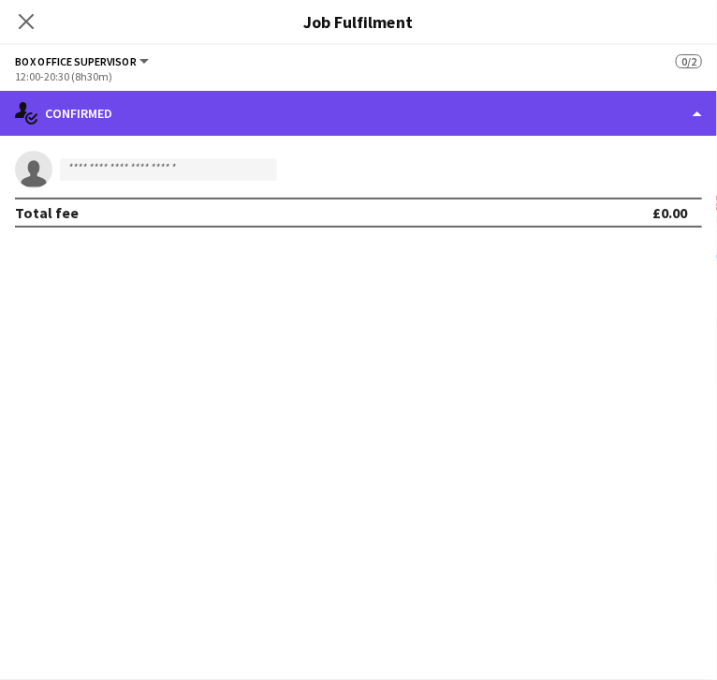
click at [542, 106] on div "single-neutral-actions-check-2 Confirmed" at bounding box center [358, 113] width 717 height 45
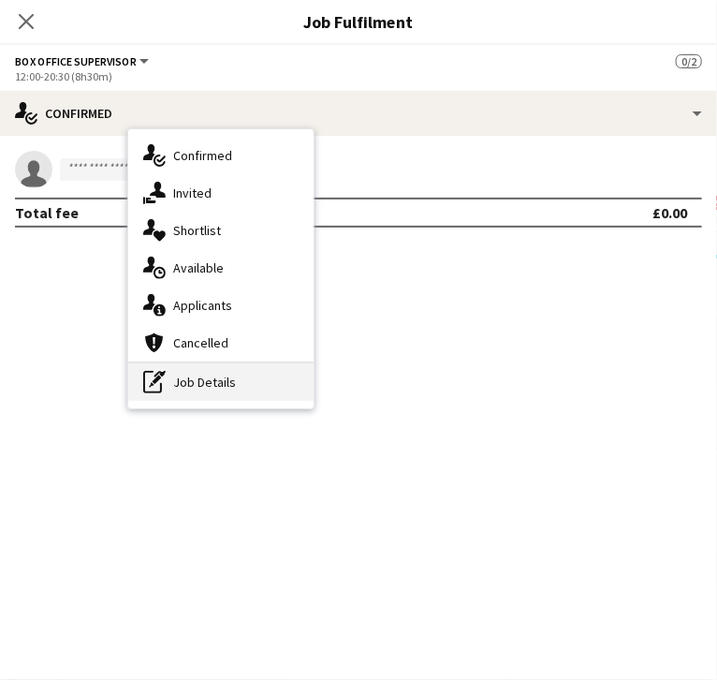
click at [314, 368] on div "pen-write Job Details" at bounding box center [220, 381] width 185 height 37
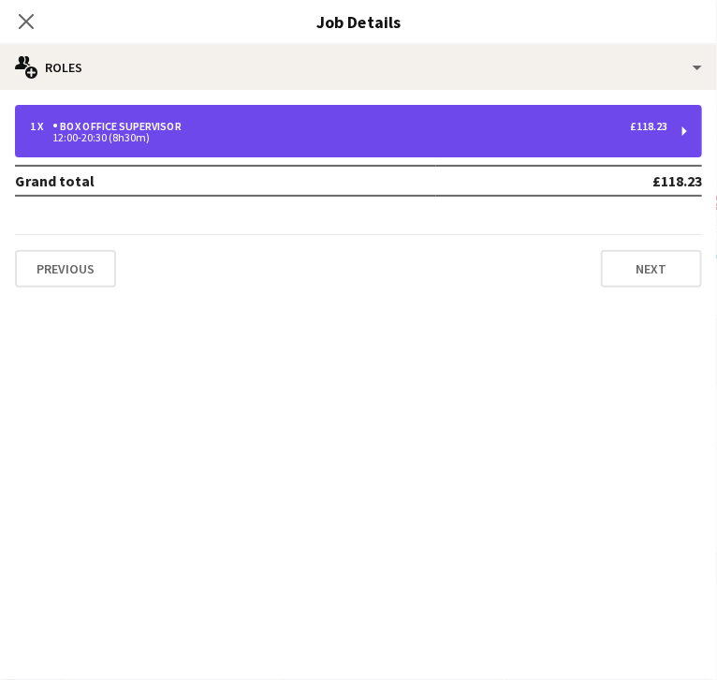
click at [189, 132] on div "Box Office Supervisor" at bounding box center [120, 126] width 137 height 13
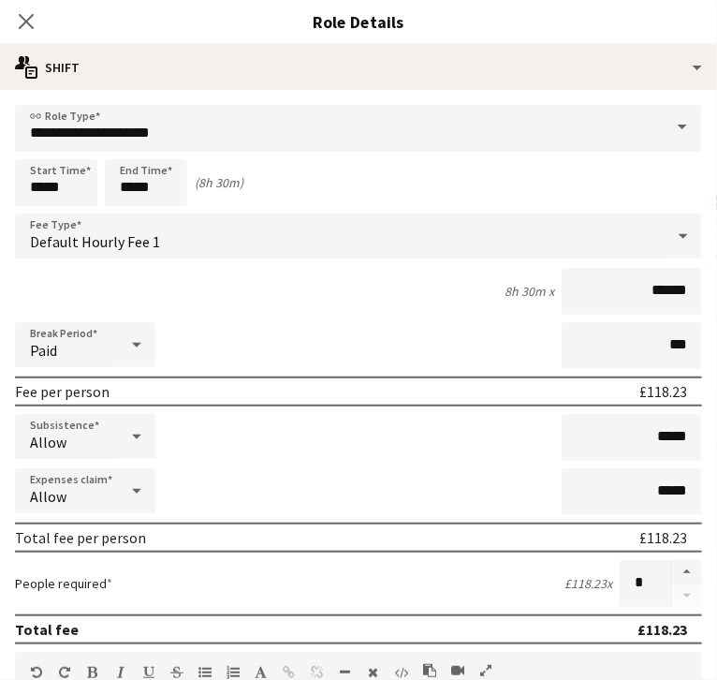
scroll to position [194, 0]
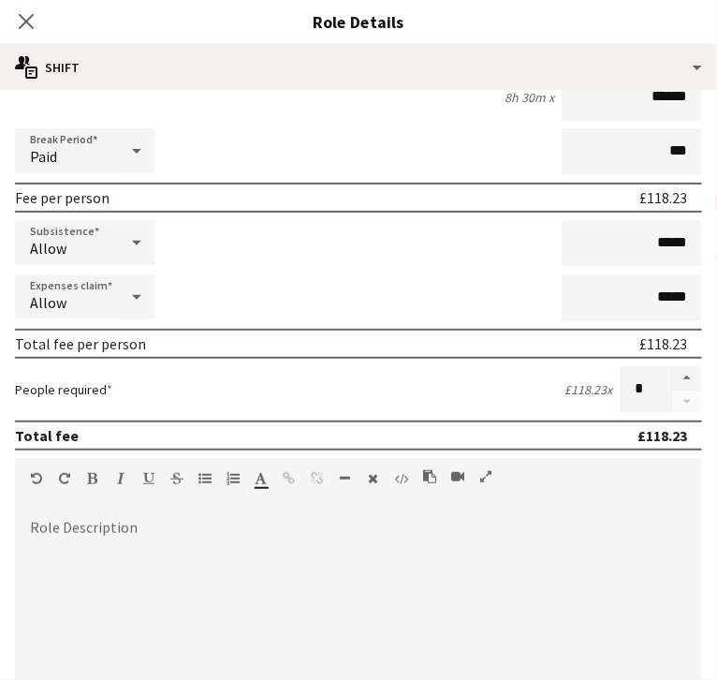
click at [199, 559] on div at bounding box center [359, 631] width 688 height 225
drag, startPoint x: 290, startPoint y: 547, endPoint x: 69, endPoint y: 555, distance: 221.2
click at [69, 555] on body "Menu Boards Boards Boards All jobs Status Workforce Workforce My Workforce Recr…" at bounding box center [358, 396] width 717 height 792
copy div "**********"
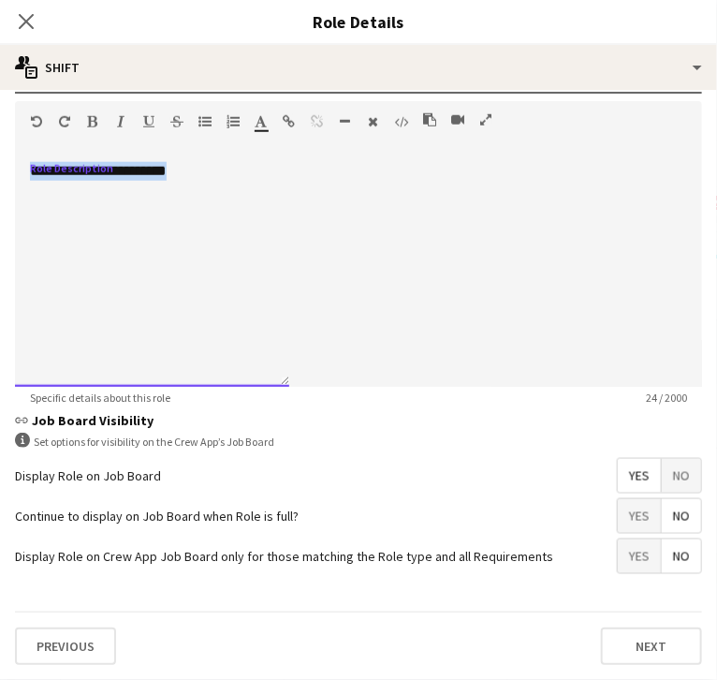
scroll to position [584, 0]
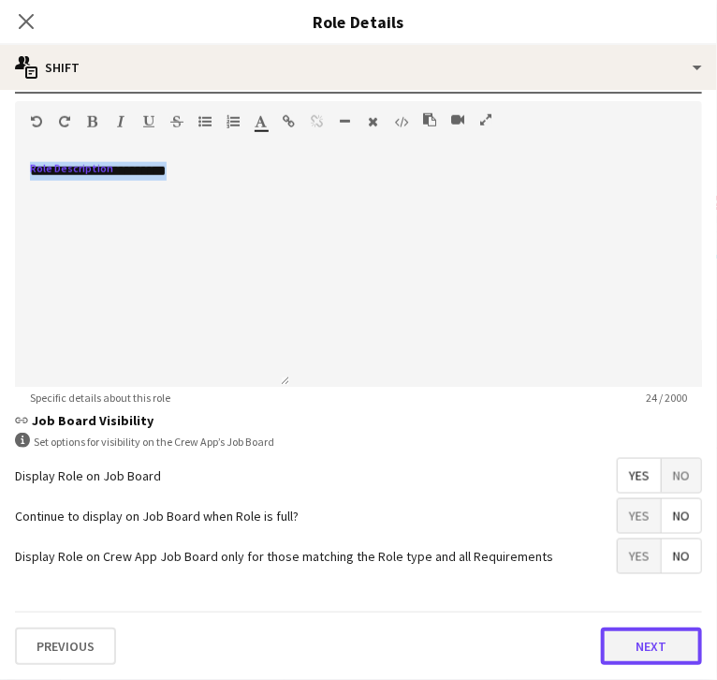
click at [601, 647] on button "Next" at bounding box center [651, 646] width 101 height 37
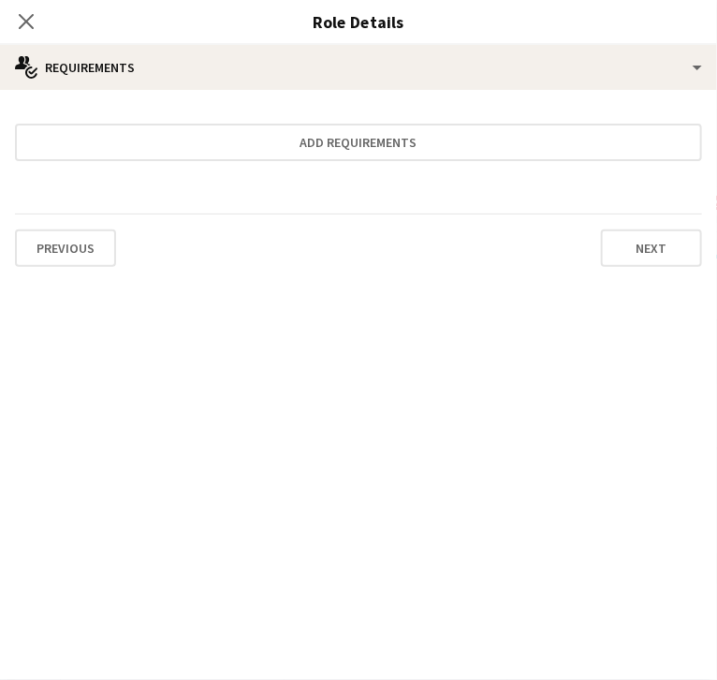
scroll to position [0, 0]
click at [35, 22] on icon "Close pop-in" at bounding box center [26, 21] width 18 height 18
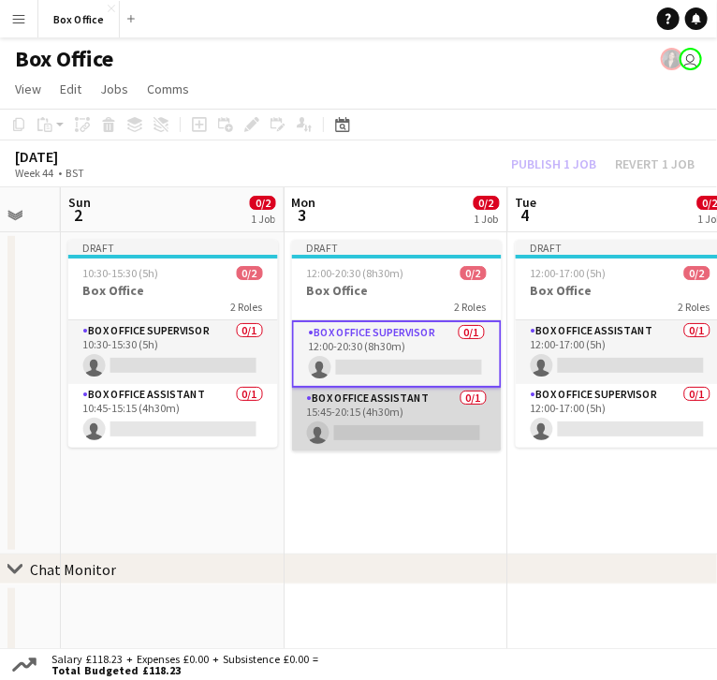
click at [364, 388] on app-card-role "Box Office Assistant 0/1 15:45-20:15 (4h30m) single-neutral-actions" at bounding box center [397, 420] width 210 height 64
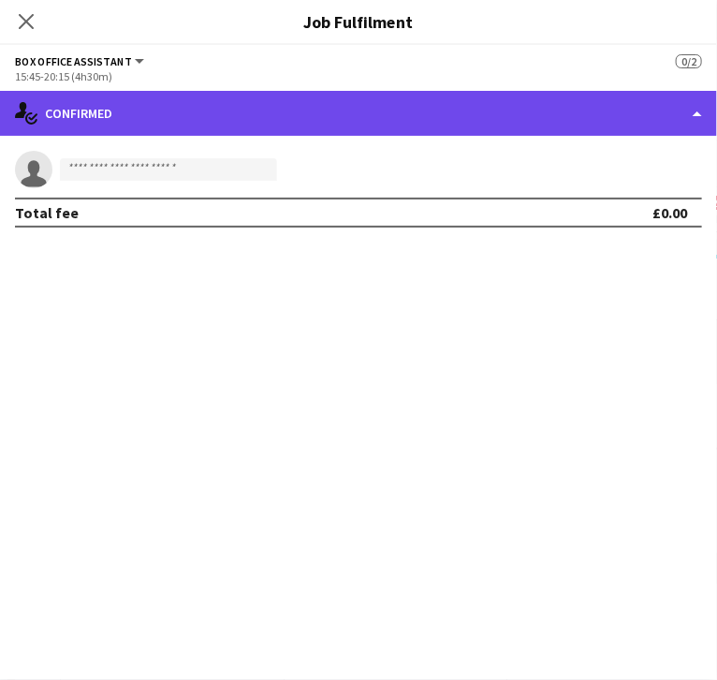
click at [547, 110] on div "single-neutral-actions-check-2 Confirmed" at bounding box center [358, 113] width 717 height 45
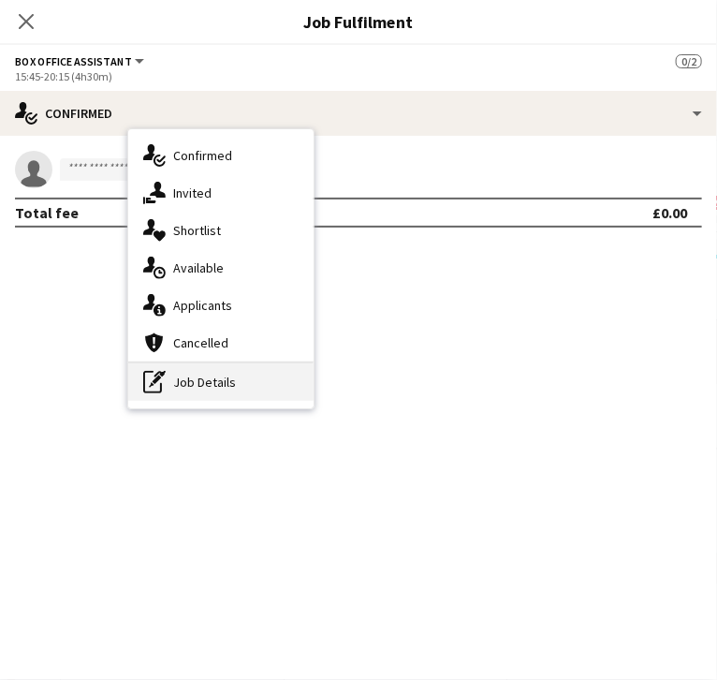
click at [314, 393] on div "pen-write Job Details" at bounding box center [220, 381] width 185 height 37
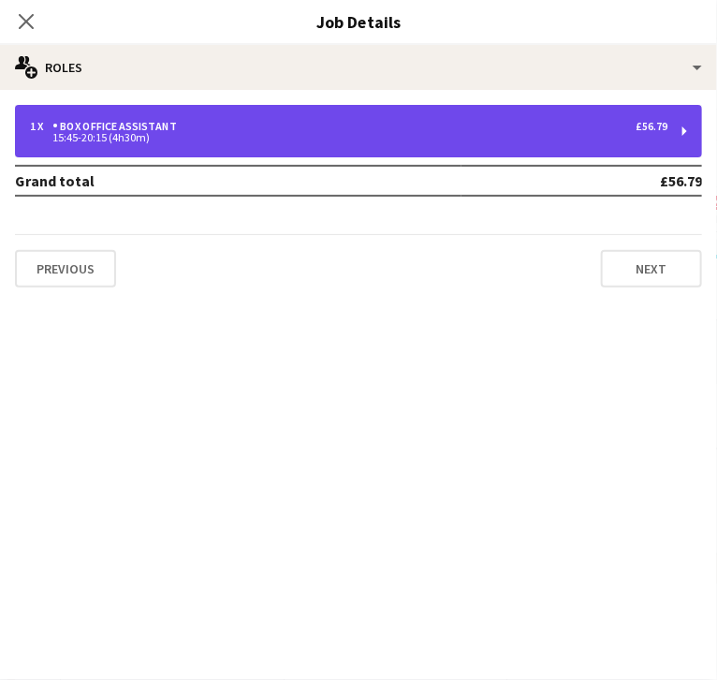
click at [521, 141] on div "15:45-20:15 (4h30m)" at bounding box center [349, 137] width 638 height 9
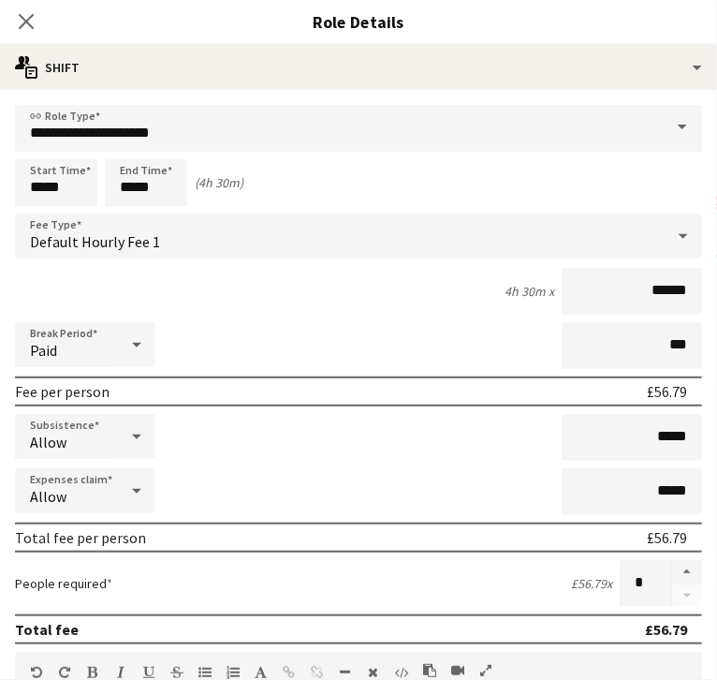
scroll to position [161, 0]
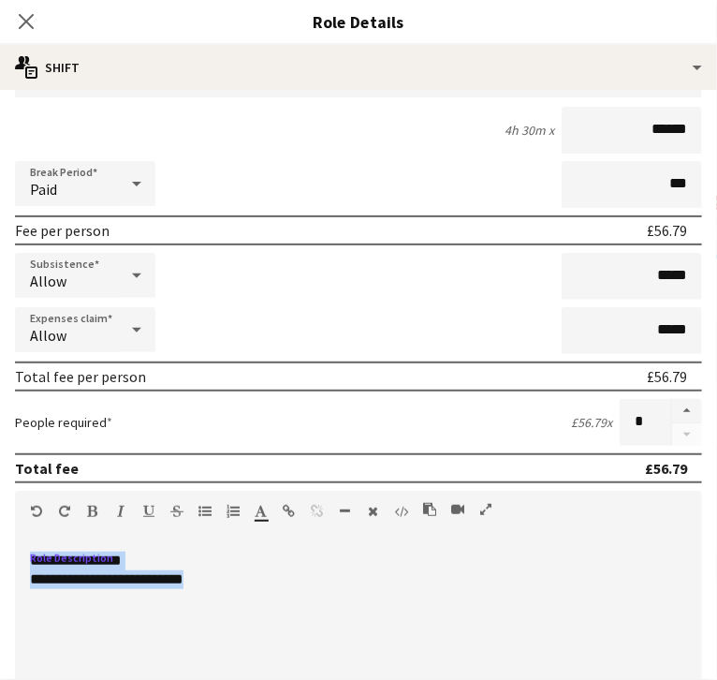
drag, startPoint x: 305, startPoint y: 599, endPoint x: 15, endPoint y: 570, distance: 291.7
click at [15, 570] on body "Menu Boards Boards Boards All jobs Status Workforce Workforce My Workforce Recr…" at bounding box center [358, 396] width 717 height 792
paste div
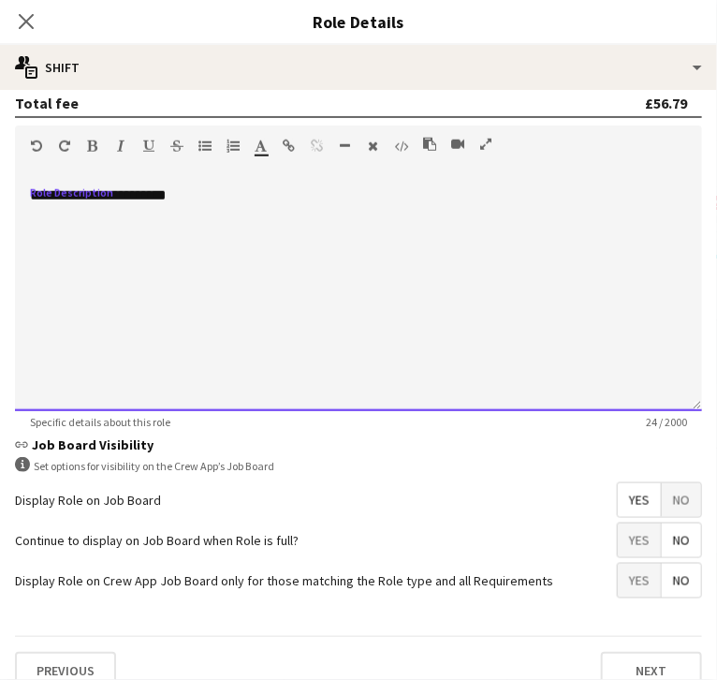
scroll to position [583, 0]
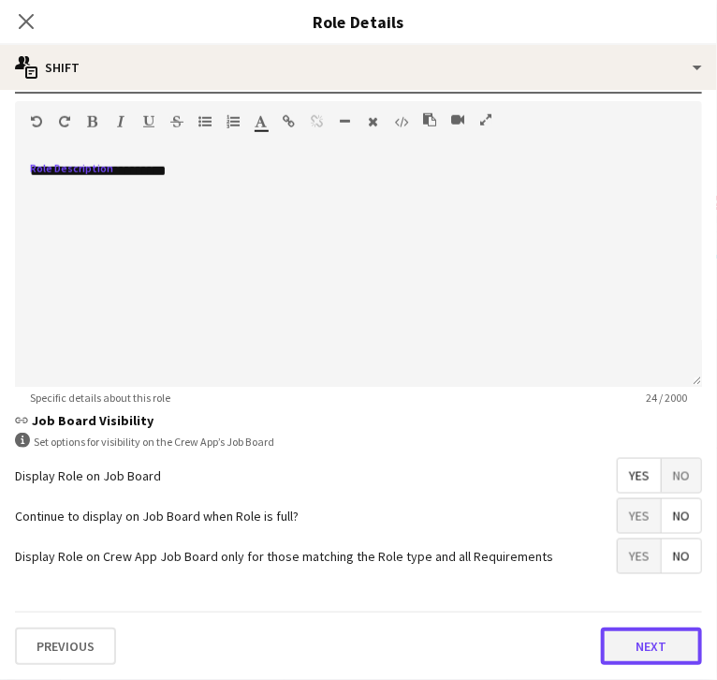
click at [601, 645] on button "Next" at bounding box center [651, 646] width 101 height 37
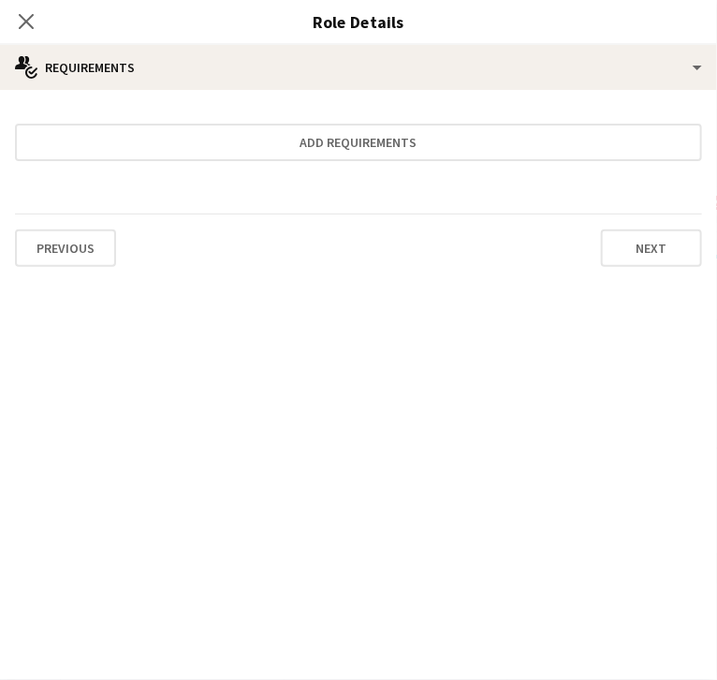
scroll to position [0, 0]
click at [35, 20] on icon "Close pop-in" at bounding box center [26, 21] width 18 height 18
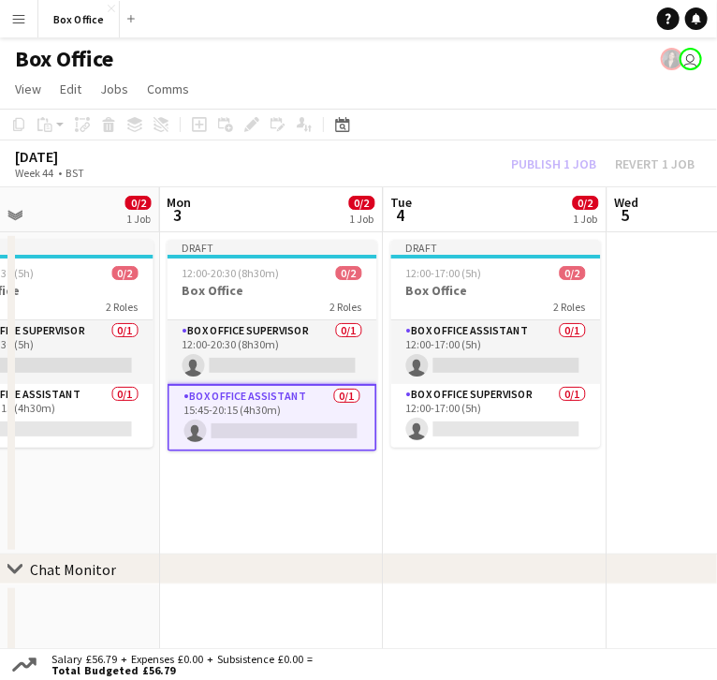
scroll to position [0, 734]
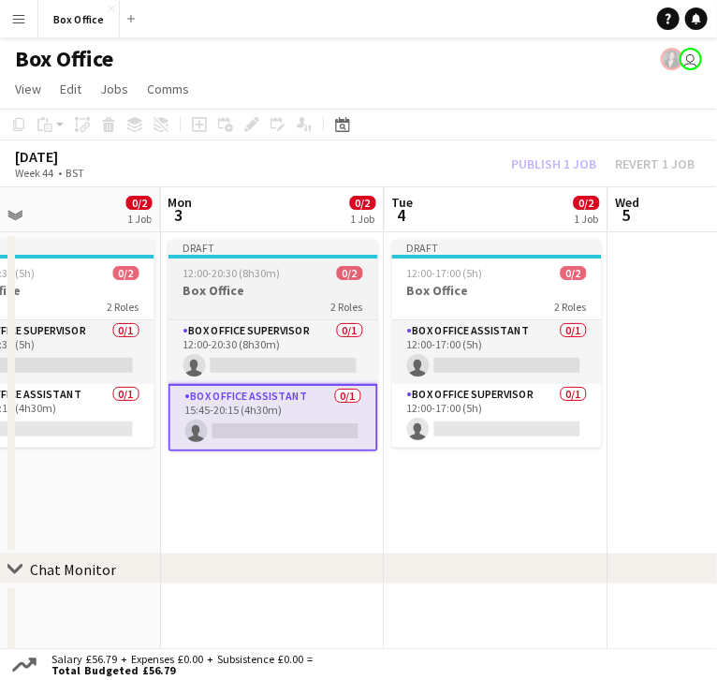
click at [236, 266] on span "12:00-20:30 (8h30m)" at bounding box center [232, 273] width 97 height 14
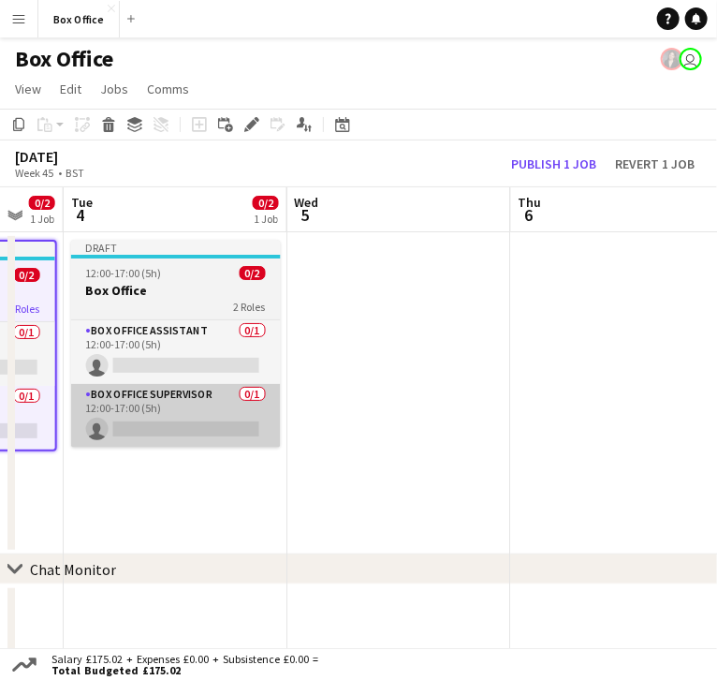
scroll to position [0, 612]
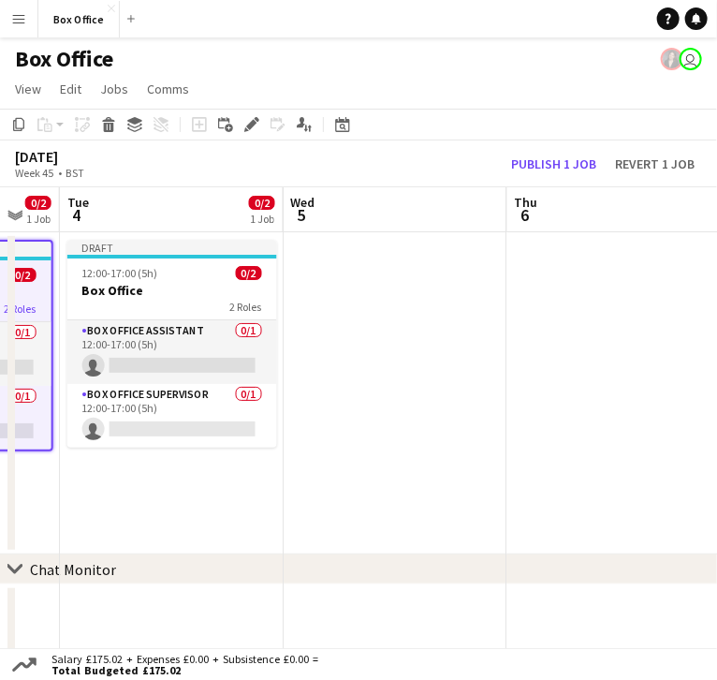
click at [348, 249] on app-date-cell at bounding box center [396, 393] width 224 height 322
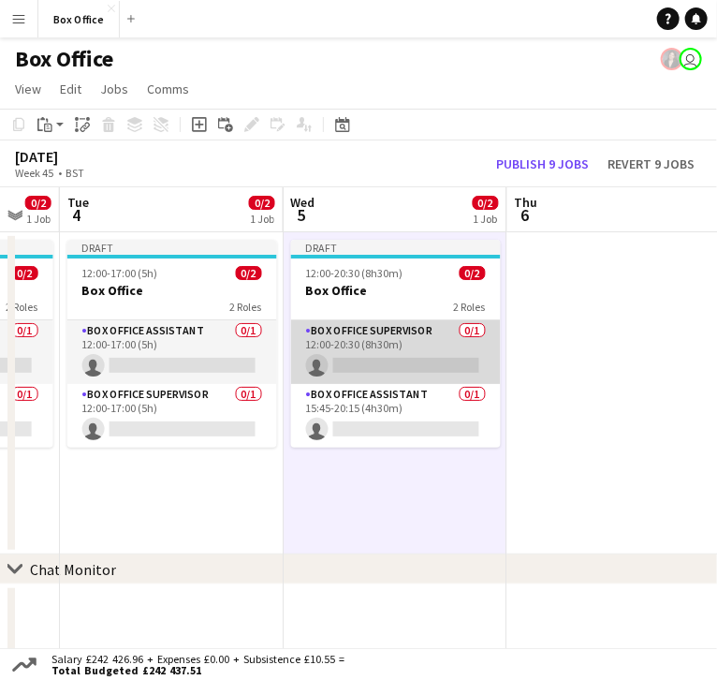
click at [370, 320] on app-card-role "Box Office Supervisor 0/1 12:00-20:30 (8h30m) single-neutral-actions" at bounding box center [396, 352] width 210 height 64
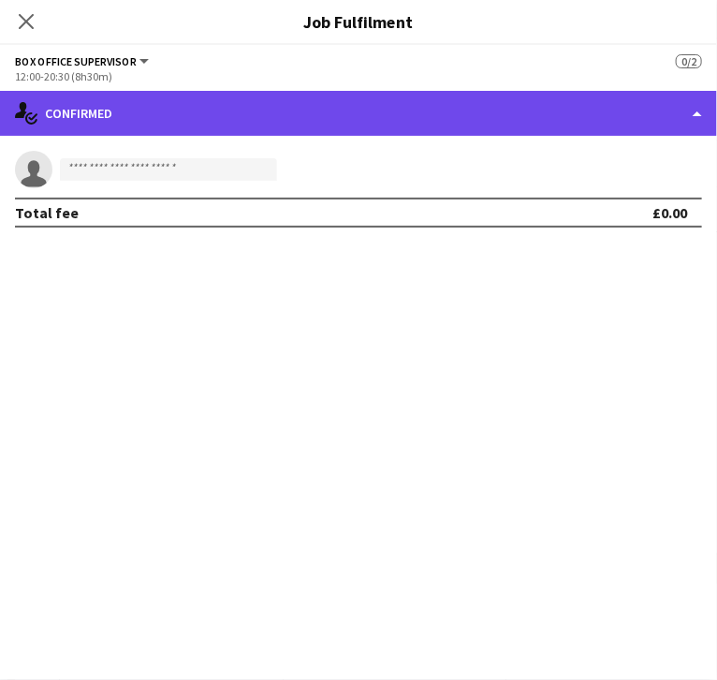
click at [599, 106] on div "single-neutral-actions-check-2 Confirmed" at bounding box center [358, 113] width 717 height 45
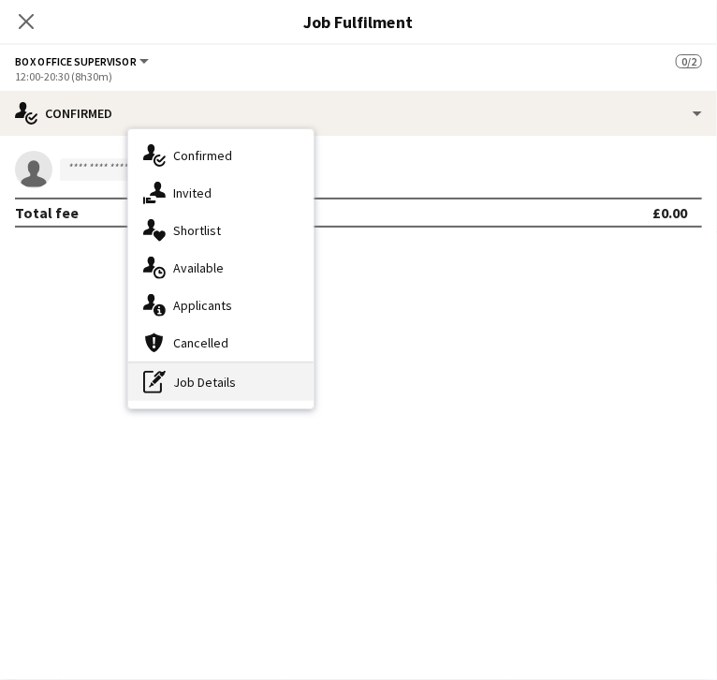
click at [314, 377] on div "pen-write Job Details" at bounding box center [220, 381] width 185 height 37
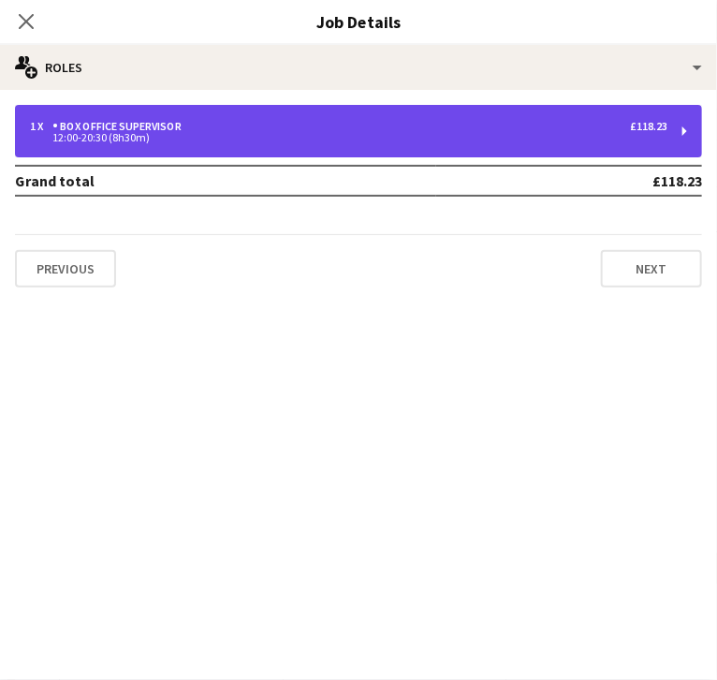
click at [551, 135] on div "12:00-20:30 (8h30m)" at bounding box center [349, 137] width 638 height 9
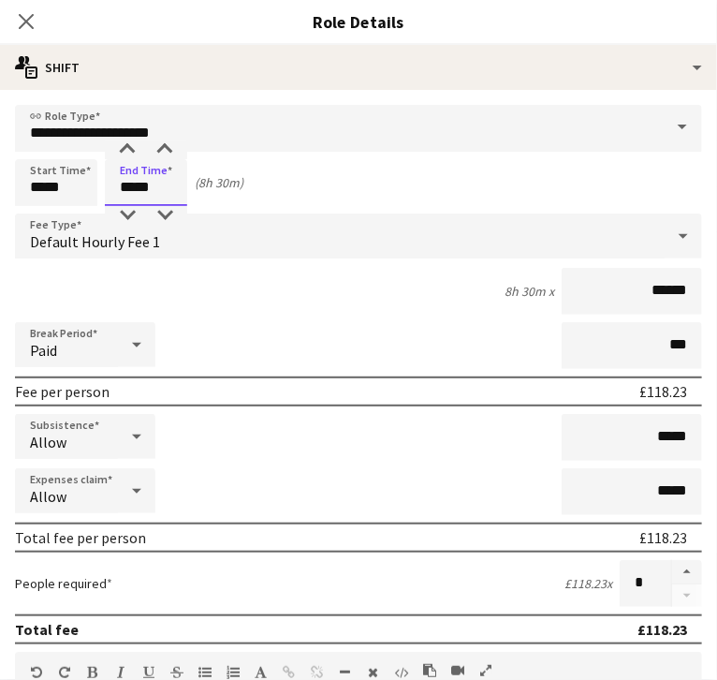
click at [187, 192] on input "*****" at bounding box center [146, 182] width 82 height 47
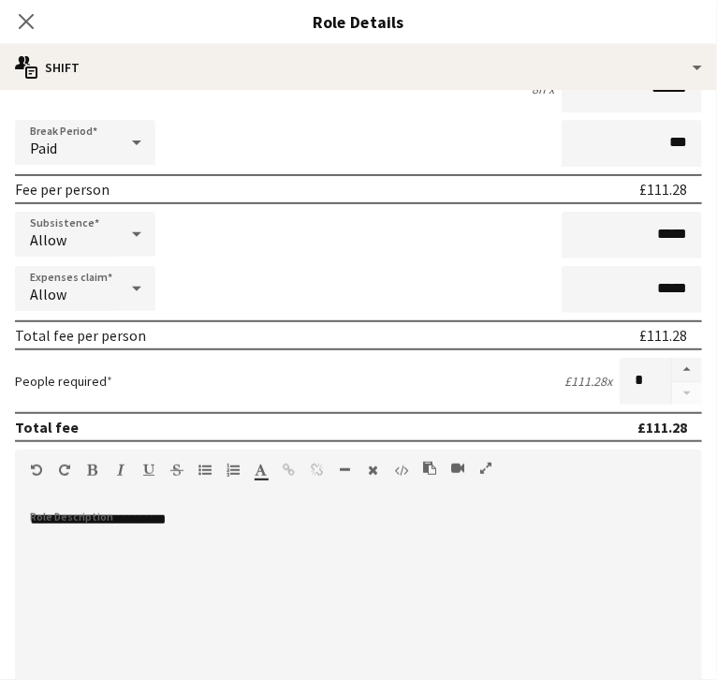
scroll to position [206, 0]
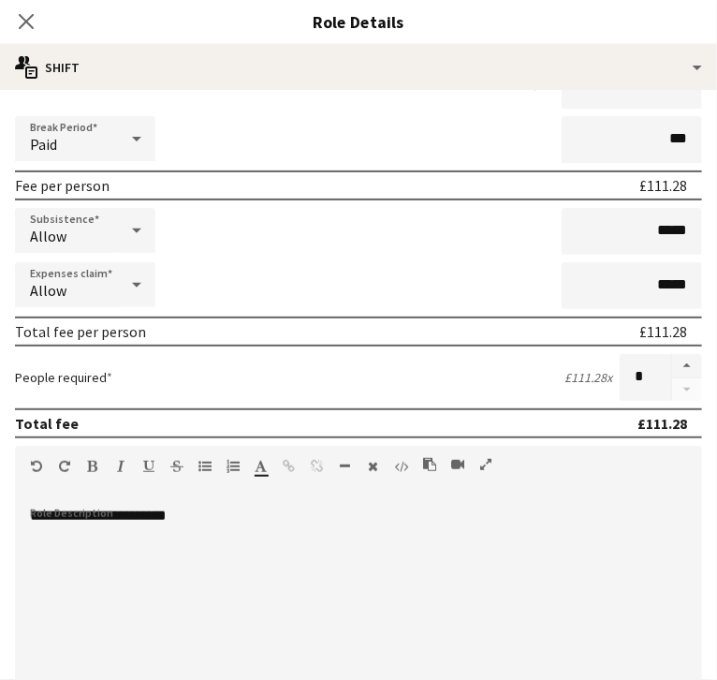
type input "*****"
click at [289, 554] on div "**********" at bounding box center [152, 619] width 274 height 225
drag, startPoint x: 292, startPoint y: 554, endPoint x: 3, endPoint y: 540, distance: 289.7
click at [3, 540] on body "Menu Boards Boards Boards All jobs Status Workforce Workforce My Workforce Recr…" at bounding box center [358, 396] width 717 height 792
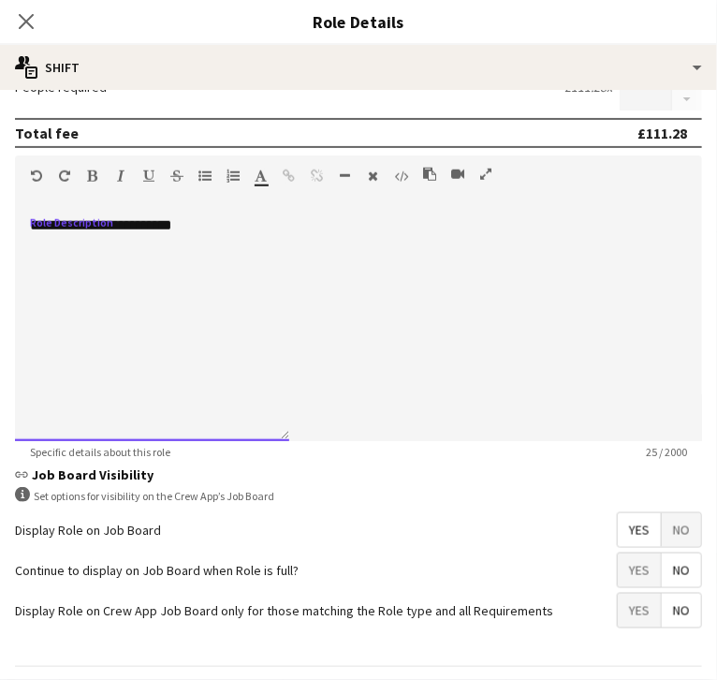
scroll to position [584, 0]
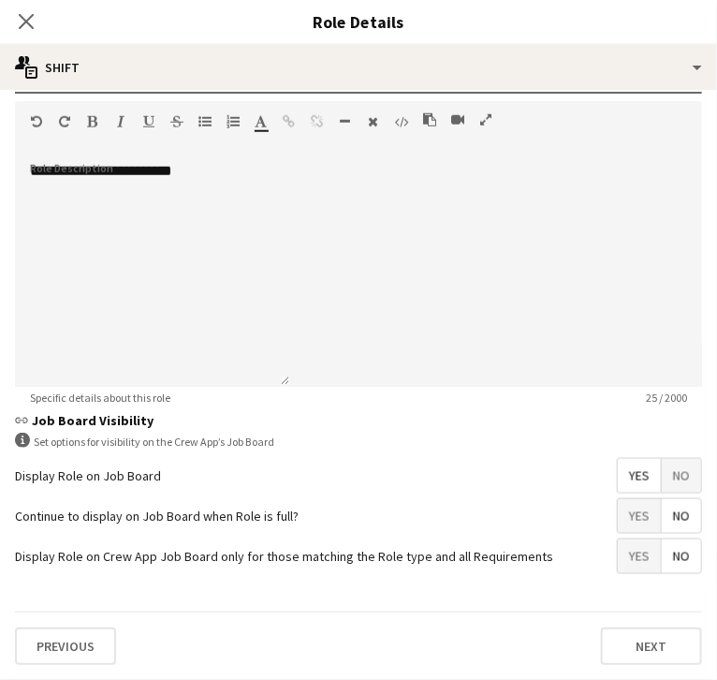
click at [327, 627] on div "Previous Next" at bounding box center [359, 646] width 688 height 68
click at [601, 651] on button "Next" at bounding box center [651, 646] width 101 height 37
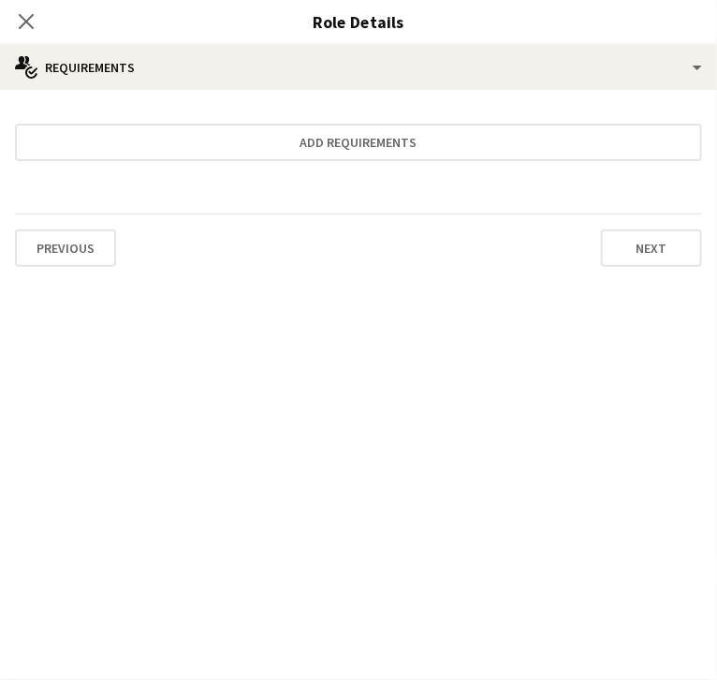
click at [35, 14] on icon "Close pop-in" at bounding box center [26, 21] width 18 height 18
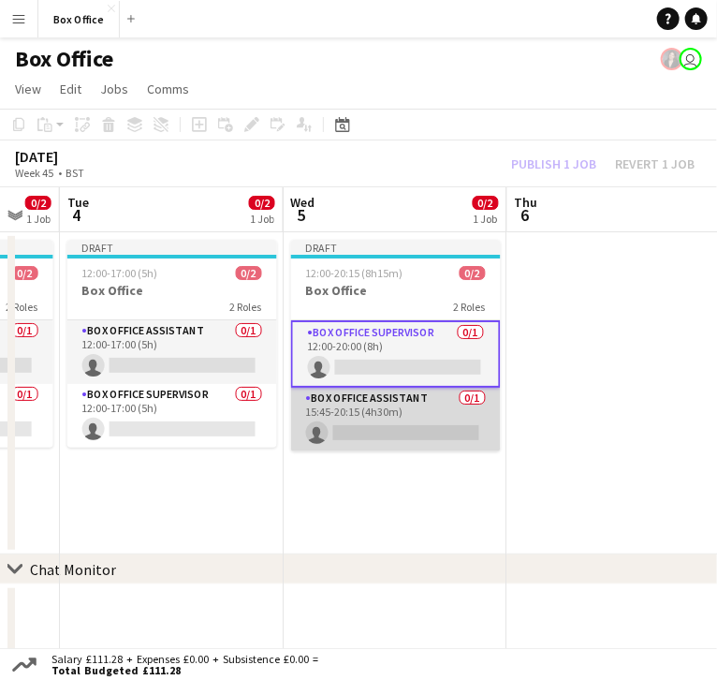
click at [397, 388] on app-card-role "Box Office Assistant 0/1 15:45-20:15 (4h30m) single-neutral-actions" at bounding box center [396, 420] width 210 height 64
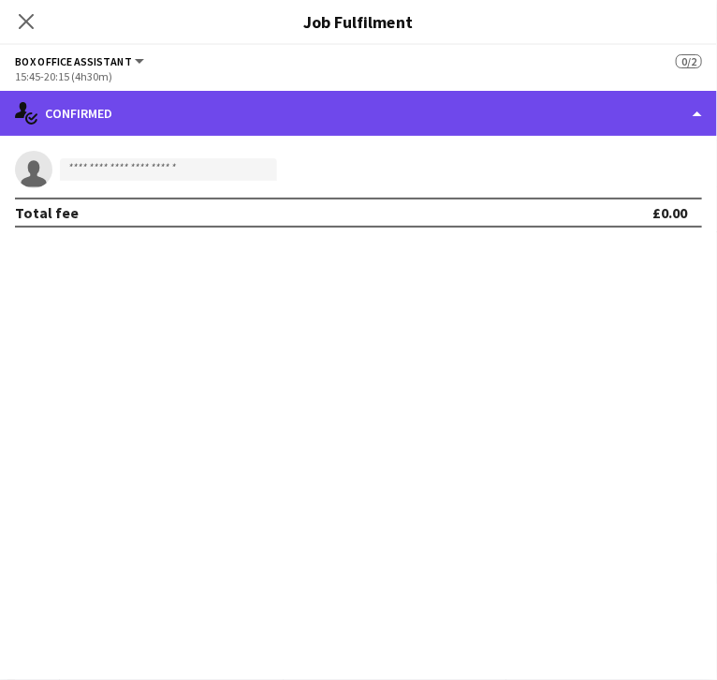
click at [524, 93] on div "single-neutral-actions-check-2 Confirmed" at bounding box center [358, 113] width 717 height 45
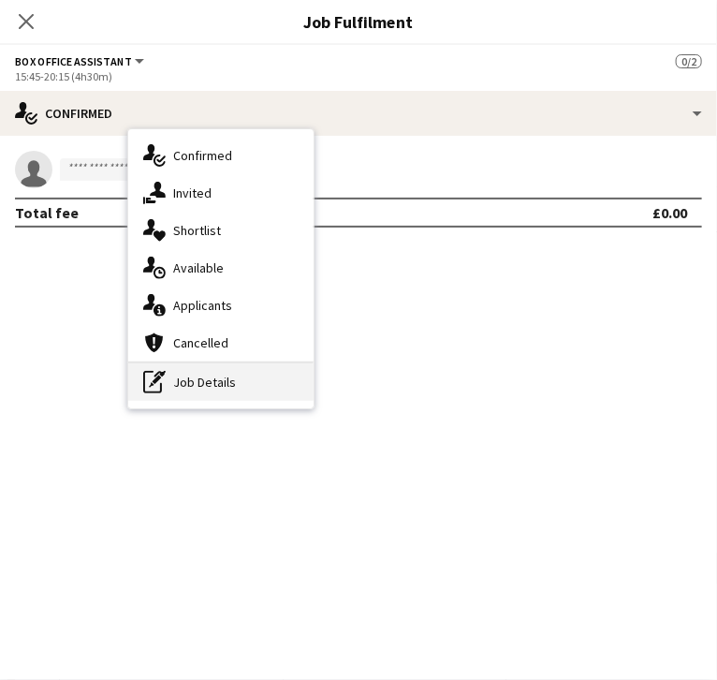
click at [314, 381] on div "pen-write Job Details" at bounding box center [220, 381] width 185 height 37
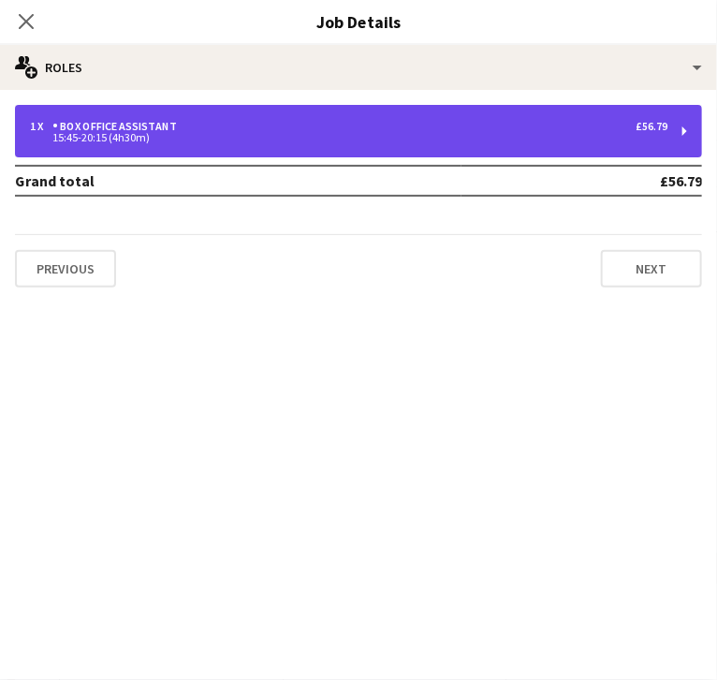
click at [522, 140] on div "15:45-20:15 (4h30m)" at bounding box center [349, 137] width 638 height 9
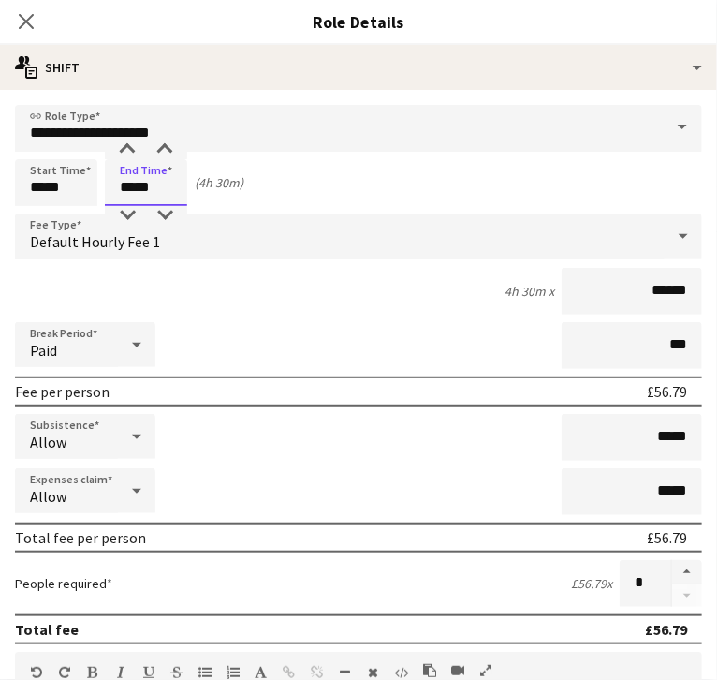
click at [187, 195] on input "*****" at bounding box center [146, 182] width 82 height 47
type input "*****"
click at [97, 182] on input "*****" at bounding box center [56, 182] width 82 height 47
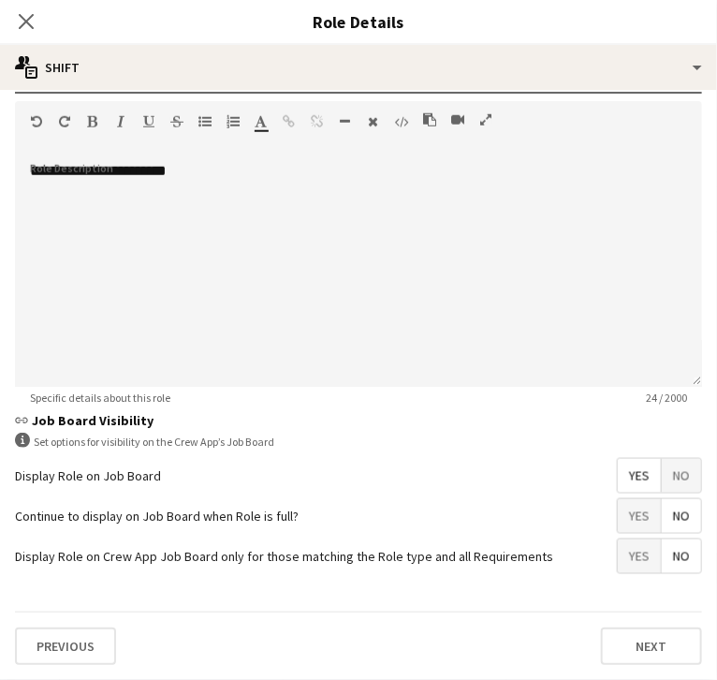
scroll to position [577, 0]
type input "*****"
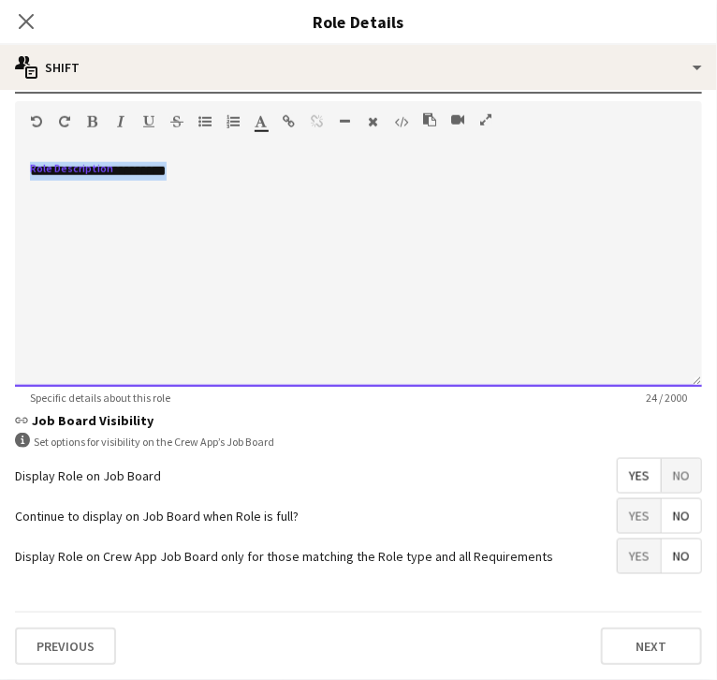
drag, startPoint x: 315, startPoint y: 177, endPoint x: 15, endPoint y: 166, distance: 299.9
click at [15, 166] on body "Menu Boards Boards Boards All jobs Status Workforce Workforce My Workforce Recr…" at bounding box center [358, 396] width 717 height 792
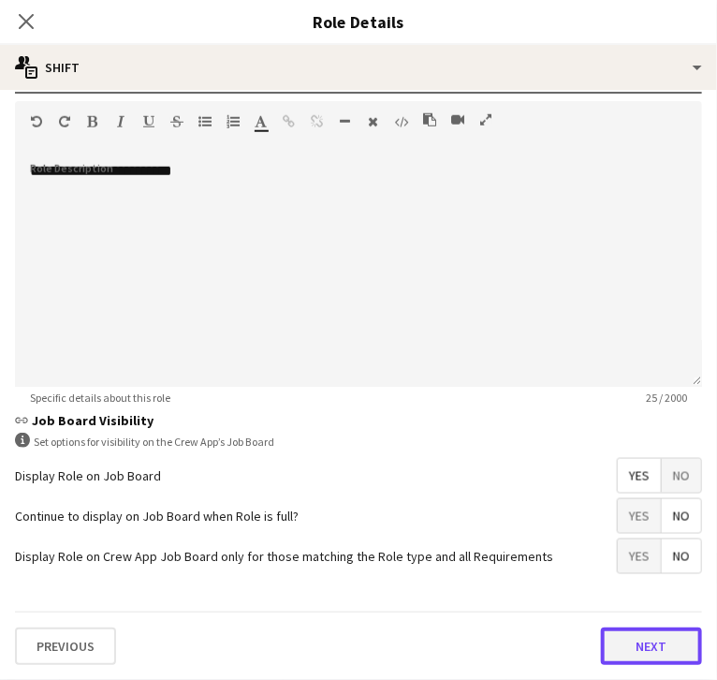
click at [601, 643] on button "Next" at bounding box center [651, 646] width 101 height 37
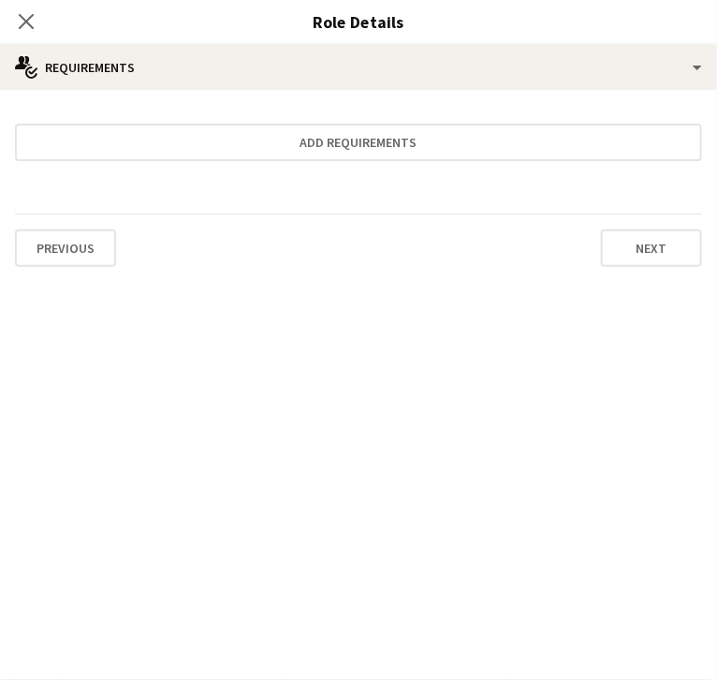
click at [35, 23] on icon "Close pop-in" at bounding box center [26, 21] width 18 height 18
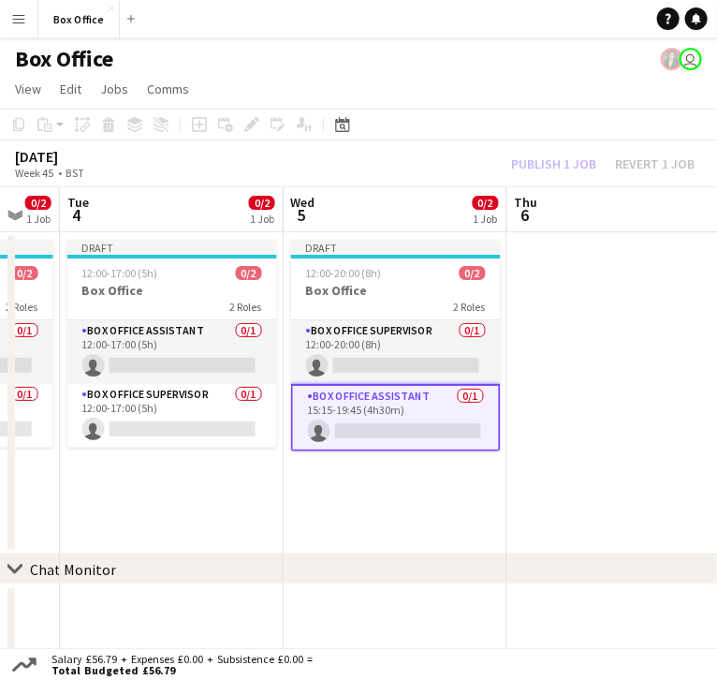
click at [542, 458] on app-date-cell at bounding box center [620, 393] width 224 height 322
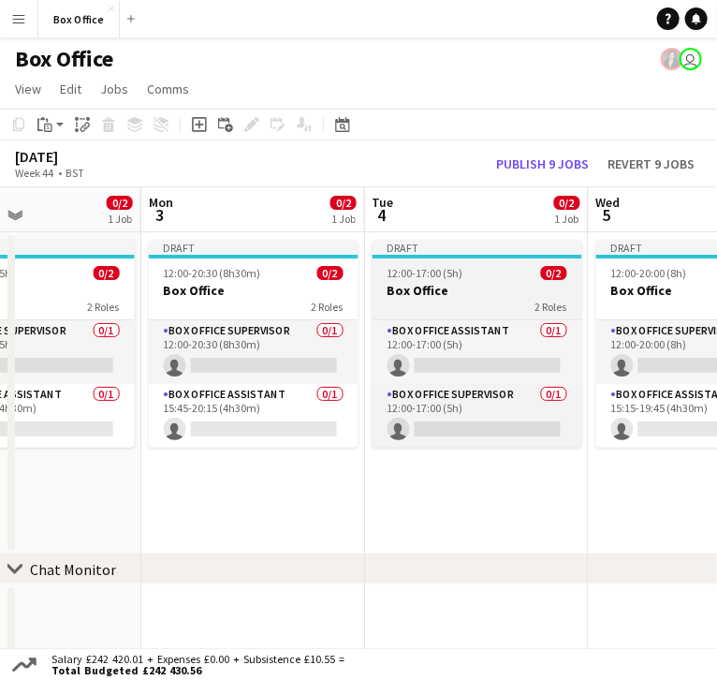
scroll to position [0, 527]
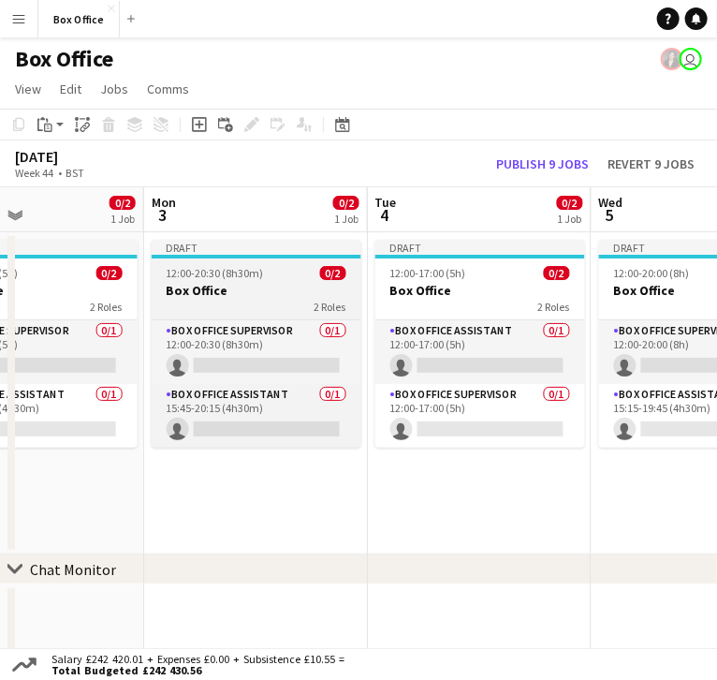
click at [214, 282] on h3 "Box Office" at bounding box center [257, 290] width 210 height 17
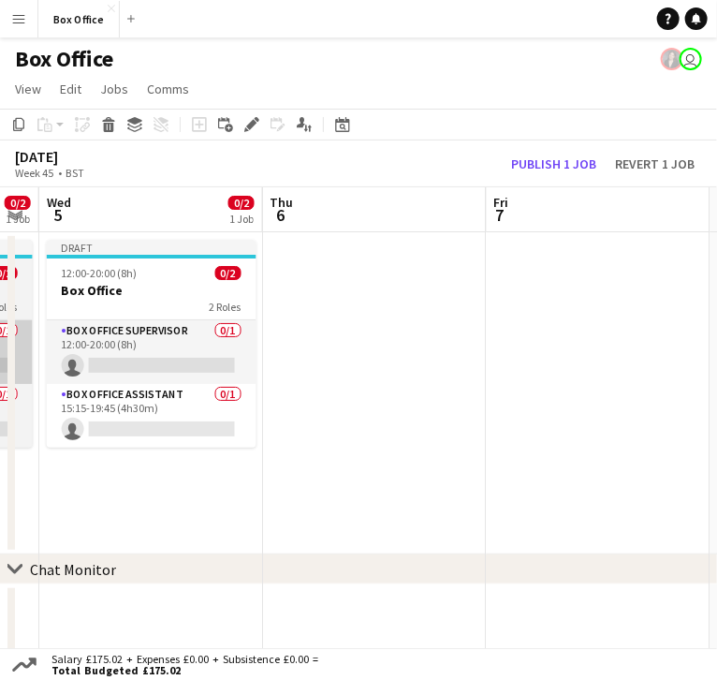
scroll to position [0, 638]
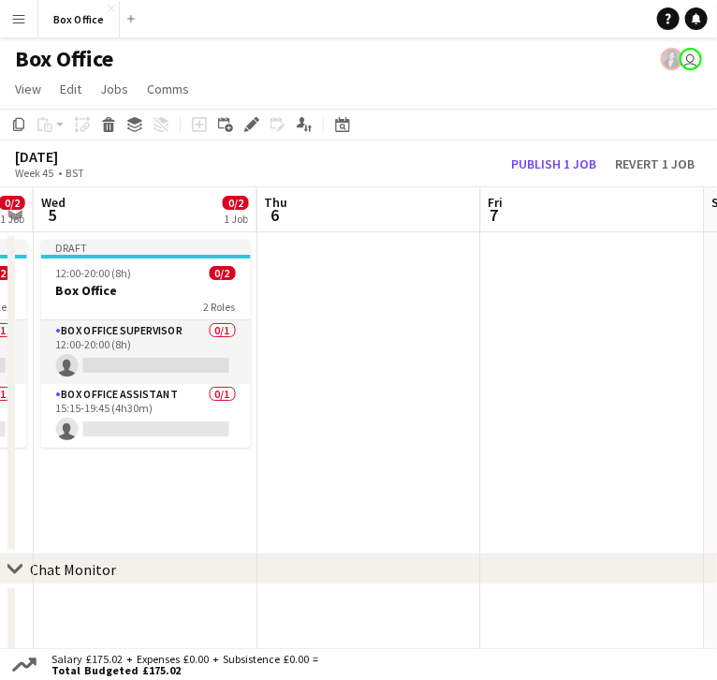
click at [393, 304] on app-date-cell at bounding box center [370, 393] width 224 height 322
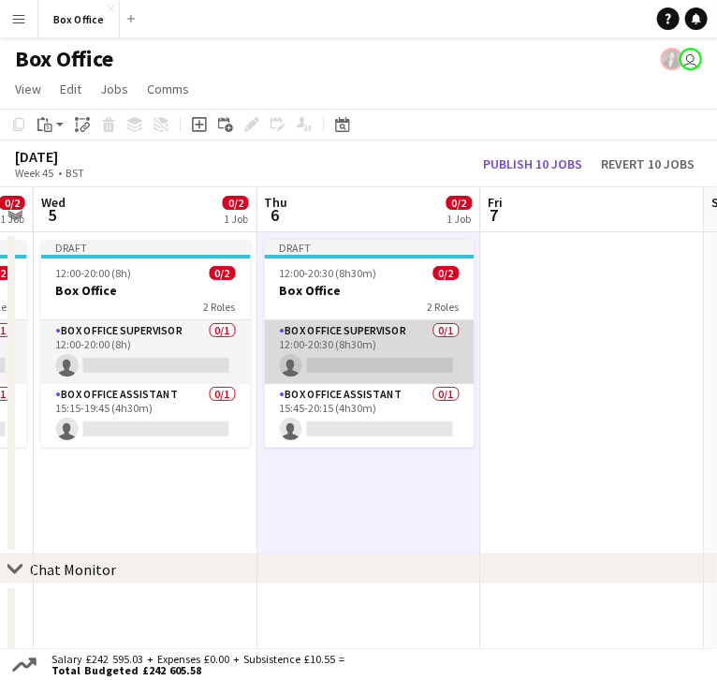
click at [362, 320] on app-card-role "Box Office Supervisor 0/1 12:00-20:30 (8h30m) single-neutral-actions" at bounding box center [370, 352] width 210 height 64
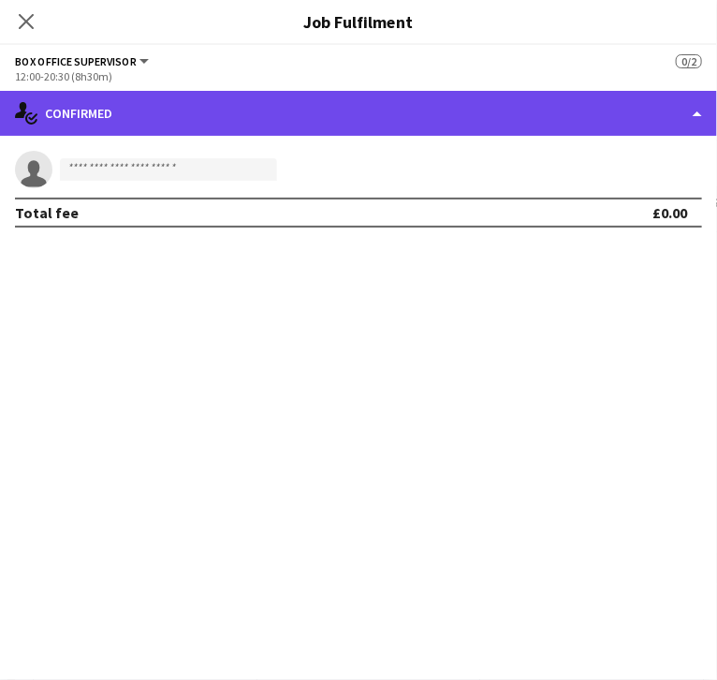
click at [618, 109] on div "single-neutral-actions-check-2 Confirmed" at bounding box center [358, 113] width 717 height 45
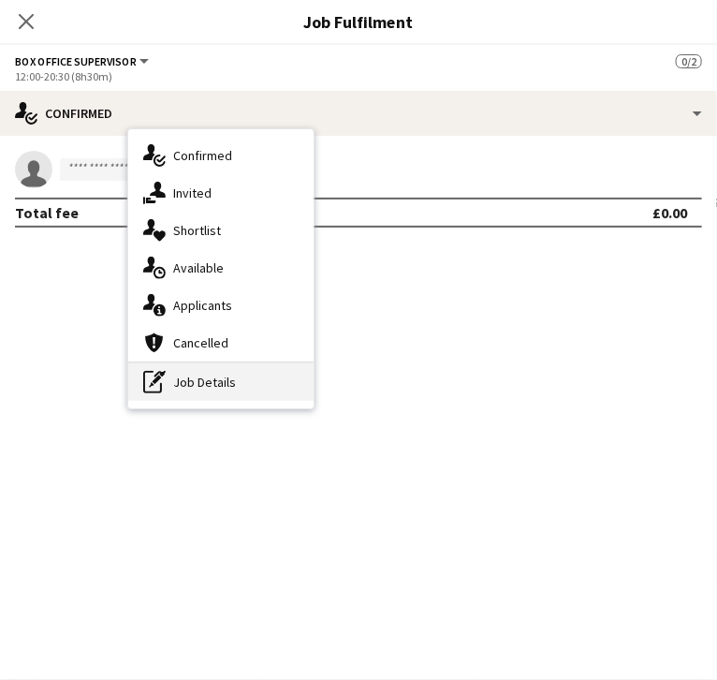
click at [314, 376] on div "pen-write Job Details" at bounding box center [220, 381] width 185 height 37
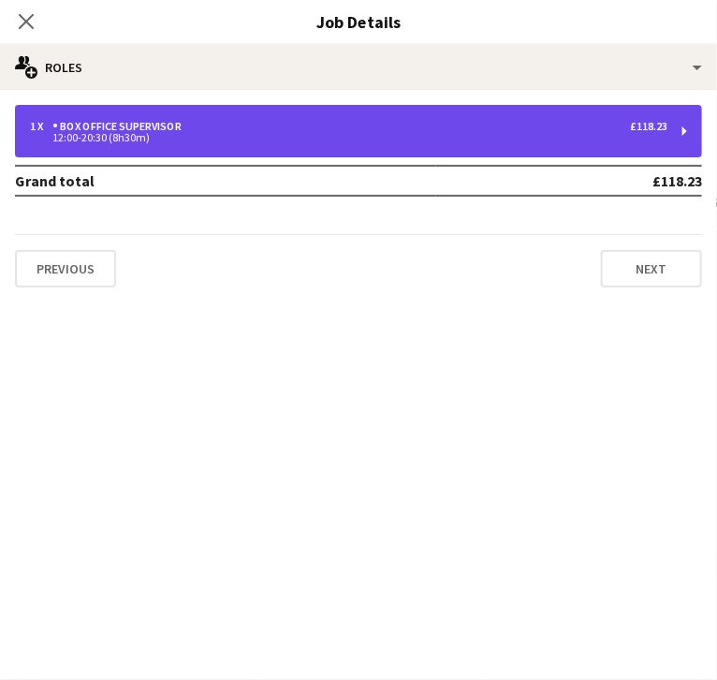
click at [596, 130] on div "1 x Box Office Supervisor £118.23" at bounding box center [349, 126] width 638 height 13
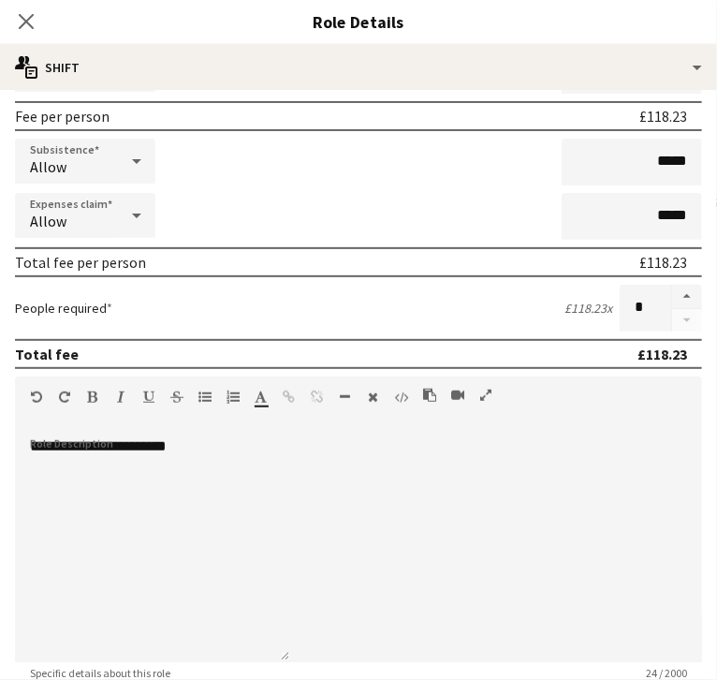
scroll to position [276, 0]
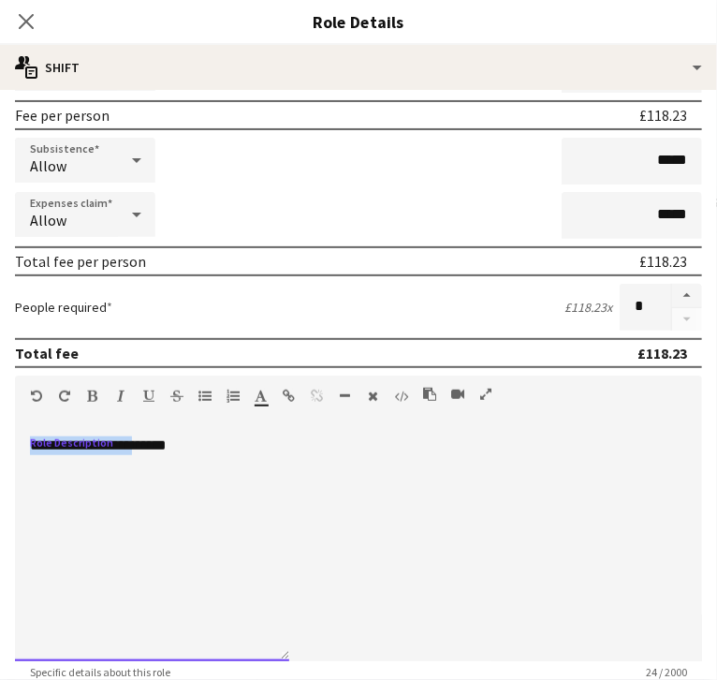
drag, startPoint x: 238, startPoint y: 466, endPoint x: 4, endPoint y: 471, distance: 234.2
click at [4, 471] on body "Menu Boards Boards Boards All jobs Status Workforce Workforce My Workforce Recr…" at bounding box center [358, 396] width 717 height 792
click at [277, 480] on div "**********" at bounding box center [152, 548] width 274 height 225
click at [273, 474] on div "**********" at bounding box center [152, 548] width 274 height 225
click at [159, 474] on div "******" at bounding box center [152, 464] width 244 height 19
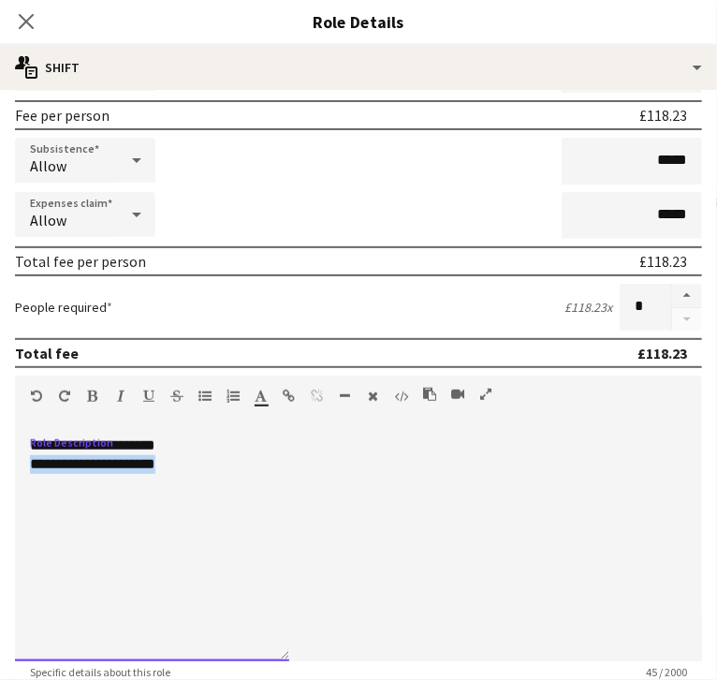
drag, startPoint x: 257, startPoint y: 496, endPoint x: 56, endPoint y: 479, distance: 201.2
click at [56, 479] on body "Menu Boards Boards Boards All jobs Status Workforce Workforce My Workforce Recr…" at bounding box center [358, 396] width 717 height 792
click at [247, 474] on div "**********" at bounding box center [152, 464] width 244 height 19
drag, startPoint x: 247, startPoint y: 480, endPoint x: 79, endPoint y: 466, distance: 169.2
click at [79, 466] on body "Menu Boards Boards Boards All jobs Status Workforce Workforce My Workforce Recr…" at bounding box center [358, 396] width 717 height 792
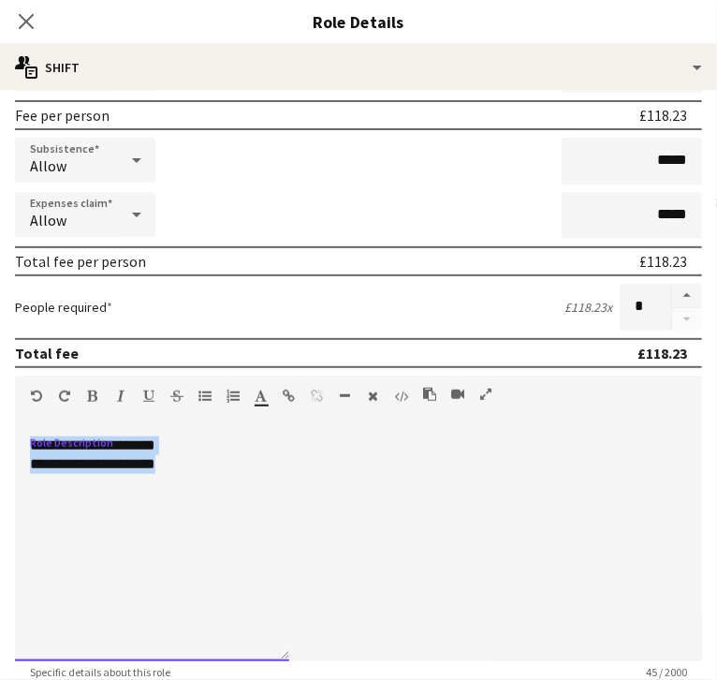
copy div "**********"
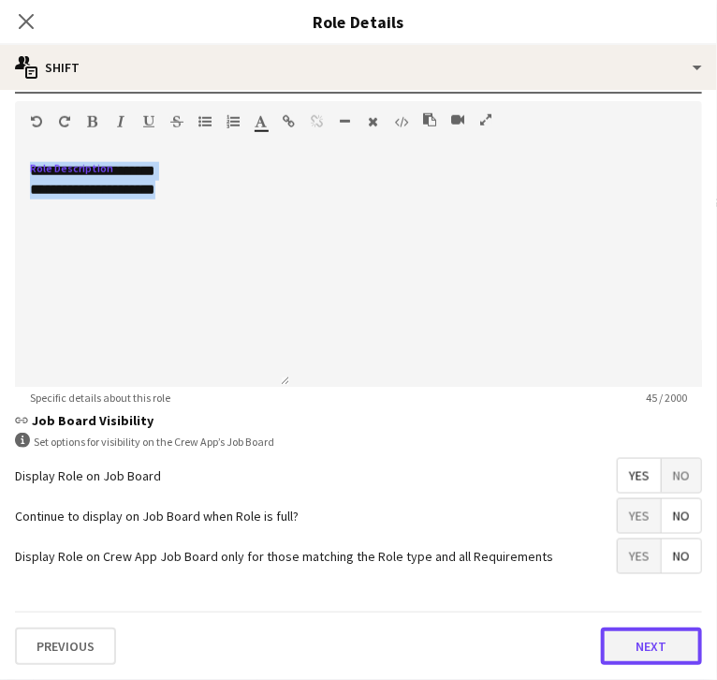
click at [601, 645] on button "Next" at bounding box center [651, 646] width 101 height 37
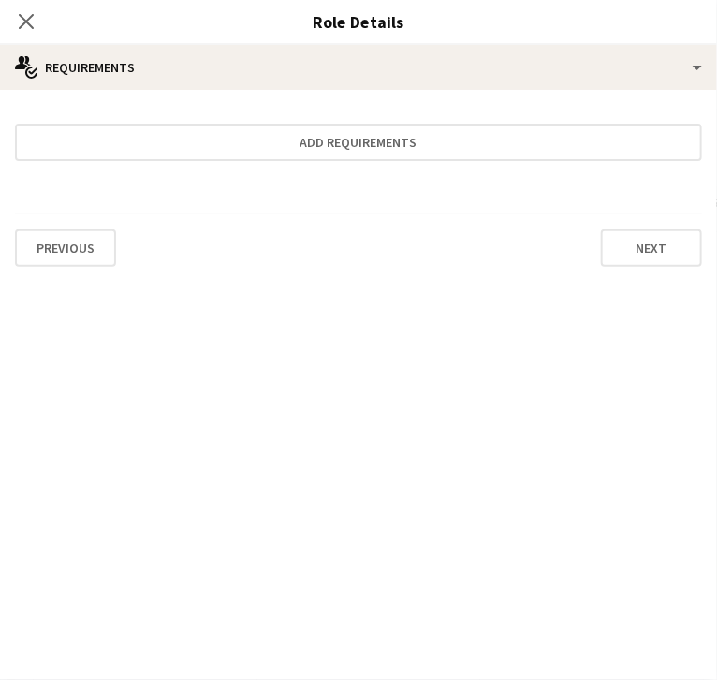
scroll to position [0, 0]
click at [40, 21] on app-icon "Close pop-in" at bounding box center [26, 21] width 27 height 27
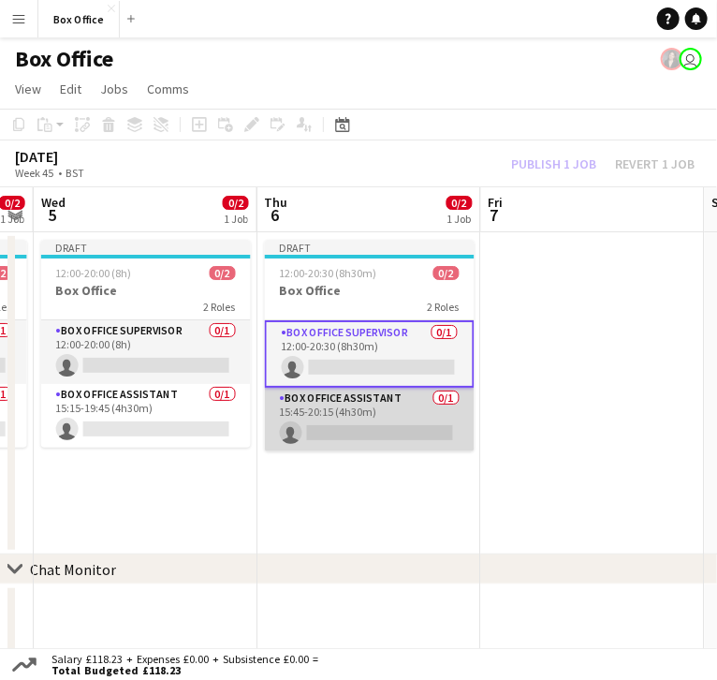
click at [315, 388] on app-card-role "Box Office Assistant 0/1 15:45-20:15 (4h30m) single-neutral-actions" at bounding box center [370, 420] width 210 height 64
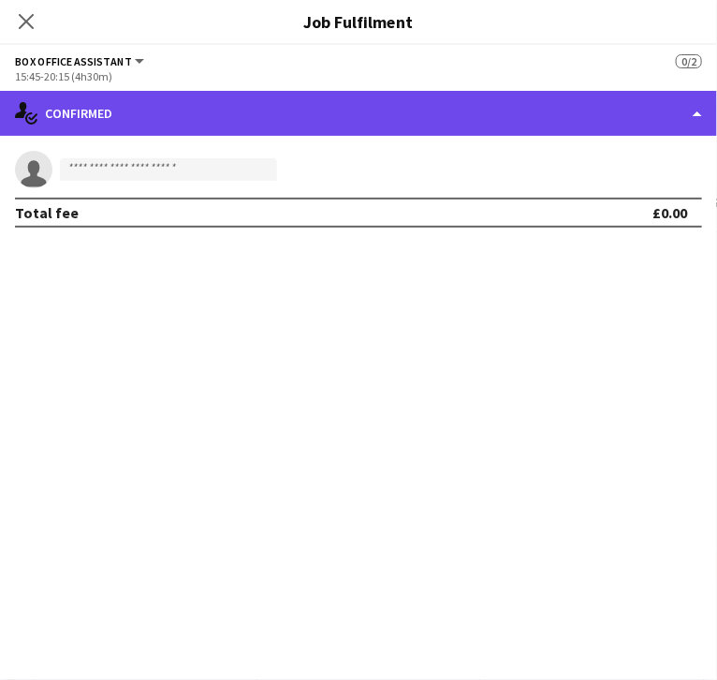
click at [621, 125] on div "single-neutral-actions-check-2 Confirmed" at bounding box center [358, 113] width 717 height 45
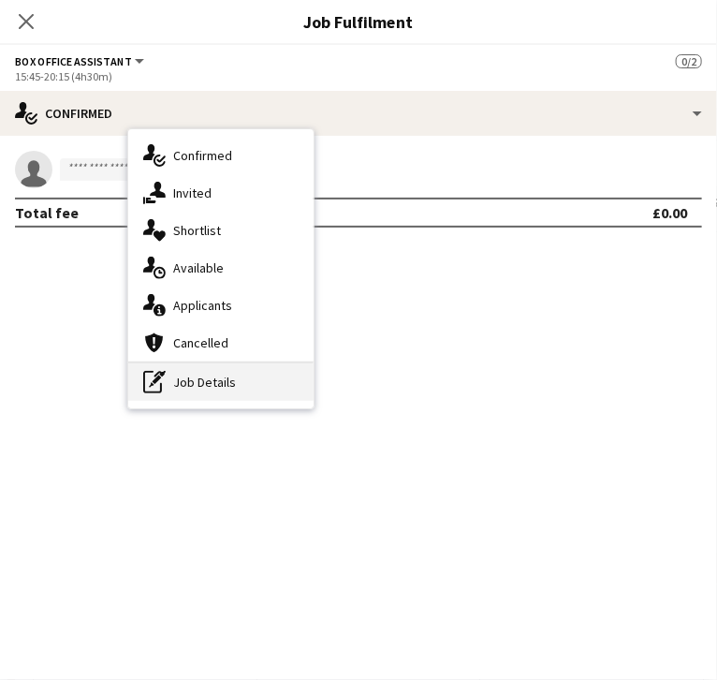
click at [314, 376] on div "pen-write Job Details" at bounding box center [220, 381] width 185 height 37
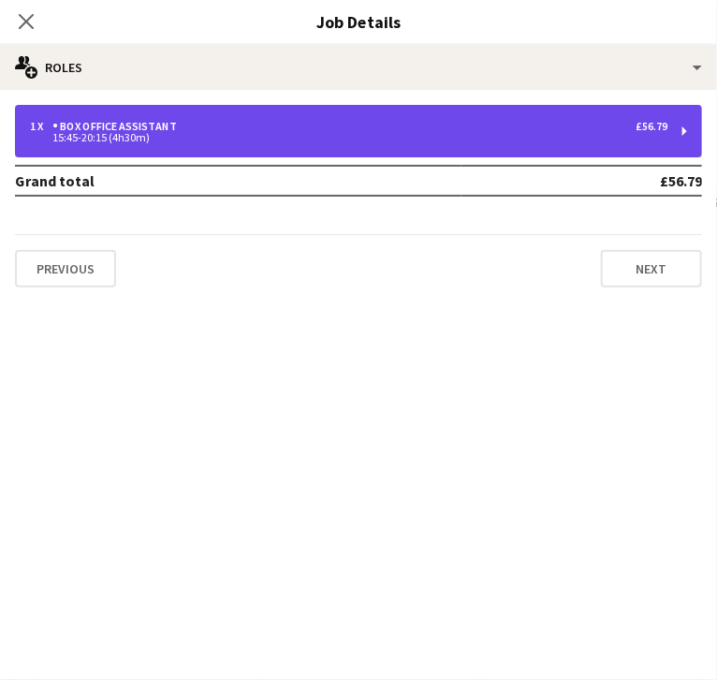
click at [568, 136] on div "15:45-20:15 (4h30m)" at bounding box center [349, 137] width 638 height 9
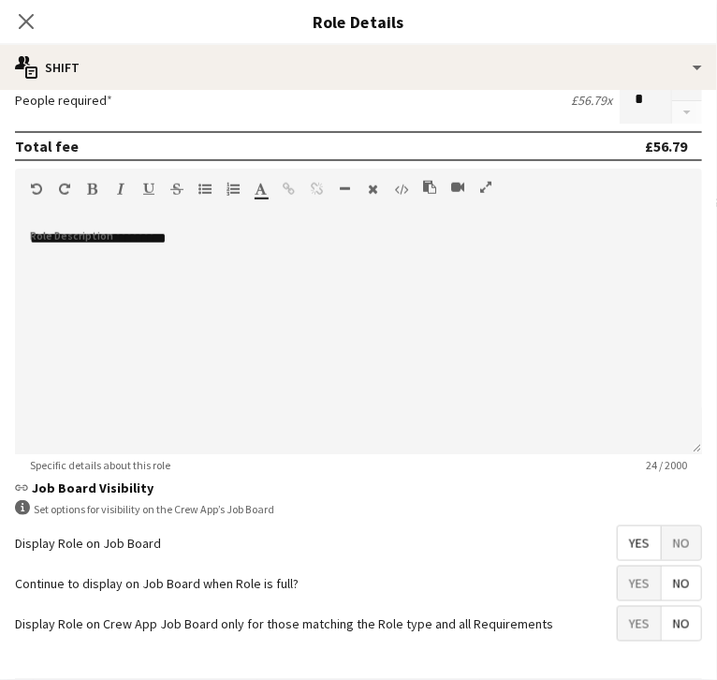
scroll to position [584, 0]
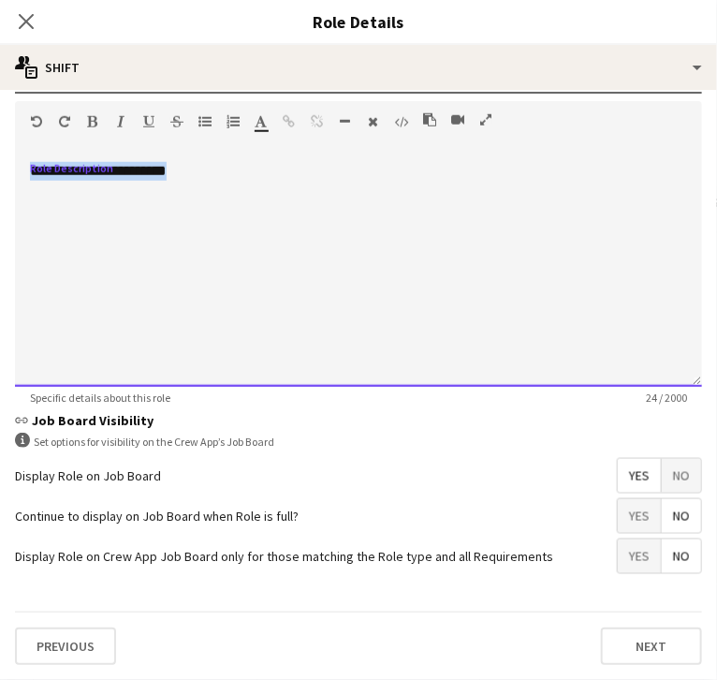
drag, startPoint x: 286, startPoint y: 167, endPoint x: 47, endPoint y: 166, distance: 238.9
click at [47, 166] on body "Menu Boards Boards Boards All jobs Status Workforce Workforce My Workforce Recr…" at bounding box center [358, 396] width 717 height 792
paste div
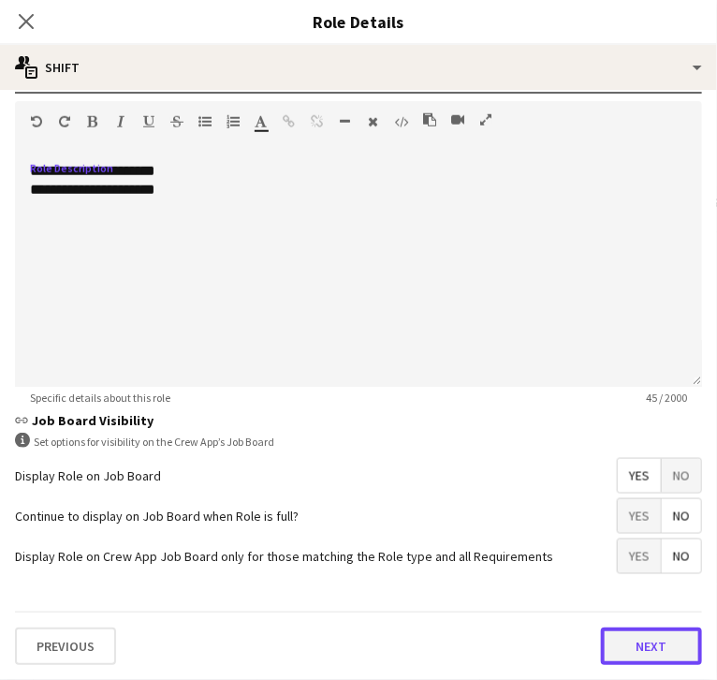
click at [601, 649] on button "Next" at bounding box center [651, 646] width 101 height 37
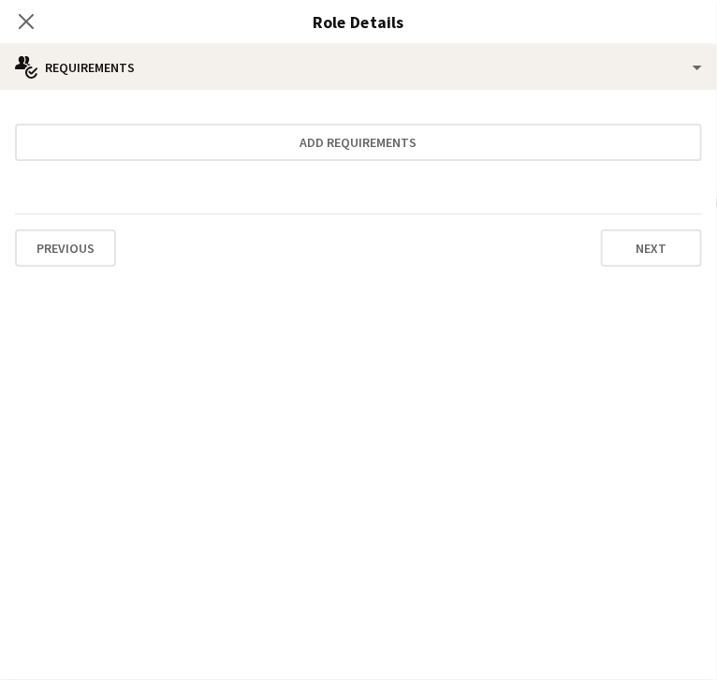
scroll to position [0, 0]
click at [40, 24] on app-icon "Close pop-in" at bounding box center [26, 21] width 27 height 27
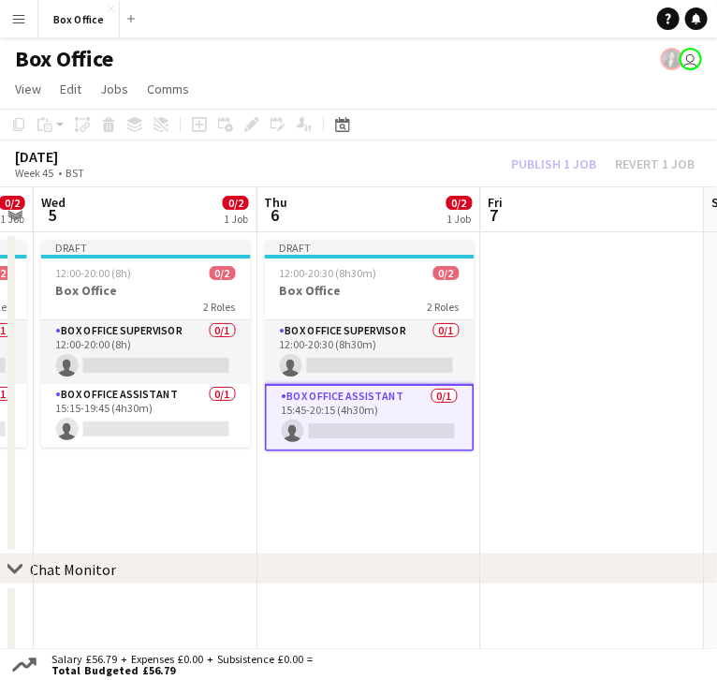
click at [352, 466] on app-date-cell "Draft 12:00-20:30 (8h30m) 0/2 Box Office 2 Roles Box Office Supervisor 0/1 12:0…" at bounding box center [370, 393] width 224 height 322
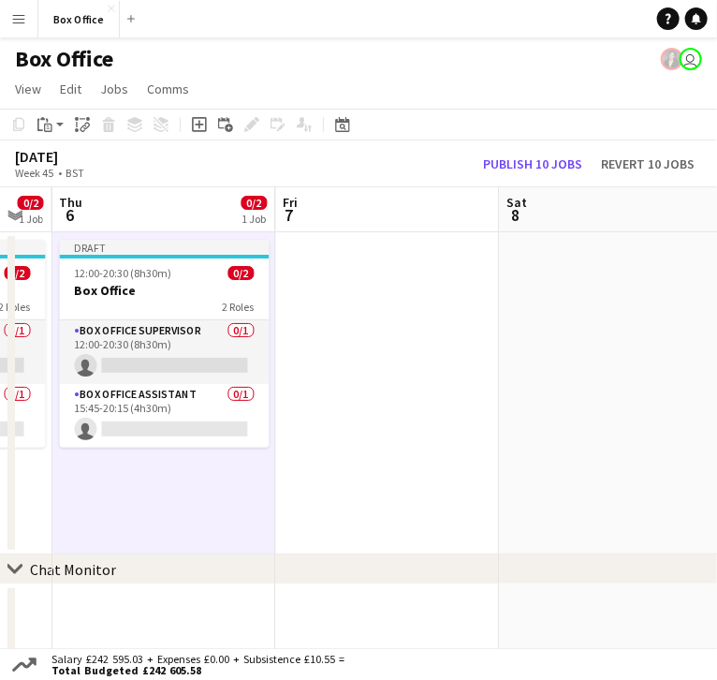
scroll to position [0, 877]
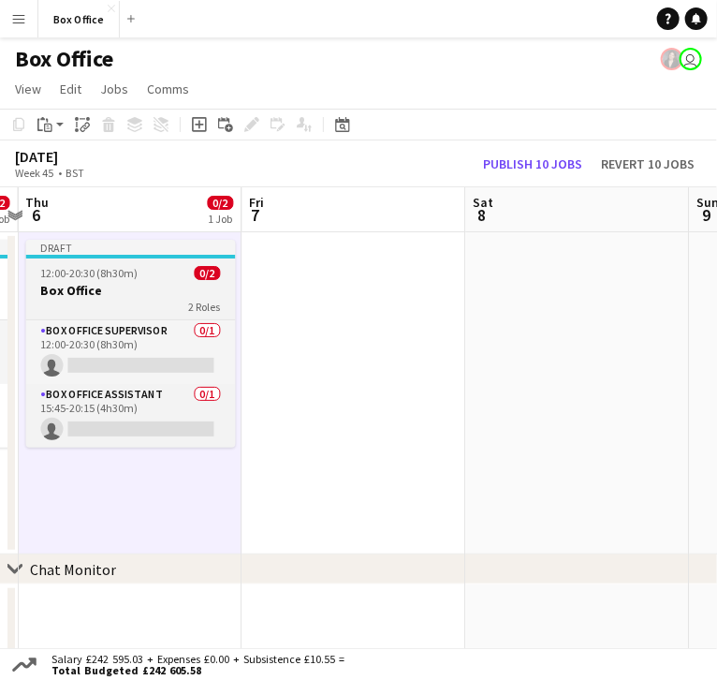
click at [102, 266] on span "12:00-20:30 (8h30m)" at bounding box center [89, 273] width 97 height 14
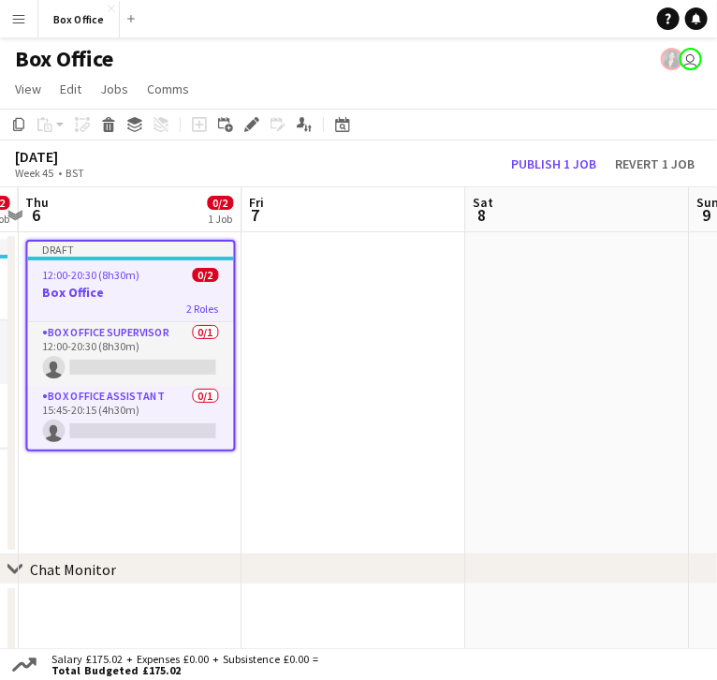
click at [277, 284] on app-date-cell at bounding box center [355, 393] width 224 height 322
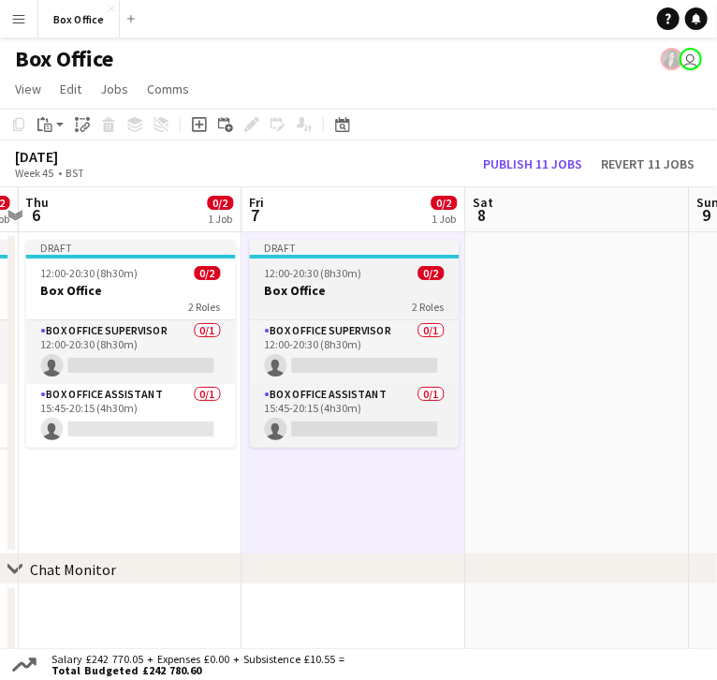
click at [336, 260] on app-job-card "Draft 12:00-20:30 (8h30m) 0/2 Box Office 2 Roles Box Office Supervisor 0/1 12:0…" at bounding box center [355, 344] width 210 height 208
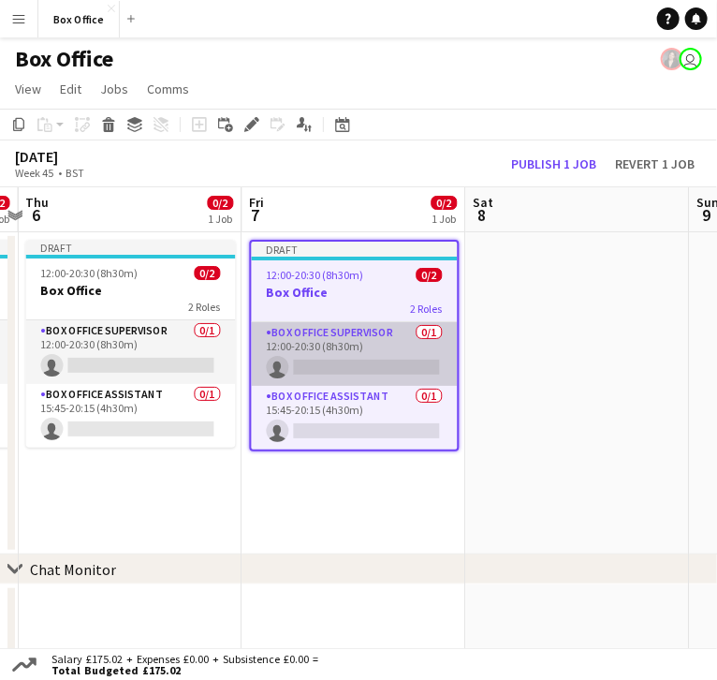
click at [295, 324] on app-card-role "Box Office Supervisor 0/1 12:00-20:30 (8h30m) single-neutral-actions" at bounding box center [355, 354] width 206 height 64
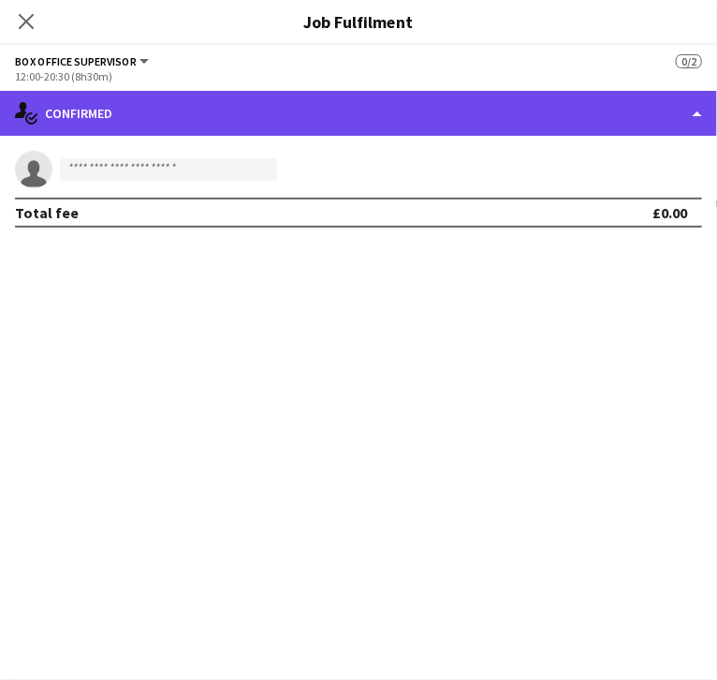
click at [625, 112] on div "single-neutral-actions-check-2 Confirmed" at bounding box center [358, 113] width 717 height 45
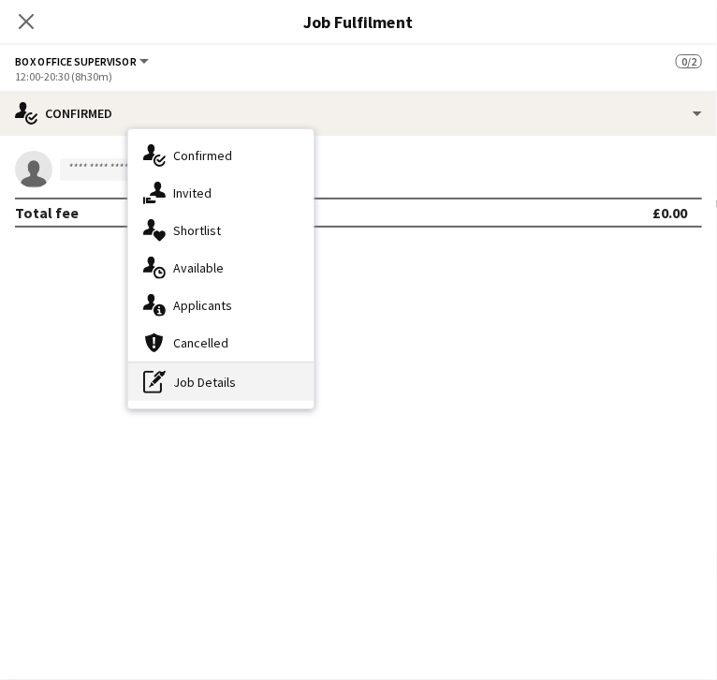
click at [314, 387] on div "pen-write Job Details" at bounding box center [220, 381] width 185 height 37
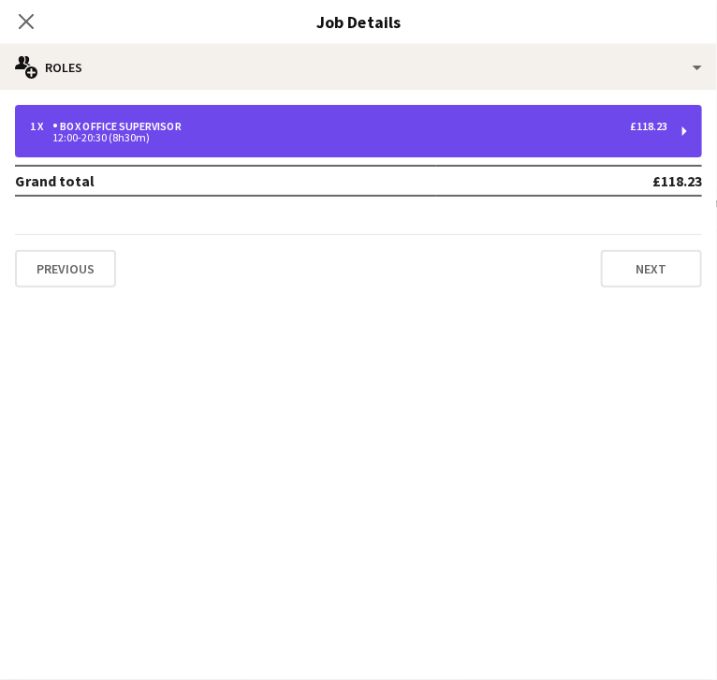
click at [189, 128] on div "Box Office Supervisor" at bounding box center [120, 126] width 137 height 13
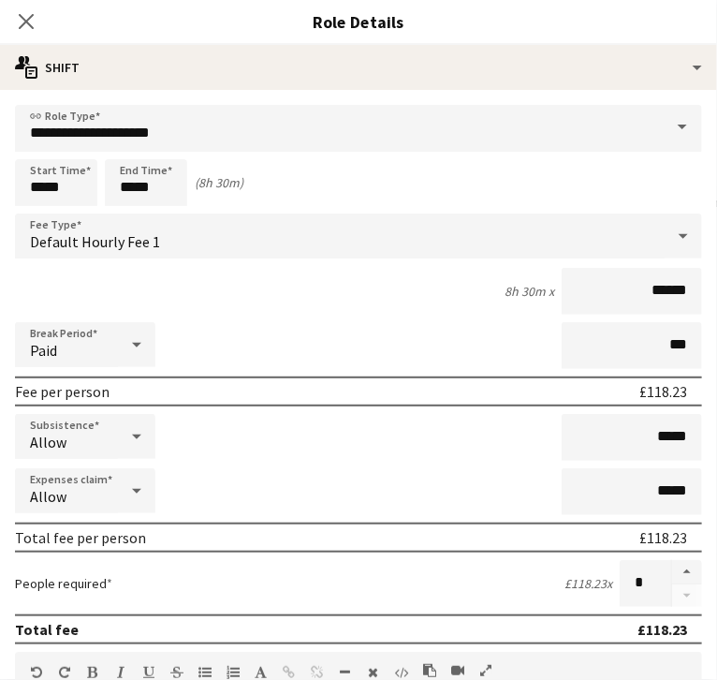
scroll to position [328, 0]
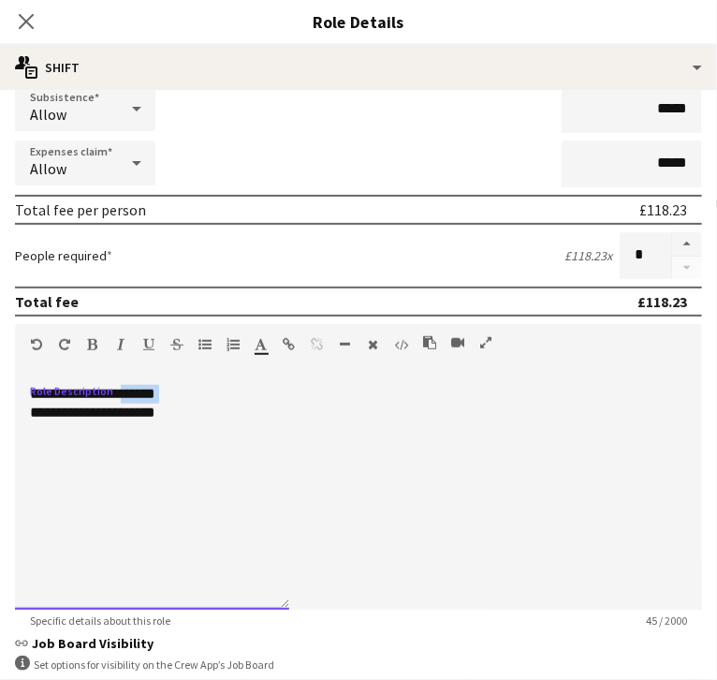
drag, startPoint x: 213, startPoint y: 416, endPoint x: -22, endPoint y: 423, distance: 235.2
click at [0, 423] on html "Menu Boards Boards Boards All jobs Status Workforce Workforce My Workforce Recr…" at bounding box center [358, 396] width 717 height 792
click at [200, 422] on div "**********" at bounding box center [152, 413] width 244 height 19
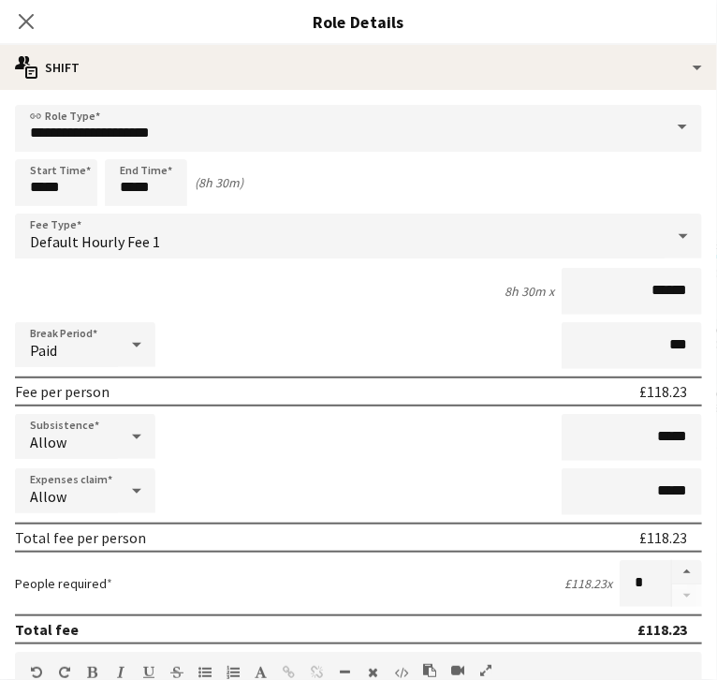
scroll to position [328, 0]
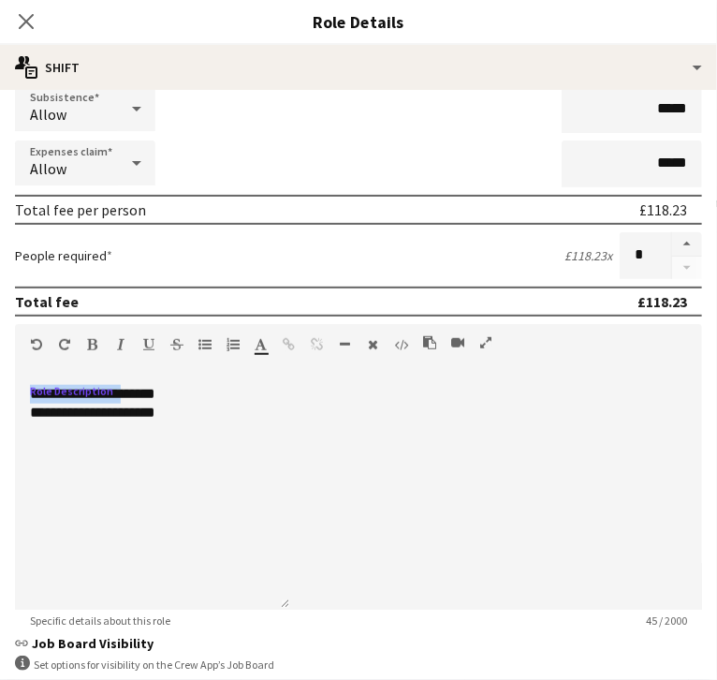
click at [0, 398] on html "Menu Boards Boards Boards All jobs Status Workforce Workforce My Workforce Recr…" at bounding box center [358, 396] width 717 height 792
drag, startPoint x: 272, startPoint y: 439, endPoint x: 45, endPoint y: 443, distance: 226.7
click at [45, 443] on body "Menu Boards Boards Boards All jobs Status Workforce Workforce My Workforce Recr…" at bounding box center [358, 396] width 717 height 792
drag, startPoint x: 261, startPoint y: 435, endPoint x: 69, endPoint y: 417, distance: 192.8
click at [69, 417] on body "Menu Boards Boards Boards All jobs Status Workforce Workforce My Workforce Recr…" at bounding box center [358, 396] width 717 height 792
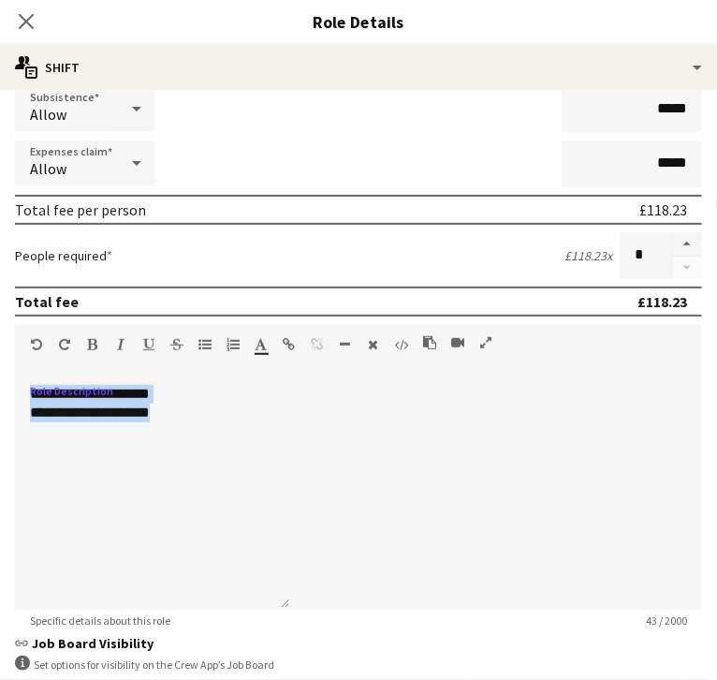
copy div "**********"
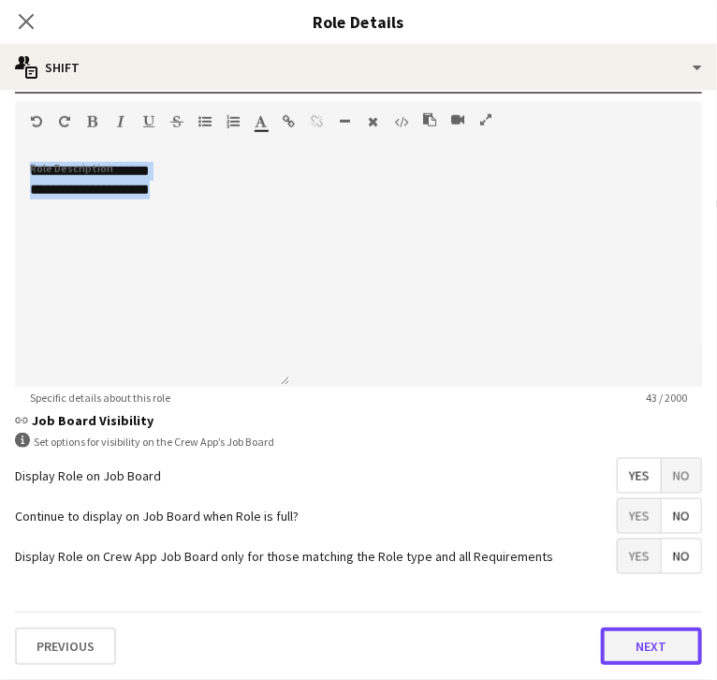
click at [601, 642] on button "Next" at bounding box center [651, 646] width 101 height 37
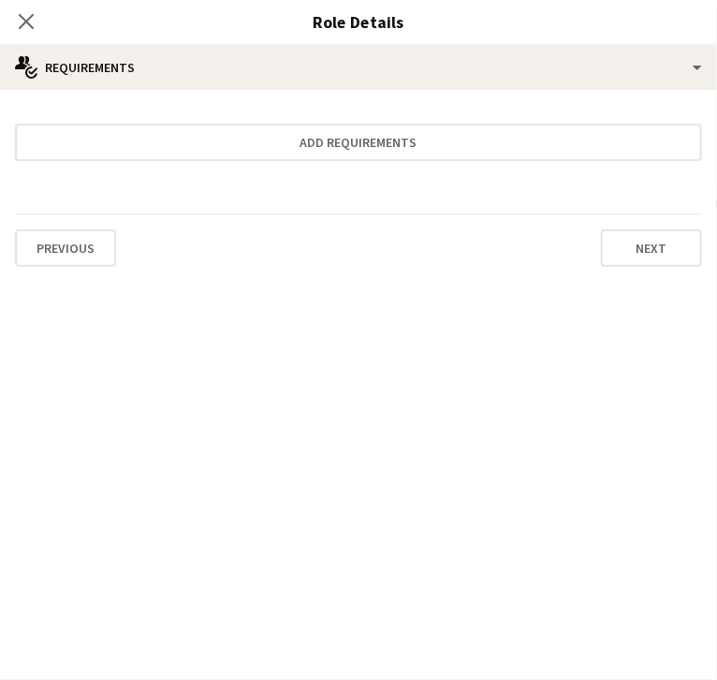
click at [35, 27] on icon "Close pop-in" at bounding box center [26, 21] width 18 height 18
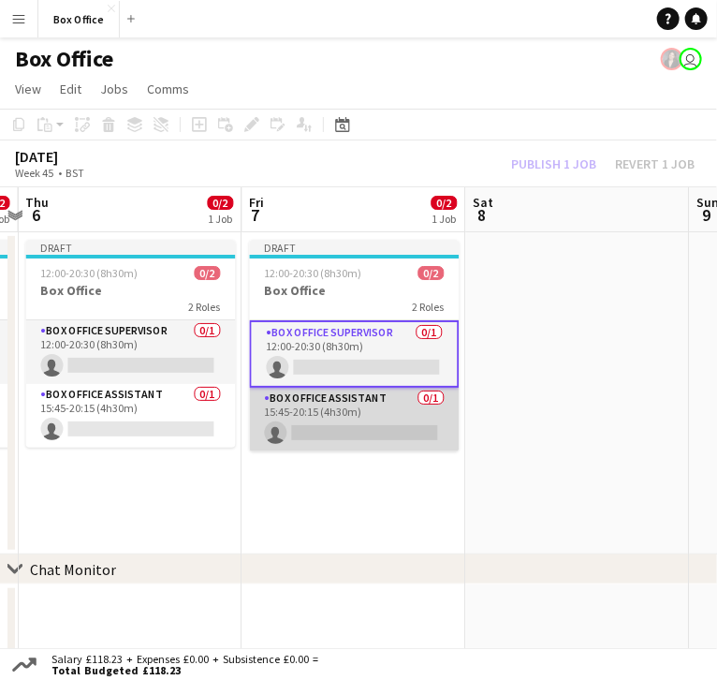
click at [353, 388] on app-card-role "Box Office Assistant 0/1 15:45-20:15 (4h30m) single-neutral-actions" at bounding box center [355, 420] width 210 height 64
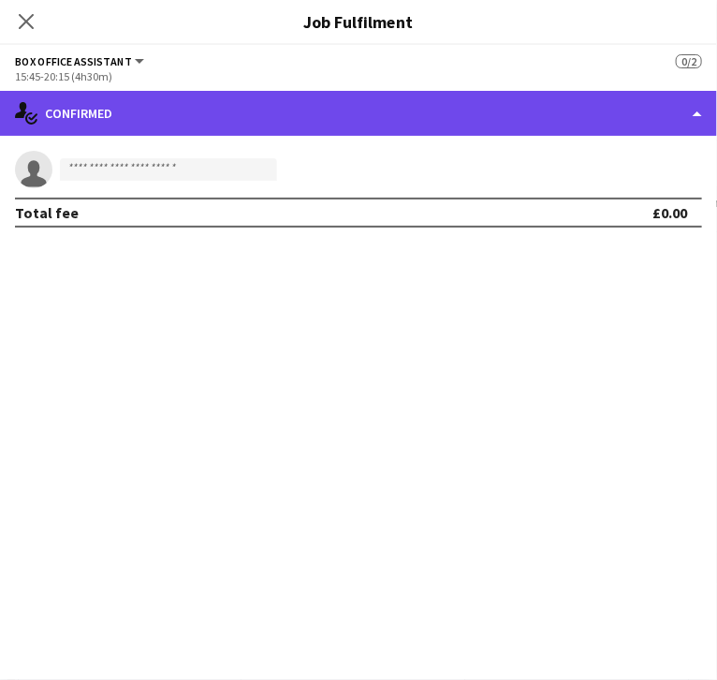
click at [614, 111] on div "single-neutral-actions-check-2 Confirmed" at bounding box center [358, 113] width 717 height 45
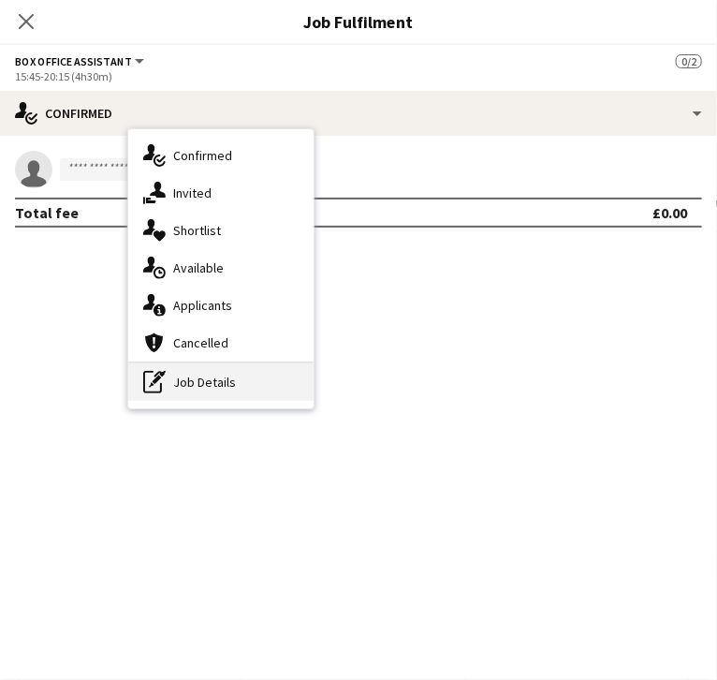
click at [314, 388] on div "pen-write Job Details" at bounding box center [220, 381] width 185 height 37
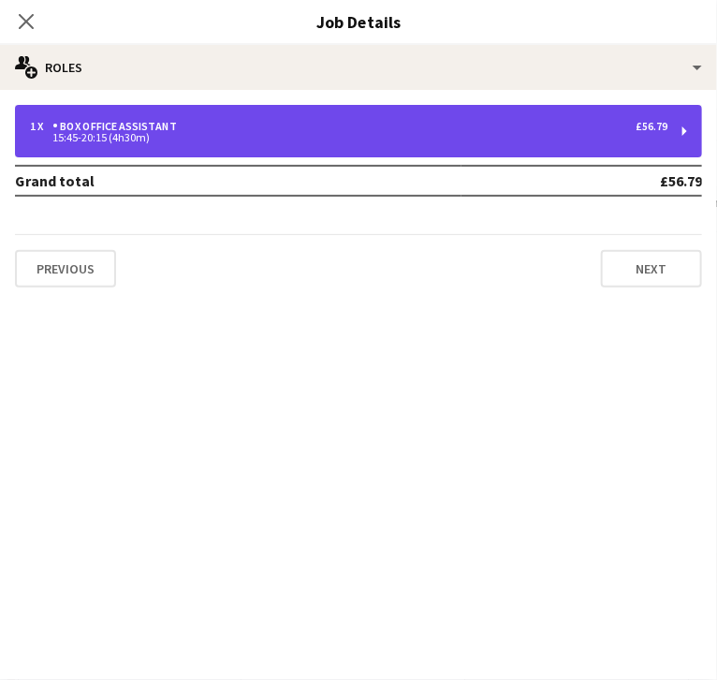
click at [504, 137] on div "15:45-20:15 (4h30m)" at bounding box center [349, 137] width 638 height 9
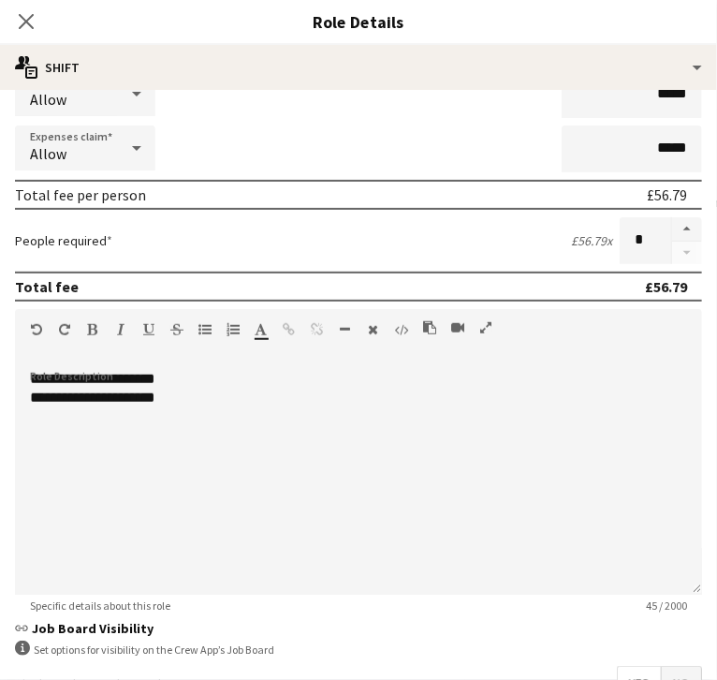
scroll to position [352, 0]
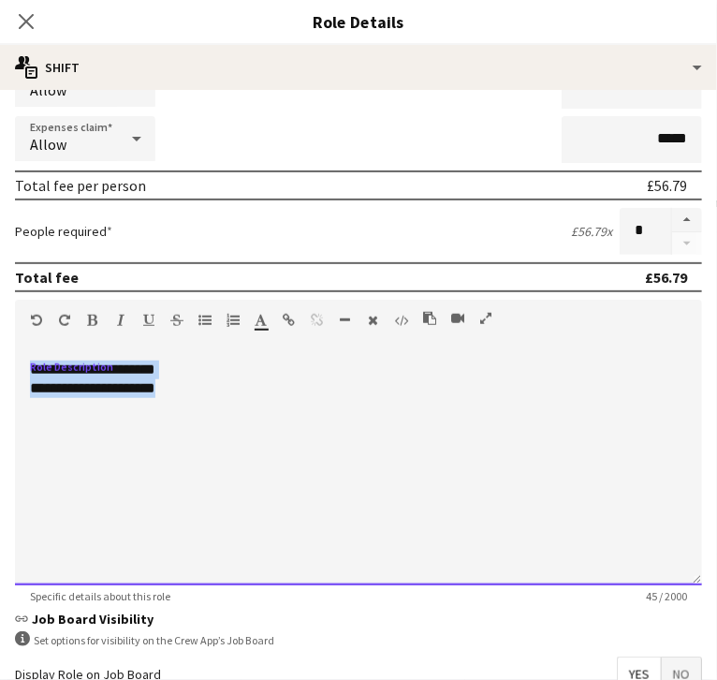
drag, startPoint x: 330, startPoint y: 444, endPoint x: 64, endPoint y: 377, distance: 274.2
click at [64, 377] on body "Menu Boards Boards Boards All jobs Status Workforce Workforce My Workforce Recr…" at bounding box center [358, 396] width 717 height 792
paste div
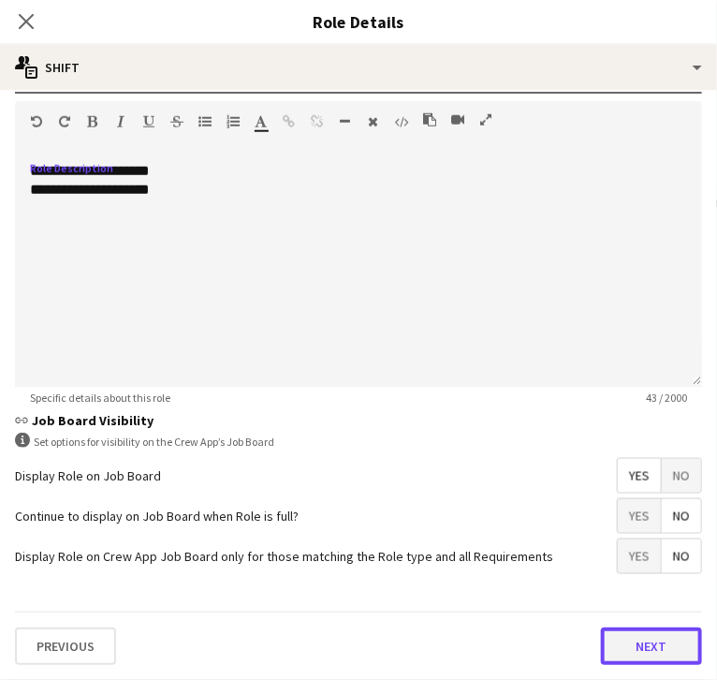
click at [601, 636] on button "Next" at bounding box center [651, 646] width 101 height 37
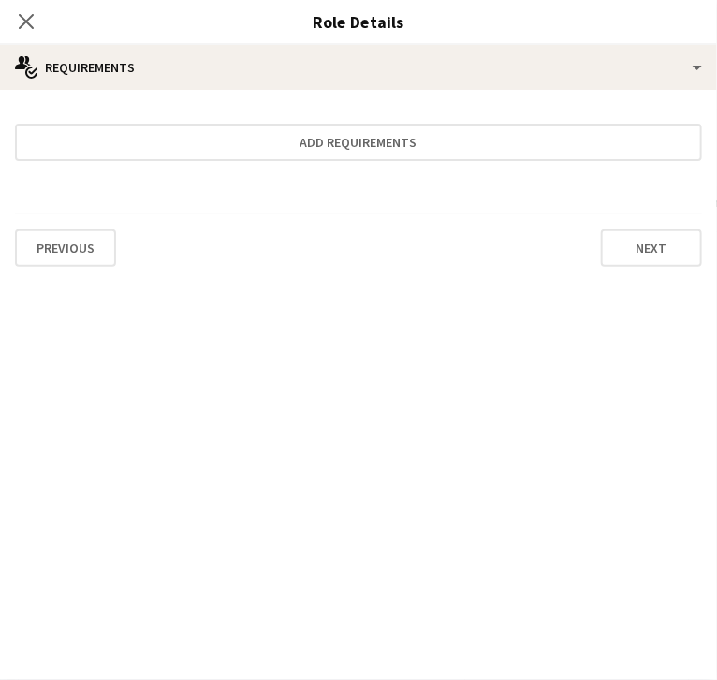
click at [35, 20] on icon at bounding box center [26, 21] width 18 height 18
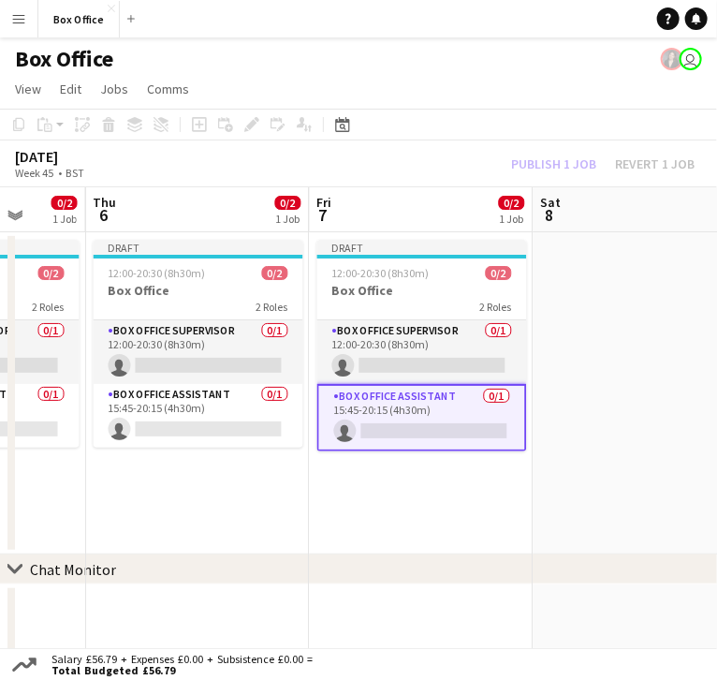
scroll to position [0, 811]
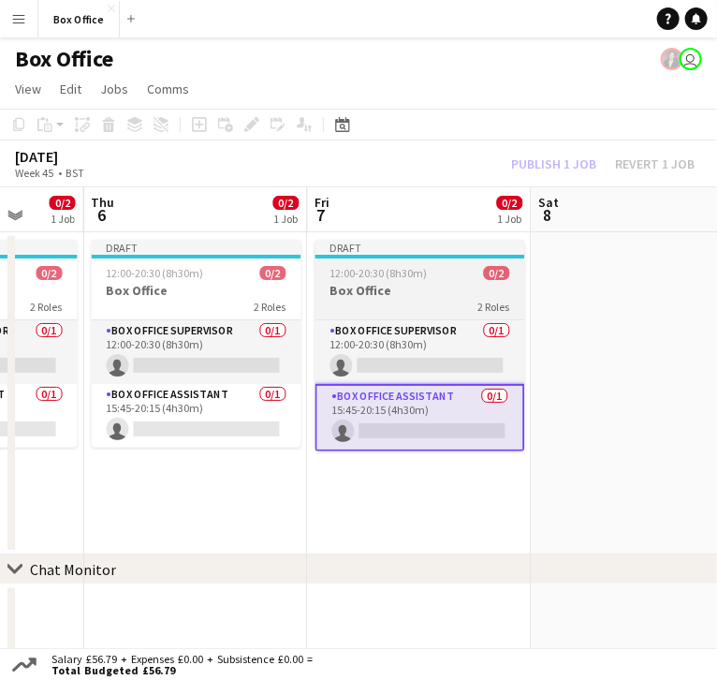
click at [384, 240] on app-job-card "Draft 12:00-20:30 (8h30m) 0/2 Box Office 2 Roles Box Office Supervisor 0/1 12:0…" at bounding box center [421, 346] width 210 height 212
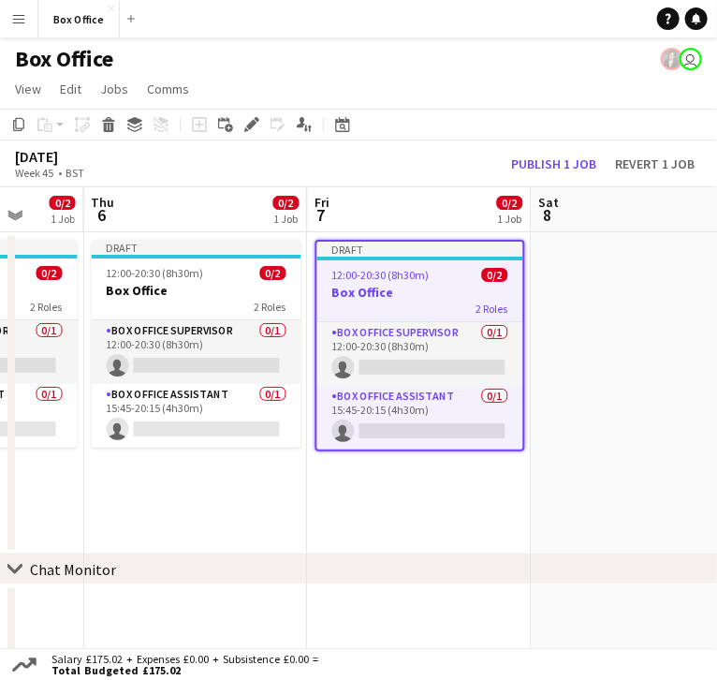
click at [575, 271] on app-date-cell at bounding box center [644, 393] width 224 height 322
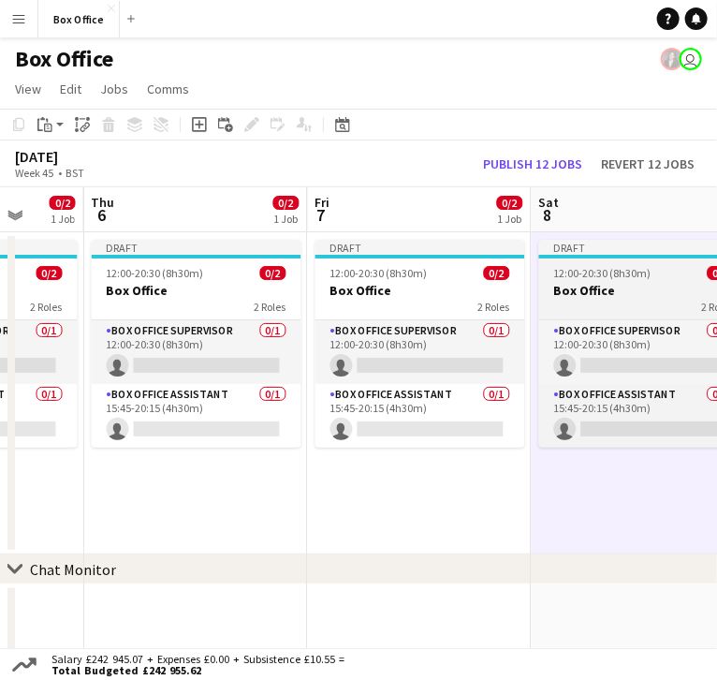
click at [601, 266] on span "12:00-20:30 (8h30m)" at bounding box center [603, 273] width 97 height 14
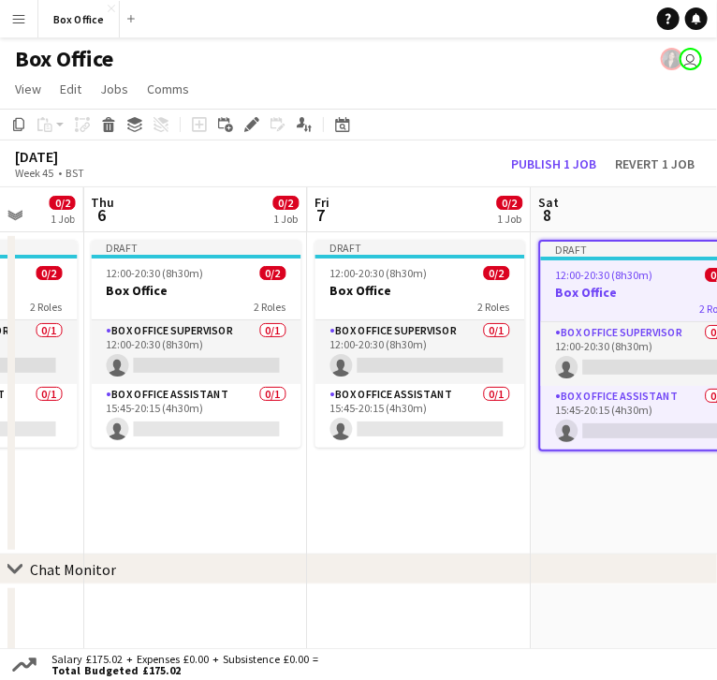
click at [585, 296] on app-job-card "Draft 12:00-20:30 (8h30m) 0/2 Box Office 2 Roles Box Office Supervisor 0/1 12:0…" at bounding box center [645, 346] width 210 height 212
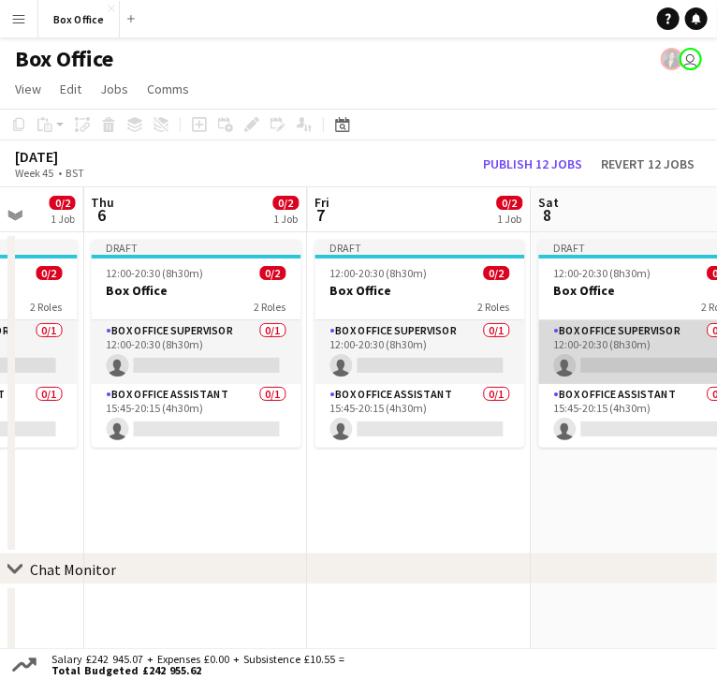
click at [584, 320] on app-card-role "Box Office Supervisor 0/1 12:00-20:30 (8h30m) single-neutral-actions" at bounding box center [645, 352] width 210 height 64
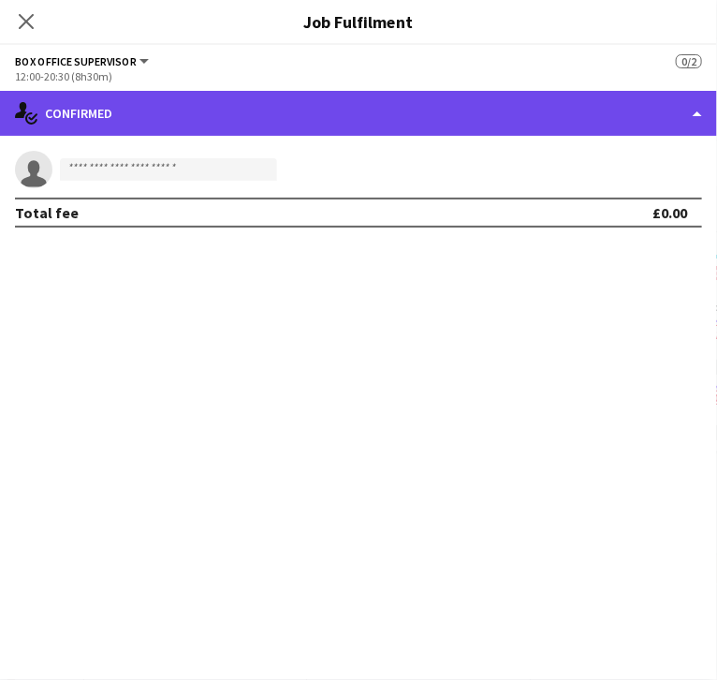
click at [612, 104] on div "single-neutral-actions-check-2 Confirmed" at bounding box center [358, 113] width 717 height 45
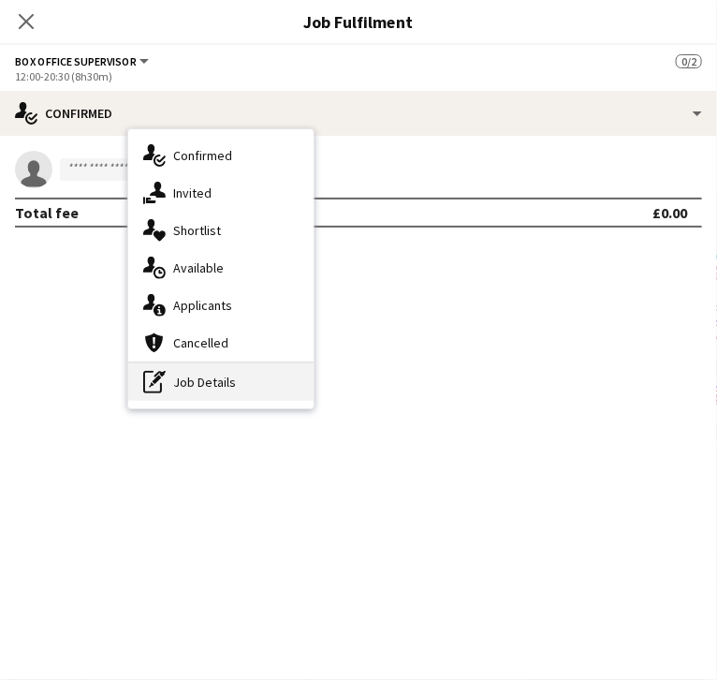
click at [314, 369] on div "pen-write Job Details" at bounding box center [220, 381] width 185 height 37
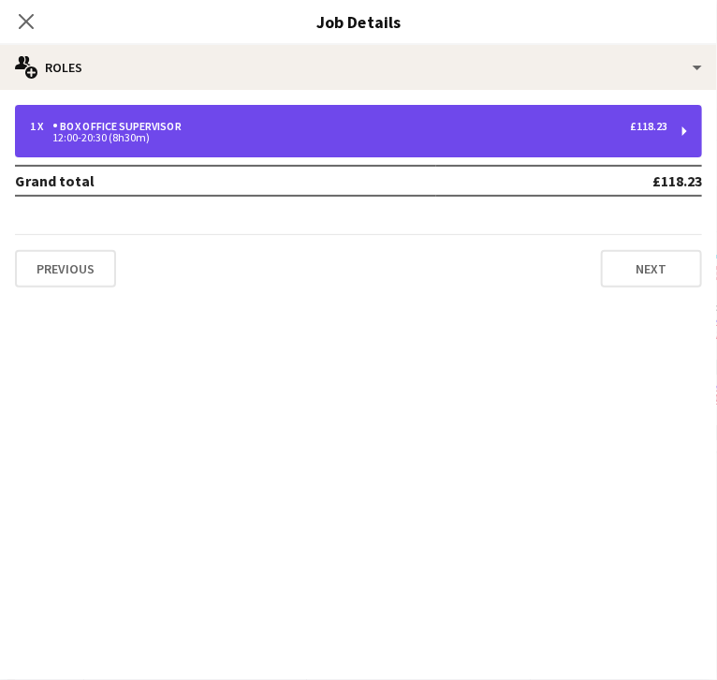
click at [526, 133] on div "12:00-20:30 (8h30m)" at bounding box center [349, 137] width 638 height 9
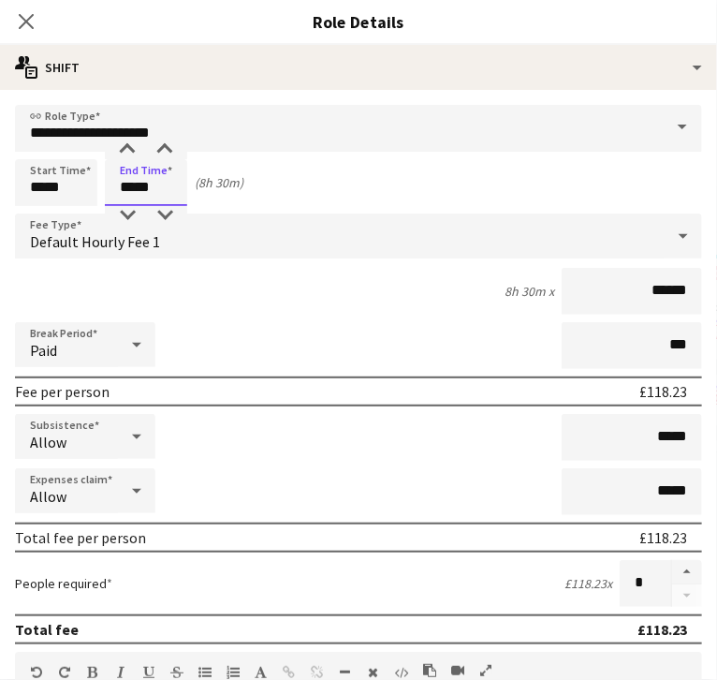
click at [187, 177] on input "*****" at bounding box center [146, 182] width 82 height 47
type input "*****"
click at [97, 191] on input "*****" at bounding box center [56, 182] width 82 height 47
type input "*****"
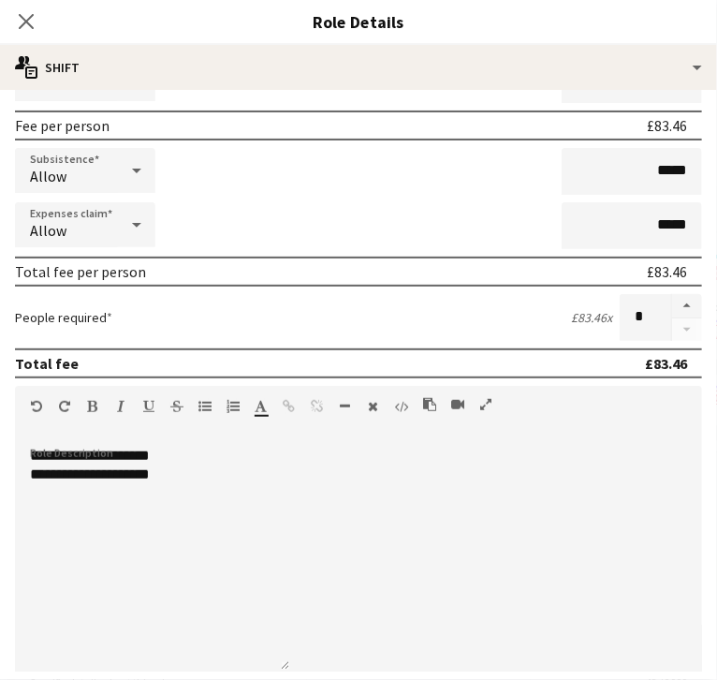
scroll to position [266, 0]
type input "*****"
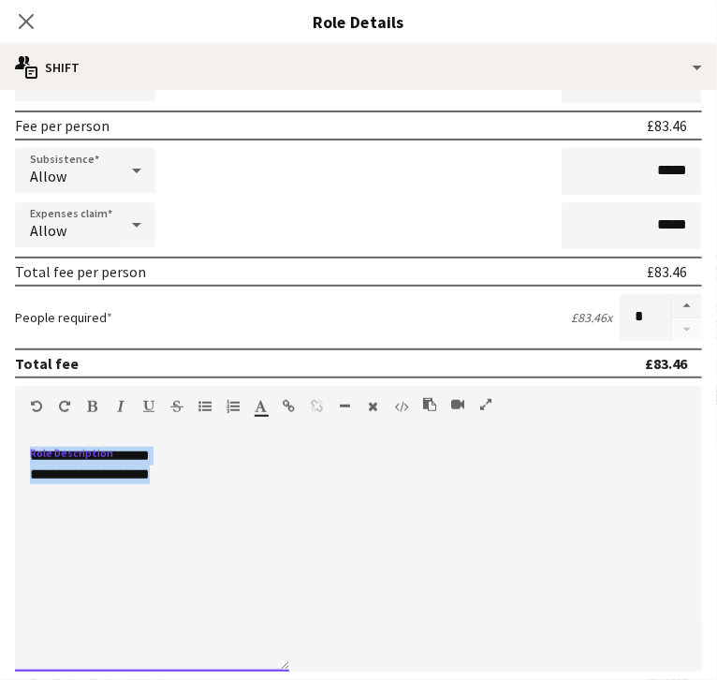
drag, startPoint x: 269, startPoint y: 502, endPoint x: 22, endPoint y: 443, distance: 254.2
click at [22, 443] on body "Menu Boards Boards Boards All jobs Status Workforce Workforce My Workforce Recr…" at bounding box center [358, 396] width 717 height 792
click at [310, 461] on div "**********" at bounding box center [359, 553] width 688 height 238
drag, startPoint x: 293, startPoint y: 480, endPoint x: 76, endPoint y: 487, distance: 217.4
click at [76, 487] on body "Menu Boards Boards Boards All jobs Status Workforce Workforce My Workforce Recr…" at bounding box center [358, 396] width 717 height 792
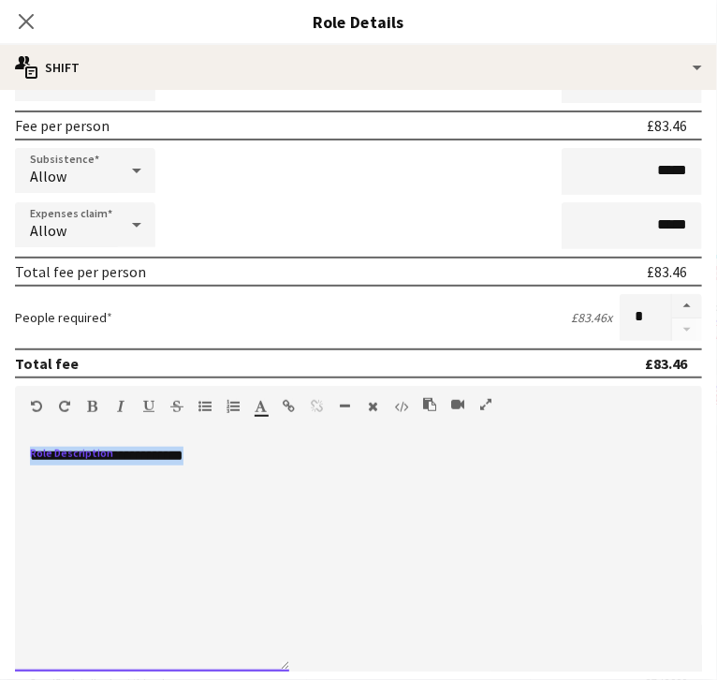
copy div "**********"
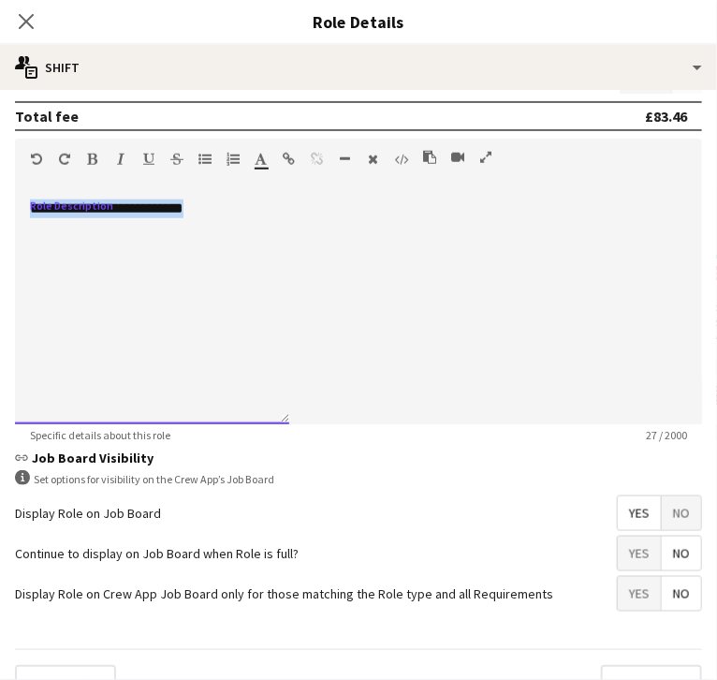
scroll to position [584, 0]
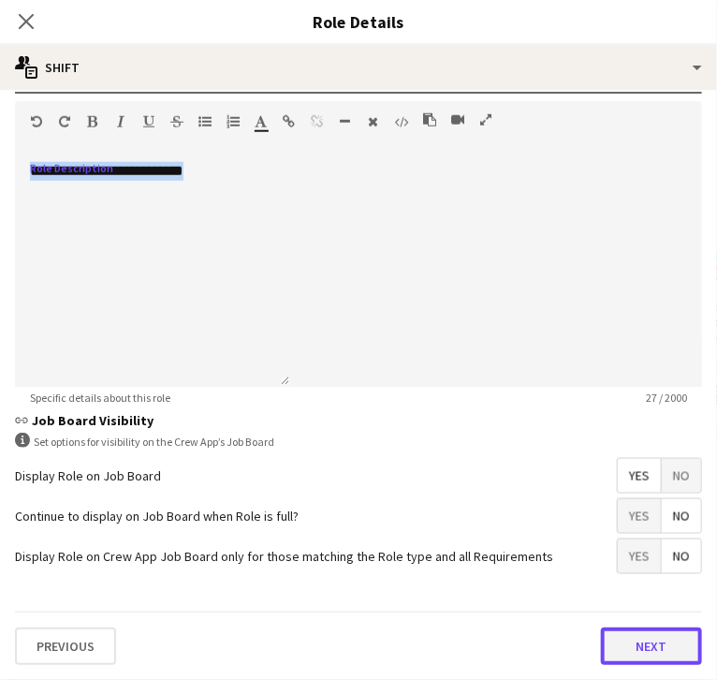
click at [601, 651] on button "Next" at bounding box center [651, 646] width 101 height 37
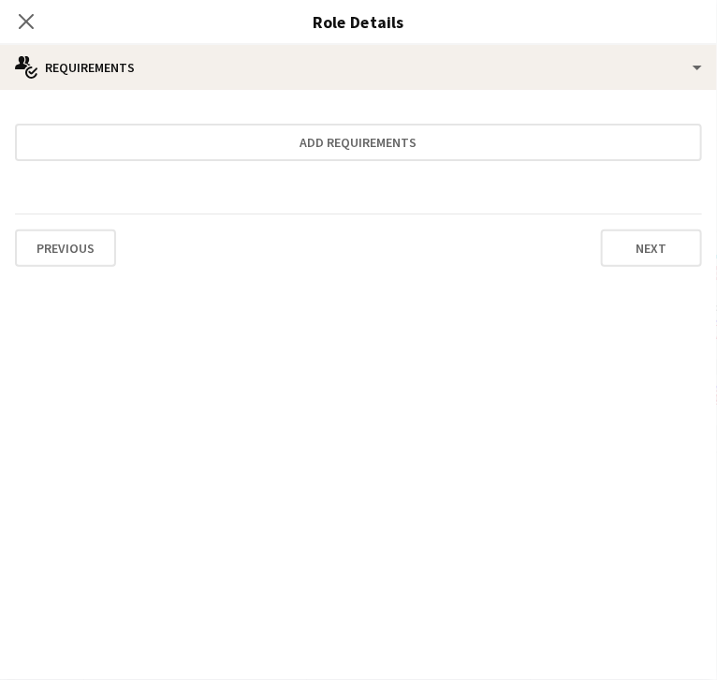
scroll to position [0, 0]
click at [40, 10] on app-icon "Close pop-in" at bounding box center [26, 21] width 27 height 27
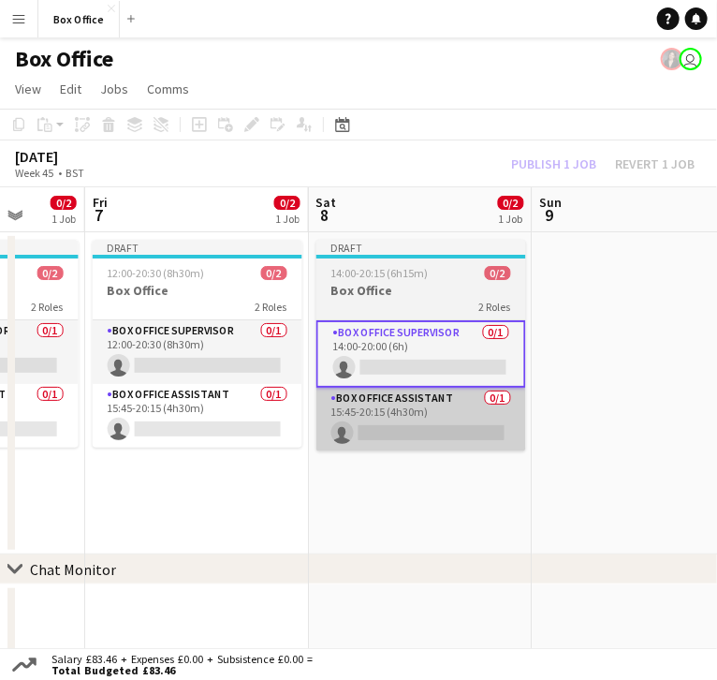
scroll to position [0, 588]
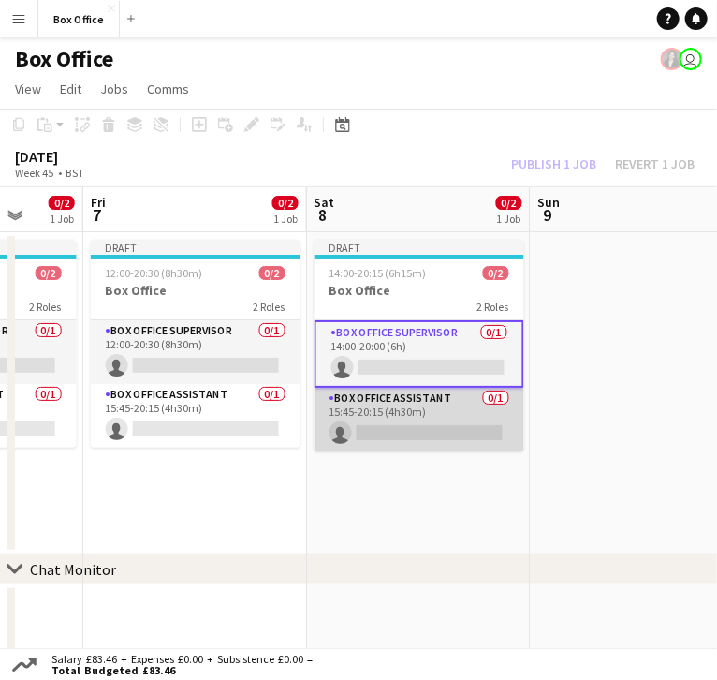
click at [398, 388] on app-card-role "Box Office Assistant 0/1 15:45-20:15 (4h30m) single-neutral-actions" at bounding box center [420, 420] width 210 height 64
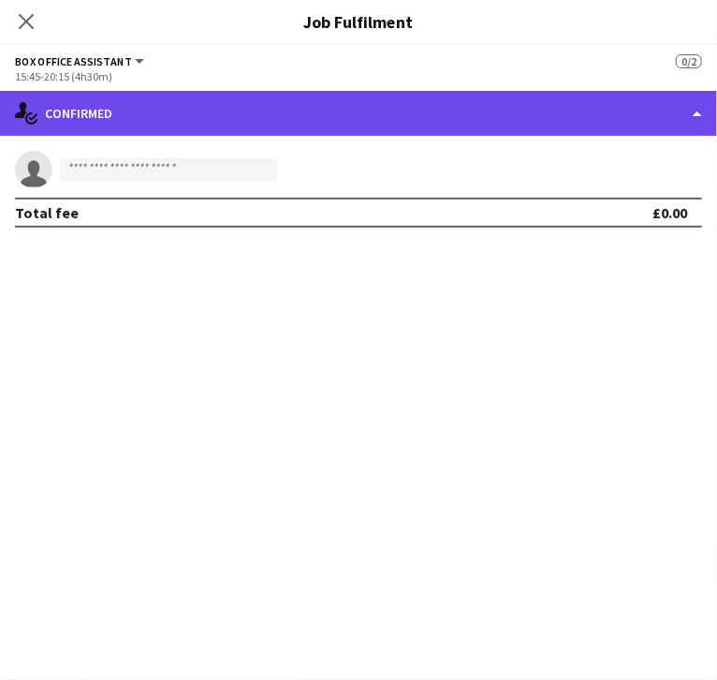
click at [625, 120] on div "single-neutral-actions-check-2 Confirmed" at bounding box center [358, 113] width 717 height 45
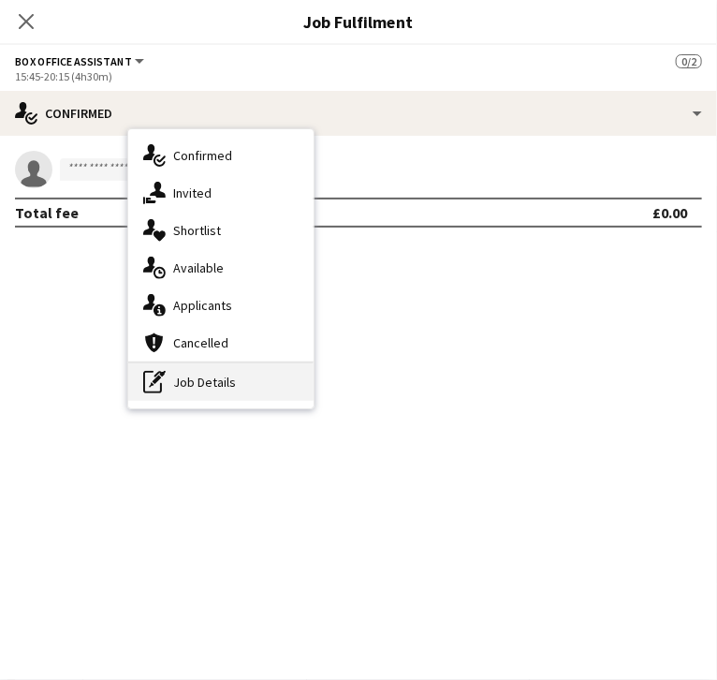
click at [314, 392] on div "pen-write Job Details" at bounding box center [220, 381] width 185 height 37
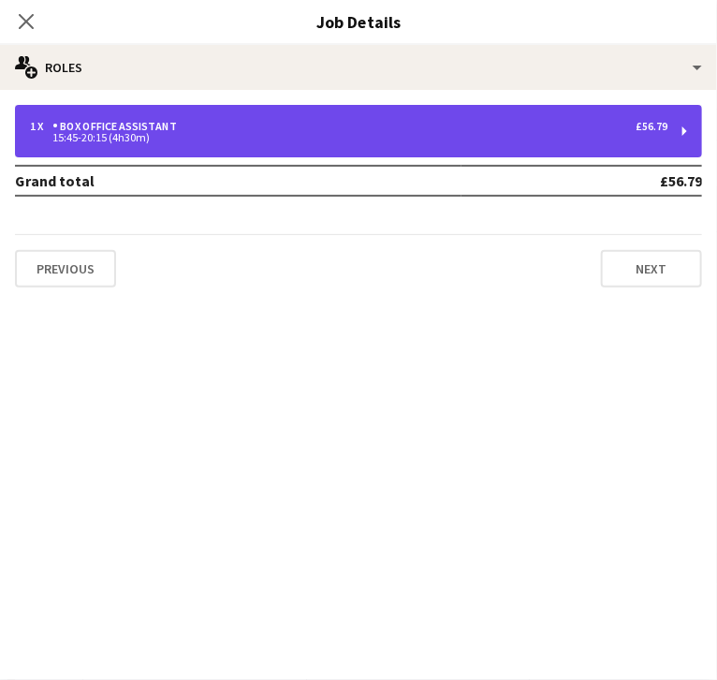
click at [185, 132] on div "Box Office Assistant" at bounding box center [118, 126] width 132 height 13
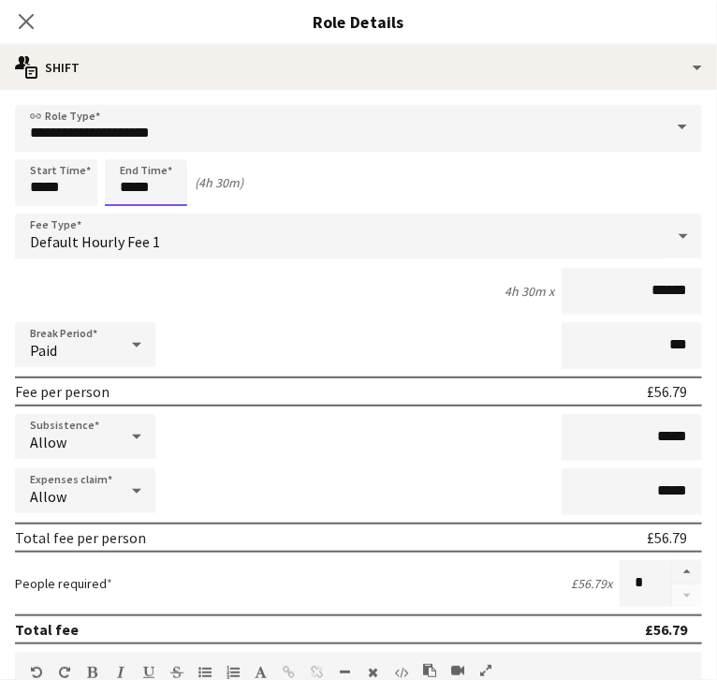
click at [187, 186] on input "*****" at bounding box center [146, 182] width 82 height 47
type input "*****"
click at [97, 191] on input "*****" at bounding box center [56, 182] width 82 height 47
type input "*****"
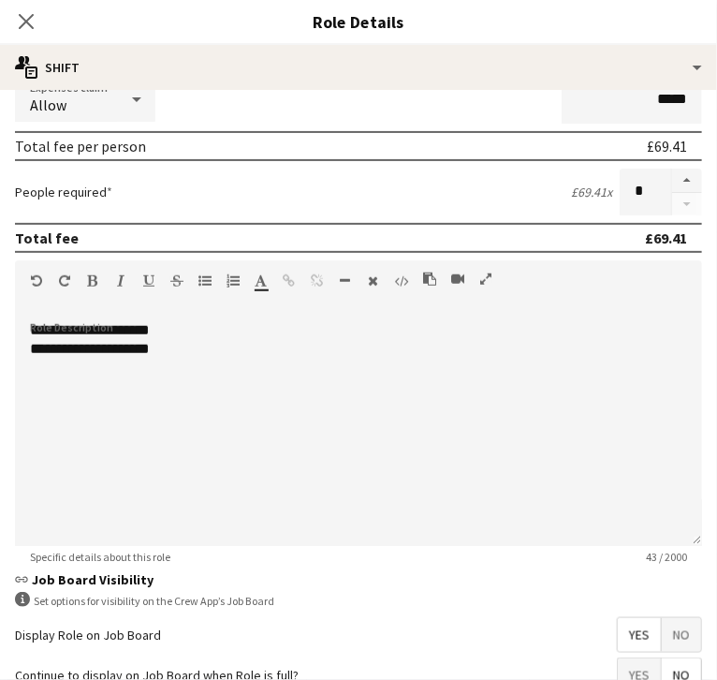
scroll to position [393, 0]
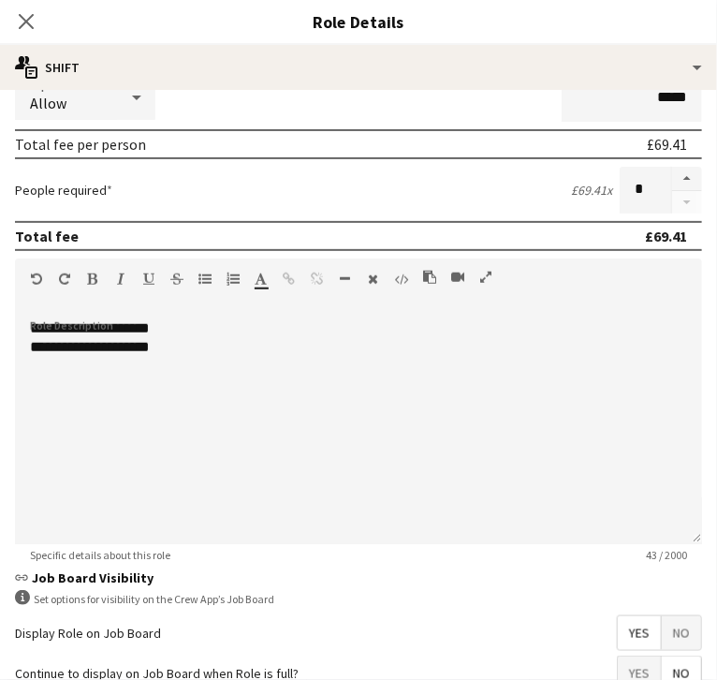
type input "*****"
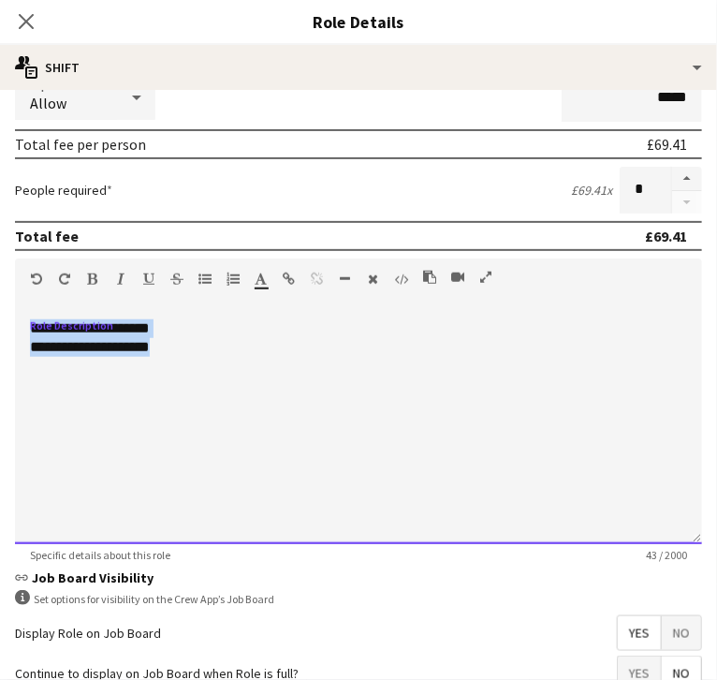
drag, startPoint x: 299, startPoint y: 375, endPoint x: 15, endPoint y: 351, distance: 284.8
click at [15, 351] on body "Menu Boards Boards Boards All jobs Status Workforce Workforce My Workforce Recr…" at bounding box center [358, 396] width 717 height 792
paste div
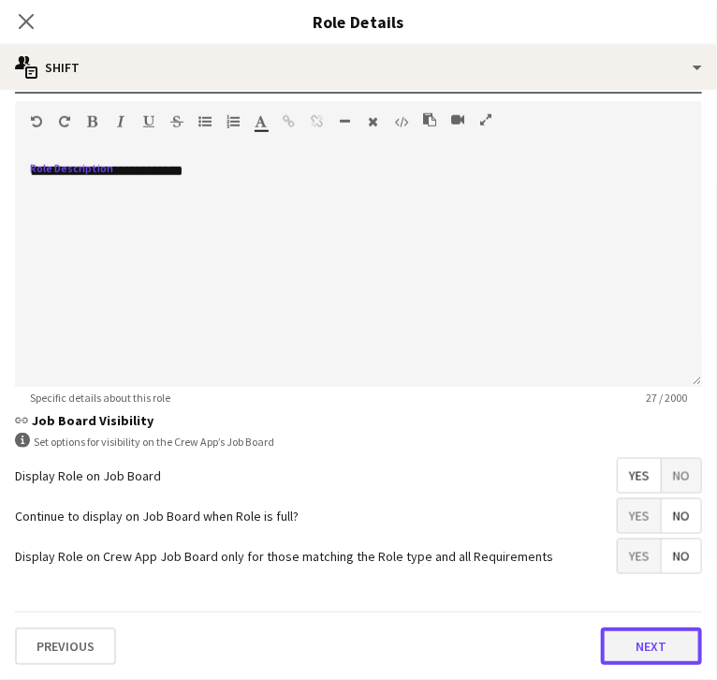
click at [601, 652] on button "Next" at bounding box center [651, 646] width 101 height 37
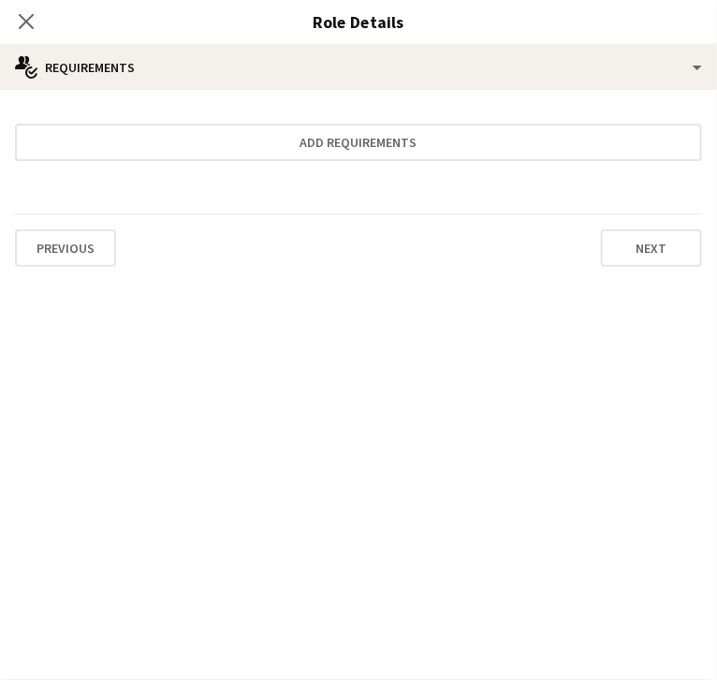
click at [35, 12] on icon "Close pop-in" at bounding box center [26, 21] width 18 height 18
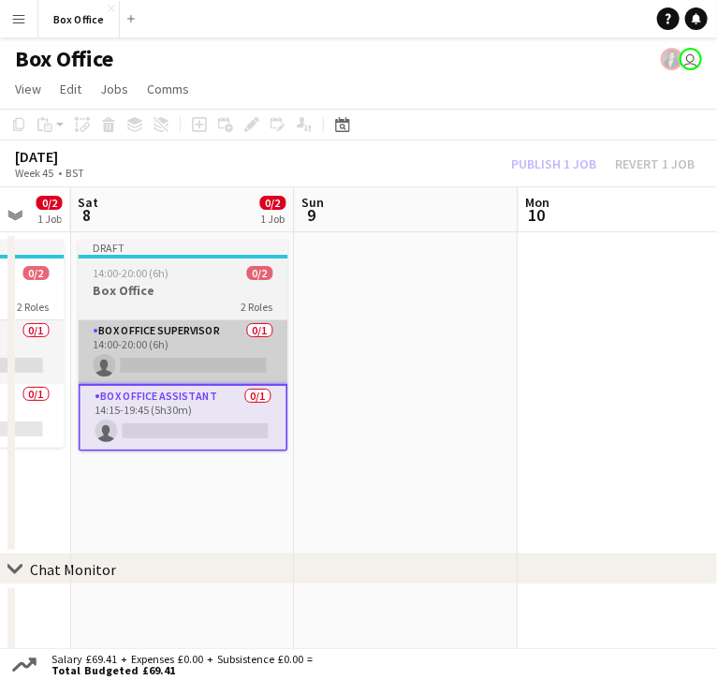
scroll to position [0, 824]
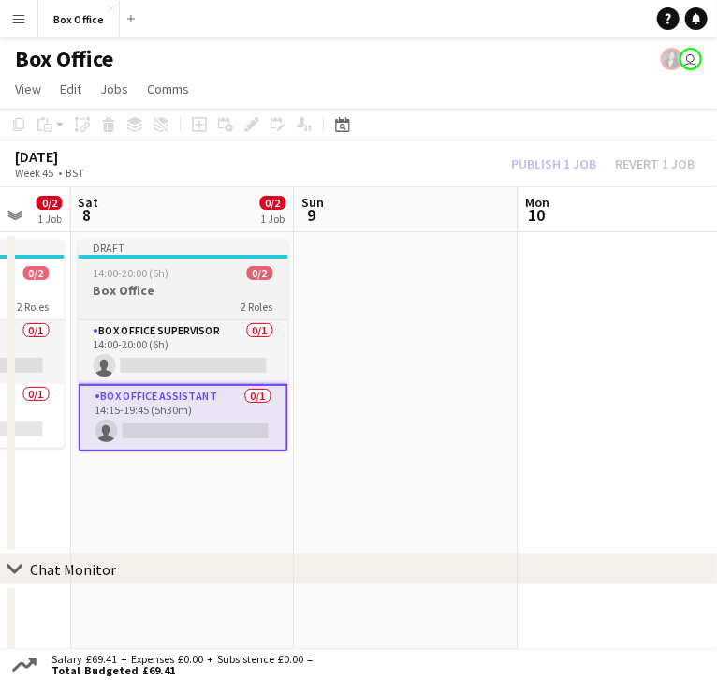
click at [160, 266] on span "14:00-20:00 (6h)" at bounding box center [132, 273] width 76 height 14
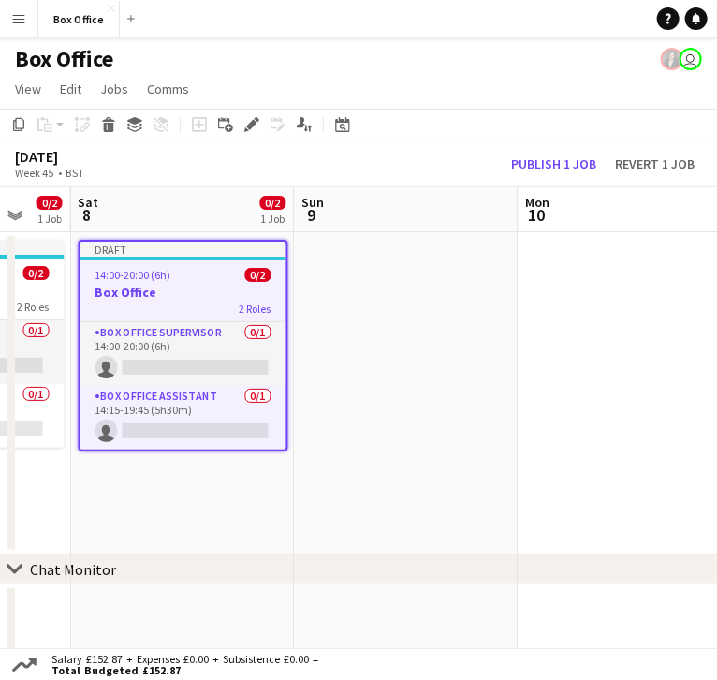
click at [387, 274] on app-date-cell at bounding box center [407, 393] width 224 height 322
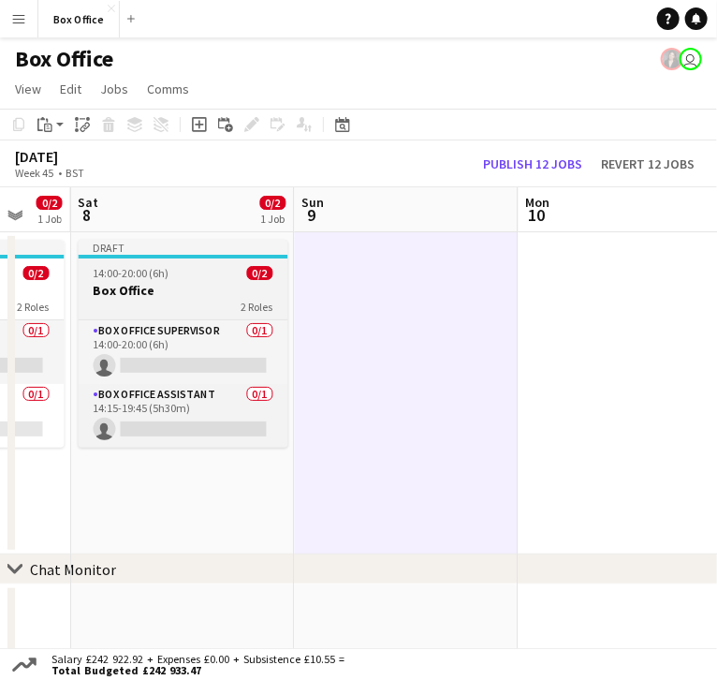
click at [157, 266] on span "14:00-20:00 (6h)" at bounding box center [132, 273] width 76 height 14
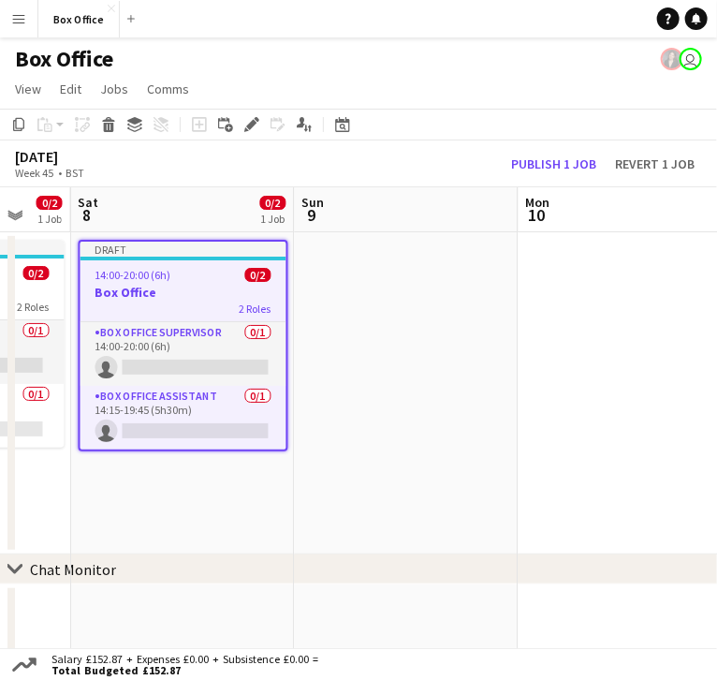
click at [380, 267] on app-date-cell at bounding box center [407, 393] width 224 height 322
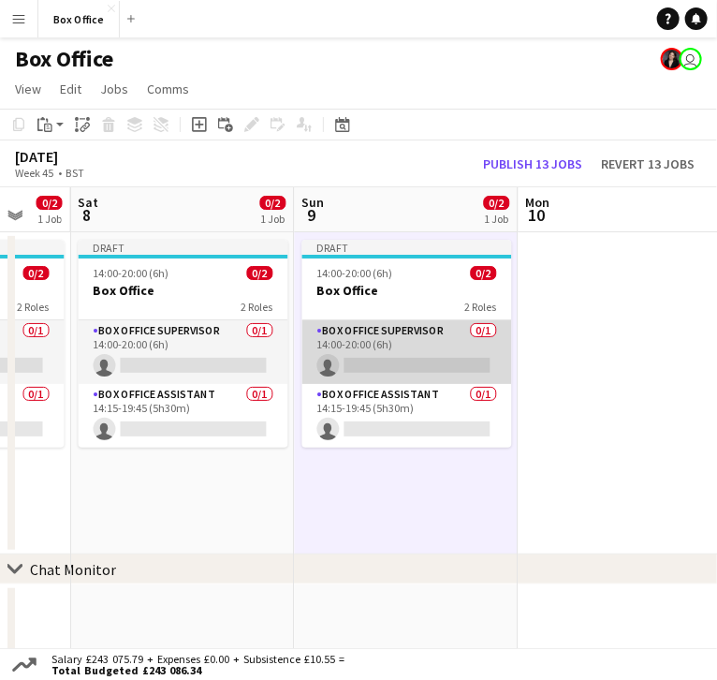
click at [362, 320] on app-card-role "Box Office Supervisor 0/1 14:00-20:00 (6h) single-neutral-actions" at bounding box center [408, 352] width 210 height 64
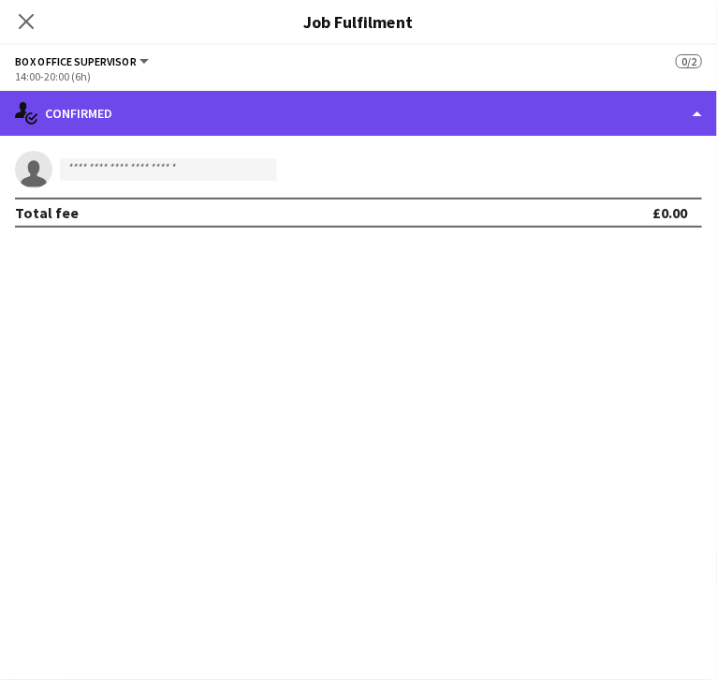
click at [495, 117] on div "single-neutral-actions-check-2 Confirmed" at bounding box center [358, 113] width 717 height 45
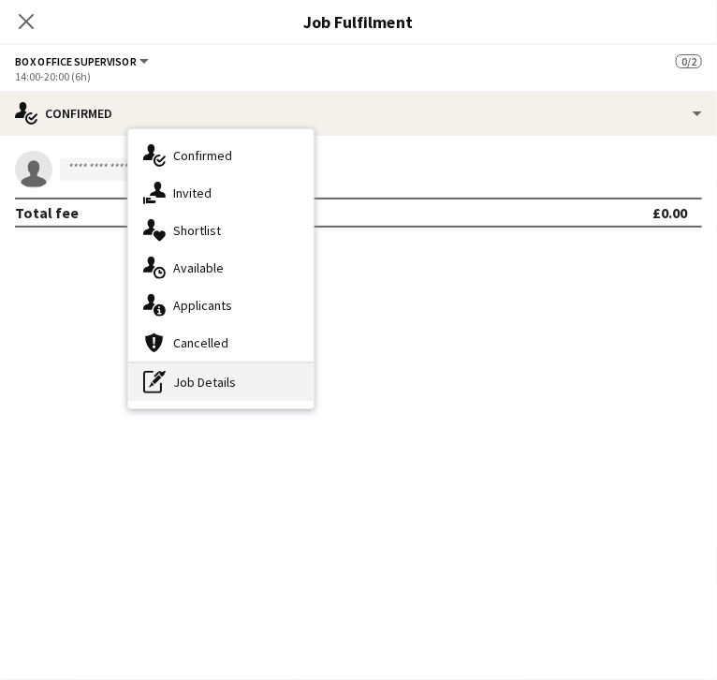
click at [166, 378] on icon "pen-write" at bounding box center [154, 382] width 22 height 22
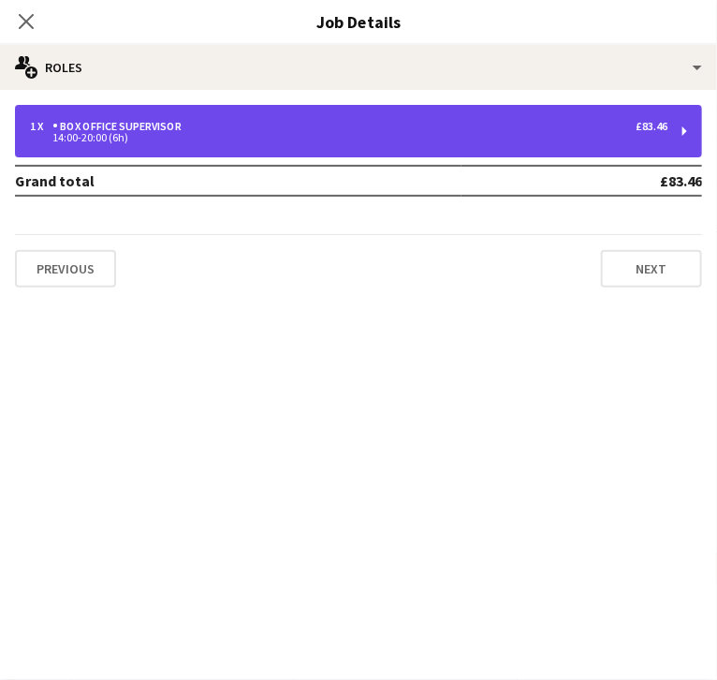
click at [509, 151] on div "1 x Box Office Supervisor £83.46 14:00-20:00 (6h)" at bounding box center [359, 131] width 688 height 52
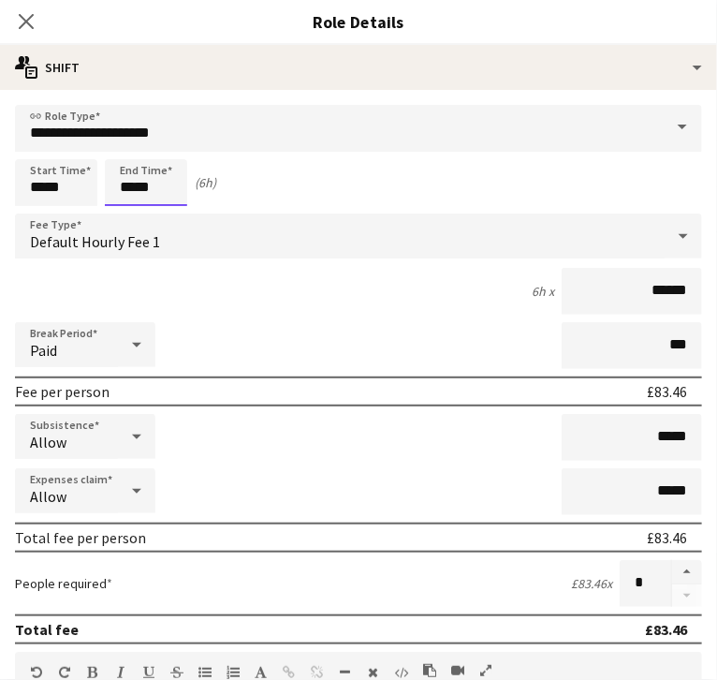
click at [187, 184] on input "*****" at bounding box center [146, 182] width 82 height 47
type input "*****"
click at [97, 191] on input "*****" at bounding box center [56, 182] width 82 height 47
type input "*****"
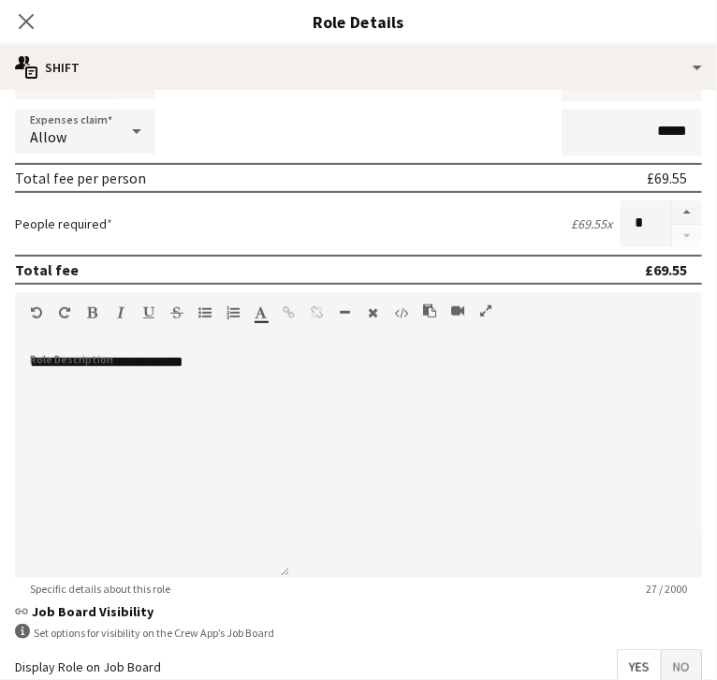
scroll to position [420, 0]
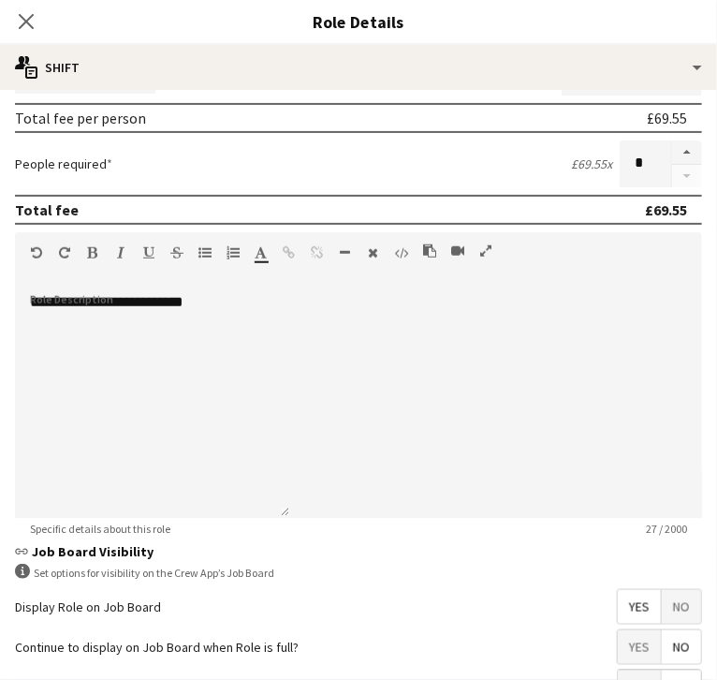
type input "*****"
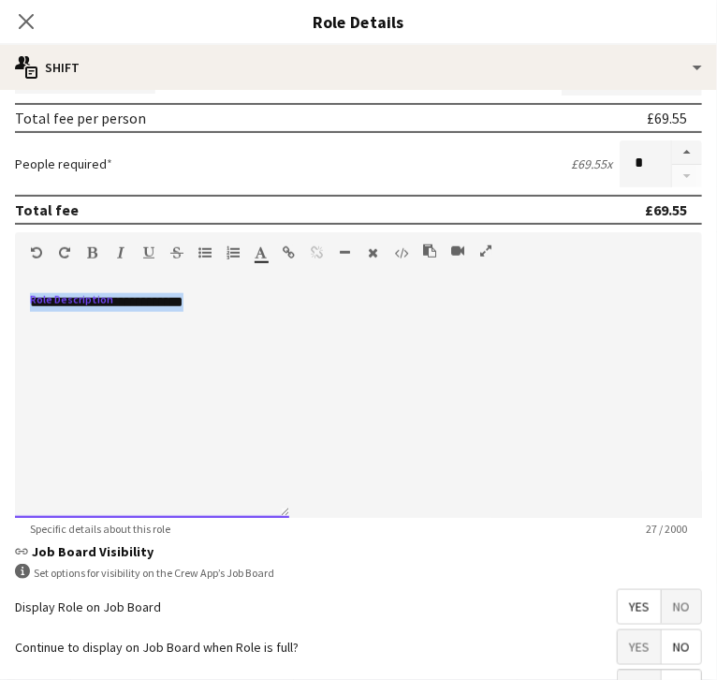
drag, startPoint x: 318, startPoint y: 331, endPoint x: 28, endPoint y: 318, distance: 290.6
click at [28, 318] on body "Menu Boards Boards Boards All jobs Status Workforce Workforce My Workforce Recr…" at bounding box center [358, 396] width 717 height 792
drag, startPoint x: 356, startPoint y: 324, endPoint x: 81, endPoint y: 317, distance: 275.5
click at [81, 317] on form "**********" at bounding box center [358, 248] width 717 height 1126
copy div "**********"
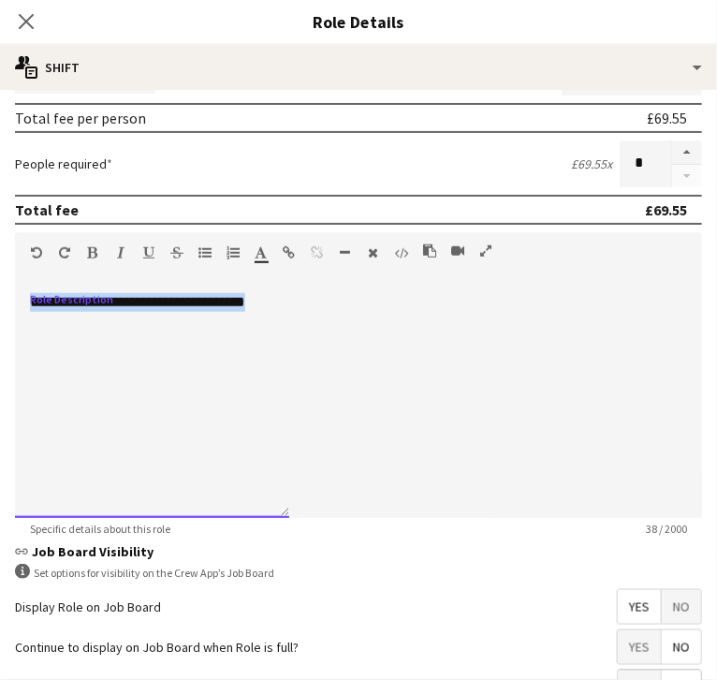
scroll to position [584, 0]
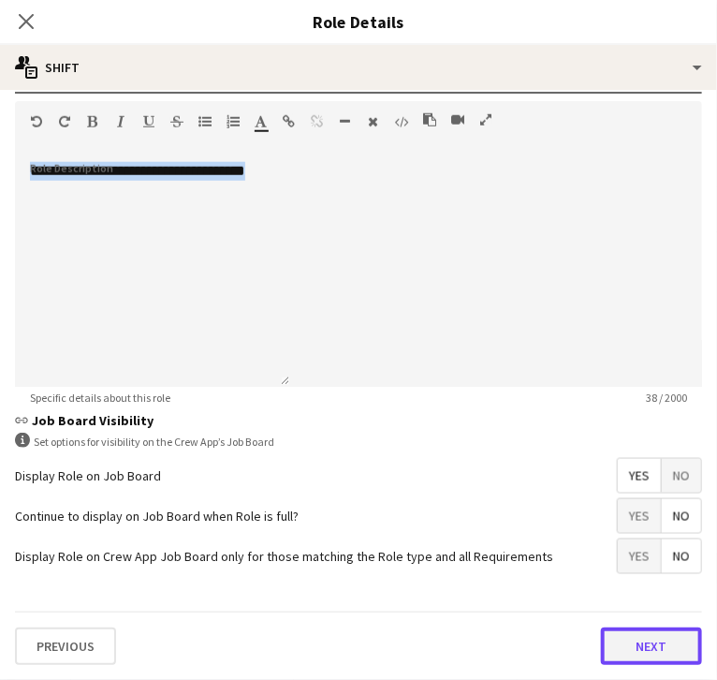
click at [601, 647] on button "Next" at bounding box center [651, 646] width 101 height 37
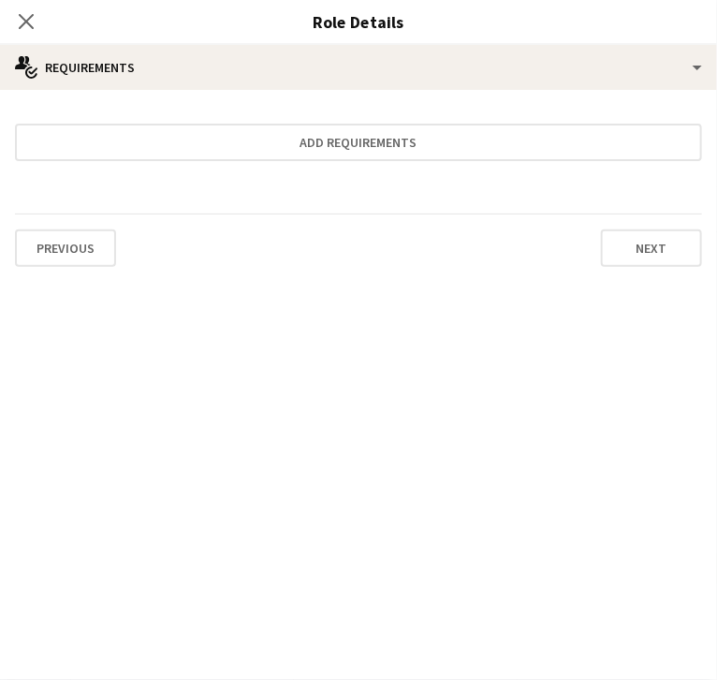
click at [35, 26] on icon "Close pop-in" at bounding box center [26, 21] width 18 height 18
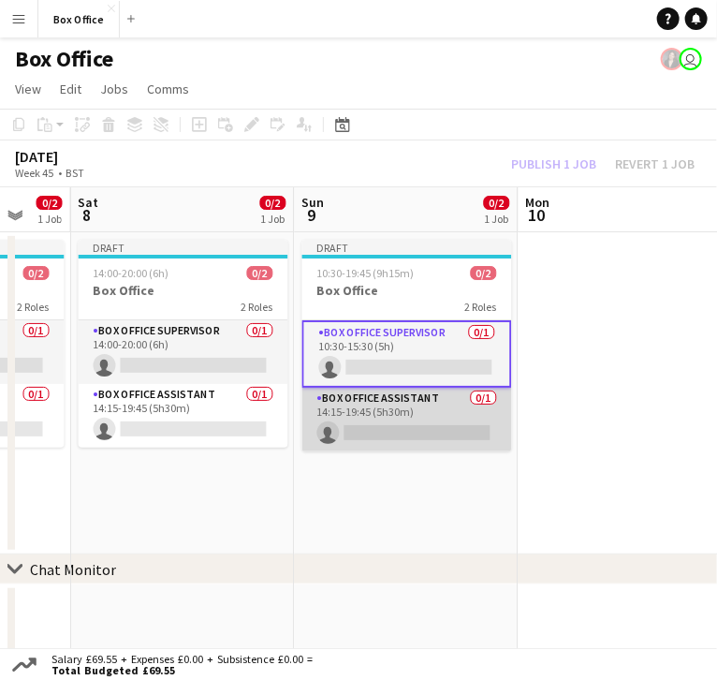
click at [379, 388] on app-card-role "Box Office Assistant 0/1 14:15-19:45 (5h30m) single-neutral-actions" at bounding box center [408, 420] width 210 height 64
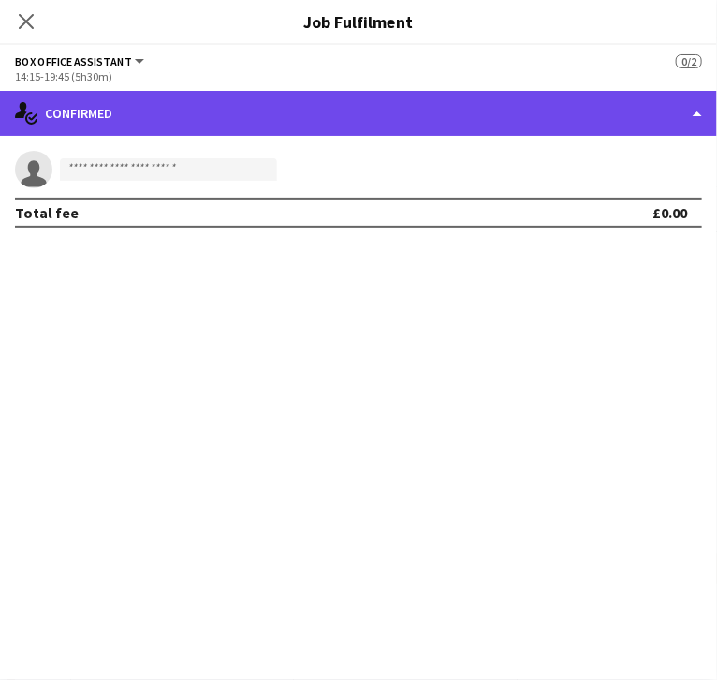
click at [529, 102] on div "single-neutral-actions-check-2 Confirmed" at bounding box center [358, 113] width 717 height 45
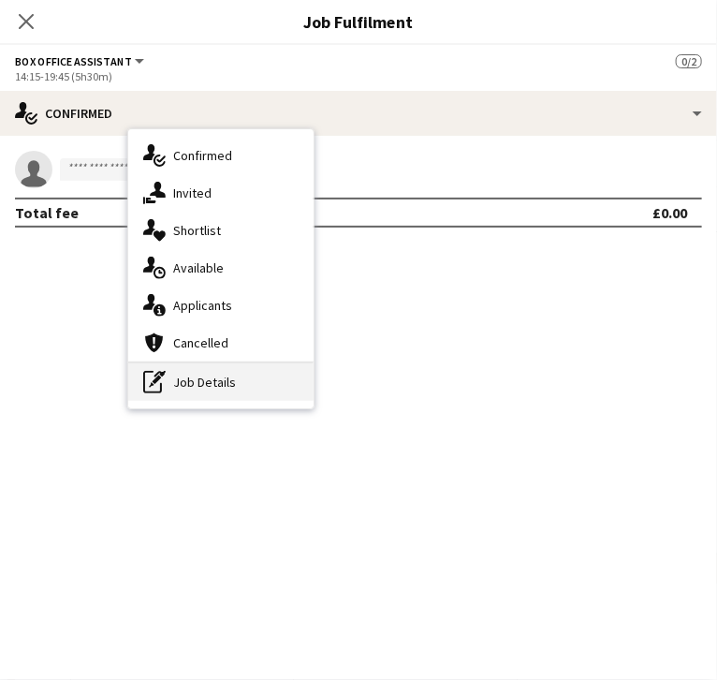
click at [162, 387] on icon at bounding box center [152, 382] width 19 height 22
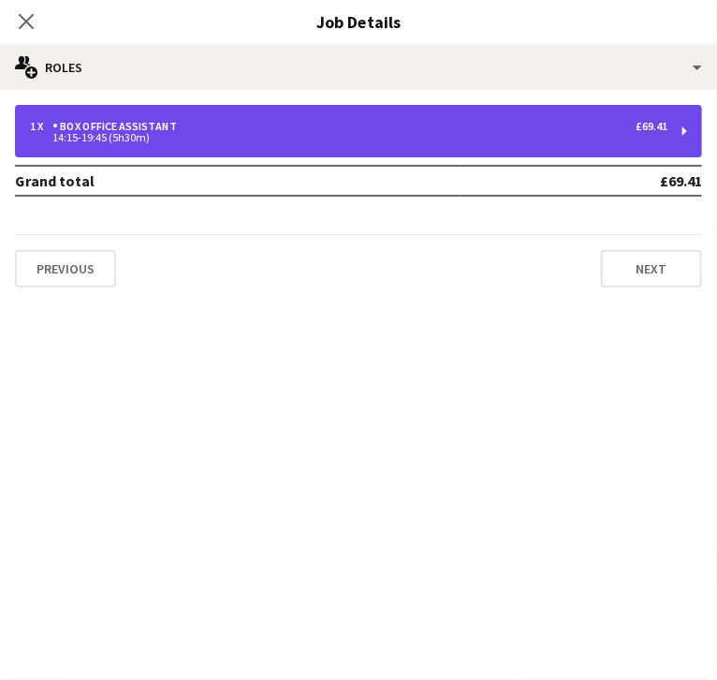
click at [513, 135] on div "14:15-19:45 (5h30m)" at bounding box center [349, 137] width 638 height 9
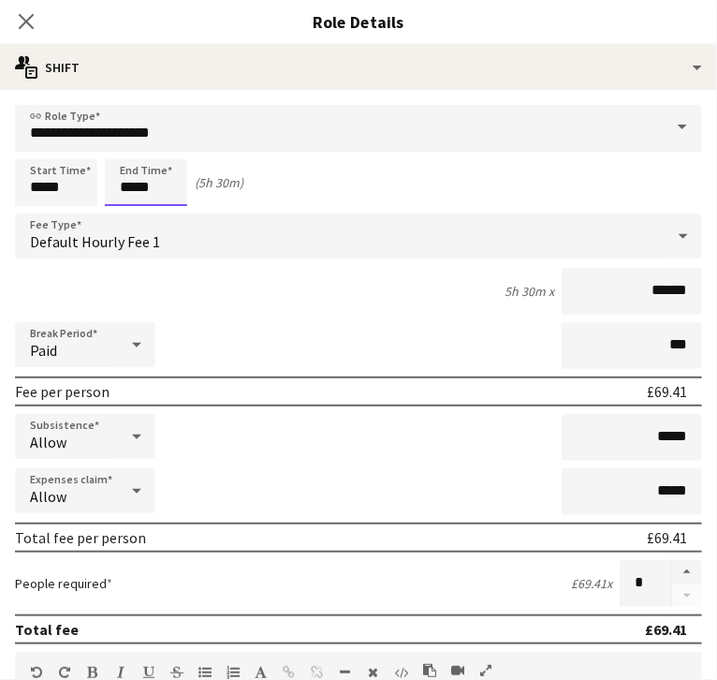
click at [187, 190] on input "*****" at bounding box center [146, 182] width 82 height 47
type input "*****"
click at [97, 191] on input "*****" at bounding box center [56, 182] width 82 height 47
type input "*****"
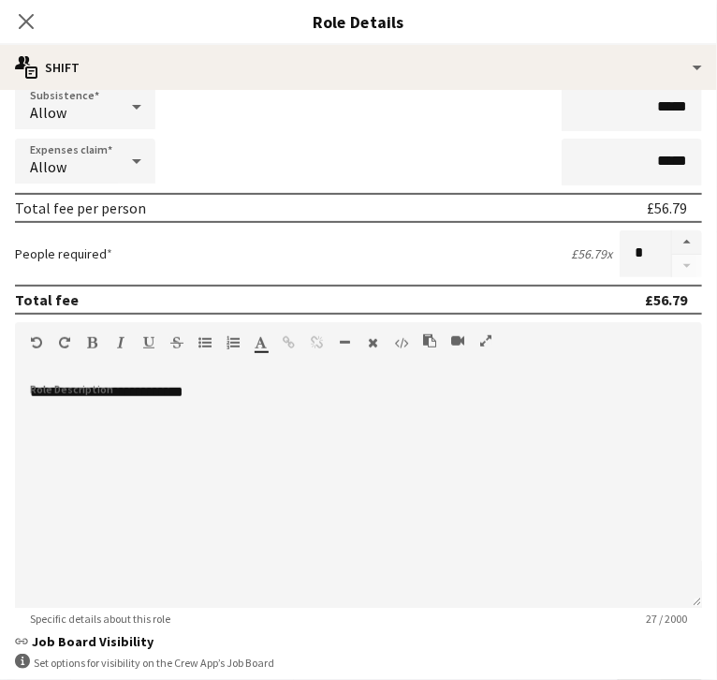
scroll to position [348, 0]
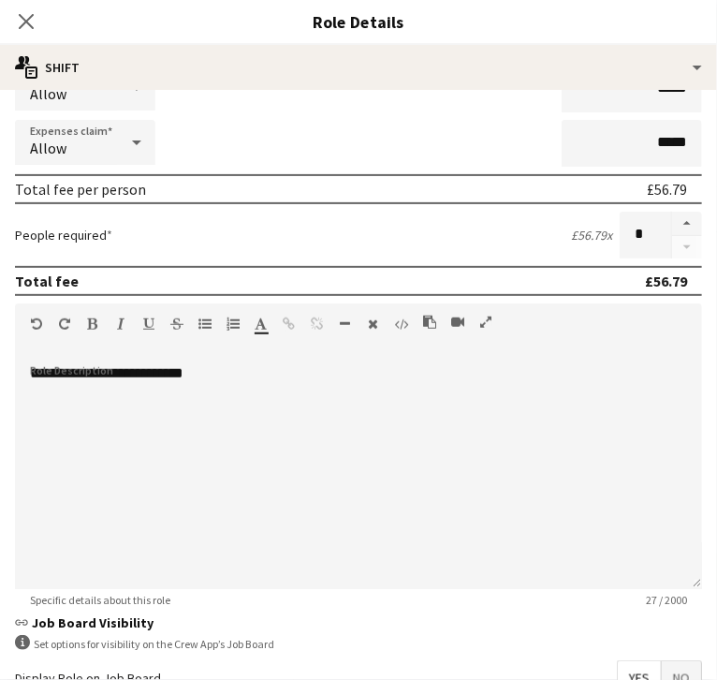
type input "*****"
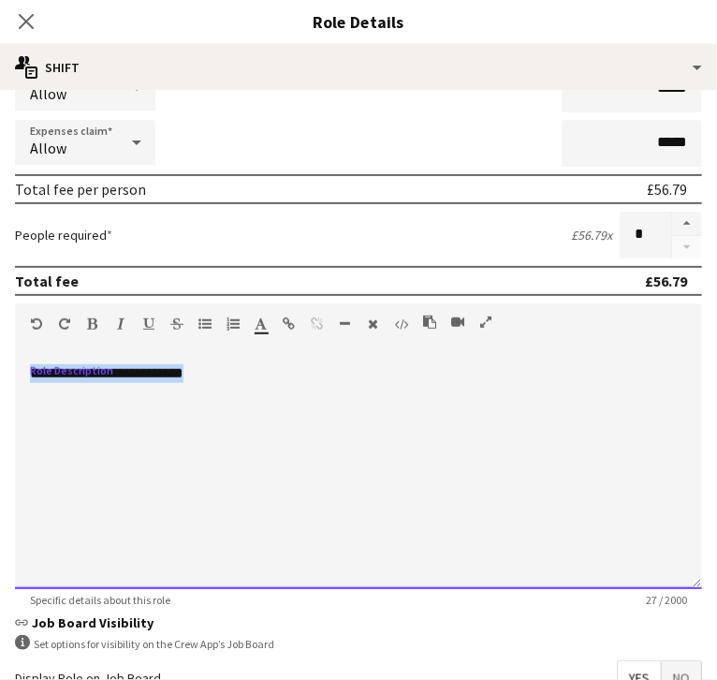
drag, startPoint x: 317, startPoint y: 415, endPoint x: 2, endPoint y: 392, distance: 315.6
click at [2, 392] on body "Menu Boards Boards Boards All jobs Status Workforce Workforce My Workforce Recr…" at bounding box center [358, 396] width 717 height 792
paste div
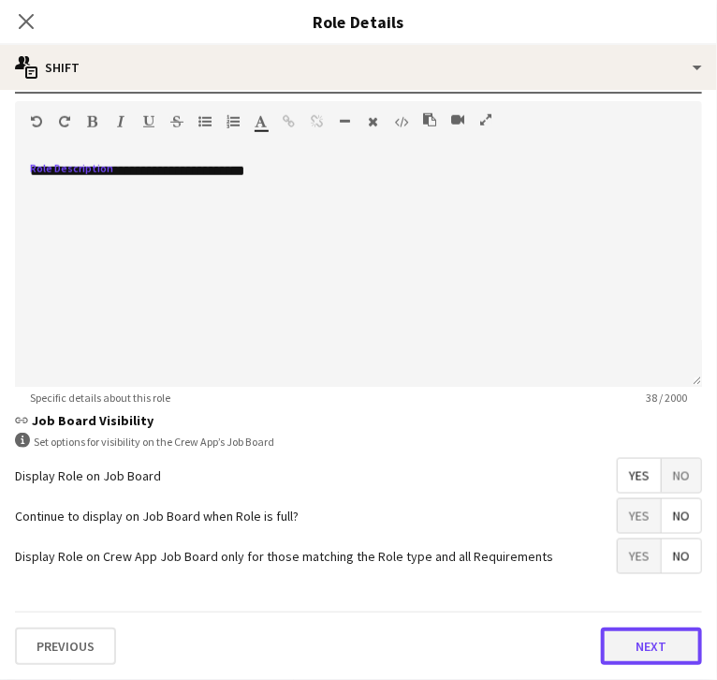
click at [601, 661] on button "Next" at bounding box center [651, 646] width 101 height 37
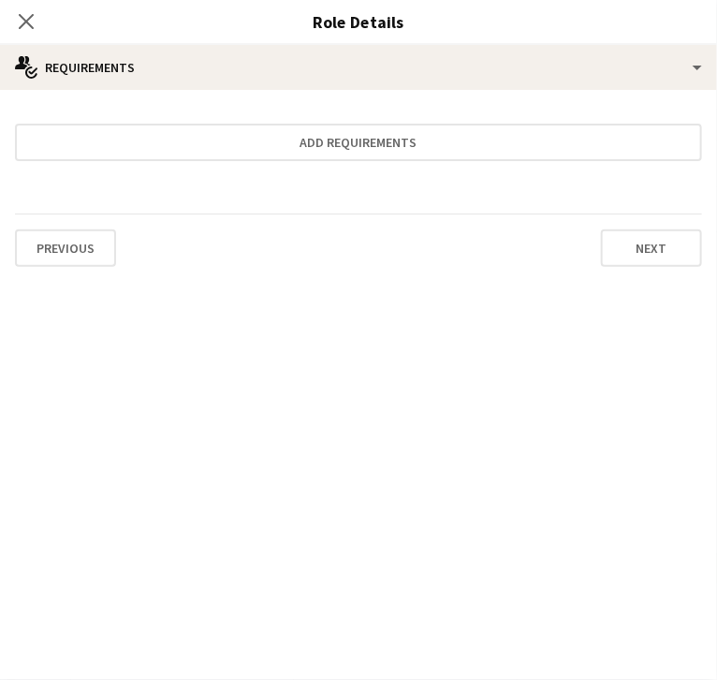
scroll to position [0, 0]
click at [35, 27] on icon "Close pop-in" at bounding box center [26, 21] width 18 height 18
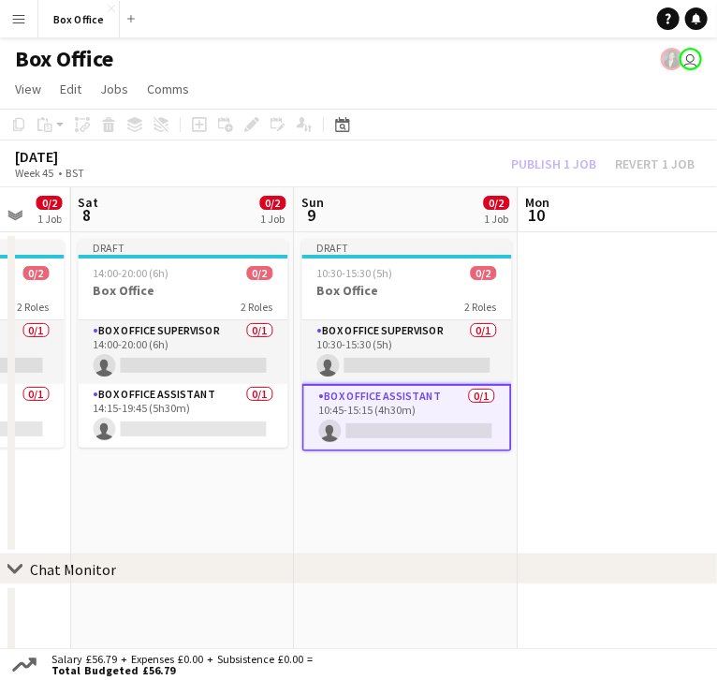
click at [408, 555] on div "chevron-right Chat Monitor" at bounding box center [358, 570] width 717 height 30
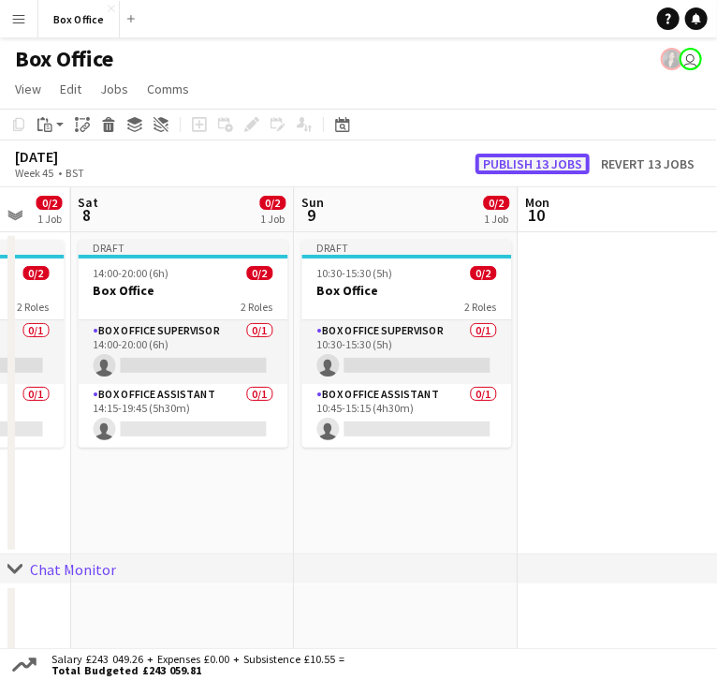
click at [566, 154] on button "Publish 13 jobs" at bounding box center [533, 164] width 114 height 21
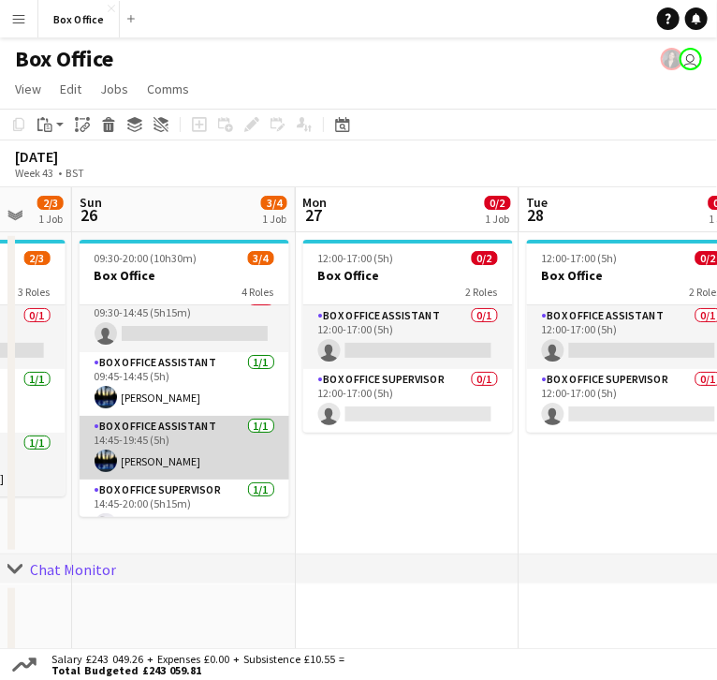
scroll to position [42, 0]
